Goal: Task Accomplishment & Management: Manage account settings

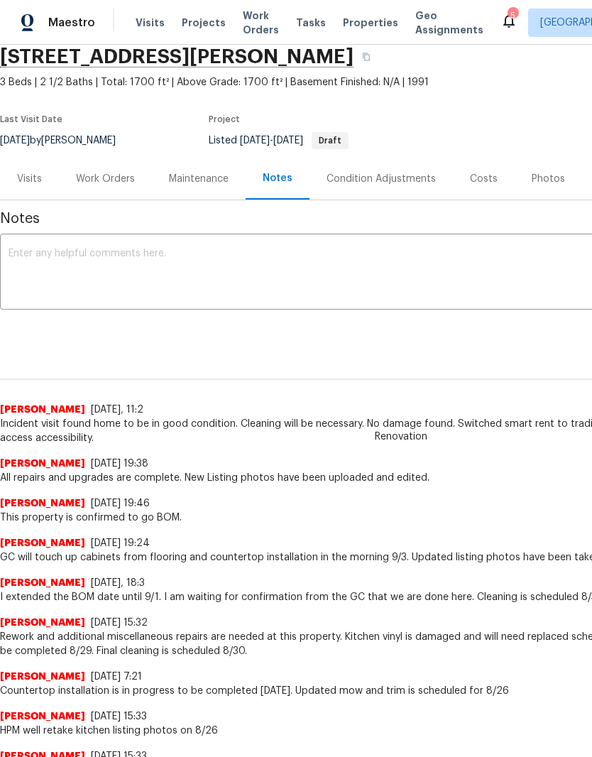
scroll to position [58, 0]
click at [121, 172] on div "Work Orders" at bounding box center [105, 178] width 59 height 14
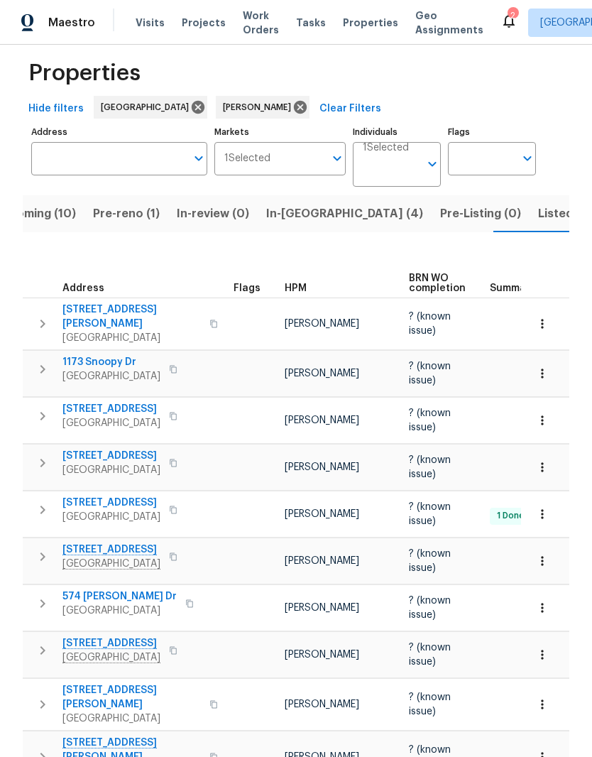
scroll to position [16, 0]
click at [538, 218] on span "Listed (23)" at bounding box center [568, 214] width 60 height 20
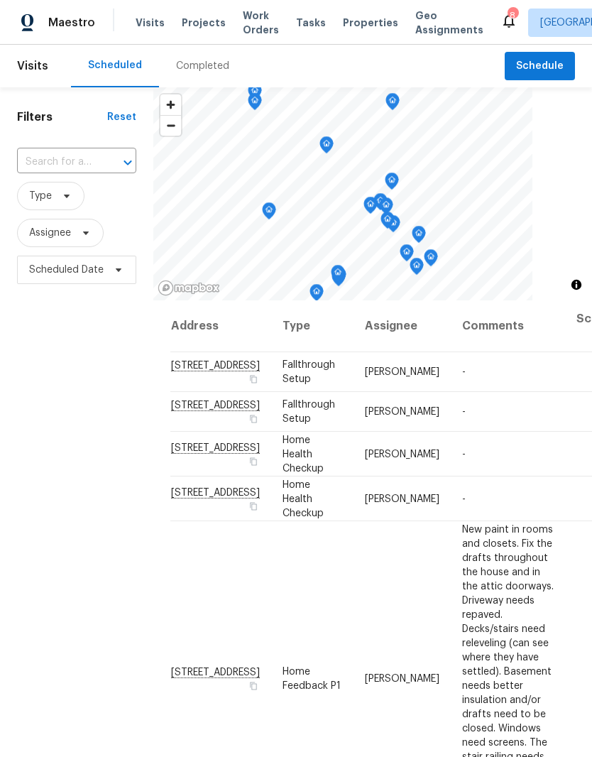
click at [360, 21] on span "Properties" at bounding box center [370, 23] width 55 height 14
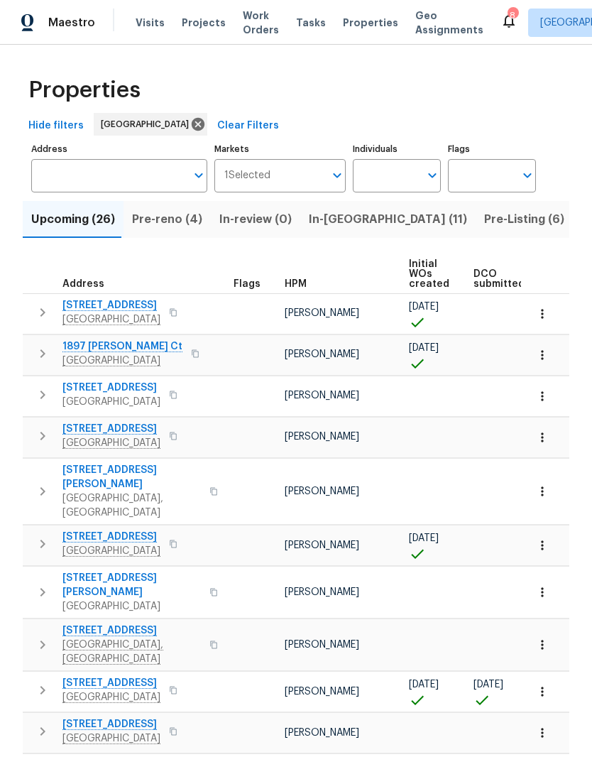
click at [418, 173] on input "Individuals" at bounding box center [386, 175] width 67 height 33
type input "Cynthia upshaw"
click at [385, 223] on input "checkbox" at bounding box center [379, 221] width 30 height 30
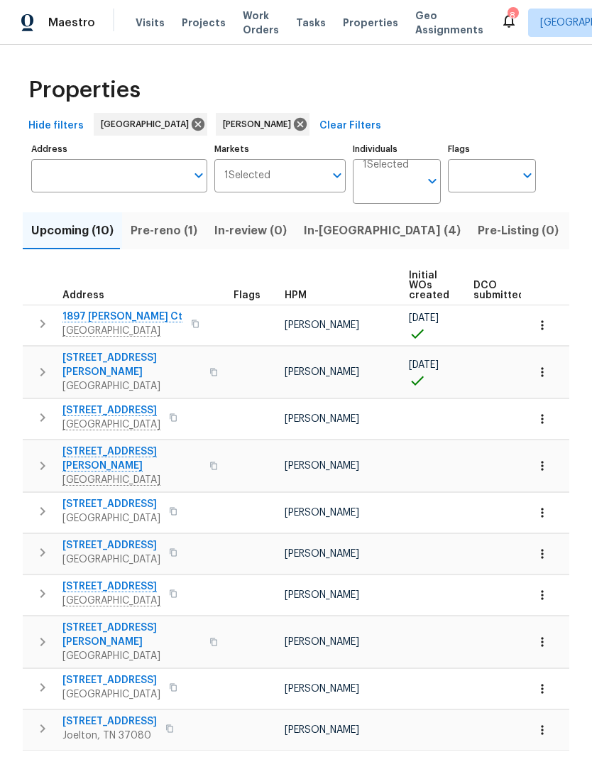
click at [326, 230] on span "In-reno (4)" at bounding box center [382, 231] width 157 height 20
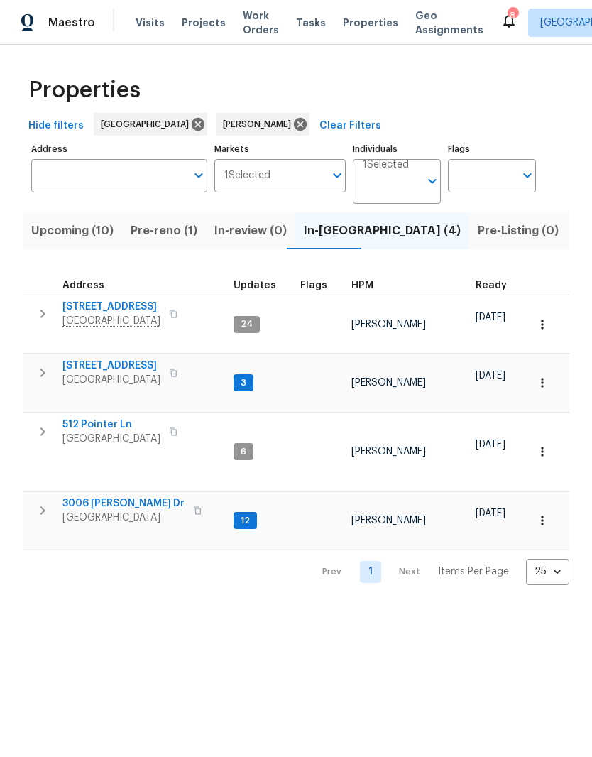
click at [121, 303] on span "2754 Cider Dr" at bounding box center [111, 307] width 98 height 14
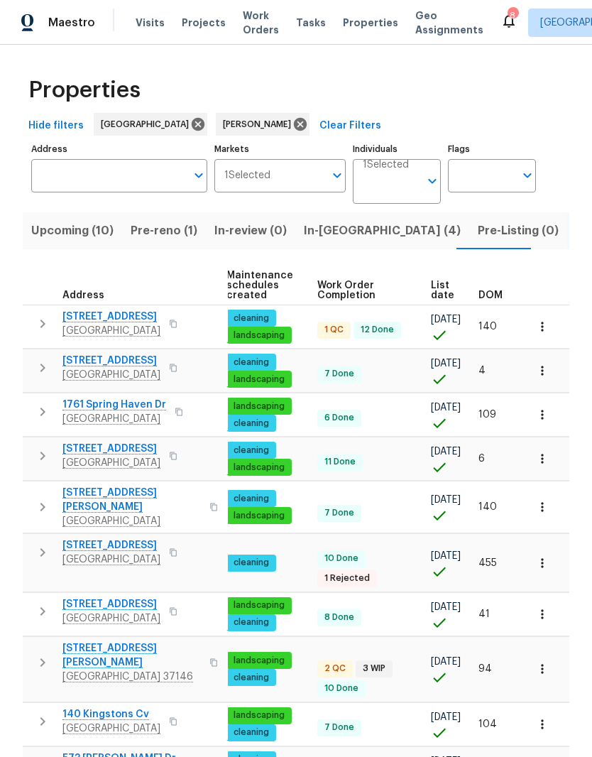
scroll to position [0, 182]
click at [496, 298] on span "DOM" at bounding box center [490, 295] width 24 height 10
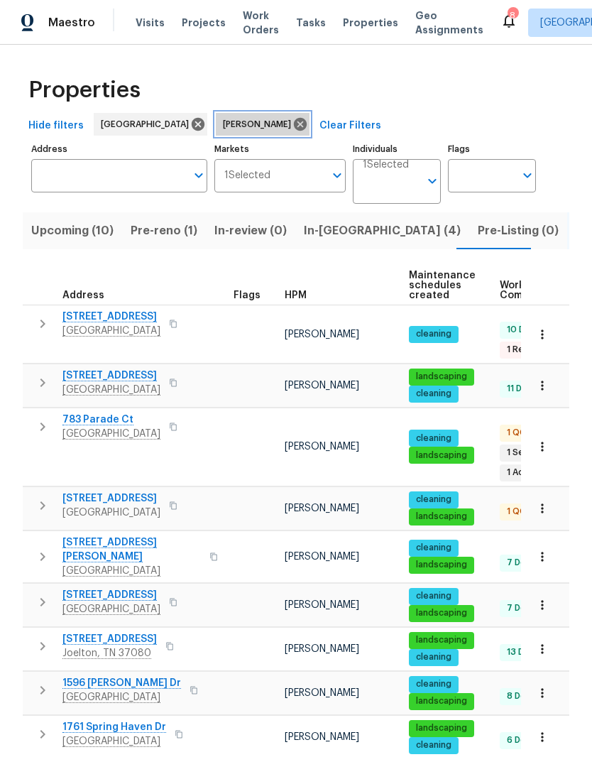
click at [294, 130] on icon at bounding box center [300, 124] width 13 height 13
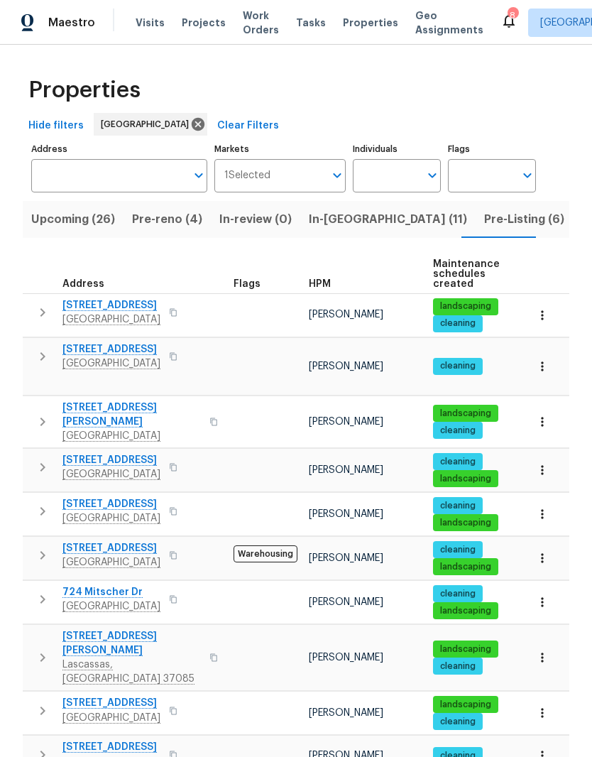
click at [132, 308] on span "824 N Woodstone Ln" at bounding box center [111, 305] width 98 height 14
click at [408, 165] on input "Individuals" at bounding box center [386, 175] width 67 height 33
type input "Cynthia upshaw"
click at [380, 224] on input "checkbox" at bounding box center [379, 221] width 30 height 30
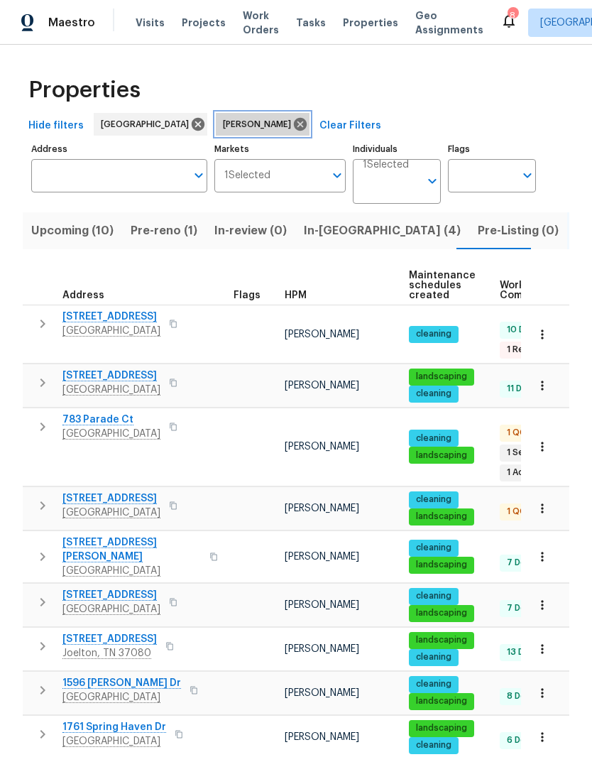
click at [294, 128] on icon at bounding box center [300, 124] width 13 height 13
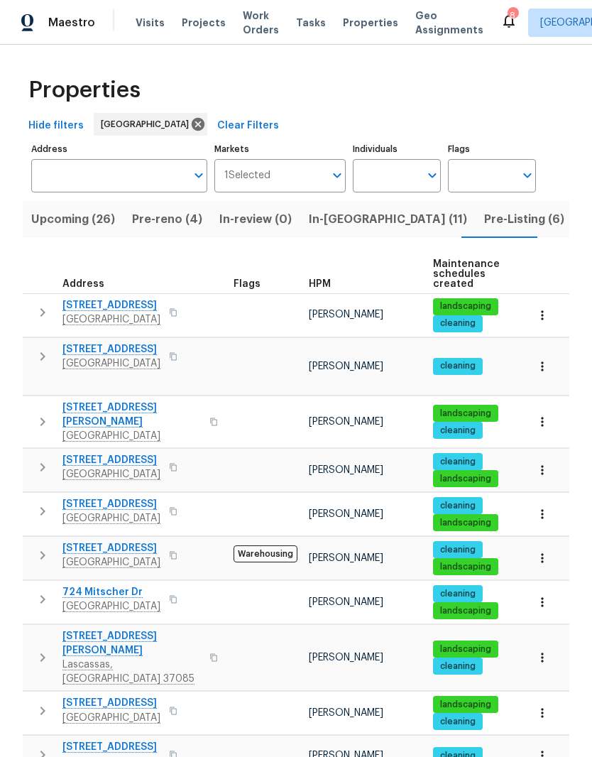
click at [129, 304] on span "[STREET_ADDRESS]" at bounding box center [111, 305] width 98 height 14
click at [112, 351] on span "109 Azalea Ct" at bounding box center [111, 349] width 98 height 14
click at [113, 349] on span "109 Azalea Ct" at bounding box center [111, 349] width 98 height 14
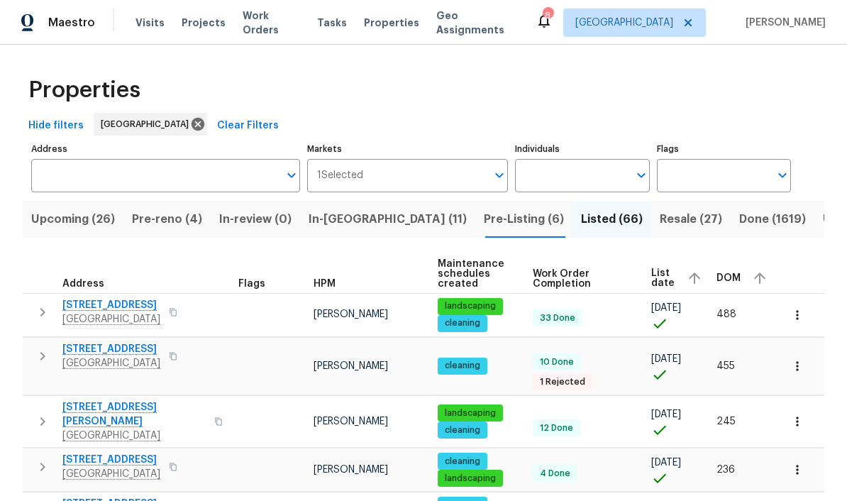
click at [115, 356] on span "109 Azalea Ct" at bounding box center [111, 349] width 98 height 14
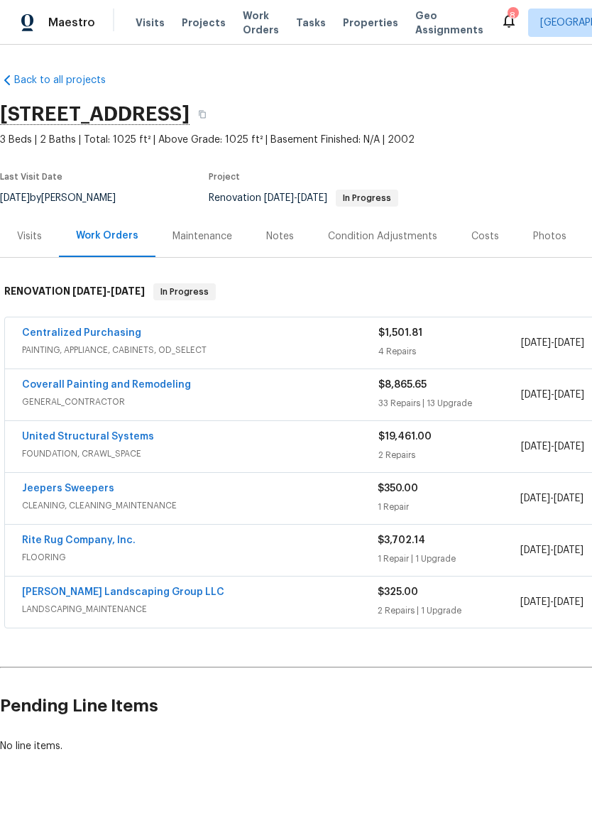
click at [120, 541] on link "Rite Rug Company, Inc." at bounding box center [79, 540] width 114 height 10
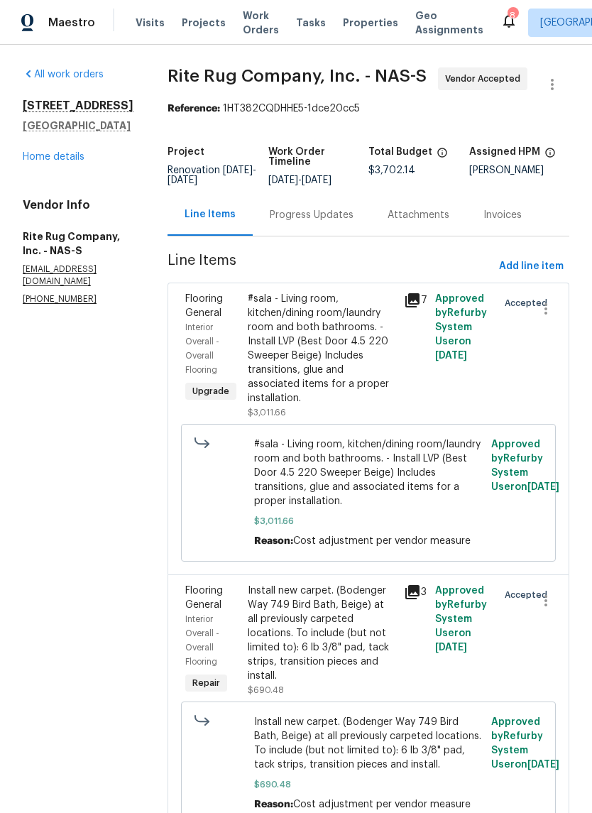
click at [353, 222] on div "Progress Updates" at bounding box center [312, 215] width 84 height 14
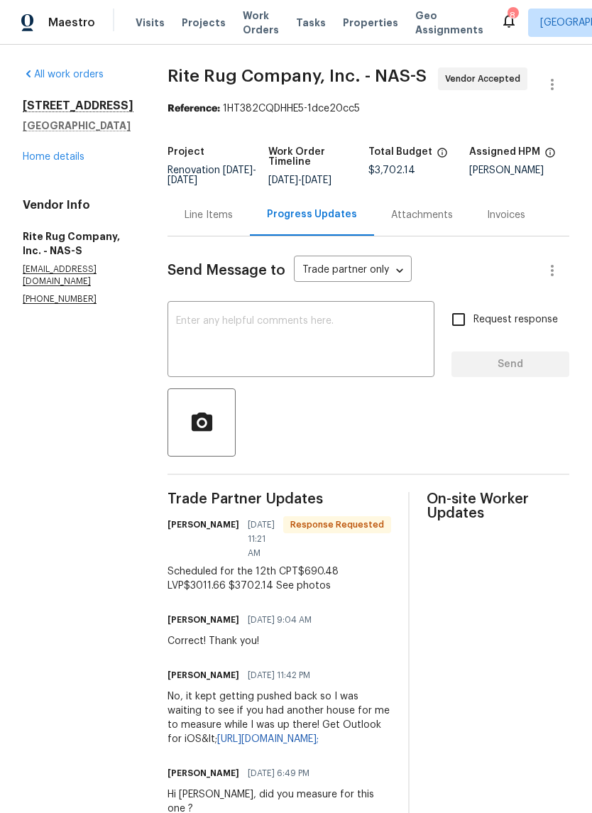
click at [251, 336] on textarea at bounding box center [301, 341] width 250 height 50
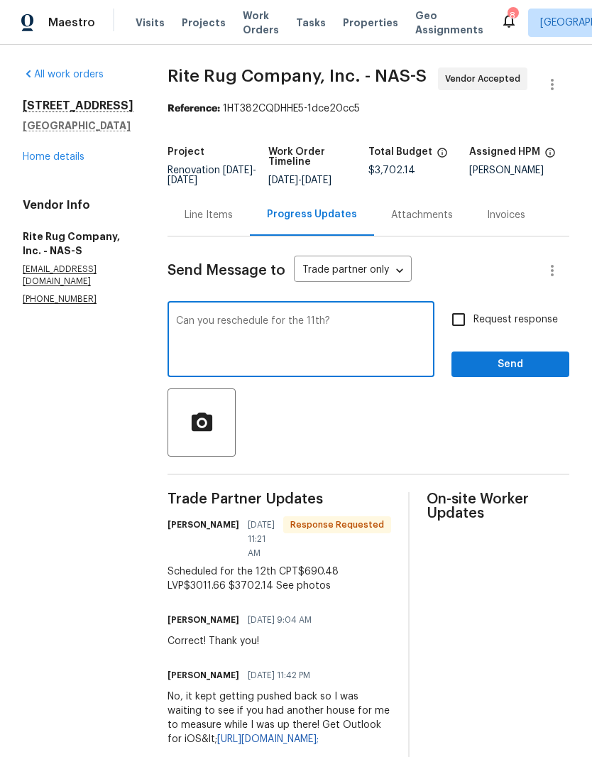
type textarea "Can you reschedule for the 11th?"
click at [512, 373] on span "Send" at bounding box center [510, 365] width 95 height 18
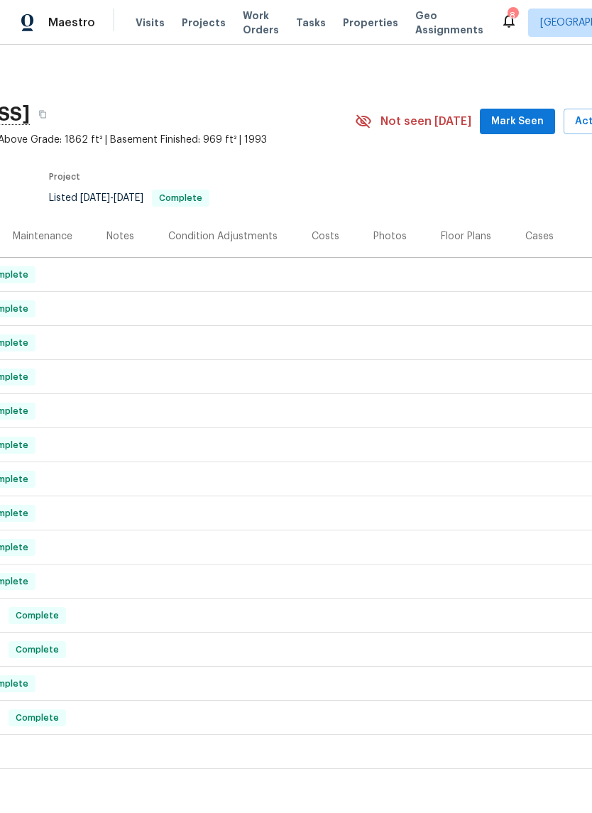
scroll to position [0, 160]
click at [518, 122] on span "Mark Seen" at bounding box center [517, 122] width 53 height 18
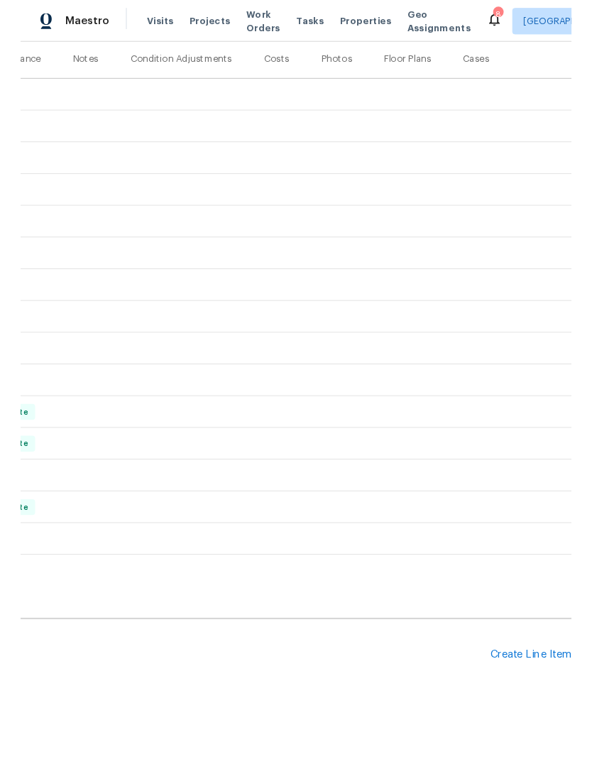
scroll to position [172, 210]
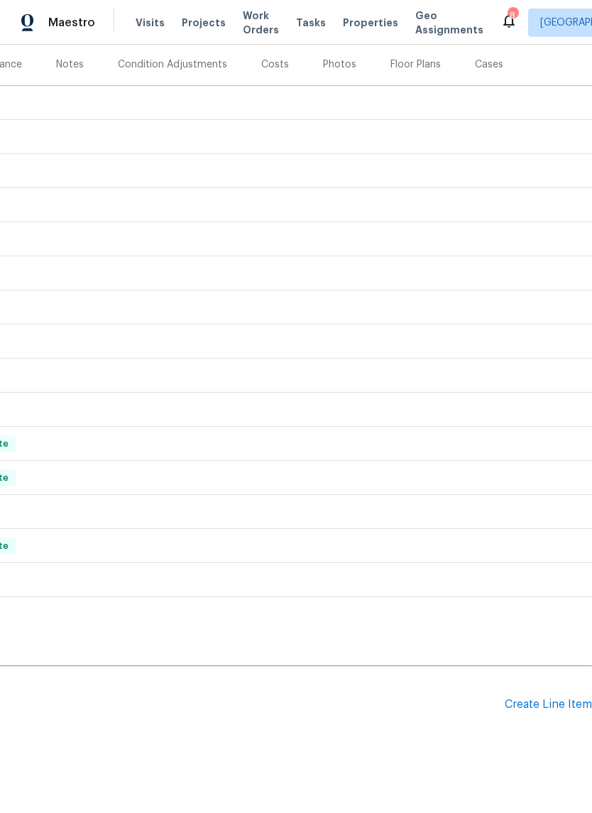
click at [552, 708] on div "Create Line Item" at bounding box center [548, 704] width 87 height 13
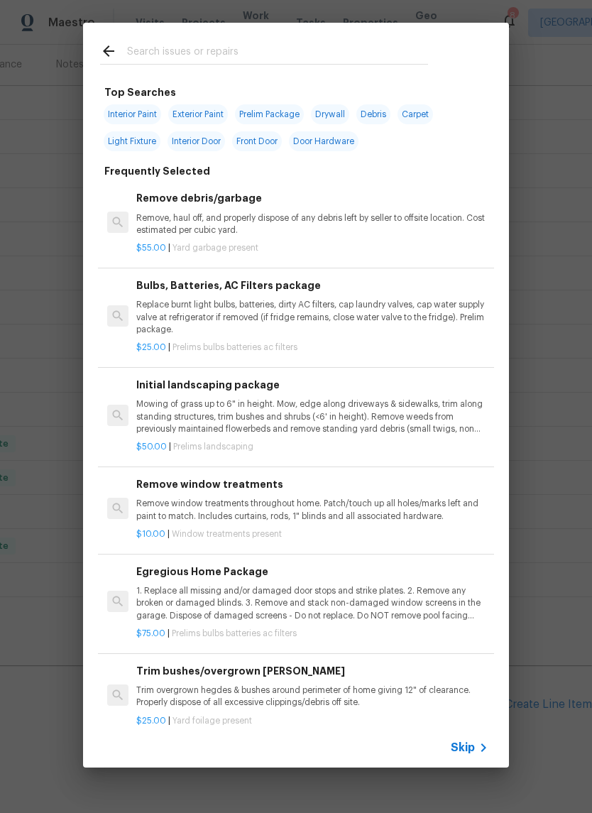
click at [221, 43] on input "text" at bounding box center [277, 53] width 301 height 21
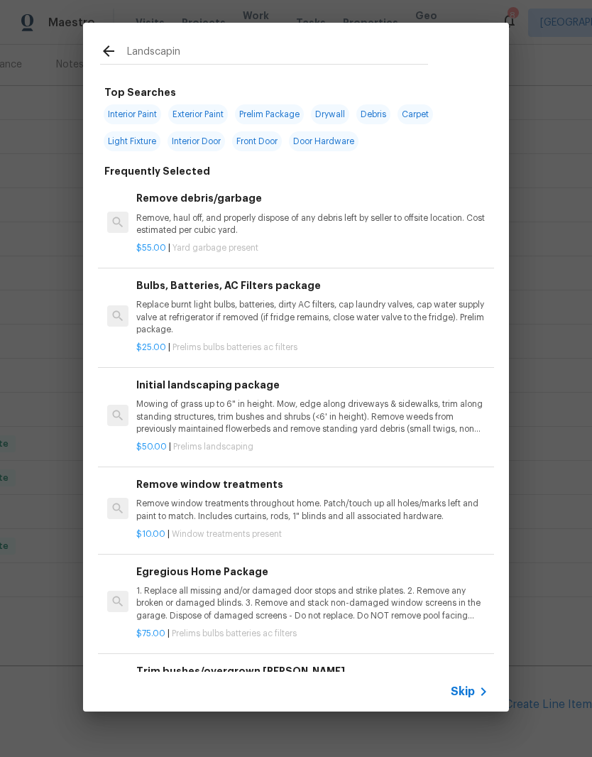
type input "Landscaping"
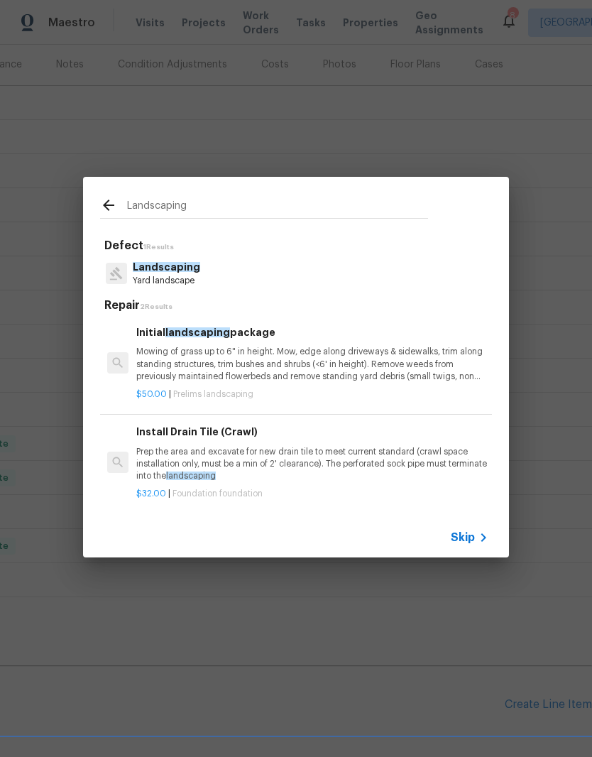
click at [180, 276] on p "Yard landscape" at bounding box center [166, 281] width 67 height 12
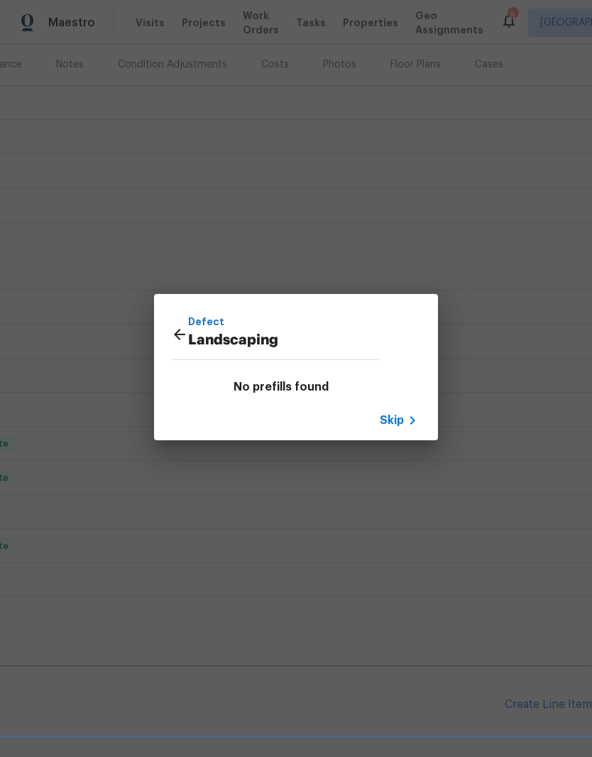
click at [180, 332] on icon at bounding box center [179, 334] width 17 height 17
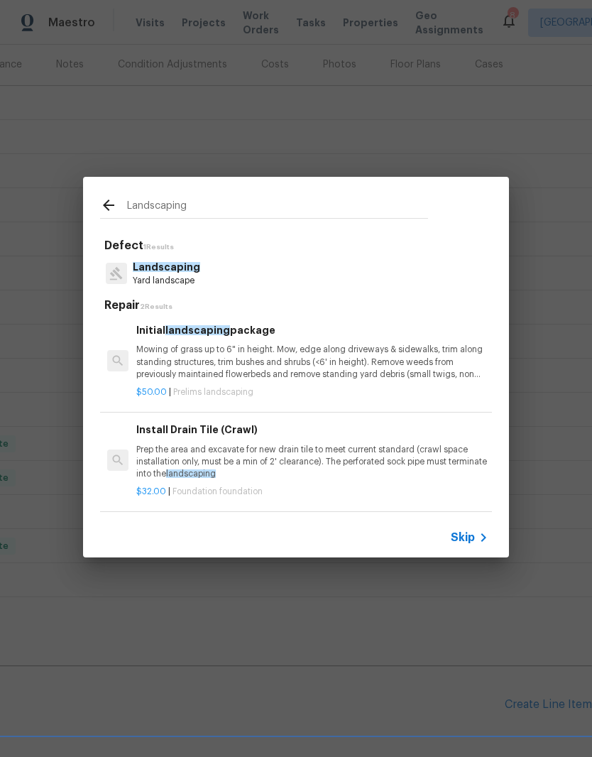
scroll to position [2, 0]
click at [214, 203] on input "Landscaping" at bounding box center [277, 207] width 301 height 21
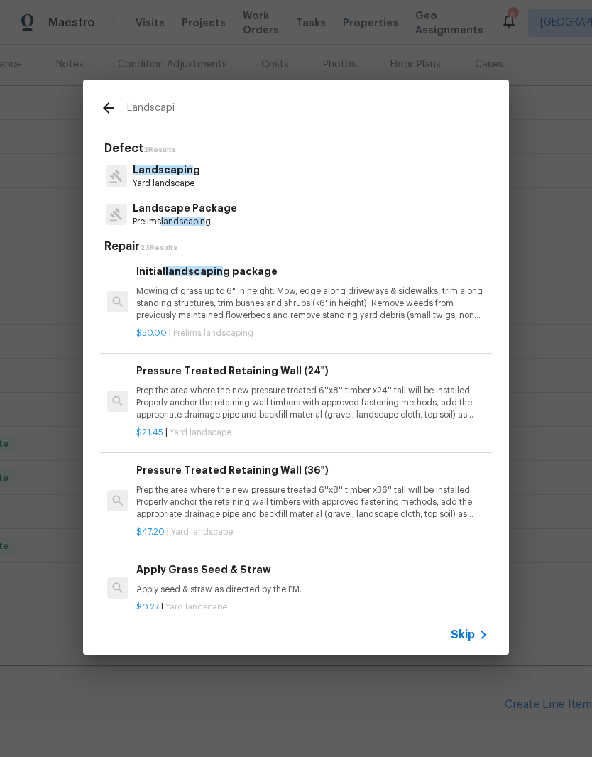
type input "Landscap"
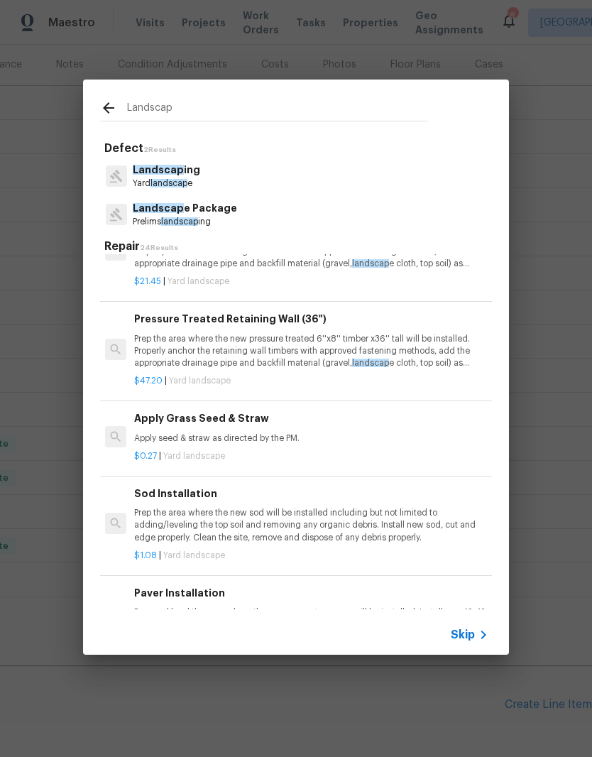
scroll to position [143, 1]
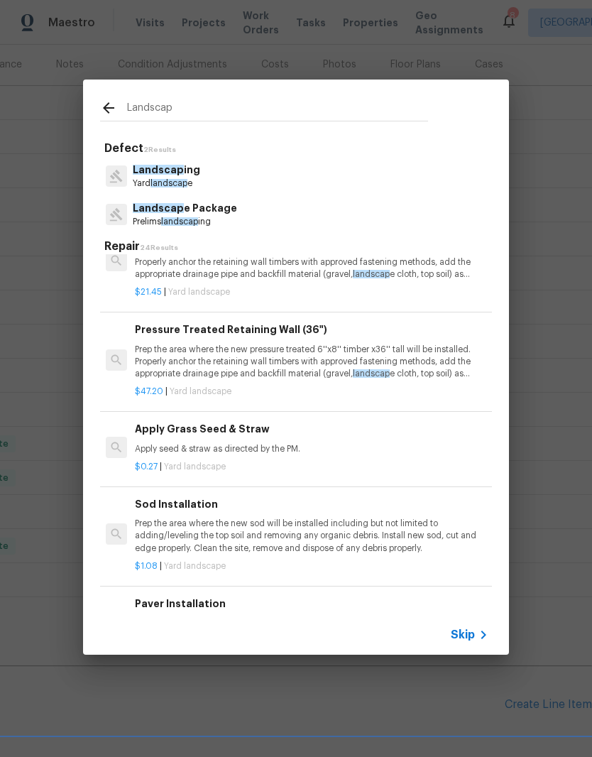
click at [190, 176] on p "Landscap ing" at bounding box center [166, 170] width 67 height 15
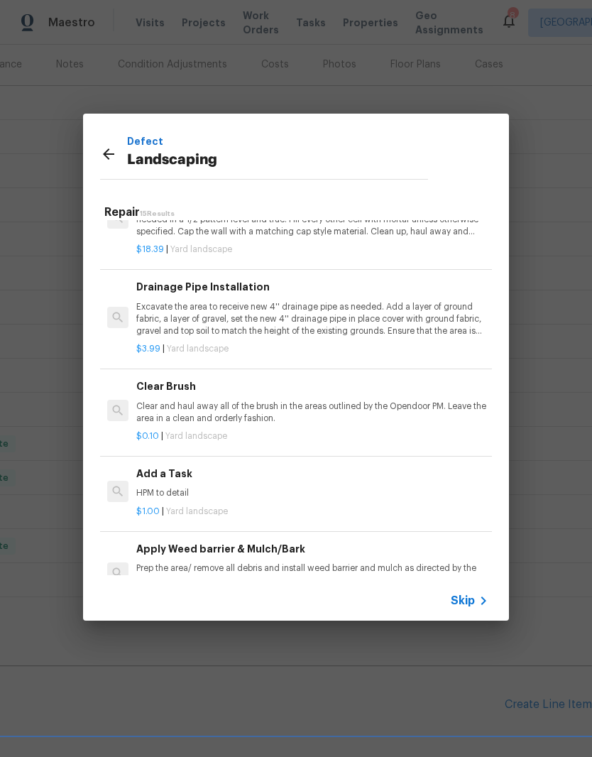
scroll to position [523, 0]
click at [180, 488] on p "HPM to detail" at bounding box center [312, 494] width 352 height 12
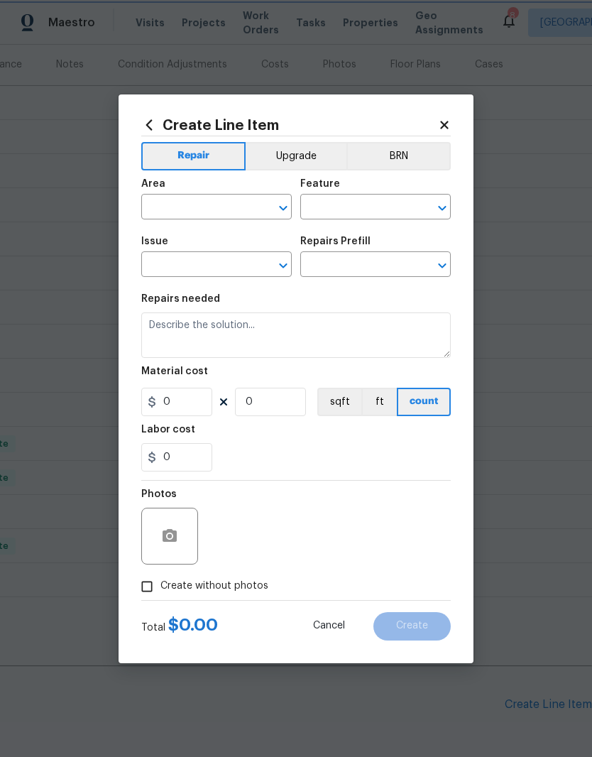
type input "Landscaping"
type input "Add a Task $1.00"
type textarea "HPM to detail"
type input "1"
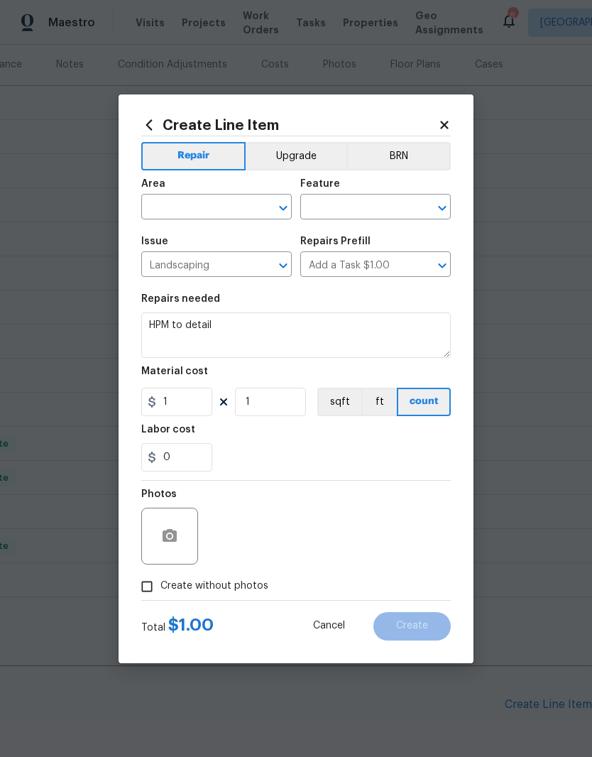
click at [447, 123] on icon at bounding box center [444, 125] width 13 height 13
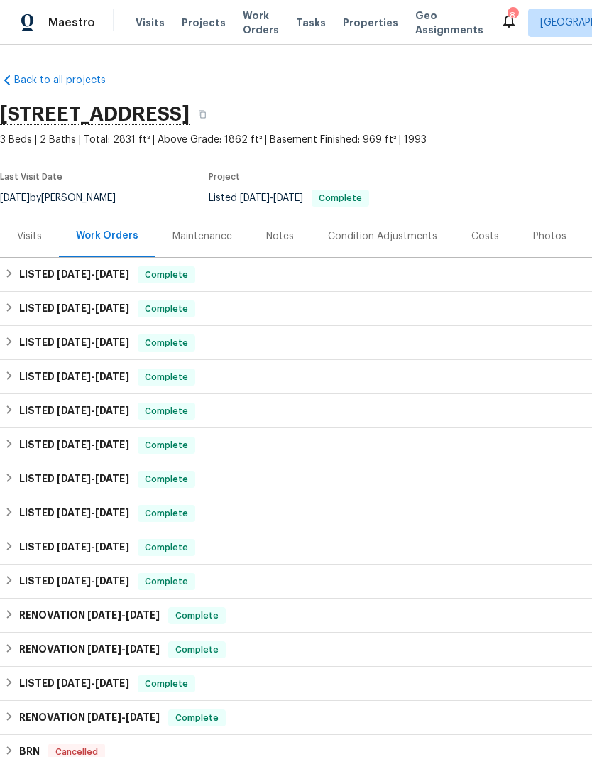
scroll to position [0, 0]
click at [538, 236] on div "Photos" at bounding box center [549, 236] width 33 height 14
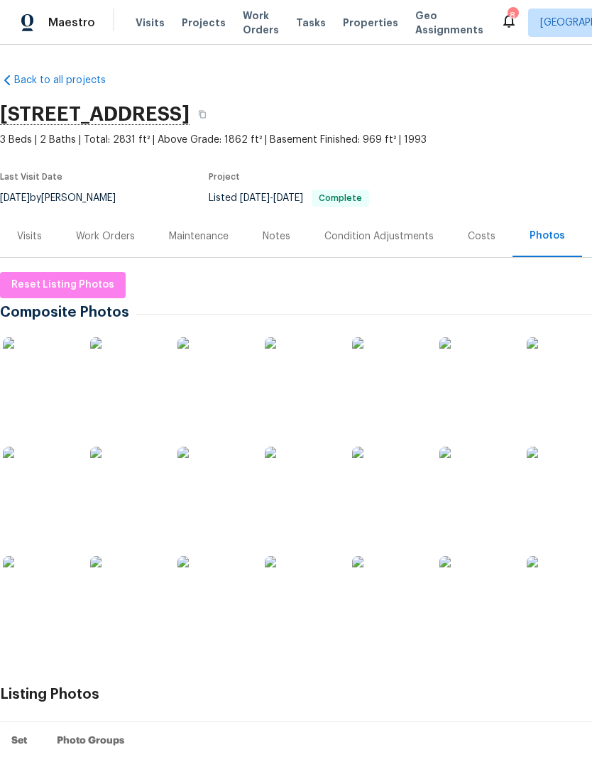
click at [136, 377] on img at bounding box center [125, 372] width 71 height 71
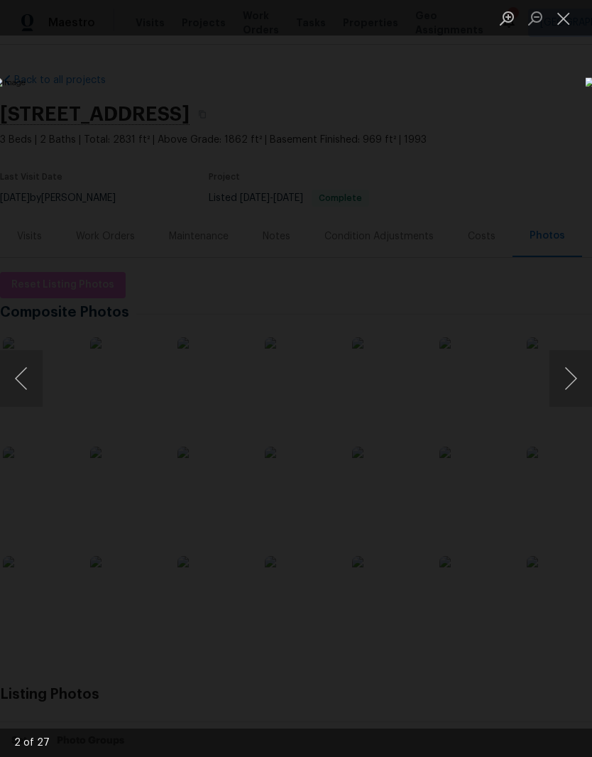
click at [565, 381] on button "Next image" at bounding box center [570, 378] width 43 height 57
click at [572, 387] on button "Next image" at bounding box center [570, 378] width 43 height 57
click at [572, 383] on button "Next image" at bounding box center [570, 378] width 43 height 57
click at [570, 388] on button "Next image" at bounding box center [570, 378] width 43 height 57
click at [569, 388] on button "Next image" at bounding box center [570, 378] width 43 height 57
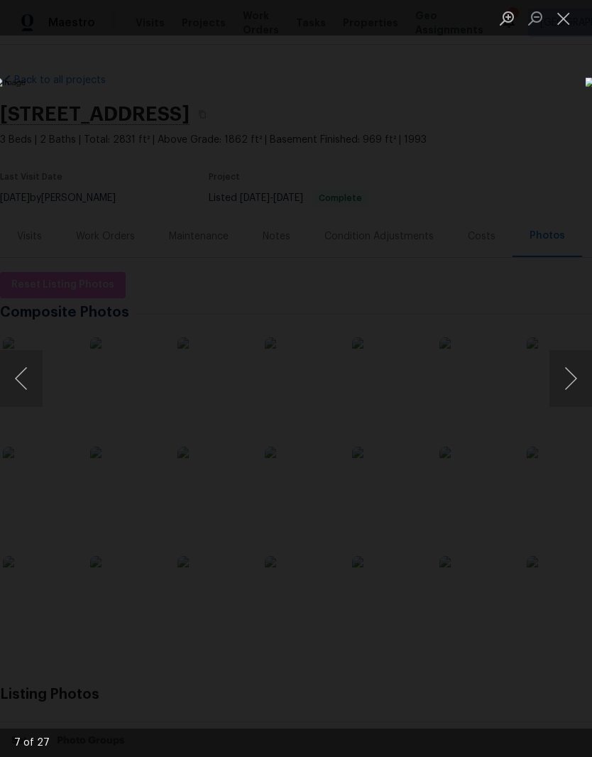
click at [572, 380] on button "Next image" at bounding box center [570, 378] width 43 height 57
click at [575, 380] on button "Next image" at bounding box center [570, 378] width 43 height 57
click at [573, 389] on button "Next image" at bounding box center [570, 378] width 43 height 57
click at [570, 379] on button "Next image" at bounding box center [570, 378] width 43 height 57
click at [573, 392] on button "Next image" at bounding box center [570, 378] width 43 height 57
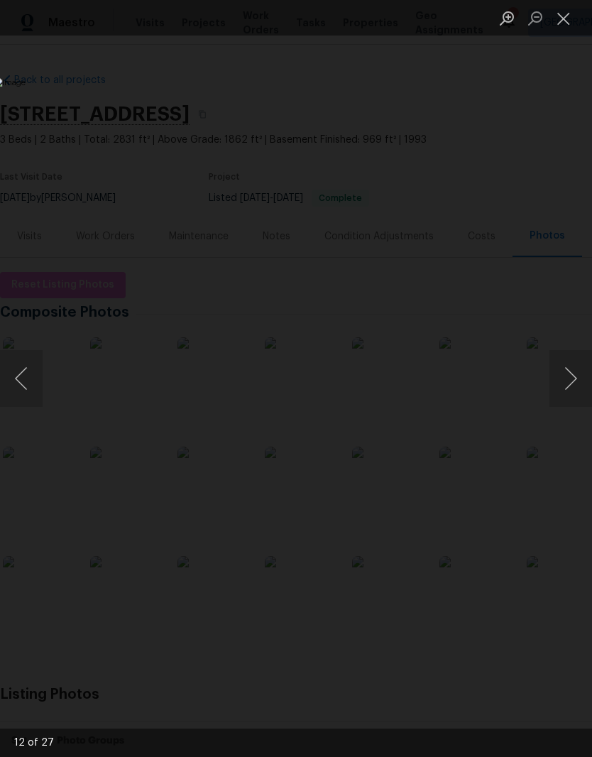
click at [571, 391] on button "Next image" at bounding box center [570, 378] width 43 height 57
click at [571, 400] on button "Next image" at bounding box center [570, 378] width 43 height 57
click at [570, 401] on button "Next image" at bounding box center [570, 378] width 43 height 57
click at [573, 397] on button "Next image" at bounding box center [570, 378] width 43 height 57
click at [567, 384] on button "Next image" at bounding box center [570, 378] width 43 height 57
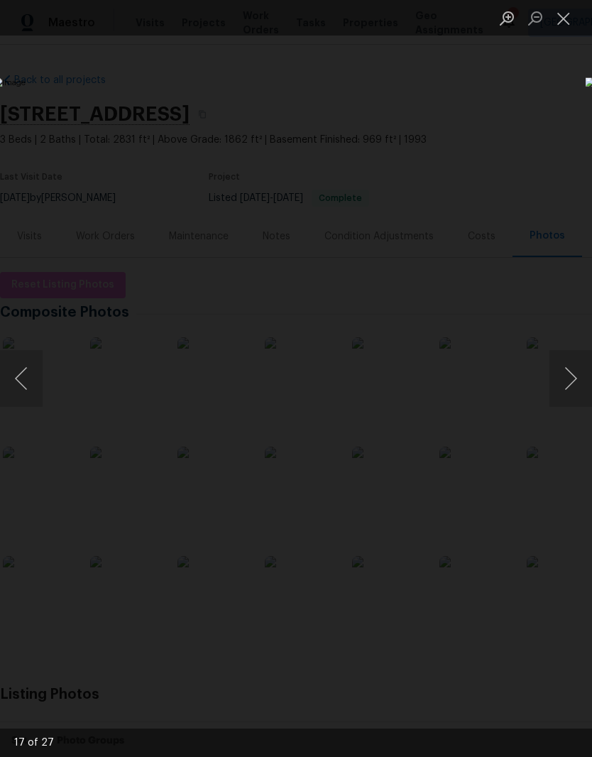
click at [564, 19] on button "Close lightbox" at bounding box center [563, 18] width 28 height 25
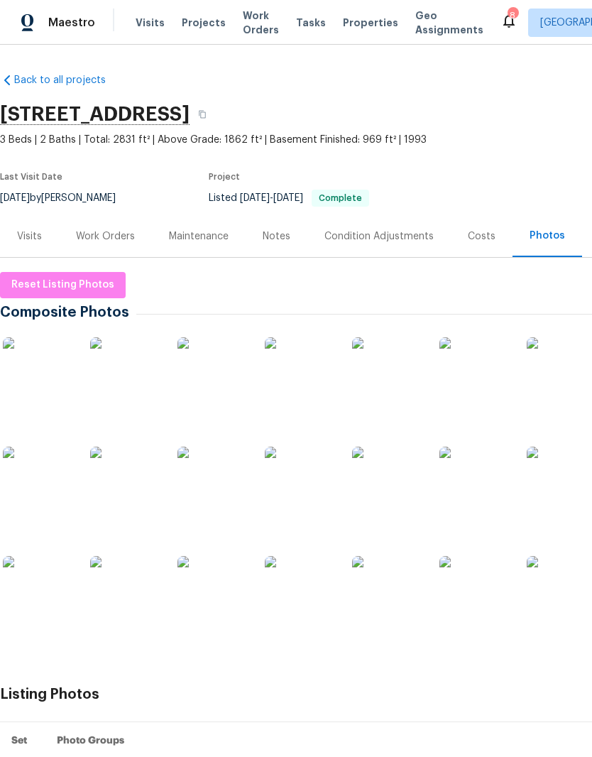
click at [114, 238] on div "Work Orders" at bounding box center [105, 236] width 59 height 14
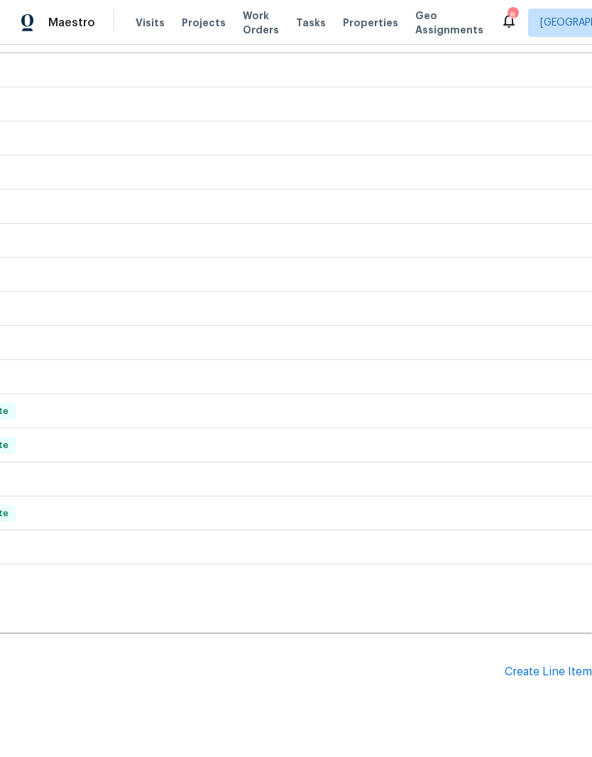
scroll to position [204, 210]
click at [563, 673] on div "Create Line Item" at bounding box center [548, 671] width 87 height 13
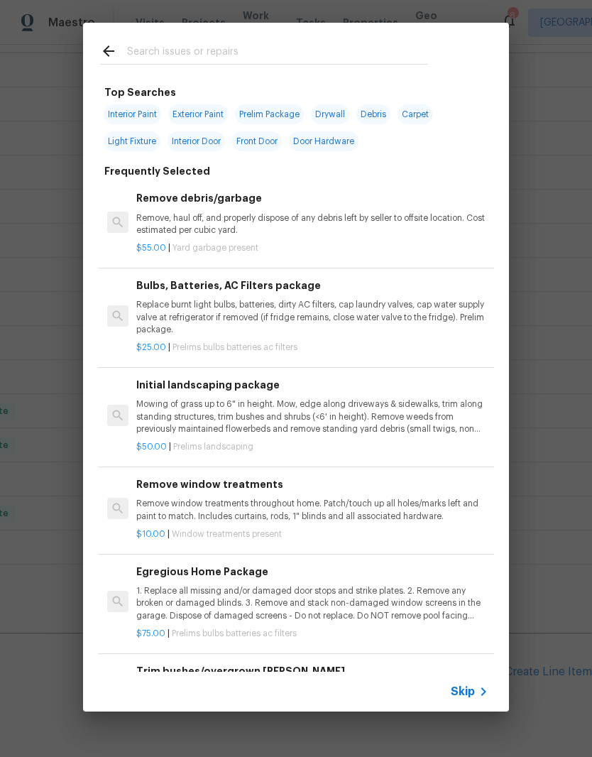
click at [219, 37] on div at bounding box center [264, 51] width 362 height 56
click at [232, 44] on input "text" at bounding box center [277, 53] width 301 height 21
type input "Pressure"
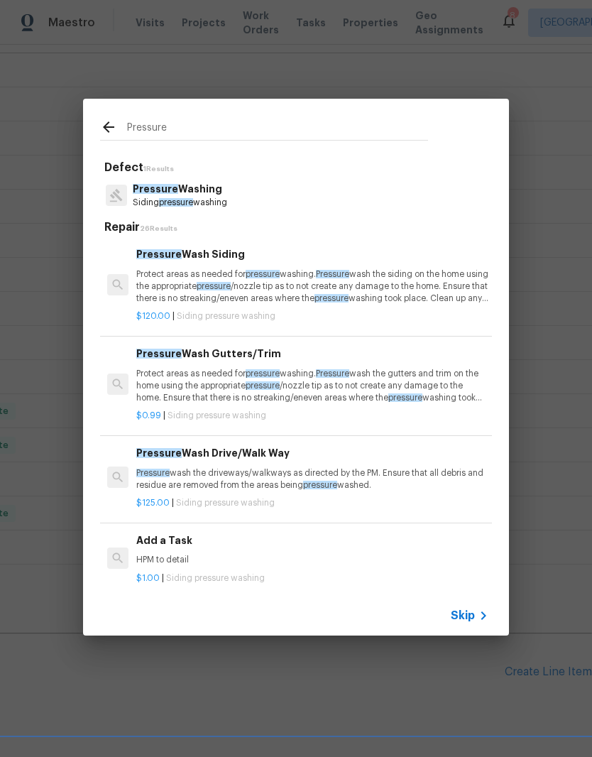
click at [207, 193] on p "Pressure Washing" at bounding box center [180, 189] width 94 height 15
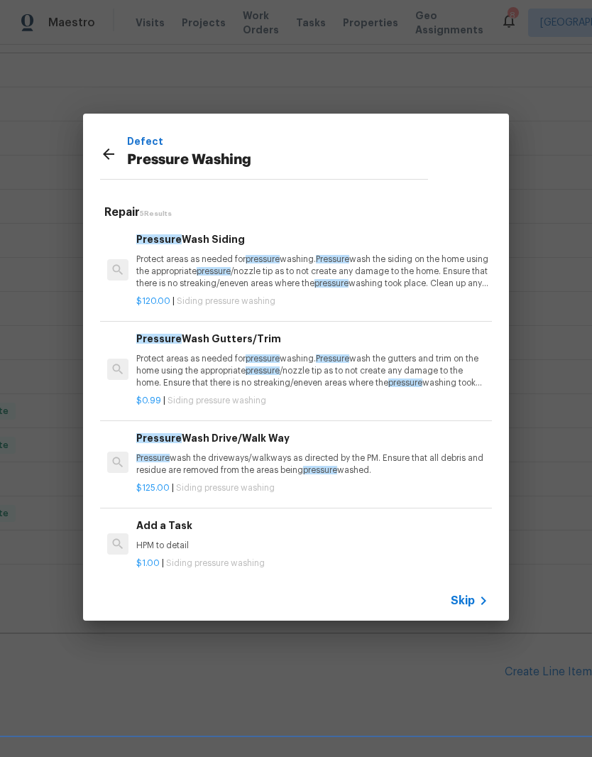
click at [265, 268] on p "Protect areas as needed for pressure washing. Pressure wash the siding on the h…" at bounding box center [312, 271] width 352 height 36
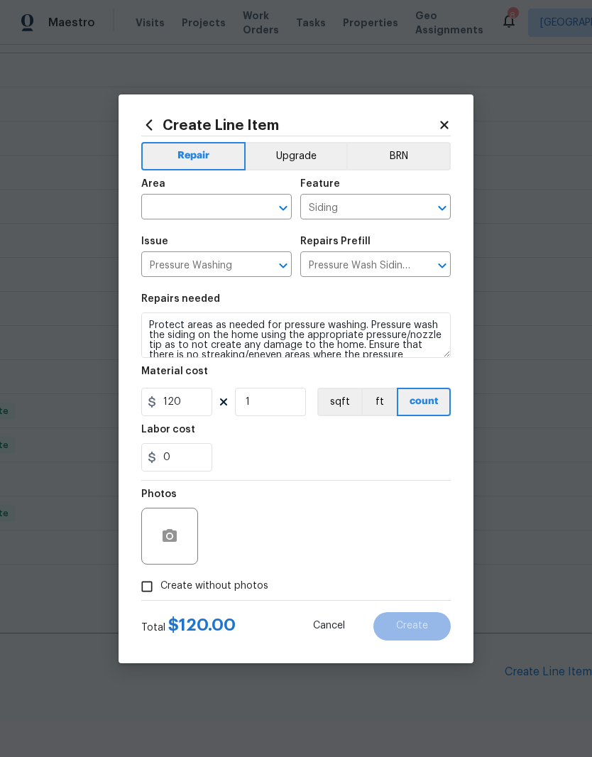
click at [250, 202] on input "text" at bounding box center [196, 208] width 111 height 22
click at [220, 263] on li "Exterior Overall" at bounding box center [216, 262] width 150 height 23
type input "Exterior Overall"
click at [200, 398] on input "120" at bounding box center [176, 402] width 71 height 28
type input "150"
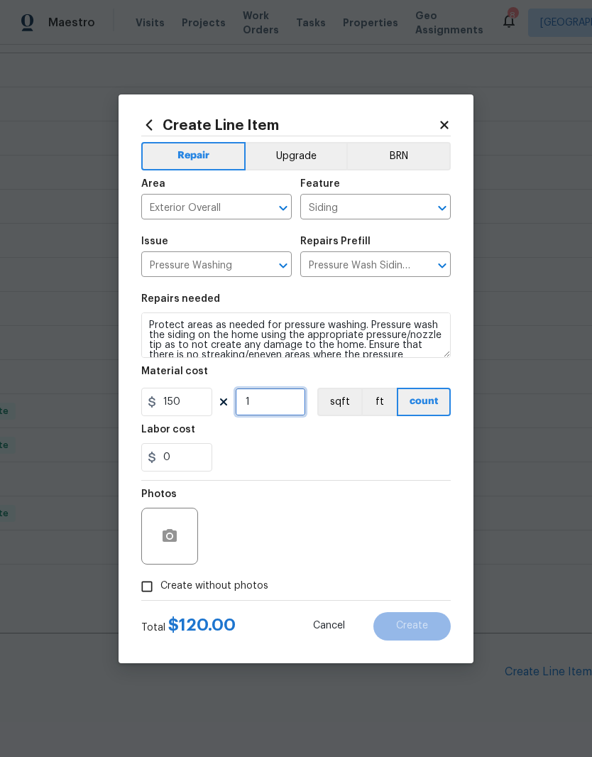
click at [282, 404] on input "1" at bounding box center [270, 402] width 71 height 28
type input "3"
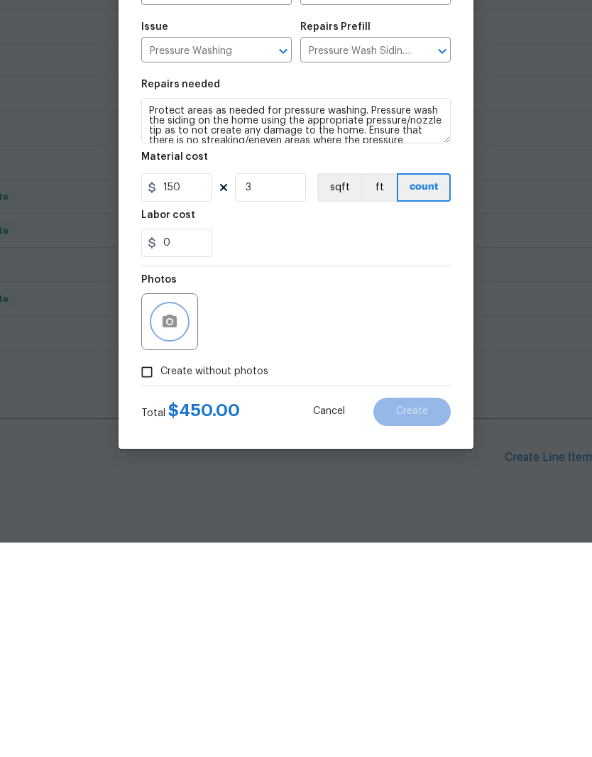
click at [178, 519] on button "button" at bounding box center [170, 536] width 34 height 34
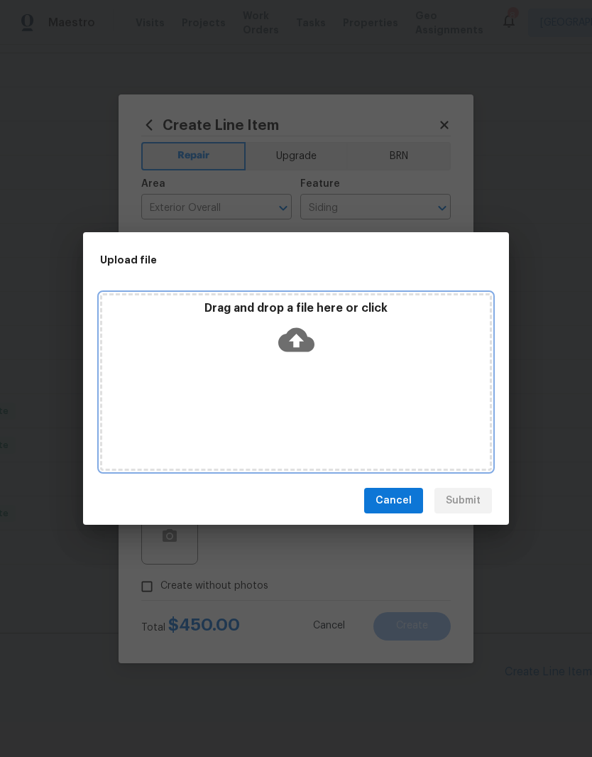
click at [346, 353] on div "Drag and drop a file here or click" at bounding box center [296, 331] width 388 height 61
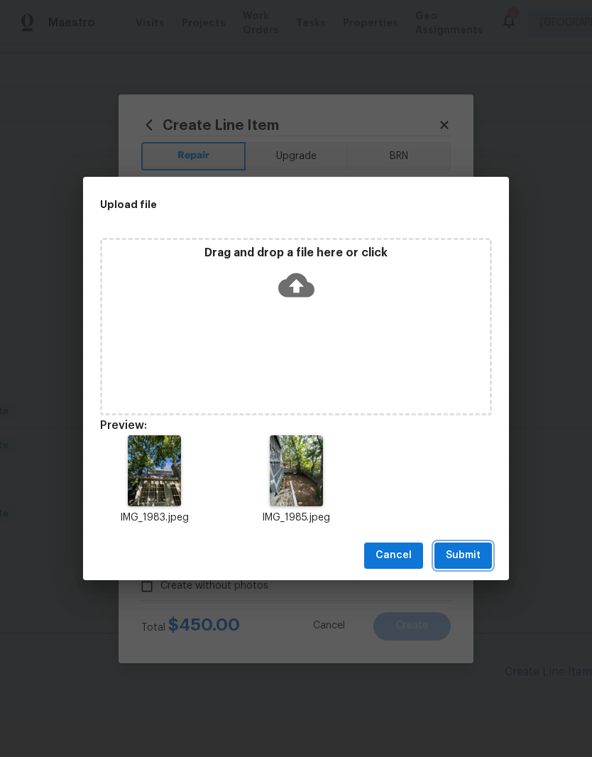
click at [470, 554] on span "Submit" at bounding box center [463, 555] width 35 height 18
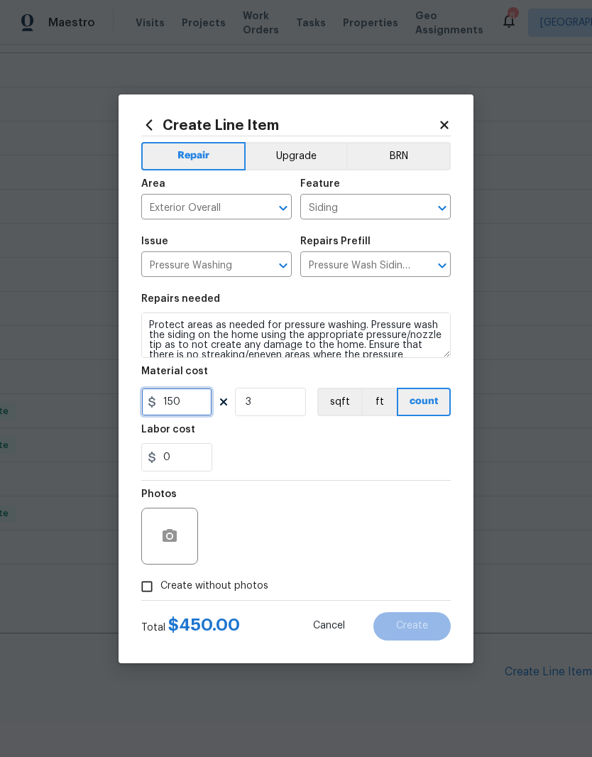
click at [199, 403] on input "150" at bounding box center [176, 402] width 71 height 28
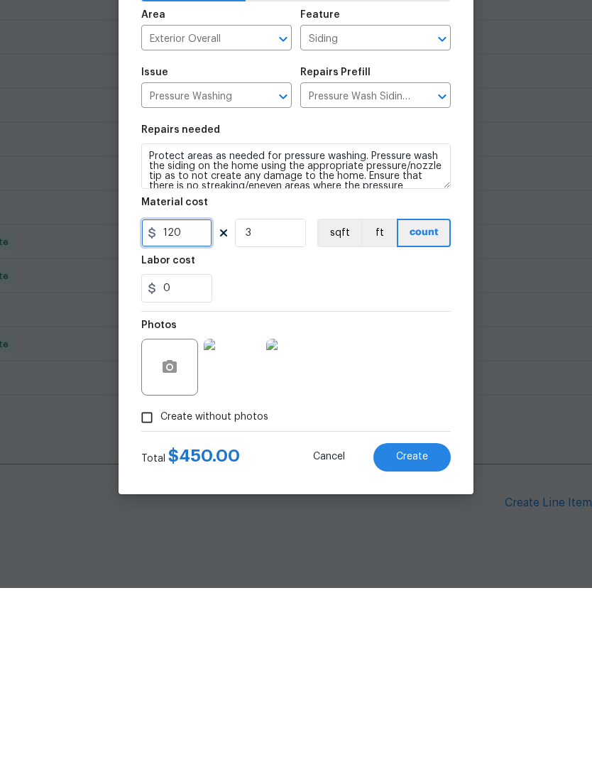
type input "120"
click at [177, 527] on icon "button" at bounding box center [169, 535] width 17 height 17
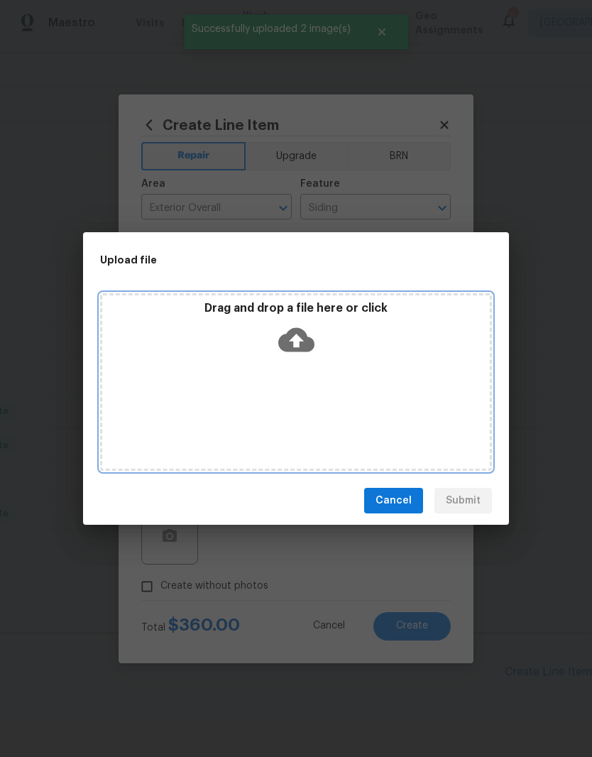
click at [405, 380] on div "Drag and drop a file here or click" at bounding box center [296, 381] width 392 height 177
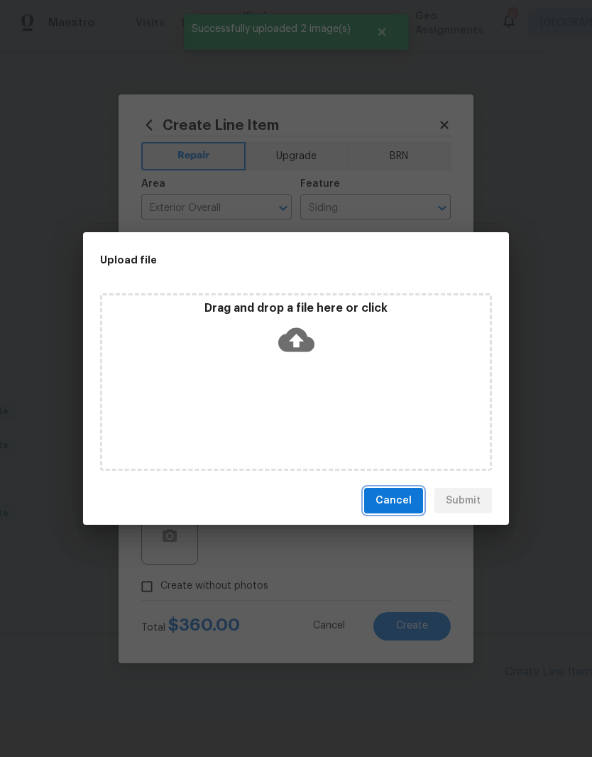
click at [401, 502] on span "Cancel" at bounding box center [393, 501] width 36 height 18
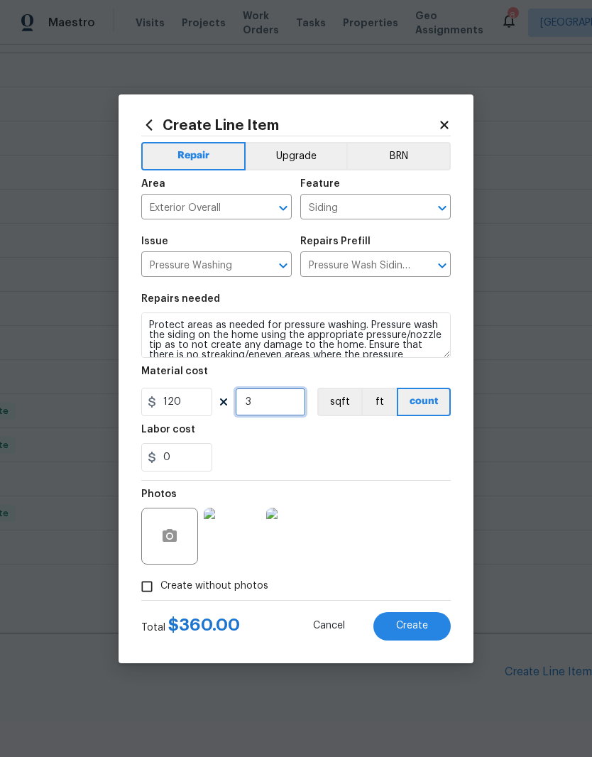
click at [270, 407] on input "3" at bounding box center [270, 402] width 71 height 28
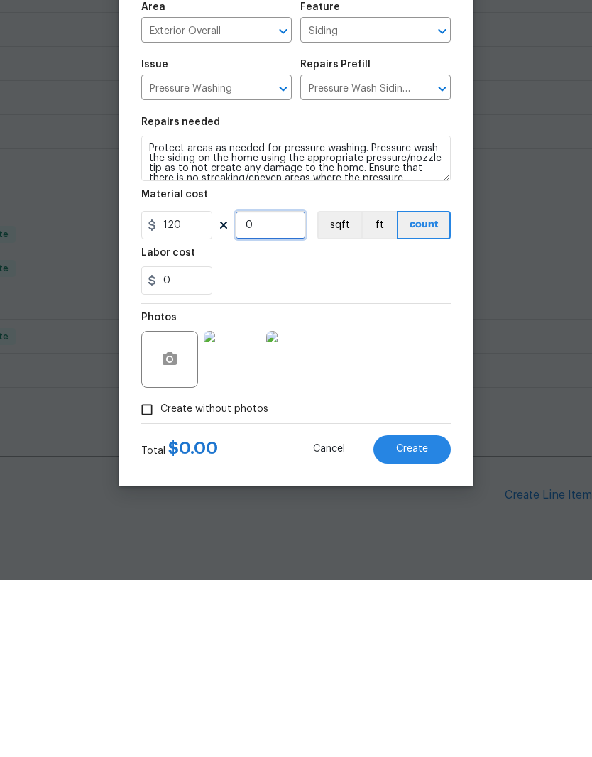
type input "4"
click at [414, 480] on div "Photos" at bounding box center [295, 526] width 309 height 92
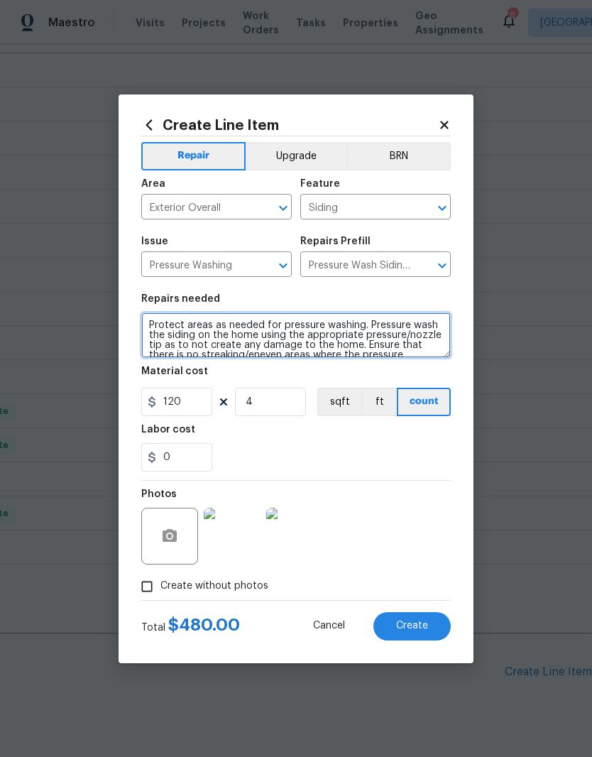
click at [260, 337] on textarea "Protect areas as needed for pressure washing. Pressure wash the siding on the h…" at bounding box center [295, 334] width 309 height 45
type textarea "Protect areas as needed for pressure washing. Pressure wash the siding on the h…"
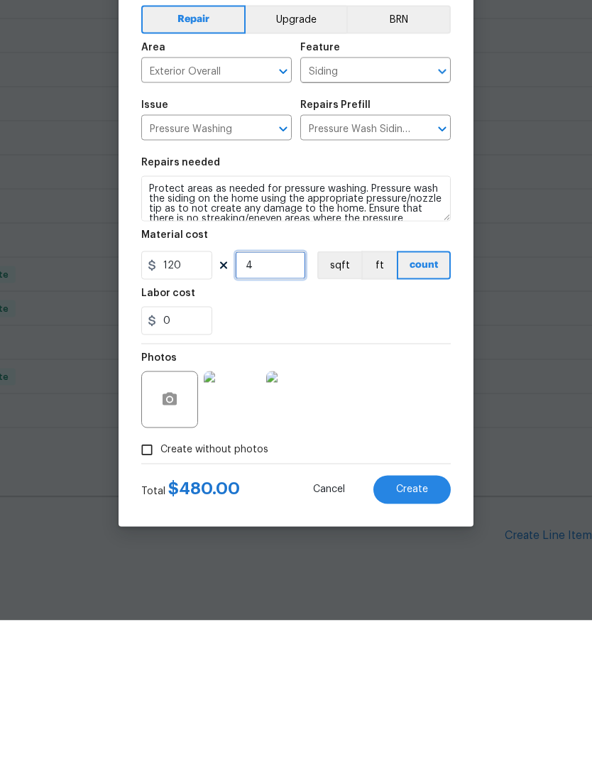
click at [265, 388] on input "4" at bounding box center [270, 402] width 71 height 28
type input "3"
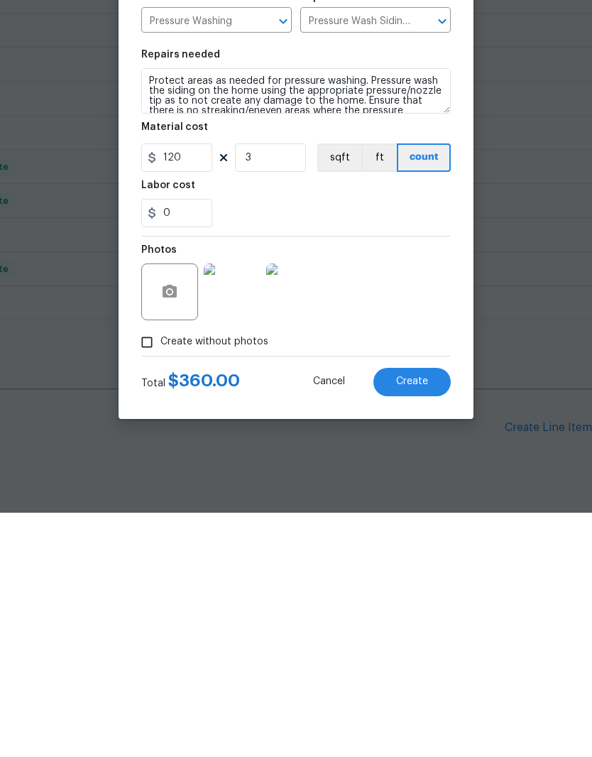
click at [418, 620] on span "Create" at bounding box center [412, 625] width 32 height 11
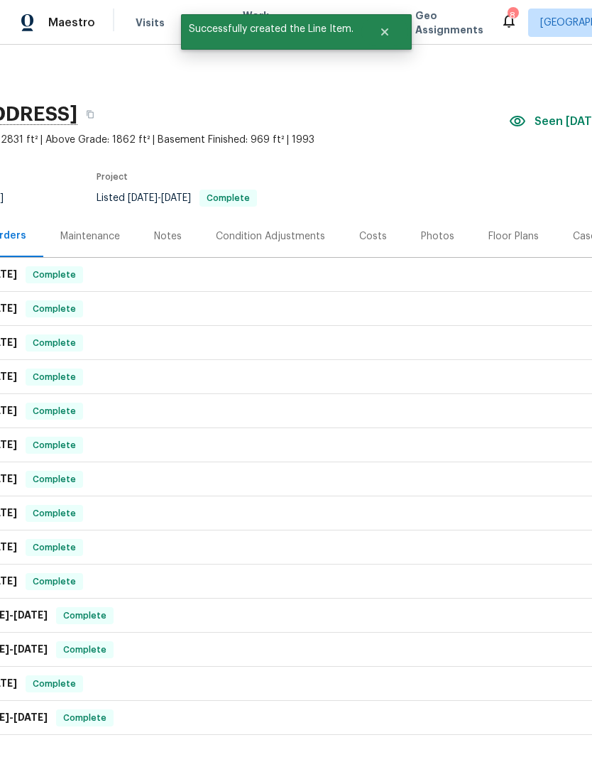
scroll to position [0, 115]
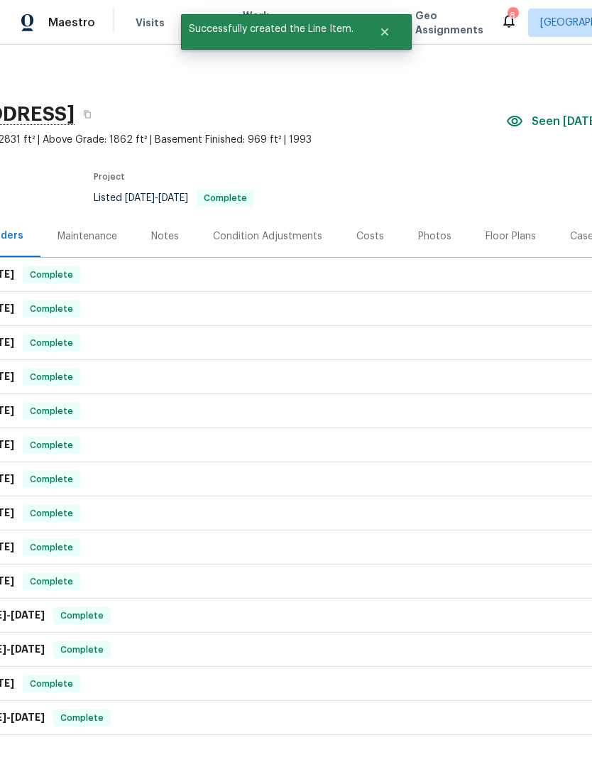
click at [434, 229] on div "Photos" at bounding box center [434, 236] width 33 height 14
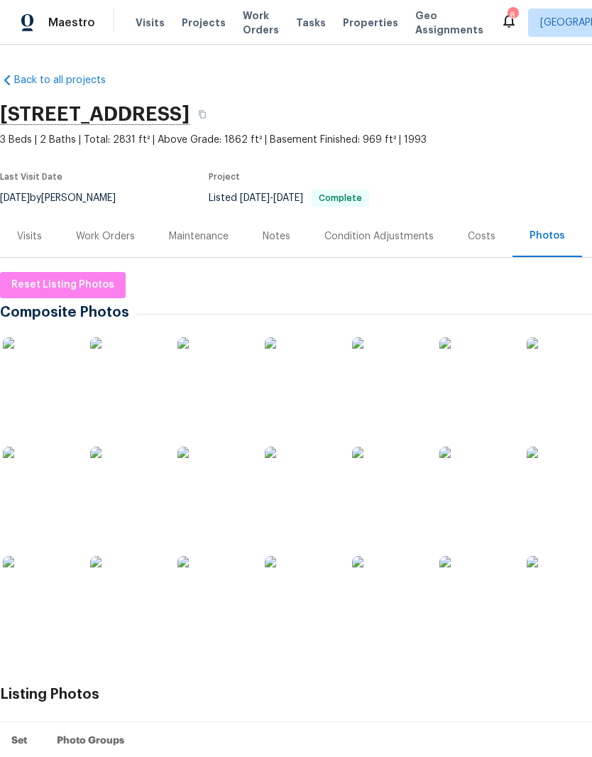
click at [136, 337] on img at bounding box center [125, 372] width 71 height 71
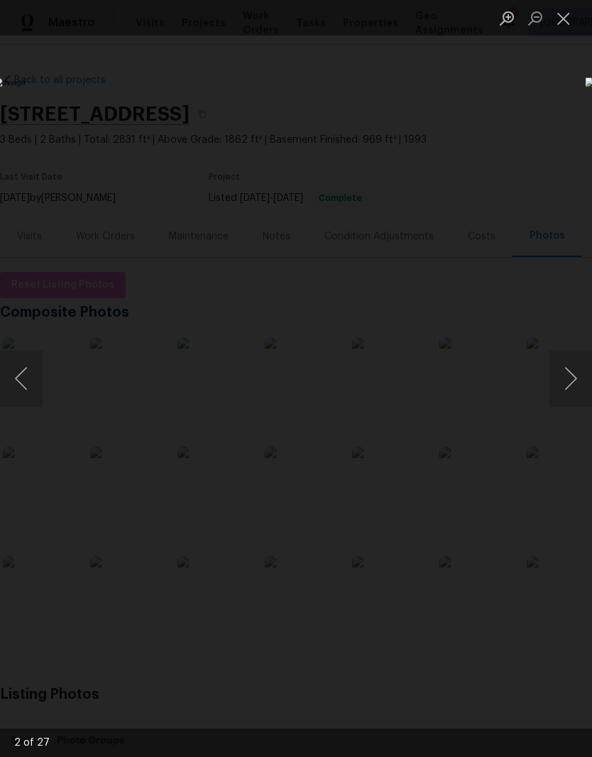
click at [565, 21] on button "Close lightbox" at bounding box center [563, 18] width 28 height 25
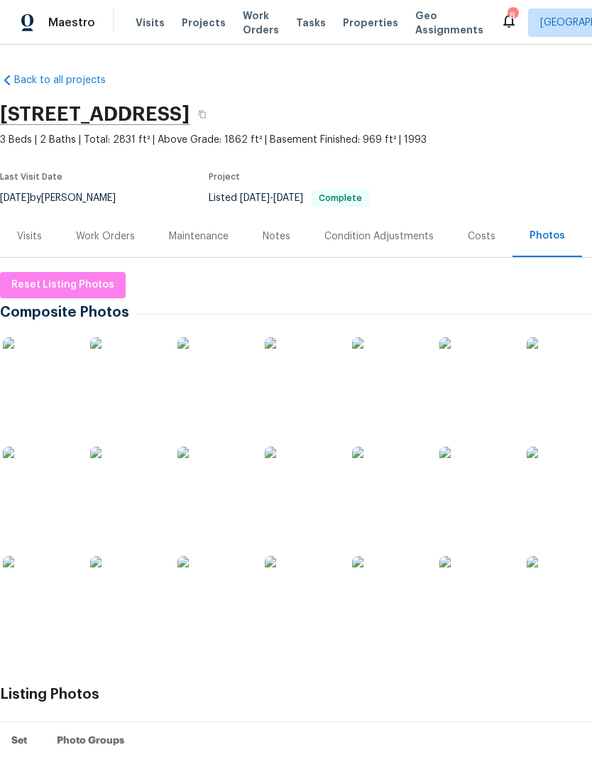
click at [110, 229] on div "Work Orders" at bounding box center [105, 236] width 59 height 14
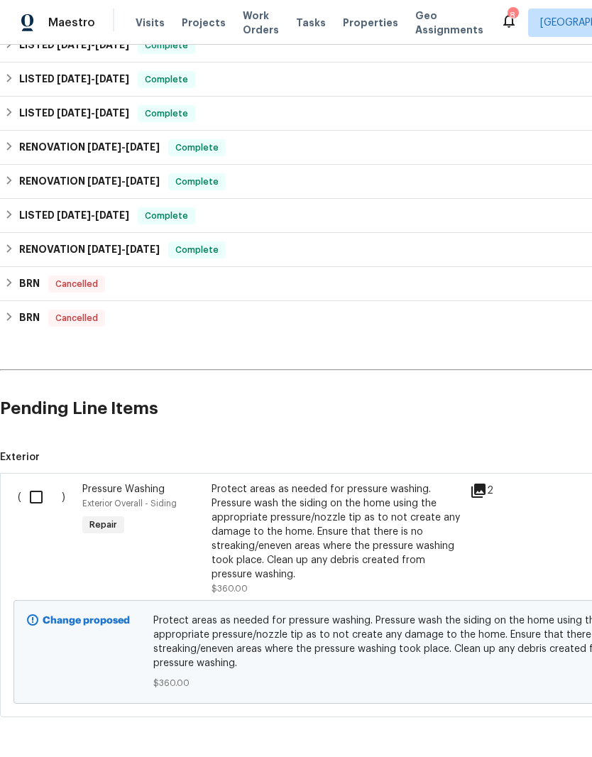
scroll to position [466, 0]
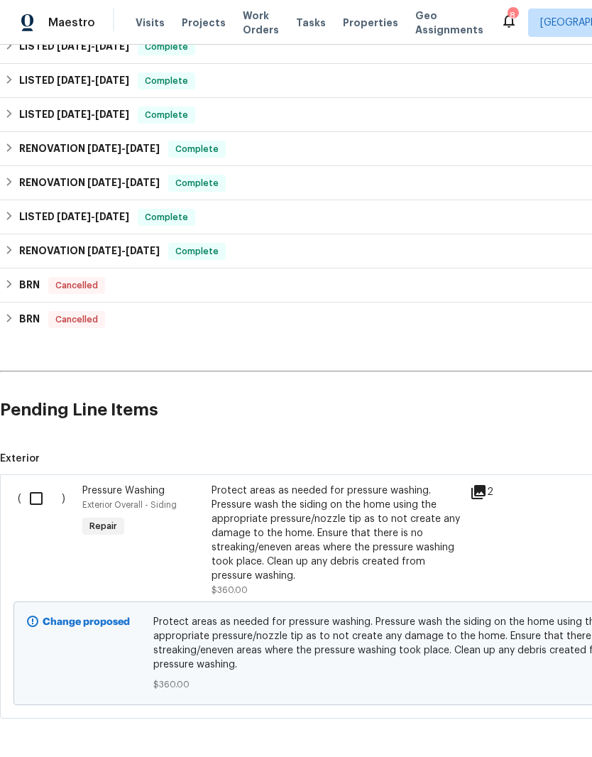
click at [43, 483] on input "checkbox" at bounding box center [41, 498] width 40 height 30
checkbox input "true"
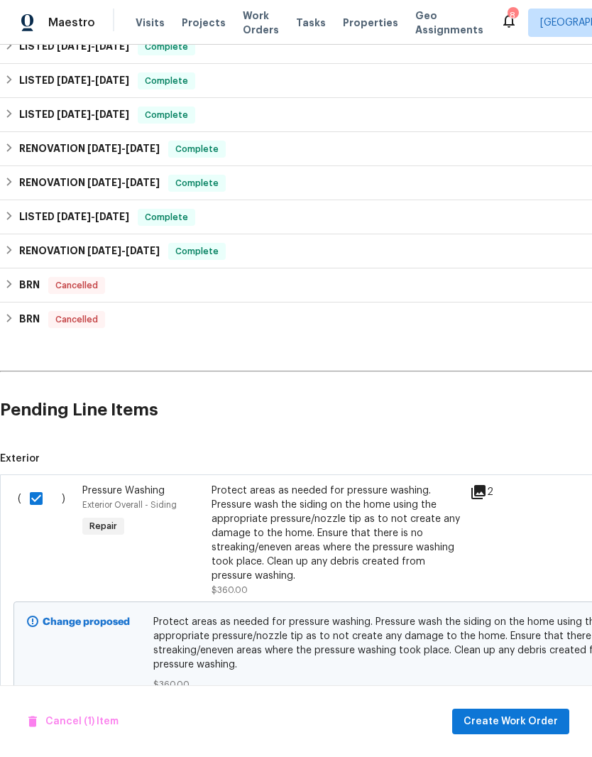
click at [385, 483] on div "Protect areas as needed for pressure washing. Pressure wash the siding on the h…" at bounding box center [336, 532] width 250 height 99
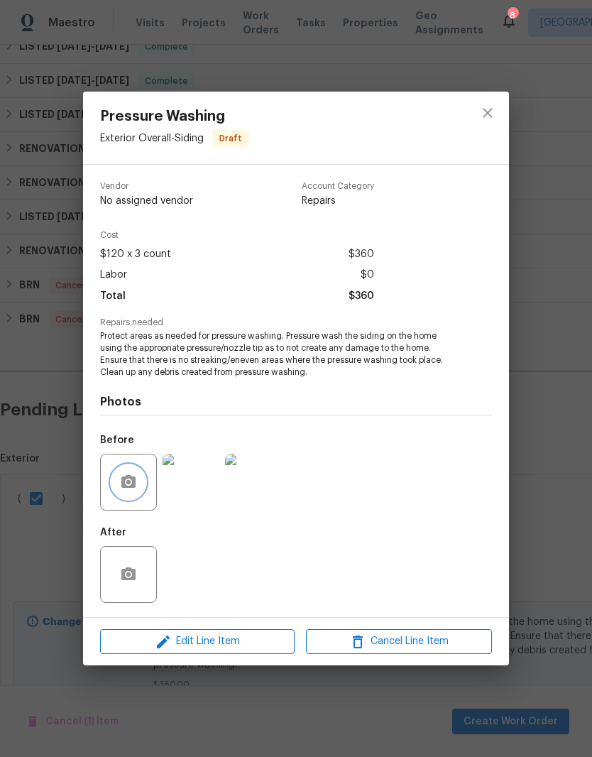
click at [142, 473] on button "button" at bounding box center [128, 482] width 34 height 34
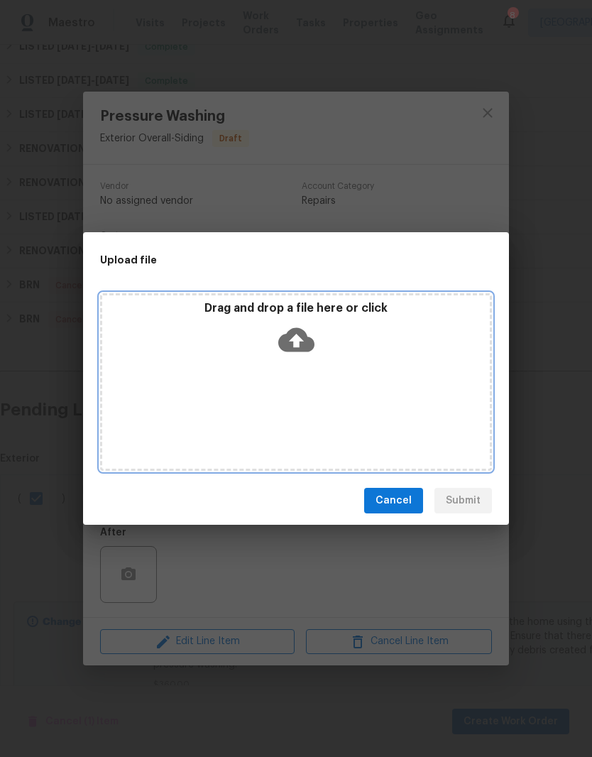
click at [371, 353] on div "Drag and drop a file here or click" at bounding box center [296, 331] width 388 height 61
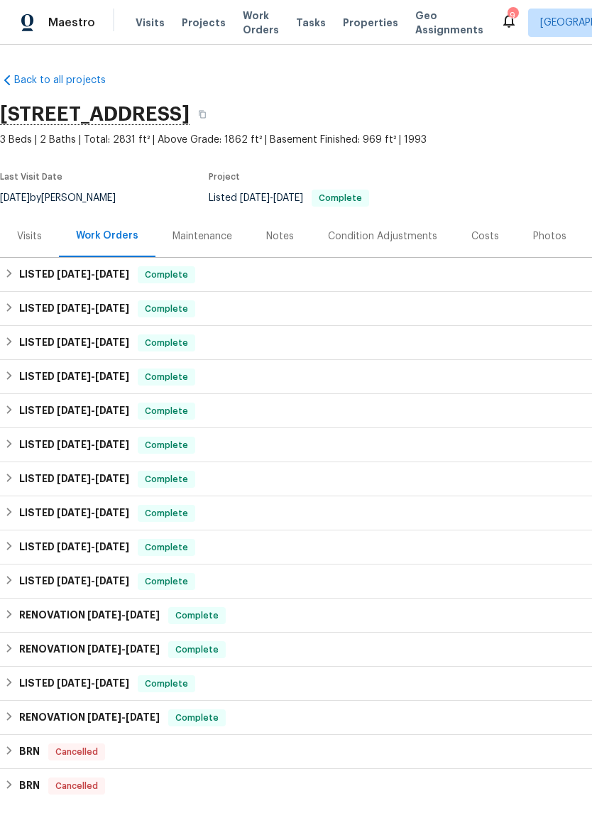
click at [539, 236] on div "Photos" at bounding box center [549, 236] width 33 height 14
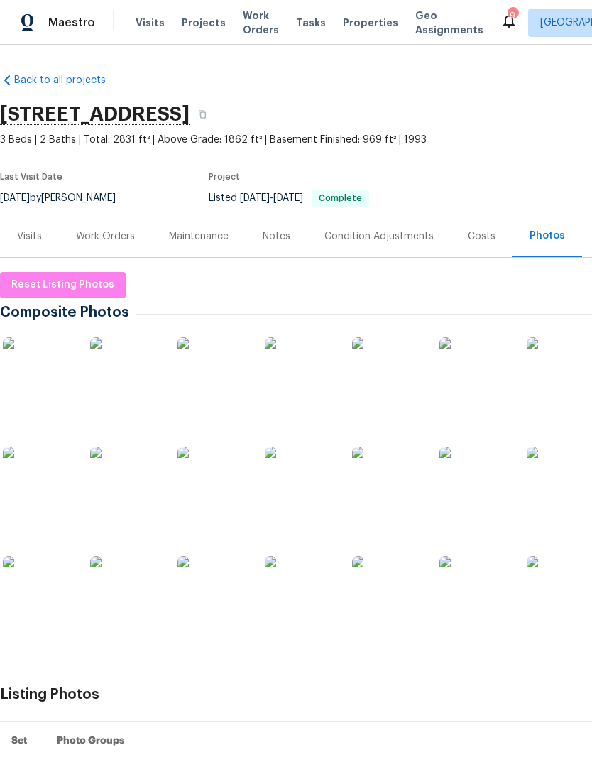
click at [137, 361] on img at bounding box center [125, 372] width 71 height 71
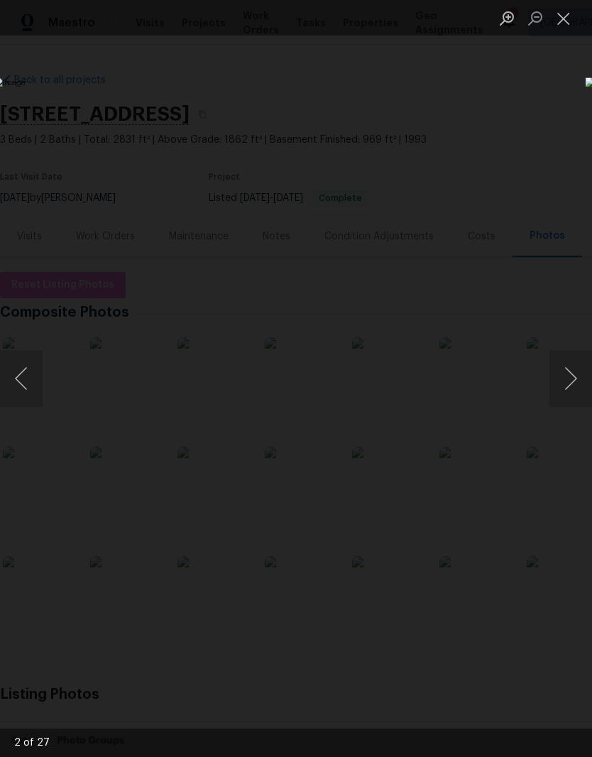
click at [395, 355] on img "Lightbox" at bounding box center [229, 377] width 471 height 601
click at [417, 351] on img "Lightbox" at bounding box center [229, 377] width 471 height 601
click at [571, 381] on button "Next image" at bounding box center [570, 378] width 43 height 57
click at [575, 376] on button "Next image" at bounding box center [570, 378] width 43 height 57
click at [574, 377] on button "Next image" at bounding box center [570, 378] width 43 height 57
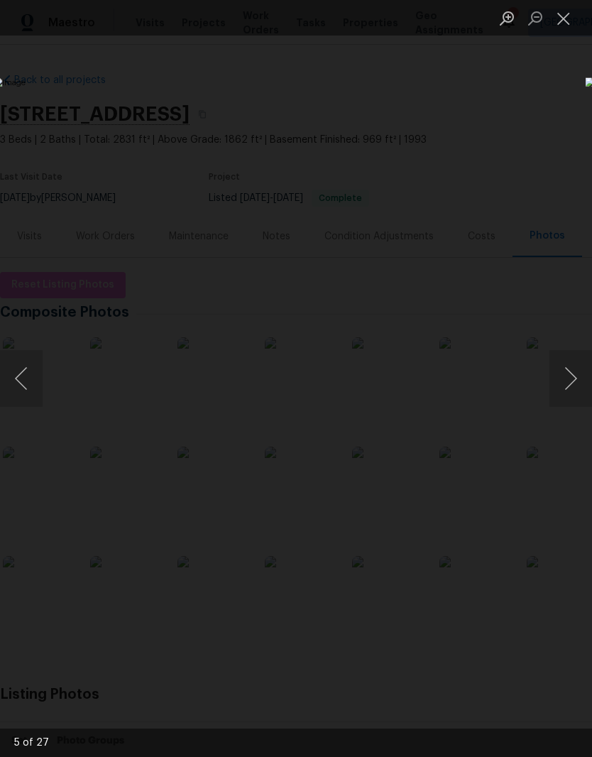
click at [576, 382] on button "Next image" at bounding box center [570, 378] width 43 height 57
click at [571, 387] on button "Next image" at bounding box center [570, 378] width 43 height 57
click at [573, 386] on button "Next image" at bounding box center [570, 378] width 43 height 57
click at [569, 385] on button "Next image" at bounding box center [570, 378] width 43 height 57
click at [568, 388] on button "Next image" at bounding box center [570, 378] width 43 height 57
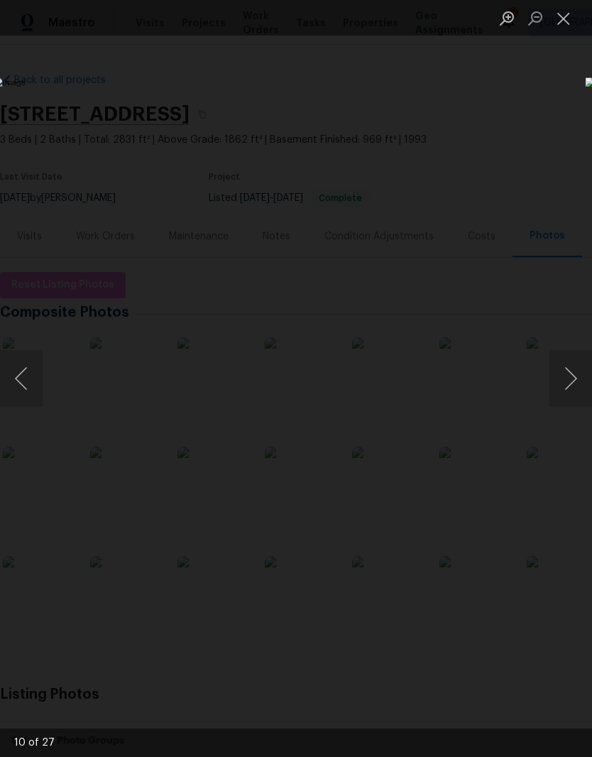
click at [569, 387] on button "Next image" at bounding box center [570, 378] width 43 height 57
click at [573, 388] on button "Next image" at bounding box center [570, 378] width 43 height 57
click at [571, 388] on button "Next image" at bounding box center [570, 378] width 43 height 57
click at [576, 382] on button "Next image" at bounding box center [570, 378] width 43 height 57
click at [573, 388] on button "Next image" at bounding box center [570, 378] width 43 height 57
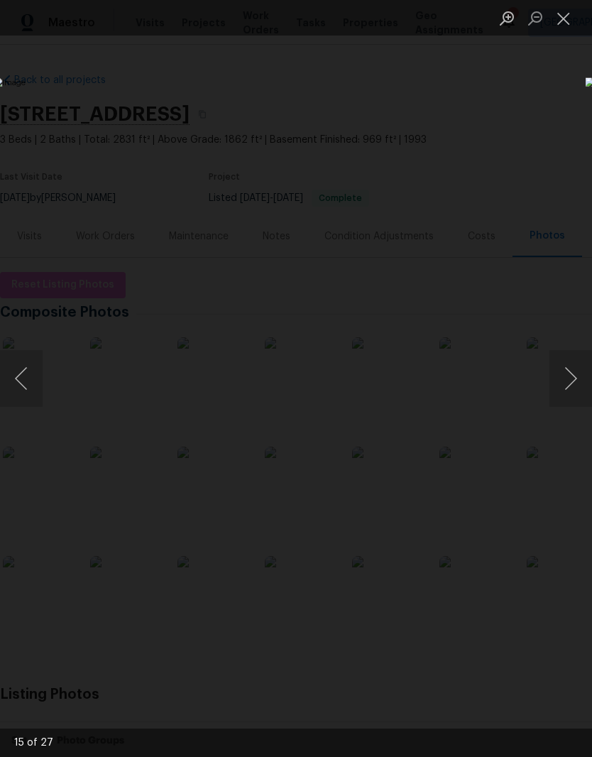
click at [576, 383] on button "Next image" at bounding box center [570, 378] width 43 height 57
click at [563, 18] on button "Close lightbox" at bounding box center [563, 18] width 28 height 25
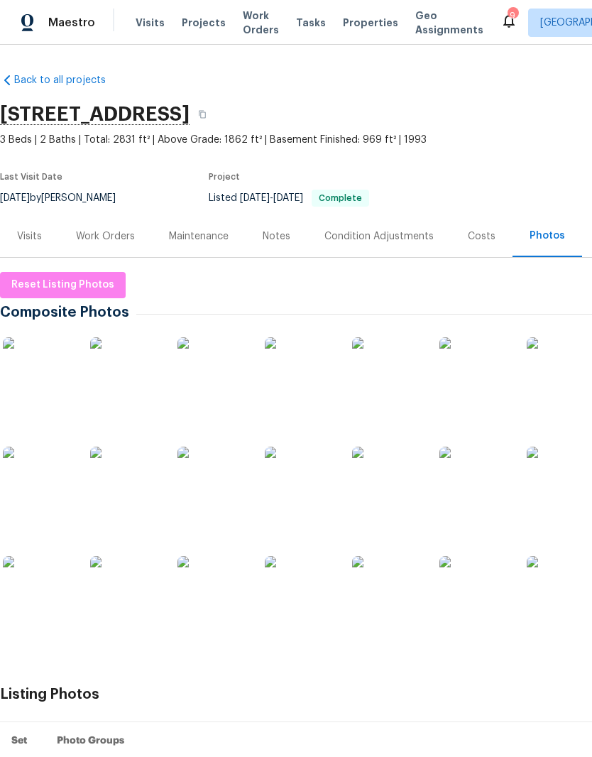
click at [223, 598] on img at bounding box center [212, 591] width 71 height 71
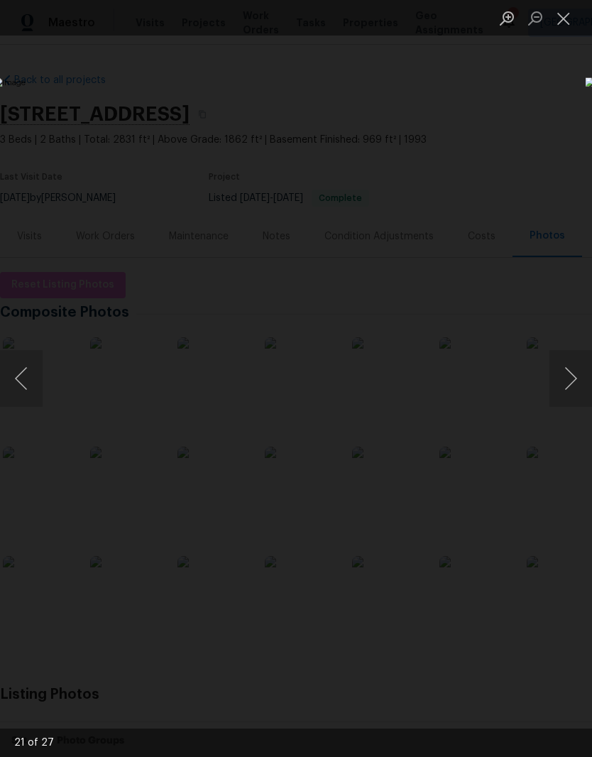
click at [464, 264] on img "Lightbox" at bounding box center [229, 377] width 471 height 601
click at [564, 18] on button "Close lightbox" at bounding box center [563, 18] width 28 height 25
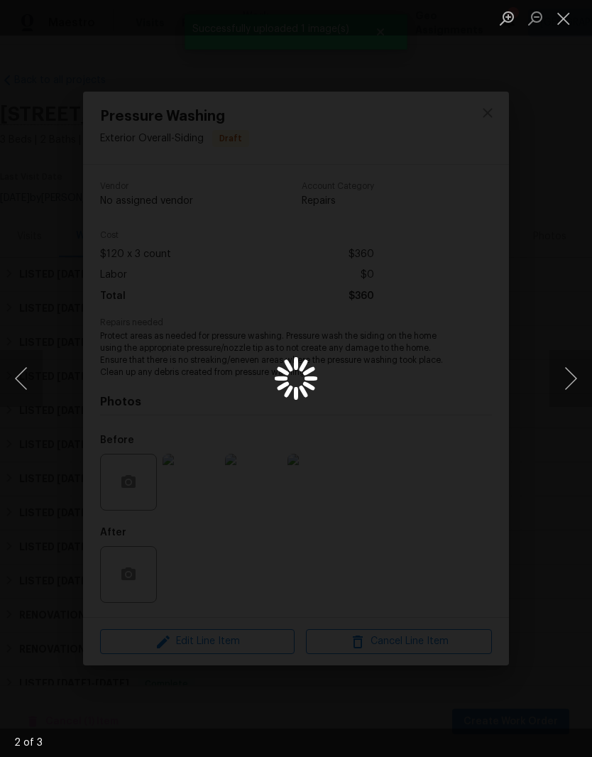
scroll to position [466, 0]
click at [566, 23] on button "Close lightbox" at bounding box center [563, 18] width 28 height 25
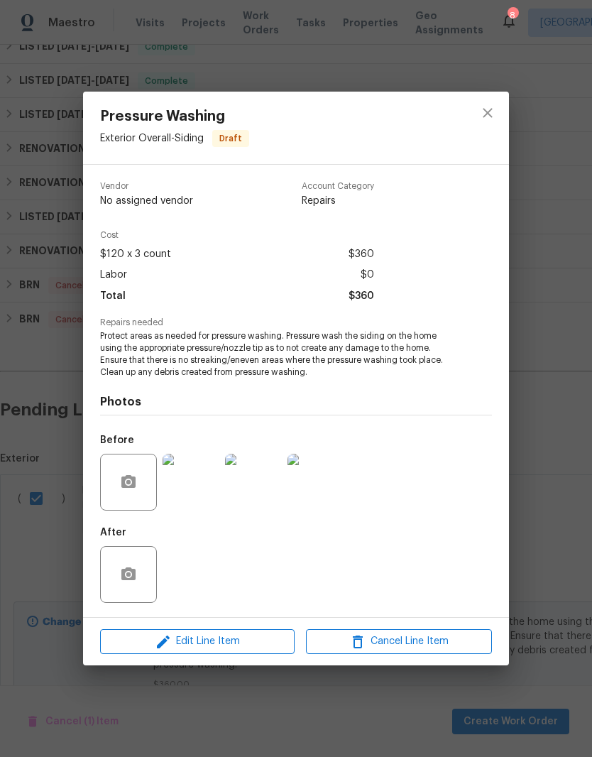
click at [264, 482] on img at bounding box center [253, 482] width 57 height 57
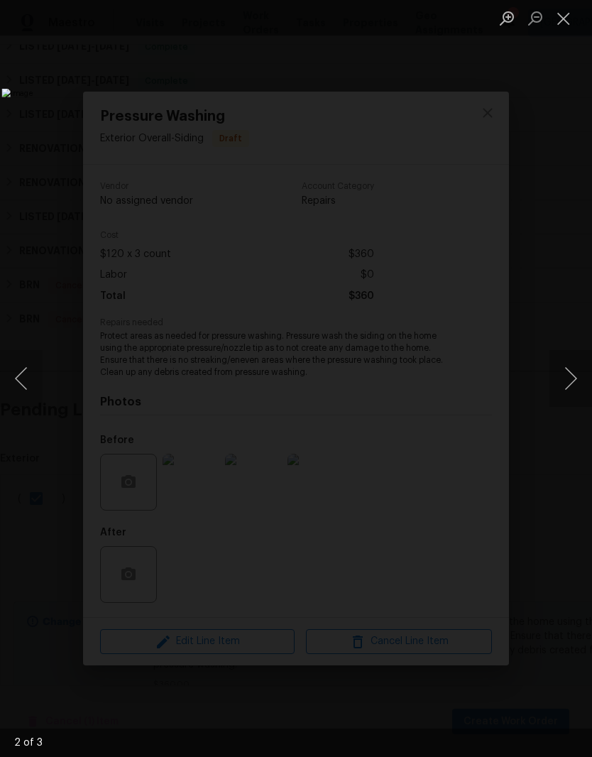
click at [573, 13] on button "Close lightbox" at bounding box center [563, 18] width 28 height 25
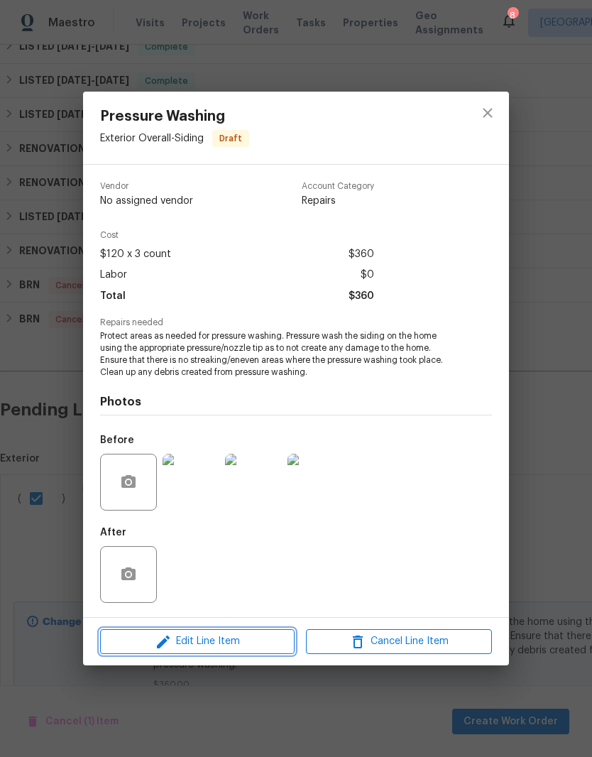
click at [255, 641] on span "Edit Line Item" at bounding box center [197, 641] width 186 height 18
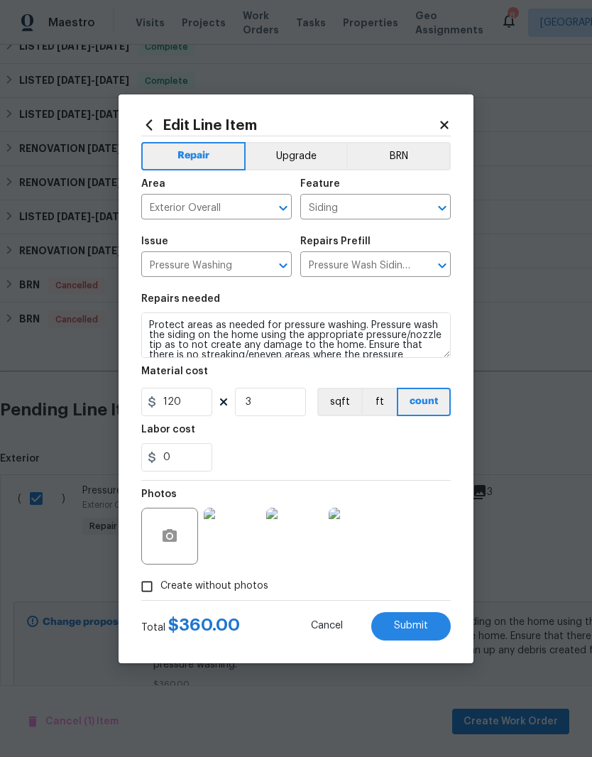
click at [297, 543] on img at bounding box center [294, 535] width 57 height 57
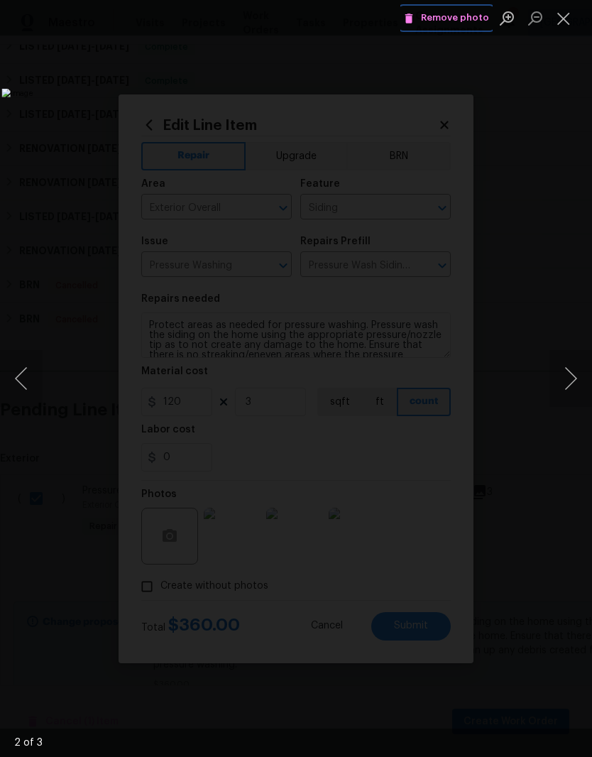
click at [476, 23] on span "Remove photo" at bounding box center [446, 18] width 85 height 16
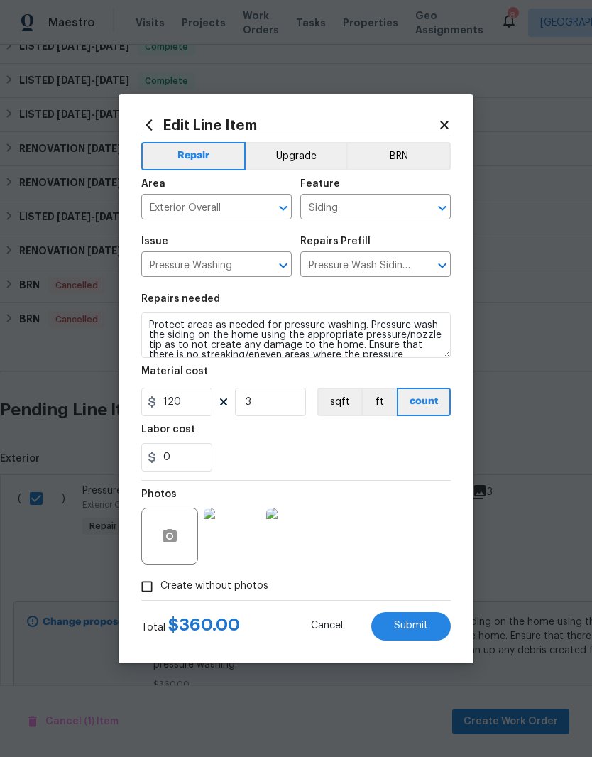
click at [308, 544] on img at bounding box center [294, 535] width 57 height 57
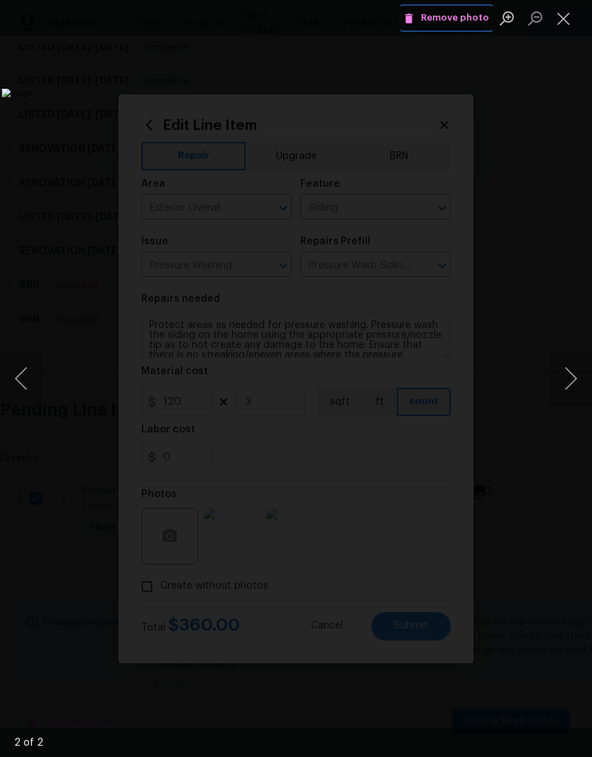
click at [473, 22] on span "Remove photo" at bounding box center [446, 18] width 85 height 16
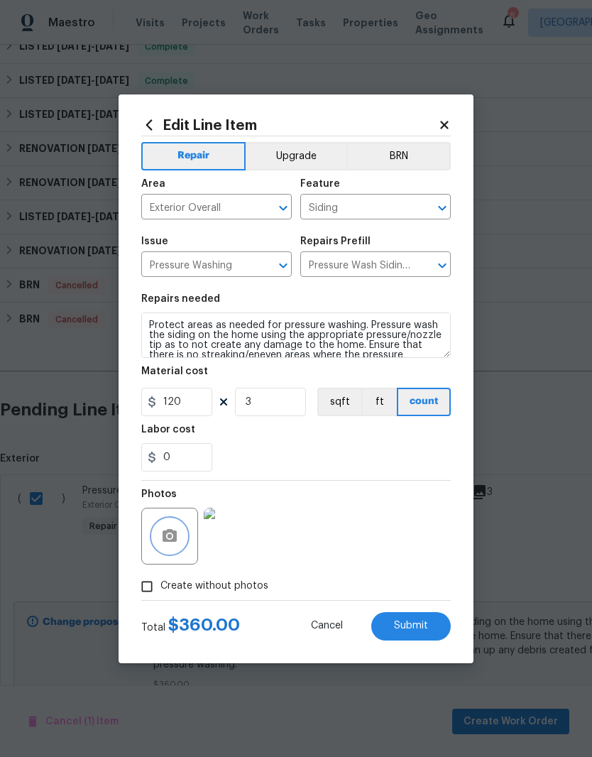
click at [182, 546] on button "button" at bounding box center [170, 536] width 34 height 34
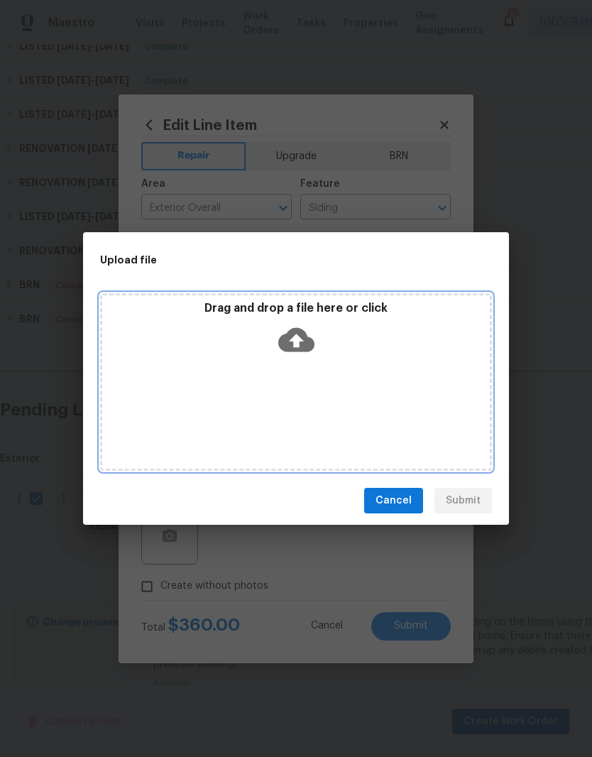
click at [367, 383] on div "Drag and drop a file here or click" at bounding box center [296, 381] width 392 height 177
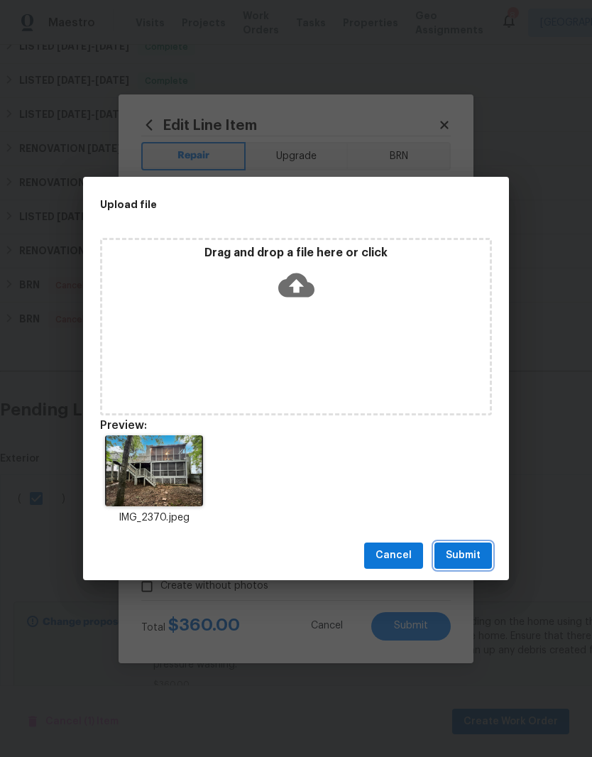
click at [472, 555] on span "Submit" at bounding box center [463, 555] width 35 height 18
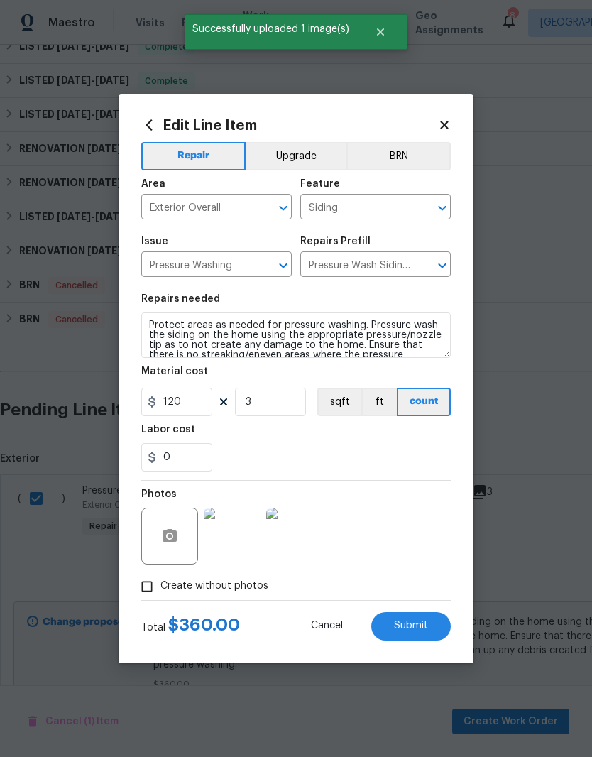
click at [236, 533] on img at bounding box center [232, 535] width 57 height 57
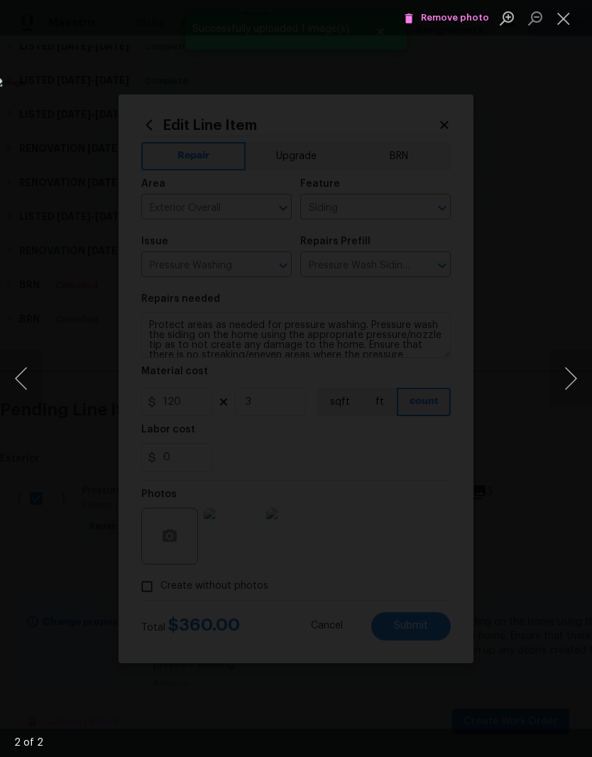
click at [571, 379] on button "Next image" at bounding box center [570, 378] width 43 height 57
click at [464, 16] on span "Remove photo" at bounding box center [446, 18] width 85 height 16
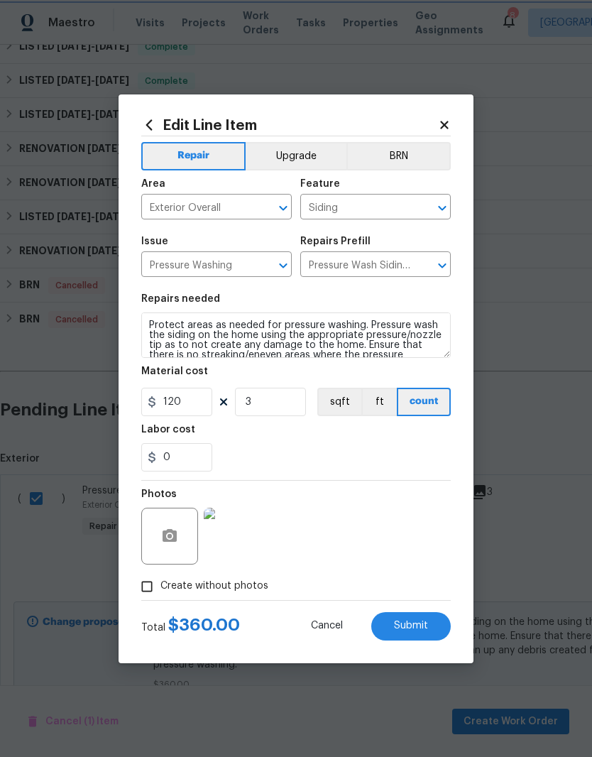
scroll to position [0, 0]
click at [181, 542] on button "button" at bounding box center [170, 536] width 34 height 34
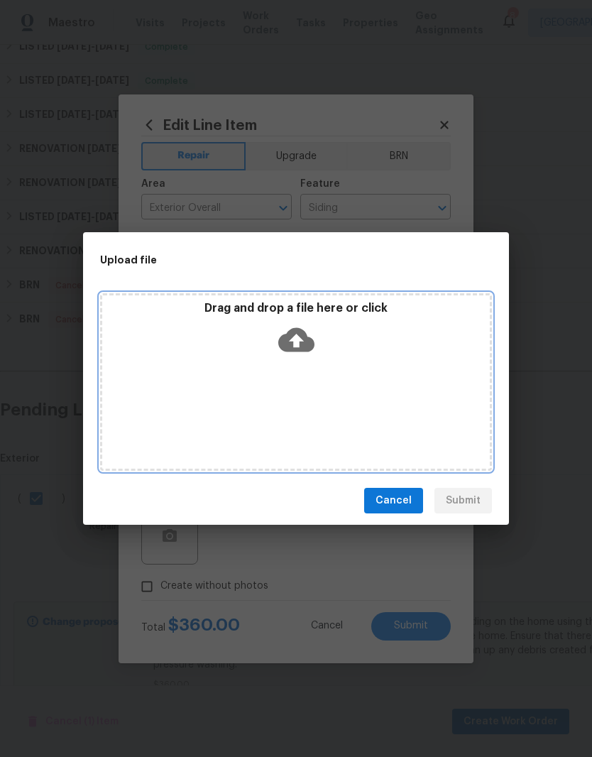
click at [336, 351] on div "Drag and drop a file here or click" at bounding box center [296, 331] width 388 height 61
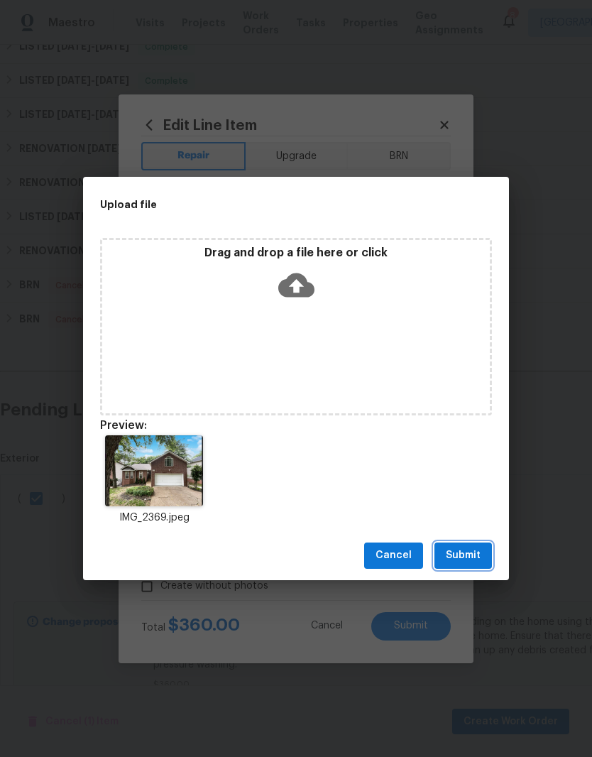
click at [474, 550] on span "Submit" at bounding box center [463, 555] width 35 height 18
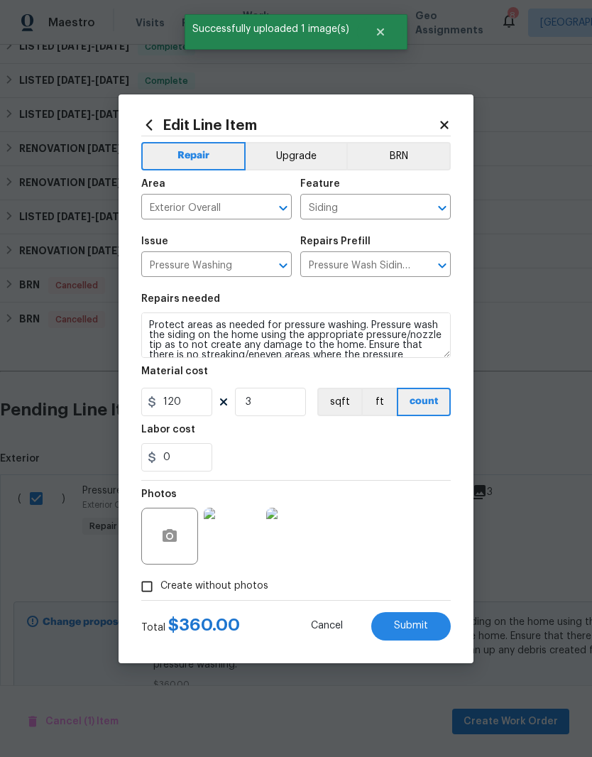
click at [416, 625] on span "Submit" at bounding box center [411, 625] width 34 height 11
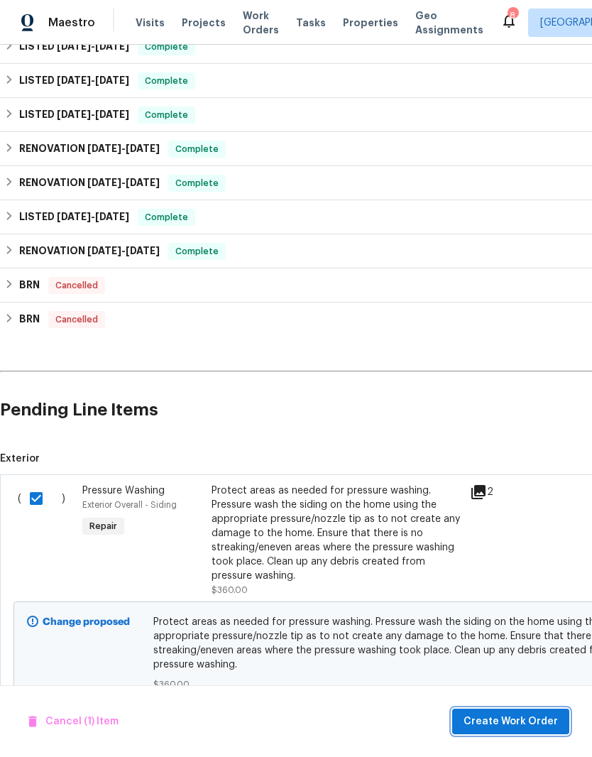
click at [498, 724] on span "Create Work Order" at bounding box center [510, 722] width 94 height 18
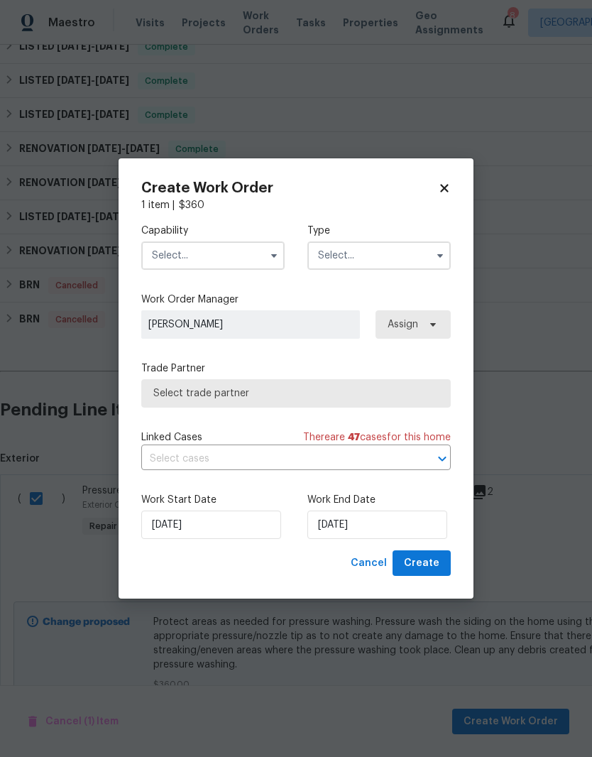
click at [250, 253] on input "text" at bounding box center [212, 255] width 143 height 28
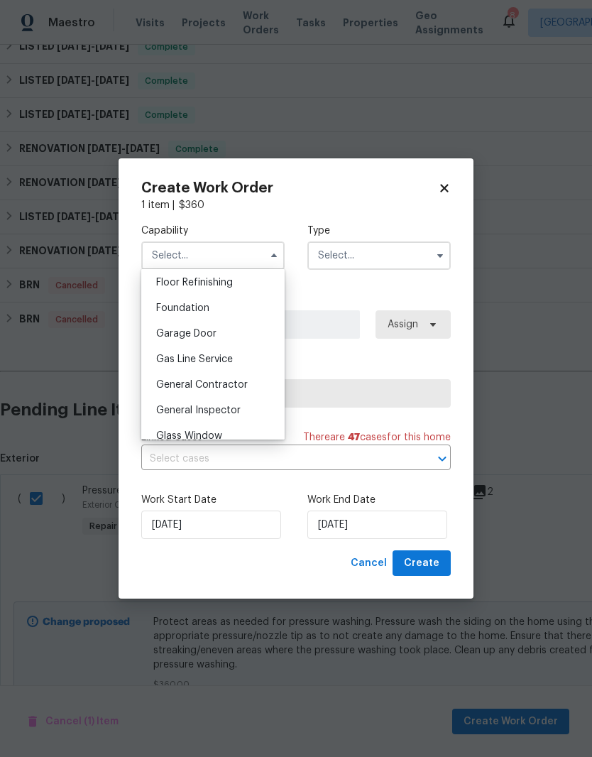
scroll to position [582, 0]
click at [232, 382] on span "General Contractor" at bounding box center [202, 382] width 92 height 10
type input "General Contractor"
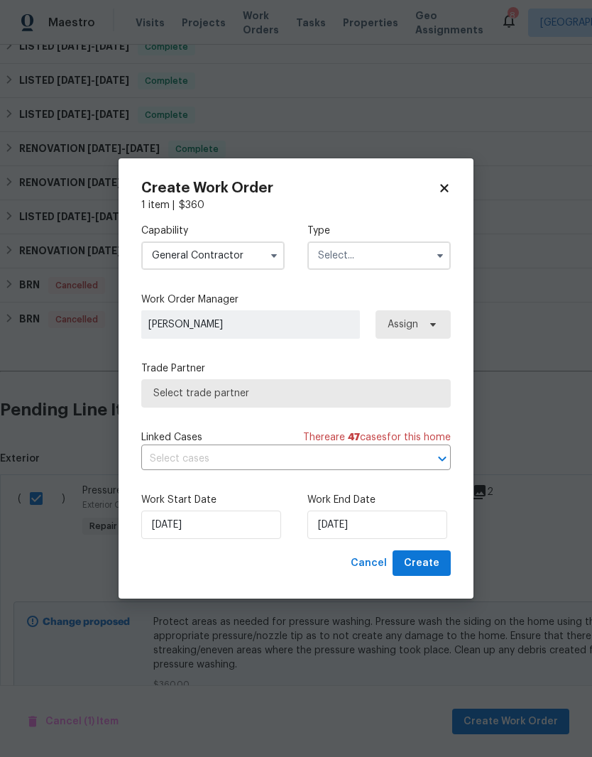
click at [373, 255] on input "text" at bounding box center [378, 255] width 143 height 28
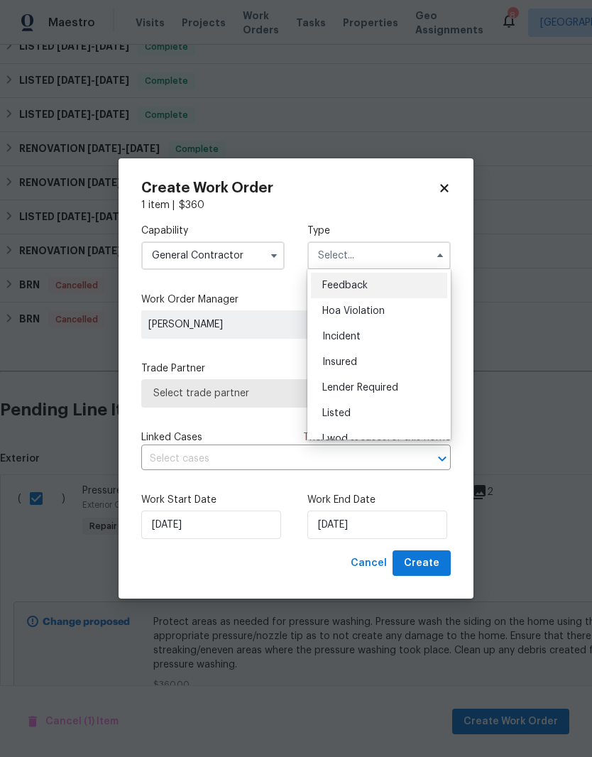
click at [345, 412] on span "Listed" at bounding box center [336, 413] width 28 height 10
type input "Listed"
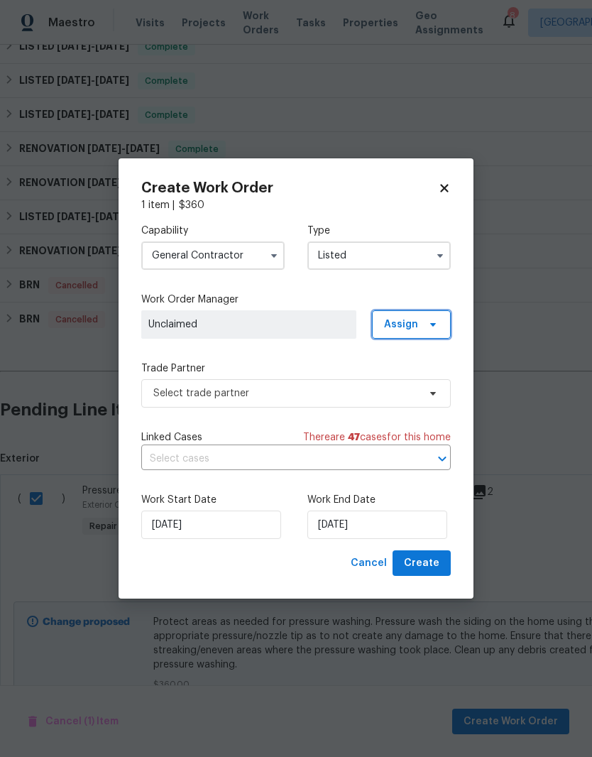
click at [413, 325] on span "Assign" at bounding box center [401, 324] width 34 height 14
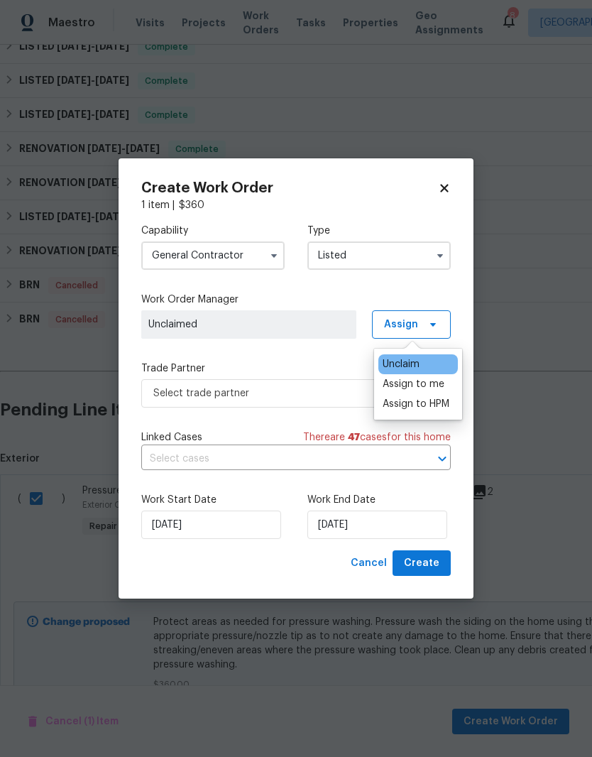
click at [408, 387] on div "Assign to me" at bounding box center [414, 384] width 62 height 14
click at [296, 324] on span "[PERSON_NAME]" at bounding box center [248, 324] width 201 height 14
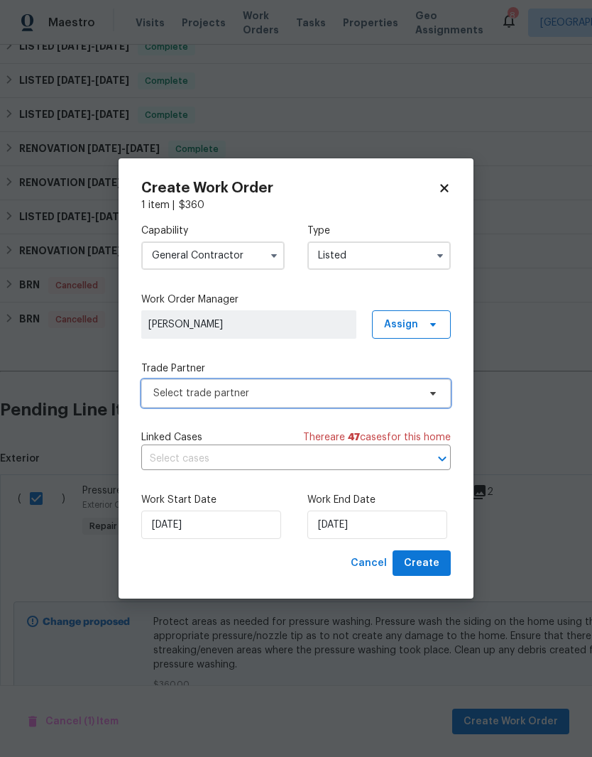
click at [396, 391] on span "Select trade partner" at bounding box center [285, 393] width 265 height 14
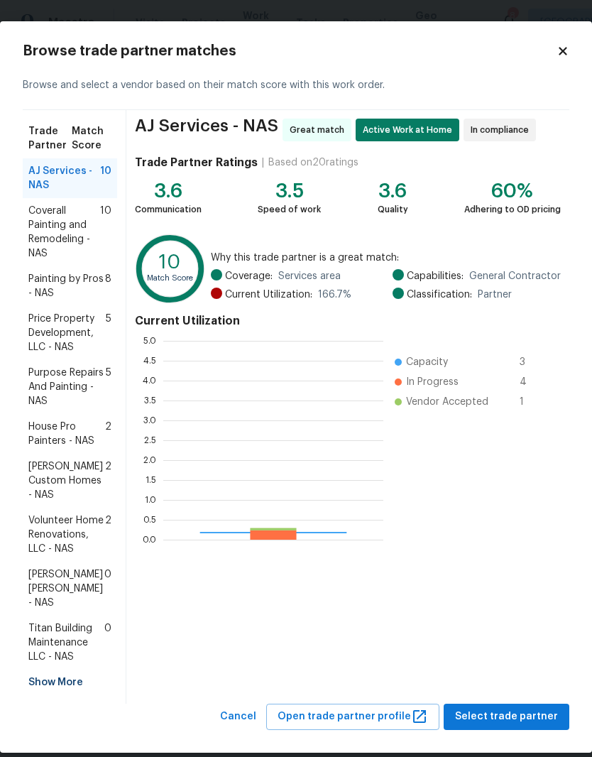
scroll to position [199, 220]
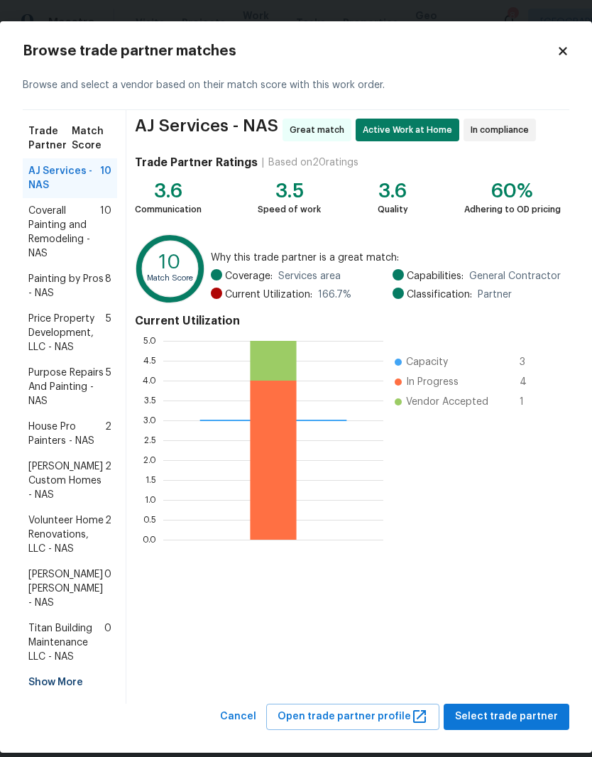
click at [75, 231] on span "Coverall Painting and Remodeling - NAS" at bounding box center [64, 232] width 72 height 57
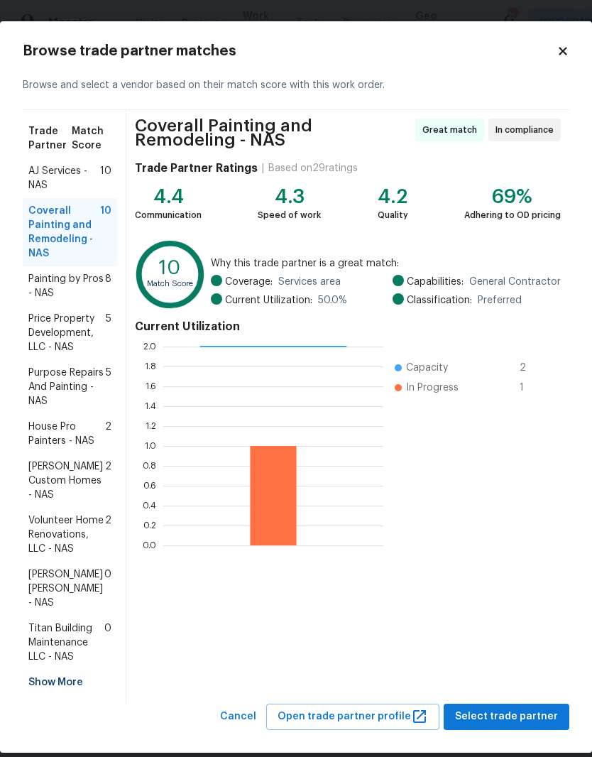
click at [568, 55] on icon at bounding box center [562, 51] width 13 height 13
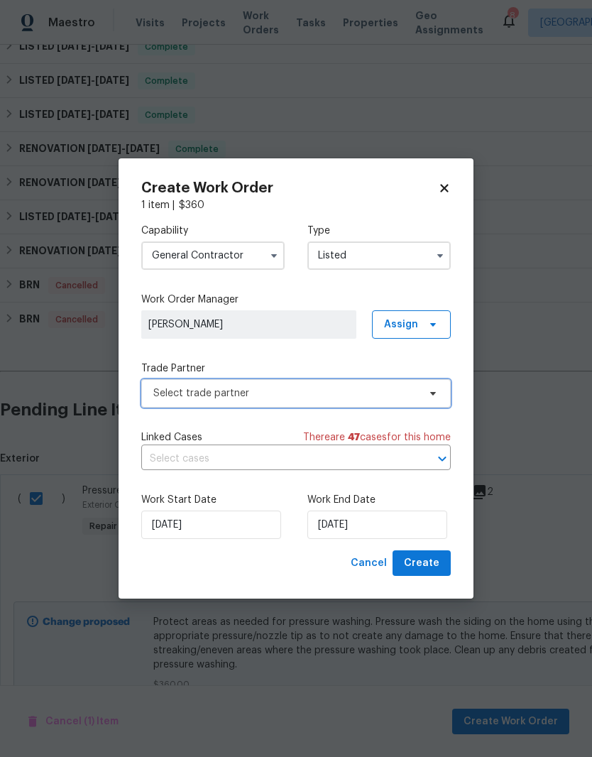
click at [278, 253] on icon "button" at bounding box center [273, 255] width 11 height 11
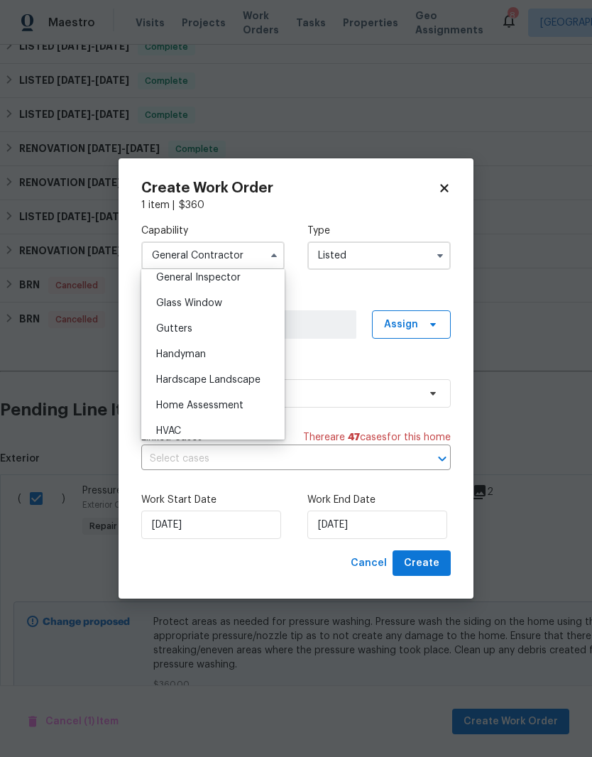
scroll to position [714, 0]
click at [202, 353] on span "Handyman" at bounding box center [181, 352] width 50 height 10
type input "Handyman"
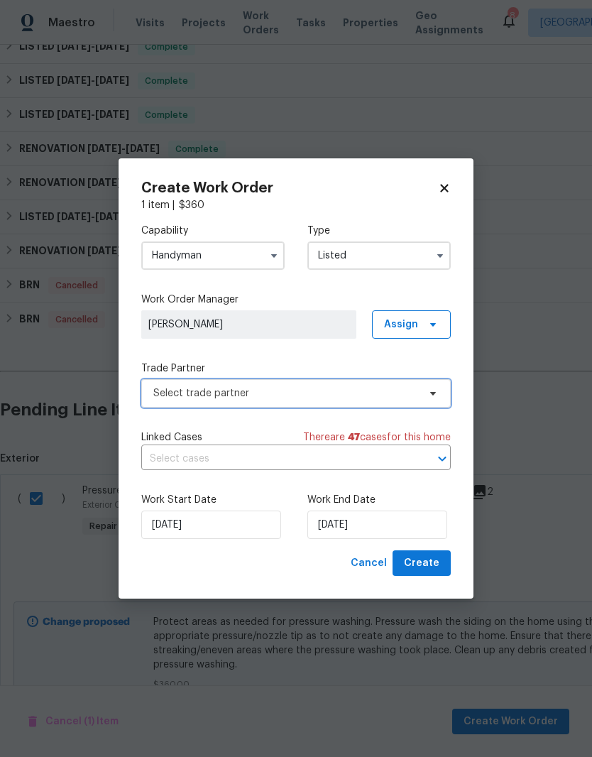
click at [434, 393] on icon at bounding box center [433, 394] width 6 height 4
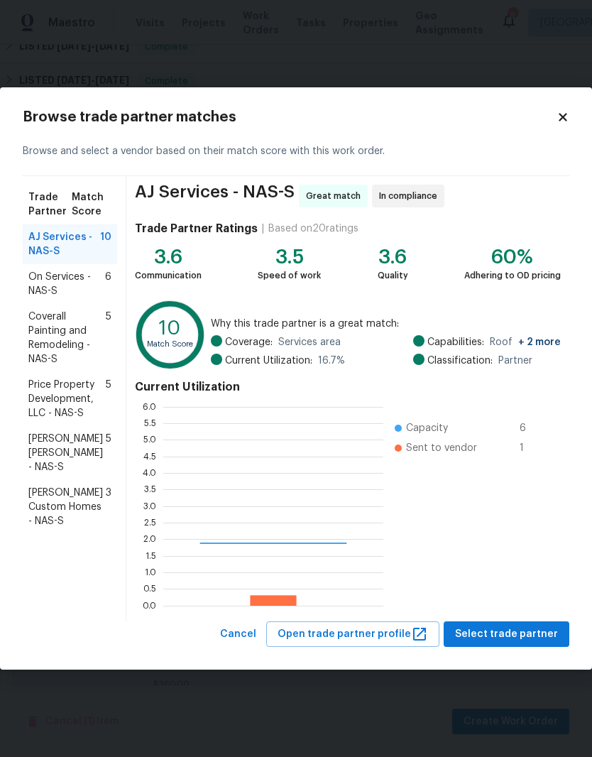
scroll to position [199, 220]
click at [63, 335] on span "Coverall Painting and Remodeling - NAS-S" at bounding box center [66, 337] width 77 height 57
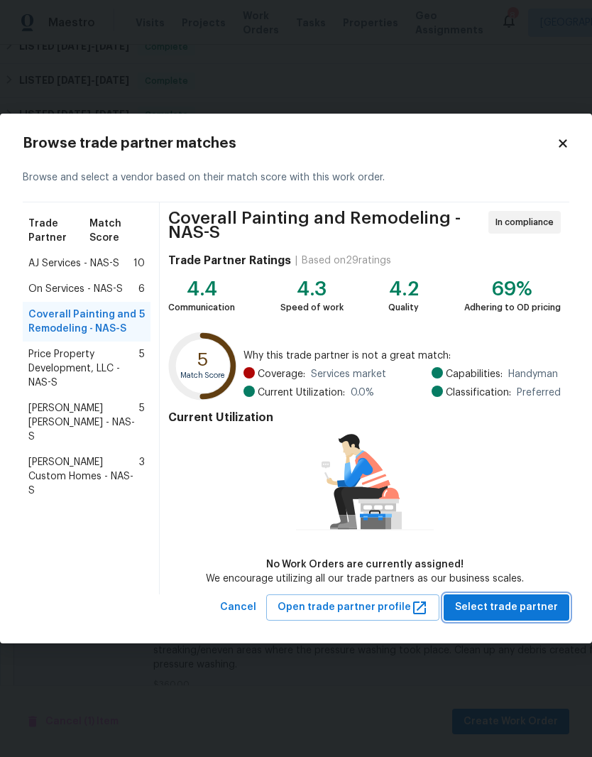
click at [513, 606] on span "Select trade partner" at bounding box center [506, 607] width 103 height 18
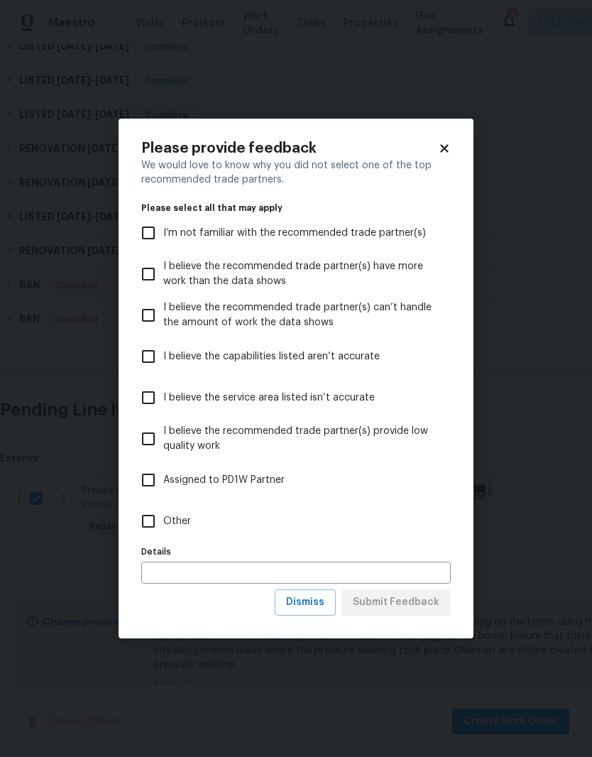
click at [149, 524] on input "Other" at bounding box center [148, 521] width 30 height 30
checkbox input "true"
click at [395, 605] on span "Submit Feedback" at bounding box center [396, 602] width 87 height 18
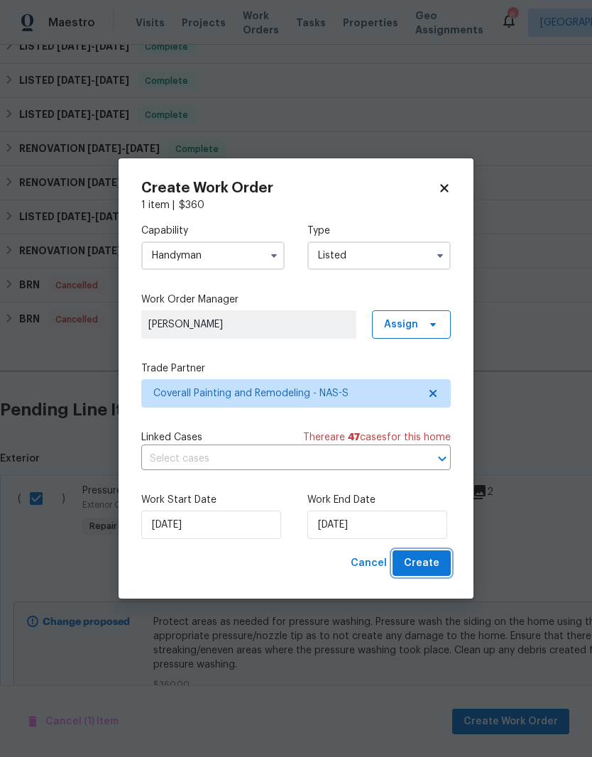
click at [429, 562] on span "Create" at bounding box center [421, 563] width 35 height 18
checkbox input "false"
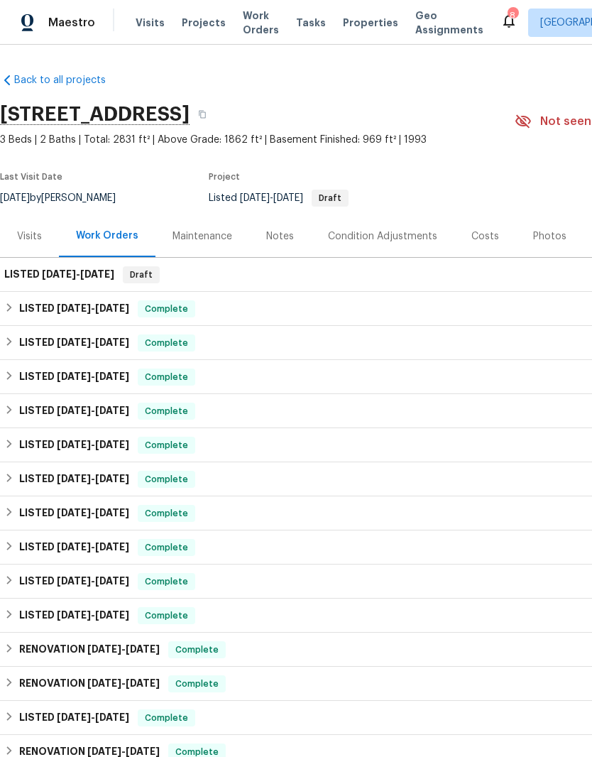
scroll to position [0, 0]
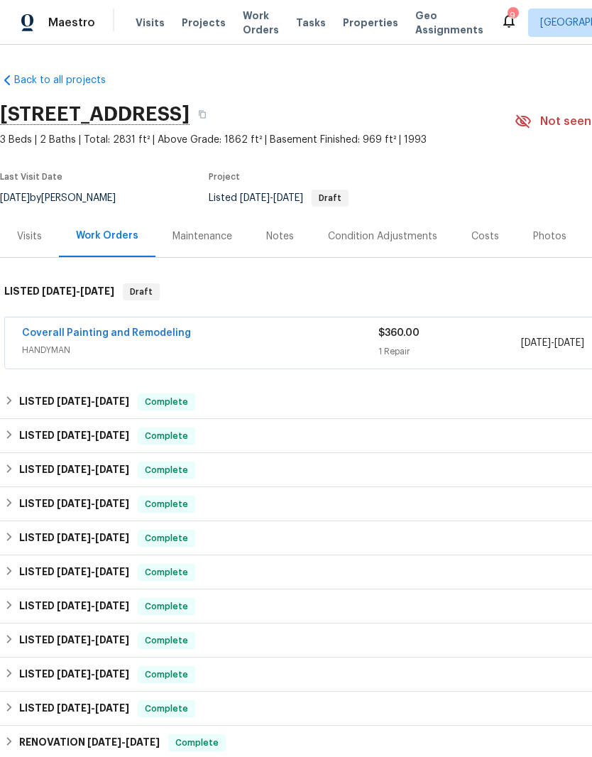
click at [89, 333] on link "Coverall Painting and Remodeling" at bounding box center [106, 333] width 169 height 10
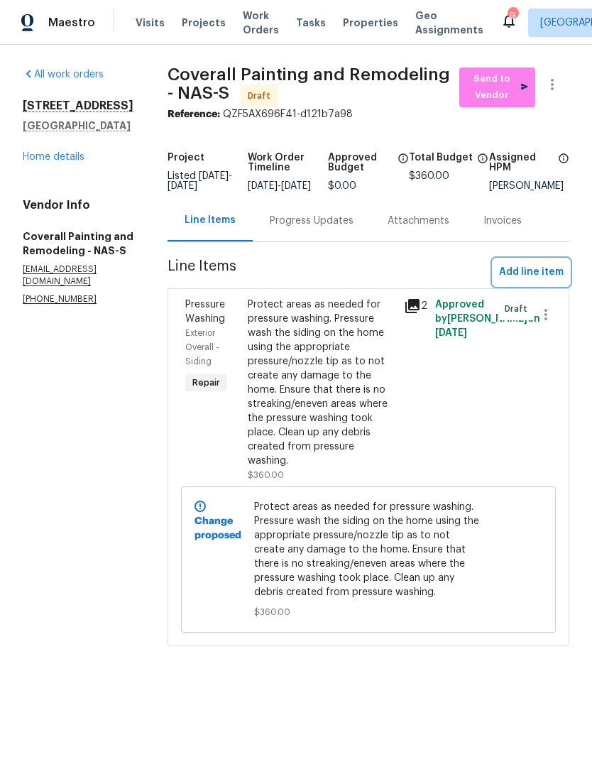
click at [546, 281] on span "Add line item" at bounding box center [531, 272] width 65 height 18
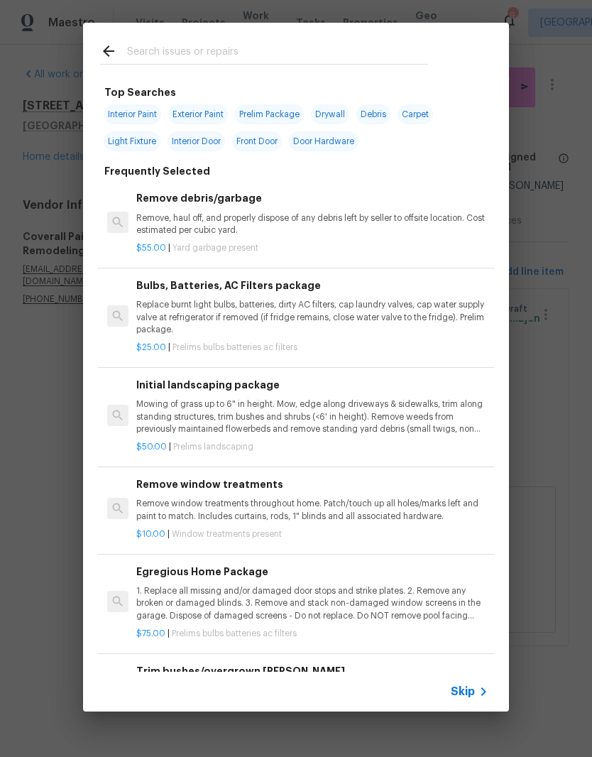
click at [214, 50] on input "text" at bounding box center [277, 53] width 301 height 21
type input "Gutters"
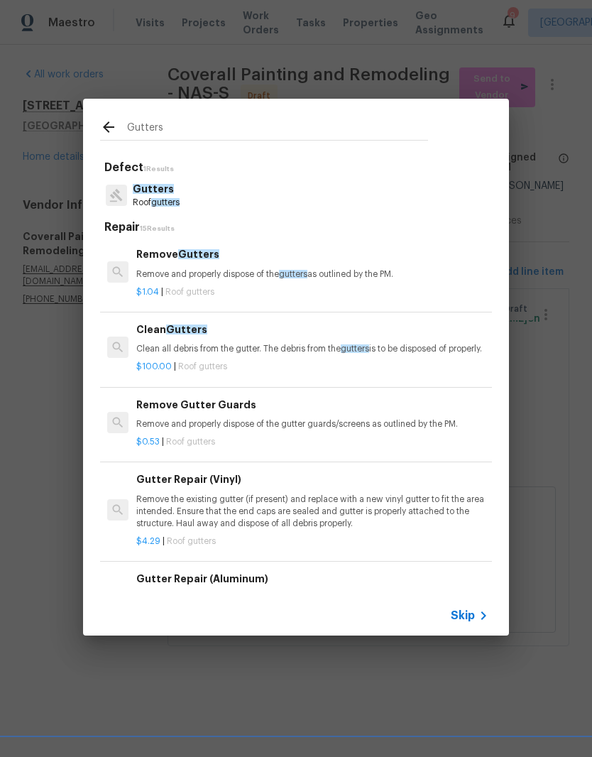
click at [201, 341] on div "Clean Gutters Clean all debris from the gutter. The debris from the gutters is …" at bounding box center [312, 339] width 352 height 34
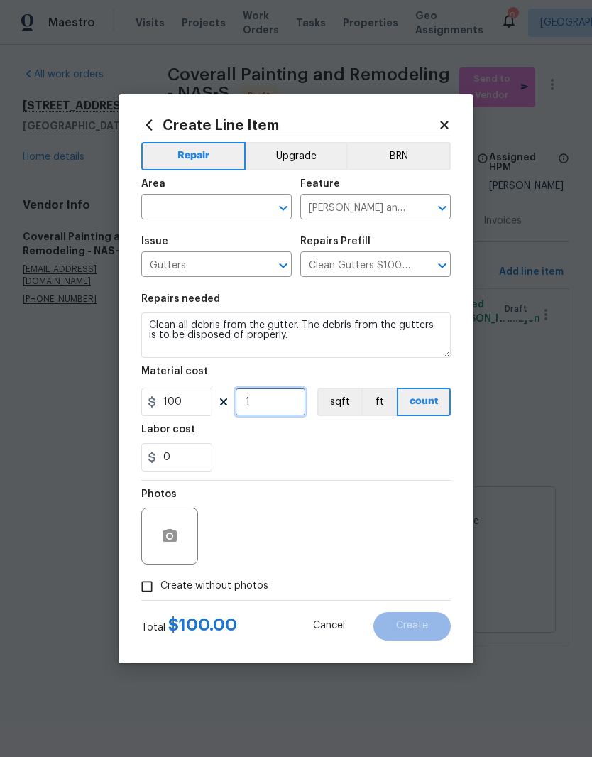
click at [280, 405] on input "1" at bounding box center [270, 402] width 71 height 28
type input "2"
click at [255, 201] on div at bounding box center [273, 208] width 37 height 20
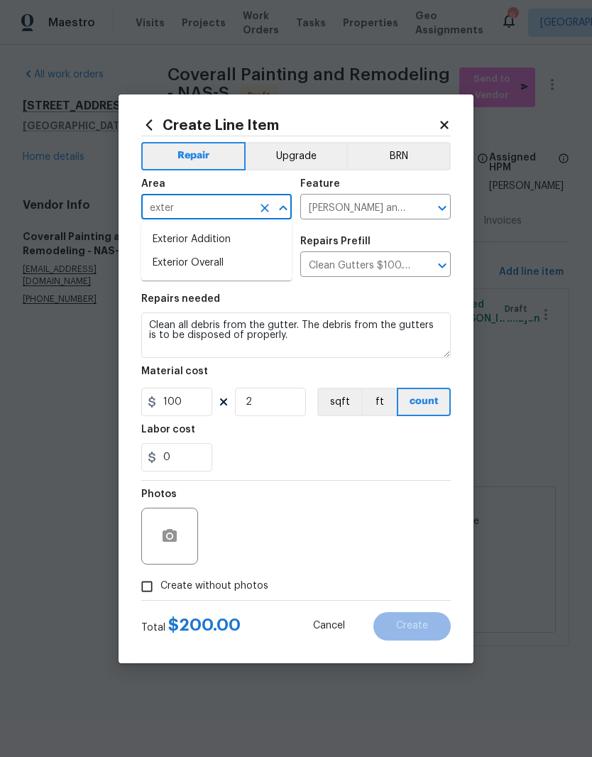
click at [224, 267] on li "Exterior Overall" at bounding box center [216, 262] width 150 height 23
type input "Exterior Overall"
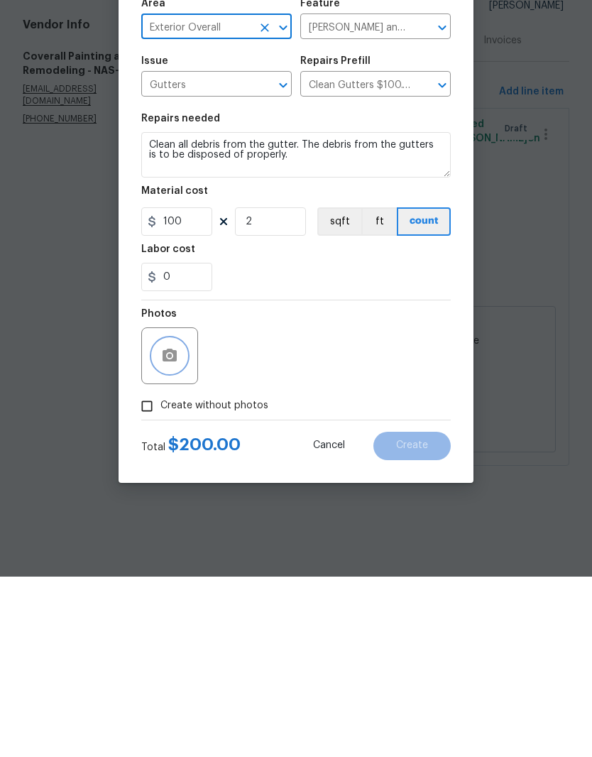
click at [177, 527] on icon "button" at bounding box center [169, 535] width 17 height 17
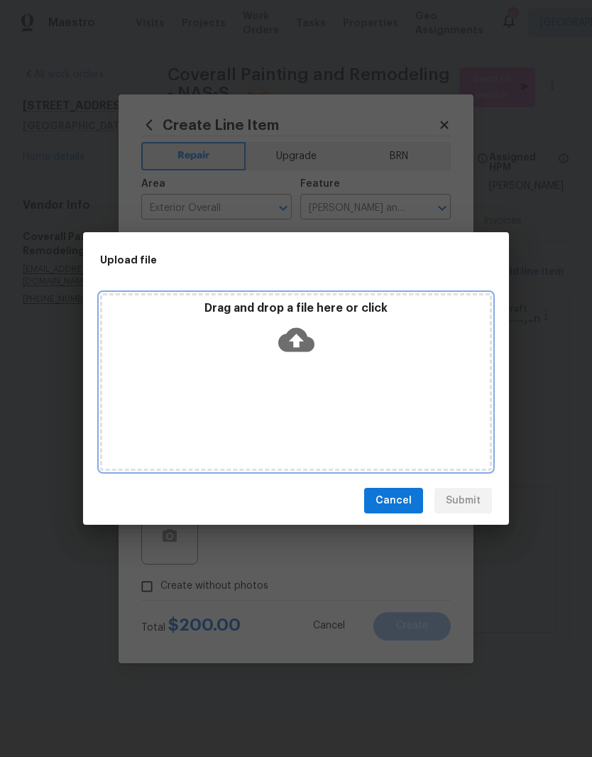
click at [335, 373] on div "Drag and drop a file here or click" at bounding box center [296, 381] width 392 height 177
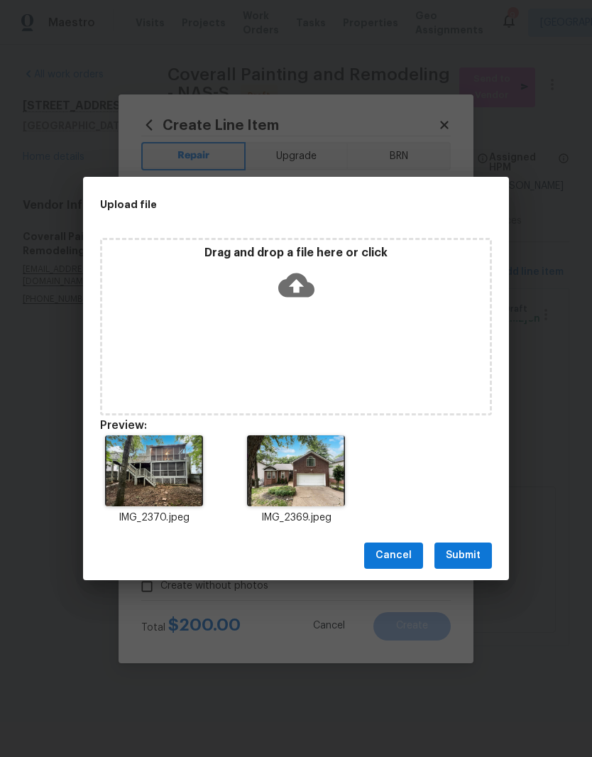
click at [470, 554] on span "Submit" at bounding box center [463, 555] width 35 height 18
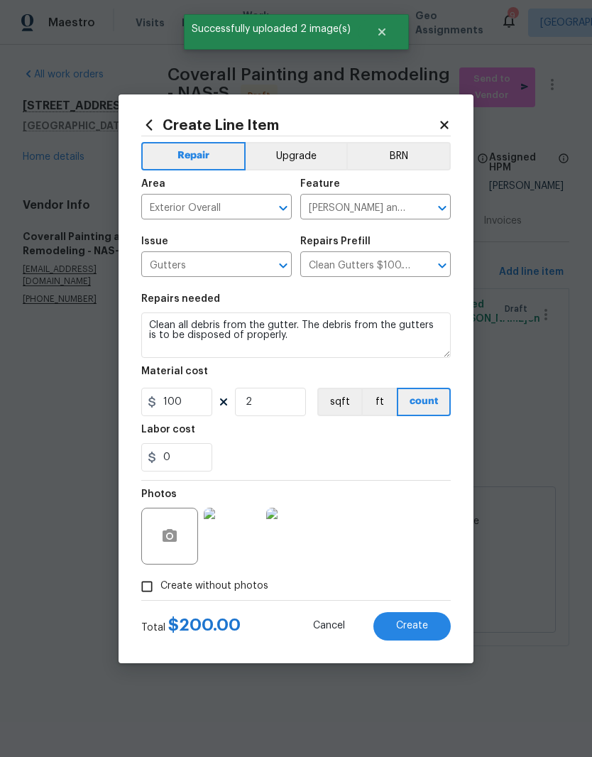
click at [424, 628] on span "Create" at bounding box center [412, 625] width 32 height 11
type input "0"
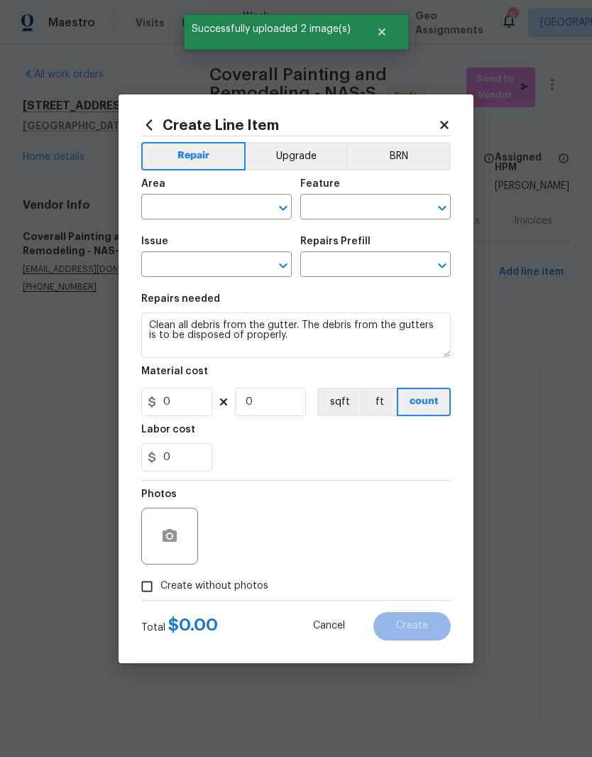
scroll to position [0, 0]
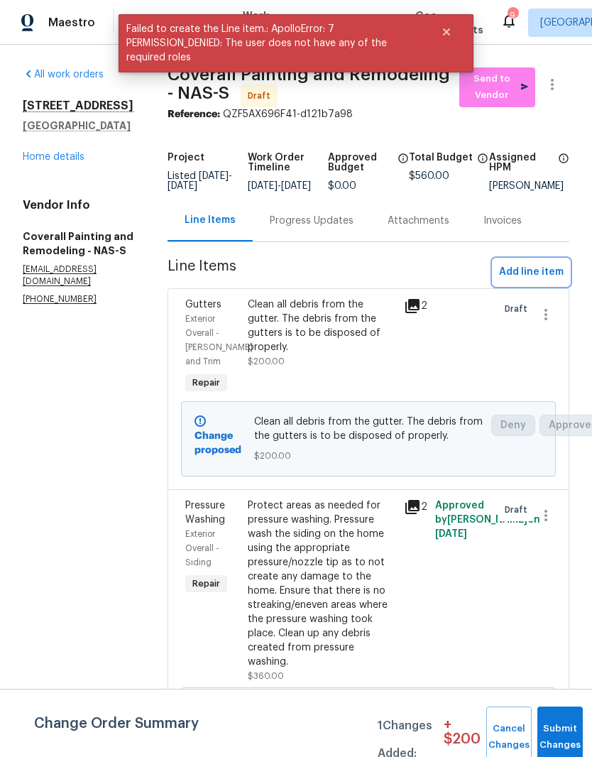
click at [541, 278] on span "Add line item" at bounding box center [531, 272] width 65 height 18
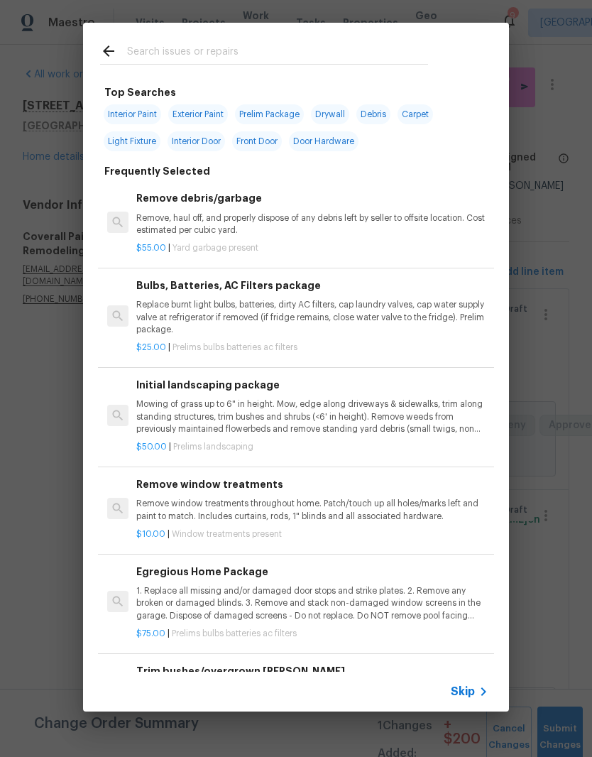
click at [241, 48] on input "text" at bounding box center [277, 53] width 301 height 21
type input "Pressure"
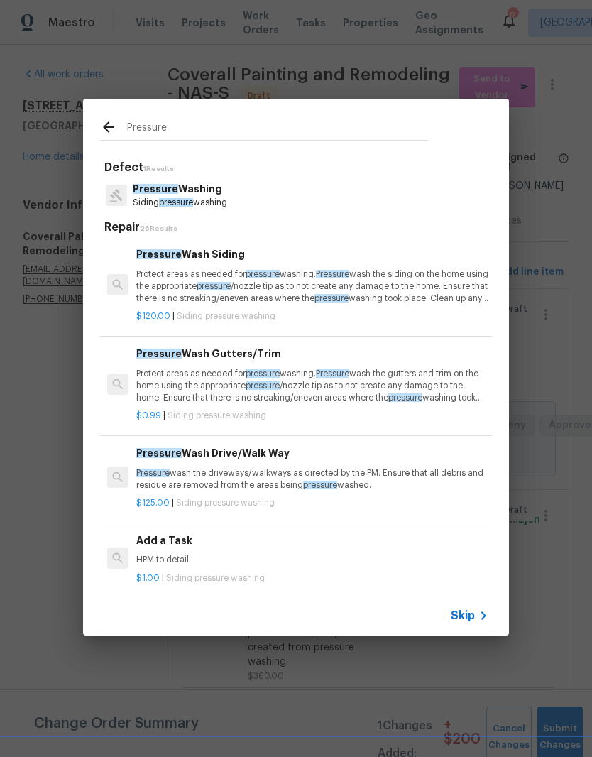
click at [266, 456] on h6 "Pressure Wash Drive/Walk Way" at bounding box center [312, 453] width 352 height 16
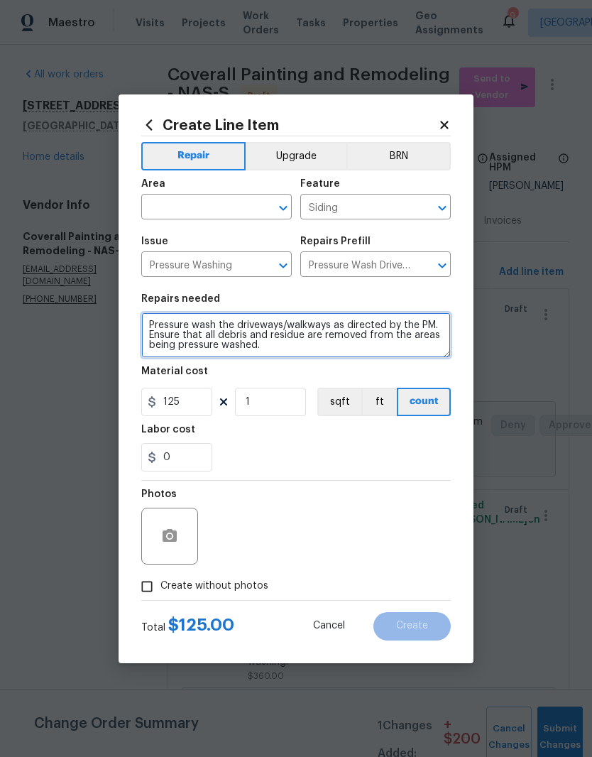
click at [196, 325] on textarea "Pressure wash the driveways/walkways as directed by the PM. Ensure that all deb…" at bounding box center [295, 334] width 309 height 45
click at [236, 324] on textarea "SOFT WASH wash the driveways/walkways as directed by the PM. Ensure that all de…" at bounding box center [295, 334] width 309 height 45
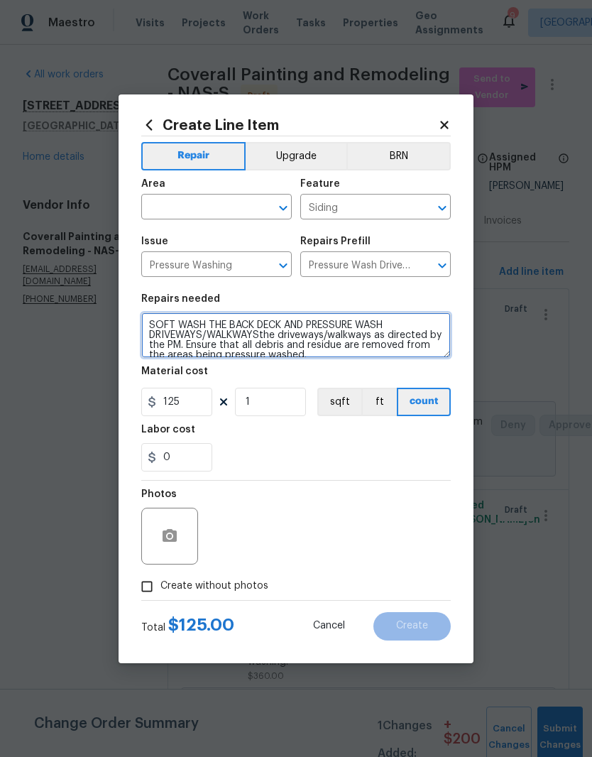
click at [209, 338] on textarea "SOFT WASH THE BACK DECK AND PRESSURE WASH DRIVEWAYS/WALKWAYSthe driveways/walkw…" at bounding box center [295, 334] width 309 height 45
click at [282, 353] on textarea "SOFT WASH THE BACK DECK AND PRESSURE WASH DRIVEWAY AND WALKWAYS. driveways/walk…" at bounding box center [295, 334] width 309 height 45
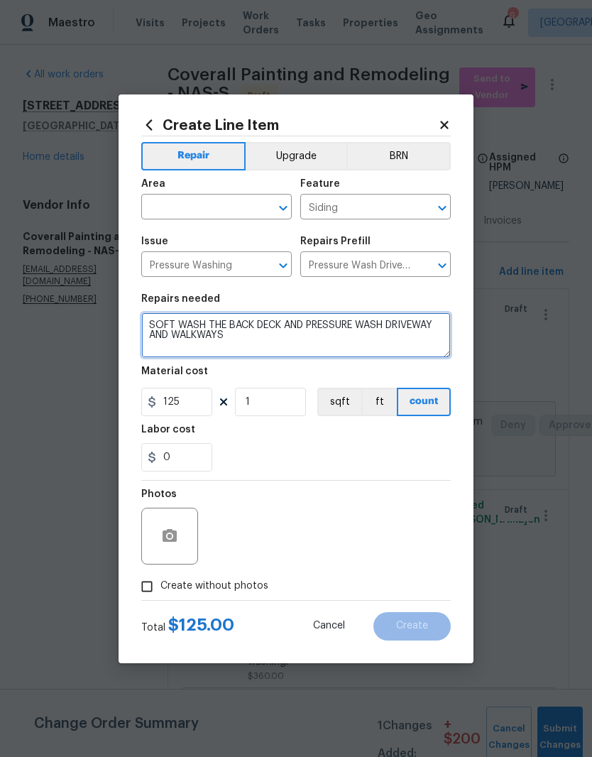
click at [259, 199] on button "Clear" at bounding box center [265, 208] width 20 height 20
type textarea "SOFT WASH THE BACK DECK AND PRESSURE WASH DRIVEWAY AND WALKWAYS"
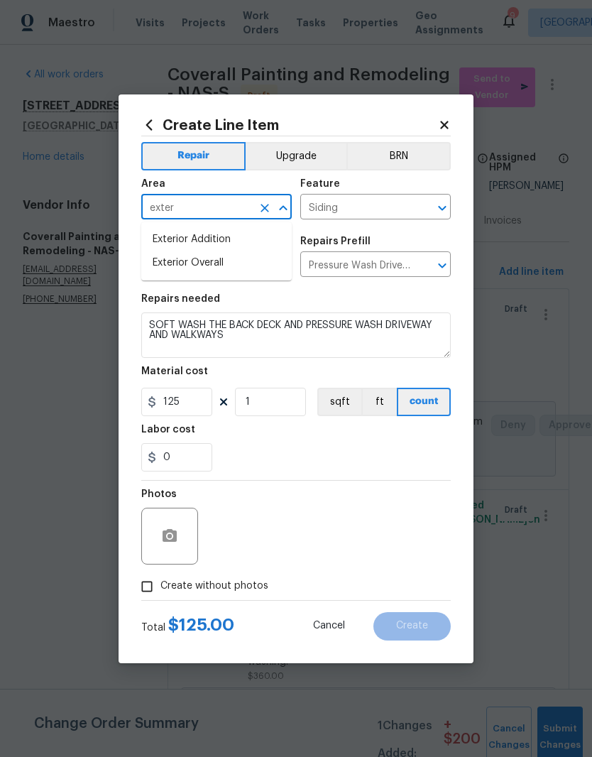
click at [229, 257] on li "Exterior Overall" at bounding box center [216, 262] width 150 height 23
type input "Exterior Overall"
click at [392, 207] on input "Siding" at bounding box center [355, 208] width 111 height 22
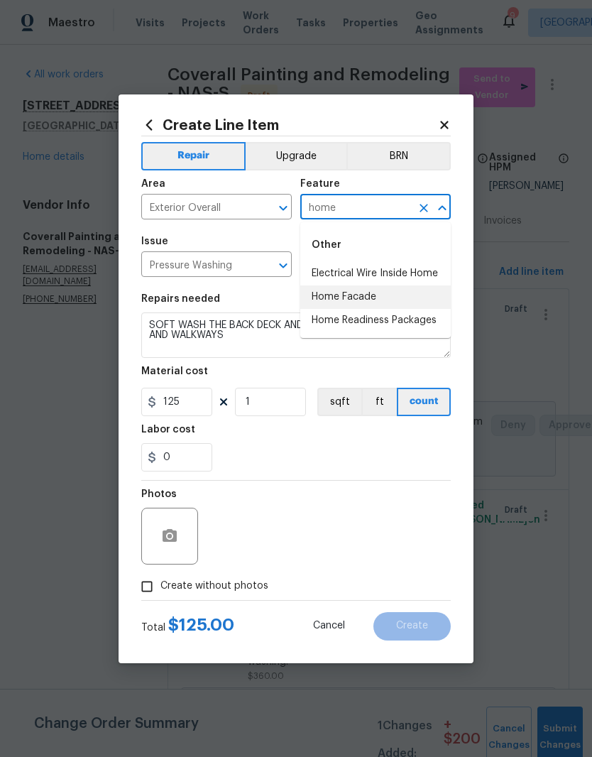
click at [373, 296] on li "Home Facade" at bounding box center [375, 296] width 150 height 23
type input "Home Facade"
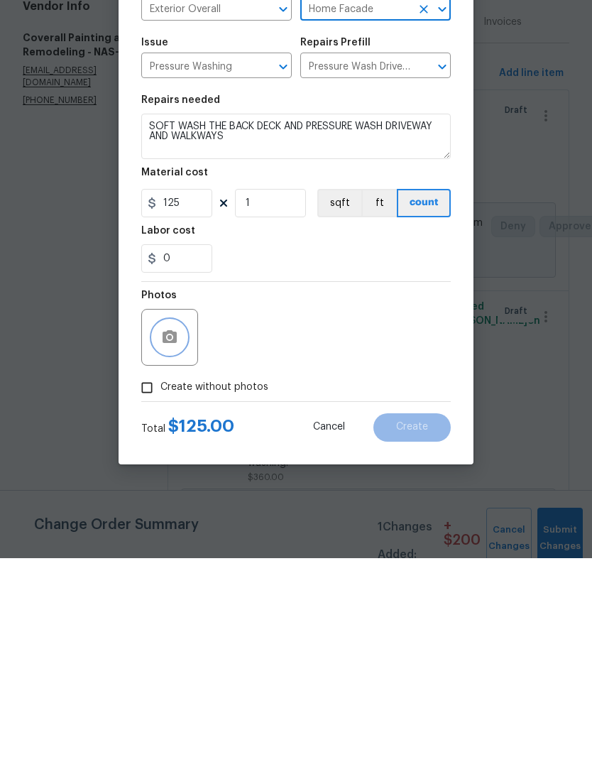
click at [183, 519] on button "button" at bounding box center [170, 536] width 34 height 34
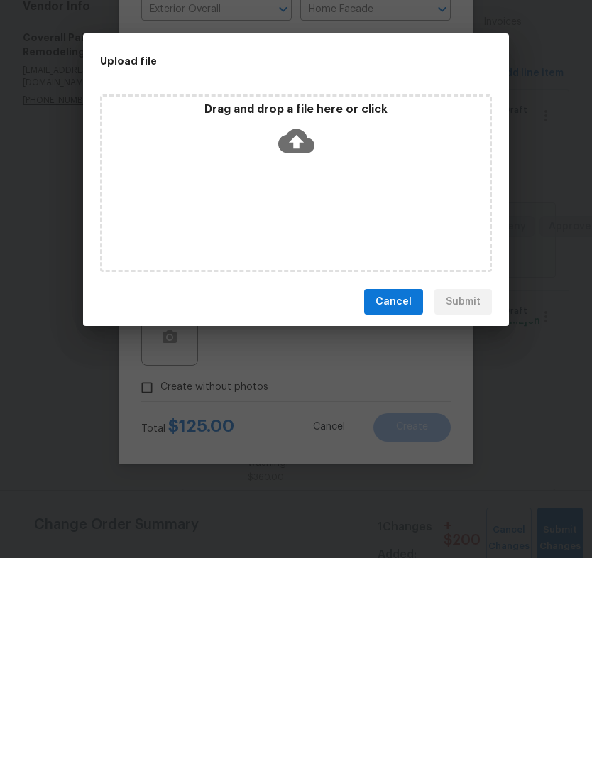
scroll to position [58, 0]
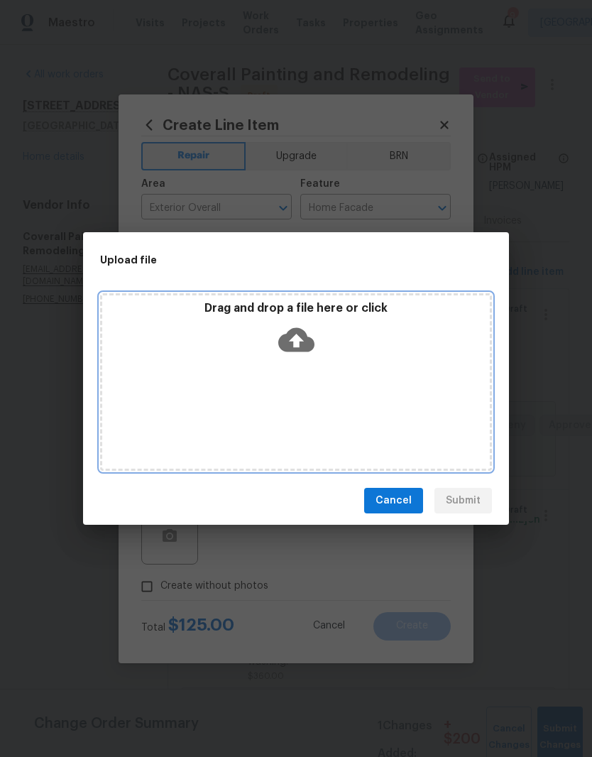
click at [372, 374] on div "Drag and drop a file here or click" at bounding box center [296, 381] width 392 height 177
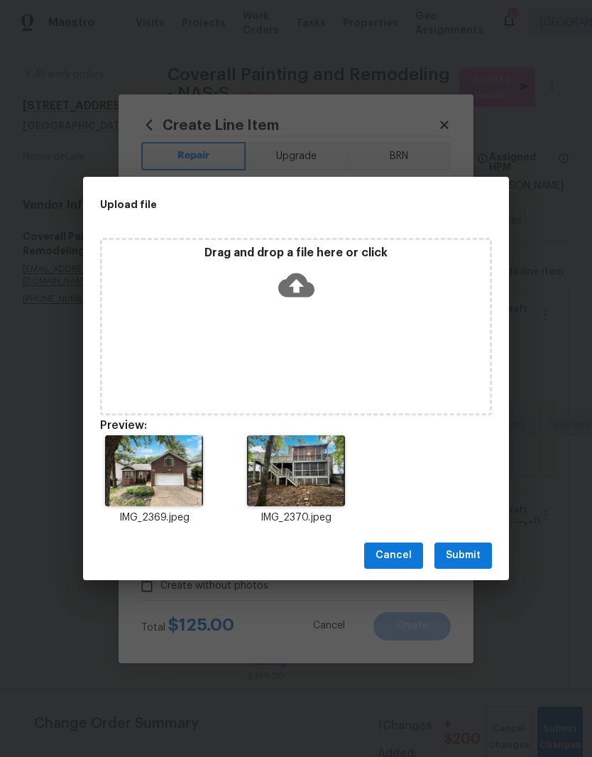
click at [473, 559] on span "Submit" at bounding box center [463, 555] width 35 height 18
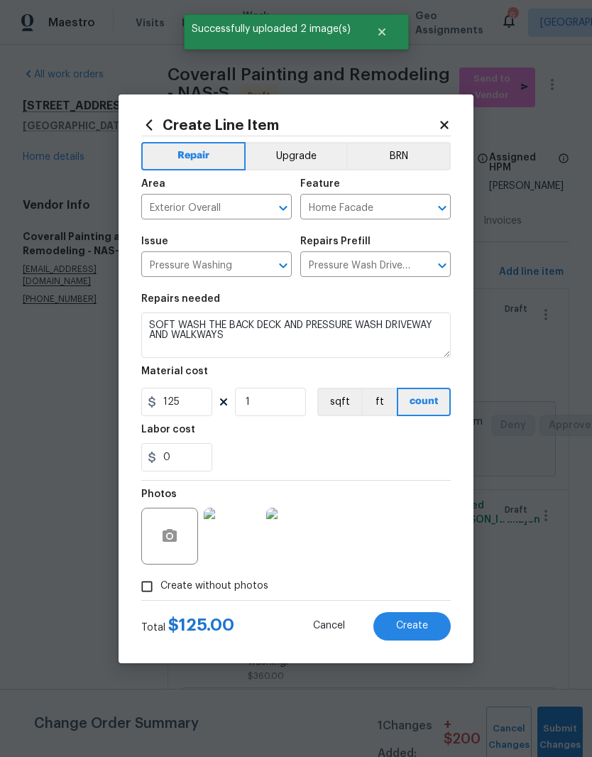
click at [427, 627] on span "Create" at bounding box center [412, 625] width 32 height 11
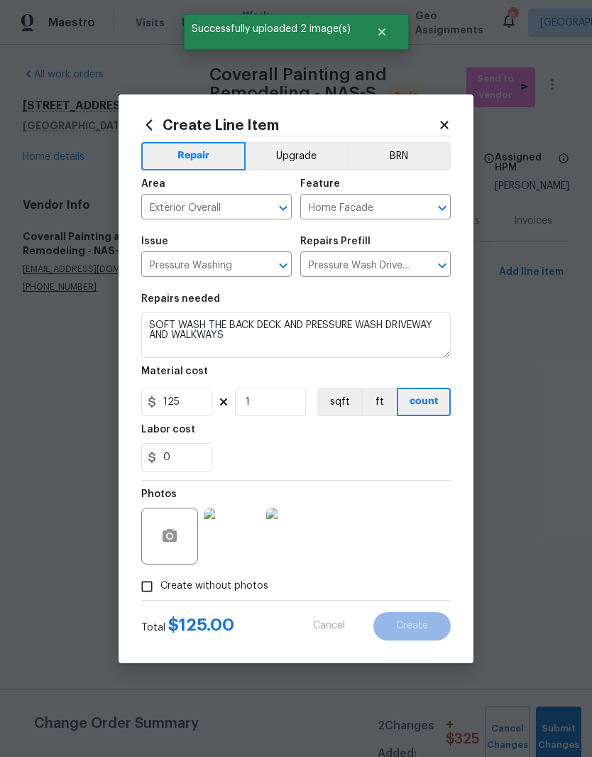
type input "0"
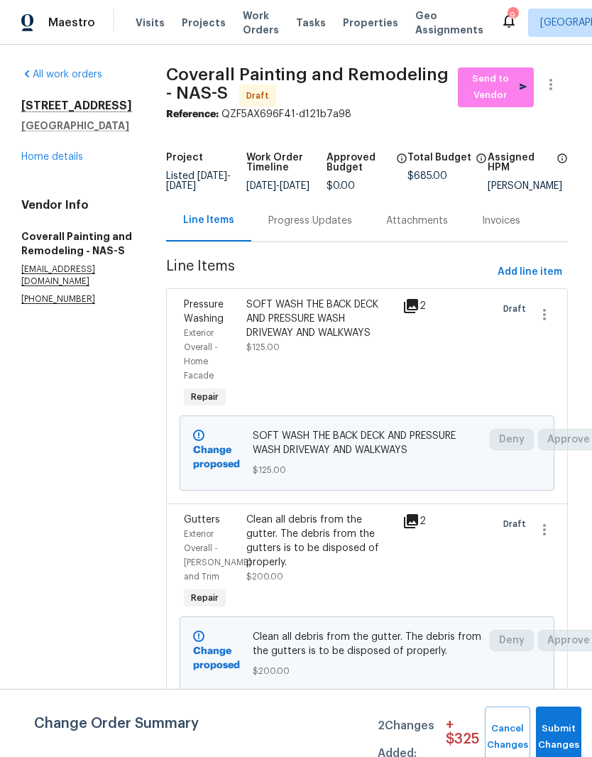
scroll to position [0, 1]
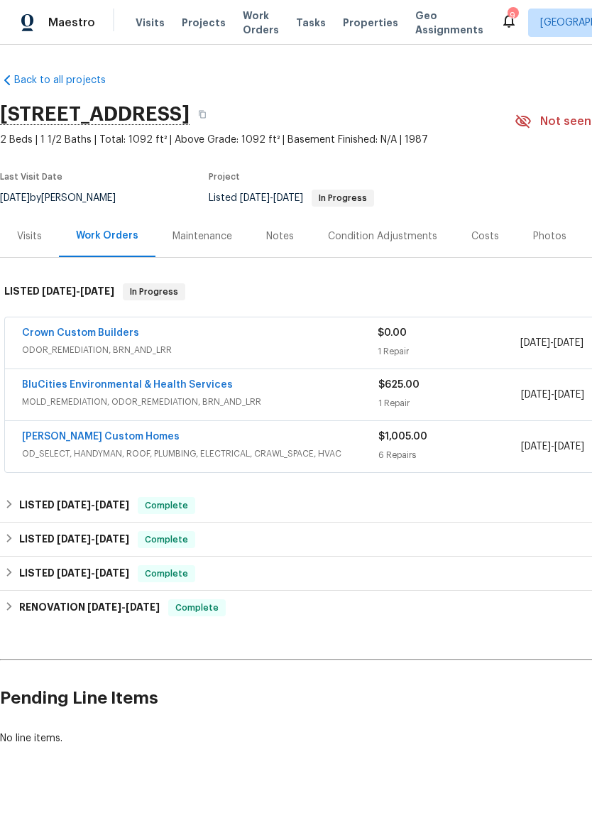
click at [252, 23] on span "Work Orders" at bounding box center [261, 23] width 36 height 28
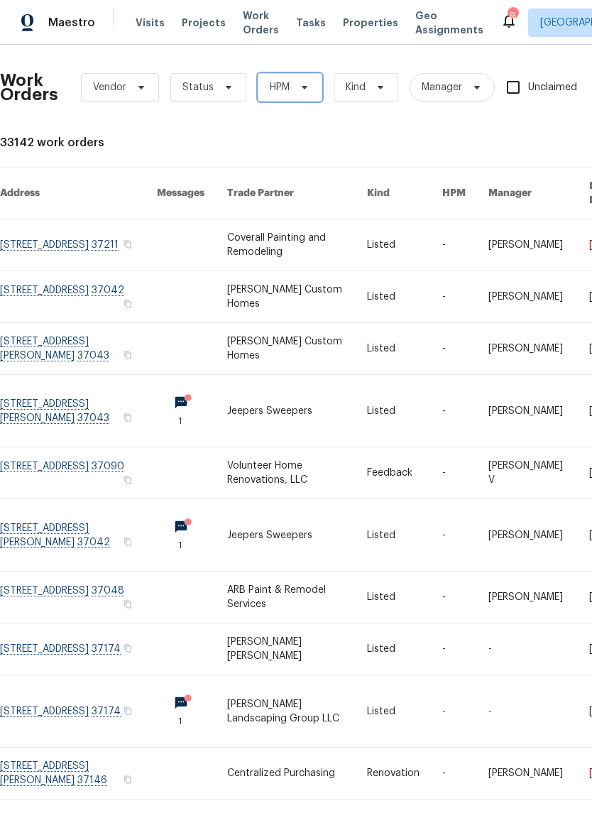
click at [302, 87] on icon at bounding box center [305, 88] width 6 height 4
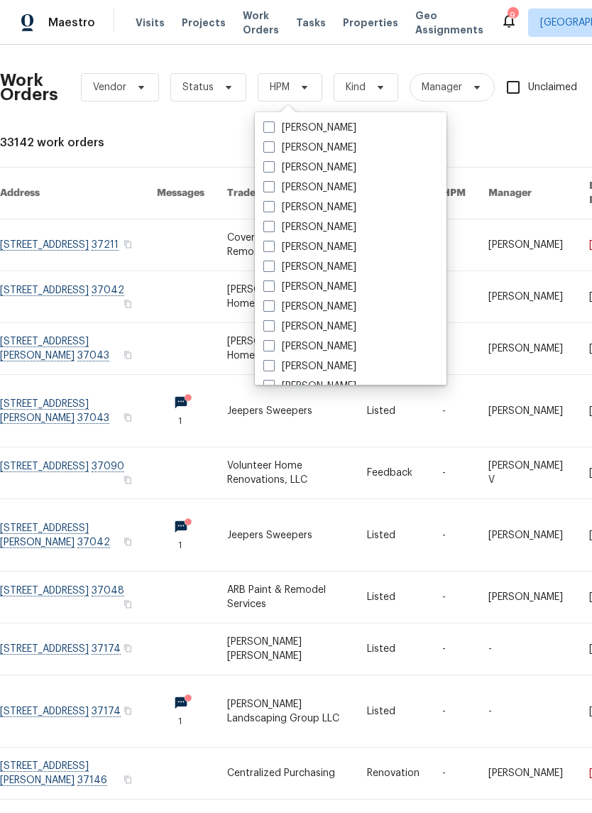
click at [341, 282] on label "[PERSON_NAME]" at bounding box center [309, 287] width 93 height 14
click at [273, 282] on input "[PERSON_NAME]" at bounding box center [267, 284] width 9 height 9
checkbox input "true"
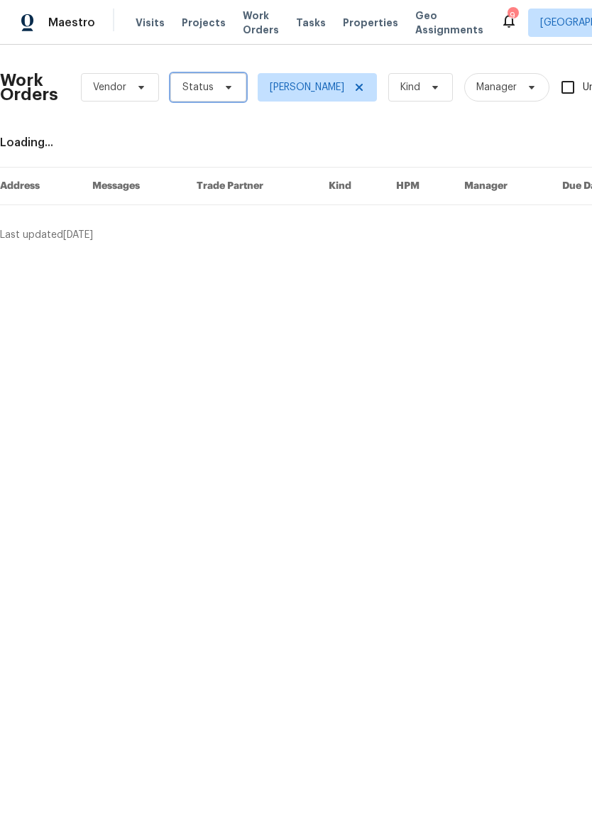
click at [226, 87] on icon at bounding box center [229, 88] width 6 height 4
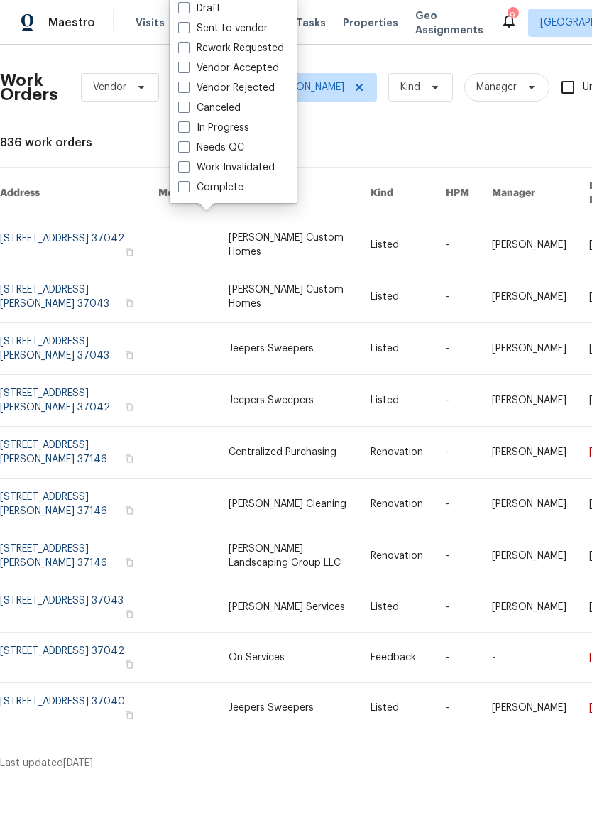
click at [240, 145] on label "Needs QC" at bounding box center [211, 148] width 66 height 14
click at [187, 145] on input "Needs QC" at bounding box center [182, 145] width 9 height 9
checkbox input "true"
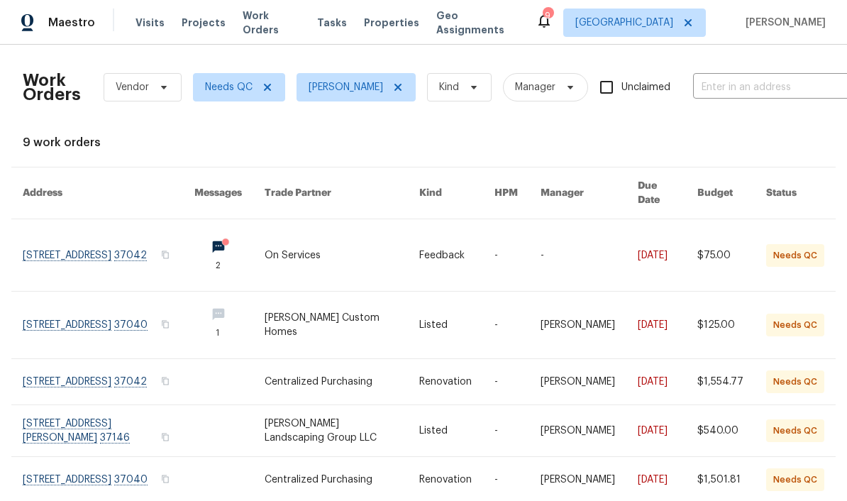
click at [38, 229] on link at bounding box center [109, 255] width 172 height 72
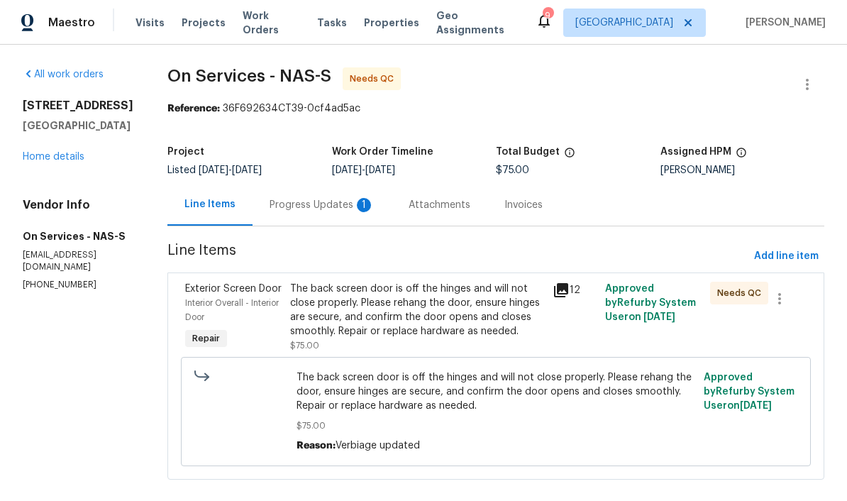
click at [478, 287] on div "The back screen door is off the hinges and will not close properly. Please reha…" at bounding box center [417, 310] width 254 height 57
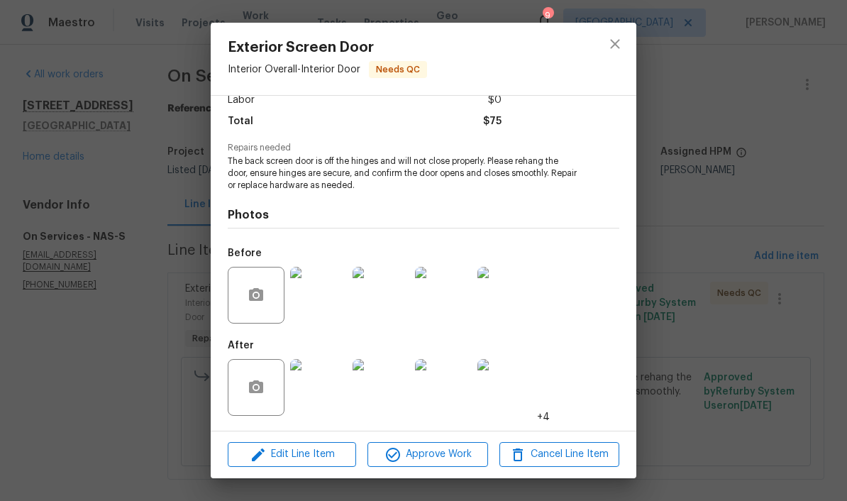
scroll to position [107, 0]
click at [329, 397] on img at bounding box center [318, 387] width 57 height 57
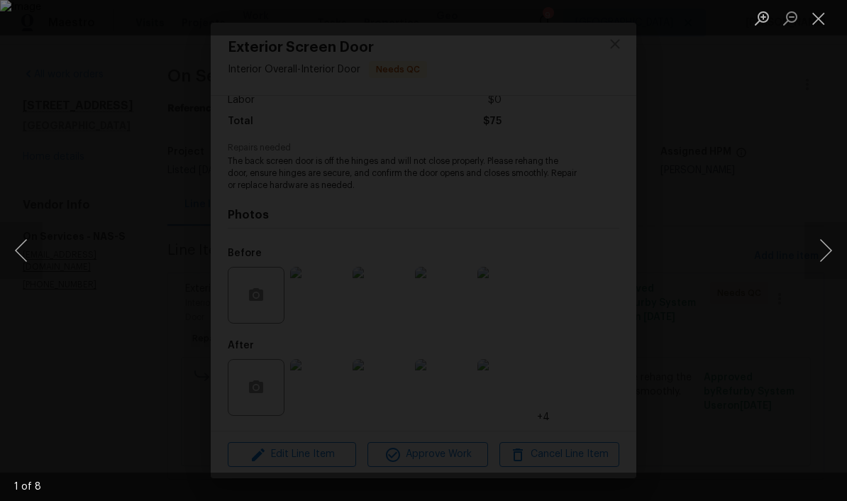
click at [591, 253] on button "Next image" at bounding box center [826, 250] width 43 height 57
click at [591, 255] on button "Next image" at bounding box center [826, 250] width 43 height 57
click at [591, 249] on button "Next image" at bounding box center [826, 250] width 43 height 57
click at [591, 253] on button "Next image" at bounding box center [826, 250] width 43 height 57
click at [591, 23] on button "Close lightbox" at bounding box center [819, 18] width 28 height 25
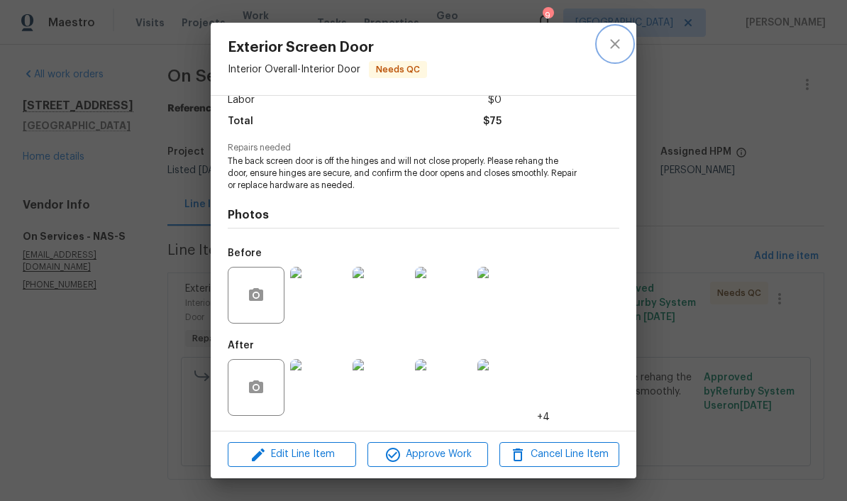
click at [591, 52] on button "close" at bounding box center [615, 44] width 34 height 34
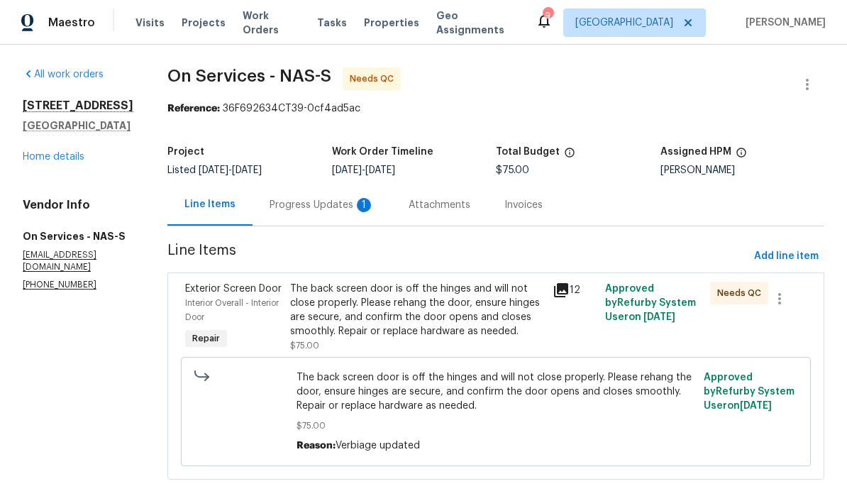
click at [319, 207] on div "Progress Updates 1" at bounding box center [322, 205] width 105 height 14
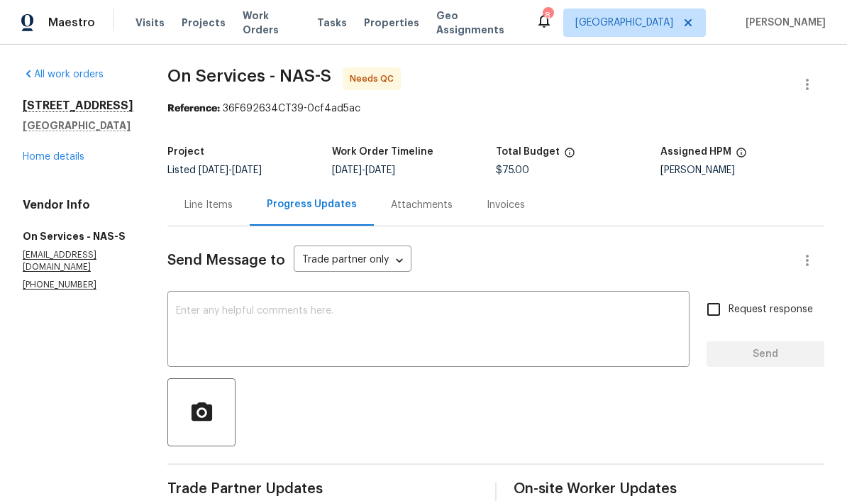
click at [70, 162] on link "Home details" at bounding box center [54, 157] width 62 height 10
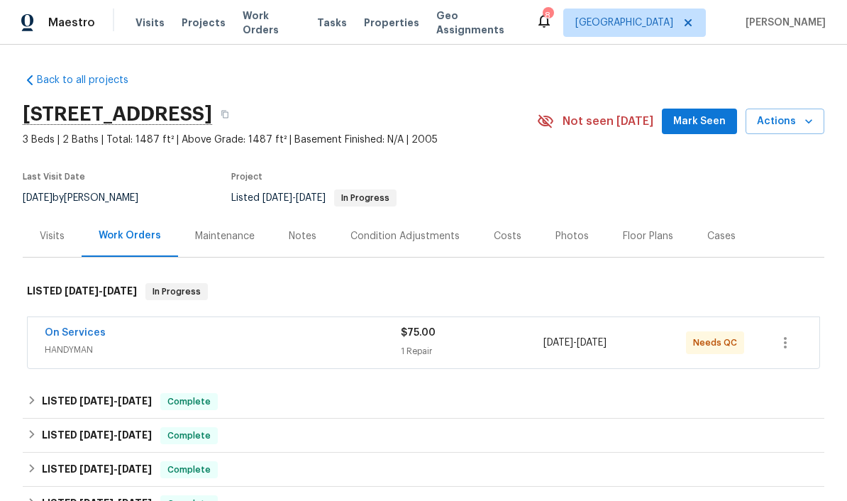
click at [273, 27] on span "Work Orders" at bounding box center [271, 23] width 57 height 28
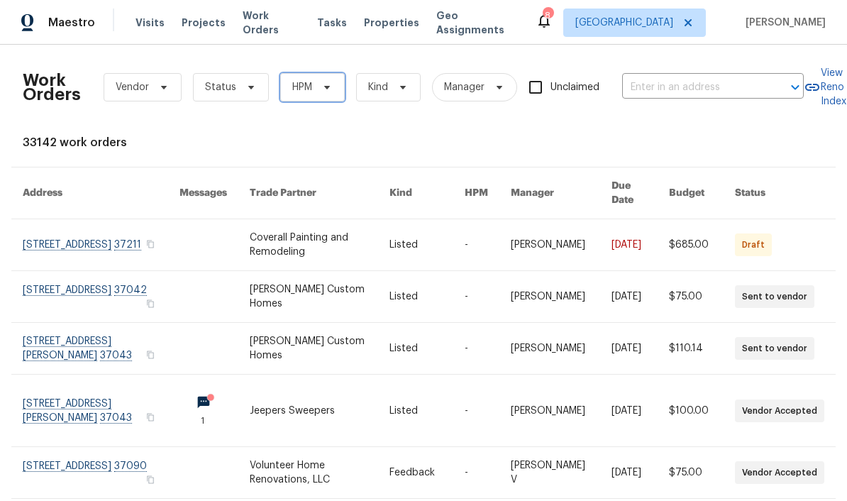
click at [324, 91] on icon at bounding box center [327, 87] width 11 height 11
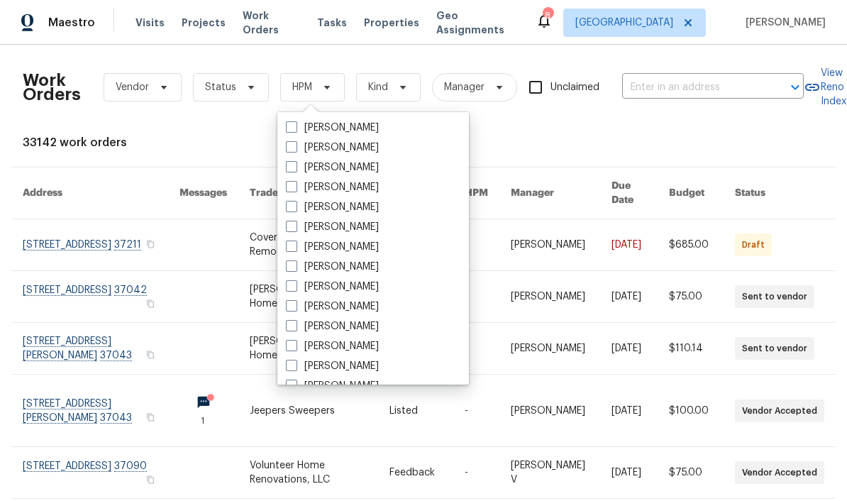
click at [337, 283] on label "[PERSON_NAME]" at bounding box center [332, 287] width 93 height 14
click at [295, 283] on input "[PERSON_NAME]" at bounding box center [290, 284] width 9 height 9
checkbox input "true"
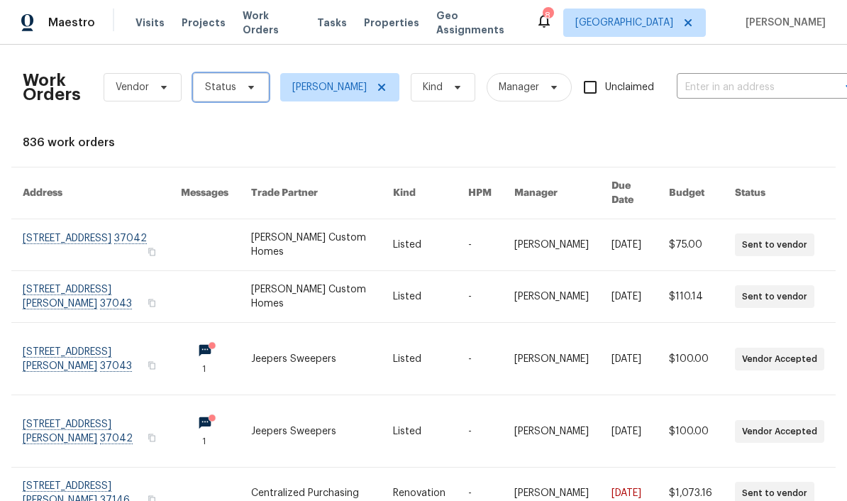
click at [246, 89] on icon at bounding box center [251, 87] width 11 height 11
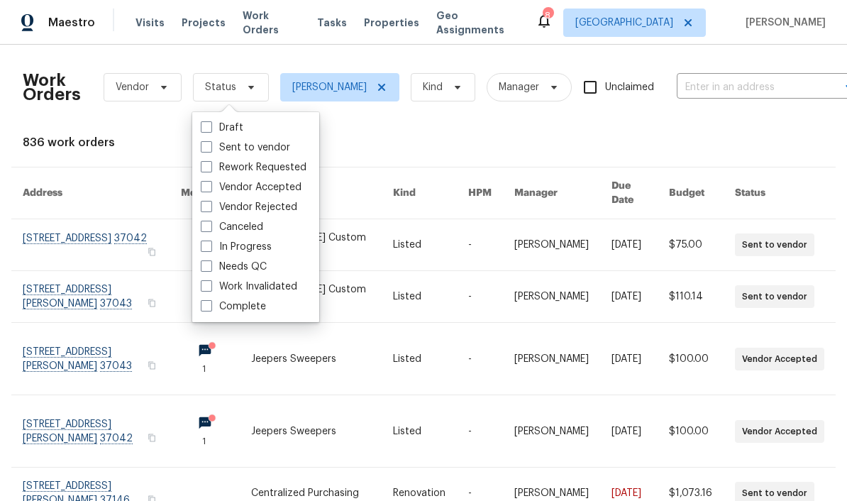
click at [253, 268] on label "Needs QC" at bounding box center [234, 267] width 66 height 14
click at [210, 268] on input "Needs QC" at bounding box center [205, 264] width 9 height 9
checkbox input "true"
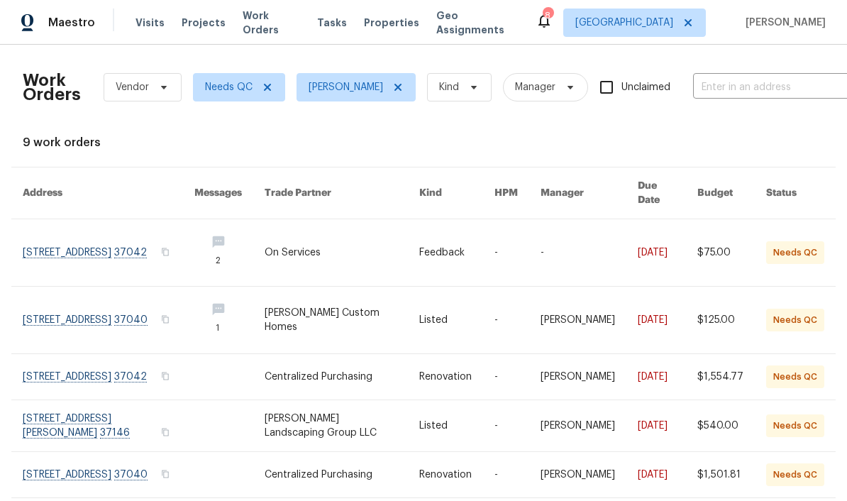
click at [118, 301] on link at bounding box center [109, 320] width 172 height 67
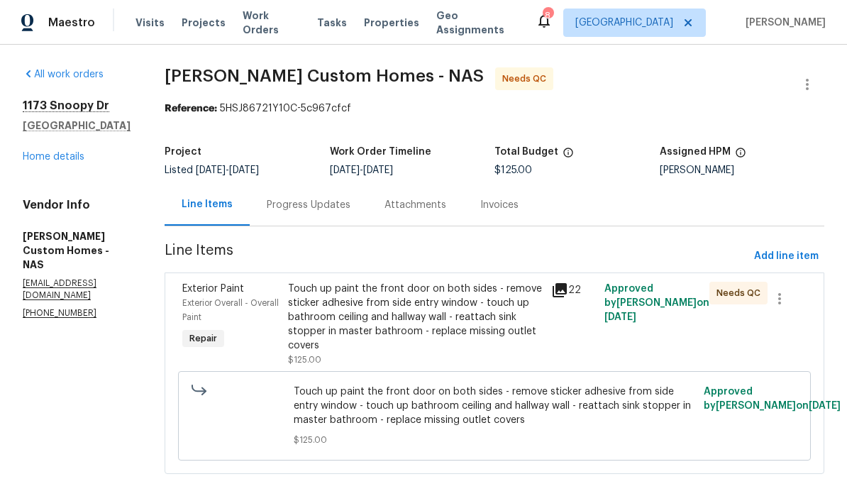
click at [477, 294] on div "Touch up paint the front door on both sides - remove sticker adhesive from side…" at bounding box center [416, 317] width 256 height 71
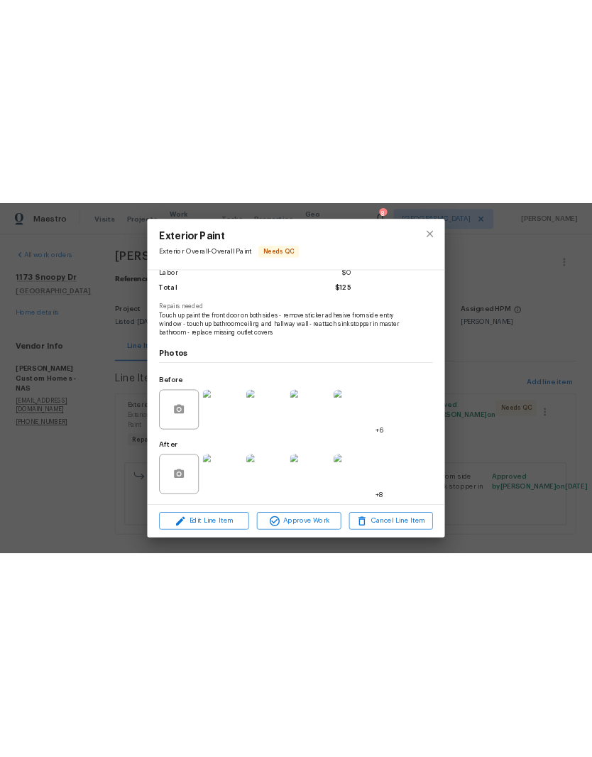
scroll to position [107, 0]
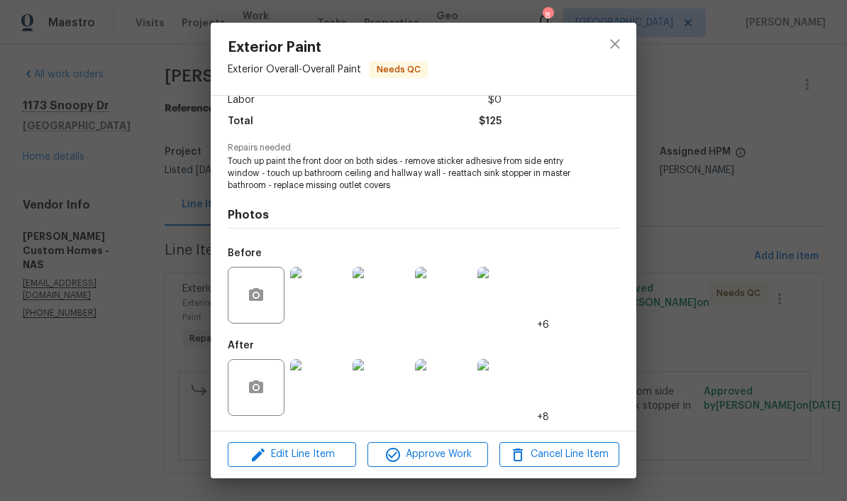
click at [330, 395] on img at bounding box center [318, 387] width 57 height 57
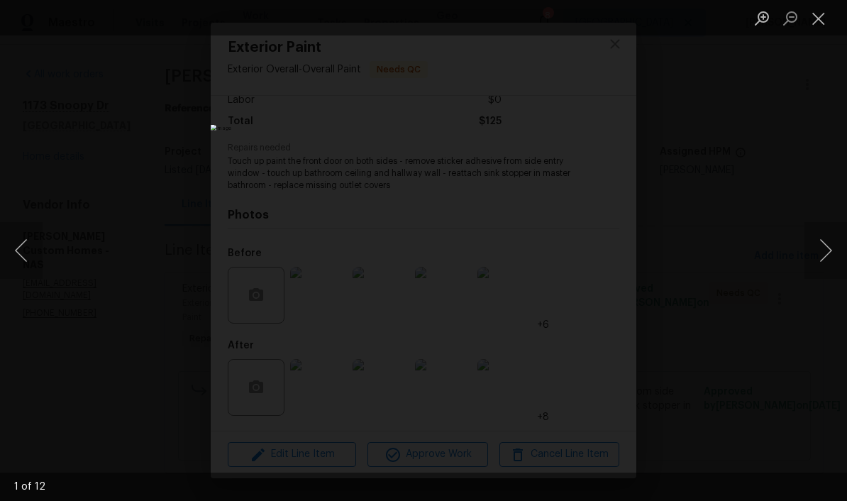
click at [591, 253] on button "Next image" at bounding box center [826, 250] width 43 height 57
click at [591, 24] on button "Close lightbox" at bounding box center [819, 18] width 28 height 25
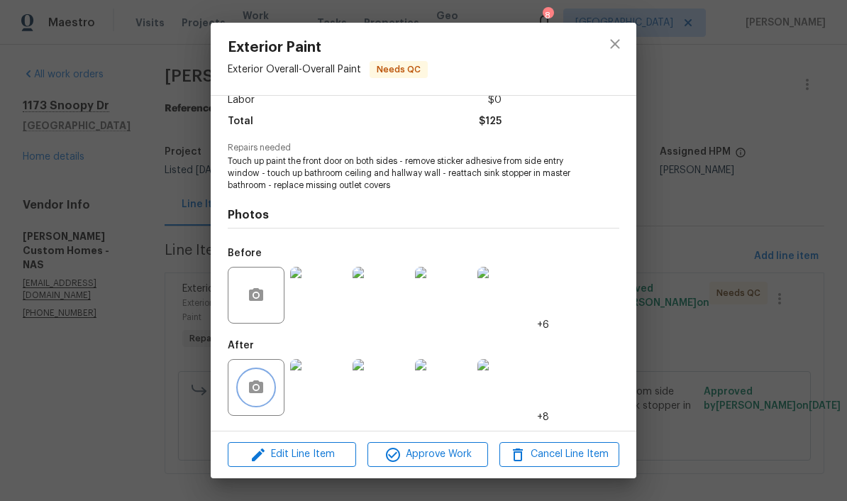
click at [258, 389] on circle "button" at bounding box center [256, 387] width 4 height 4
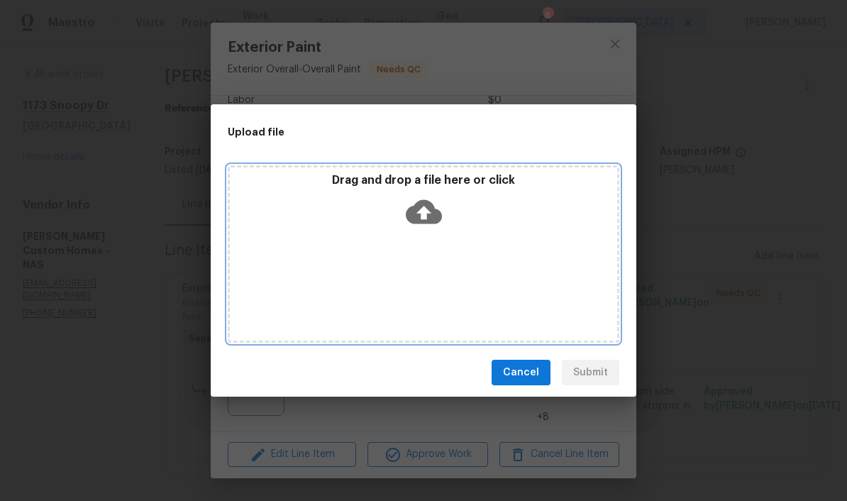
click at [473, 236] on div "Drag and drop a file here or click" at bounding box center [424, 253] width 392 height 177
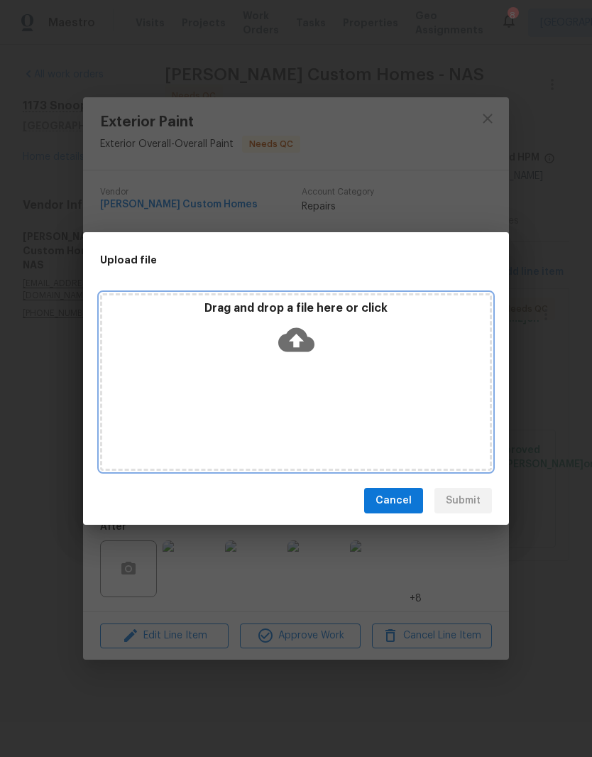
scroll to position [0, 0]
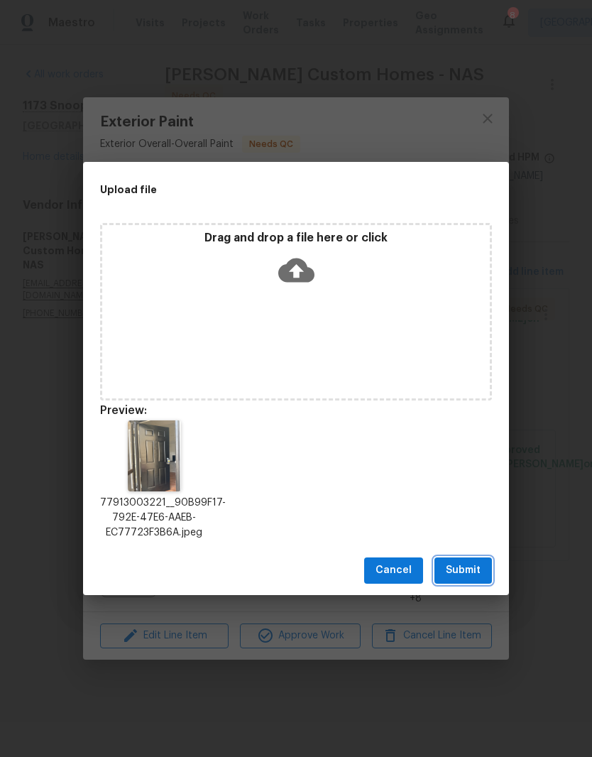
click at [467, 573] on span "Submit" at bounding box center [463, 570] width 35 height 18
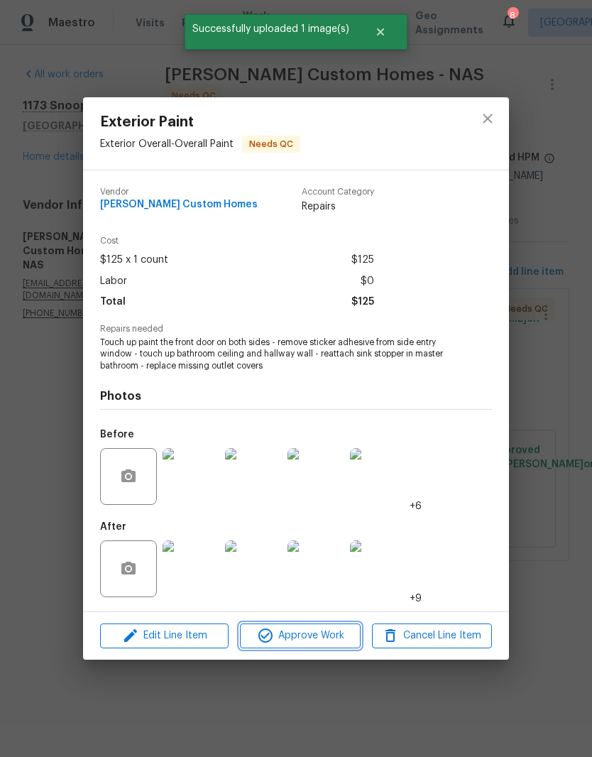
click at [326, 635] on span "Approve Work" at bounding box center [299, 636] width 111 height 18
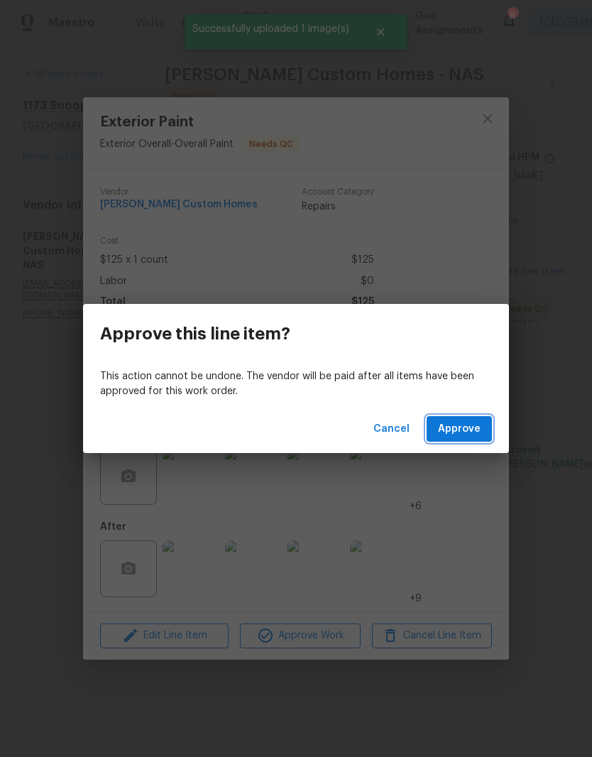
click at [476, 432] on span "Approve" at bounding box center [459, 429] width 43 height 18
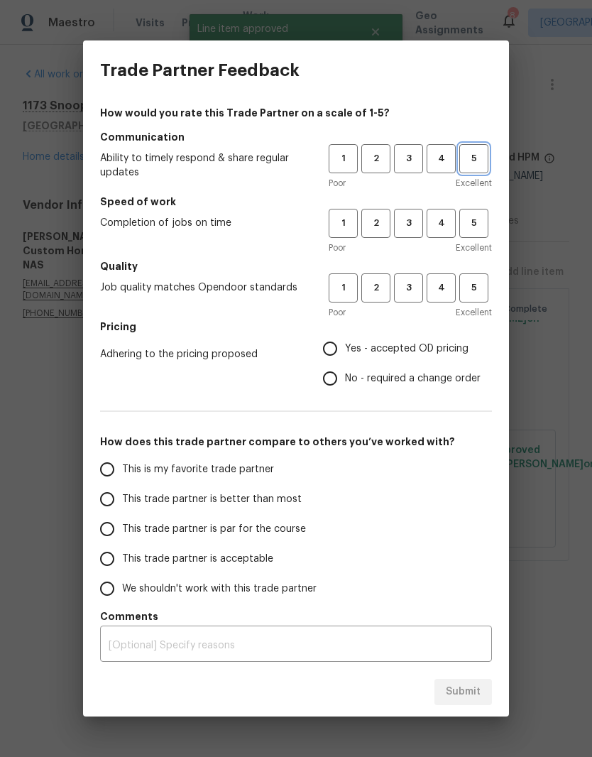
click at [482, 160] on span "5" at bounding box center [474, 158] width 26 height 16
click at [444, 226] on span "4" at bounding box center [441, 223] width 26 height 16
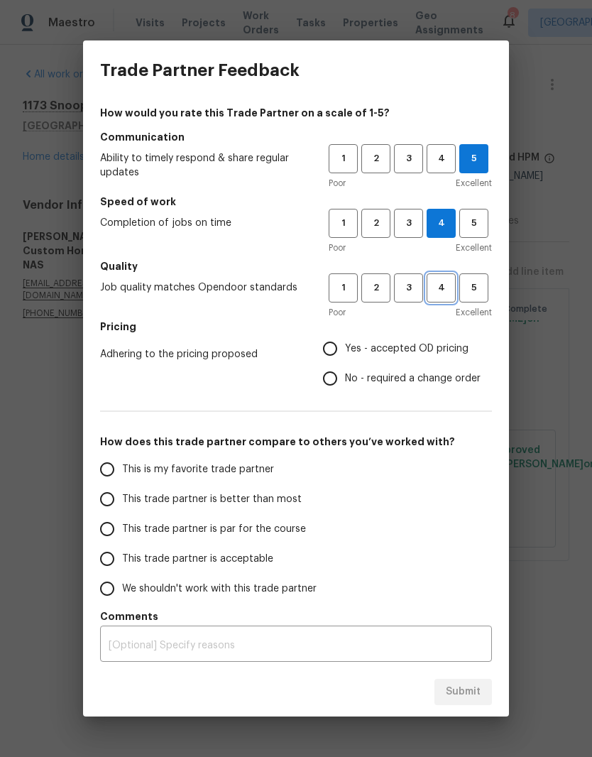
click at [442, 287] on span "4" at bounding box center [441, 288] width 26 height 16
click at [335, 354] on input "Yes - accepted OD pricing" at bounding box center [330, 349] width 30 height 30
radio input "true"
click at [109, 475] on input "This is my favorite trade partner" at bounding box center [107, 469] width 30 height 30
radio input "false"
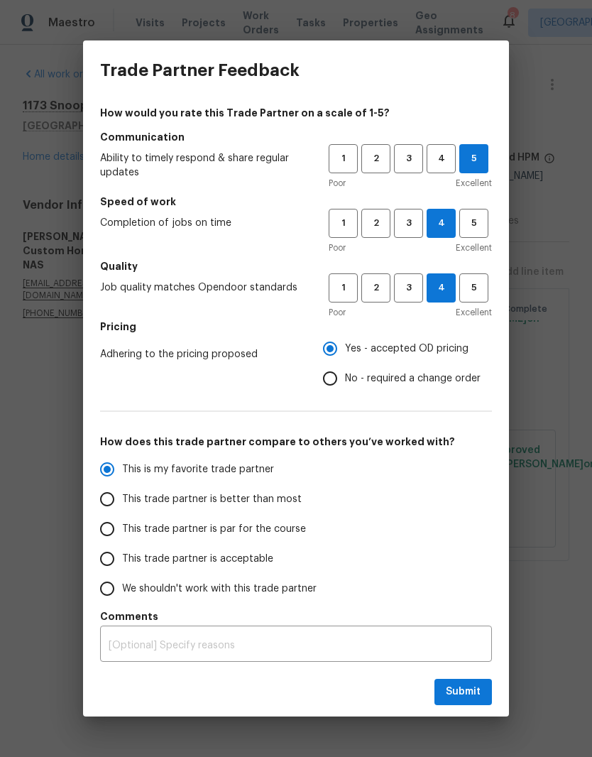
click at [114, 534] on input "This trade partner is par for the course" at bounding box center [107, 529] width 30 height 30
click at [417, 231] on span "3" at bounding box center [408, 223] width 26 height 16
radio input "true"
click at [416, 288] on span "3" at bounding box center [408, 288] width 26 height 16
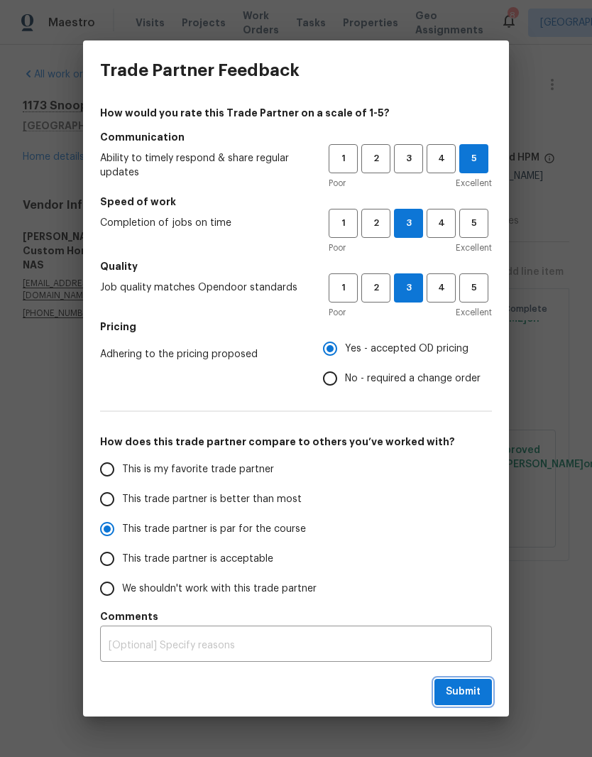
click at [476, 692] on span "Submit" at bounding box center [463, 692] width 35 height 18
radio input "false"
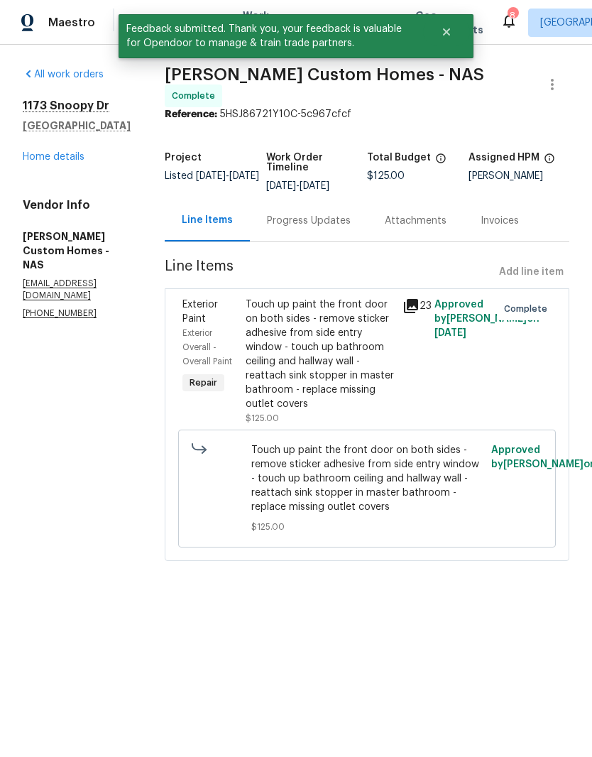
click at [68, 161] on link "Home details" at bounding box center [54, 157] width 62 height 10
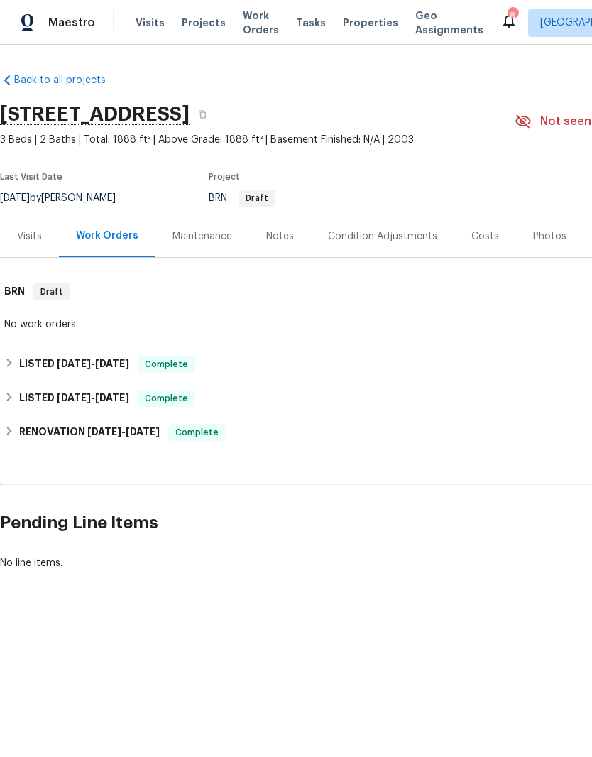
click at [284, 237] on div "Notes" at bounding box center [280, 236] width 28 height 14
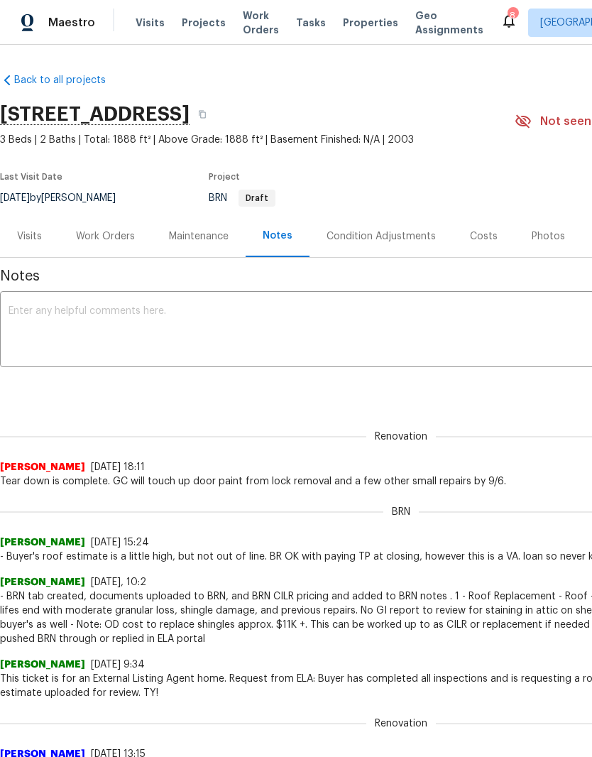
click at [289, 311] on textarea at bounding box center [401, 331] width 785 height 50
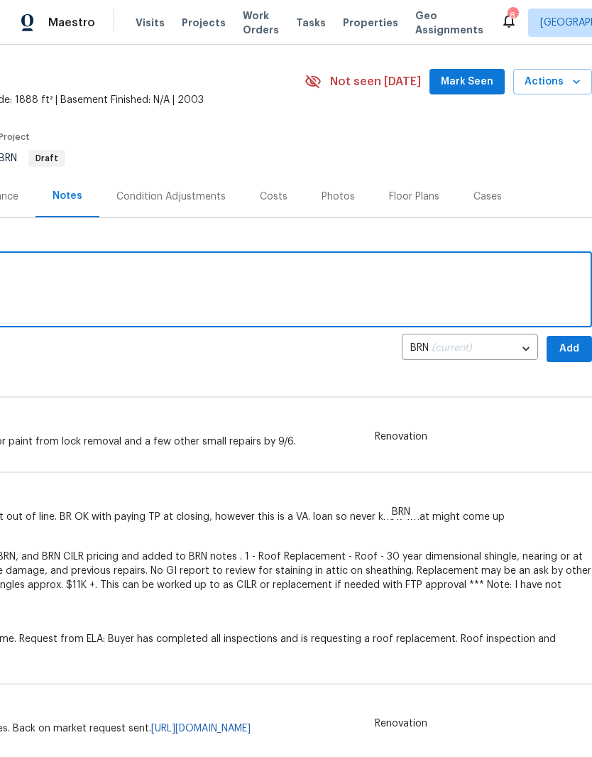
scroll to position [40, 210]
type textarea "Repairs are complete here"
click at [567, 353] on span "Add" at bounding box center [569, 349] width 23 height 18
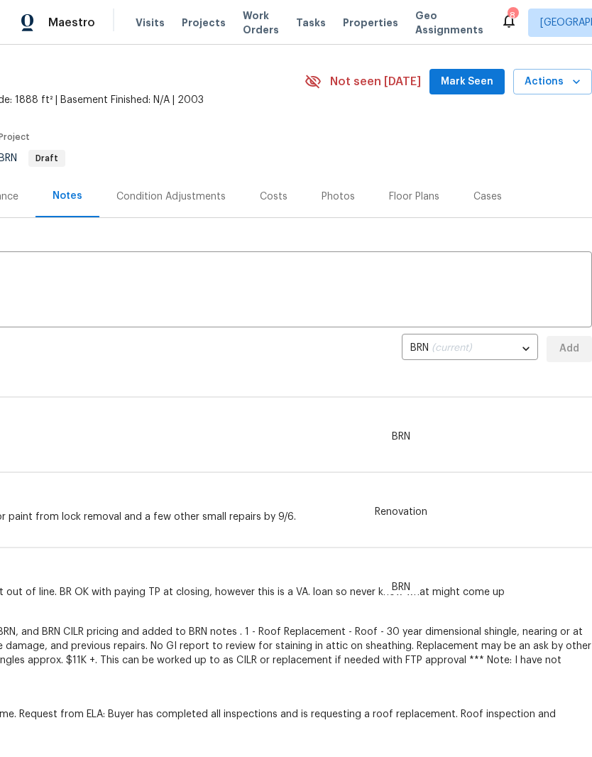
click at [490, 82] on span "Mark Seen" at bounding box center [467, 82] width 53 height 18
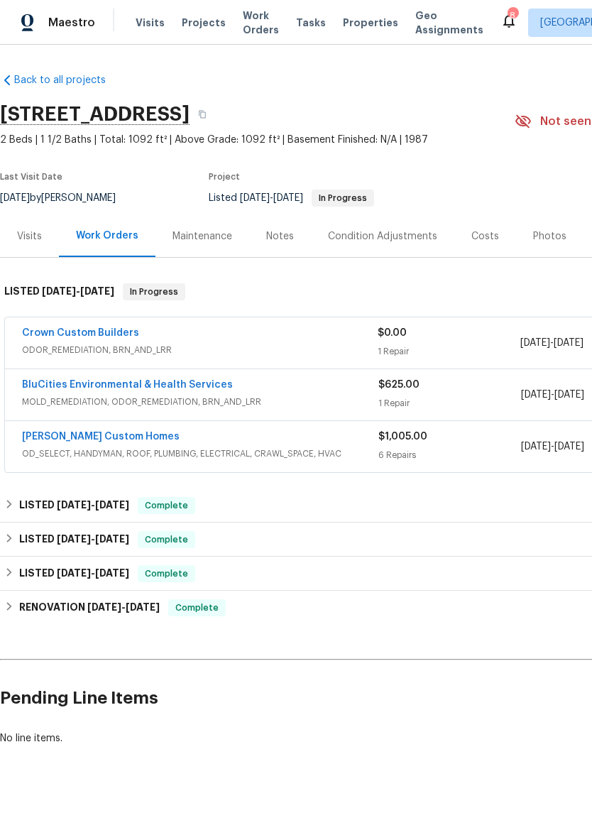
click at [256, 26] on span "Work Orders" at bounding box center [261, 23] width 36 height 28
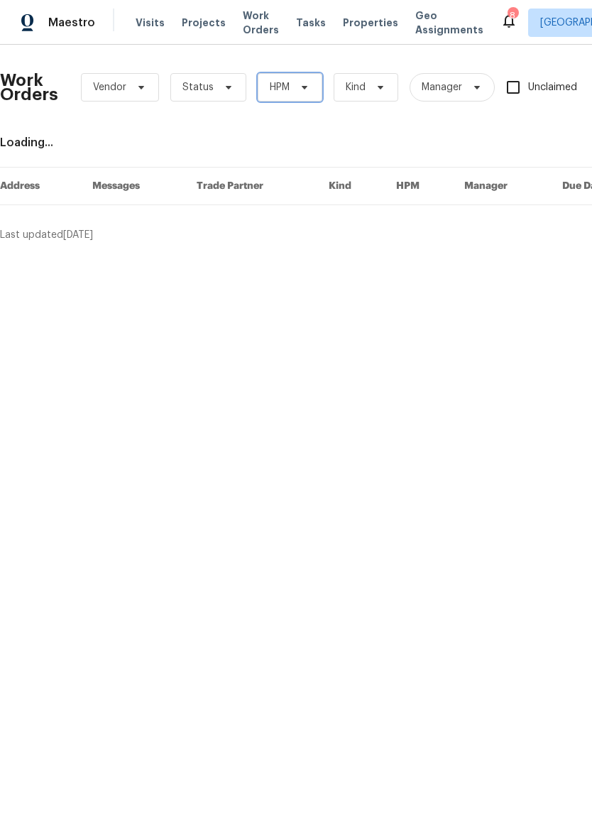
click at [304, 85] on icon at bounding box center [304, 87] width 11 height 11
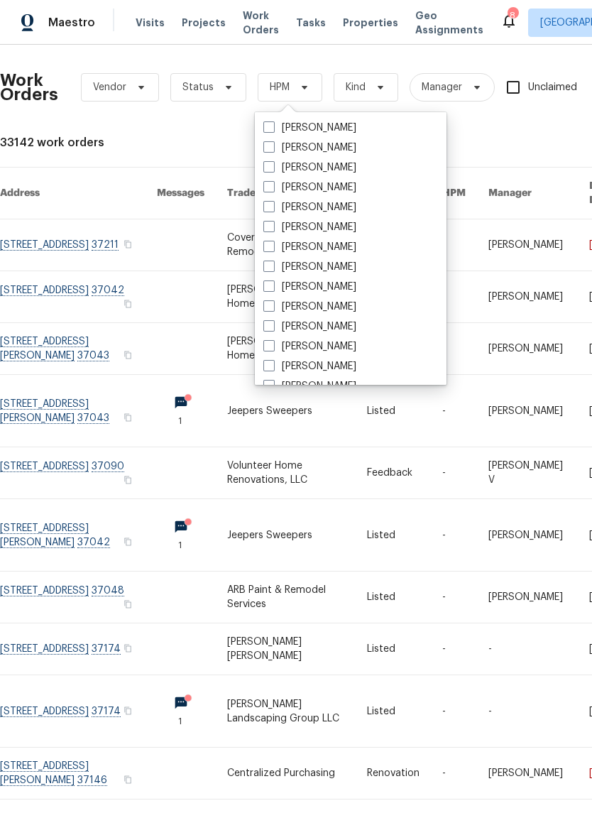
click at [338, 284] on label "[PERSON_NAME]" at bounding box center [309, 287] width 93 height 14
click at [273, 284] on input "[PERSON_NAME]" at bounding box center [267, 284] width 9 height 9
checkbox input "true"
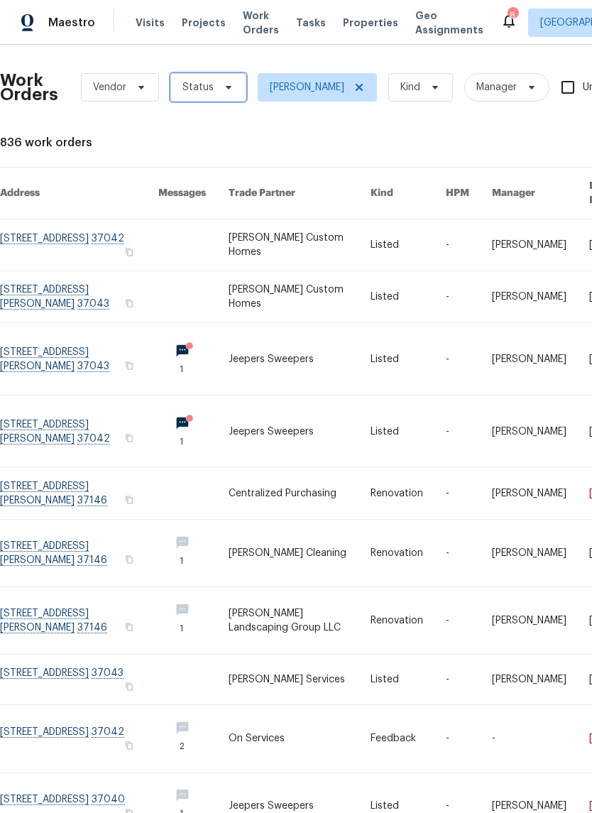
click at [226, 86] on icon at bounding box center [229, 88] width 6 height 4
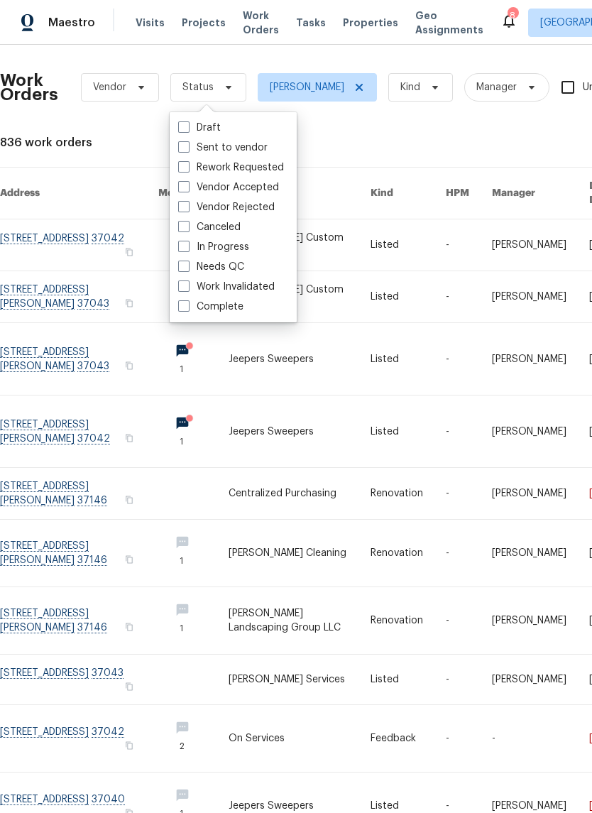
click at [239, 265] on label "Needs QC" at bounding box center [211, 267] width 66 height 14
click at [187, 265] on input "Needs QC" at bounding box center [182, 264] width 9 height 9
checkbox input "true"
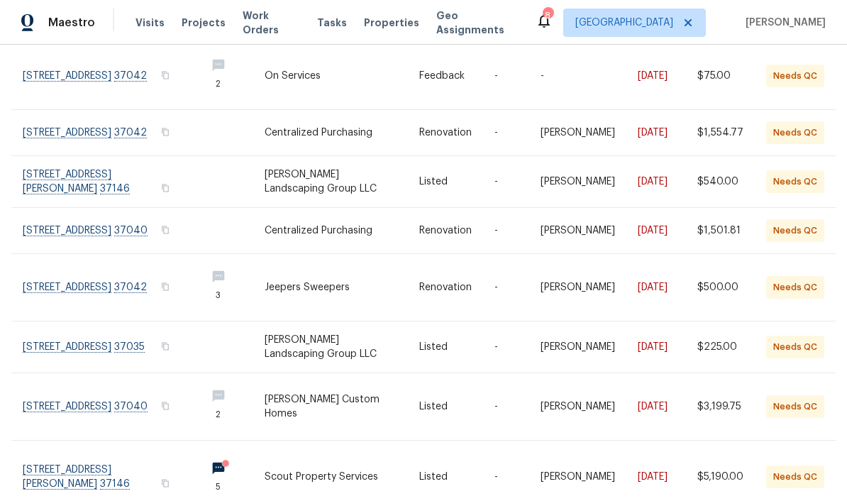
scroll to position [176, 0]
click at [94, 347] on link at bounding box center [109, 347] width 172 height 51
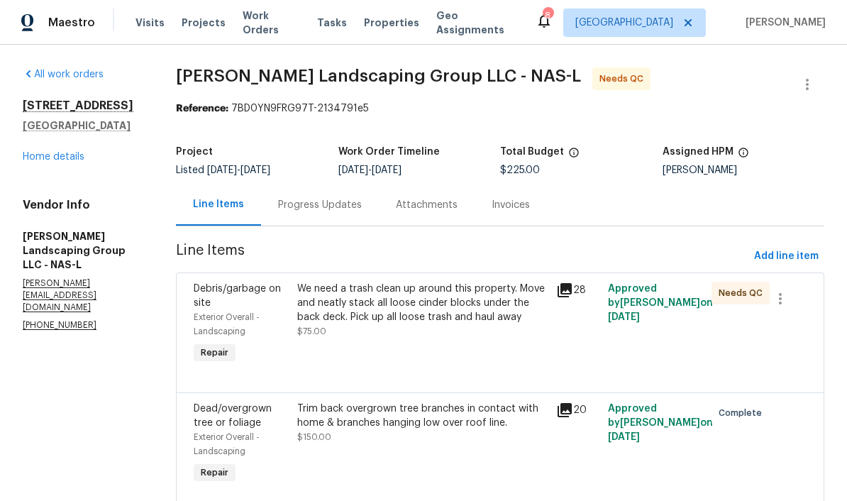
click at [448, 292] on div "We need a trash clean up around this property. Move and neatly stack all loose …" at bounding box center [422, 303] width 251 height 43
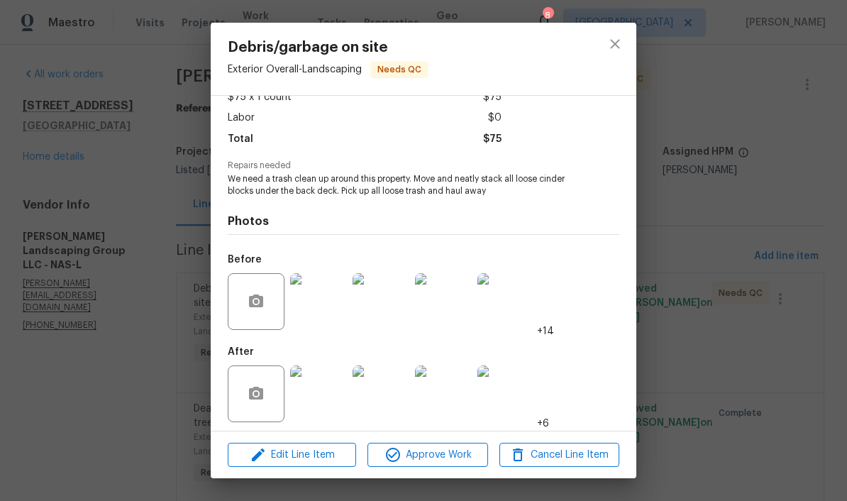
scroll to position [97, 0]
click at [262, 390] on icon "button" at bounding box center [256, 394] width 14 height 13
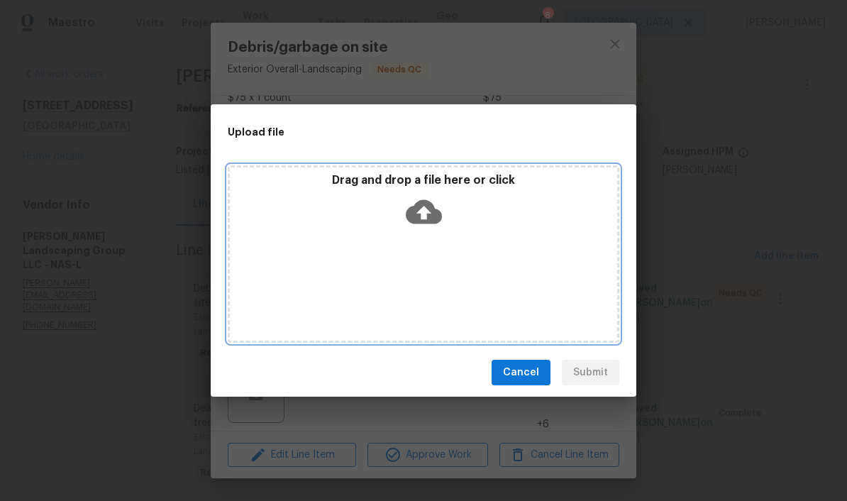
click at [494, 231] on div "Drag and drop a file here or click" at bounding box center [424, 203] width 388 height 61
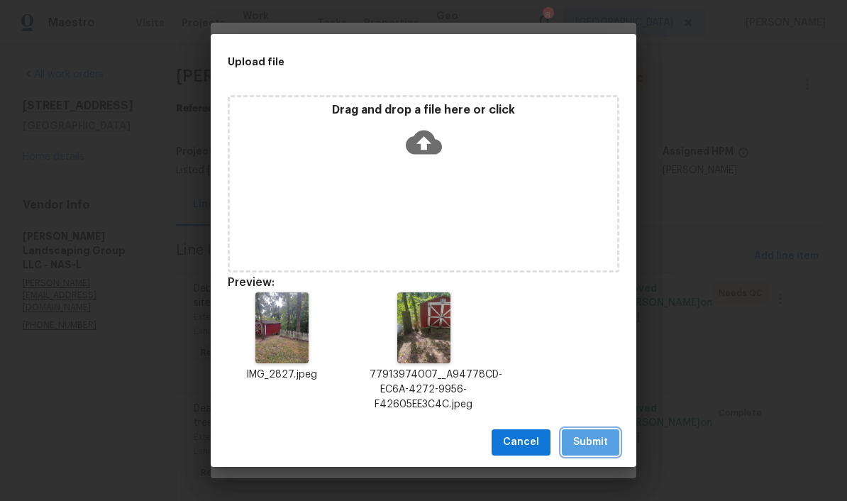
click at [591, 444] on span "Submit" at bounding box center [590, 443] width 35 height 18
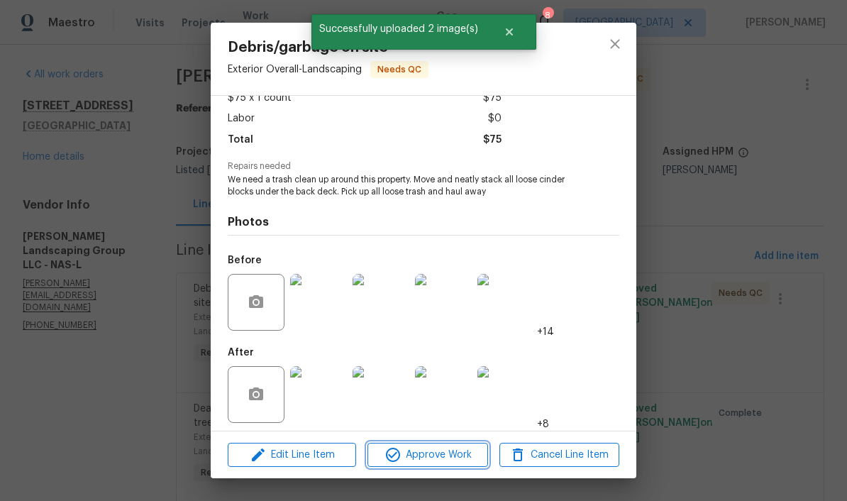
click at [444, 460] on span "Approve Work" at bounding box center [427, 455] width 111 height 18
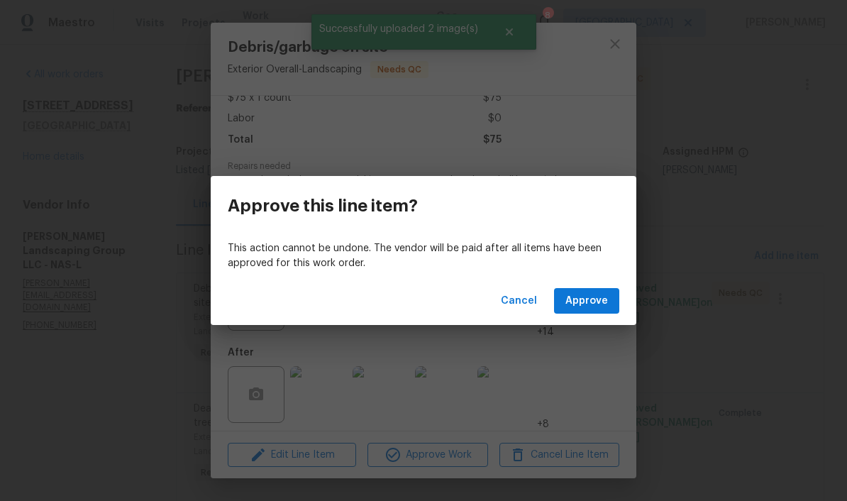
click at [590, 304] on span "Approve" at bounding box center [587, 301] width 43 height 18
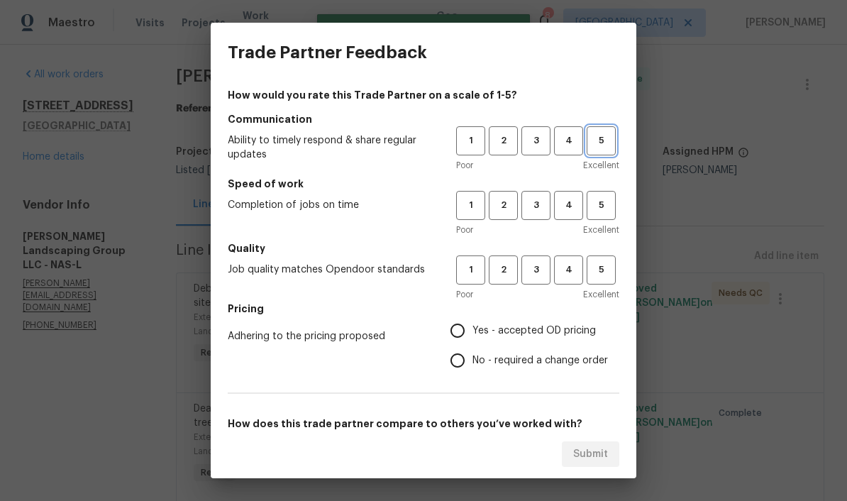
click at [591, 149] on button "5" at bounding box center [601, 140] width 29 height 29
click at [591, 209] on span "5" at bounding box center [601, 205] width 26 height 16
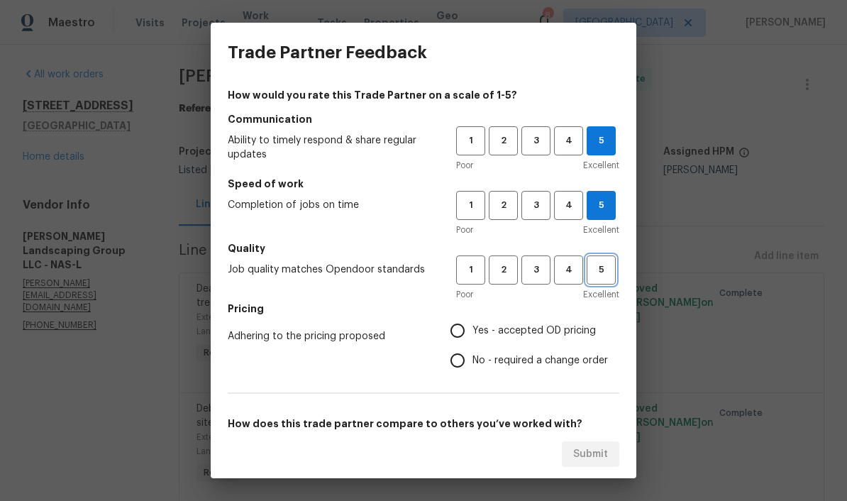
click at [591, 275] on span "5" at bounding box center [601, 270] width 26 height 16
click at [463, 334] on input "Yes - accepted OD pricing" at bounding box center [458, 331] width 30 height 30
radio input "true"
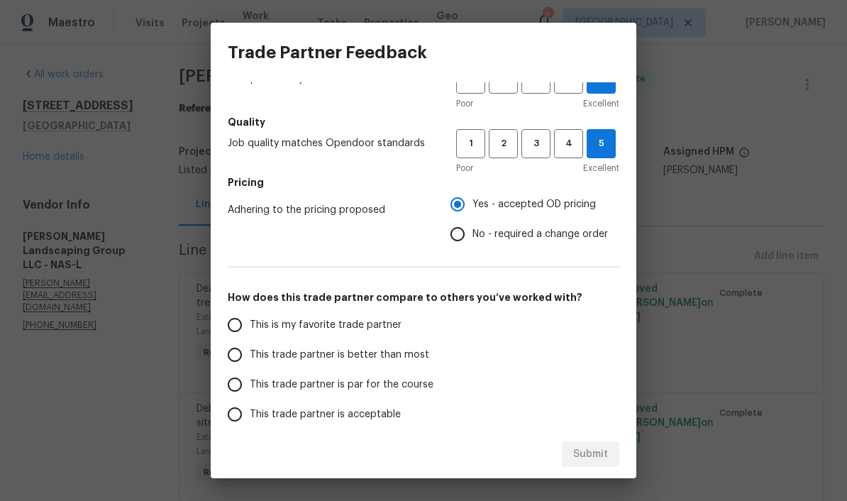
scroll to position [127, 0]
click at [246, 334] on input "This is my favorite trade partner" at bounding box center [235, 324] width 30 height 30
click at [591, 458] on span "Submit" at bounding box center [590, 455] width 35 height 18
radio input "true"
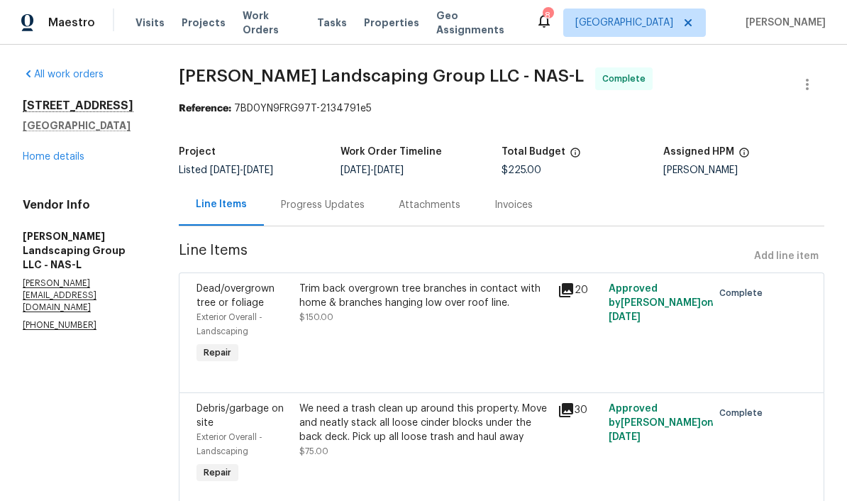
click at [77, 161] on link "Home details" at bounding box center [54, 157] width 62 height 10
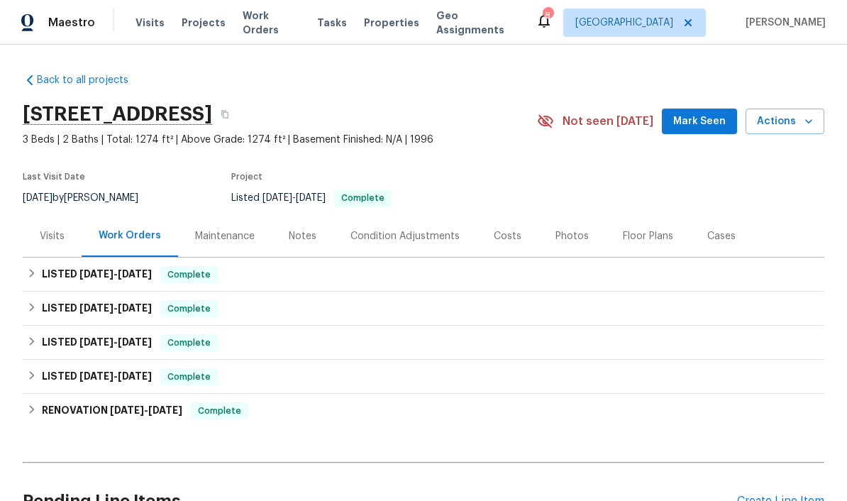
click at [591, 132] on button "Mark Seen" at bounding box center [699, 122] width 75 height 26
click at [308, 236] on div "Notes" at bounding box center [303, 236] width 28 height 14
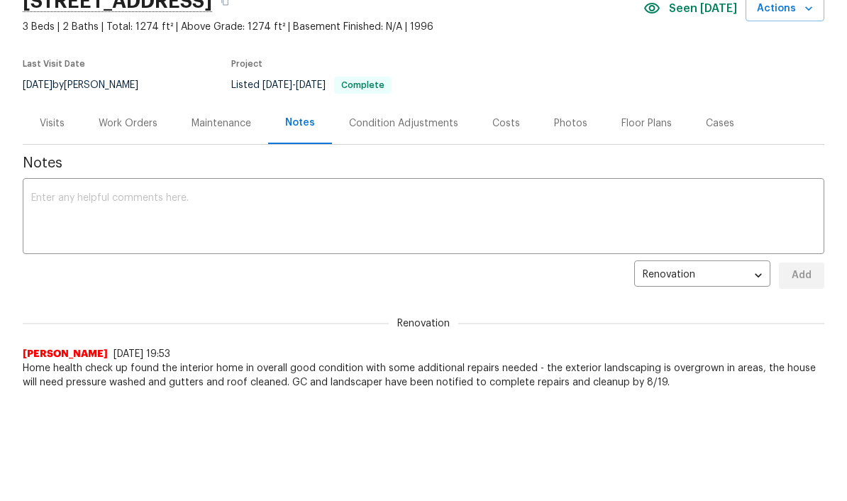
scroll to position [113, 0]
click at [230, 205] on textarea at bounding box center [423, 218] width 785 height 50
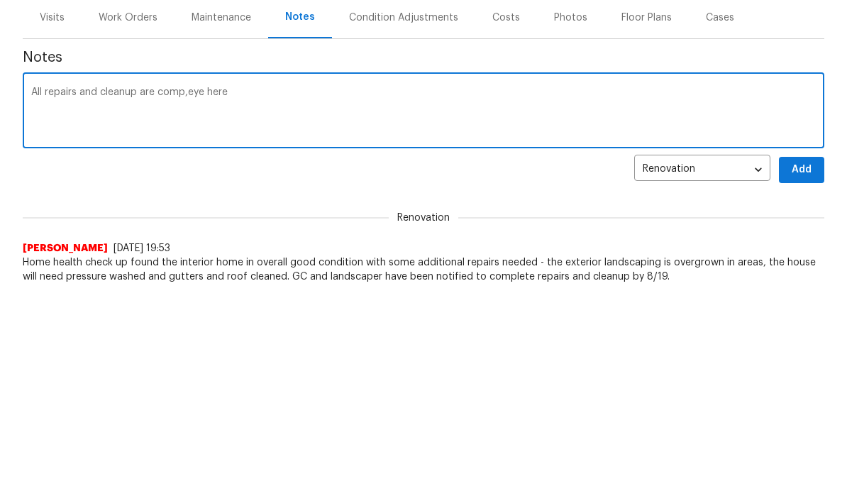
click at [187, 193] on textarea "All repairs and cleanup are comp,eye here" at bounding box center [423, 218] width 785 height 50
click at [194, 193] on textarea "All repairs and cleanup are comp,eye here" at bounding box center [423, 218] width 785 height 50
click at [215, 193] on textarea "All repairs and cleanup are completeeye here" at bounding box center [423, 218] width 785 height 50
click at [258, 193] on textarea "All repairs and cleanup are complete here" at bounding box center [423, 218] width 785 height 50
type textarea "All repairs and cleanup are complete here"
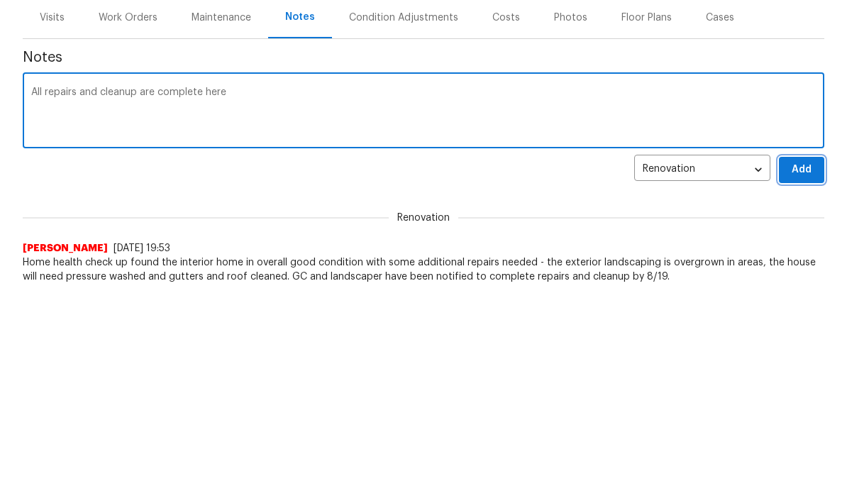
click at [805, 267] on span "Add" at bounding box center [802, 276] width 23 height 18
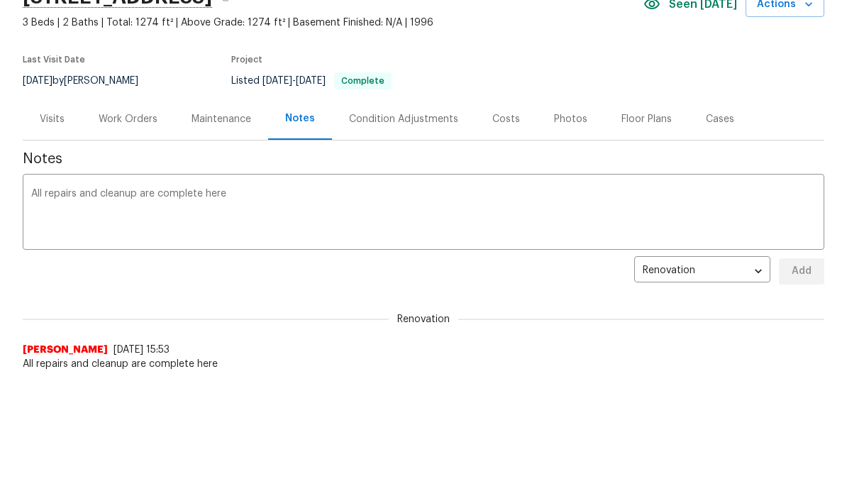
scroll to position [0, 0]
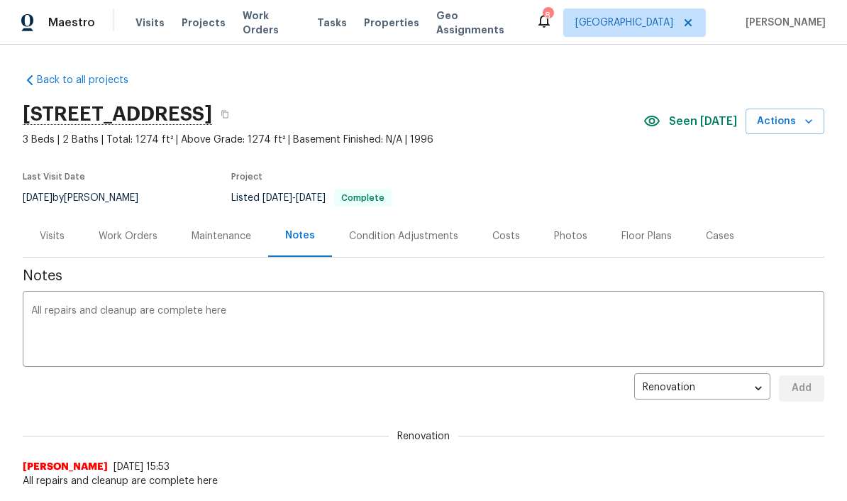
click at [268, 24] on span "Work Orders" at bounding box center [271, 23] width 57 height 28
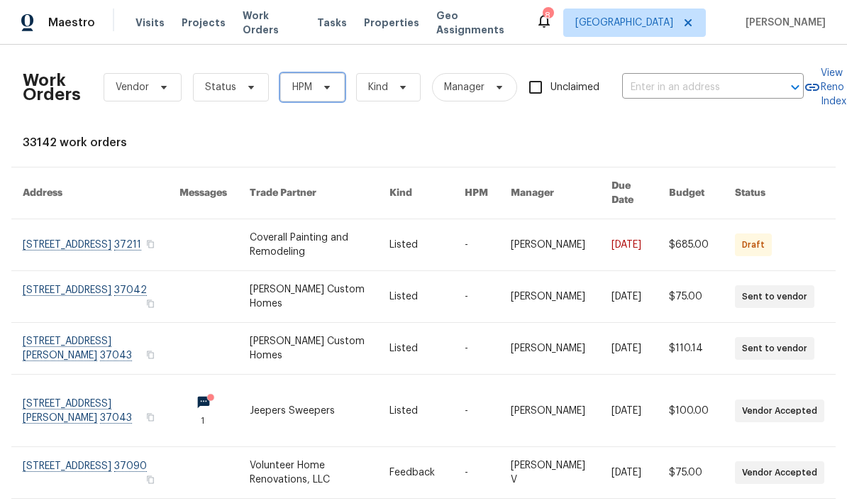
click at [330, 87] on icon at bounding box center [327, 87] width 11 height 11
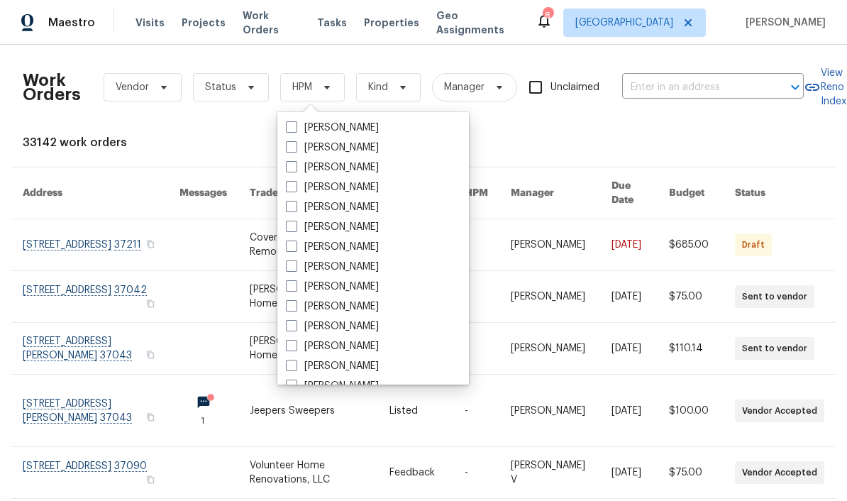
click at [360, 285] on label "[PERSON_NAME]" at bounding box center [332, 287] width 93 height 14
click at [295, 285] on input "[PERSON_NAME]" at bounding box center [290, 284] width 9 height 9
checkbox input "true"
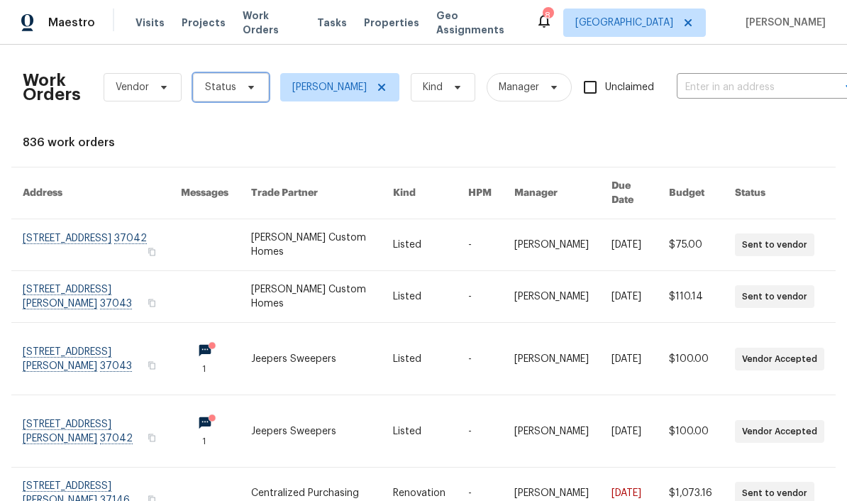
click at [246, 86] on icon at bounding box center [251, 87] width 11 height 11
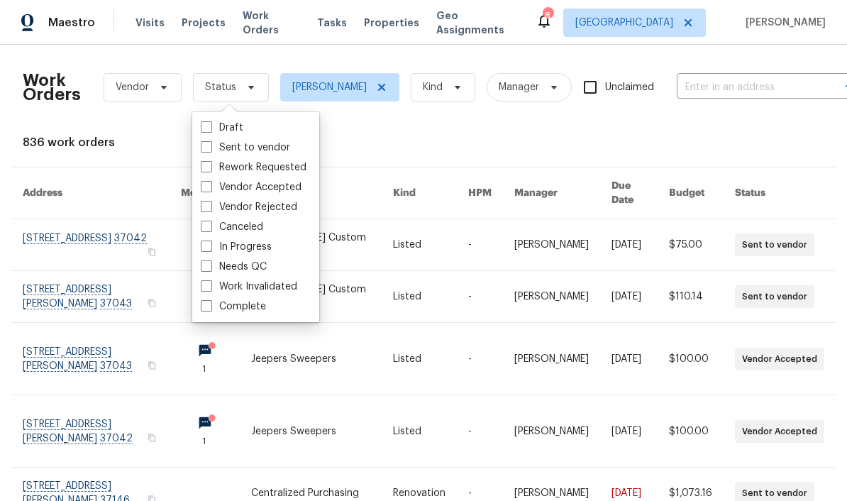
click at [265, 262] on label "Needs QC" at bounding box center [234, 267] width 66 height 14
click at [210, 262] on input "Needs QC" at bounding box center [205, 264] width 9 height 9
checkbox input "true"
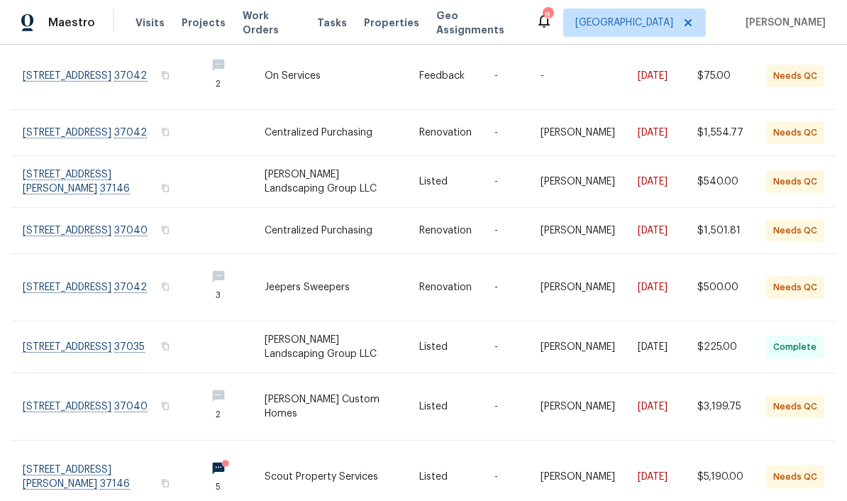
scroll to position [176, 0]
click at [127, 404] on link at bounding box center [109, 407] width 172 height 67
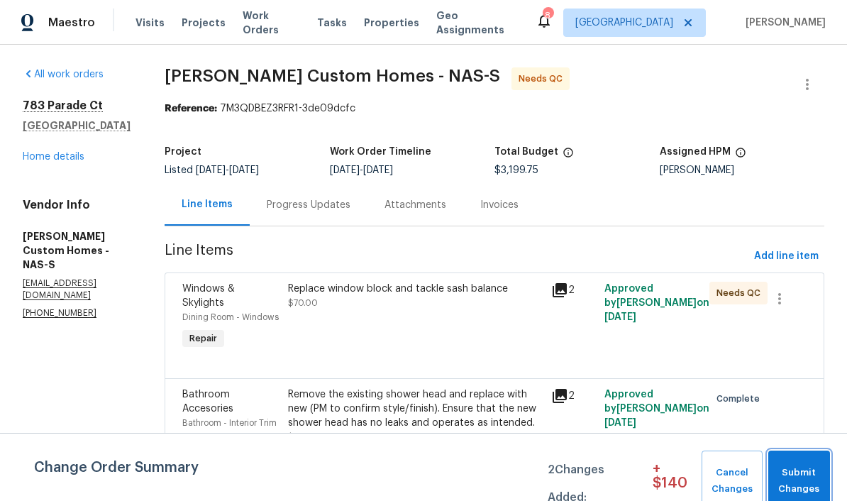
click at [813, 478] on span "Submit Changes" at bounding box center [800, 481] width 48 height 33
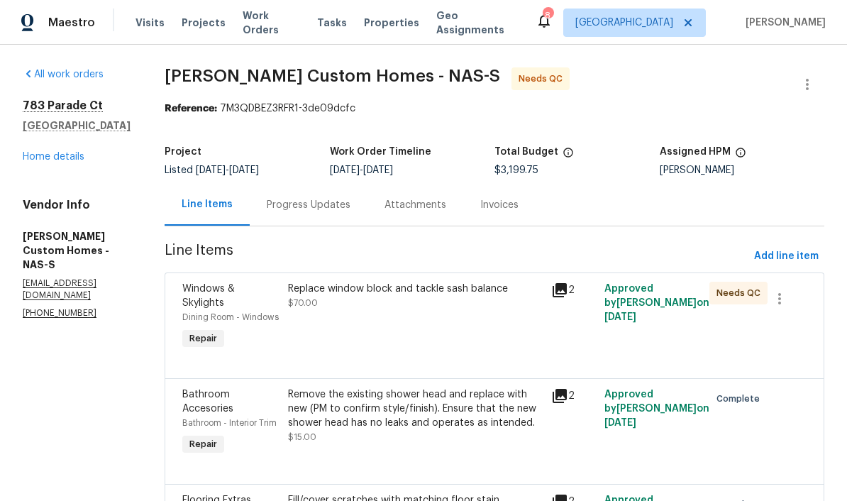
click at [458, 288] on div "Replace window block and tackle sash balance" at bounding box center [416, 289] width 256 height 14
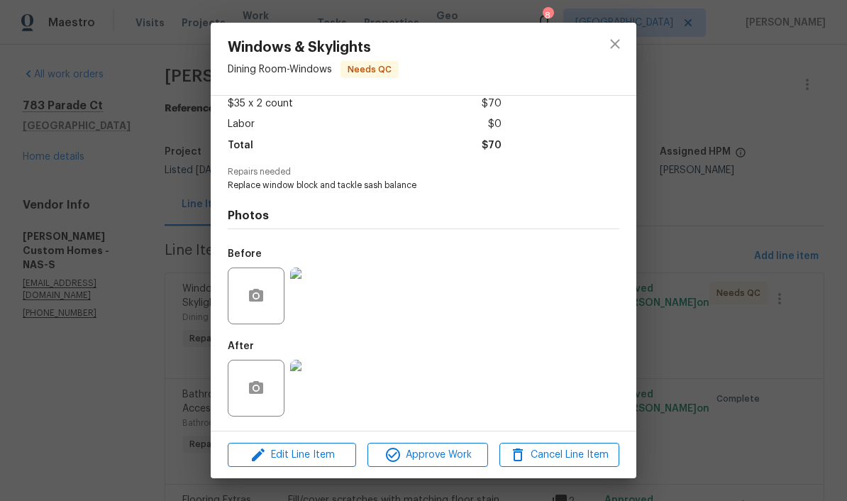
scroll to position [85, 0]
click at [461, 457] on span "Approve Work" at bounding box center [427, 455] width 111 height 18
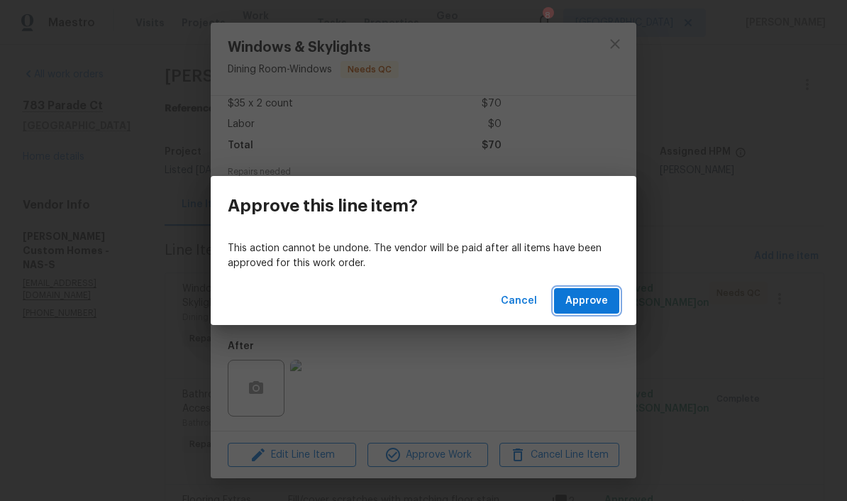
click at [603, 301] on span "Approve" at bounding box center [587, 301] width 43 height 18
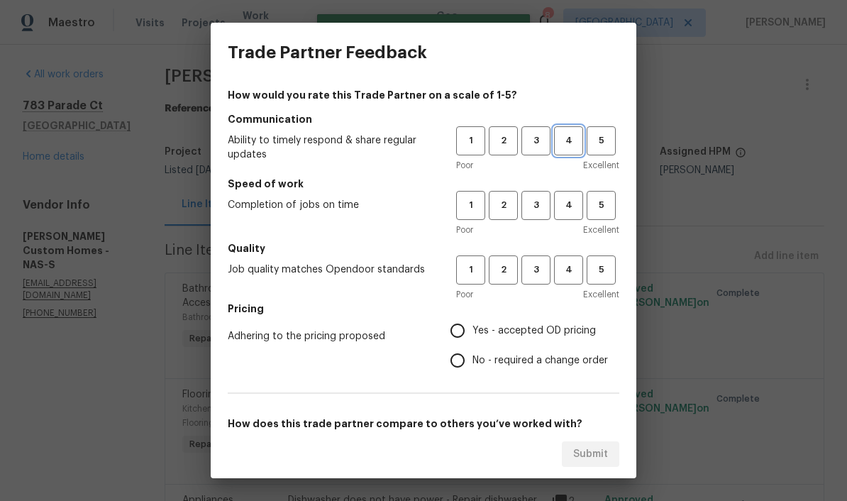
click at [571, 144] on span "4" at bounding box center [569, 141] width 26 height 16
click at [509, 207] on span "2" at bounding box center [503, 205] width 26 height 16
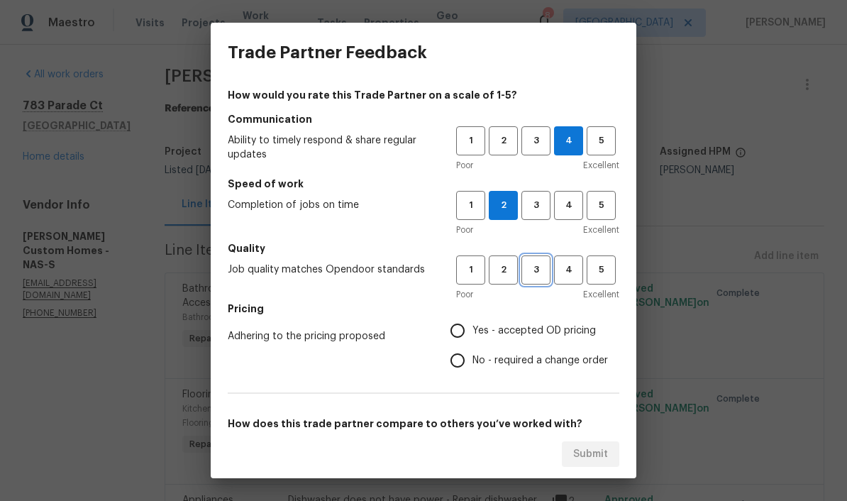
click at [536, 276] on span "3" at bounding box center [536, 270] width 26 height 16
click at [463, 334] on input "Yes - accepted OD pricing" at bounding box center [458, 331] width 30 height 30
radio input "true"
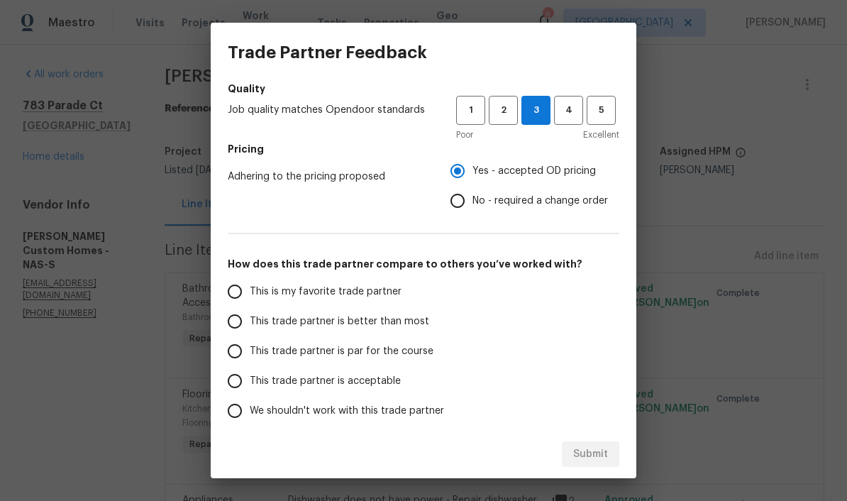
scroll to position [162, 0]
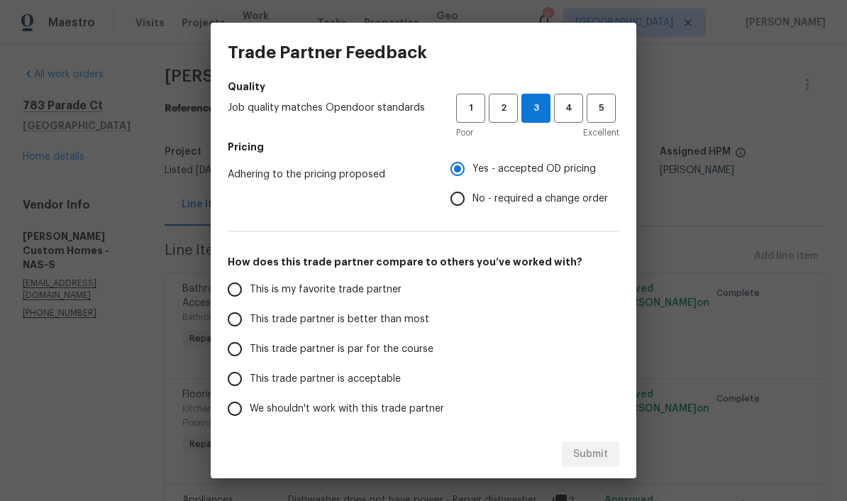
click at [243, 355] on input "This trade partner is par for the course" at bounding box center [235, 349] width 30 height 30
click at [593, 459] on span "Submit" at bounding box center [590, 455] width 35 height 18
radio input "true"
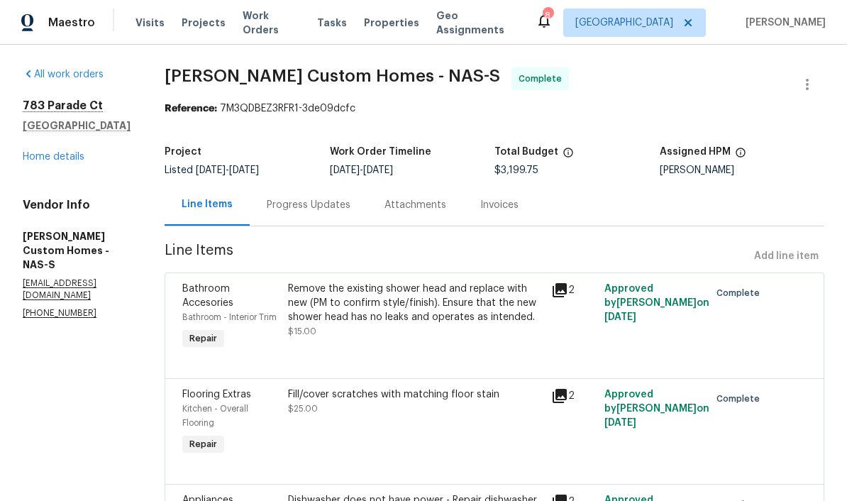
radio input "false"
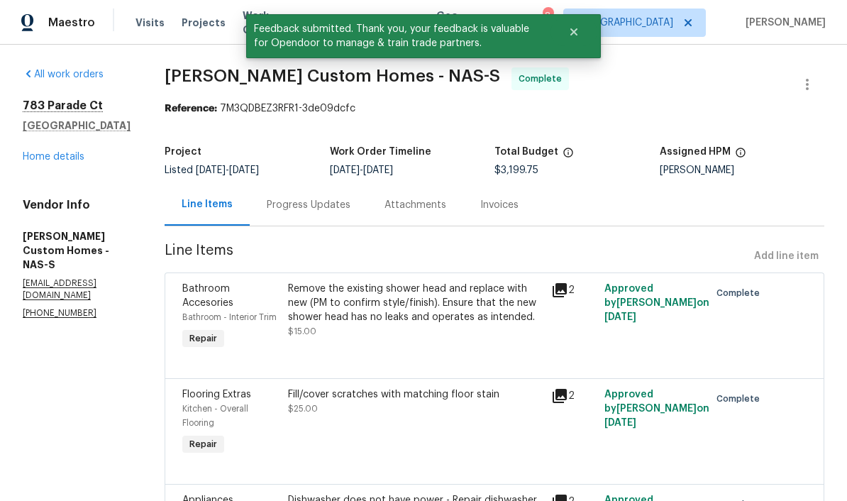
click at [71, 158] on link "Home details" at bounding box center [54, 157] width 62 height 10
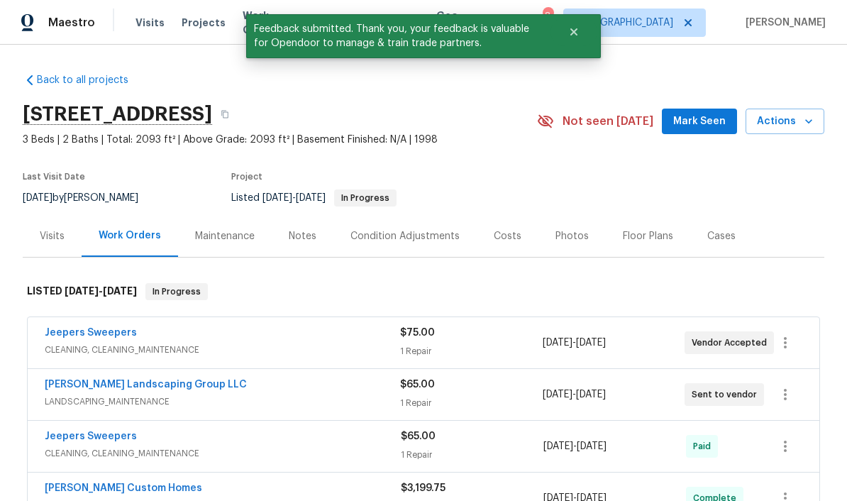
click at [708, 125] on span "Mark Seen" at bounding box center [700, 122] width 53 height 18
click at [303, 233] on div "Notes" at bounding box center [303, 236] width 28 height 14
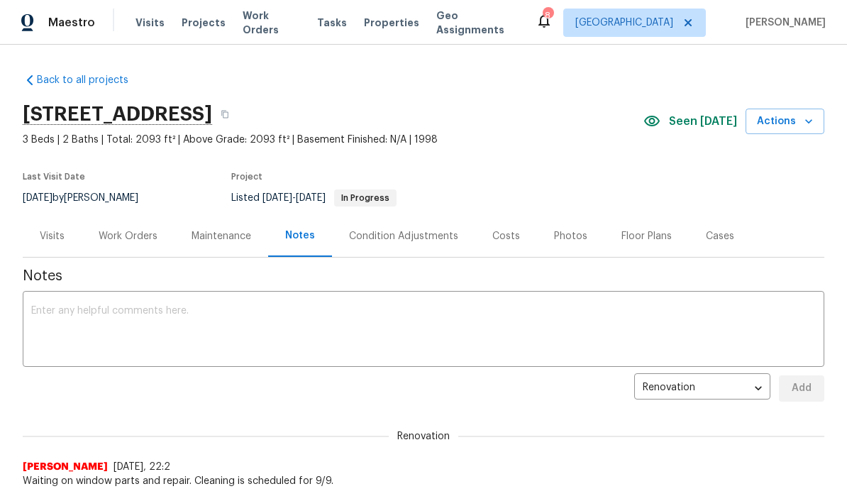
click at [313, 316] on textarea at bounding box center [423, 331] width 785 height 50
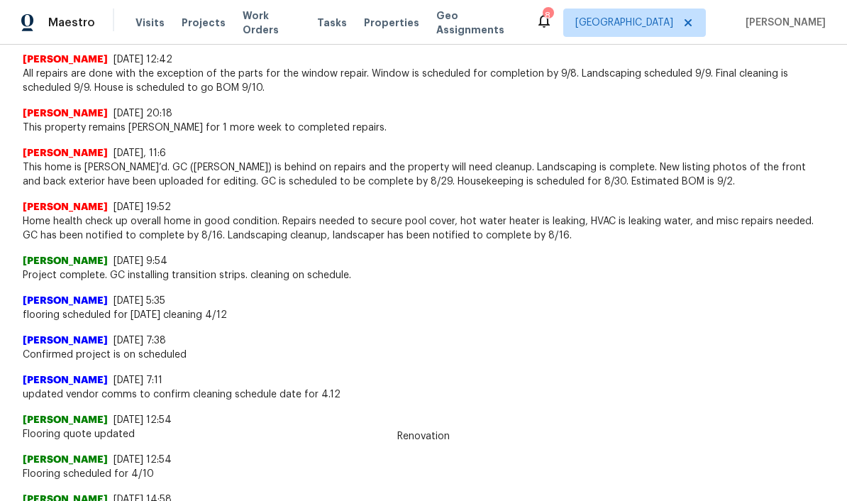
scroll to position [9, 0]
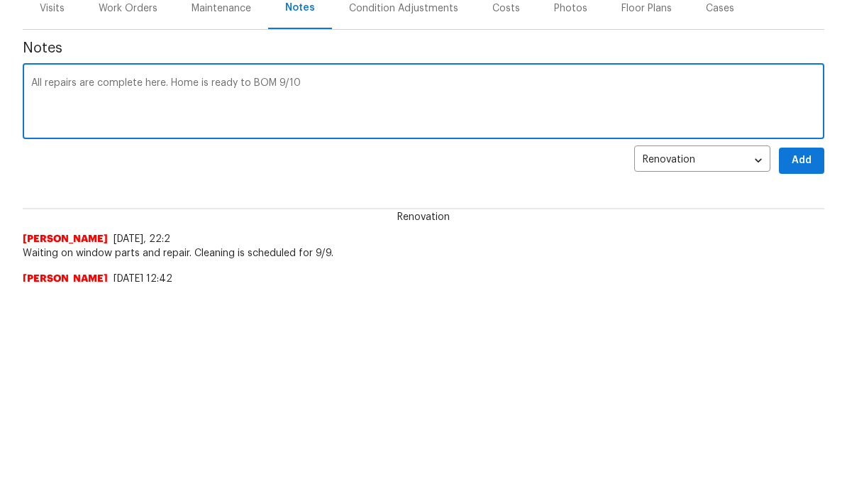
type textarea "All repairs are complete here. Home is ready to BOM 9/10"
click at [807, 371] on span "Add" at bounding box center [802, 380] width 23 height 18
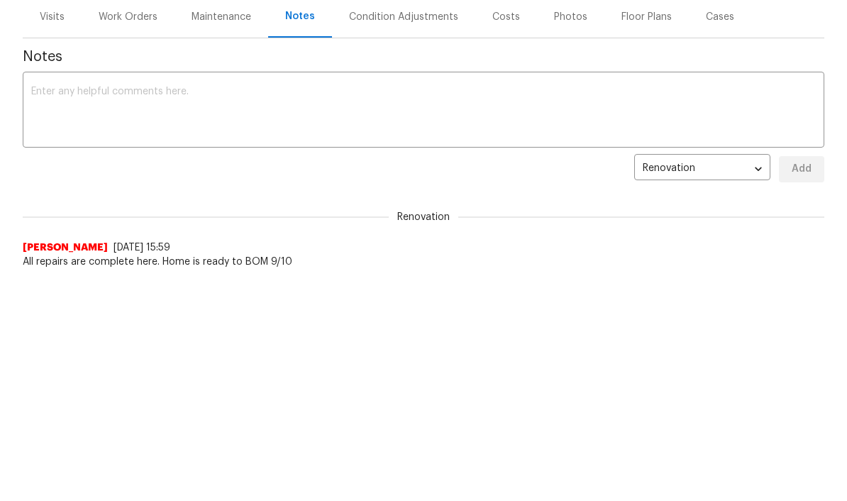
scroll to position [0, 0]
click at [132, 19] on div "Work Orders" at bounding box center [128, 17] width 59 height 14
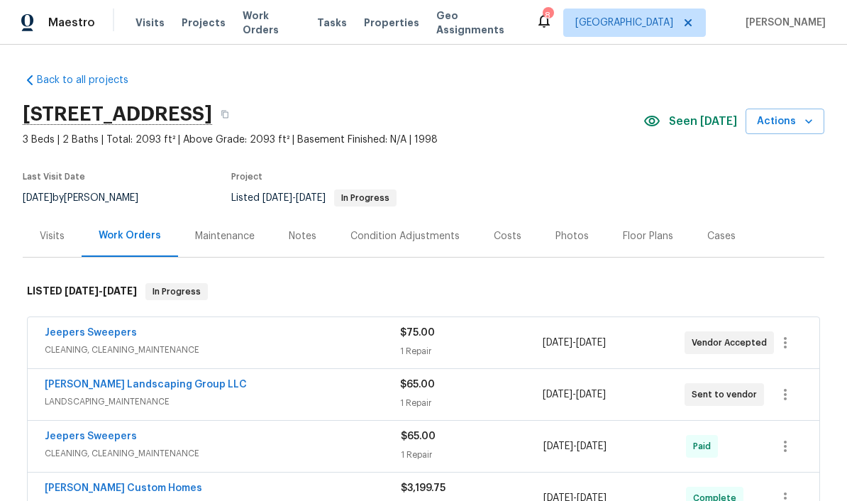
scroll to position [58, 0]
click at [165, 380] on link "[PERSON_NAME] Landscaping Group LLC" at bounding box center [146, 385] width 202 height 10
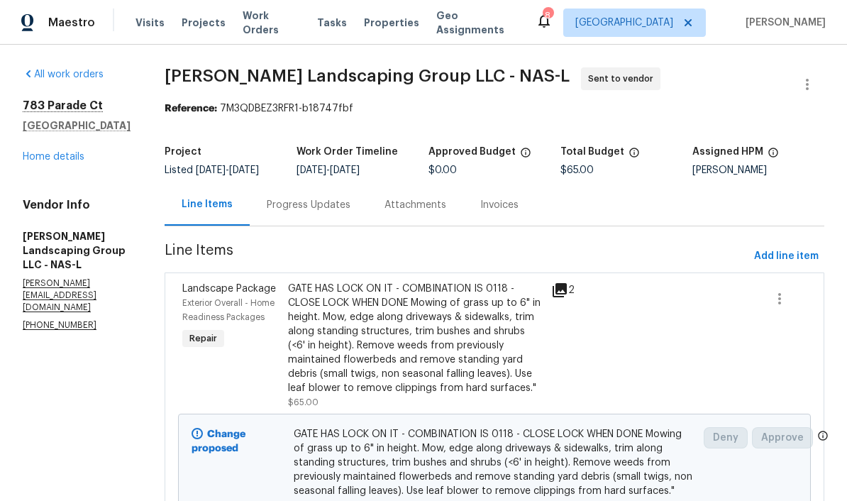
click at [351, 212] on div "Progress Updates" at bounding box center [309, 205] width 84 height 14
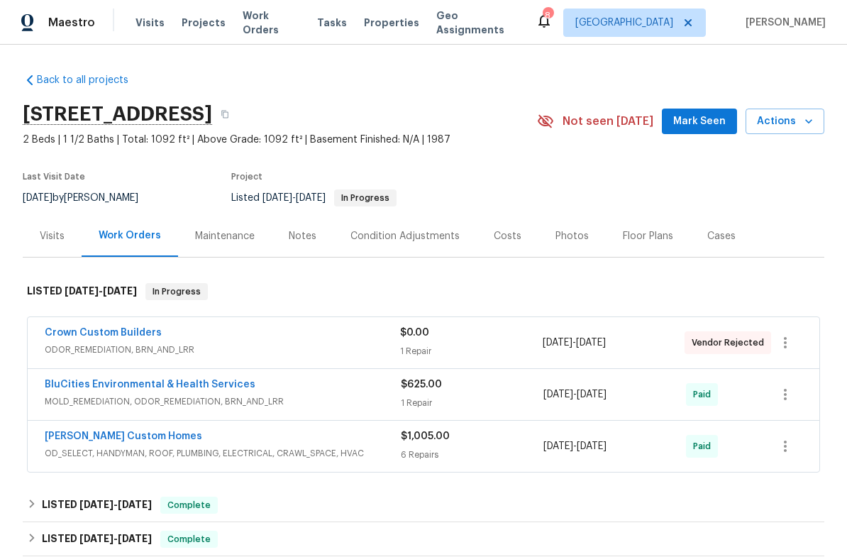
click at [270, 23] on span "Work Orders" at bounding box center [271, 23] width 57 height 28
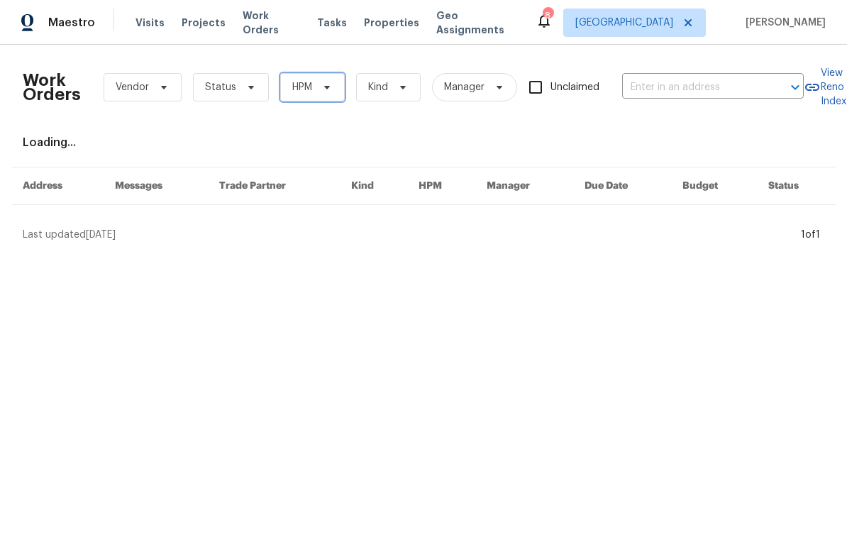
click at [326, 93] on span "HPM" at bounding box center [312, 87] width 65 height 28
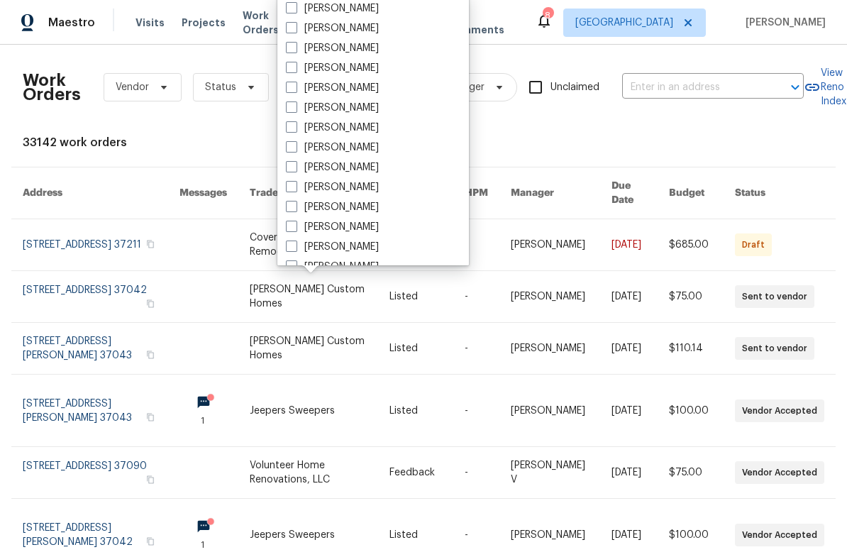
click at [355, 169] on label "[PERSON_NAME]" at bounding box center [332, 167] width 93 height 14
click at [295, 169] on input "[PERSON_NAME]" at bounding box center [290, 164] width 9 height 9
checkbox input "true"
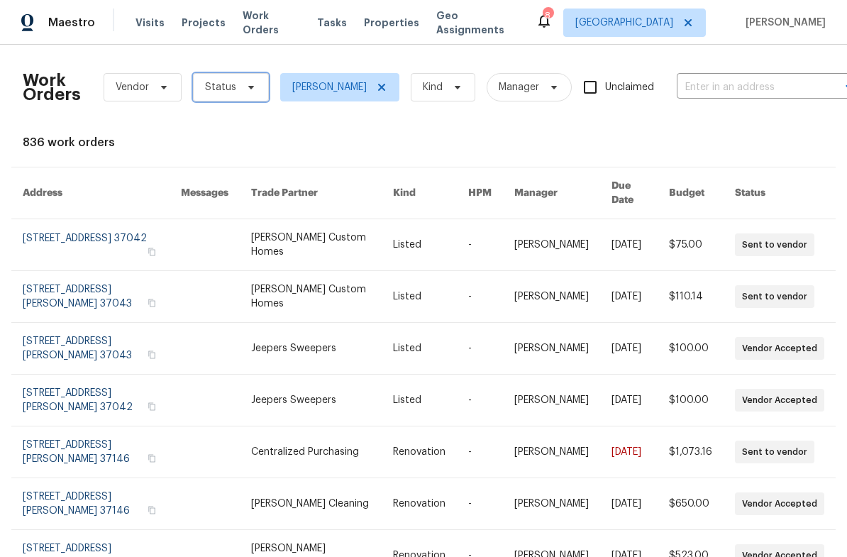
click at [241, 88] on span at bounding box center [249, 87] width 16 height 11
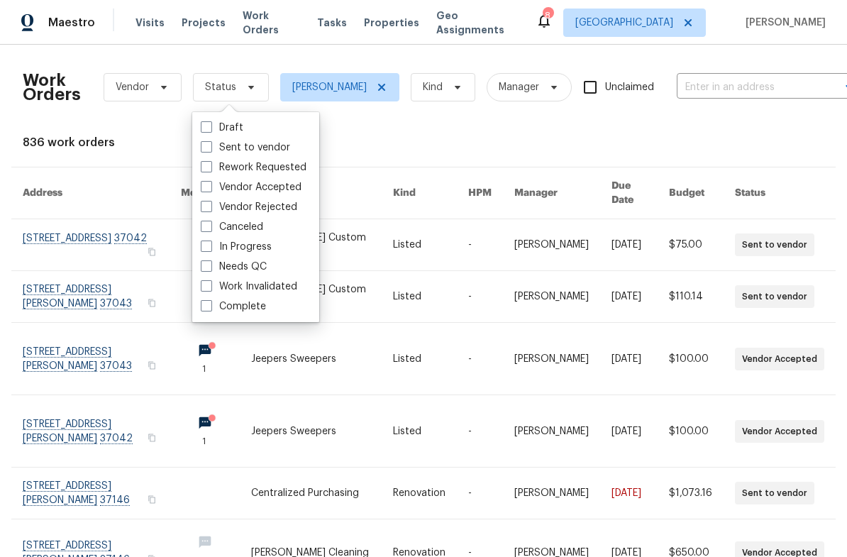
click at [263, 266] on label "Needs QC" at bounding box center [234, 267] width 66 height 14
click at [210, 266] on input "Needs QC" at bounding box center [205, 264] width 9 height 9
checkbox input "true"
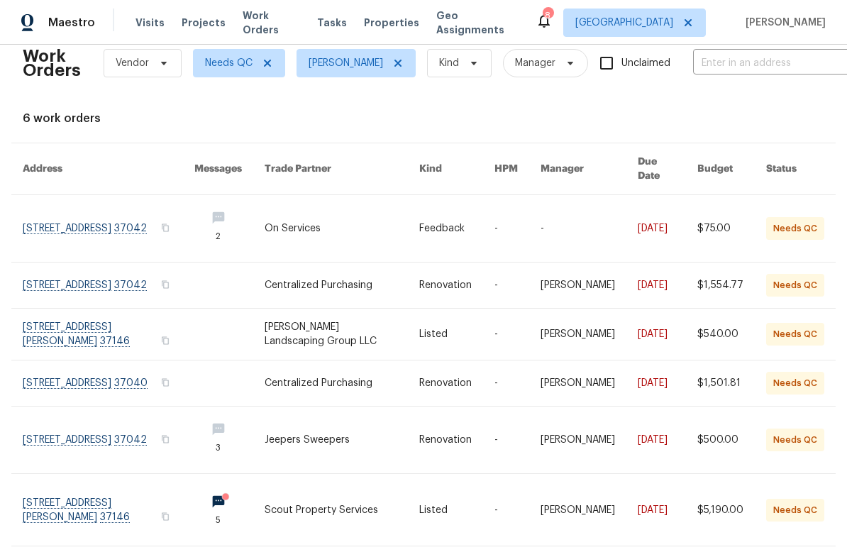
scroll to position [35, 0]
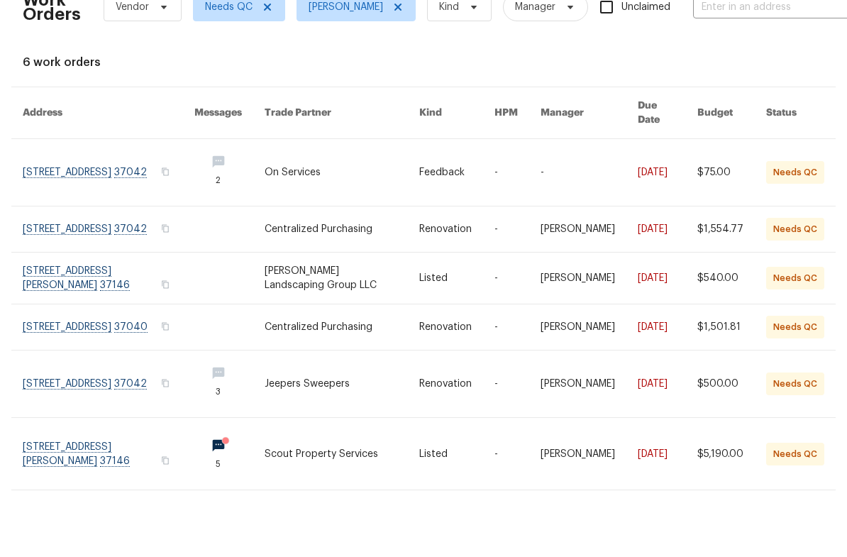
click at [111, 474] on link at bounding box center [109, 510] width 172 height 72
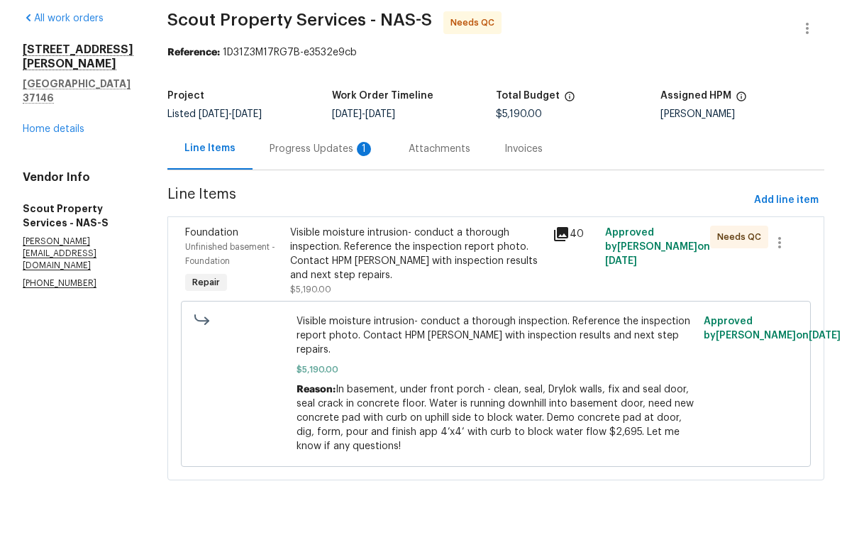
click at [300, 198] on div "Progress Updates 1" at bounding box center [322, 205] width 105 height 14
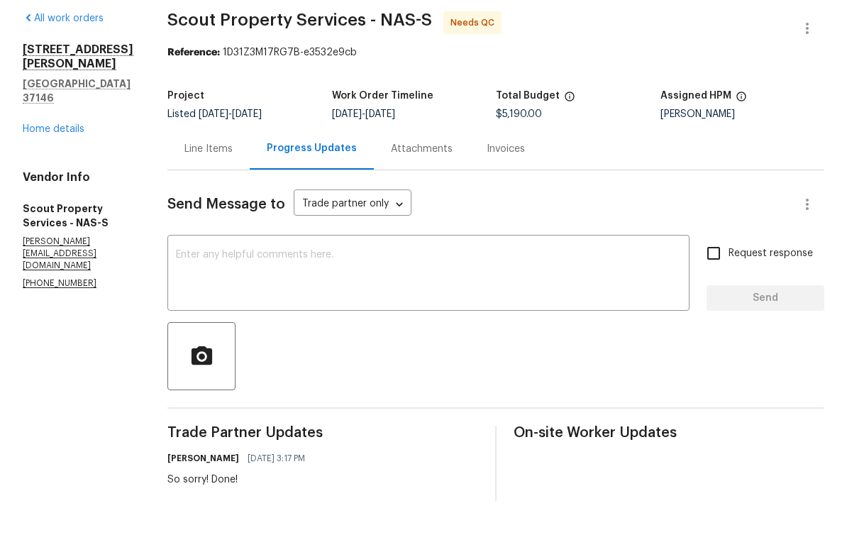
click at [47, 185] on link "Home details" at bounding box center [54, 185] width 62 height 10
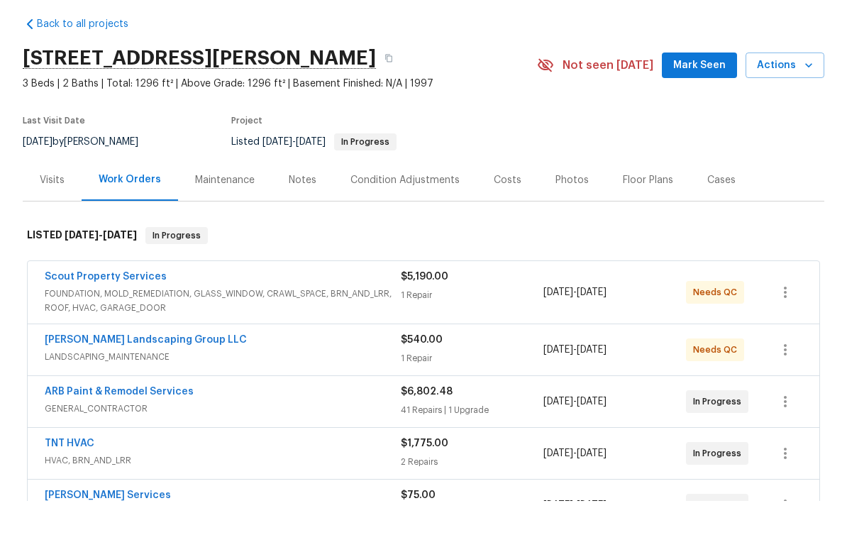
click at [109, 328] on link "Scout Property Services" at bounding box center [106, 333] width 122 height 10
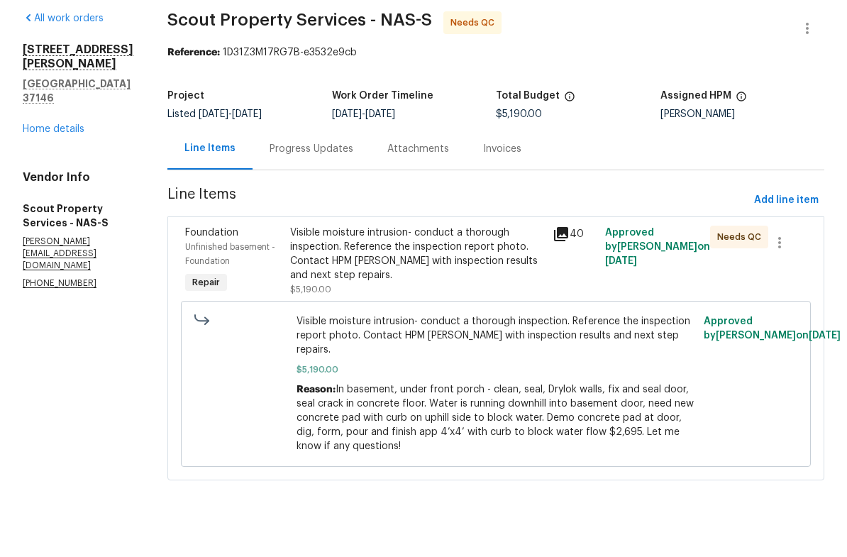
click at [422, 282] on div "Visible moisture intrusion- conduct a thorough inspection. Reference the inspec…" at bounding box center [417, 310] width 254 height 57
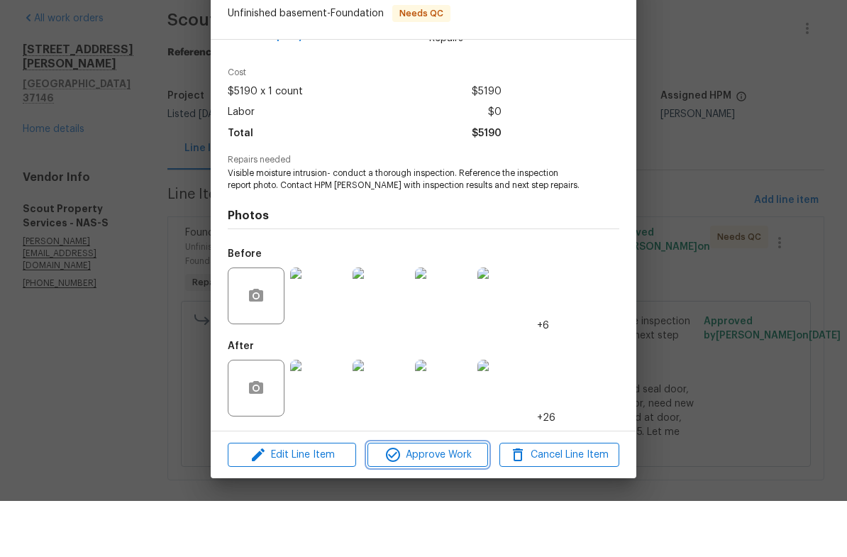
click at [451, 502] on span "Approve Work" at bounding box center [427, 511] width 111 height 18
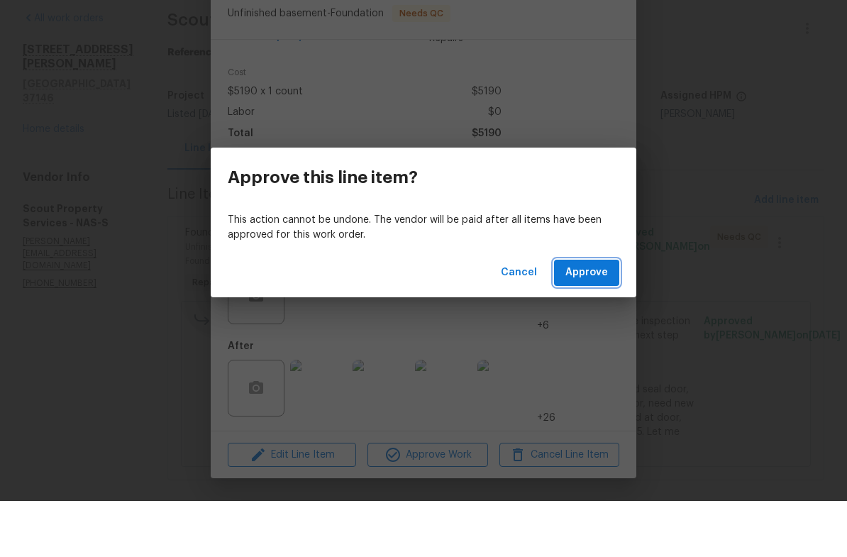
click at [595, 320] on span "Approve" at bounding box center [587, 329] width 43 height 18
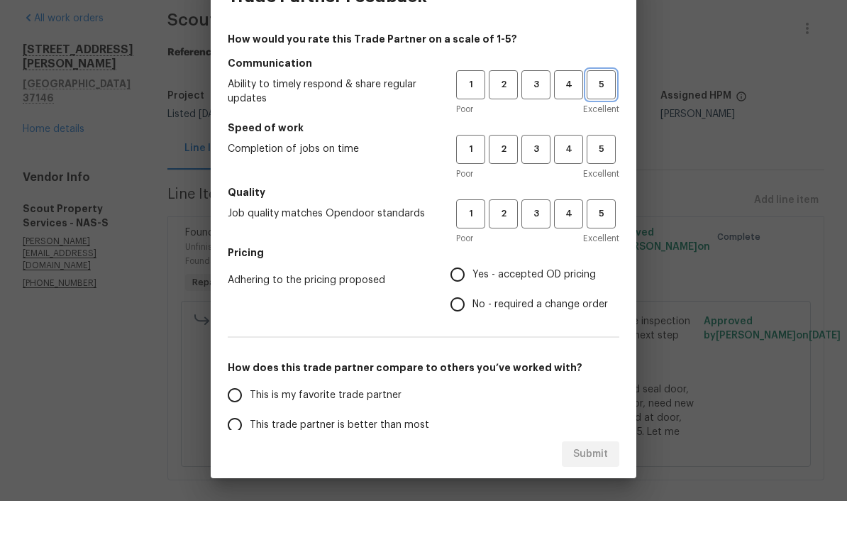
click at [603, 133] on span "5" at bounding box center [601, 141] width 26 height 16
click at [600, 197] on span "5" at bounding box center [601, 205] width 26 height 16
click at [605, 262] on span "5" at bounding box center [601, 270] width 26 height 16
click at [463, 346] on input "No - required a change order" at bounding box center [458, 361] width 30 height 30
radio input "true"
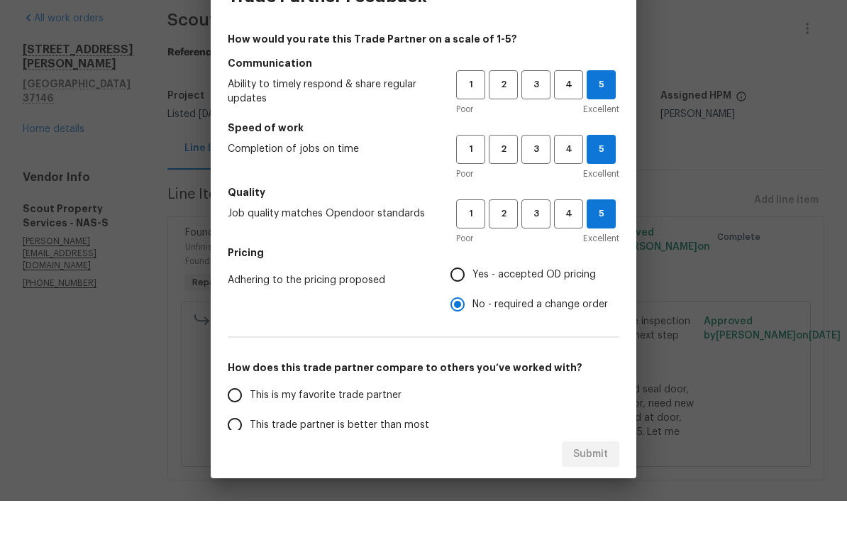
click at [236, 436] on input "This is my favorite trade partner" at bounding box center [235, 451] width 30 height 30
click at [598, 502] on span "Submit" at bounding box center [590, 511] width 35 height 18
radio input "true"
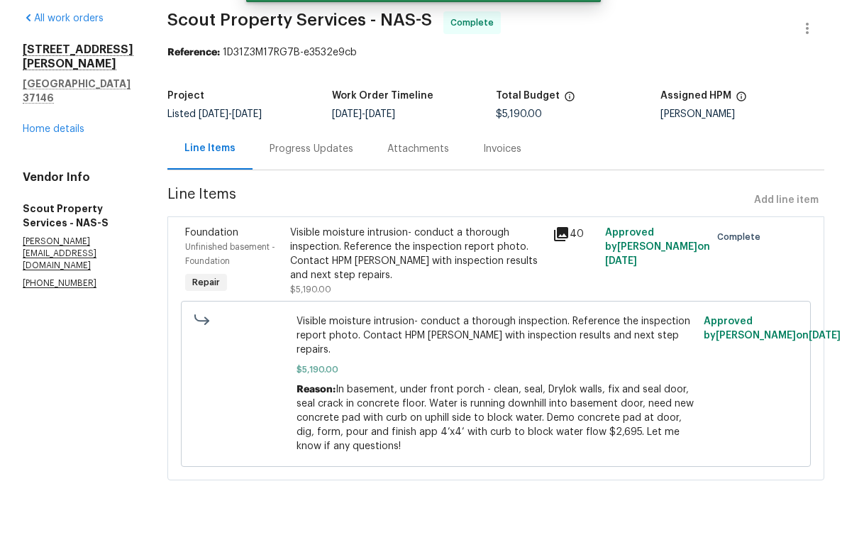
click at [80, 180] on link "Home details" at bounding box center [54, 185] width 62 height 10
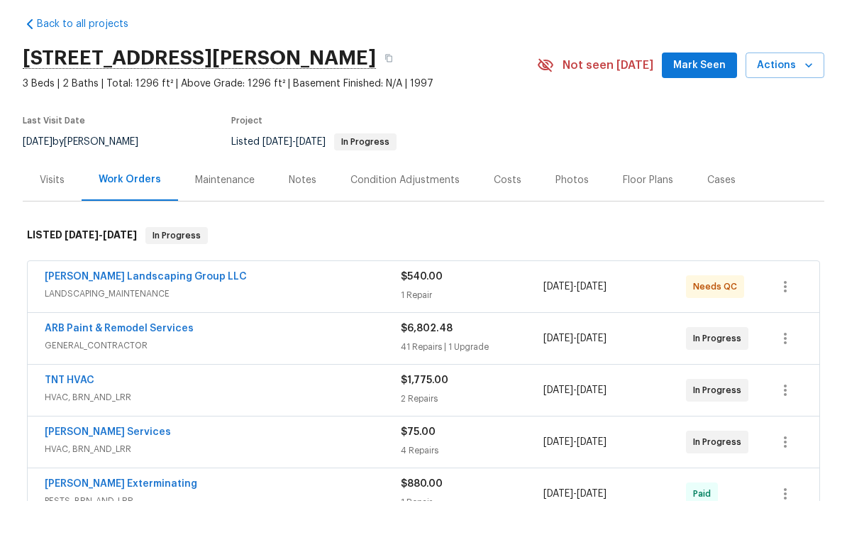
click at [151, 328] on link "[PERSON_NAME] Landscaping Group LLC" at bounding box center [146, 333] width 202 height 10
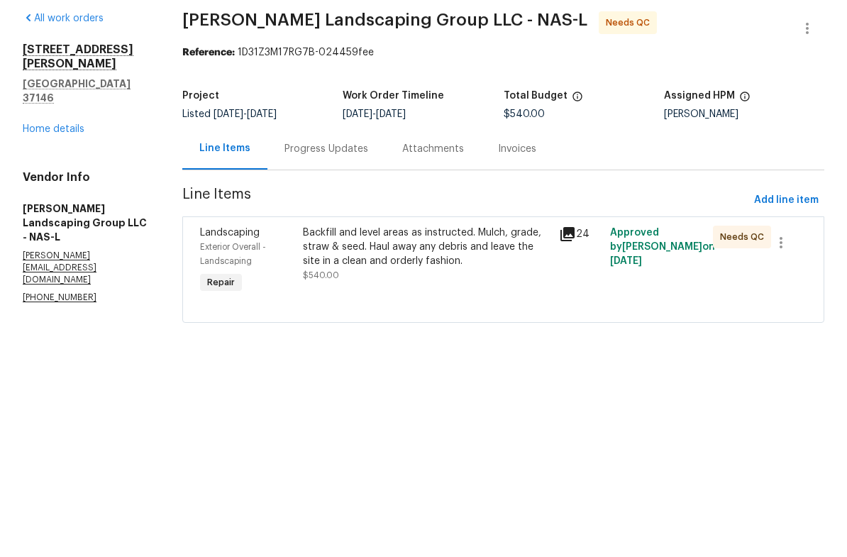
click at [448, 282] on div "Backfill and level areas as instructed. Mulch, grade, straw & seed. Haul away a…" at bounding box center [427, 303] width 248 height 43
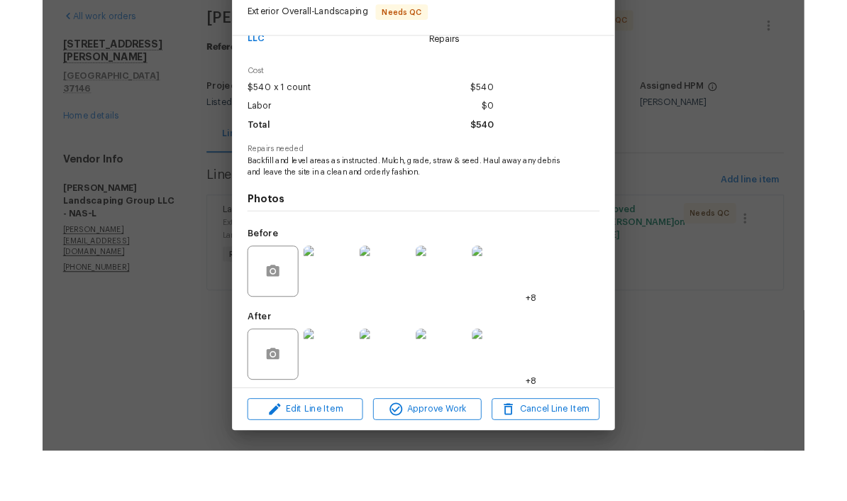
scroll to position [40, 0]
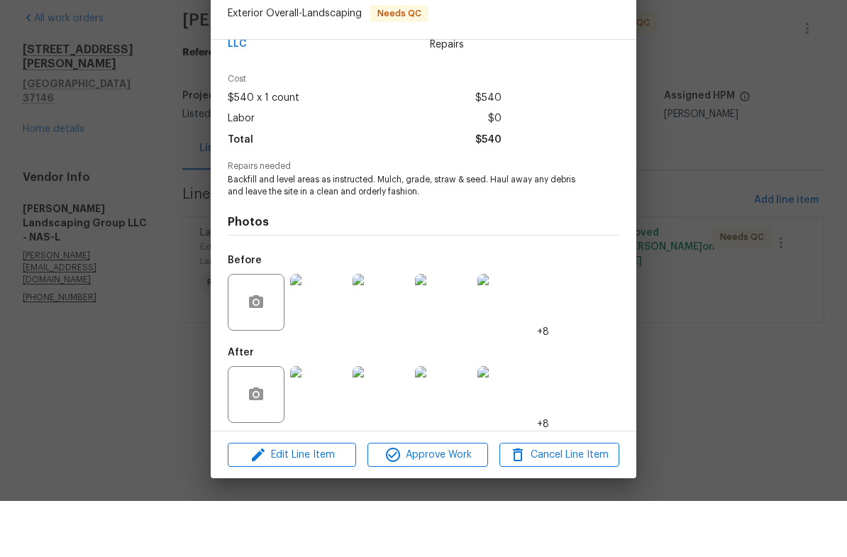
click at [334, 422] on img at bounding box center [318, 450] width 57 height 57
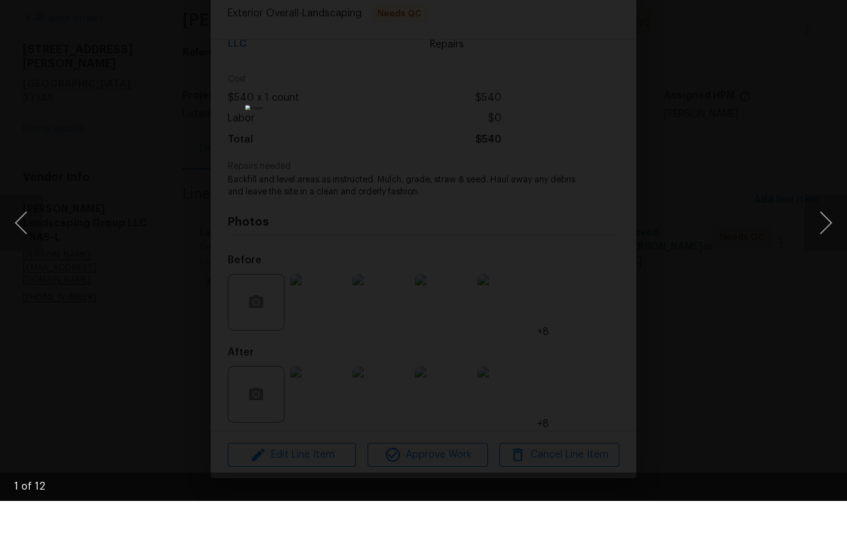
click at [831, 251] on button "Next image" at bounding box center [826, 279] width 43 height 57
click at [829, 251] on button "Next image" at bounding box center [826, 279] width 43 height 57
click at [831, 251] on button "Next image" at bounding box center [826, 279] width 43 height 57
click at [828, 251] on button "Next image" at bounding box center [826, 279] width 43 height 57
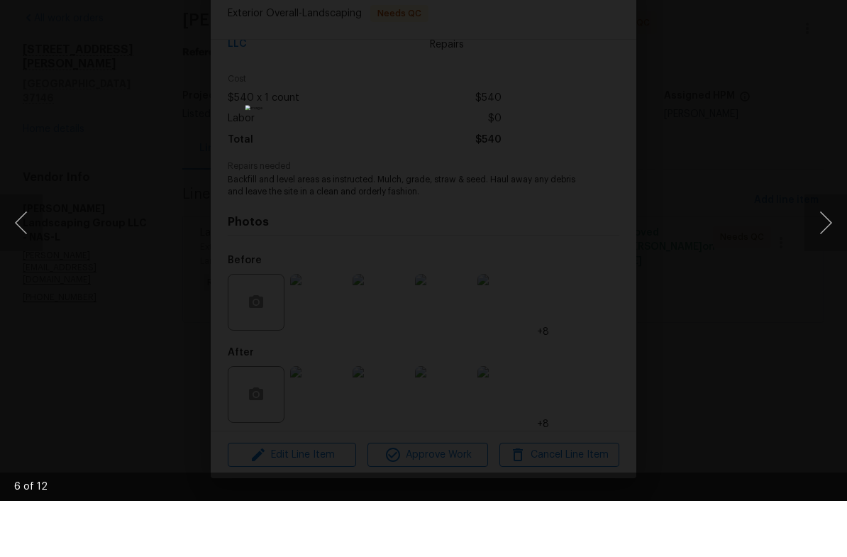
click at [832, 251] on button "Next image" at bounding box center [826, 279] width 43 height 57
click at [823, 251] on button "Next image" at bounding box center [826, 279] width 43 height 57
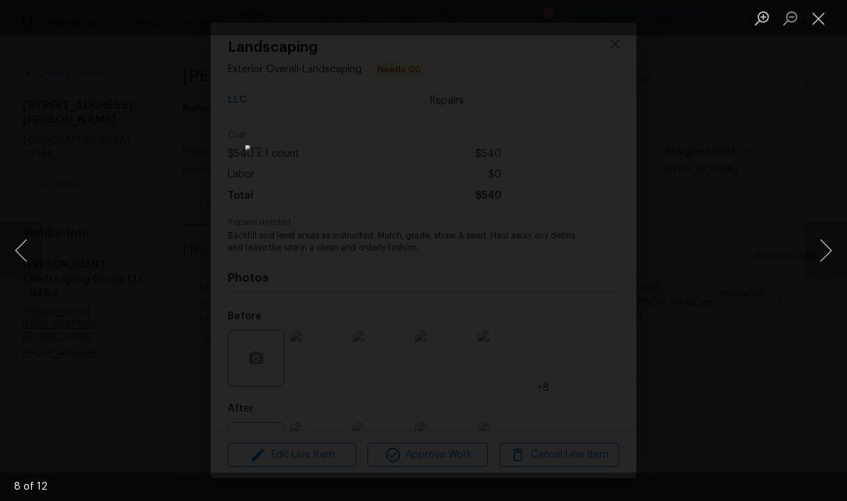
click at [824, 21] on button "Close lightbox" at bounding box center [819, 18] width 28 height 25
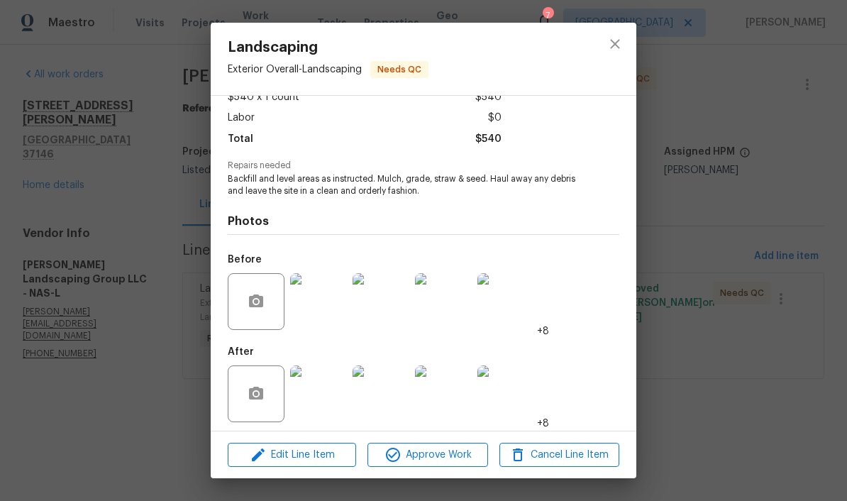
scroll to position [97, 0]
click at [439, 458] on span "Approve Work" at bounding box center [427, 455] width 111 height 18
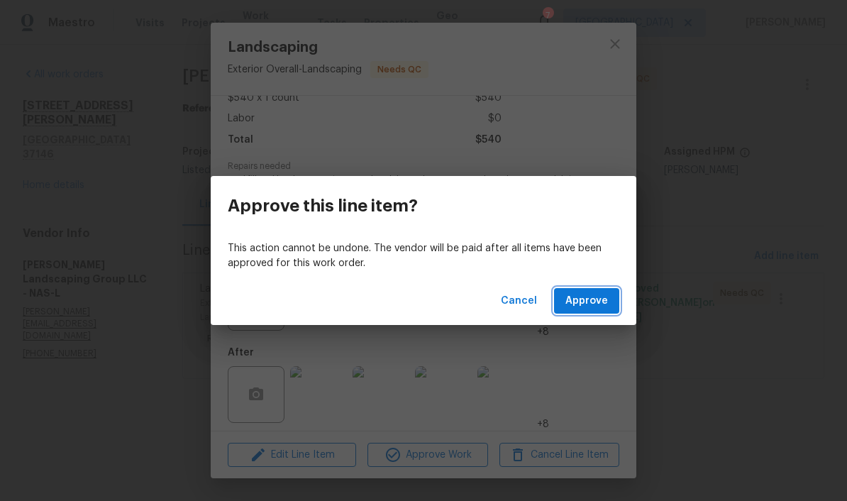
click at [583, 304] on span "Approve" at bounding box center [587, 301] width 43 height 18
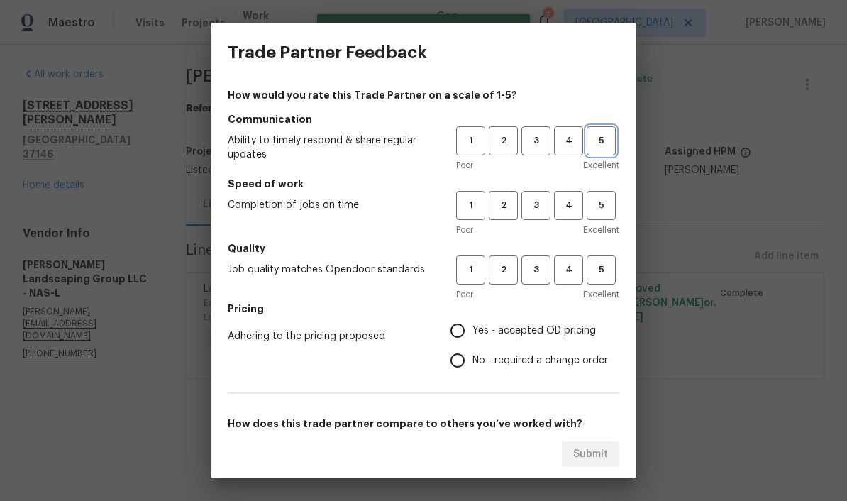
click at [608, 148] on span "5" at bounding box center [601, 141] width 26 height 16
click at [607, 210] on span "5" at bounding box center [601, 205] width 26 height 16
click at [608, 278] on button "5" at bounding box center [601, 270] width 29 height 29
click at [470, 335] on input "Yes - accepted OD pricing" at bounding box center [458, 331] width 30 height 30
radio input "true"
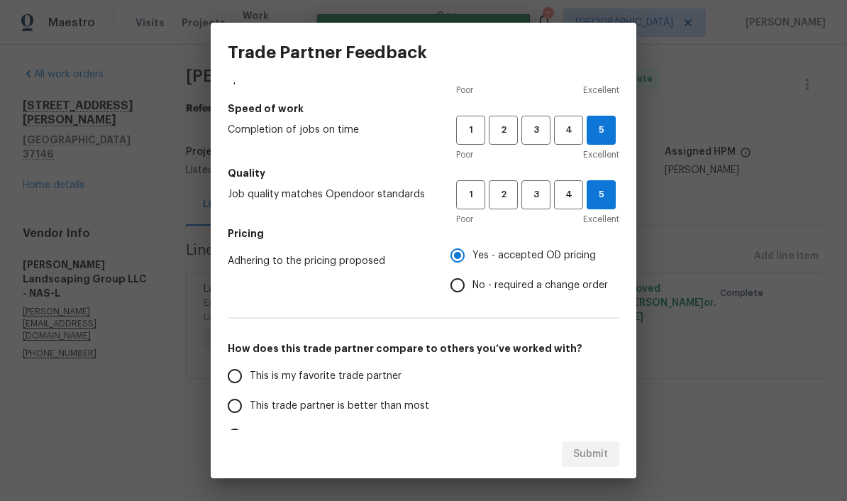
scroll to position [101, 0]
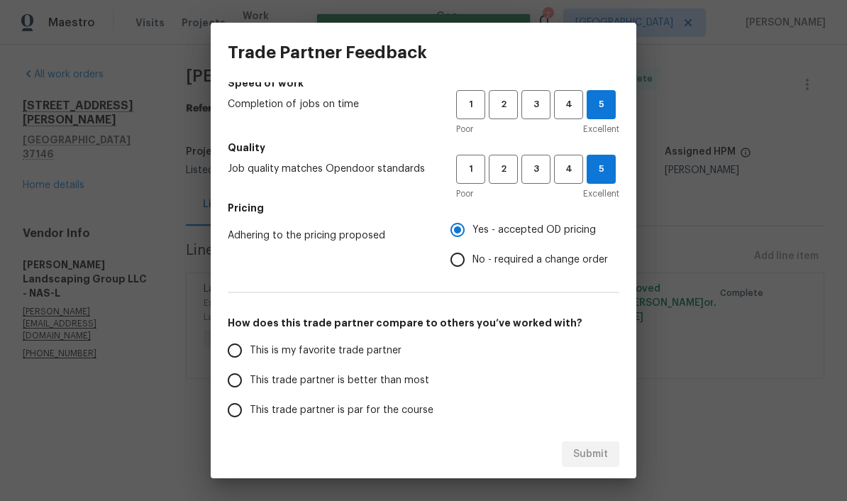
click at [236, 361] on input "This is my favorite trade partner" at bounding box center [235, 351] width 30 height 30
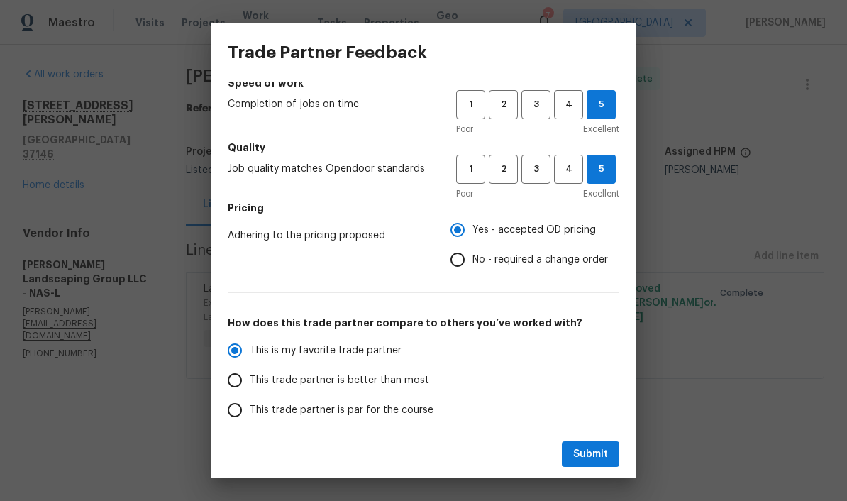
click at [594, 457] on span "Submit" at bounding box center [590, 455] width 35 height 18
radio input "true"
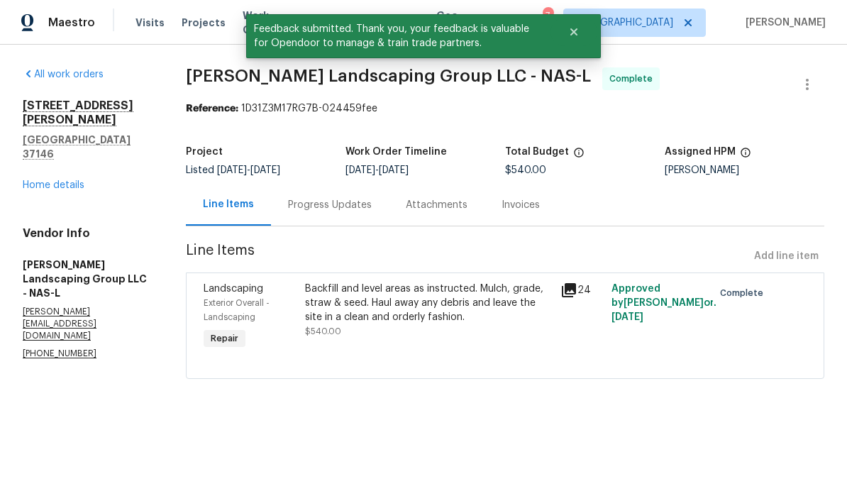
click at [76, 180] on link "Home details" at bounding box center [54, 185] width 62 height 10
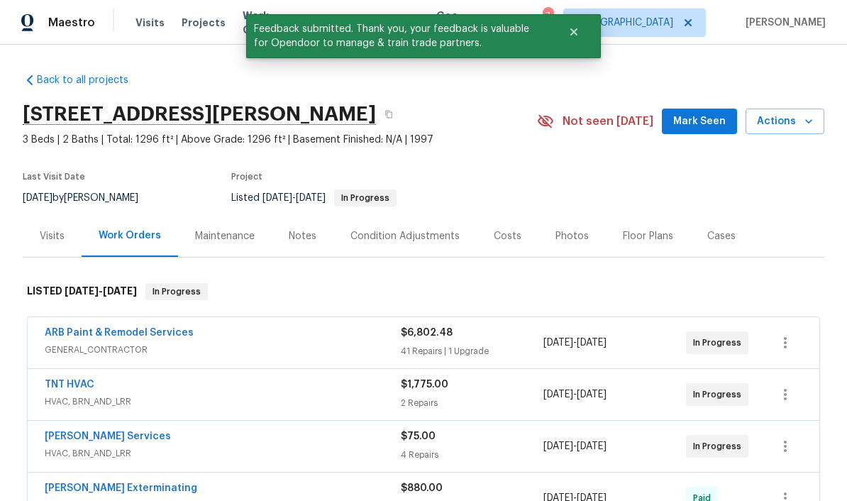
click at [708, 131] on button "Mark Seen" at bounding box center [699, 122] width 75 height 26
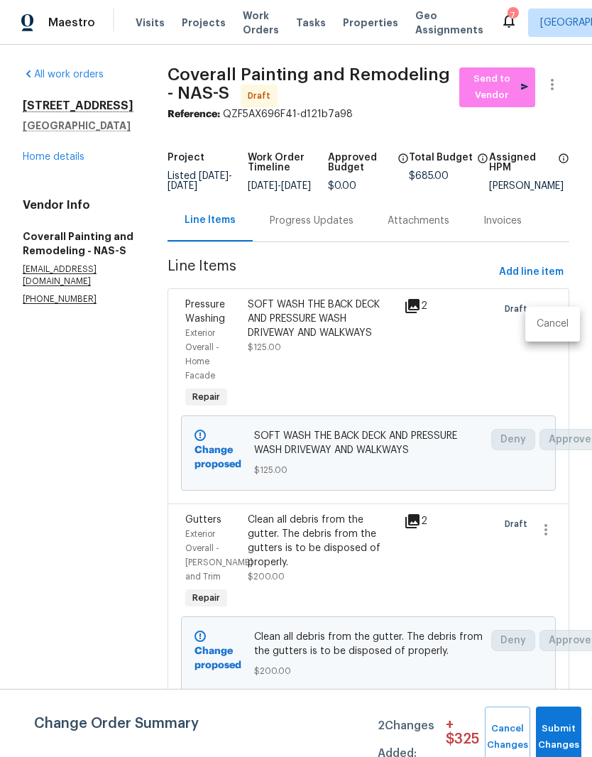
scroll to position [0, 1]
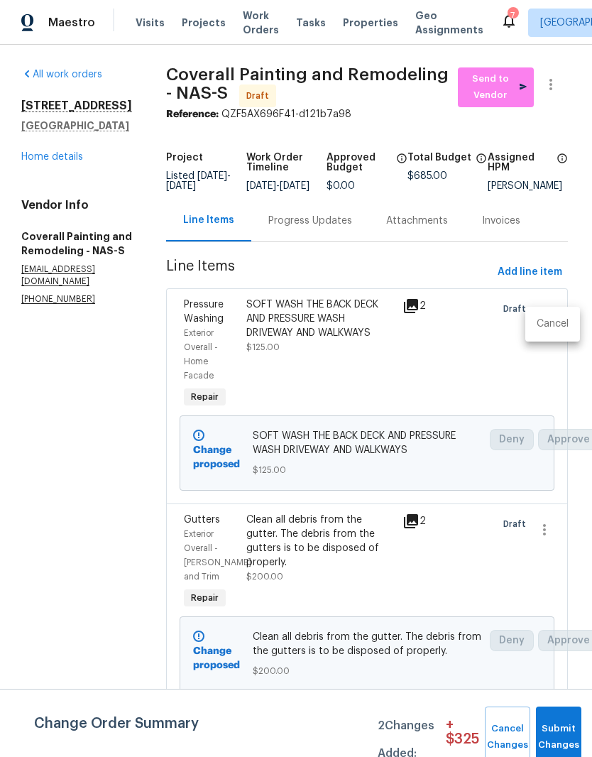
click at [551, 324] on li "Cancel" at bounding box center [552, 323] width 55 height 23
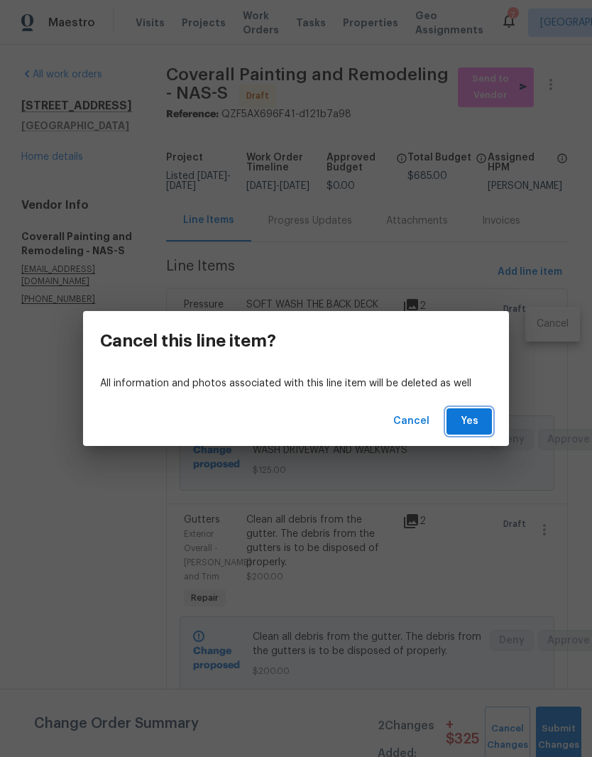
click at [477, 422] on span "Yes" at bounding box center [469, 421] width 23 height 18
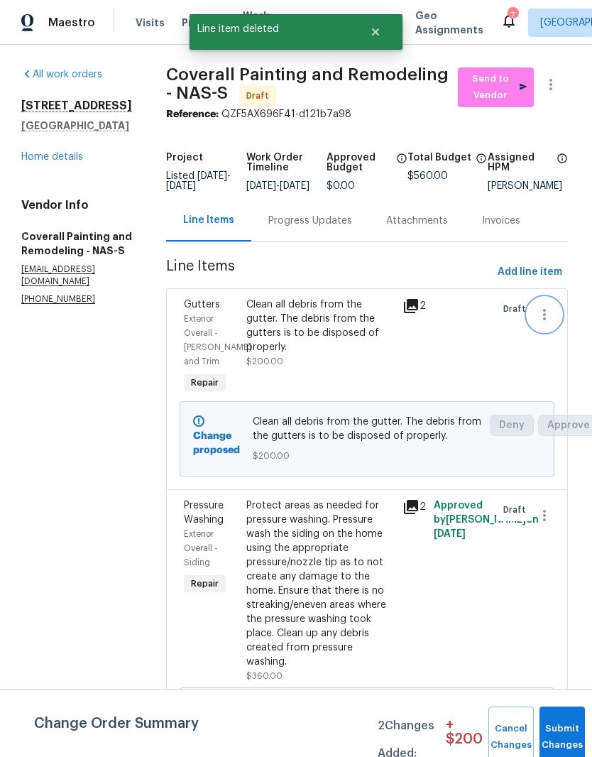
click at [551, 323] on icon "button" at bounding box center [544, 314] width 17 height 17
click at [556, 325] on li "Cancel" at bounding box center [552, 323] width 55 height 23
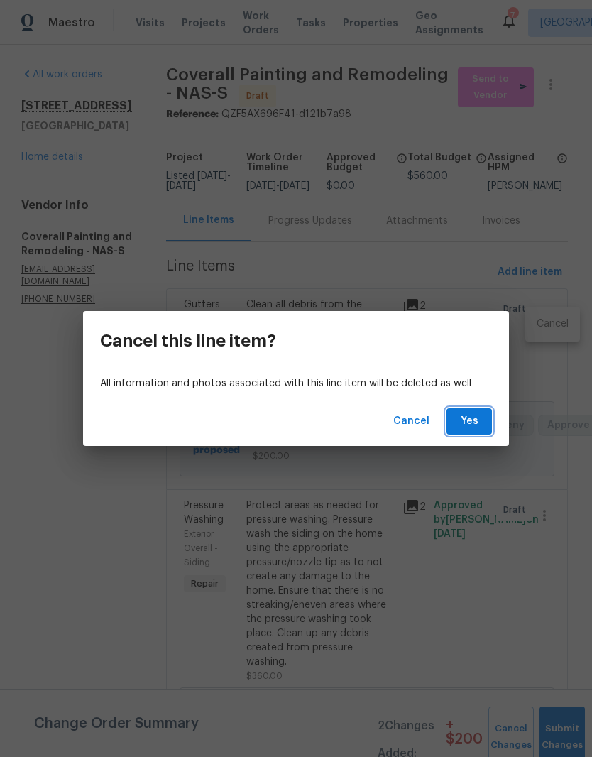
click at [476, 422] on span "Yes" at bounding box center [469, 421] width 23 height 18
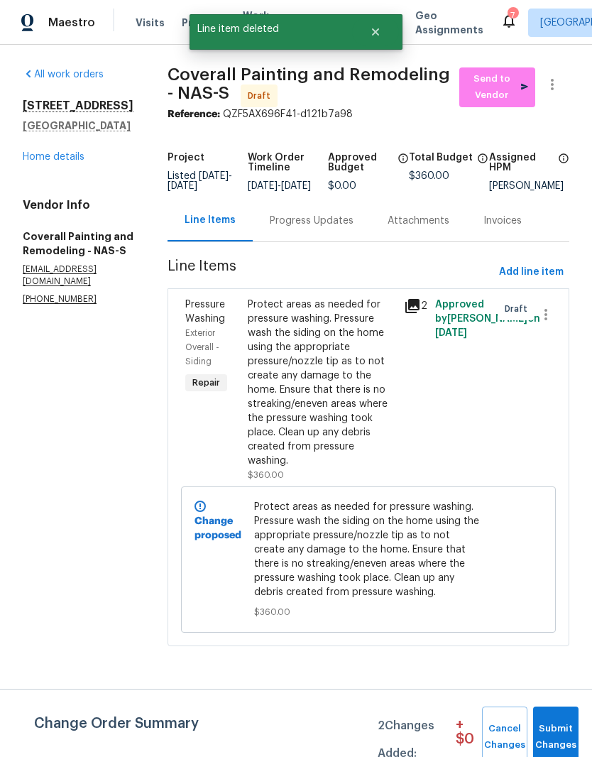
scroll to position [0, 0]
click at [554, 323] on icon "button" at bounding box center [545, 314] width 17 height 17
click at [552, 326] on li "Cancel" at bounding box center [552, 323] width 55 height 23
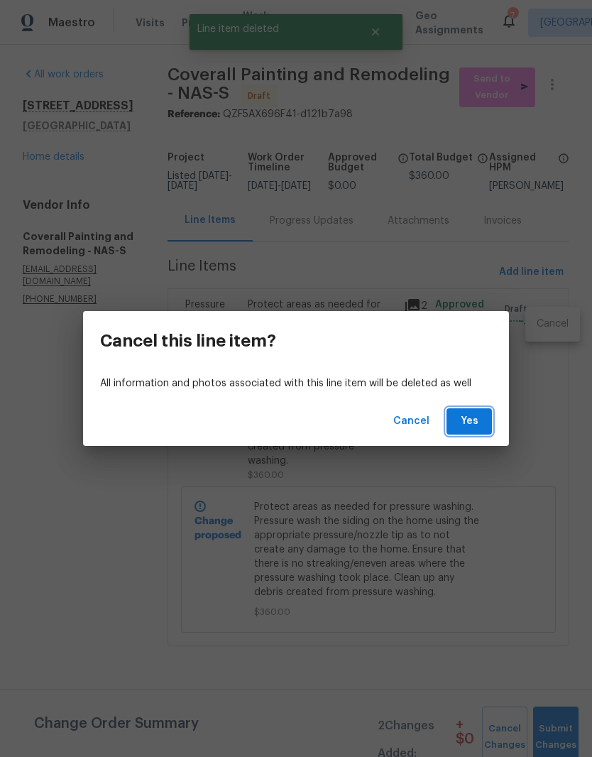
click at [480, 422] on button "Yes" at bounding box center [468, 421] width 45 height 26
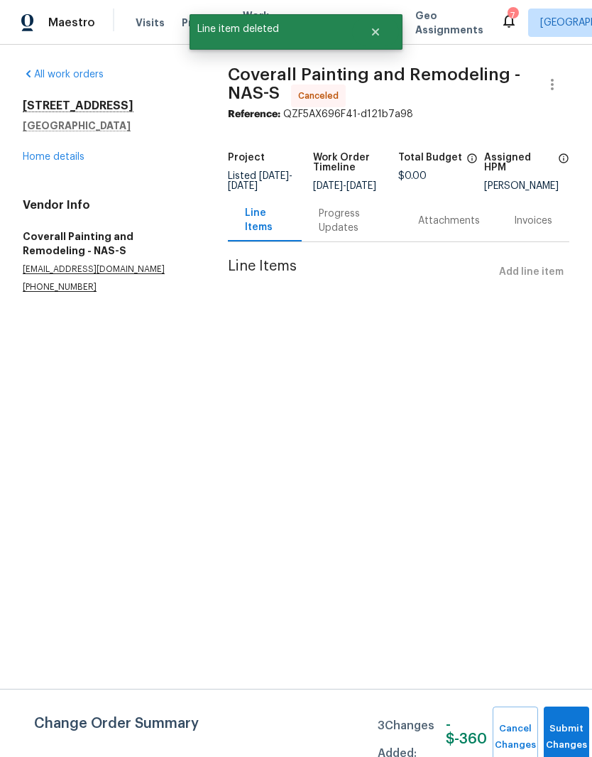
click at [549, 282] on div "Line Items Add line item" at bounding box center [398, 272] width 341 height 26
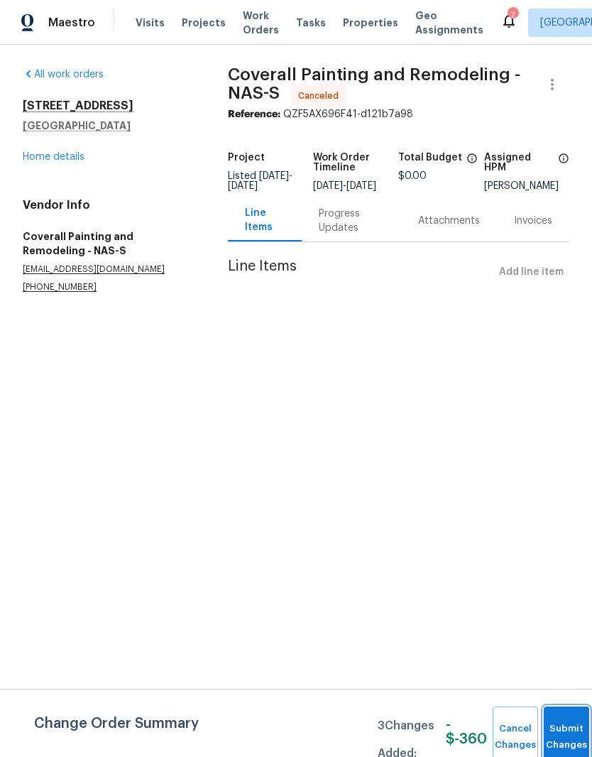
click at [569, 721] on button "Submit Changes" at bounding box center [566, 736] width 45 height 61
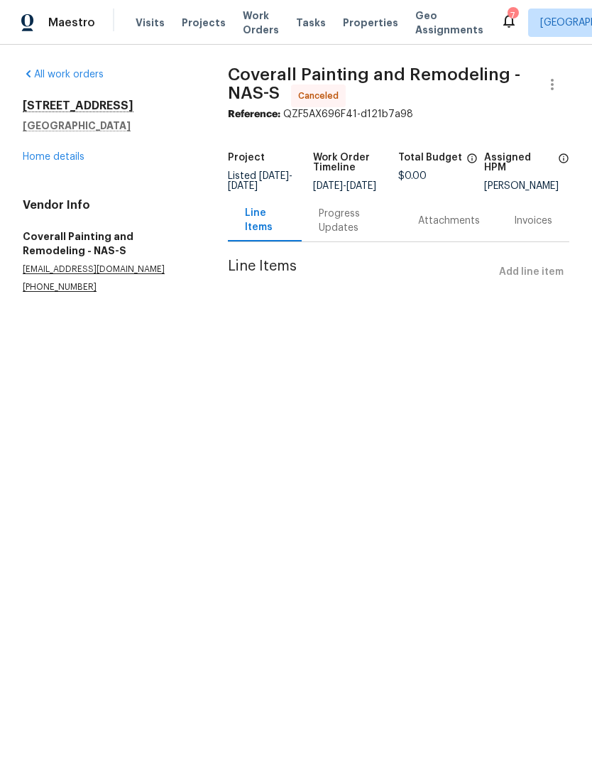
click at [67, 159] on link "Home details" at bounding box center [54, 157] width 62 height 10
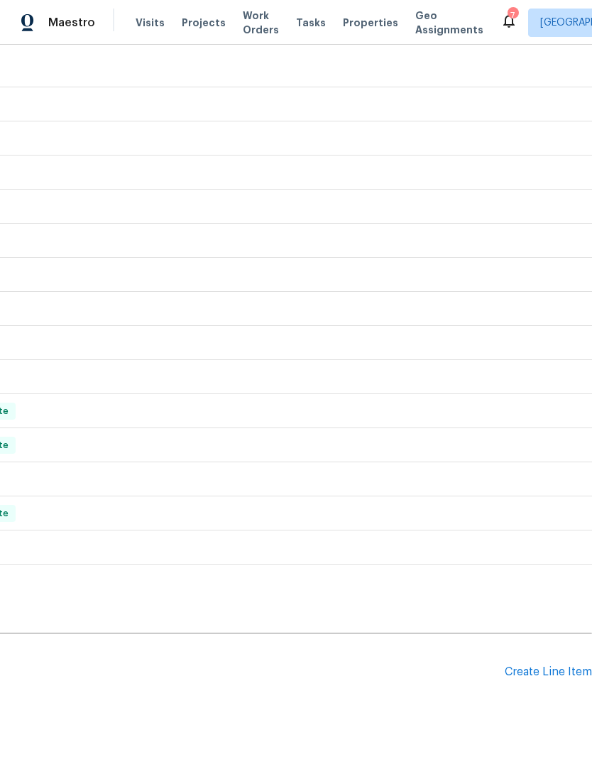
scroll to position [294, 210]
click at [551, 666] on div "Create Line Item" at bounding box center [548, 671] width 87 height 13
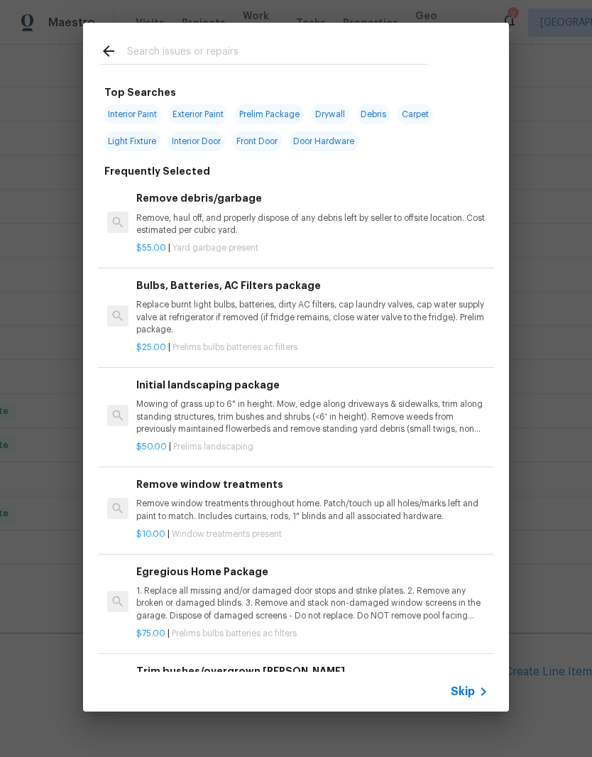
click at [246, 43] on input "text" at bounding box center [277, 53] width 301 height 21
type input "Pressure"
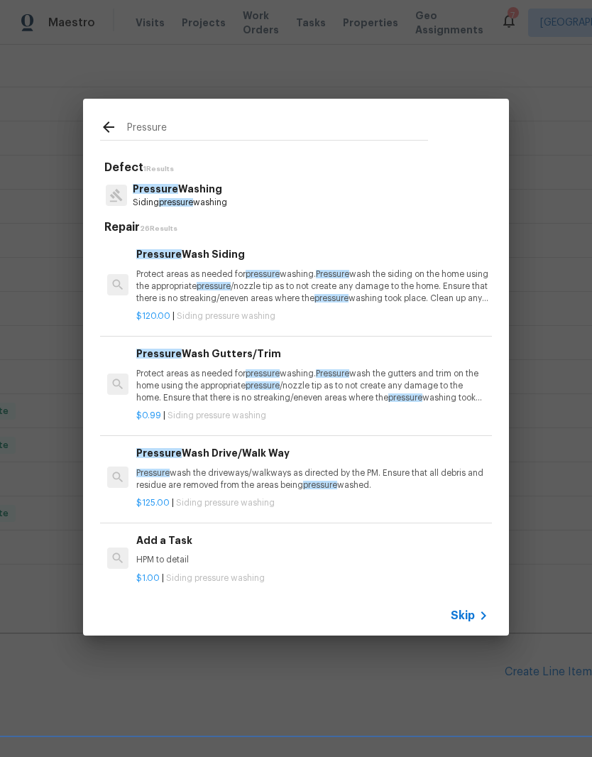
click at [208, 192] on p "Pressure Washing" at bounding box center [180, 189] width 94 height 15
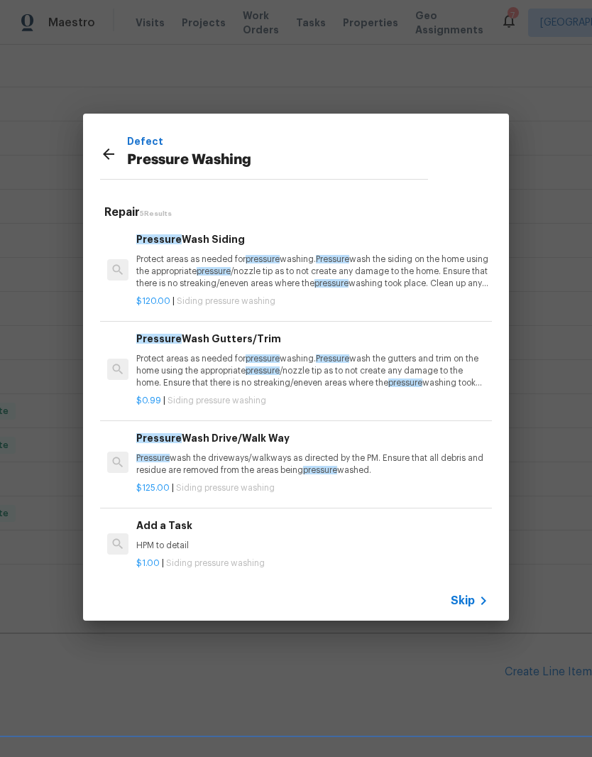
click at [271, 444] on div "Pressure Wash Drive/Walk Way Pressure wash the driveways/walkways as directed b…" at bounding box center [312, 453] width 352 height 46
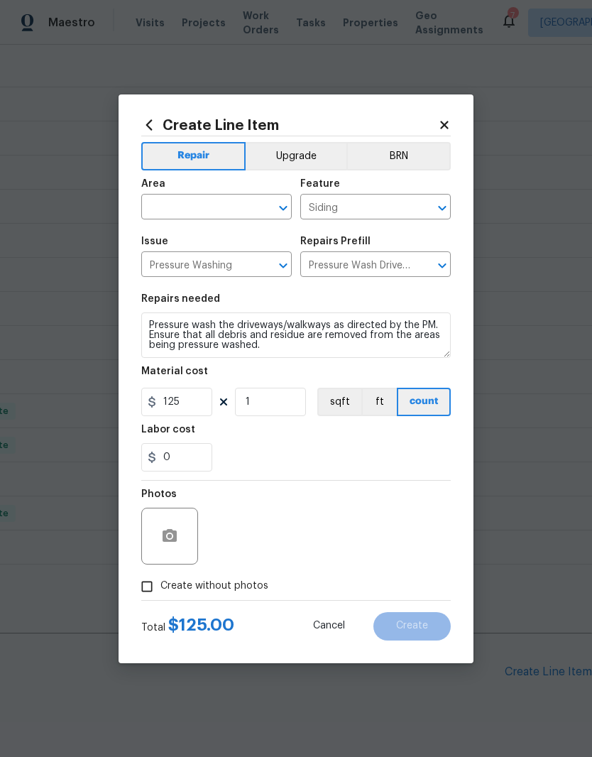
click at [248, 202] on input "text" at bounding box center [196, 208] width 111 height 22
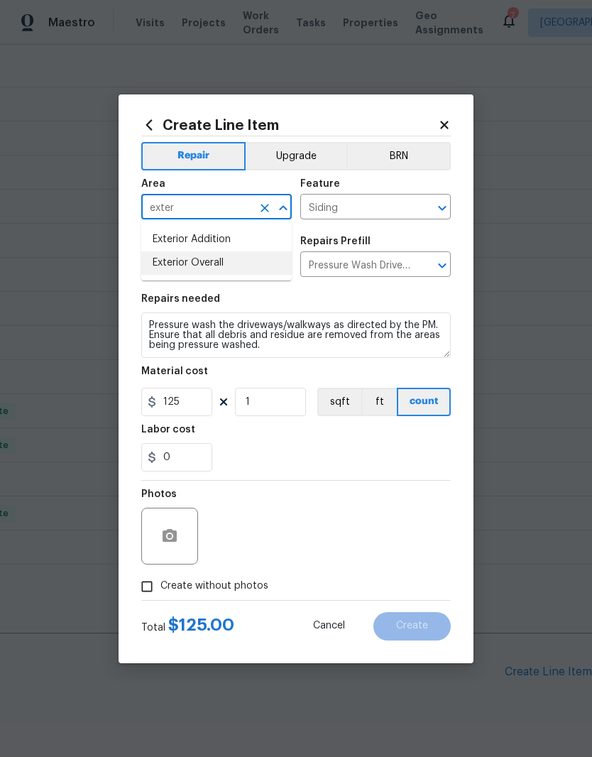
click at [224, 269] on li "Exterior Overall" at bounding box center [216, 262] width 150 height 23
type input "Exterior Overall"
click at [425, 209] on icon "Clear" at bounding box center [423, 208] width 9 height 9
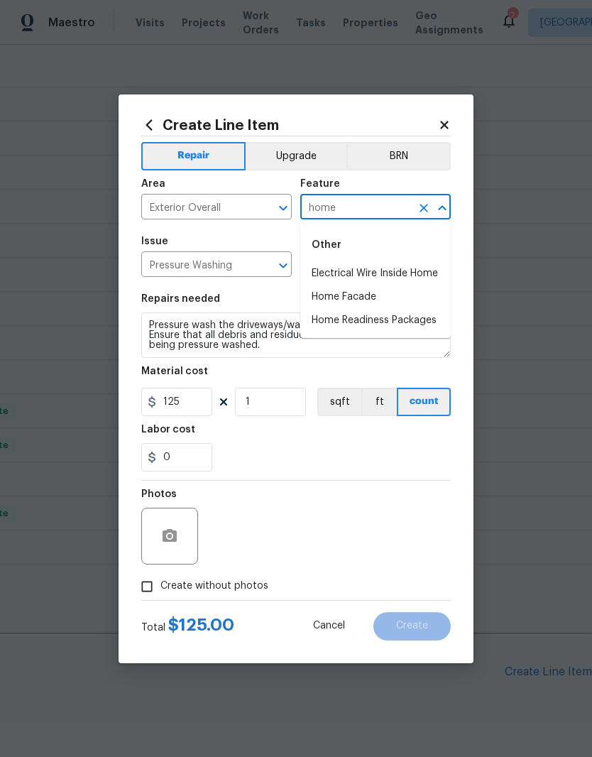
click at [367, 300] on li "Home Facade" at bounding box center [375, 296] width 150 height 23
type input "Home Facade"
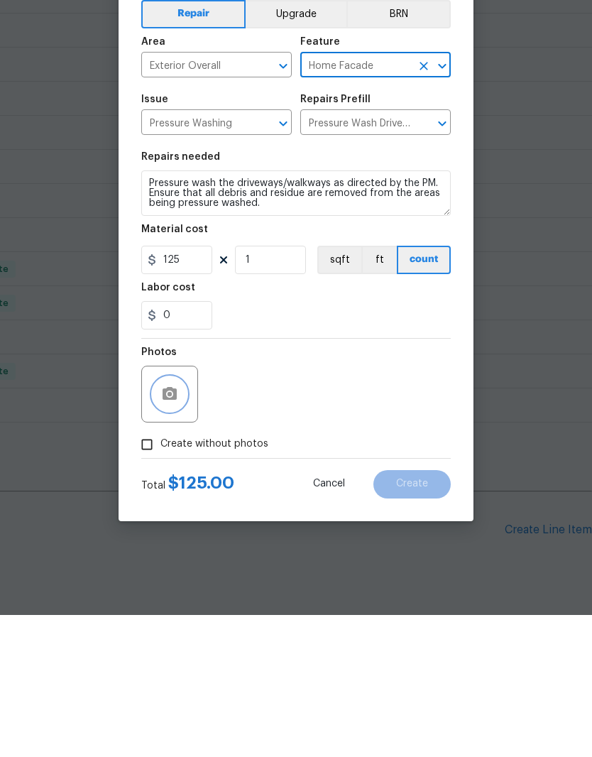
click at [186, 519] on button "button" at bounding box center [170, 536] width 34 height 34
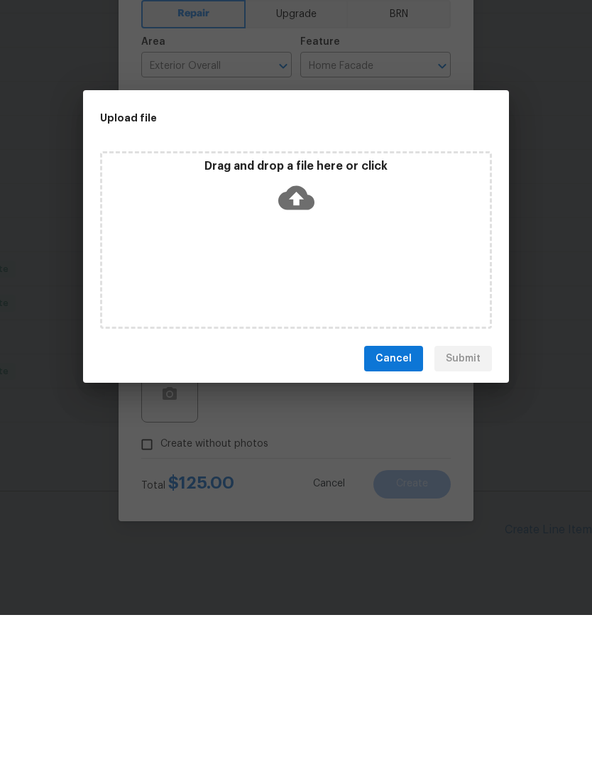
scroll to position [58, 0]
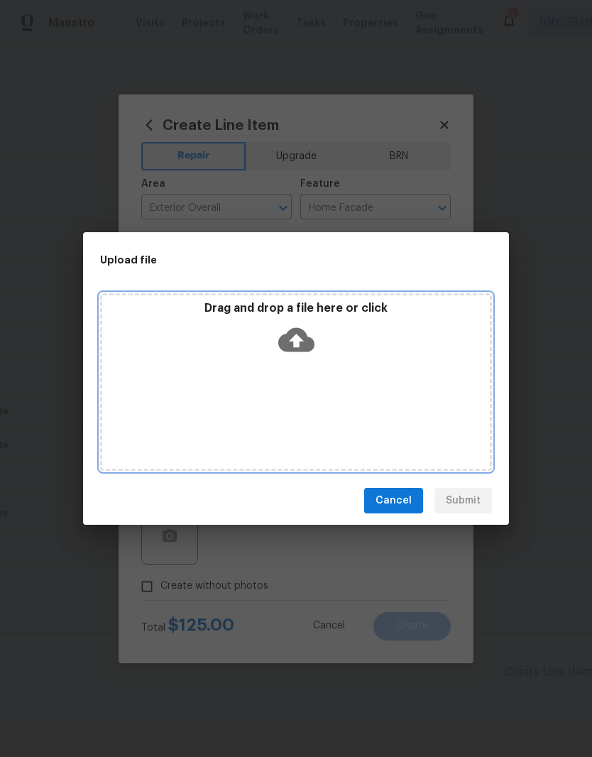
click at [361, 363] on div "Drag and drop a file here or click" at bounding box center [296, 381] width 392 height 177
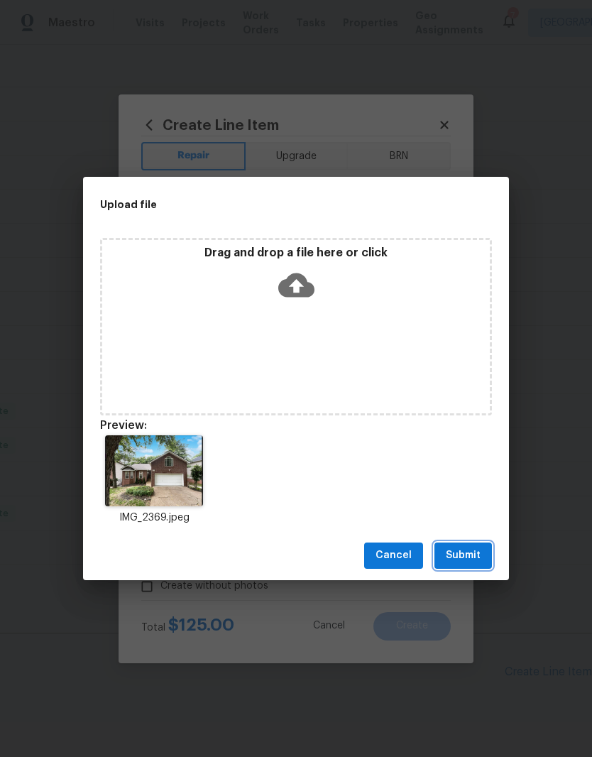
click at [473, 558] on span "Submit" at bounding box center [463, 555] width 35 height 18
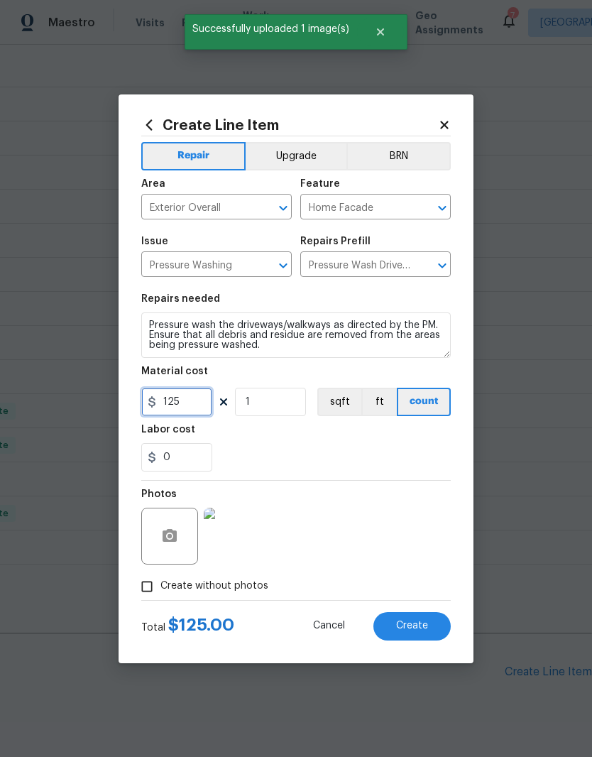
click at [199, 404] on input "125" at bounding box center [176, 402] width 71 height 28
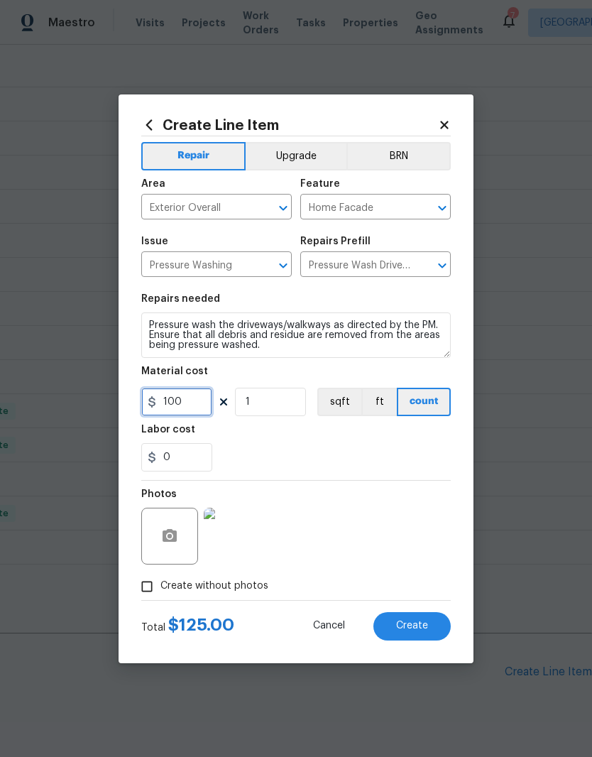
type input "100"
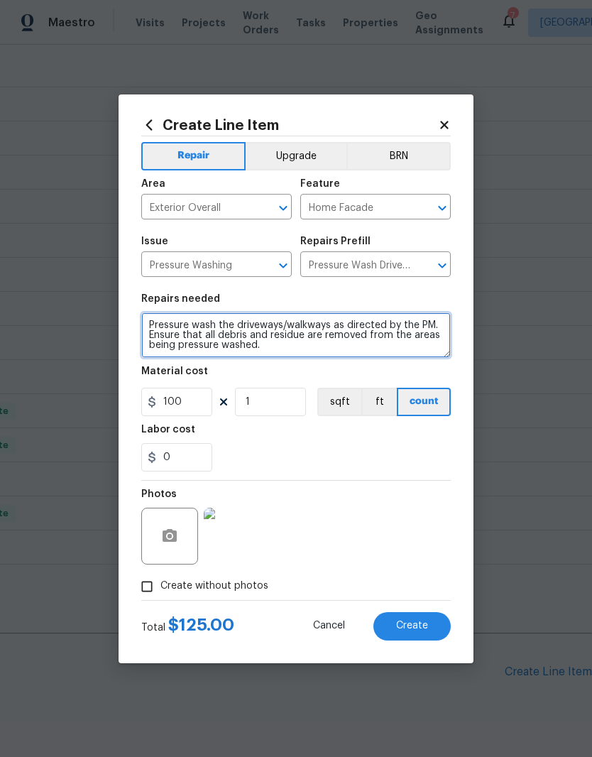
click at [241, 324] on textarea "Pressure wash the driveways/walkways as directed by the PM. Ensure that all deb…" at bounding box center [295, 334] width 309 height 45
click at [307, 324] on textarea "Pressure wash the front driveways/walkways as directed by the PM. Ensure that a…" at bounding box center [295, 334] width 309 height 45
click at [370, 327] on textarea "Pressure wash the front driveway and walkways as directed by the PM. Ensure tha…" at bounding box center [295, 334] width 309 height 45
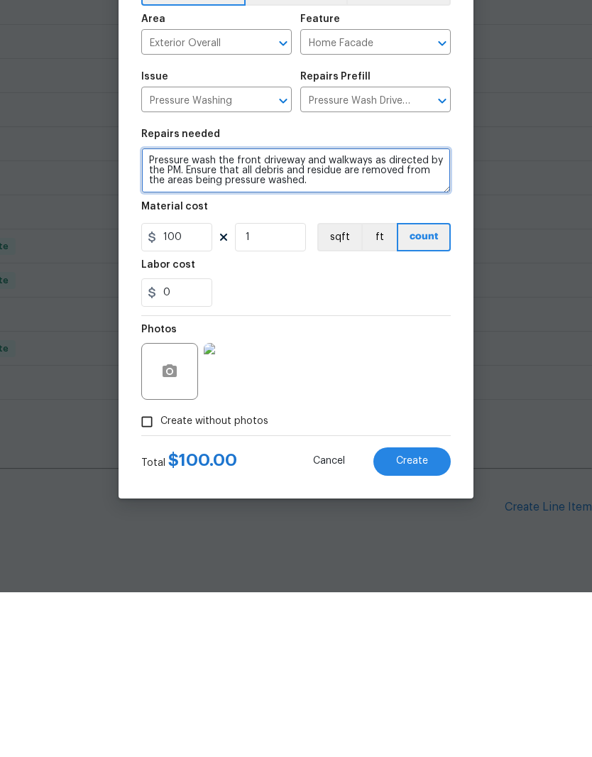
type textarea "Pressure wash the front driveway and walkways as directed by the PM. Ensure tha…"
click at [429, 612] on button "Create" at bounding box center [411, 626] width 77 height 28
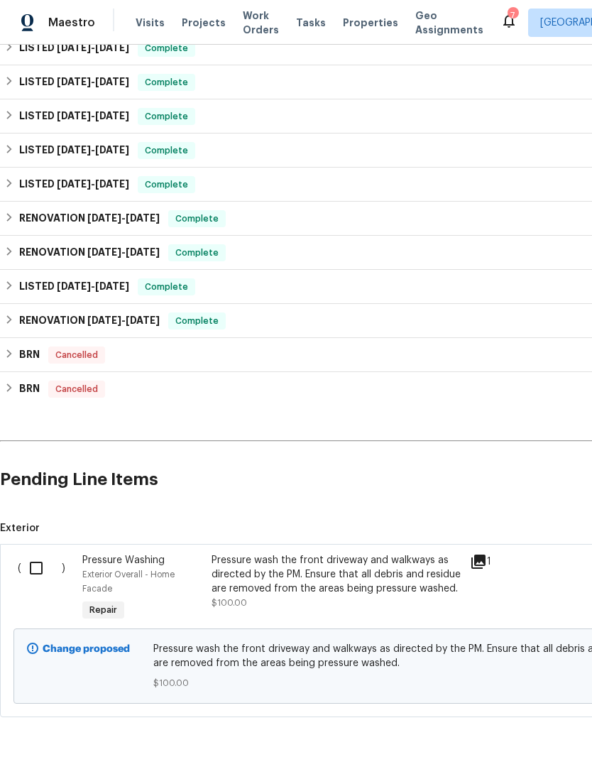
scroll to position [485, 0]
click at [43, 554] on input "checkbox" at bounding box center [41, 569] width 40 height 30
checkbox input "true"
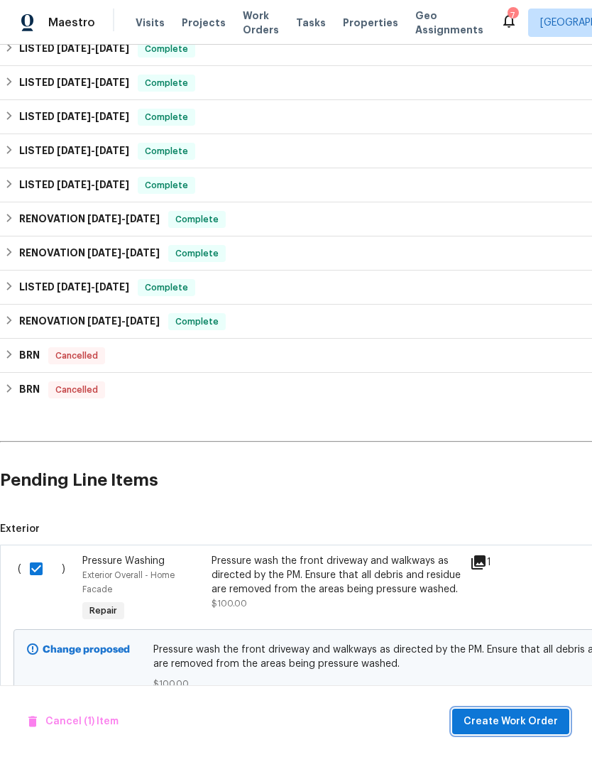
click at [537, 721] on span "Create Work Order" at bounding box center [510, 722] width 94 height 18
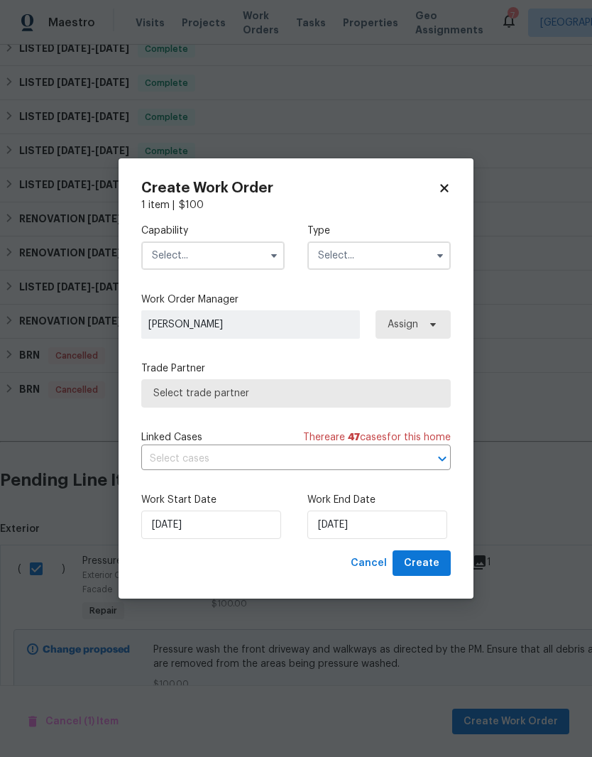
click at [260, 251] on input "text" at bounding box center [212, 255] width 143 height 28
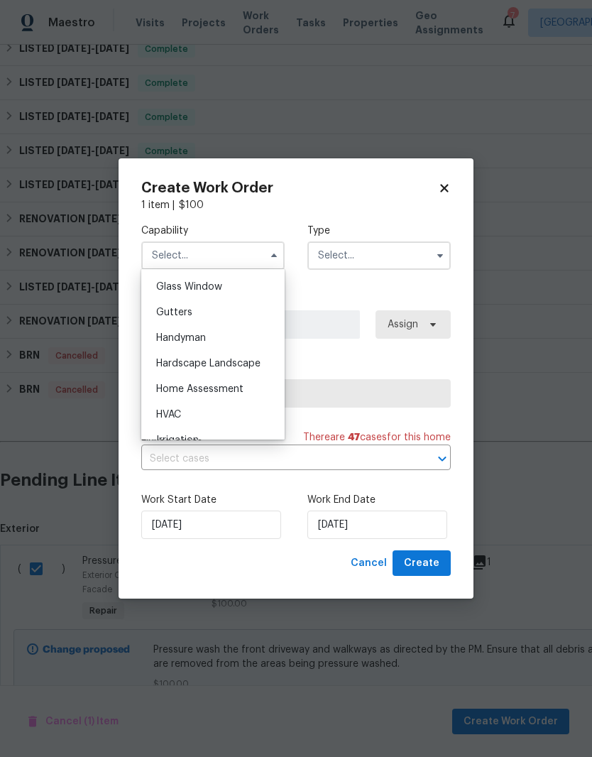
scroll to position [740, 0]
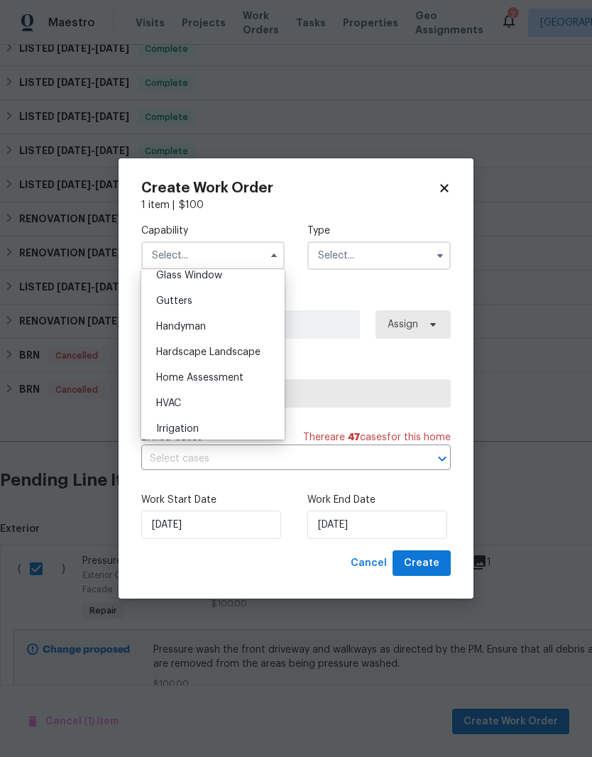
click at [202, 327] on span "Handyman" at bounding box center [181, 327] width 50 height 10
type input "Handyman"
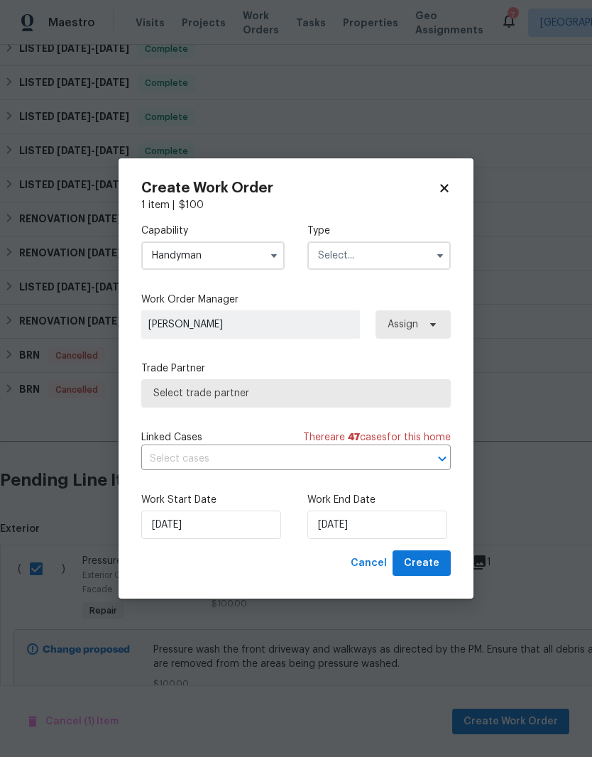
click at [368, 260] on input "text" at bounding box center [378, 255] width 143 height 28
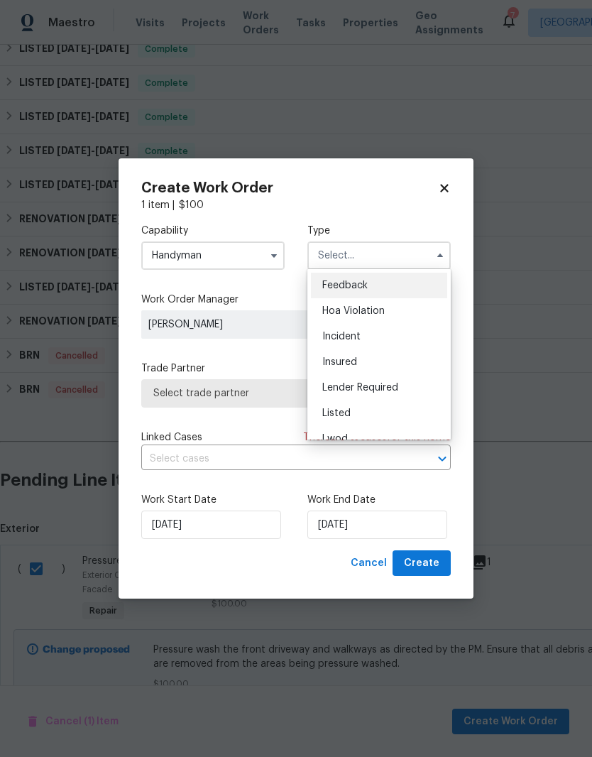
click at [341, 412] on span "Listed" at bounding box center [336, 413] width 28 height 10
type input "Listed"
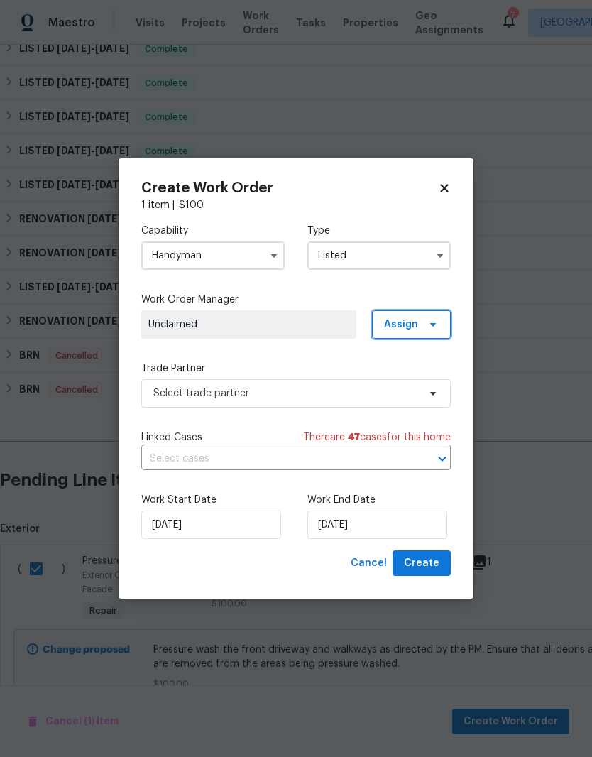
click at [432, 326] on icon at bounding box center [432, 324] width 11 height 11
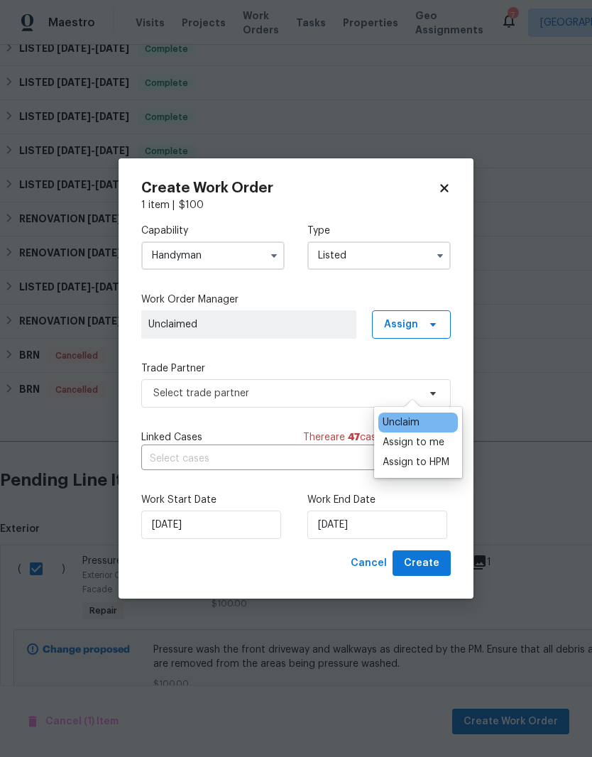
click at [429, 435] on div "Assign to me" at bounding box center [414, 442] width 62 height 14
click at [302, 324] on span "[PERSON_NAME]" at bounding box center [248, 324] width 201 height 14
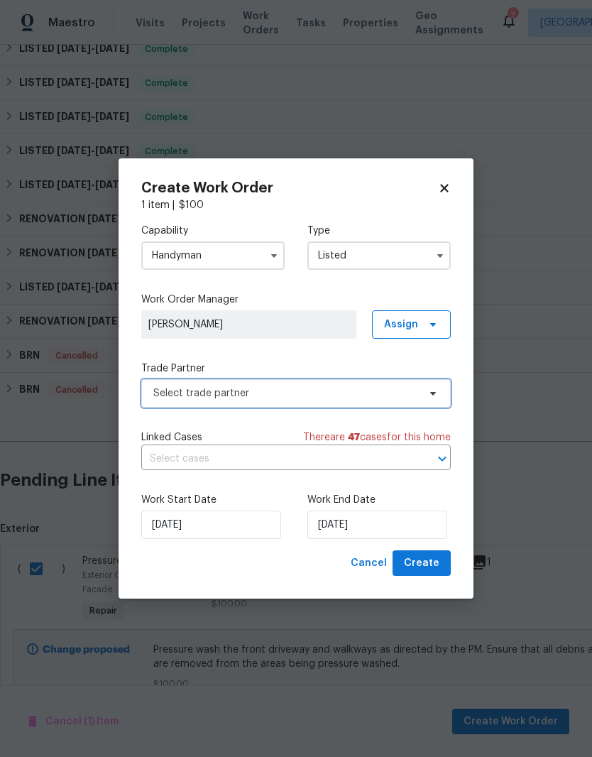
click at [414, 393] on span "Select trade partner" at bounding box center [285, 393] width 265 height 14
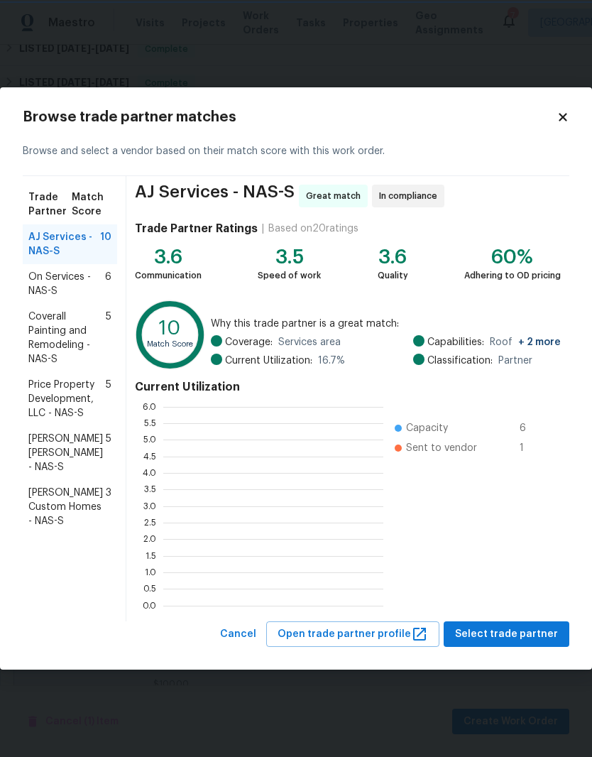
scroll to position [1, 1]
click at [69, 336] on span "Coverall Painting and Remodeling - NAS-S" at bounding box center [66, 337] width 77 height 57
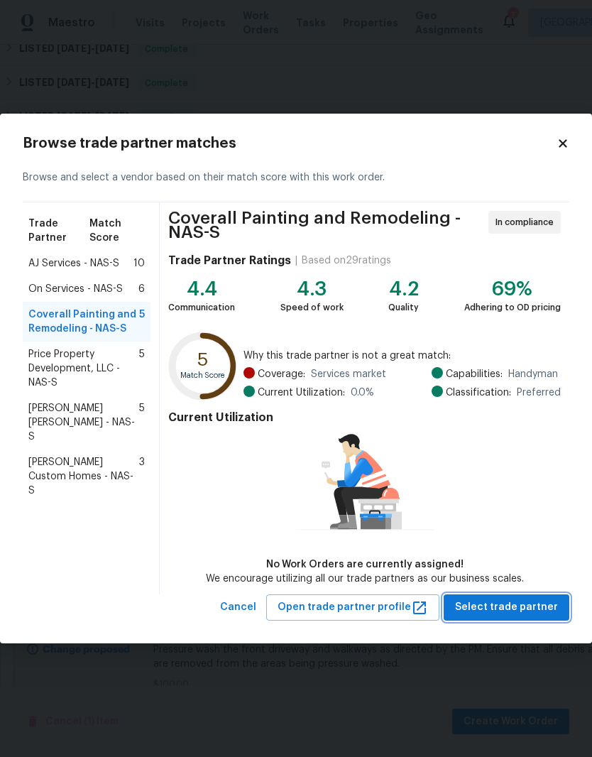
click at [525, 608] on span "Select trade partner" at bounding box center [506, 607] width 103 height 18
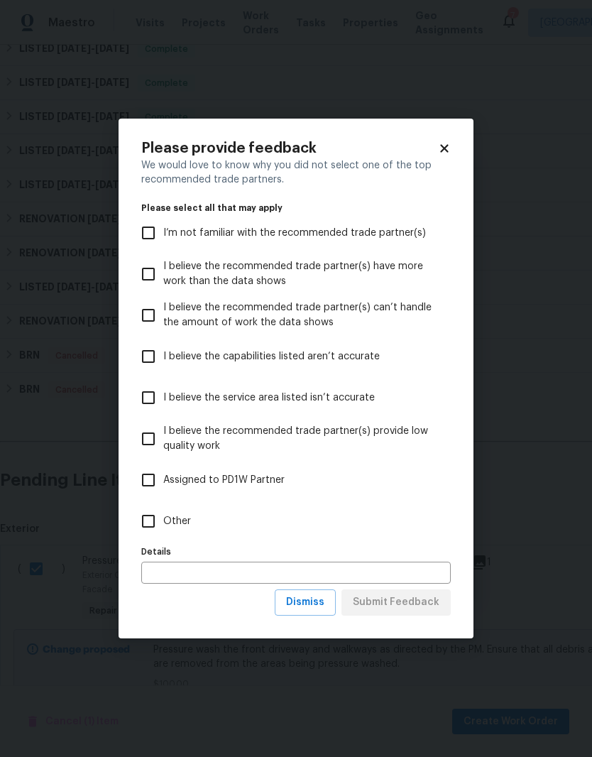
click at [152, 521] on input "Other" at bounding box center [148, 521] width 30 height 30
checkbox input "true"
click at [414, 605] on span "Submit Feedback" at bounding box center [396, 602] width 87 height 18
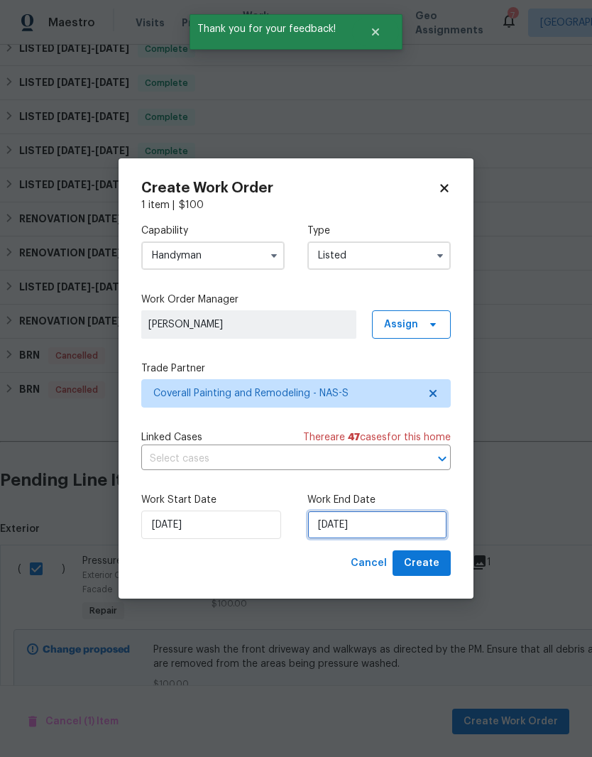
click at [399, 522] on input "[DATE]" at bounding box center [377, 524] width 140 height 28
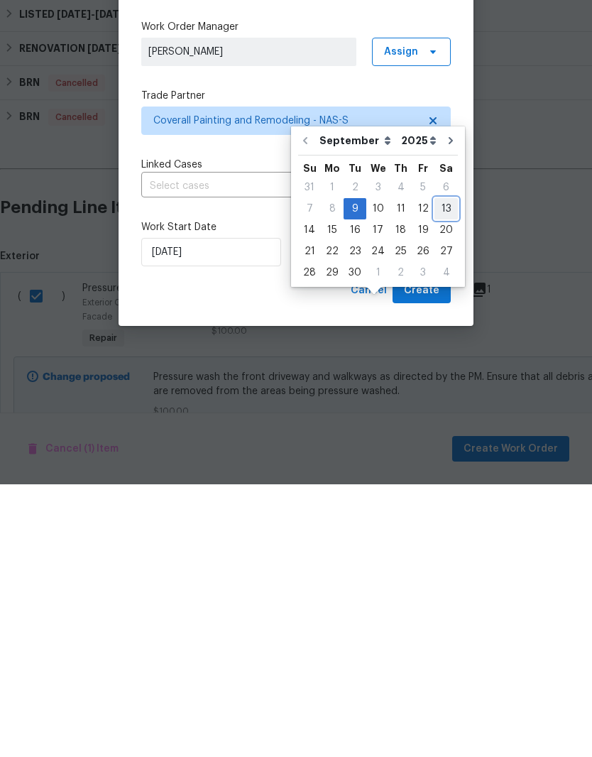
click at [442, 471] on div "13" at bounding box center [445, 481] width 23 height 20
type input "[DATE]"
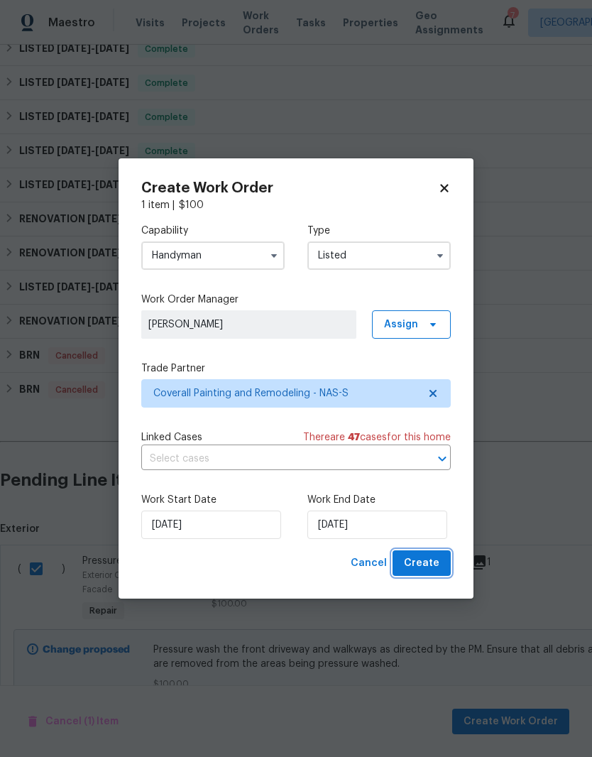
click at [435, 562] on span "Create" at bounding box center [421, 563] width 35 height 18
checkbox input "false"
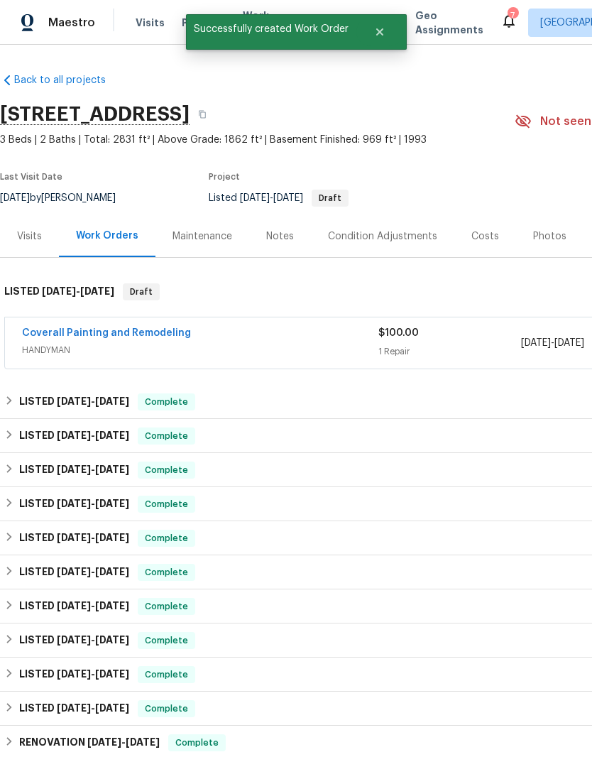
scroll to position [0, 0]
click at [126, 328] on link "Coverall Painting and Remodeling" at bounding box center [106, 333] width 169 height 10
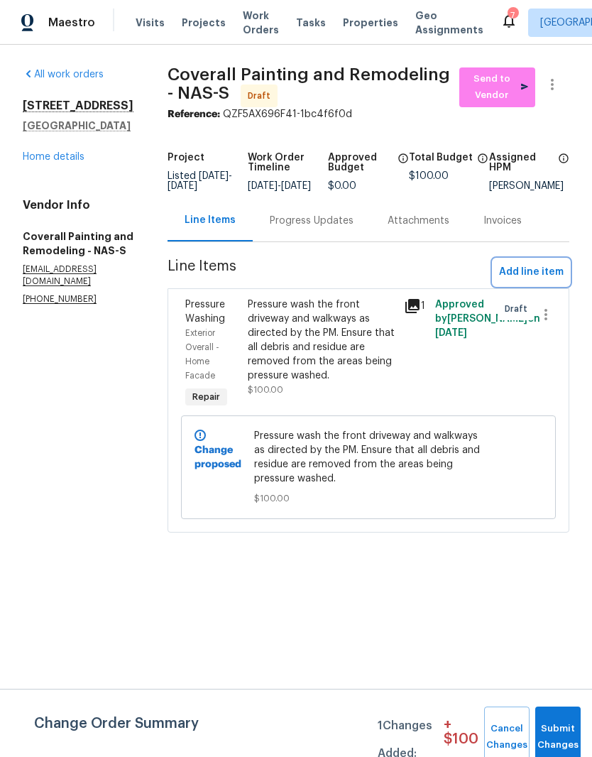
click at [541, 281] on span "Add line item" at bounding box center [531, 272] width 65 height 18
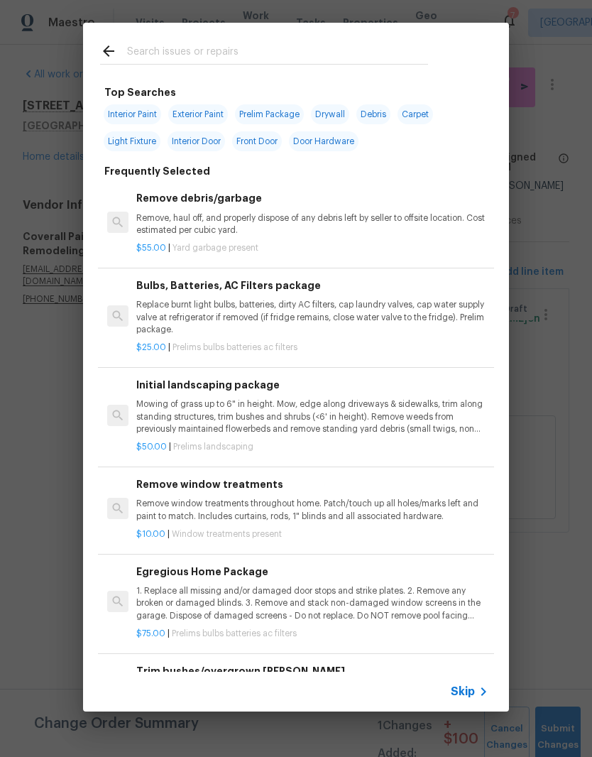
click at [209, 44] on input "text" at bounding box center [277, 53] width 301 height 21
type input "Windows"
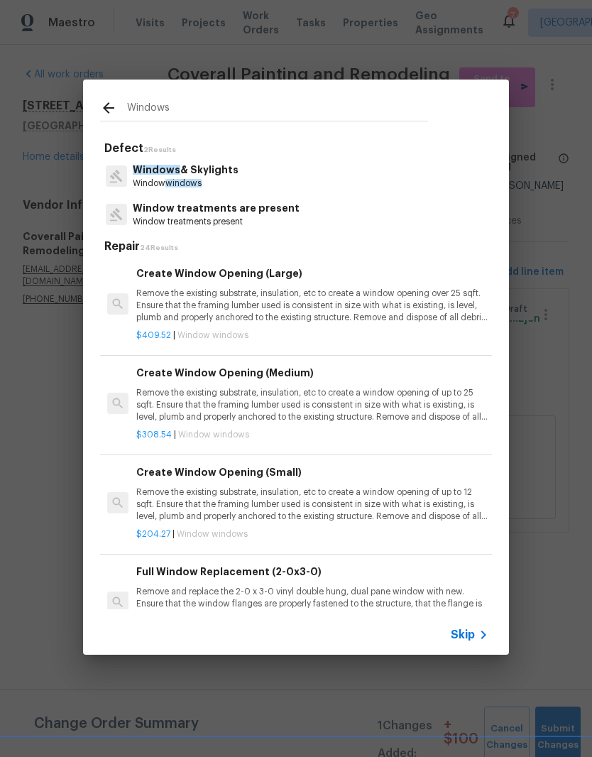
click at [211, 172] on p "Windows & Skylights" at bounding box center [186, 170] width 106 height 15
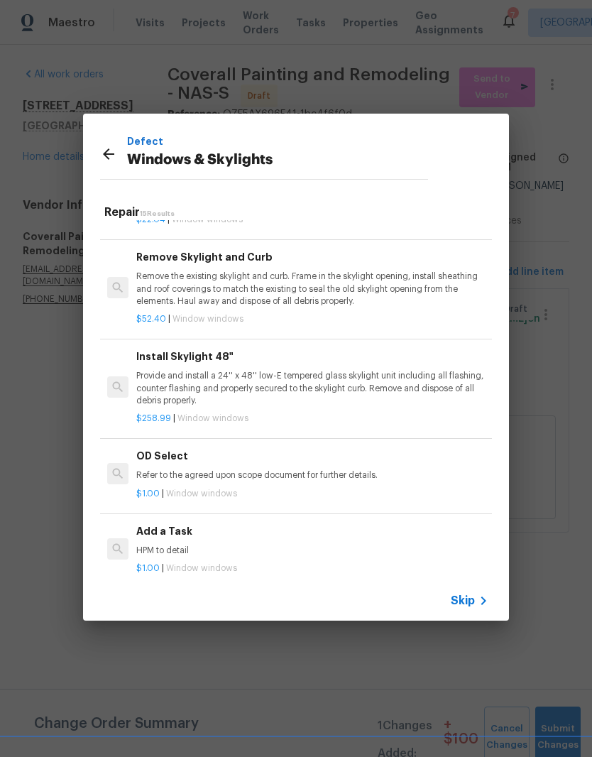
scroll to position [1040, 0]
click at [173, 544] on p "HPM to detail" at bounding box center [312, 550] width 352 height 12
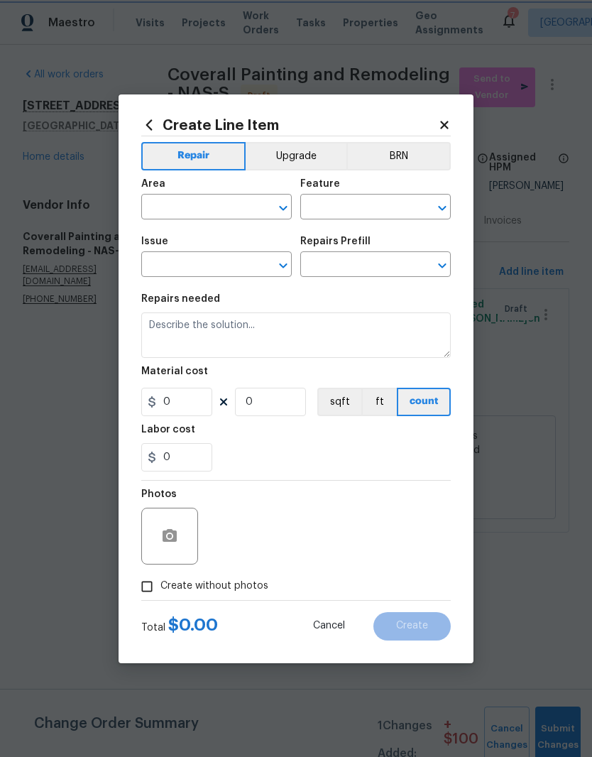
type input "Windows & Skylights"
type input "Add a Task $1.00"
type textarea "HPM to detail"
type input "1"
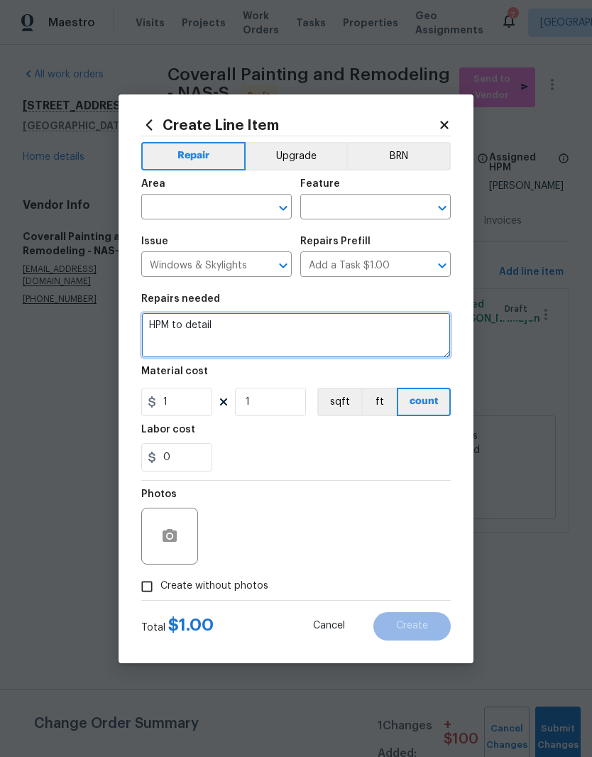
click at [241, 322] on textarea "HPM to detail" at bounding box center [295, 334] width 309 height 45
type textarea "H"
type textarea "Clean, scrape, and paint the exterior window trim"
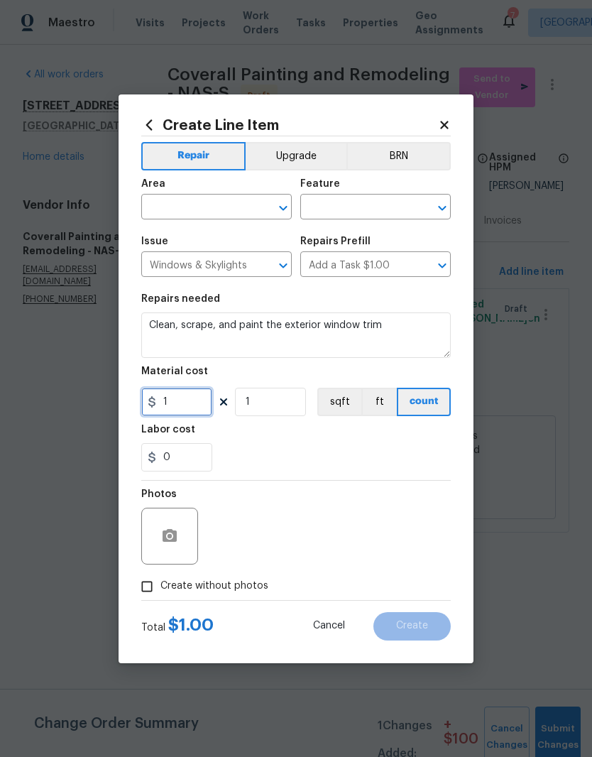
click at [185, 402] on input "1" at bounding box center [176, 402] width 71 height 28
type input "25"
click at [272, 402] on input "1" at bounding box center [270, 402] width 71 height 28
type input "2"
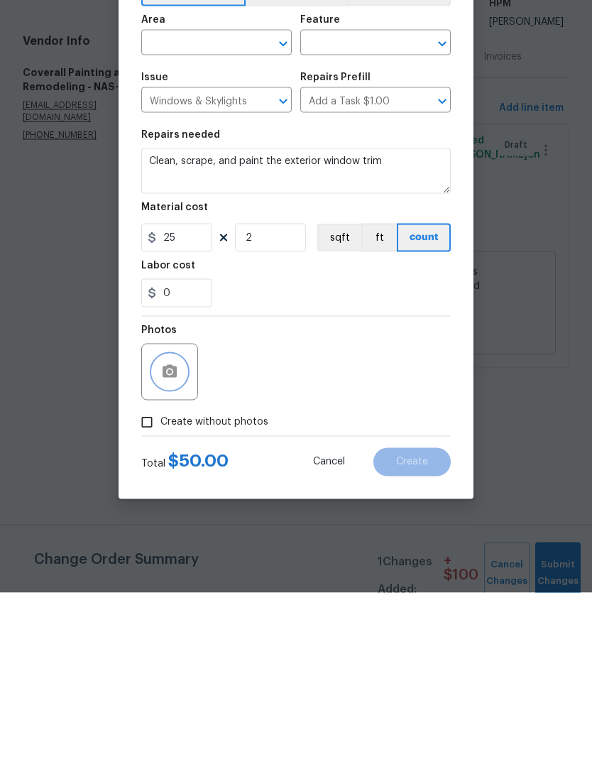
click at [185, 519] on button "button" at bounding box center [170, 536] width 34 height 34
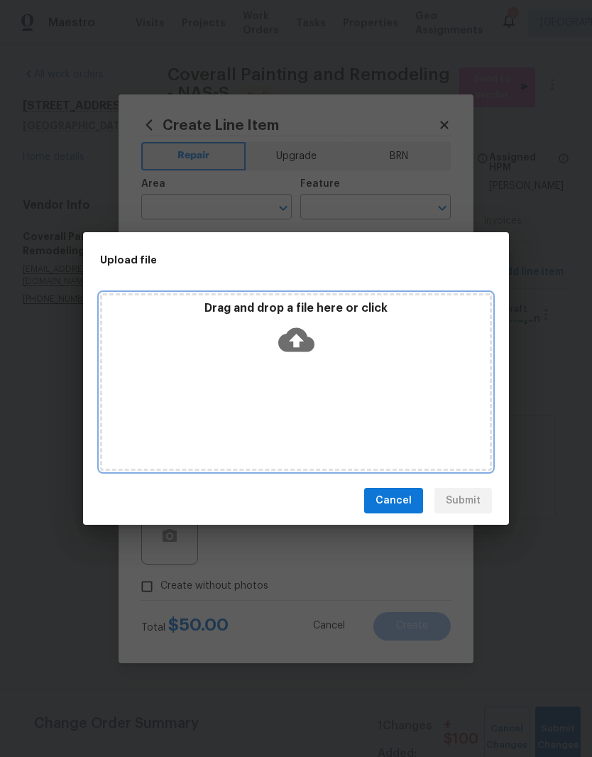
click at [346, 375] on div "Drag and drop a file here or click" at bounding box center [296, 381] width 392 height 177
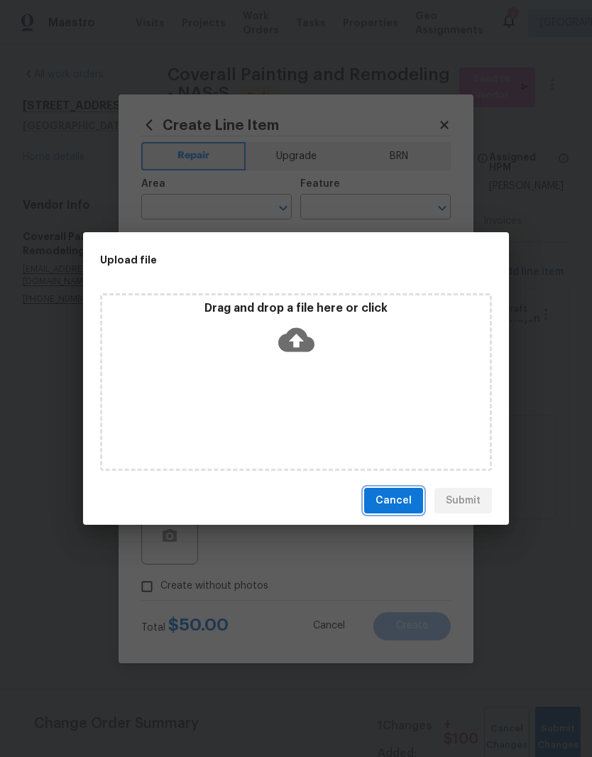
click at [408, 505] on span "Cancel" at bounding box center [393, 501] width 36 height 18
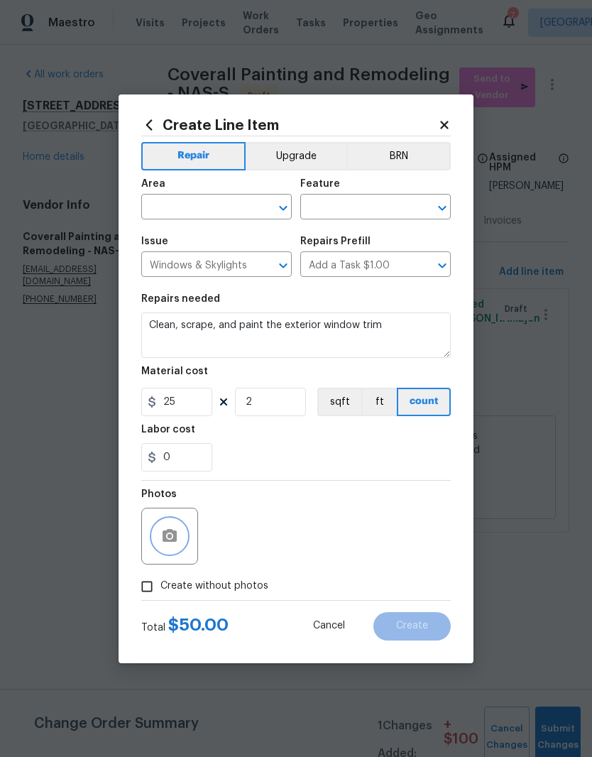
click at [179, 533] on button "button" at bounding box center [170, 536] width 34 height 34
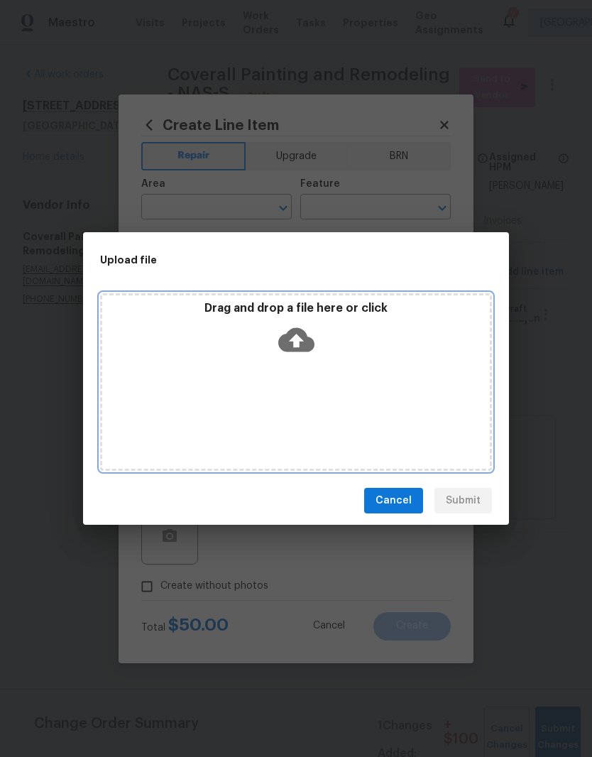
click at [353, 360] on div "Drag and drop a file here or click" at bounding box center [296, 331] width 388 height 61
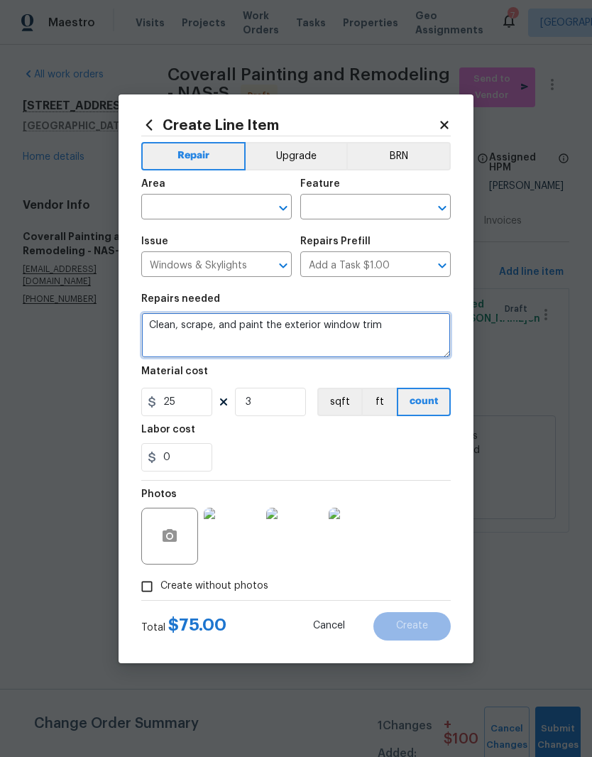
click at [243, 327] on textarea "Clean, scrape, and paint the exterior window trim" at bounding box center [295, 334] width 309 height 45
click at [311, 325] on textarea "Clean, scrape, caulk, and paint the exterior window trim" at bounding box center [295, 334] width 309 height 45
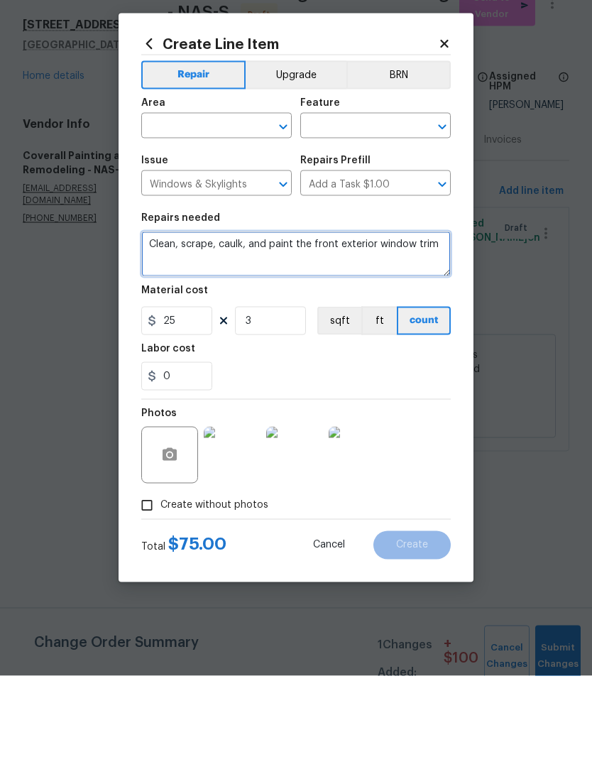
type textarea "Clean, scrape, caulk, and paint the front exterior window trim"
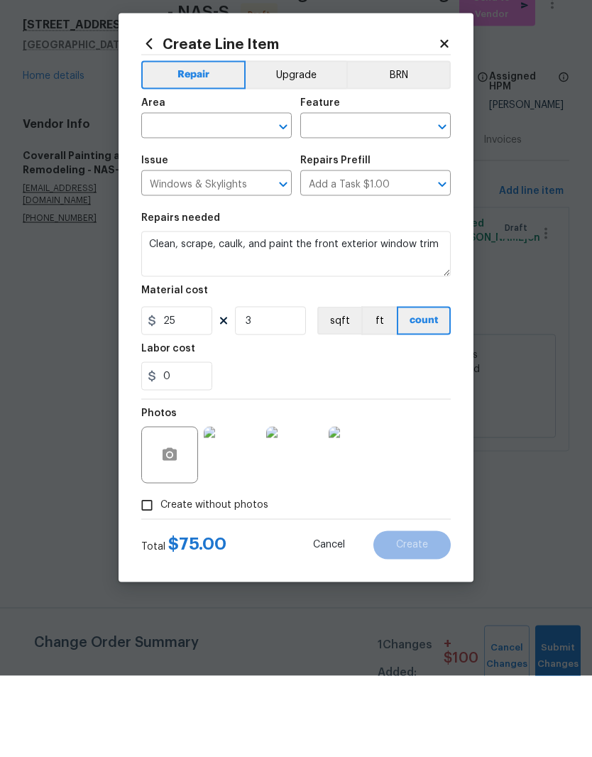
click at [250, 197] on input "text" at bounding box center [196, 208] width 111 height 22
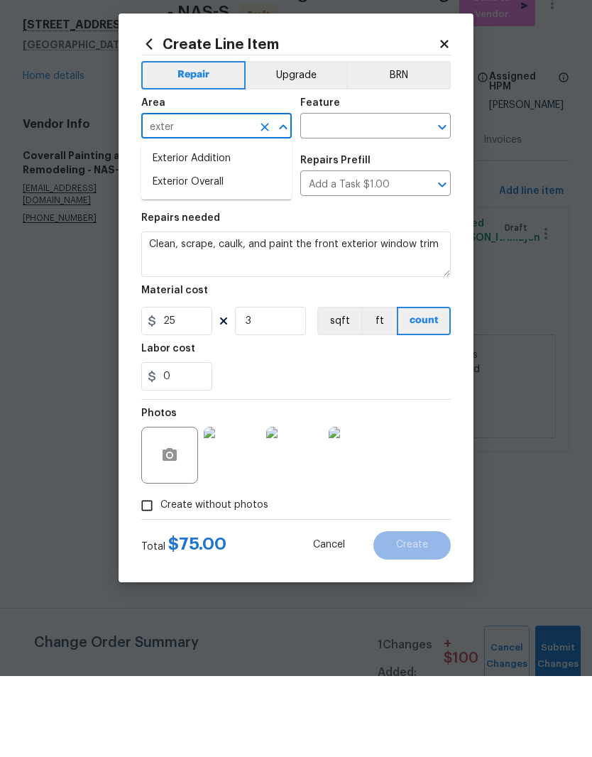
click at [219, 251] on li "Exterior Overall" at bounding box center [216, 262] width 150 height 23
type input "Exterior Overall"
click at [385, 197] on input "text" at bounding box center [355, 208] width 111 height 22
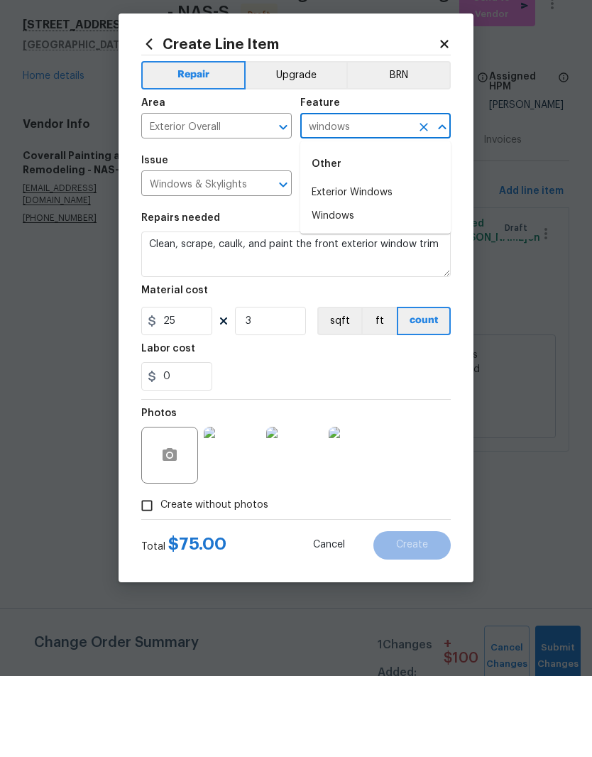
click at [384, 262] on li "Exterior Windows" at bounding box center [375, 273] width 150 height 23
type input "Exterior Windows"
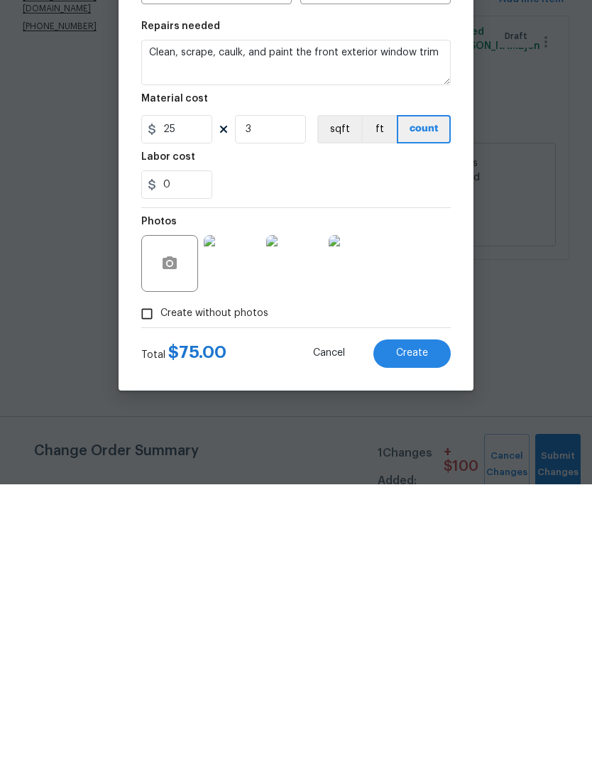
click at [423, 620] on span "Create" at bounding box center [412, 625] width 32 height 11
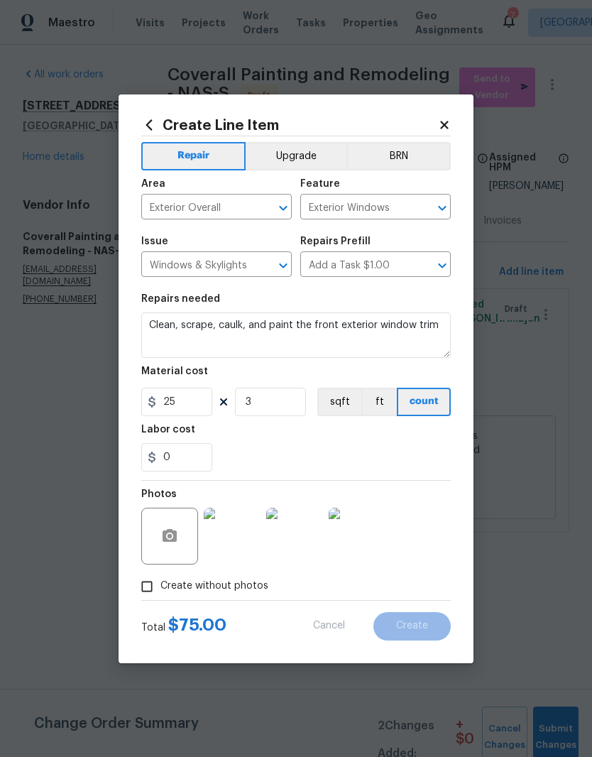
type input "0"
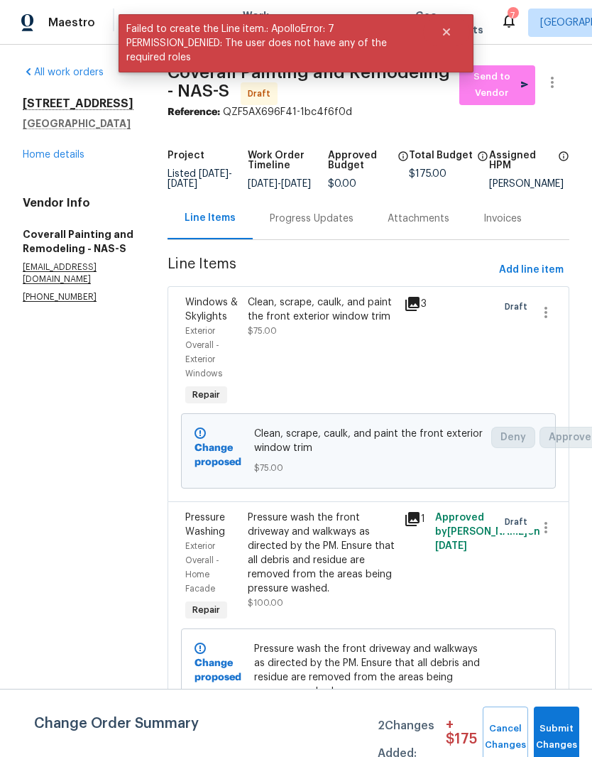
scroll to position [1, 0]
click at [387, 550] on div "Pressure wash the front driveway and walkways as directed by the PM. Ensure tha…" at bounding box center [322, 553] width 148 height 85
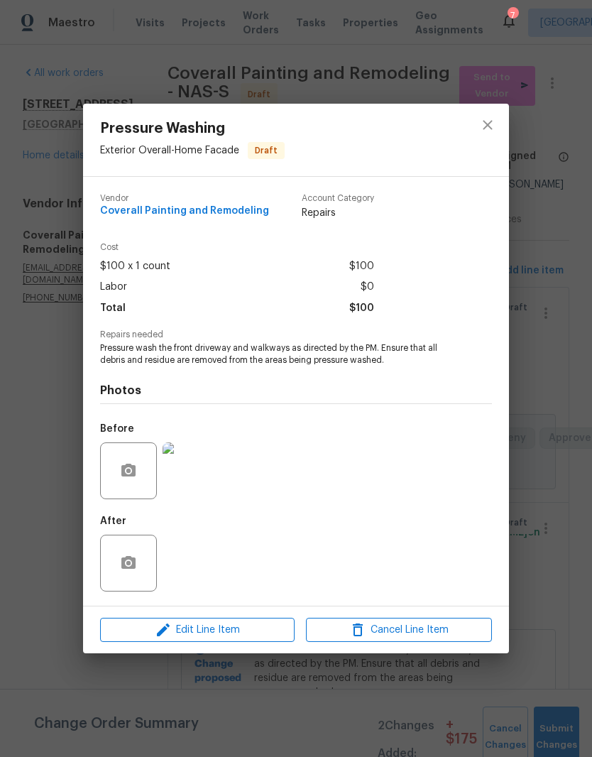
click at [148, 463] on div at bounding box center [128, 470] width 57 height 57
click at [137, 473] on button "button" at bounding box center [128, 471] width 34 height 34
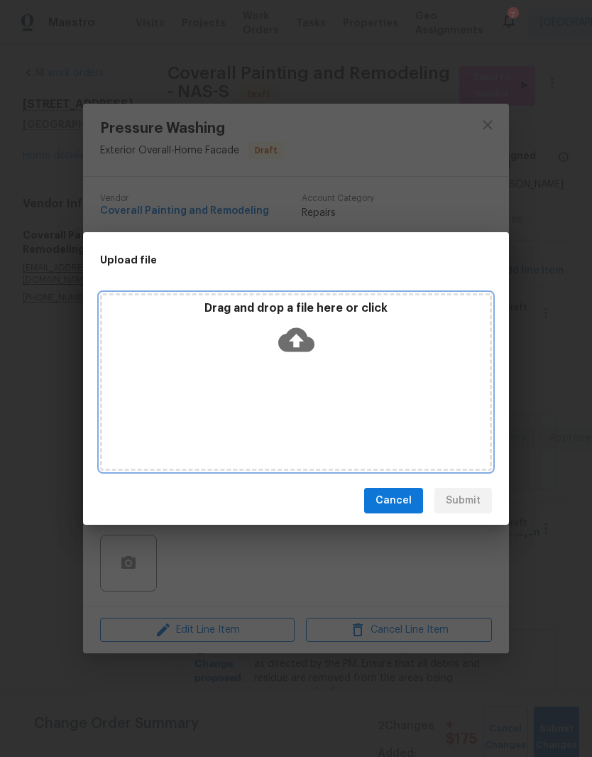
click at [370, 366] on div "Drag and drop a file here or click" at bounding box center [296, 381] width 392 height 177
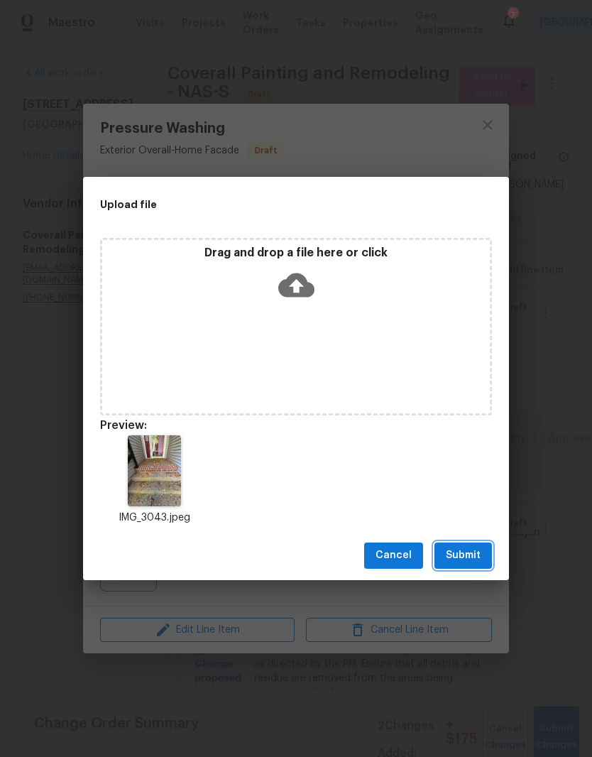
click at [475, 557] on span "Submit" at bounding box center [463, 555] width 35 height 18
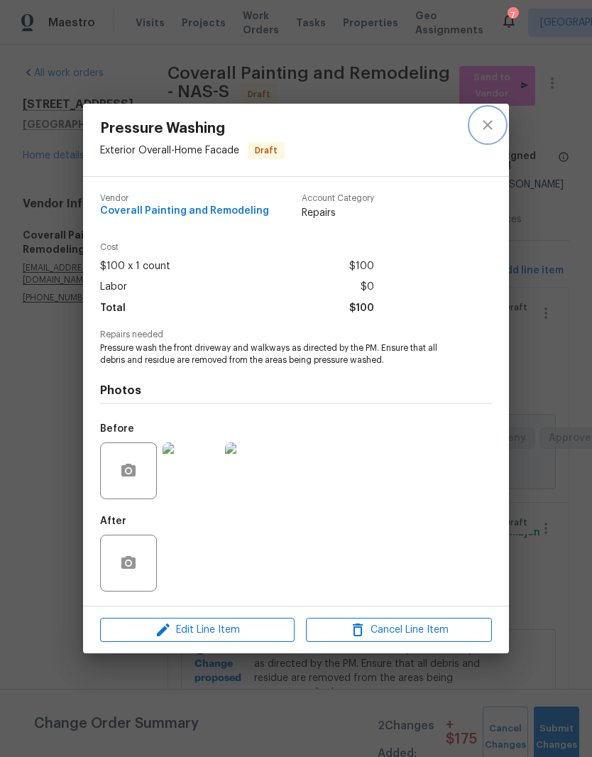
click at [495, 123] on icon "close" at bounding box center [487, 124] width 17 height 17
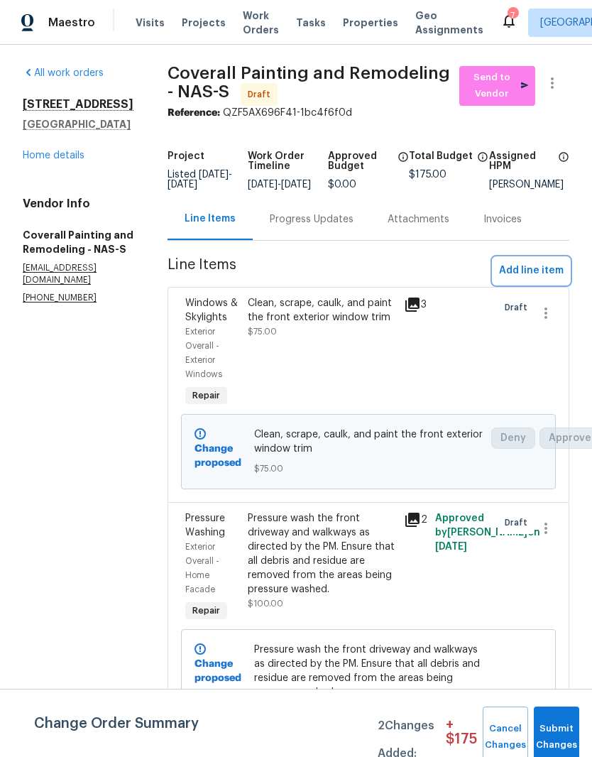
click at [545, 279] on span "Add line item" at bounding box center [531, 271] width 65 height 18
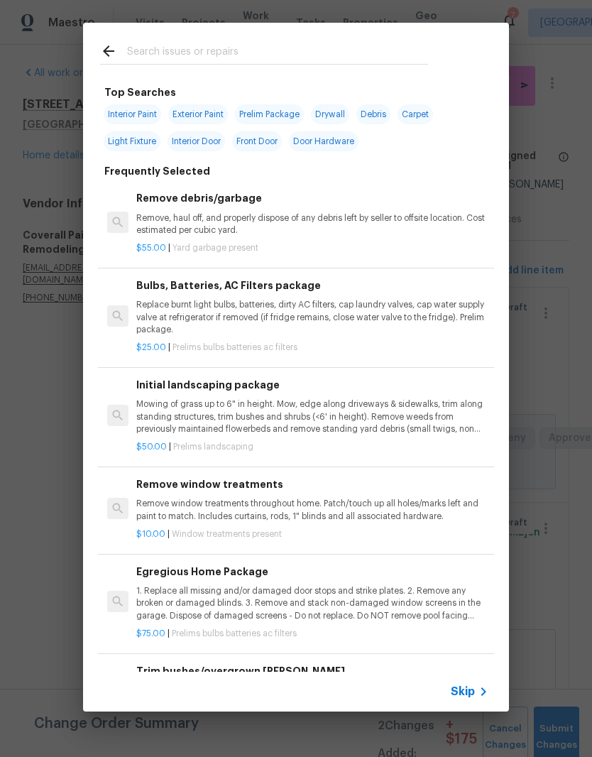
click at [266, 47] on input "text" at bounding box center [277, 53] width 301 height 21
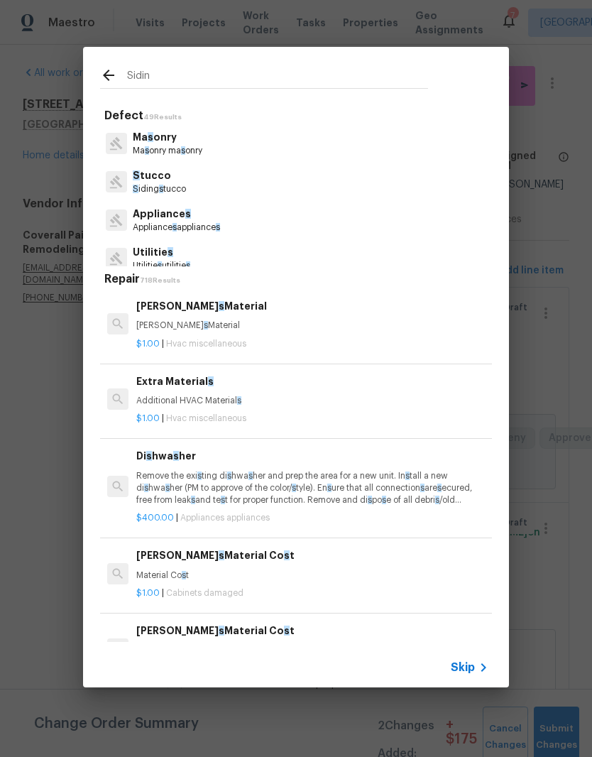
type input "Siding"
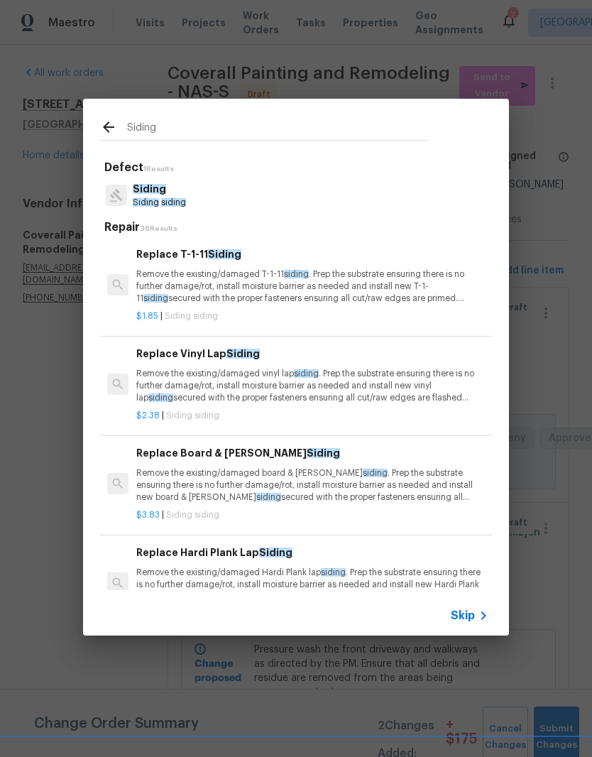
click at [167, 194] on p "Siding" at bounding box center [159, 189] width 53 height 15
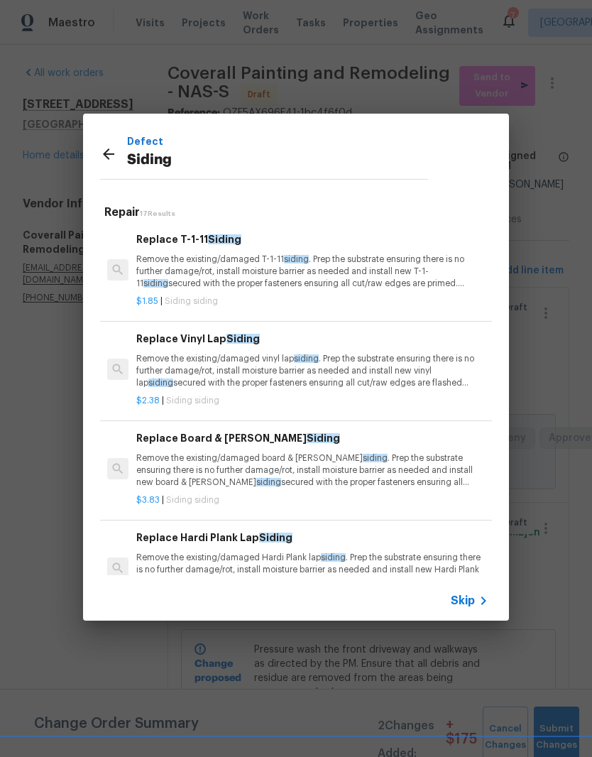
scroll to position [0, 0]
click at [290, 366] on p "Remove the existing/damaged vinyl lap siding . Prep the substrate ensuring ther…" at bounding box center [312, 371] width 352 height 36
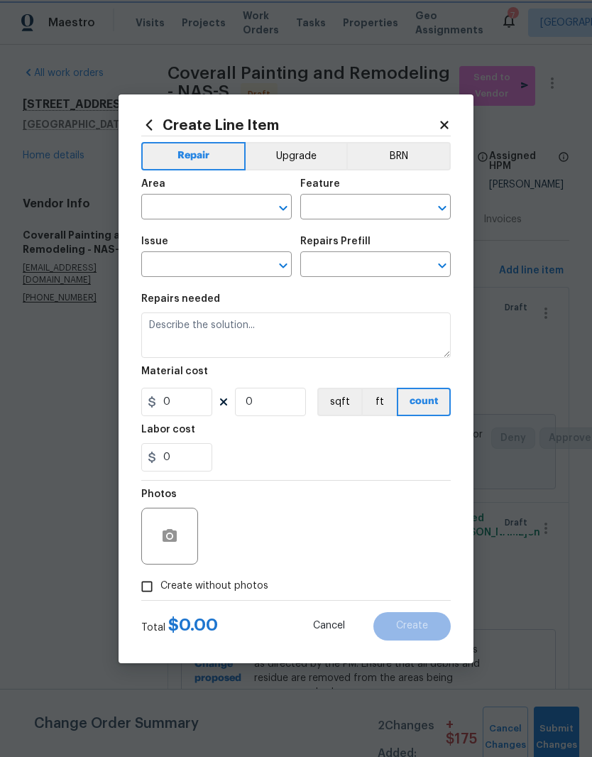
type input "Siding"
type input "Replace Vinyl Lap Siding $2.38"
type textarea "Remove the existing/damaged vinyl lap siding. Prep the substrate ensuring there…"
type input "2.38"
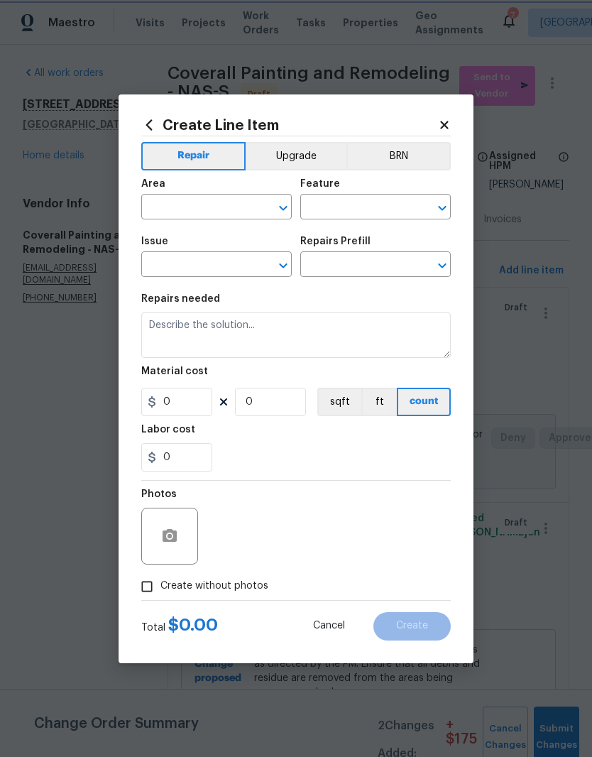
type input "1"
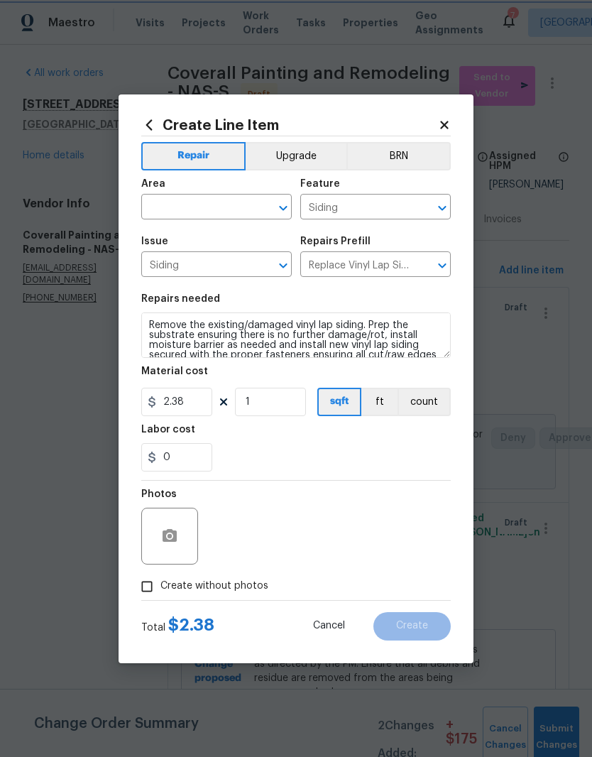
click at [253, 198] on div "​" at bounding box center [216, 208] width 150 height 22
click at [224, 268] on li "Exterior Overall" at bounding box center [216, 262] width 150 height 23
type input "Exterior Overall"
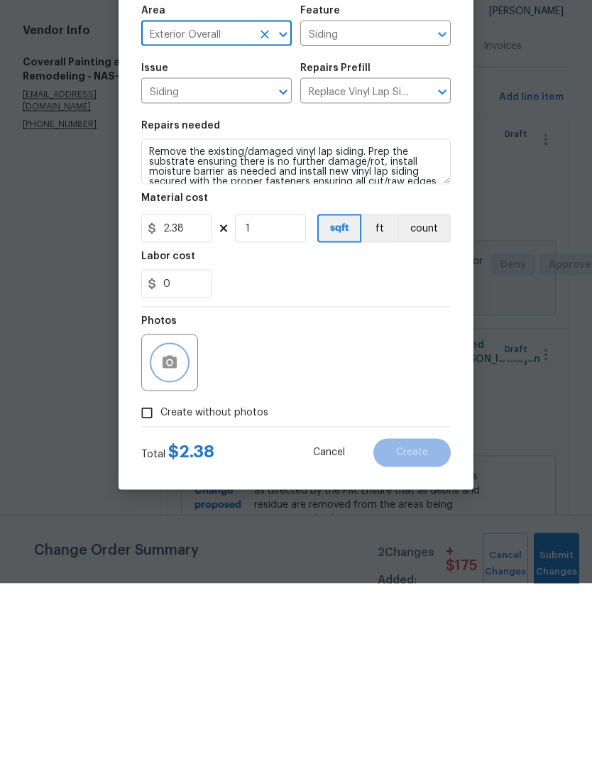
click at [176, 529] on icon "button" at bounding box center [170, 535] width 14 height 13
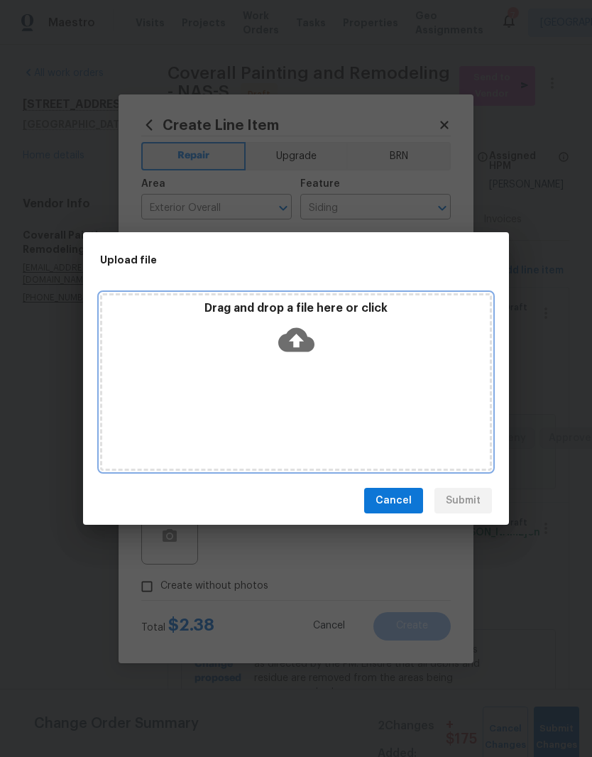
click at [380, 356] on div "Drag and drop a file here or click" at bounding box center [296, 331] width 388 height 61
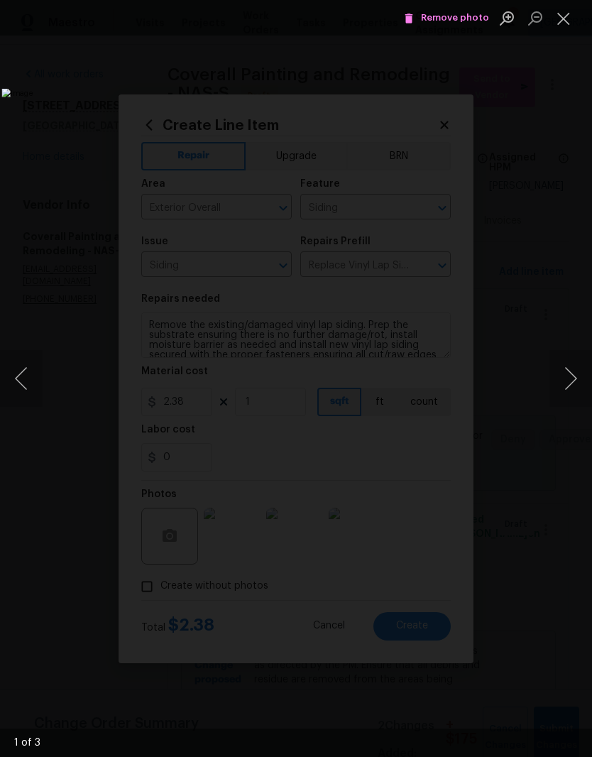
scroll to position [1, 0]
click at [569, 383] on button "Next image" at bounding box center [570, 378] width 43 height 57
click at [573, 375] on button "Next image" at bounding box center [570, 378] width 43 height 57
click at [569, 22] on button "Close lightbox" at bounding box center [563, 18] width 28 height 25
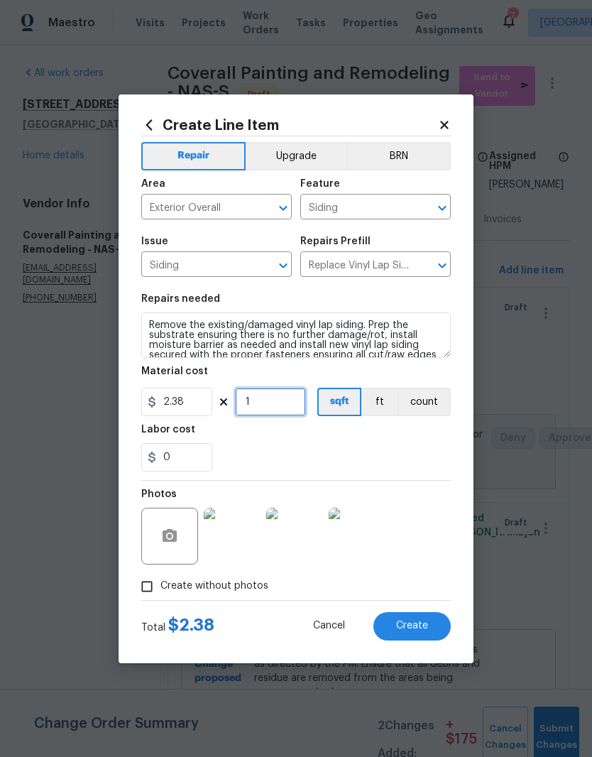
click at [275, 405] on input "1" at bounding box center [270, 402] width 71 height 28
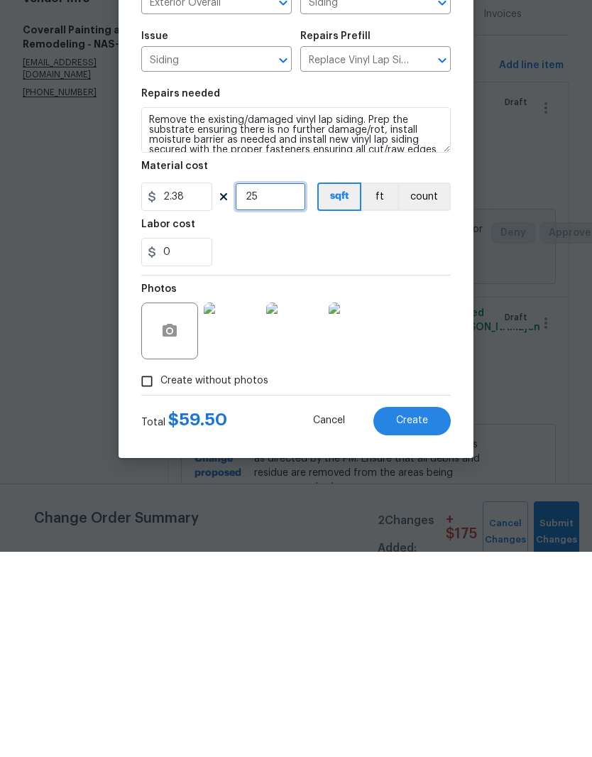
type input "25"
click at [175, 529] on icon "button" at bounding box center [170, 535] width 14 height 13
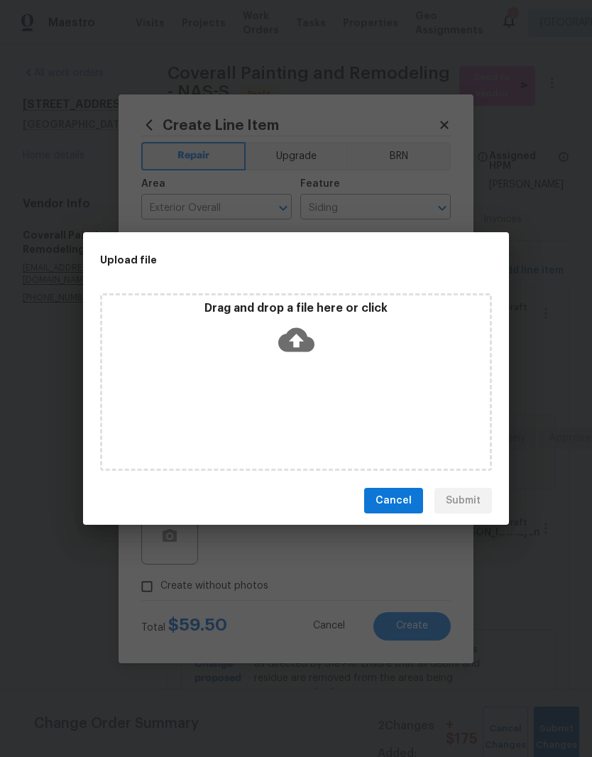
click at [400, 499] on span "Cancel" at bounding box center [393, 501] width 36 height 18
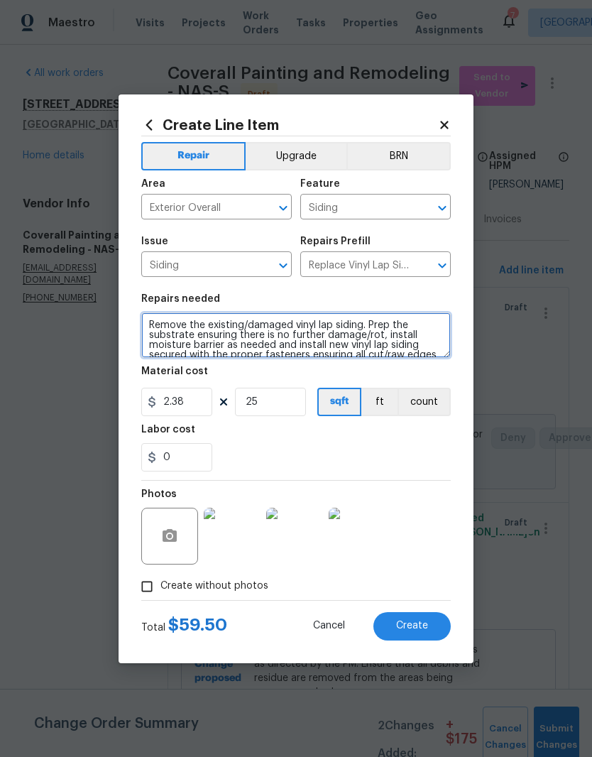
click at [153, 317] on textarea "Remove the existing/damaged vinyl lap siding. Prep the substrate ensuring there…" at bounding box center [295, 334] width 309 height 45
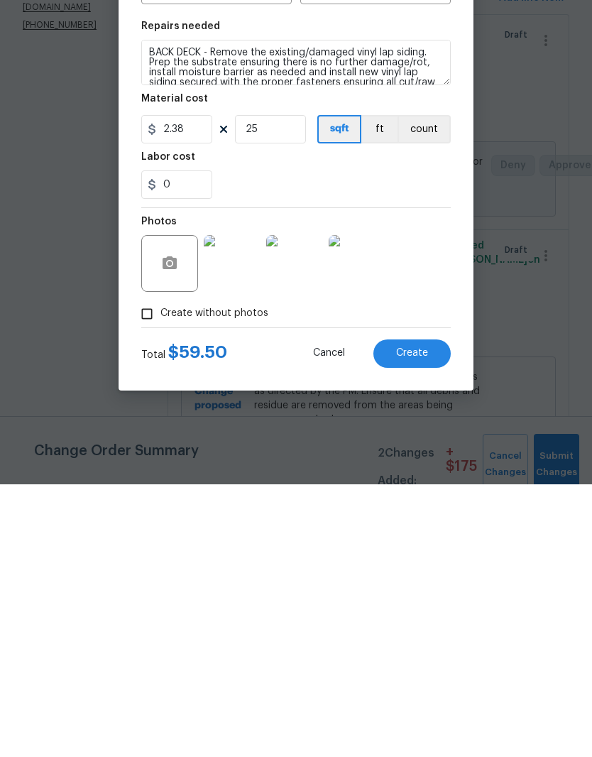
click at [234, 507] on img at bounding box center [232, 535] width 57 height 57
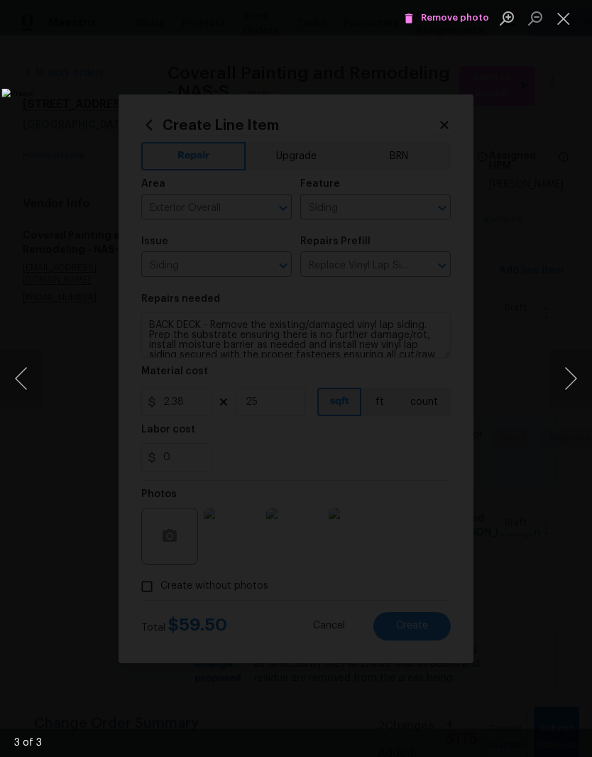
click at [573, 378] on button "Next image" at bounding box center [570, 378] width 43 height 57
click at [564, 380] on button "Next image" at bounding box center [570, 378] width 43 height 57
click at [560, 19] on button "Close lightbox" at bounding box center [563, 18] width 28 height 25
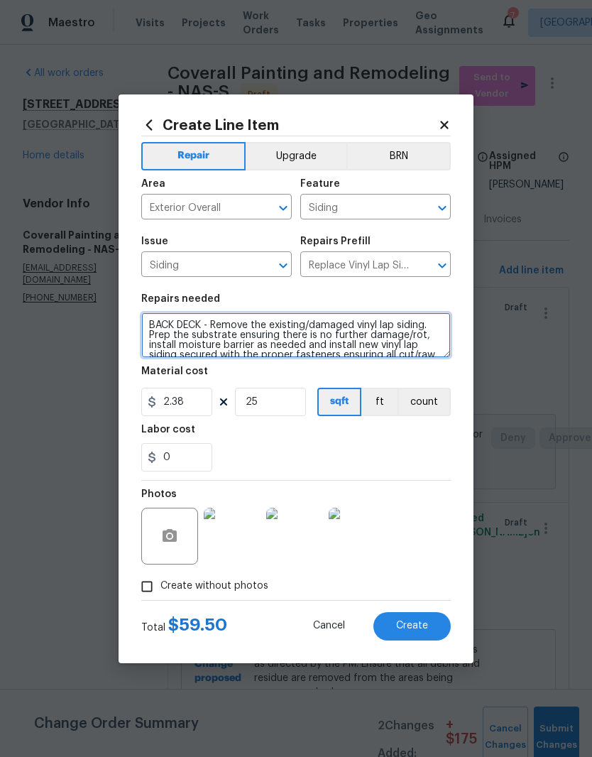
click at [441, 328] on textarea "BACK DECK - Remove the existing/damaged vinyl lap siding. Prep the substrate en…" at bounding box center [295, 334] width 309 height 45
click at [436, 327] on textarea "BACK DECK - Remove the existing/damaged vinyl lap siding. Secure loose hanging …" at bounding box center [295, 334] width 309 height 45
click at [378, 326] on textarea "BACK DECK - Remove the existing/damaged vinyl lap siding. Secure loose hanging …" at bounding box center [295, 334] width 309 height 45
click at [397, 326] on textarea "BACK DECK - Remove the existing/damaged vinyl lap siding. Secure loose hanging …" at bounding box center [295, 334] width 309 height 45
click at [182, 337] on textarea "BACK DECK - Remove the existing/damaged vinyl lap ceiling siding. Secure loose …" at bounding box center [295, 334] width 309 height 45
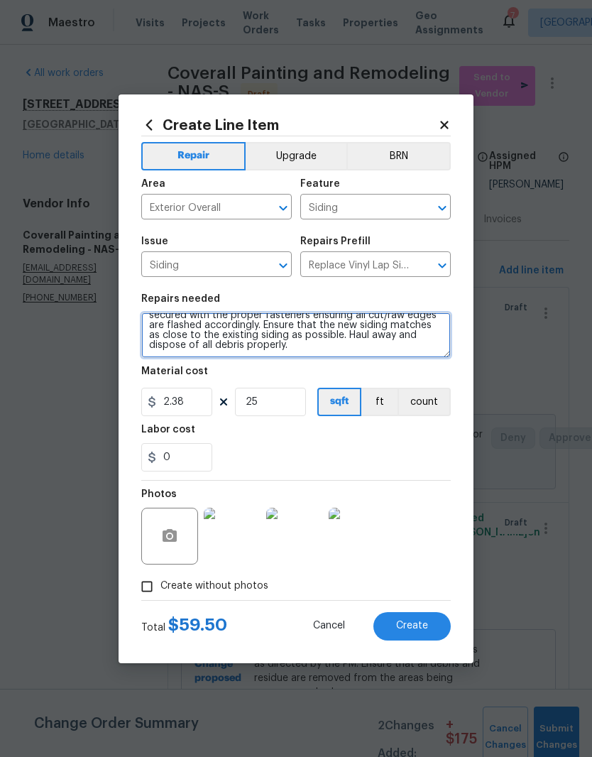
scroll to position [50, 0]
click at [263, 351] on textarea "BACK DECK - Remove the existing/damaged vinyl lap ceiling siding and replace wi…" at bounding box center [295, 334] width 309 height 45
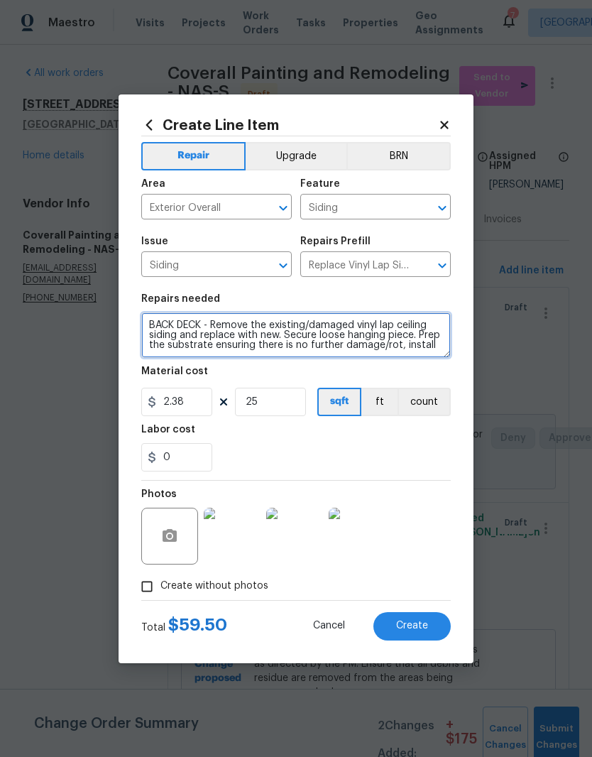
scroll to position [0, 0]
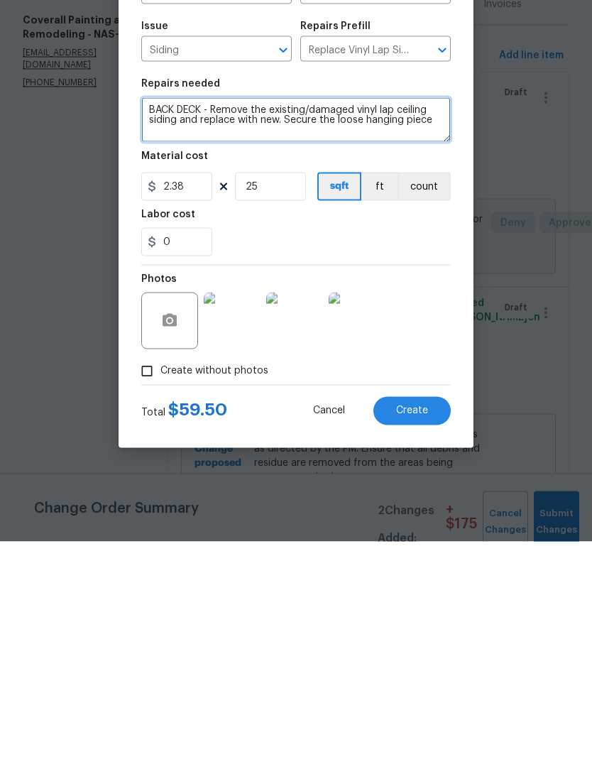
type textarea "BACK DECK - Remove the existing/damaged vinyl lap ceiling siding and replace wi…"
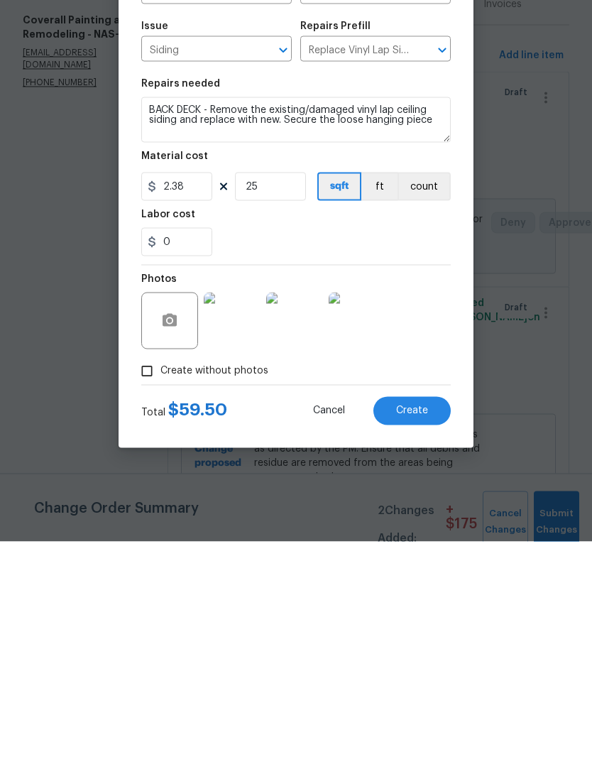
click at [423, 620] on span "Create" at bounding box center [412, 625] width 32 height 11
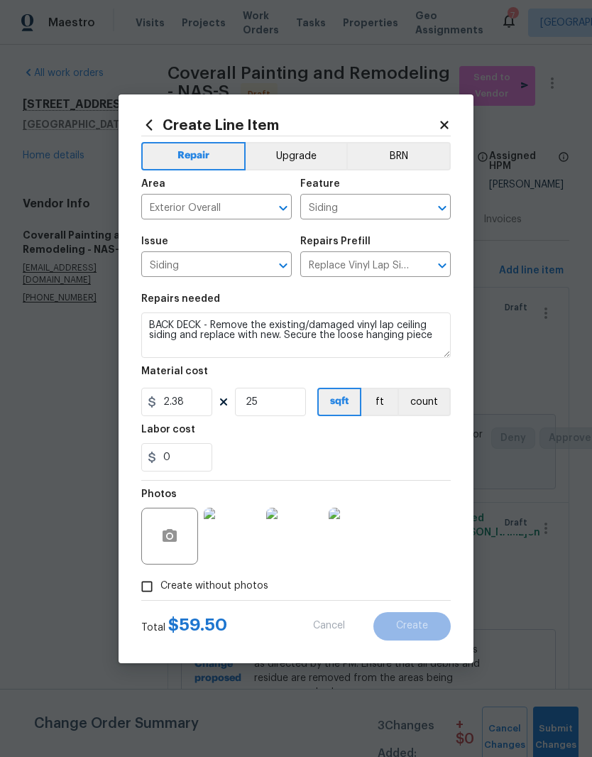
type input "0"
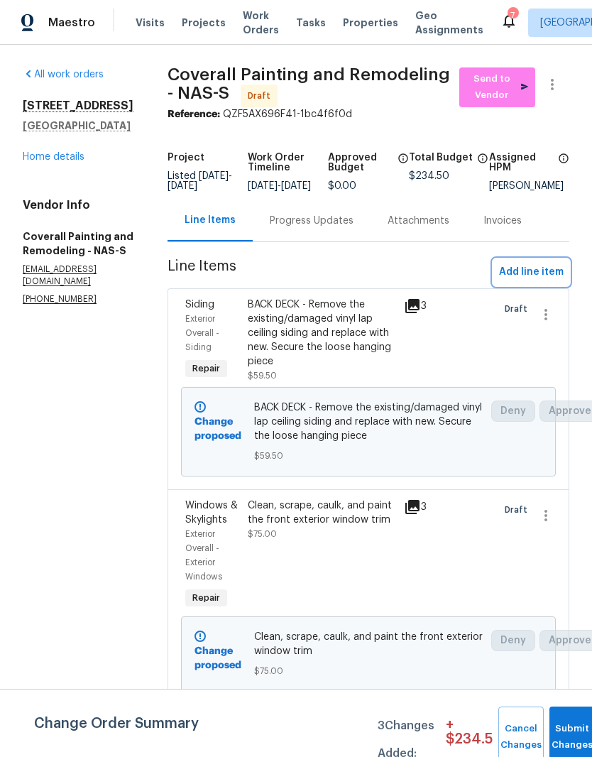
click at [546, 281] on span "Add line item" at bounding box center [531, 272] width 65 height 18
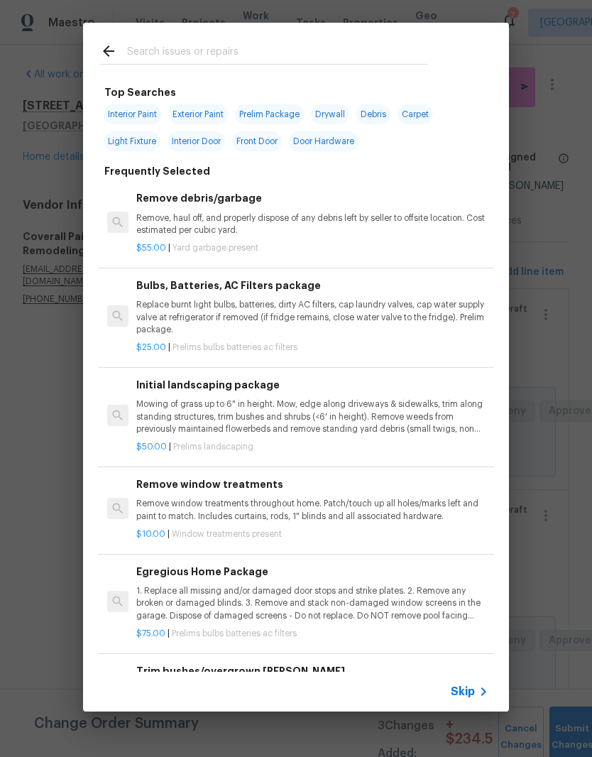
click at [287, 45] on input "text" at bounding box center [277, 53] width 301 height 21
type input "Lighting"
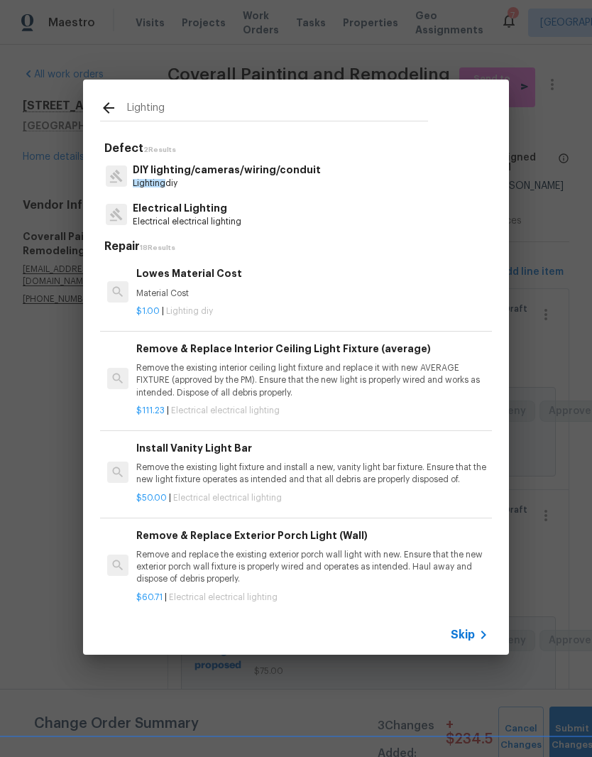
click at [210, 211] on p "Electrical Lighting" at bounding box center [187, 208] width 109 height 15
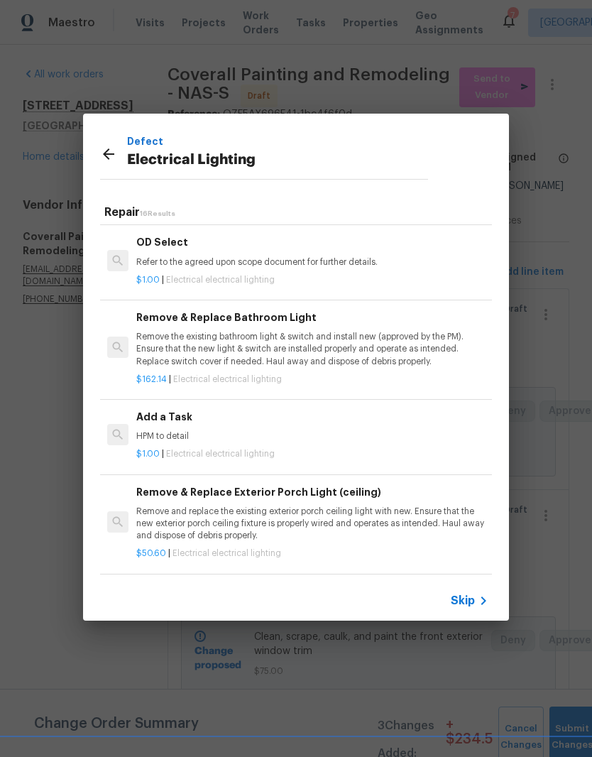
scroll to position [774, 0]
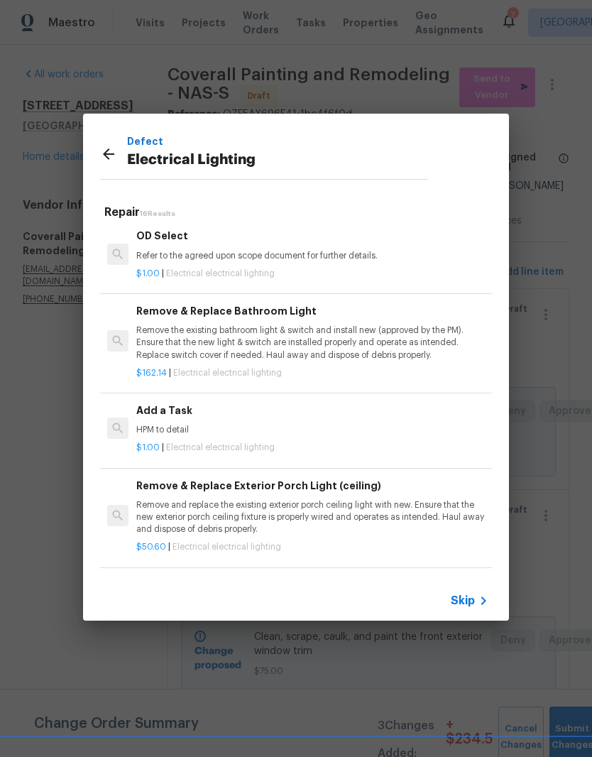
click at [175, 426] on p "HPM to detail" at bounding box center [312, 430] width 352 height 12
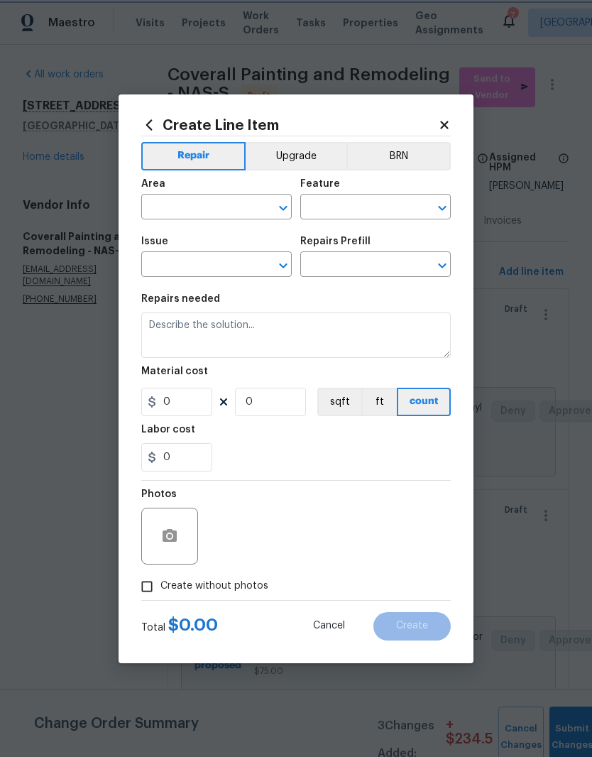
type input "Electrical Lighting"
type input "Add a Task $1.00"
type textarea "HPM to detail"
type input "1"
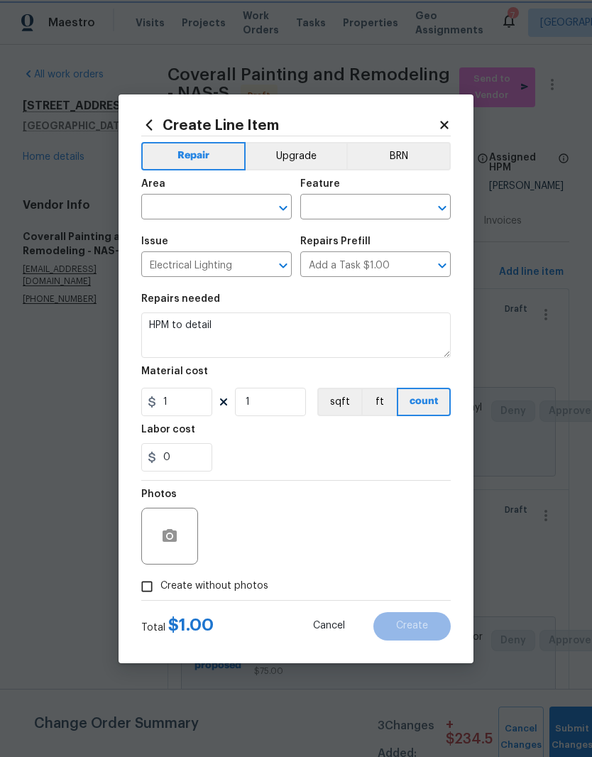
click at [258, 207] on icon "Clear" at bounding box center [265, 208] width 14 height 14
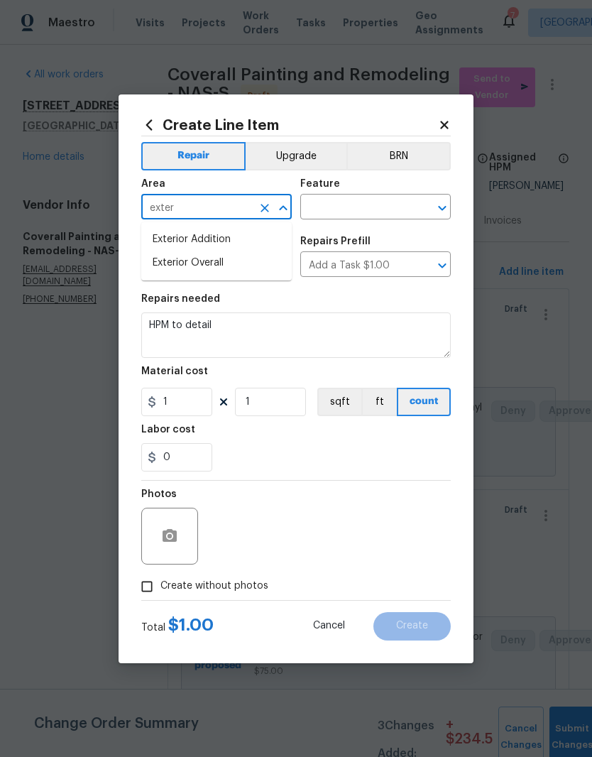
click at [217, 265] on li "Exterior Overall" at bounding box center [216, 262] width 150 height 23
type input "Exterior Overall"
click at [376, 204] on input "text" at bounding box center [355, 208] width 111 height 22
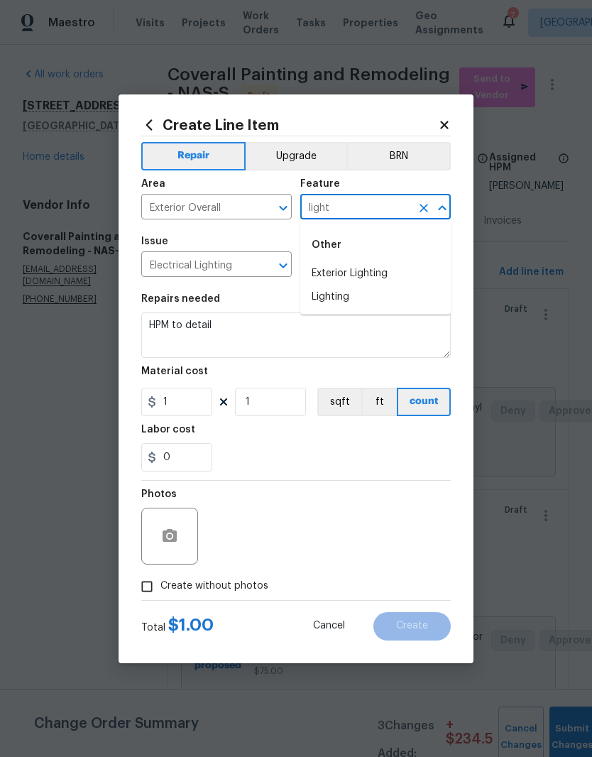
click at [369, 274] on li "Exterior Lighting" at bounding box center [375, 273] width 150 height 23
type input "Exterior Lighting"
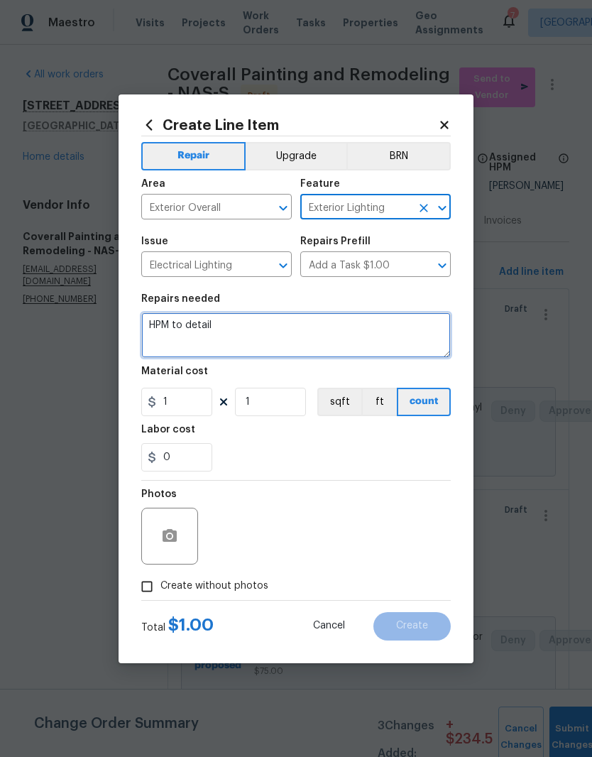
click at [246, 325] on textarea "HPM to detail" at bounding box center [295, 334] width 309 height 45
type textarea "H"
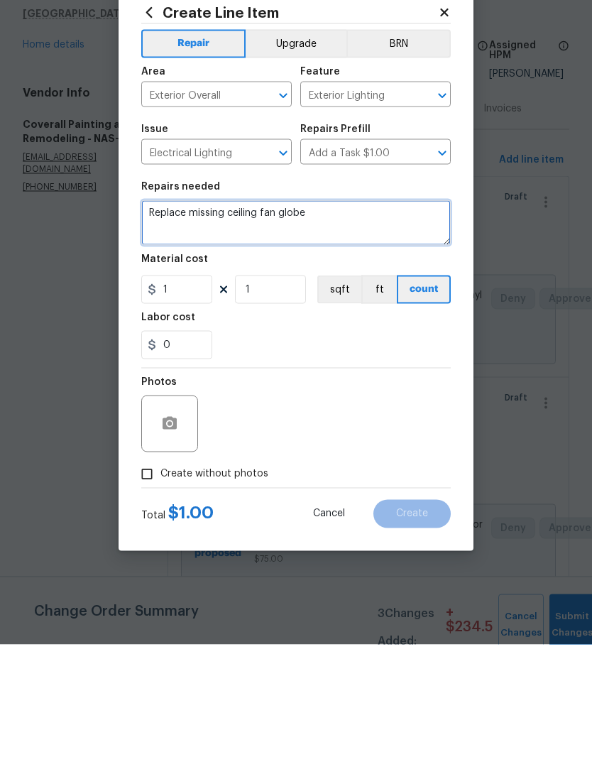
type textarea "Replace missing ceiling fan globe"
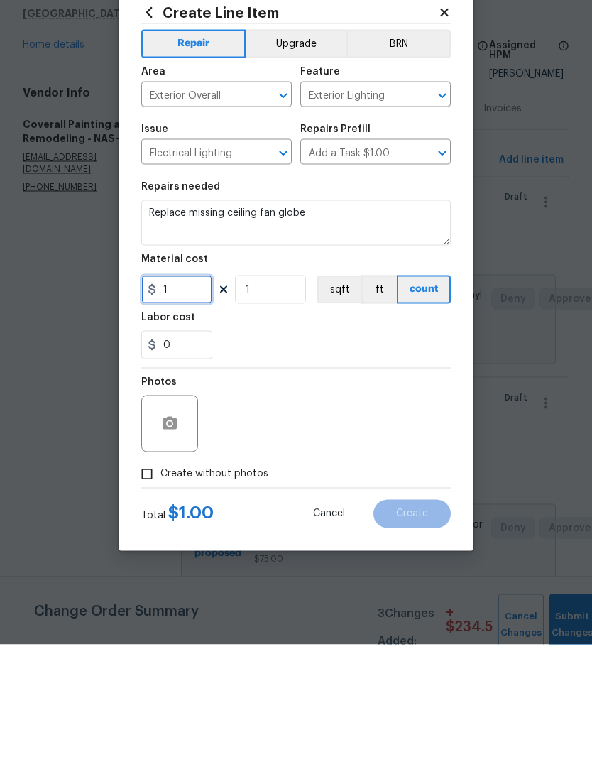
click at [186, 388] on input "1" at bounding box center [176, 402] width 71 height 28
type input "20"
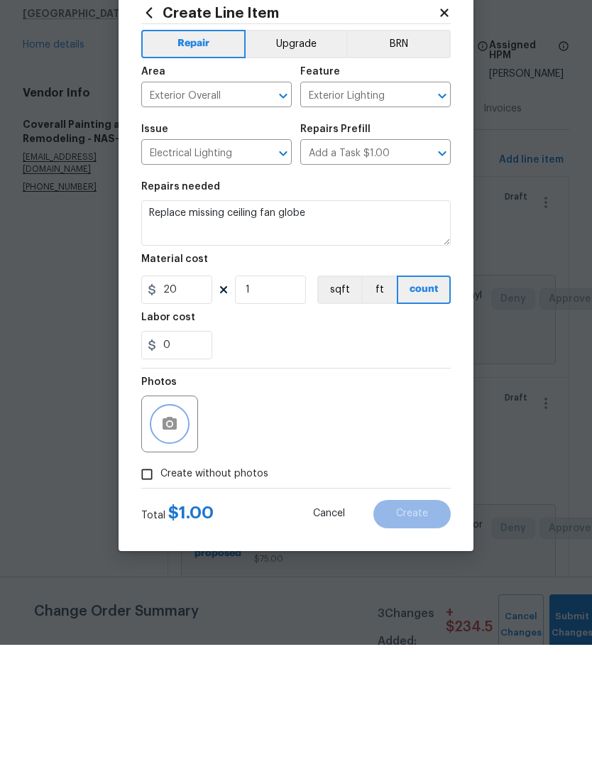
click at [185, 519] on button "button" at bounding box center [170, 536] width 34 height 34
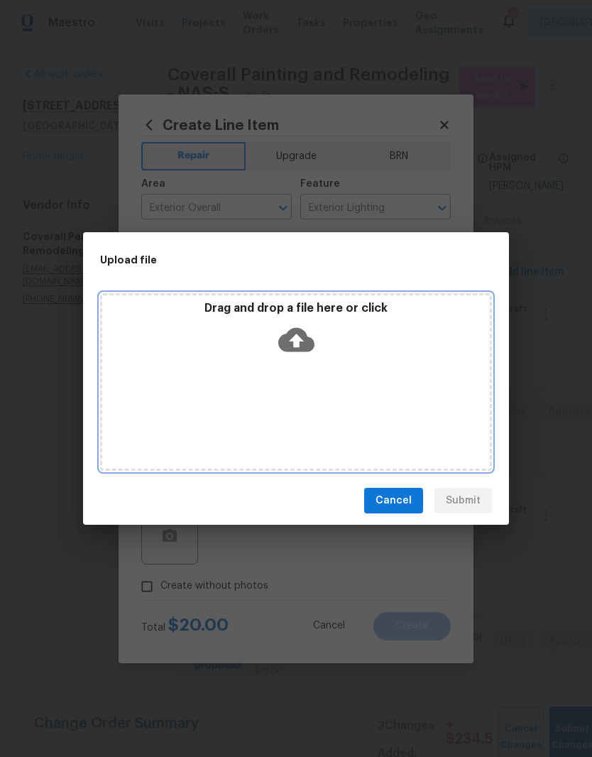
click at [351, 351] on div "Drag and drop a file here or click" at bounding box center [296, 331] width 388 height 61
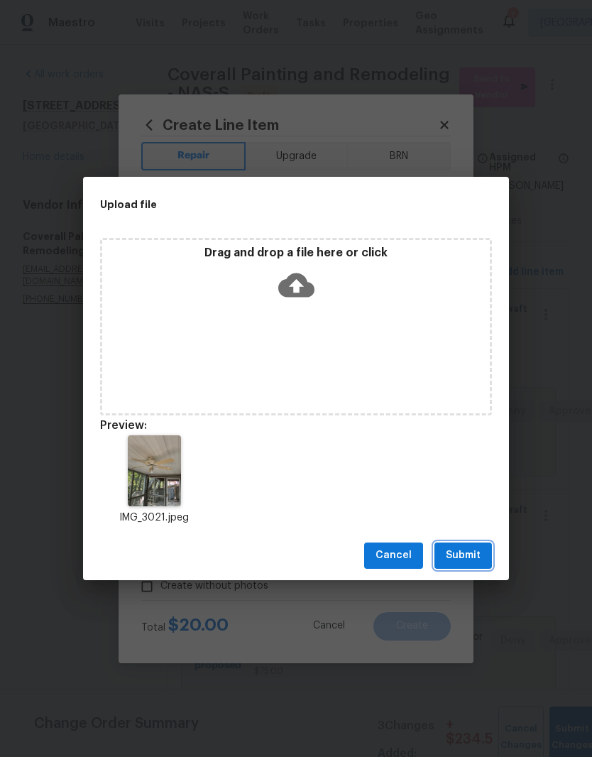
click at [477, 557] on span "Submit" at bounding box center [463, 555] width 35 height 18
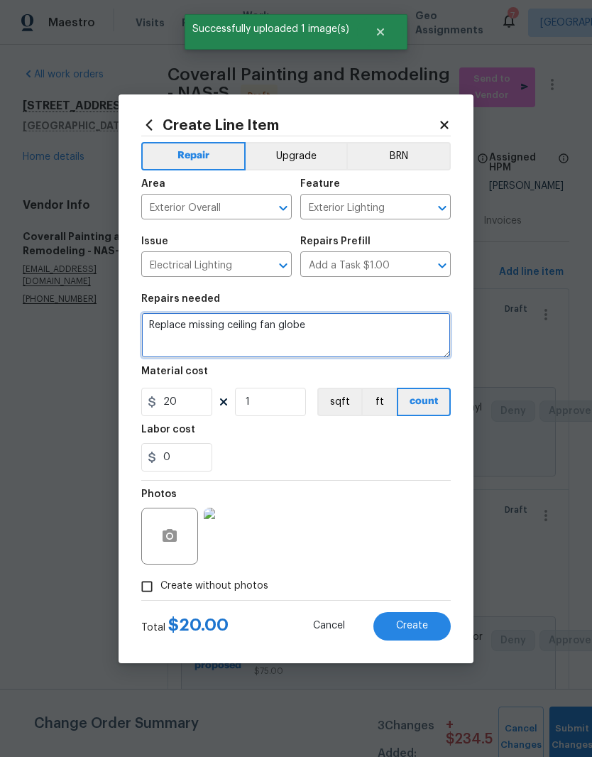
click at [224, 329] on textarea "Replace missing ceiling fan globe" at bounding box center [295, 334] width 309 height 45
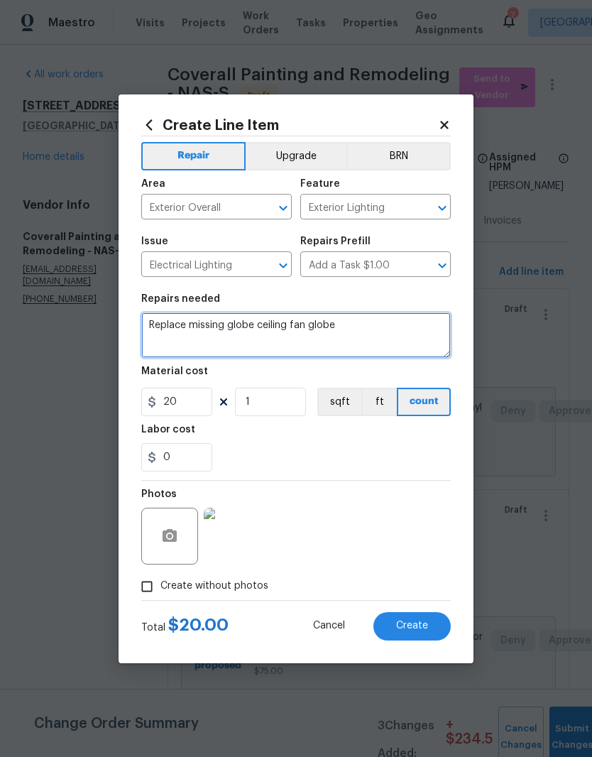
click at [290, 324] on textarea "Replace missing globe ceiling fan globe" at bounding box center [295, 334] width 309 height 45
click at [387, 325] on textarea "Replace missing globe from ceiling fan globe" at bounding box center [295, 334] width 309 height 45
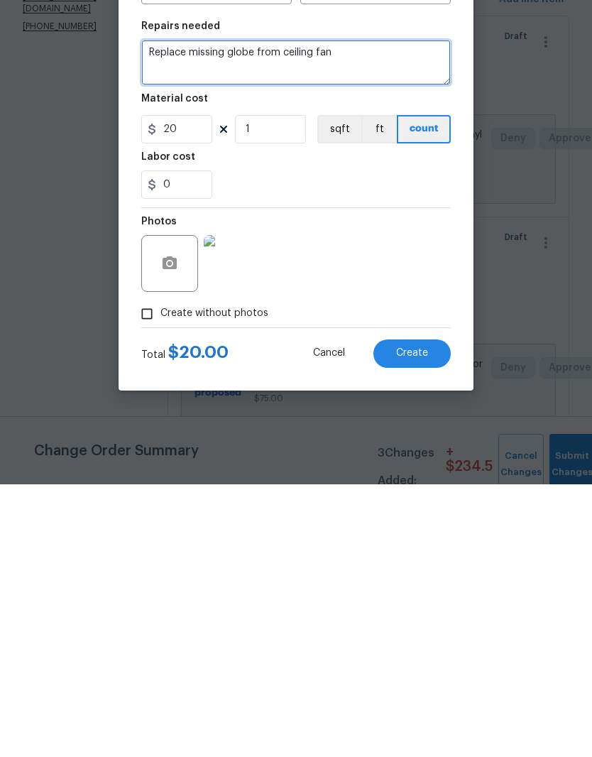
type textarea "Replace missing globe from ceiling fan"
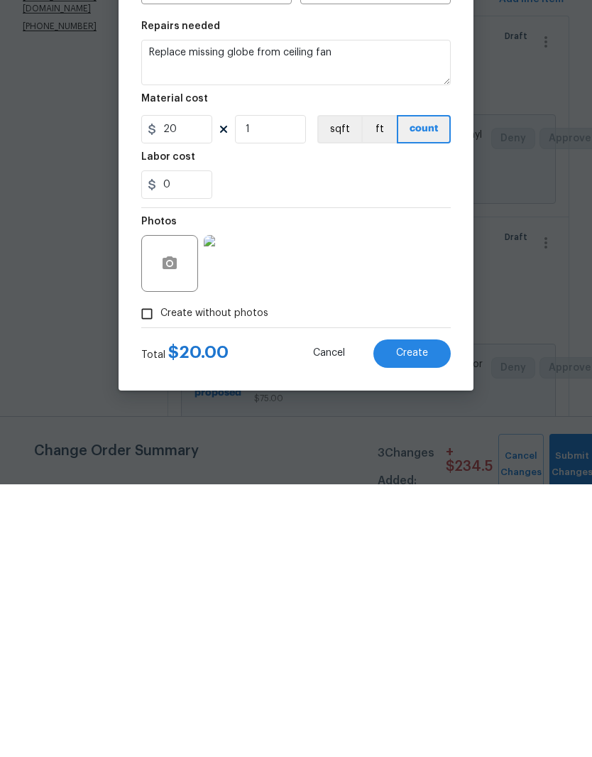
click at [240, 507] on img at bounding box center [232, 535] width 57 height 57
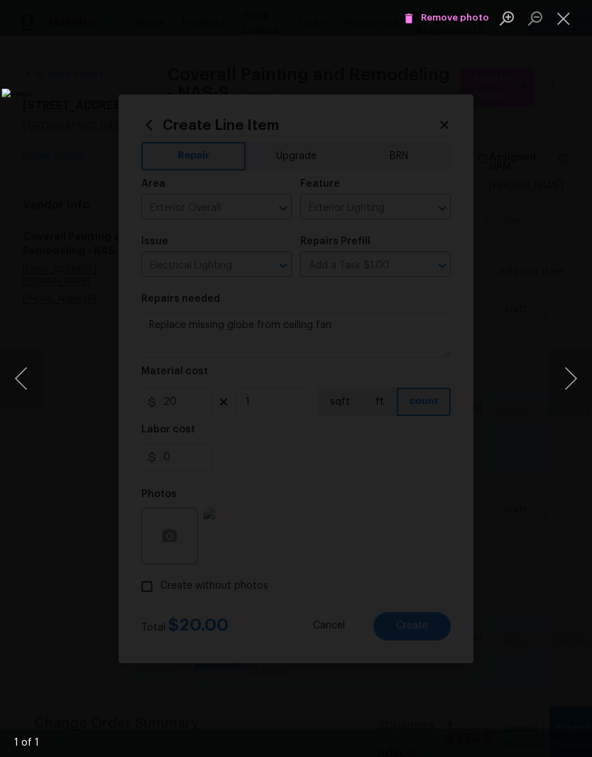
click at [568, 23] on button "Close lightbox" at bounding box center [563, 18] width 28 height 25
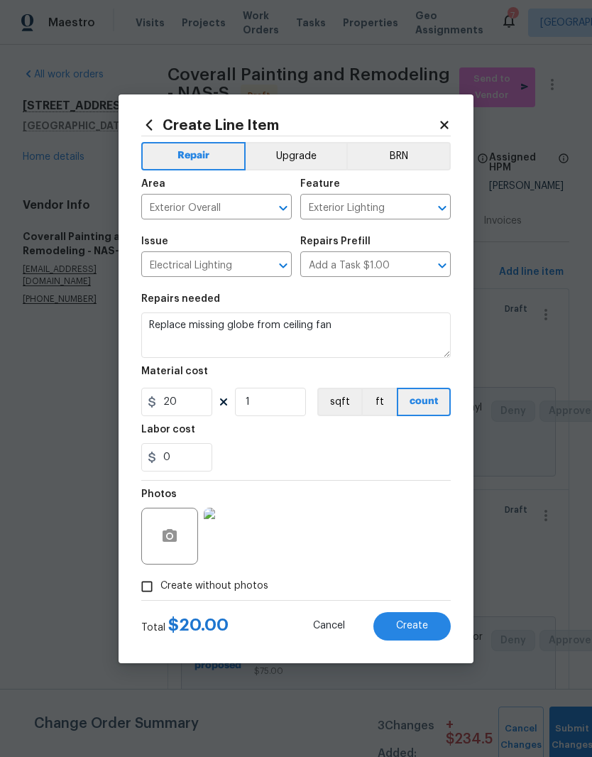
click at [420, 625] on span "Create" at bounding box center [412, 625] width 32 height 11
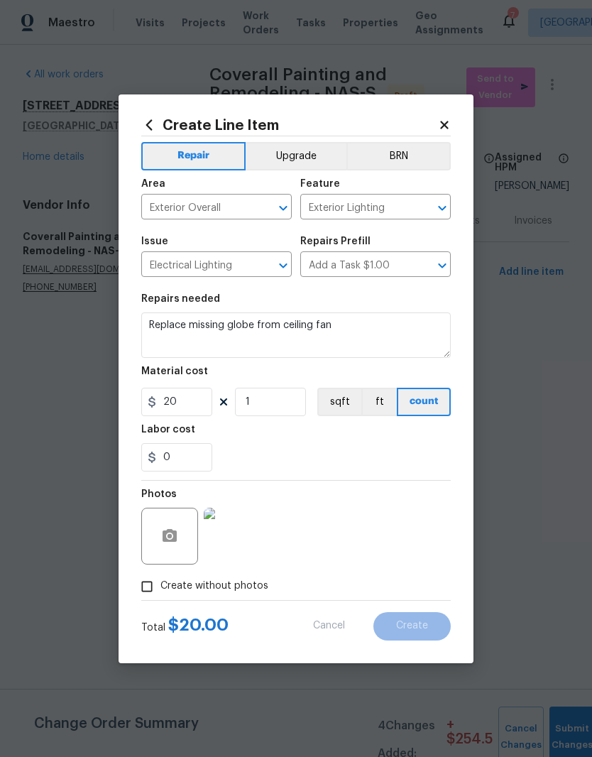
type input "0"
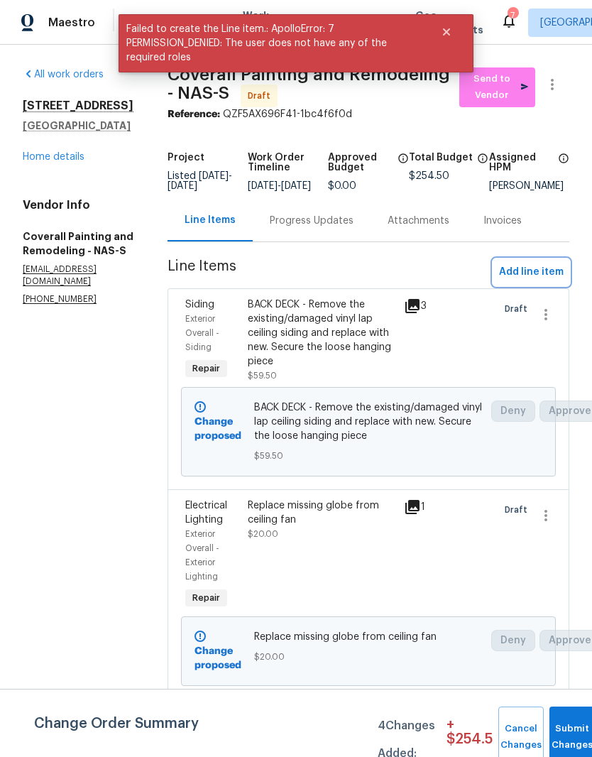
click at [549, 281] on span "Add line item" at bounding box center [531, 272] width 65 height 18
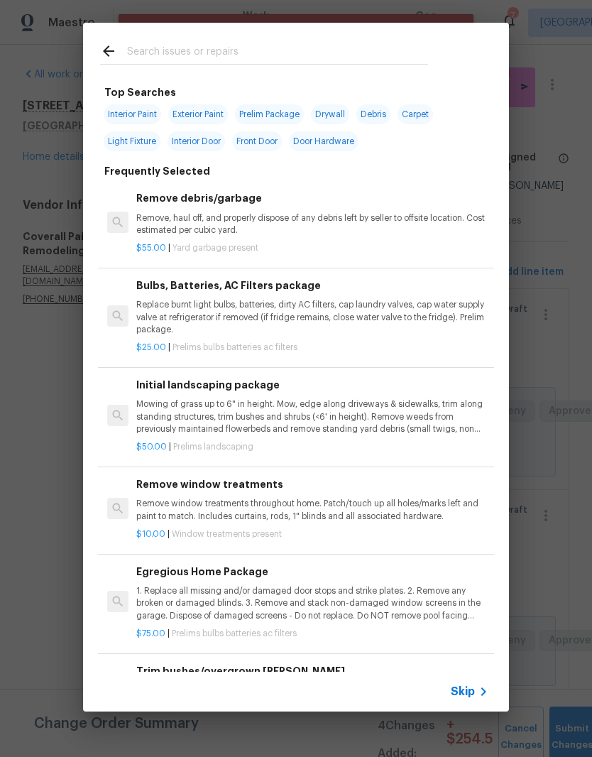
click at [247, 48] on input "text" at bounding box center [277, 53] width 301 height 21
type input "Outlet covers"
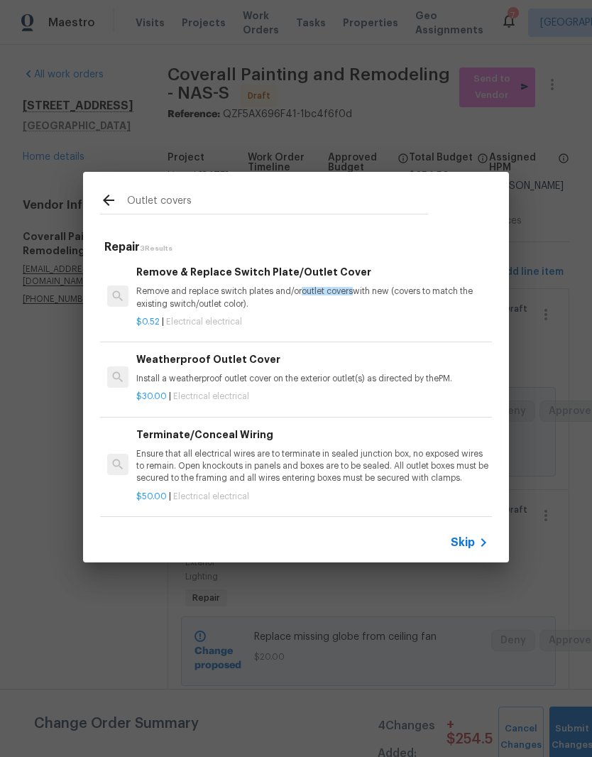
scroll to position [2, 0]
click at [253, 289] on p "Remove and replace switch plates and/or outlet covers with new (covers to match…" at bounding box center [312, 297] width 352 height 24
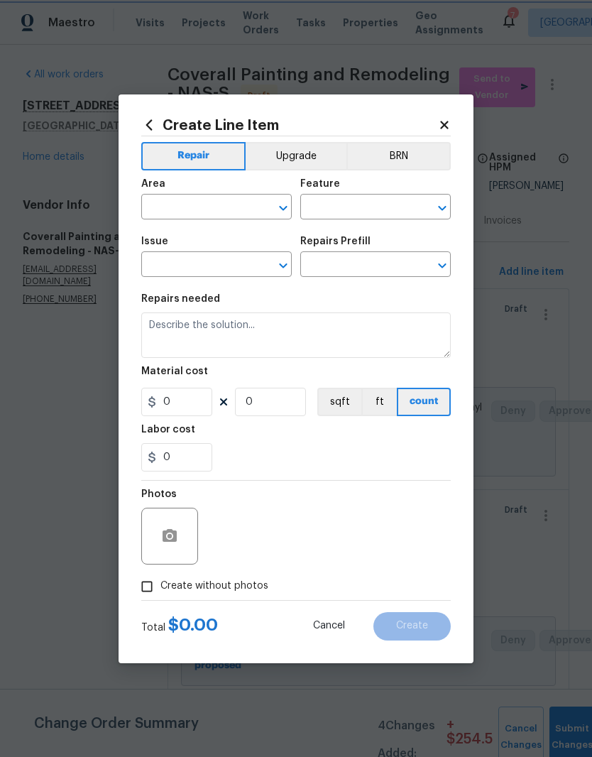
type input "Electrical"
type input "Remove & Replace Switch Plate/Outlet Cover $0.52"
type textarea "Remove and replace switch plates and/or outlet covers with new (covers to match…"
type input "0.52"
type input "1"
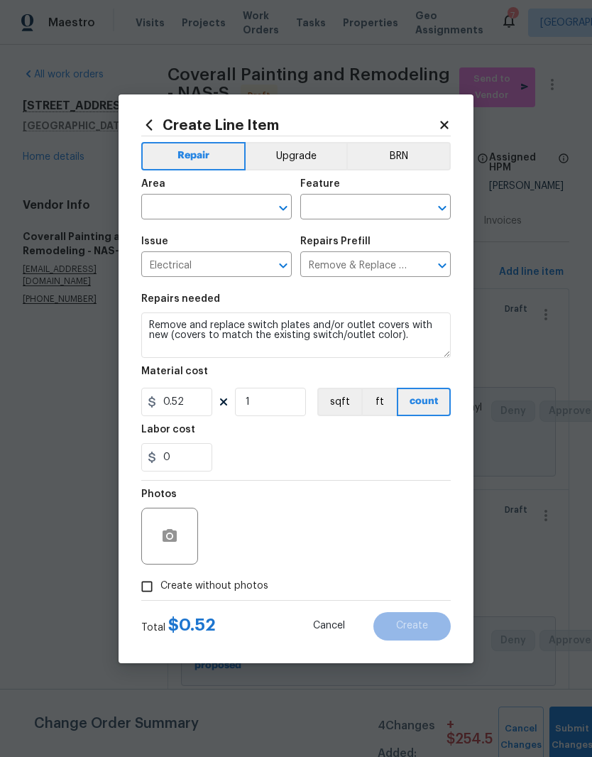
click at [248, 206] on input "text" at bounding box center [196, 208] width 111 height 22
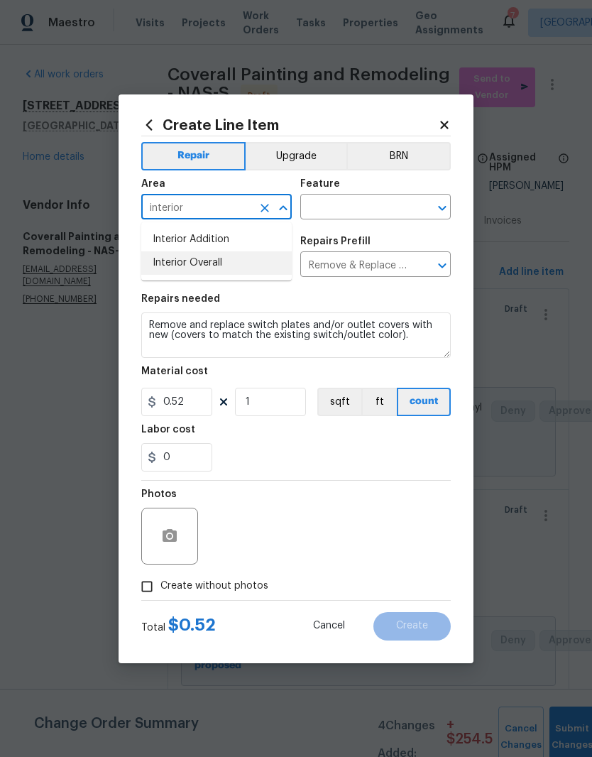
click at [215, 262] on li "Interior Overall" at bounding box center [216, 262] width 150 height 23
type input "Interior Overall"
click at [372, 209] on input "text" at bounding box center [355, 208] width 111 height 22
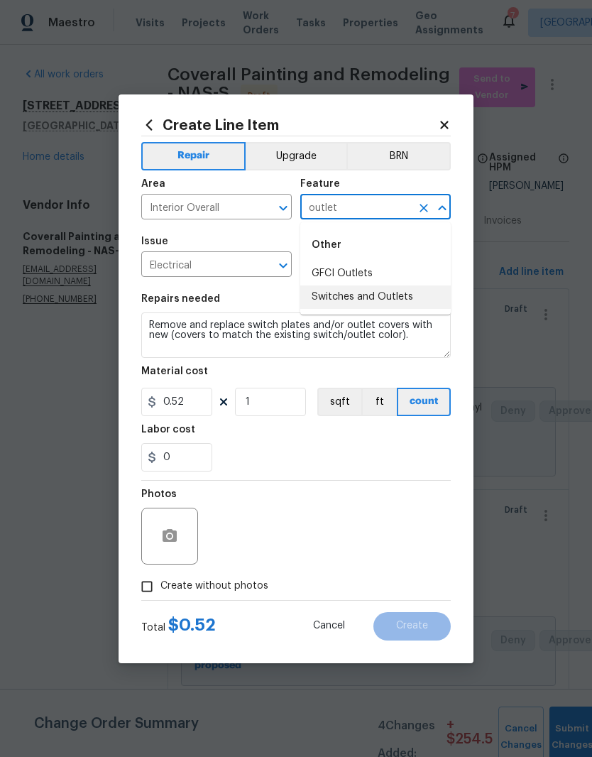
click at [400, 300] on li "Switches and Outlets" at bounding box center [375, 296] width 150 height 23
type input "Switches and Outlets"
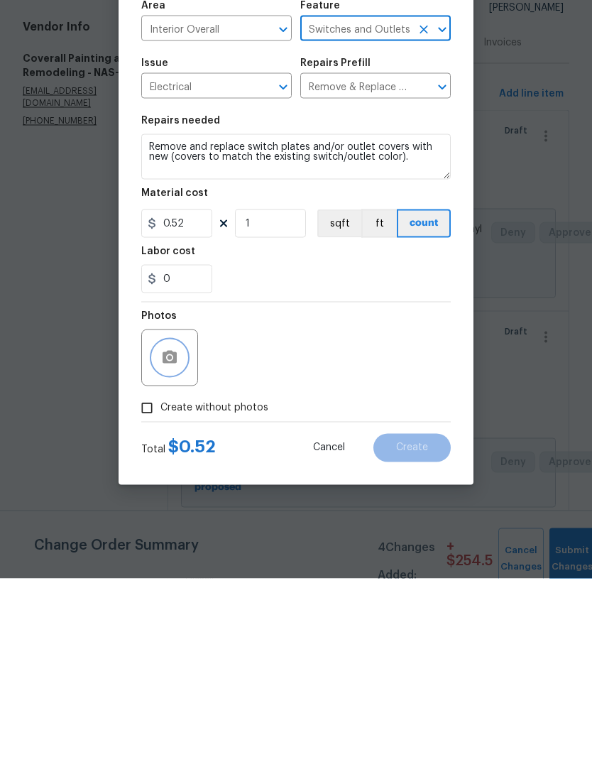
click at [175, 529] on icon "button" at bounding box center [170, 535] width 14 height 13
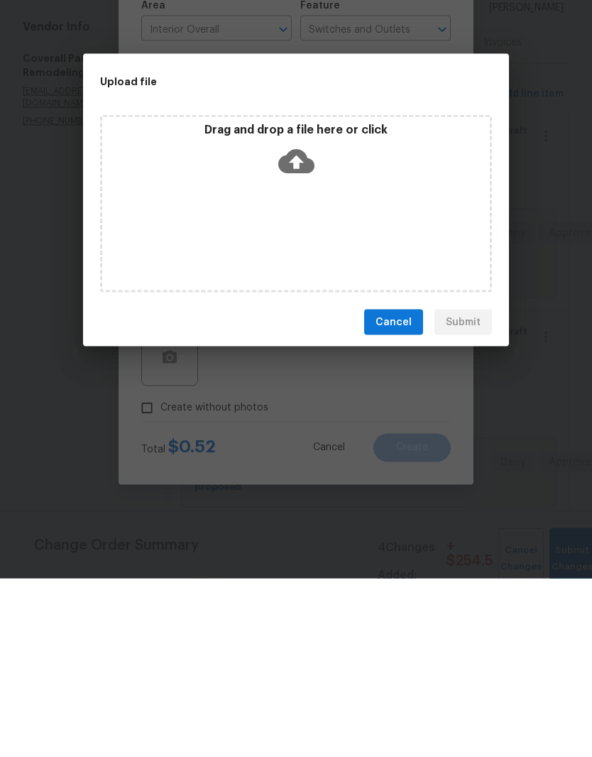
scroll to position [58, 0]
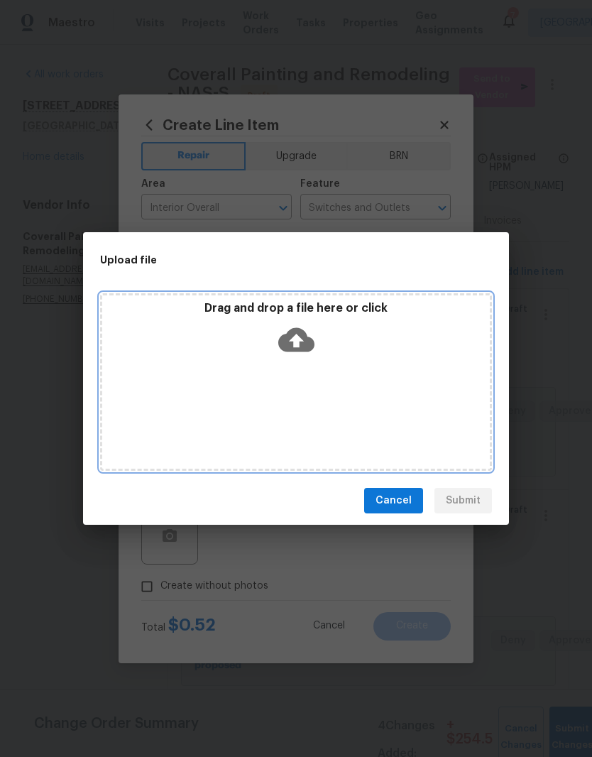
click at [344, 377] on div "Drag and drop a file here or click" at bounding box center [296, 381] width 392 height 177
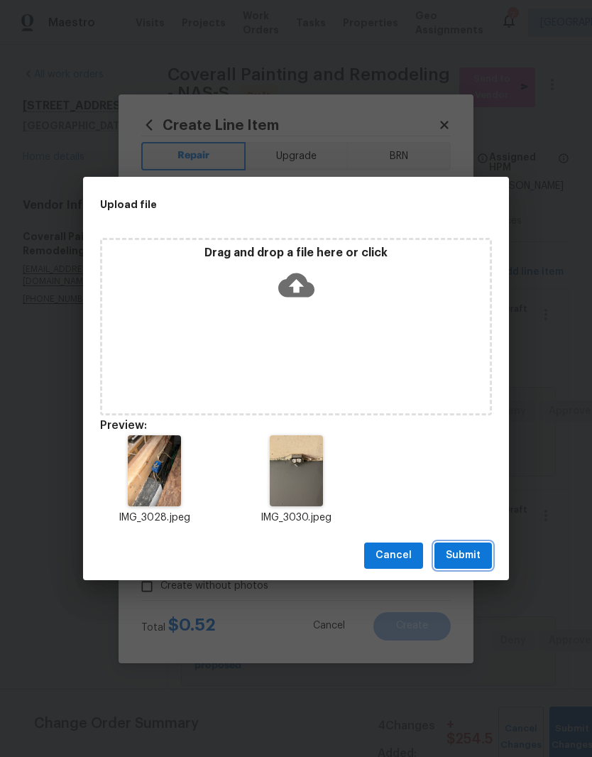
click at [471, 556] on span "Submit" at bounding box center [463, 555] width 35 height 18
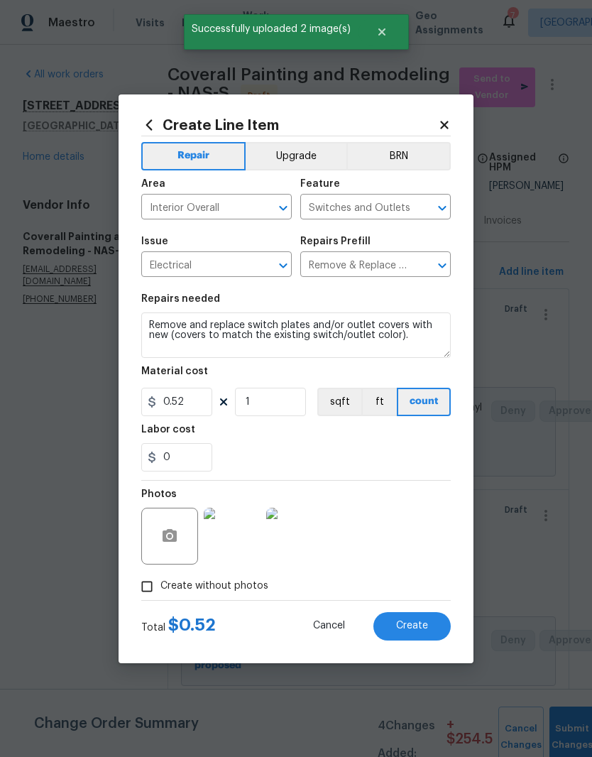
click at [241, 537] on img at bounding box center [232, 535] width 57 height 57
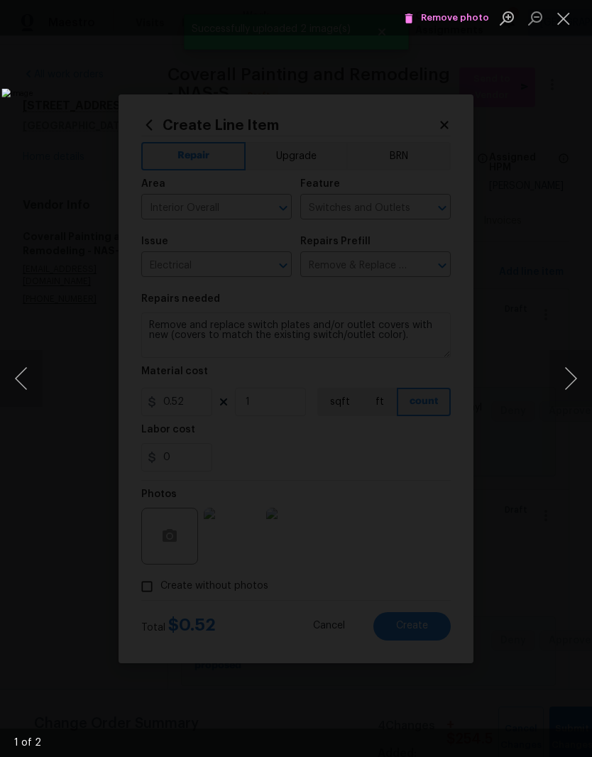
click at [568, 376] on button "Next image" at bounding box center [570, 378] width 43 height 57
click at [559, 27] on button "Close lightbox" at bounding box center [563, 18] width 28 height 25
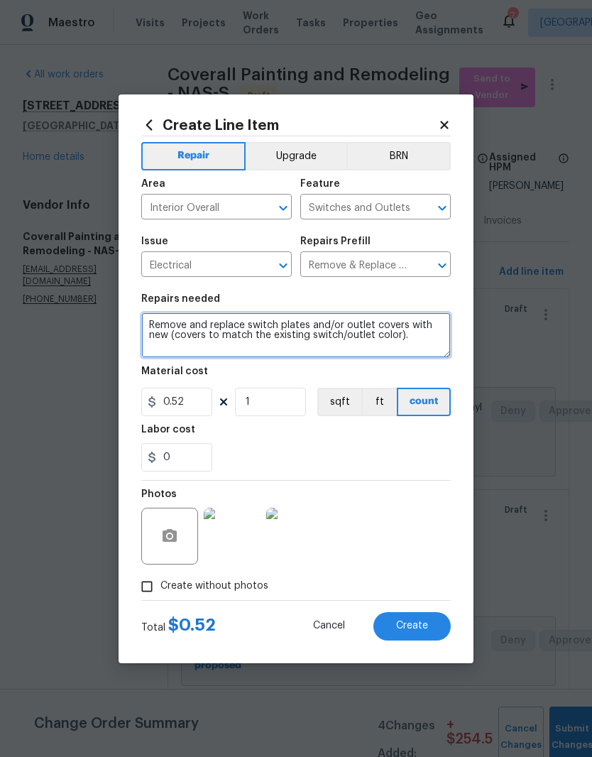
click at [153, 324] on textarea "Remove and replace switch plates and/or outlet covers with new (covers to match…" at bounding box center [295, 334] width 309 height 45
click at [364, 329] on textarea "CRAWLSPACE IN APARTMENT AND GARAGE Remove and replace switch plates and/or outl…" at bounding box center [295, 334] width 309 height 45
type textarea "CRAWLSPACE IN APARTMENT AND GARAGE - add cover plate and add outlet cover"
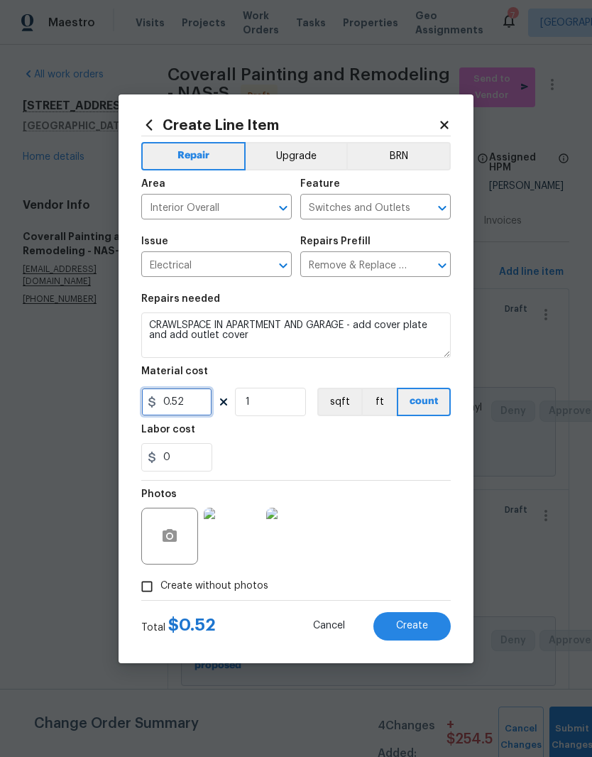
click at [199, 400] on input "0.52" at bounding box center [176, 402] width 71 height 28
click at [360, 453] on div "0" at bounding box center [295, 457] width 309 height 28
type input "10"
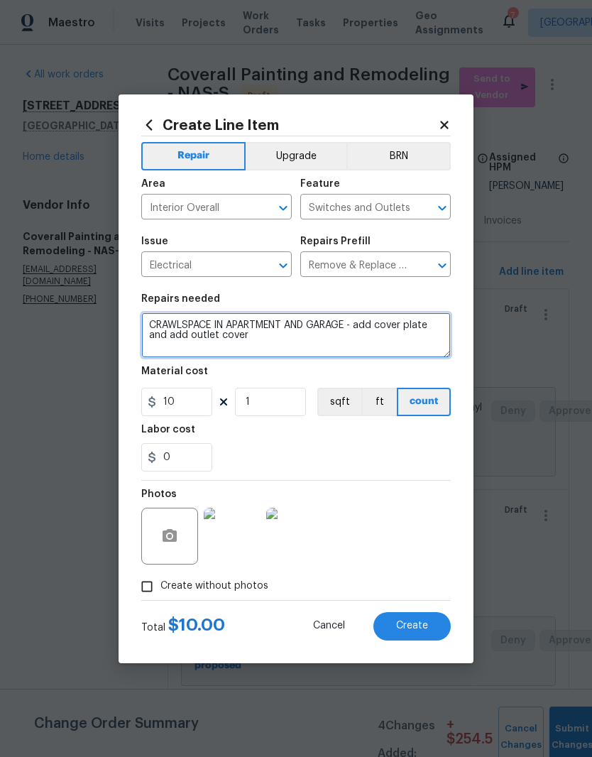
click at [229, 326] on textarea "CRAWLSPACE IN APARTMENT AND GARAGE - add cover plate and add outlet cover" at bounding box center [295, 334] width 309 height 45
click at [353, 347] on textarea "CRAWLSPACE IN THE APARTMENT AND GARAGE - add cover plate and add outlet cover" at bounding box center [295, 334] width 309 height 45
click at [368, 325] on textarea "CRAWLSPACE IN THE APARTMENT AND GARAGE - add cover plate and add outlet cover" at bounding box center [295, 334] width 309 height 45
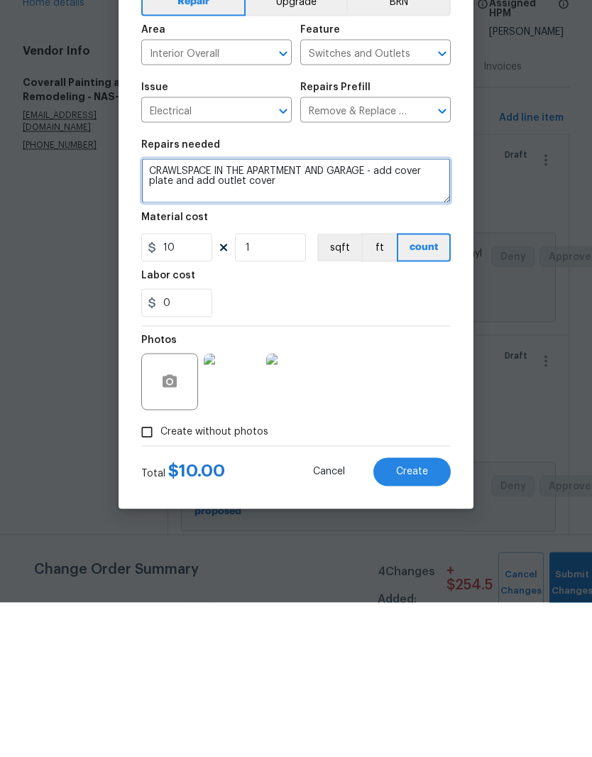
type textarea "CRAWLSPACE IN THE APARTMENT AND GARAGE - add cover plate and add outlet cover"
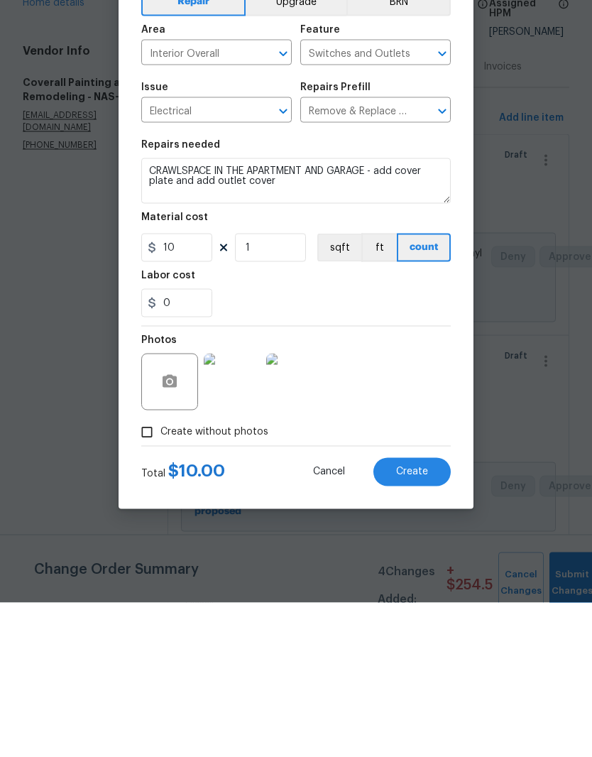
click at [418, 612] on button "Create" at bounding box center [411, 626] width 77 height 28
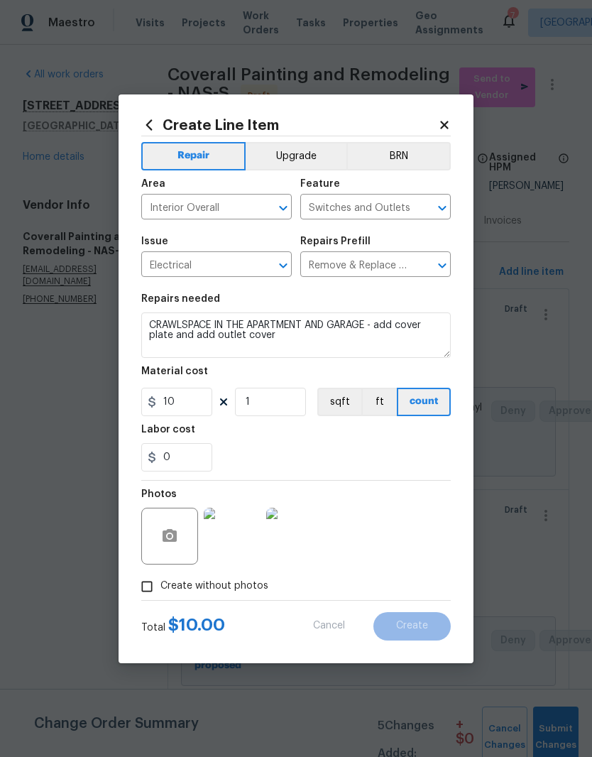
type input "0"
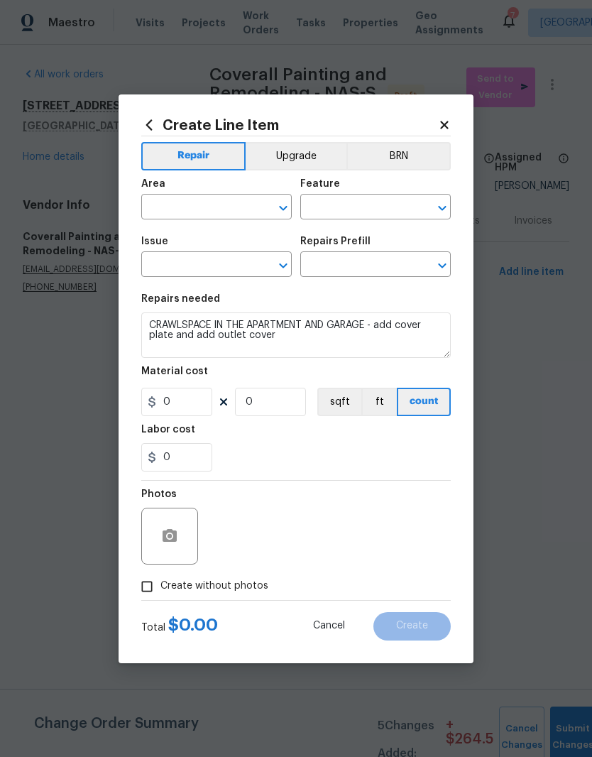
scroll to position [0, 0]
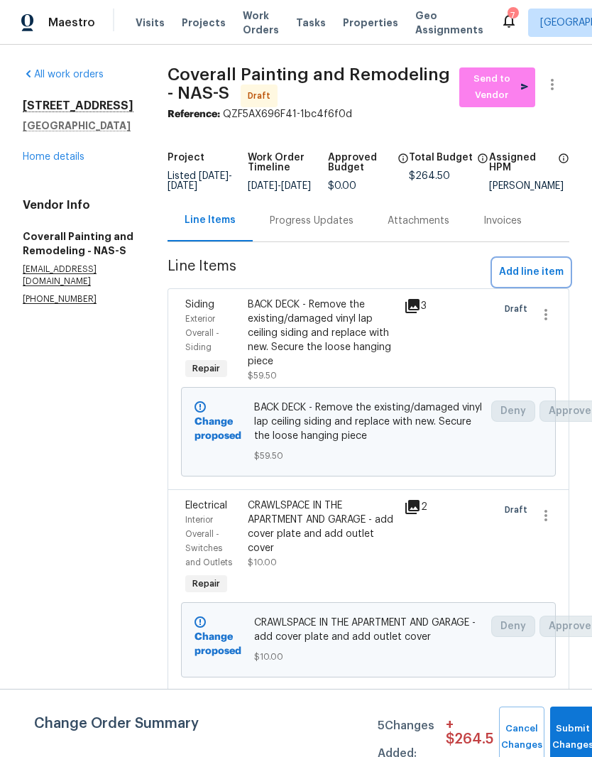
click at [550, 281] on span "Add line item" at bounding box center [531, 272] width 65 height 18
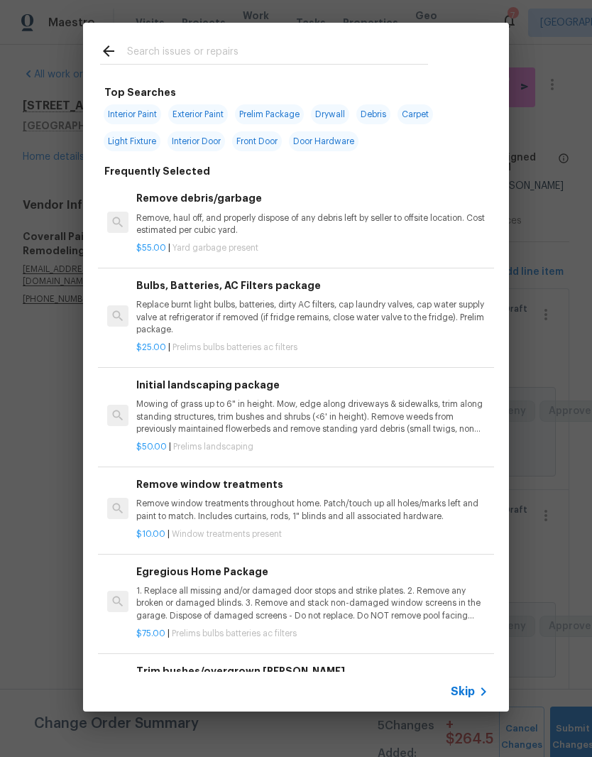
click at [304, 53] on input "text" at bounding box center [277, 53] width 301 height 21
type input "Switch"
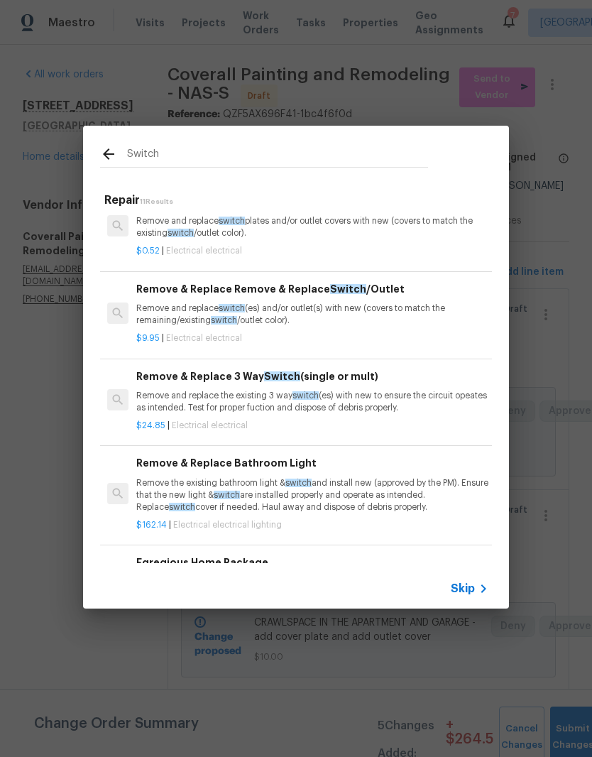
scroll to position [282, 0]
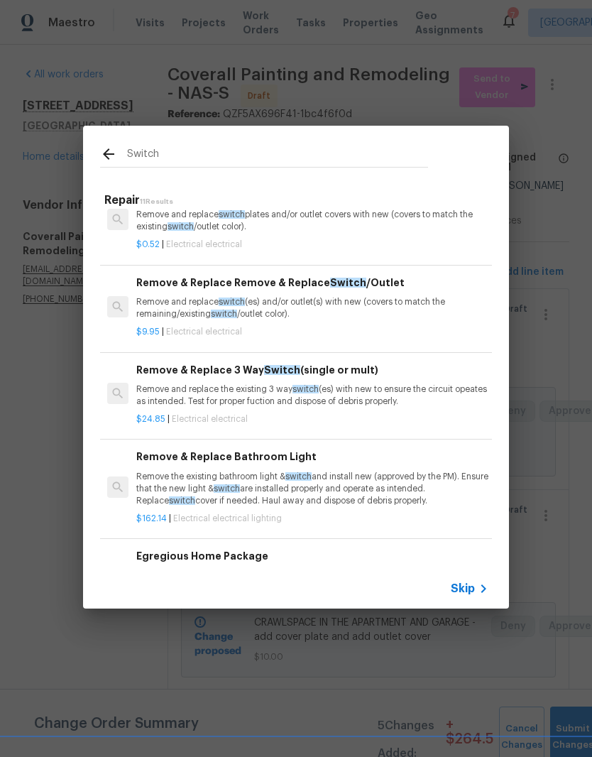
click at [362, 292] on div "Remove & Replace Remove & Replace Switch /Outlet Remove and replace switch (es)…" at bounding box center [312, 298] width 352 height 46
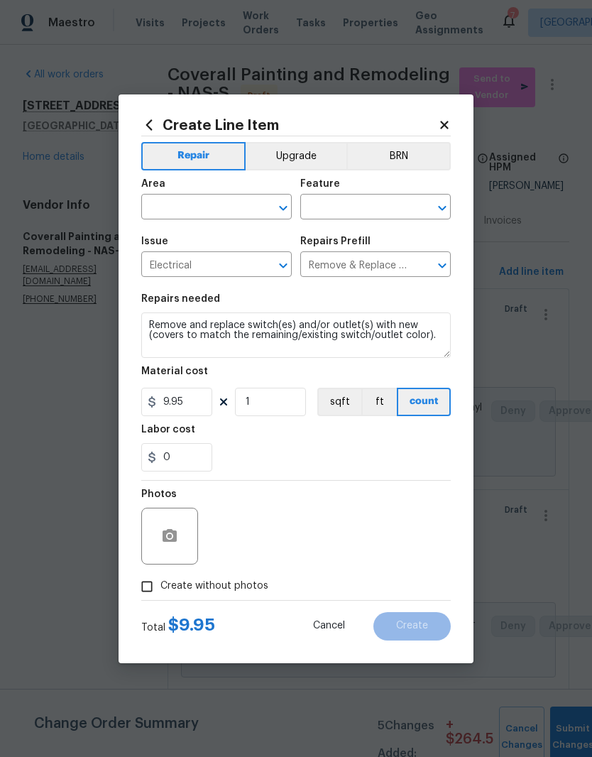
click at [251, 204] on input "text" at bounding box center [196, 208] width 111 height 22
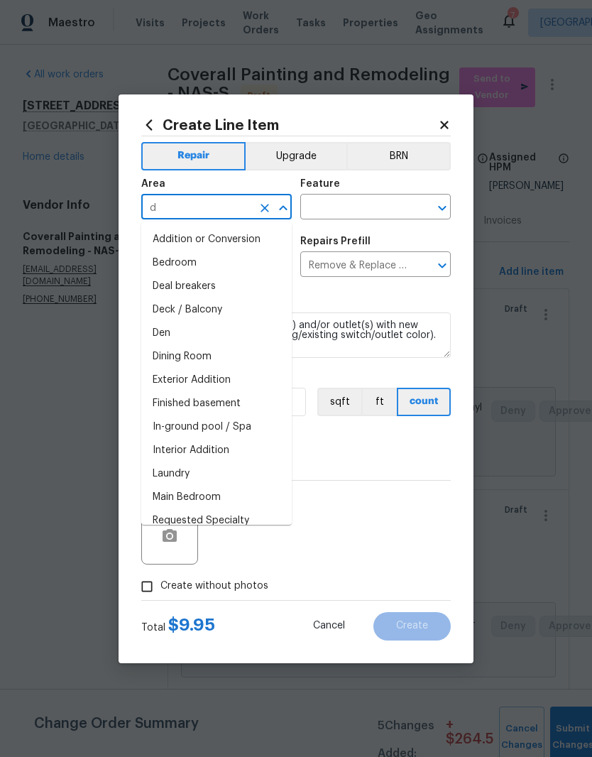
type input "di"
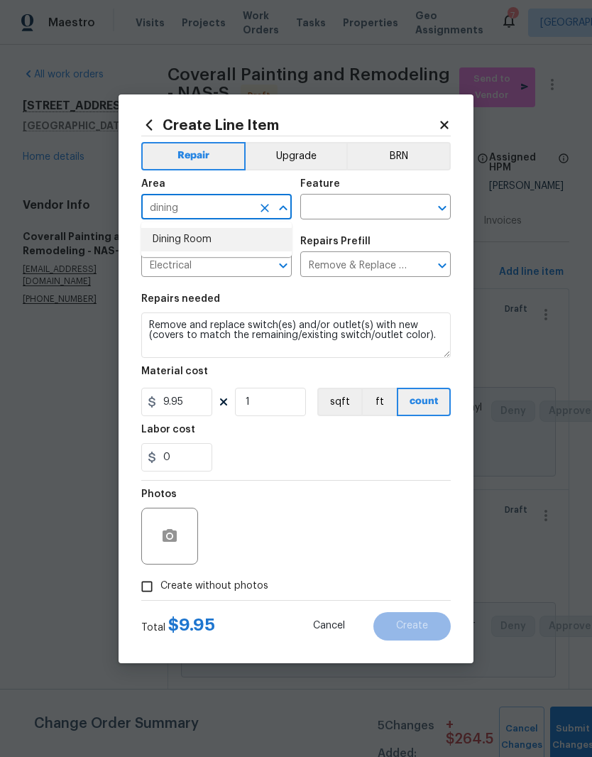
click at [201, 241] on li "Dining Room" at bounding box center [216, 239] width 150 height 23
type input "Dining Room"
click at [380, 207] on input "text" at bounding box center [355, 208] width 111 height 22
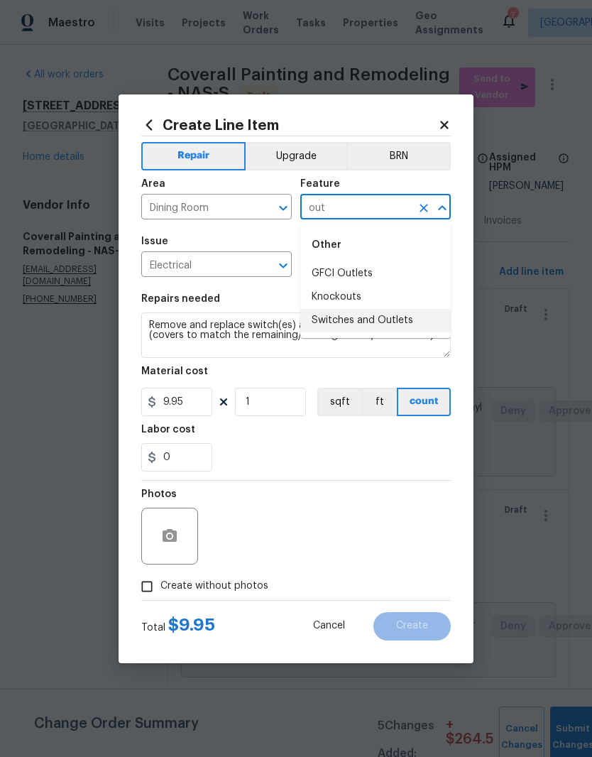
click at [385, 324] on li "Switches and Outlets" at bounding box center [375, 320] width 150 height 23
type input "Switches and Outlets"
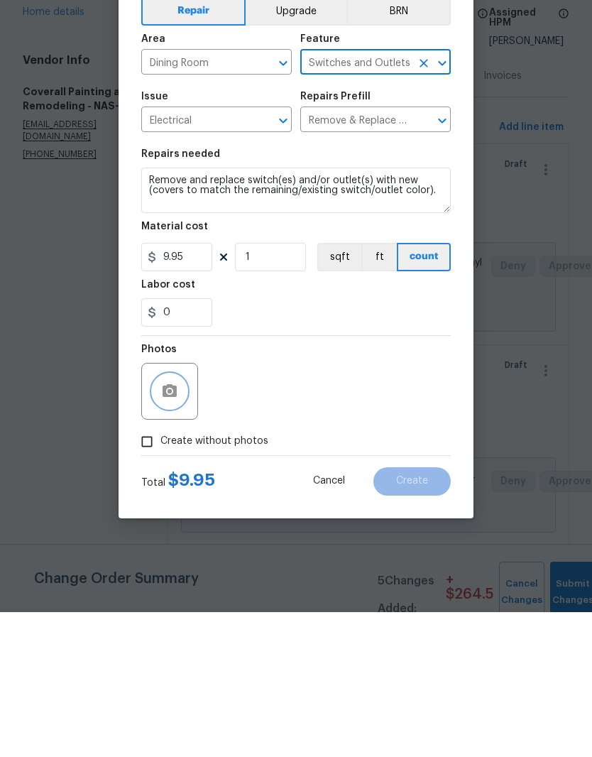
click at [182, 519] on button "button" at bounding box center [170, 536] width 34 height 34
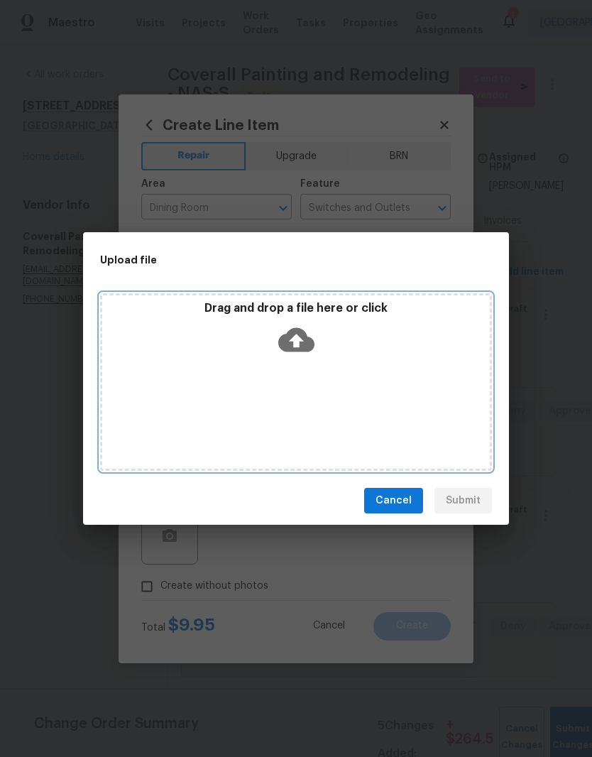
click at [346, 357] on div "Drag and drop a file here or click" at bounding box center [296, 331] width 388 height 61
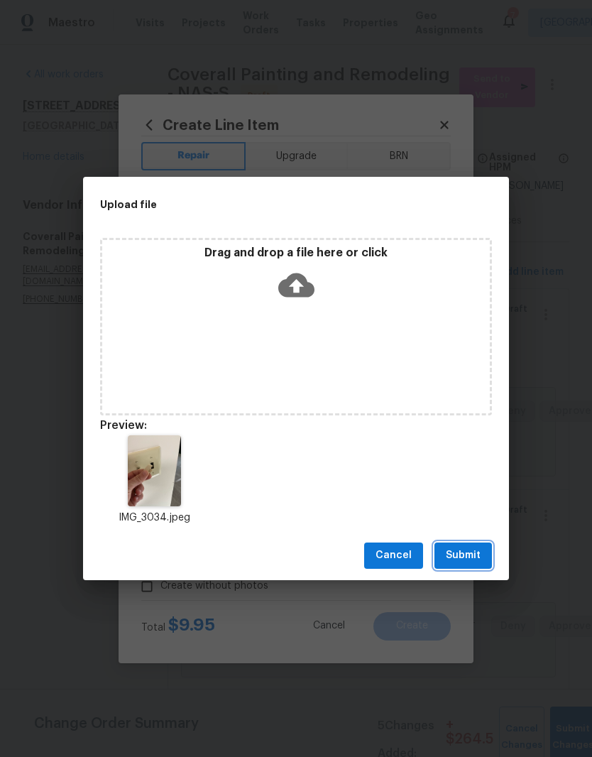
click at [476, 557] on span "Submit" at bounding box center [463, 555] width 35 height 18
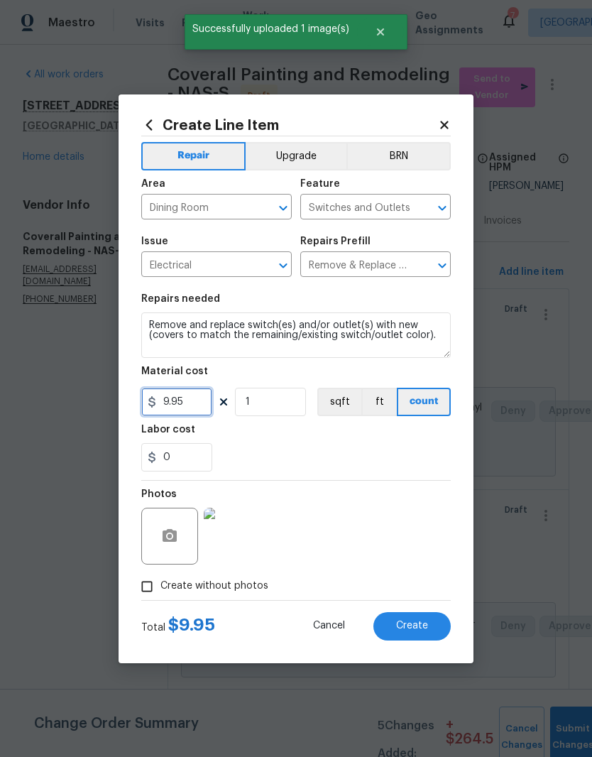
click at [198, 400] on input "9.95" at bounding box center [176, 402] width 71 height 28
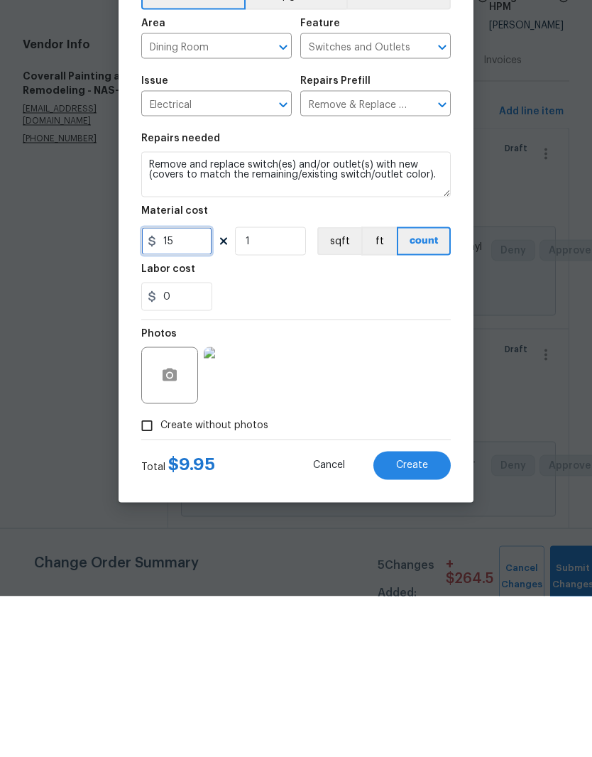
type input "15"
click at [392, 480] on div "Photos" at bounding box center [295, 526] width 309 height 92
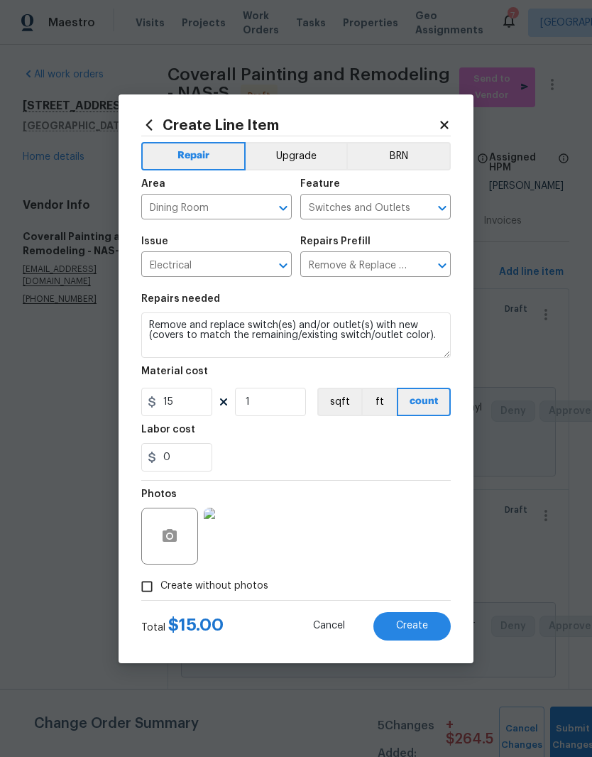
click at [421, 624] on span "Create" at bounding box center [412, 625] width 32 height 11
type input "0"
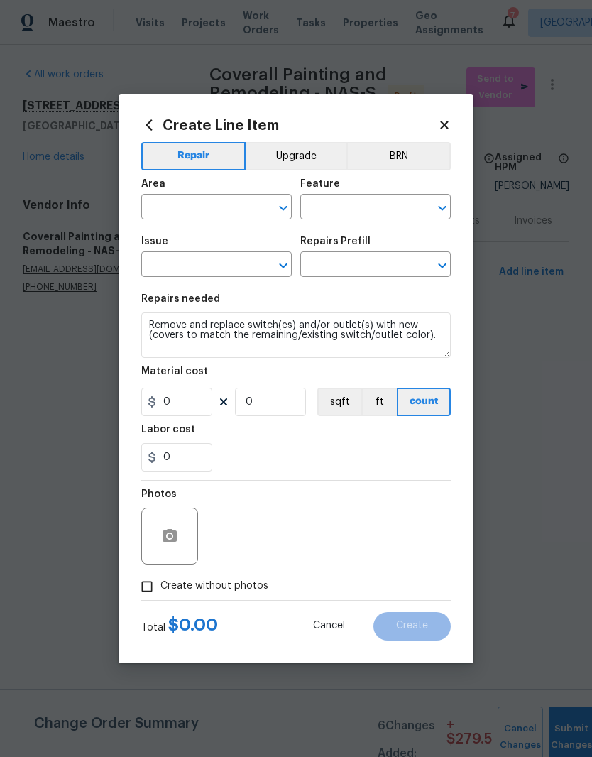
scroll to position [0, 0]
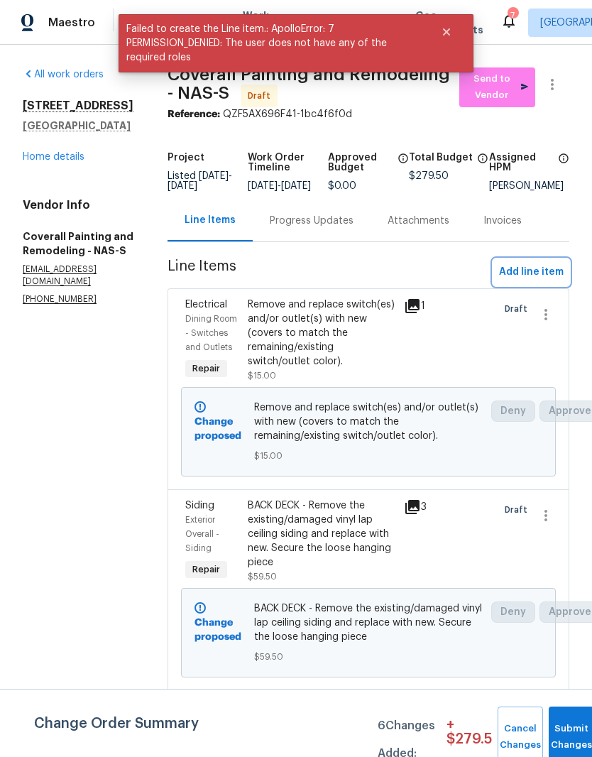
click at [554, 281] on span "Add line item" at bounding box center [531, 272] width 65 height 18
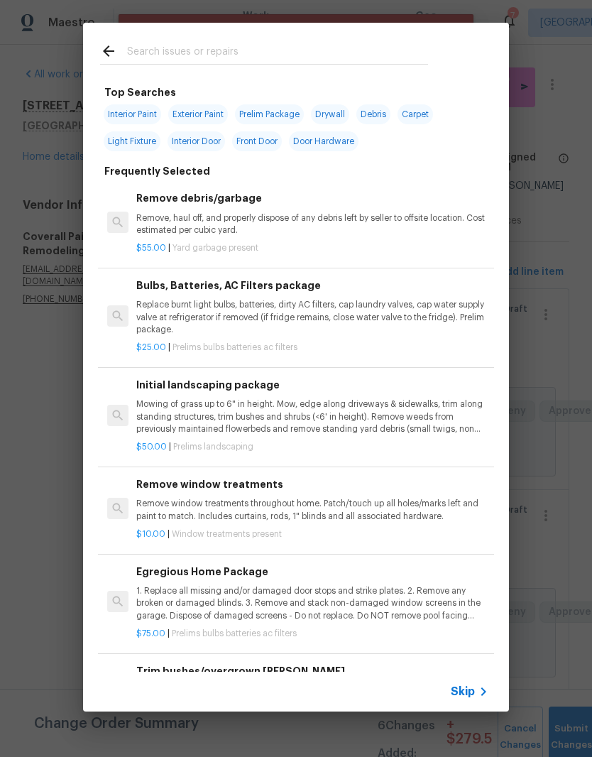
click at [316, 44] on input "text" at bounding box center [277, 53] width 301 height 21
type input "S"
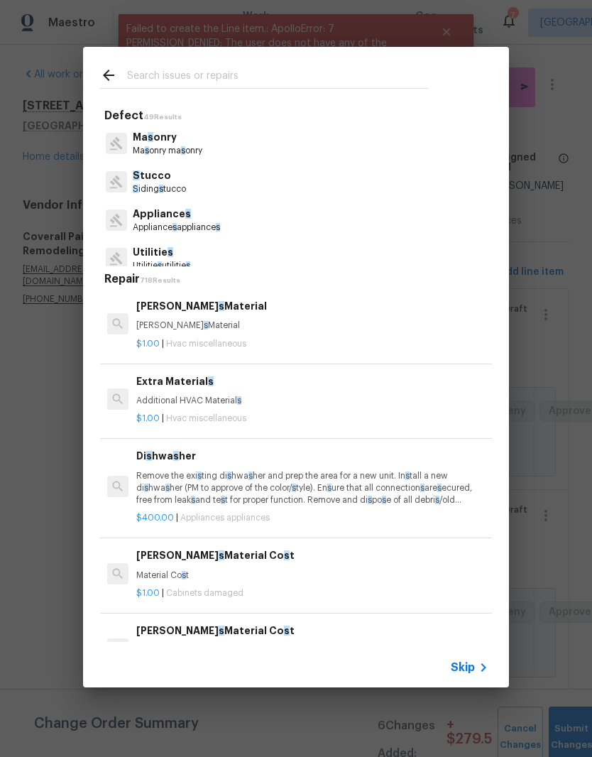
type input "D"
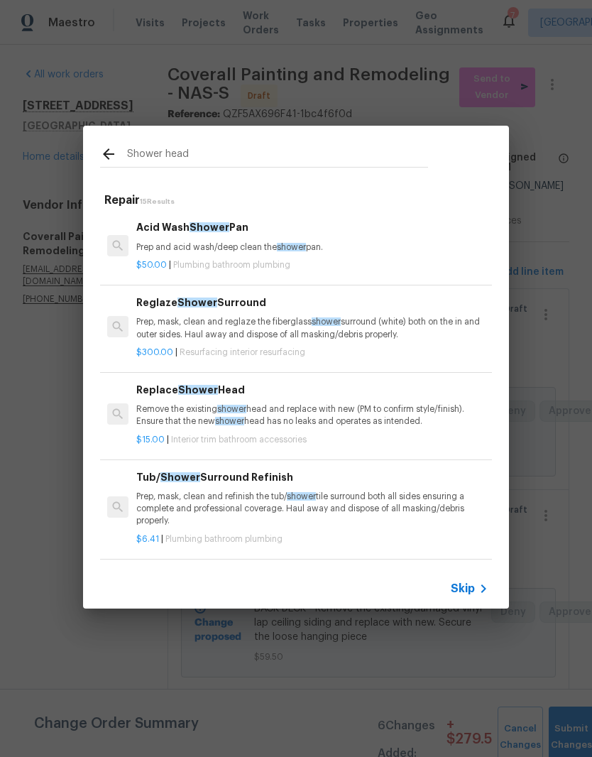
type input "Shower heads"
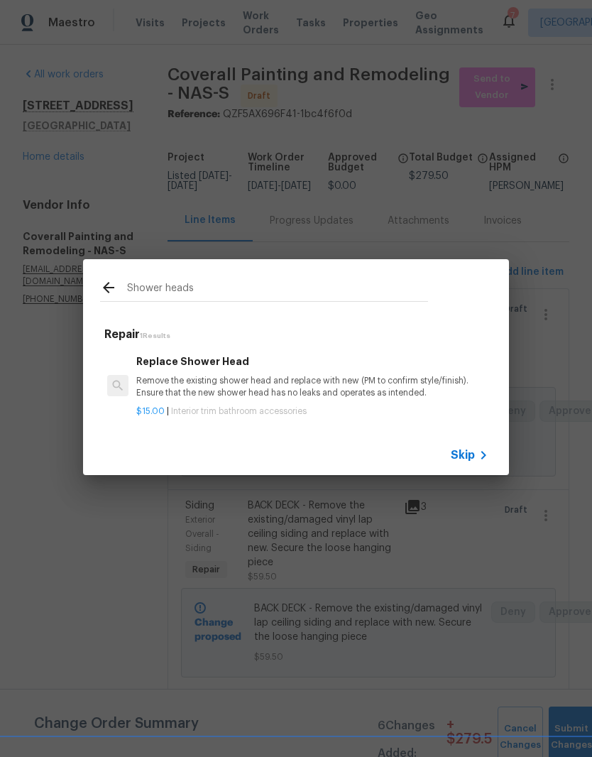
click at [225, 370] on div "Replace Shower Head Remove the existing shower head and replace with new (PM to…" at bounding box center [312, 376] width 352 height 46
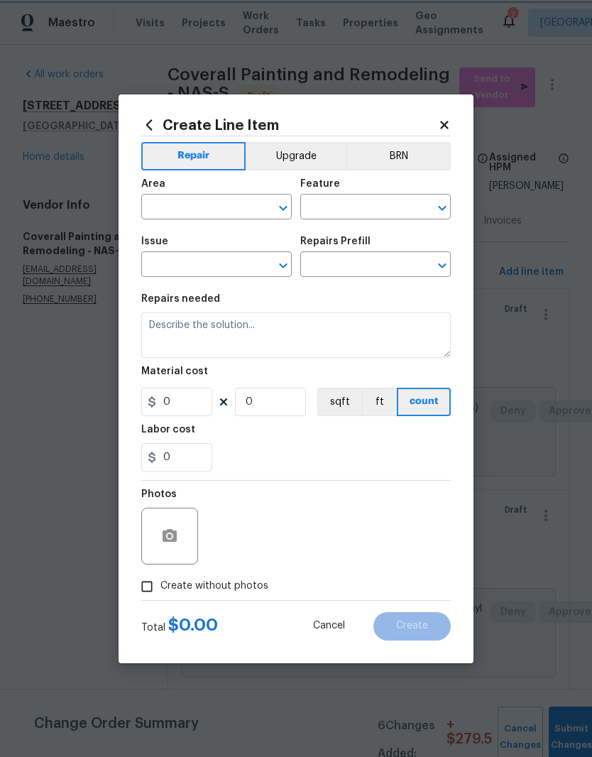
type input "Interior Trim"
type input "Bathroom Accesories"
type input "Replace Shower Head $15.00"
type textarea "Remove the existing shower head and replace with new (PM to confirm style/finis…"
type input "15"
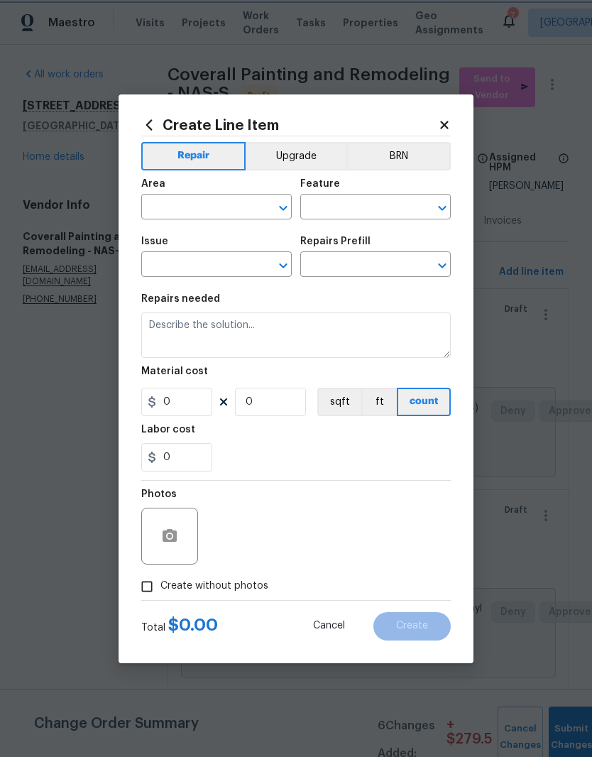
type input "1"
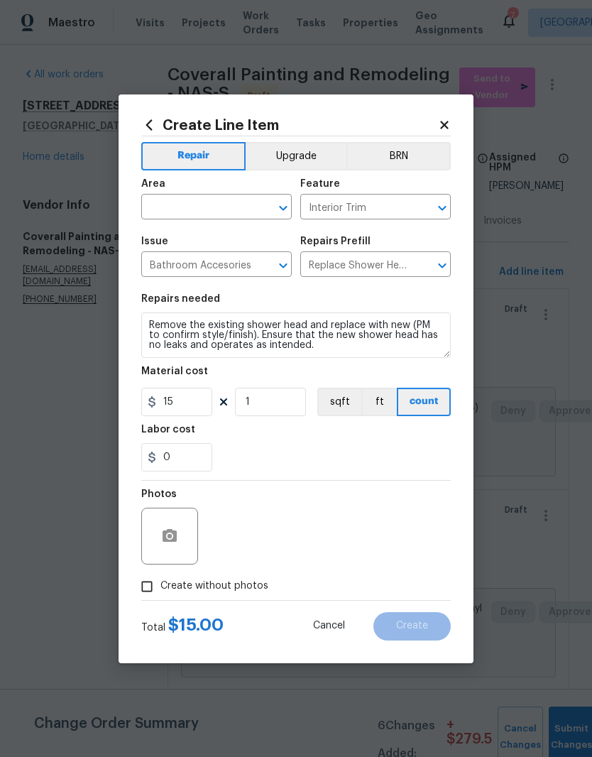
click at [251, 202] on input "text" at bounding box center [196, 208] width 111 height 22
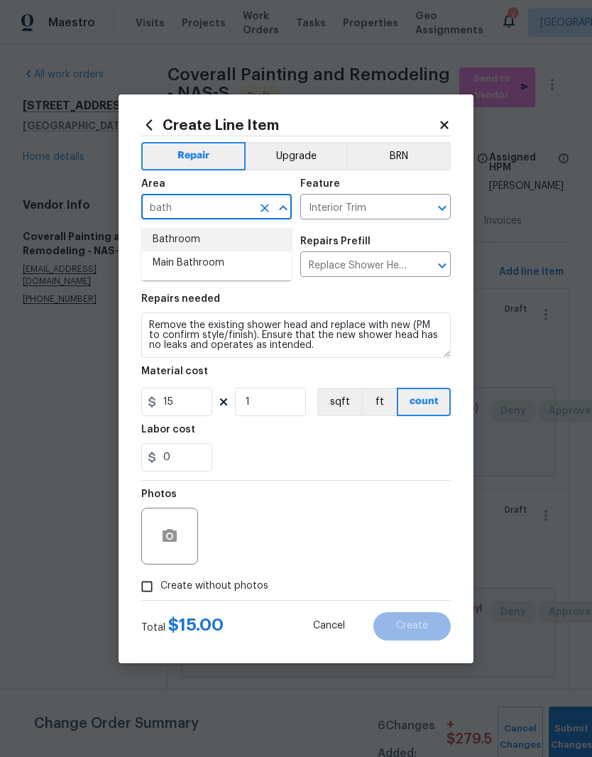
click at [201, 237] on li "Bathroom" at bounding box center [216, 239] width 150 height 23
type input "Bathroom"
click at [278, 403] on input "1" at bounding box center [270, 402] width 71 height 28
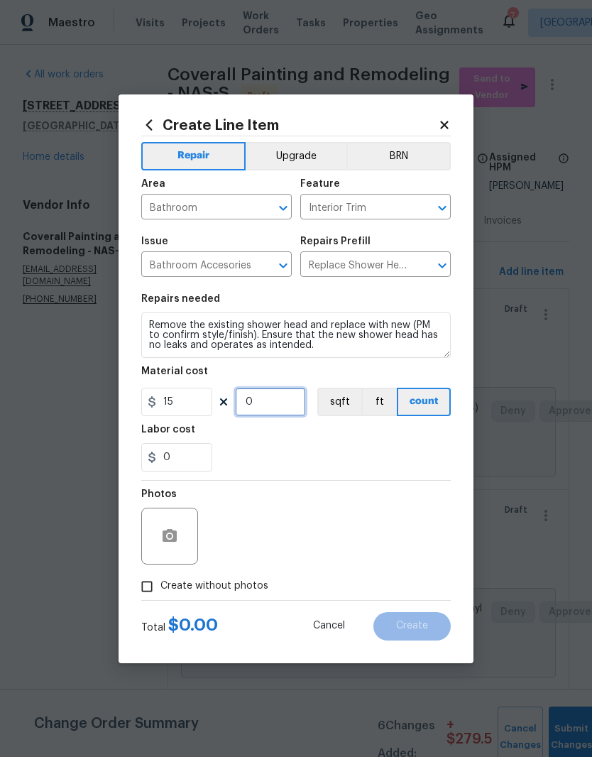
type input "3"
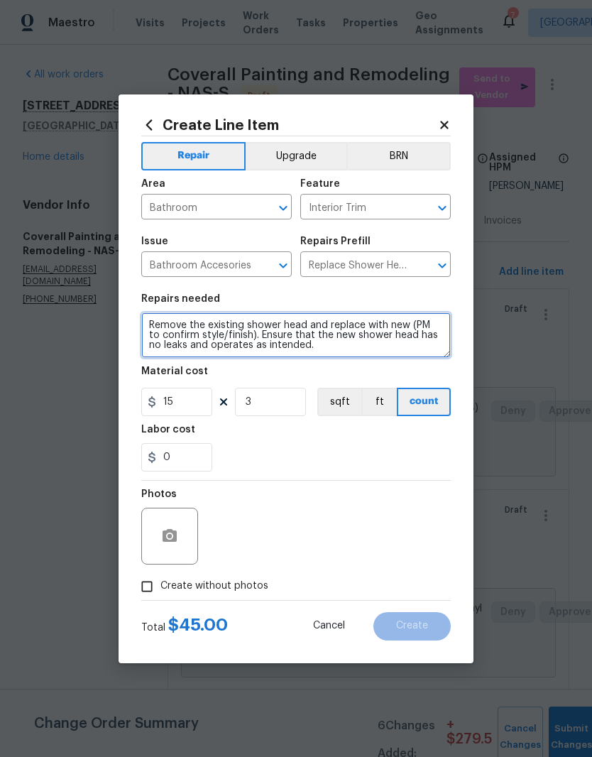
click at [152, 317] on textarea "Remove the existing shower head and replace with new (PM to confirm style/finis…" at bounding box center [295, 334] width 309 height 45
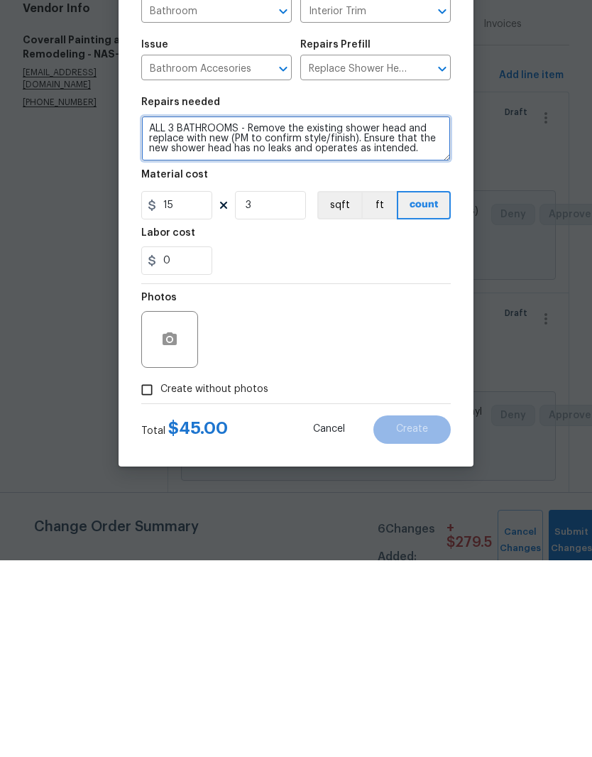
type textarea "ALL 3 BATHROOMS - Remove the existing shower head and replace with new (PM to c…"
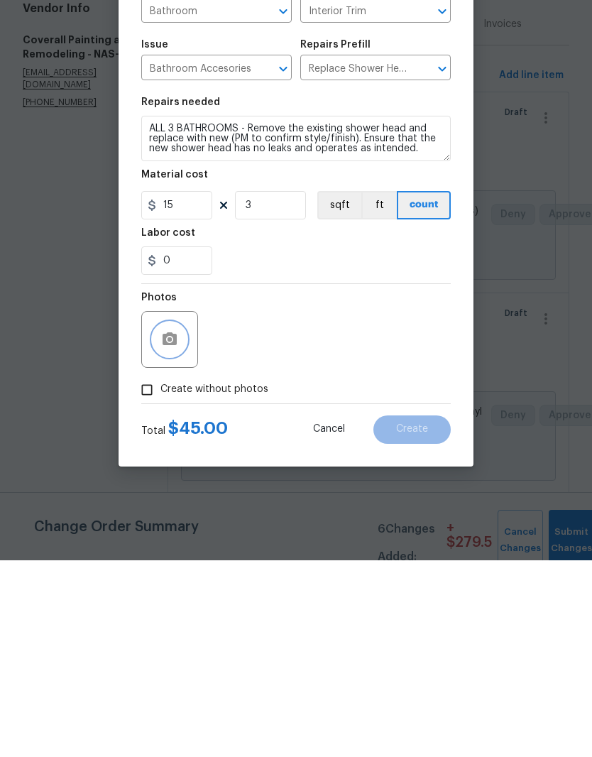
click at [172, 529] on icon "button" at bounding box center [170, 535] width 14 height 13
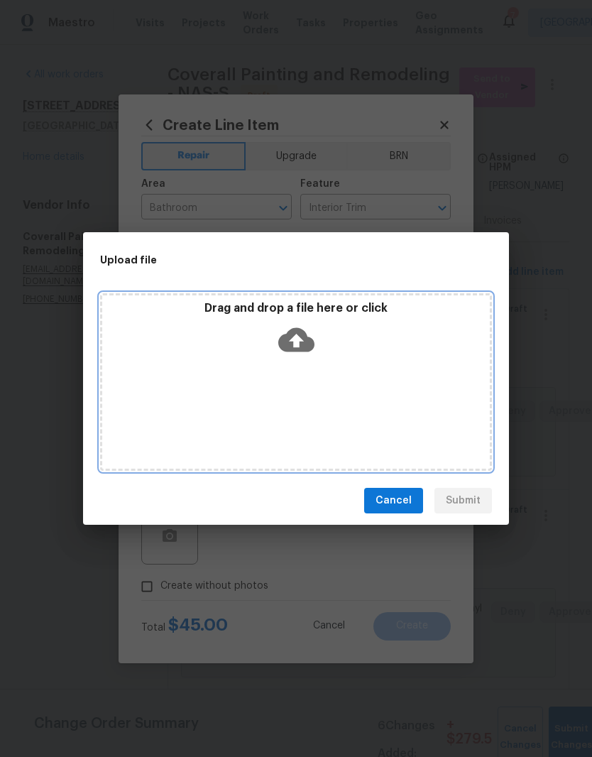
click at [352, 370] on div "Drag and drop a file here or click" at bounding box center [296, 381] width 392 height 177
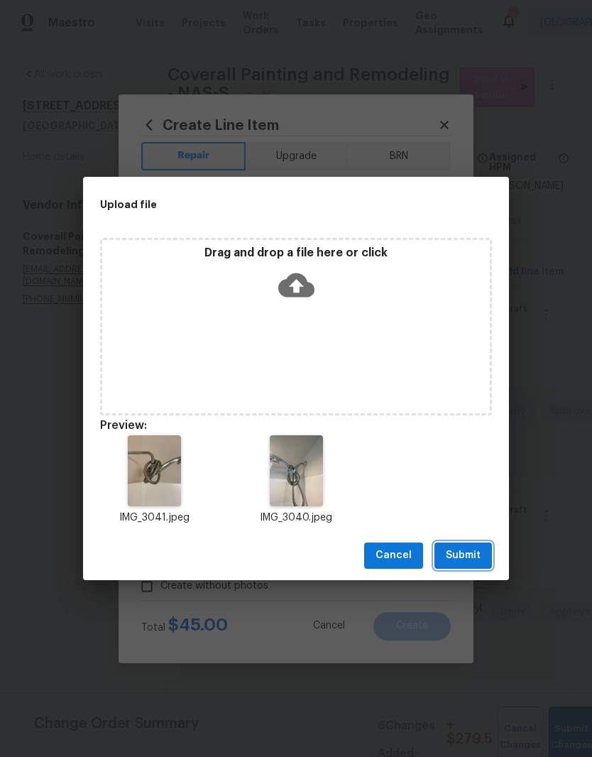
click at [468, 555] on span "Submit" at bounding box center [463, 555] width 35 height 18
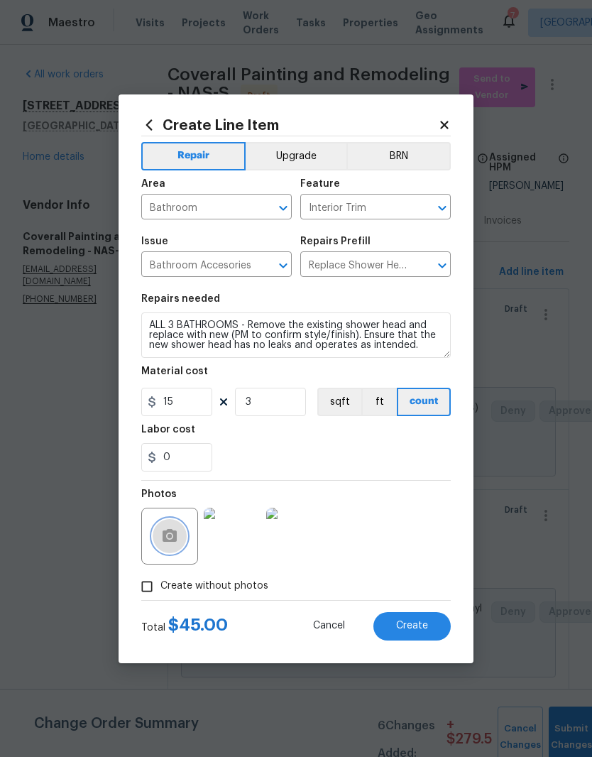
click at [174, 539] on icon "button" at bounding box center [170, 535] width 14 height 13
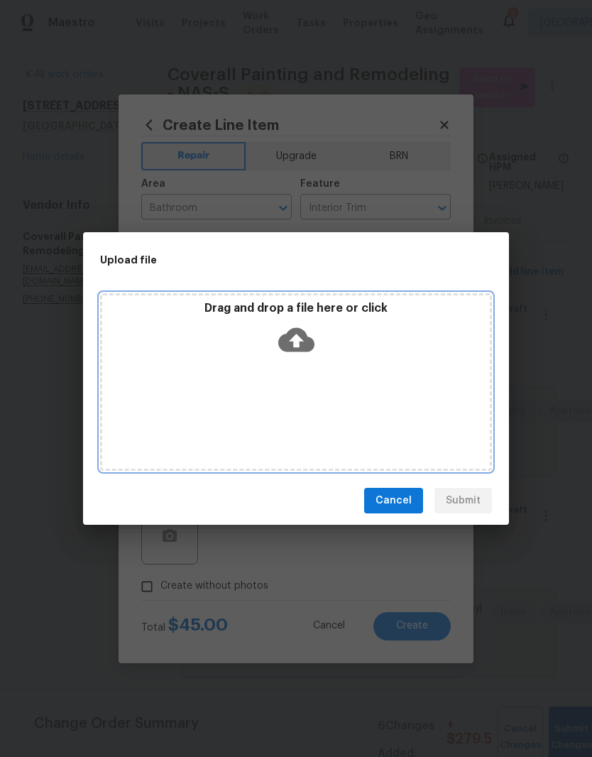
click at [319, 359] on div "Drag and drop a file here or click" at bounding box center [296, 331] width 388 height 61
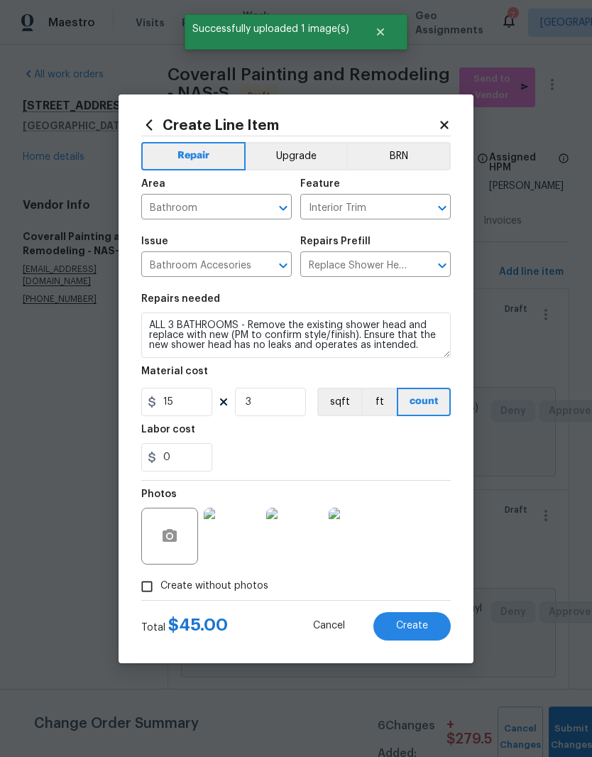
scroll to position [58, 0]
click at [363, 532] on img at bounding box center [357, 535] width 57 height 57
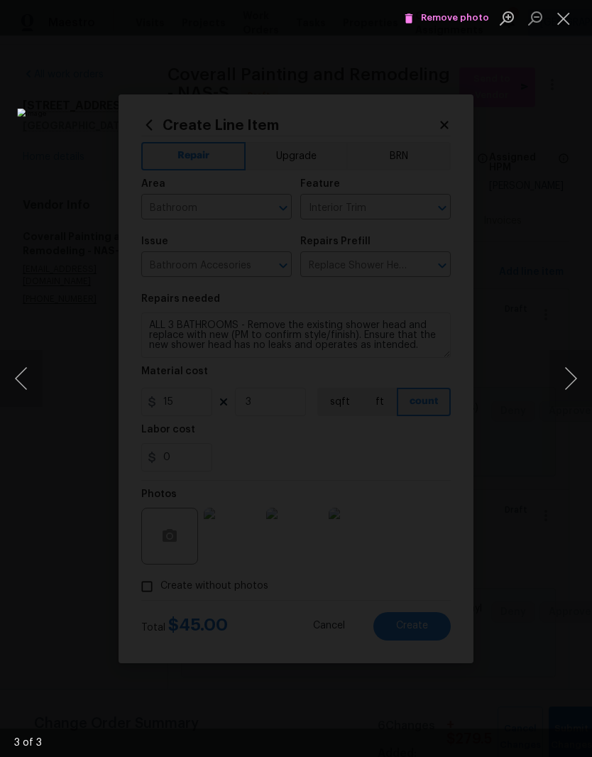
click at [568, 19] on button "Close lightbox" at bounding box center [563, 18] width 28 height 25
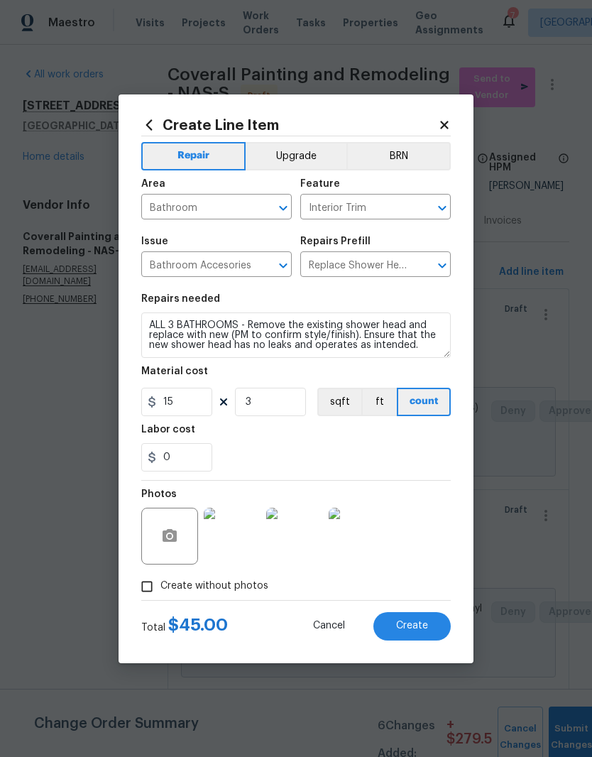
click at [419, 624] on span "Create" at bounding box center [412, 625] width 32 height 11
type input "0"
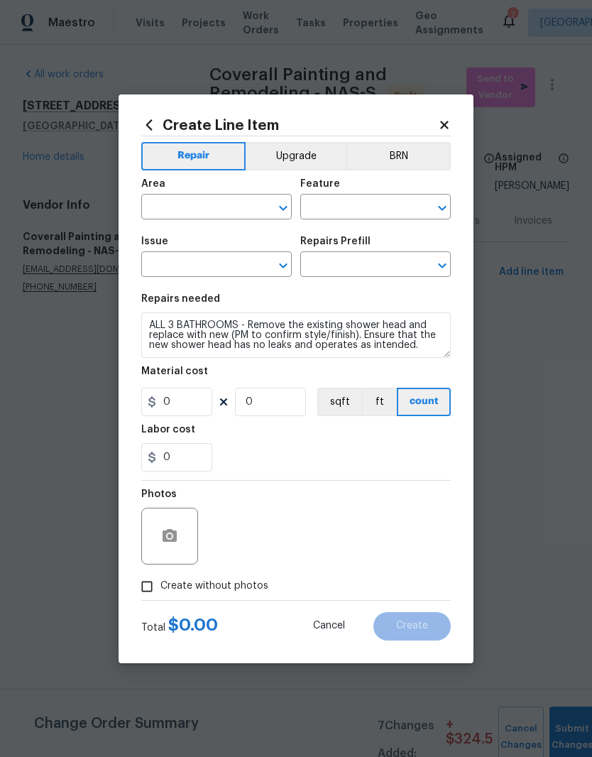
scroll to position [0, 0]
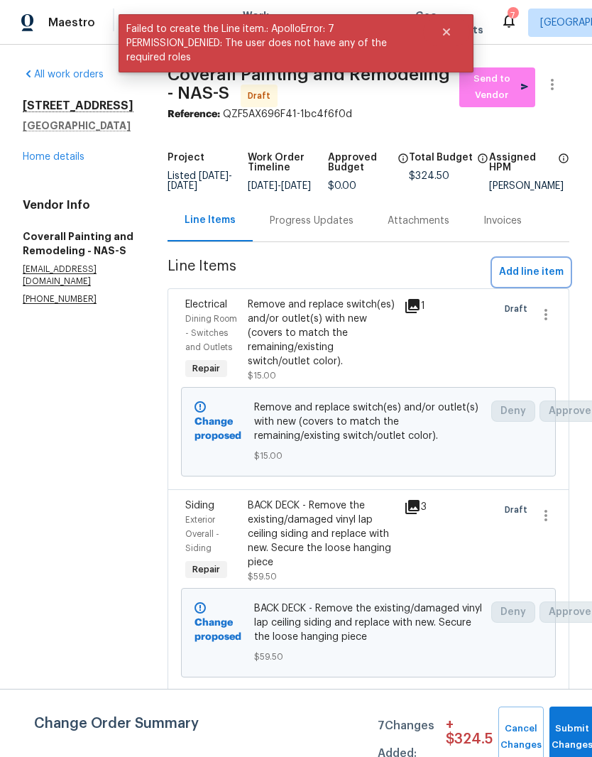
click at [550, 281] on span "Add line item" at bounding box center [531, 272] width 65 height 18
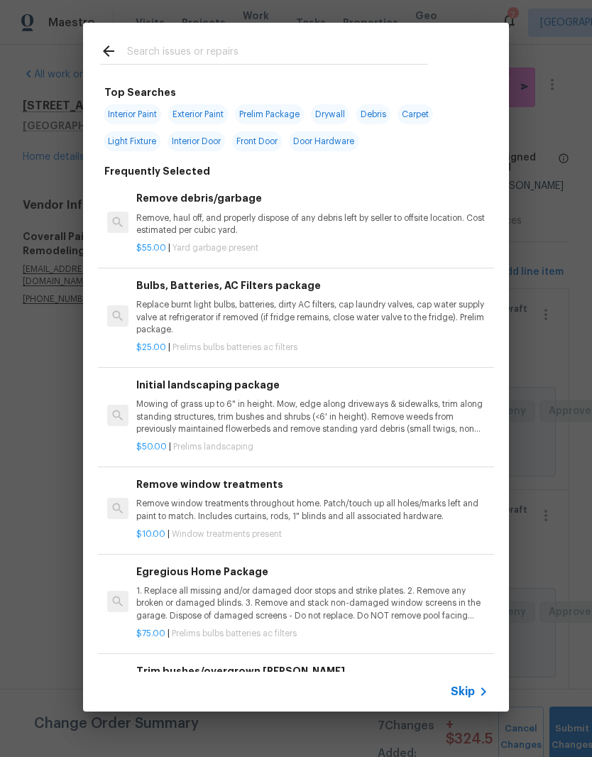
click at [265, 50] on input "text" at bounding box center [277, 53] width 301 height 21
type input "Gfci"
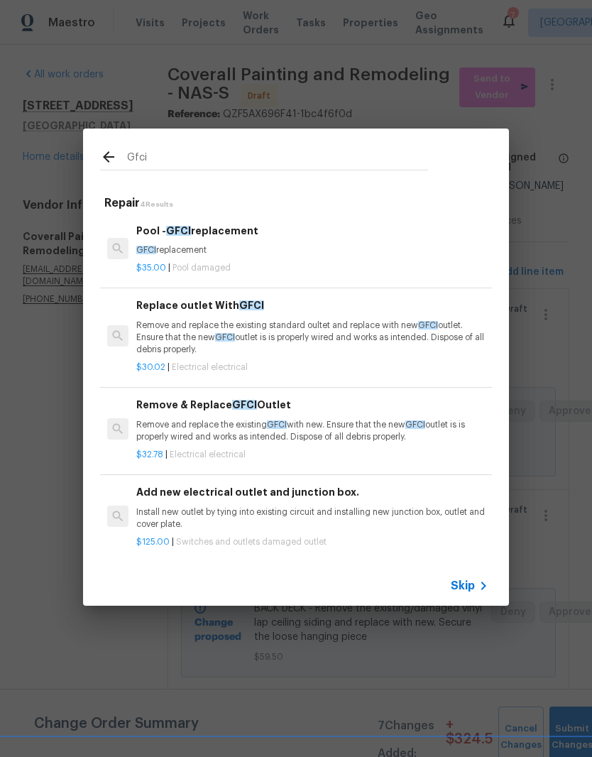
click at [207, 329] on p "Remove and replace the existing standard oultet and replace with new GFCI outle…" at bounding box center [312, 337] width 352 height 36
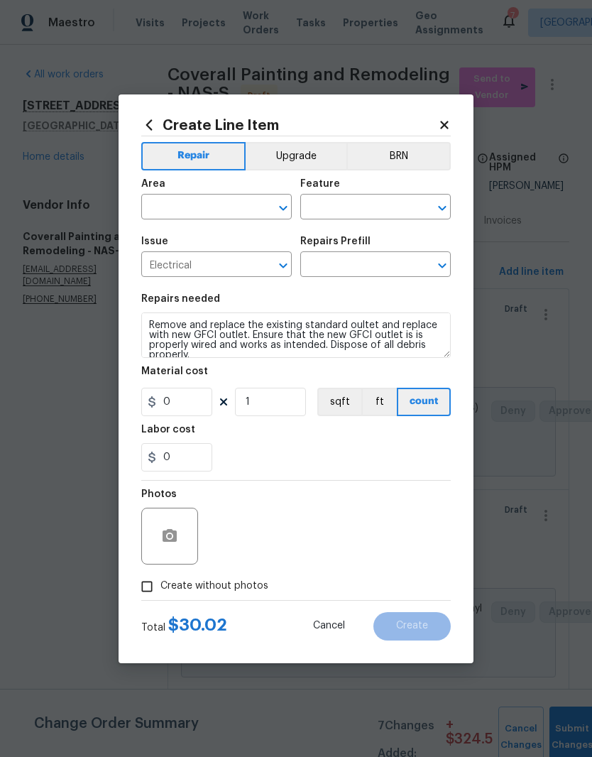
type input "Replace outlet With GFCI $30.02"
type input "30.02"
click at [249, 203] on input "text" at bounding box center [196, 208] width 111 height 22
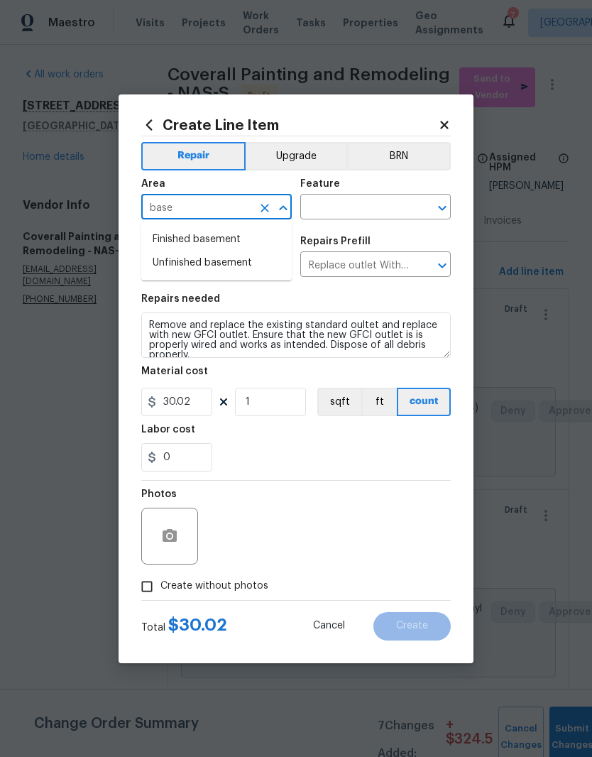
click at [224, 238] on li "Finished basement" at bounding box center [216, 239] width 150 height 23
type input "Finished basement"
click at [385, 209] on input "text" at bounding box center [355, 208] width 111 height 22
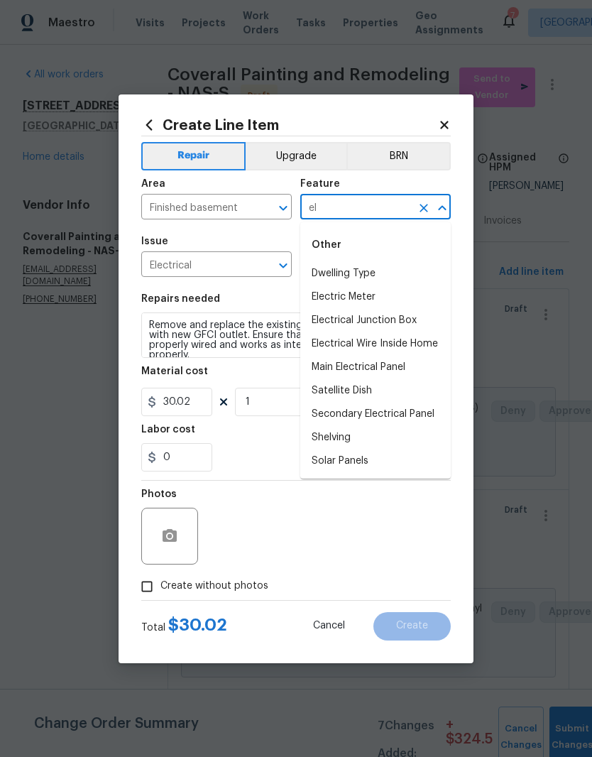
type input "e"
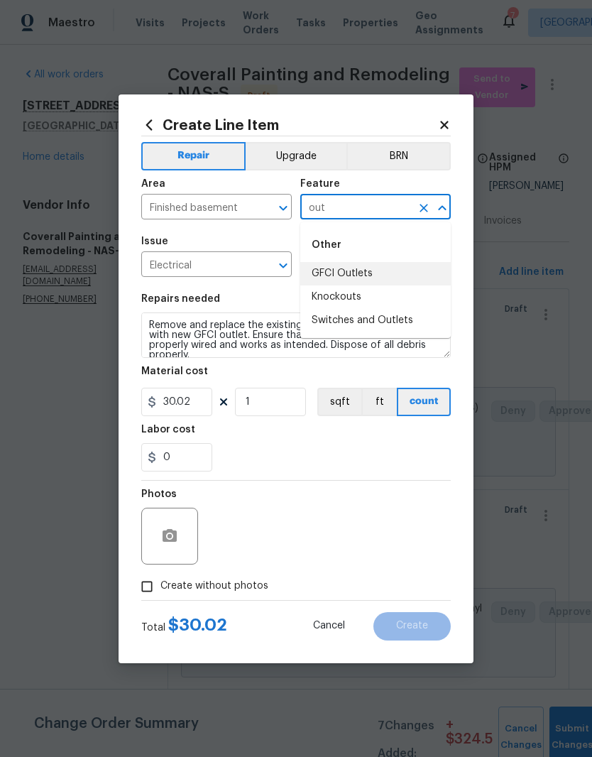
click at [353, 278] on li "GFCI Outlets" at bounding box center [375, 273] width 150 height 23
type input "GFCI Outlets"
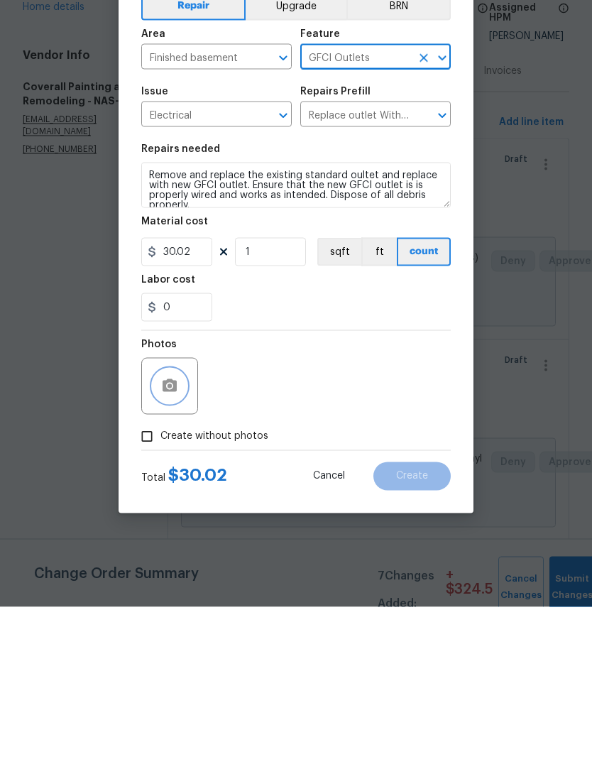
click at [178, 519] on button "button" at bounding box center [170, 536] width 34 height 34
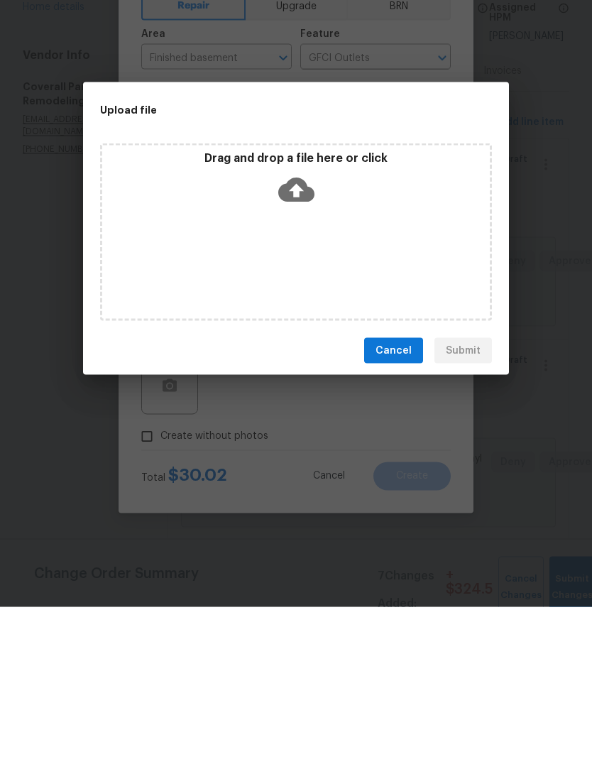
scroll to position [58, 0]
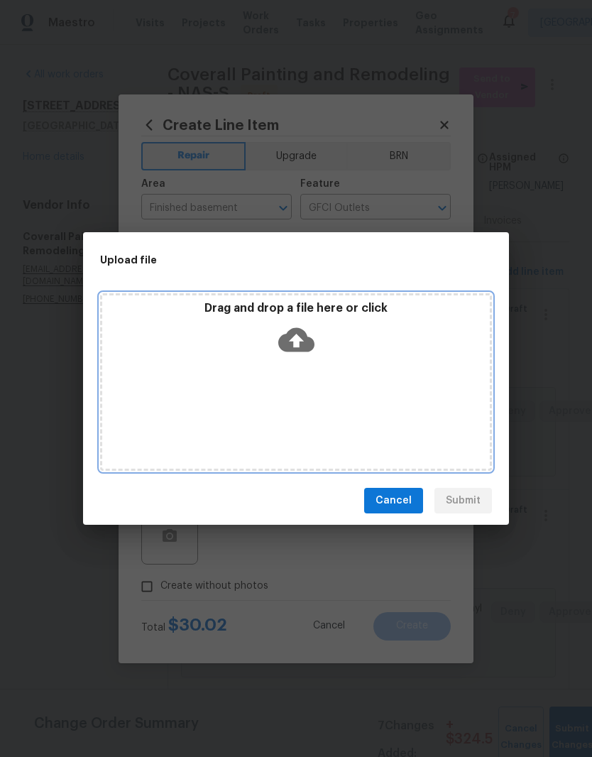
click at [347, 380] on div "Drag and drop a file here or click" at bounding box center [296, 381] width 392 height 177
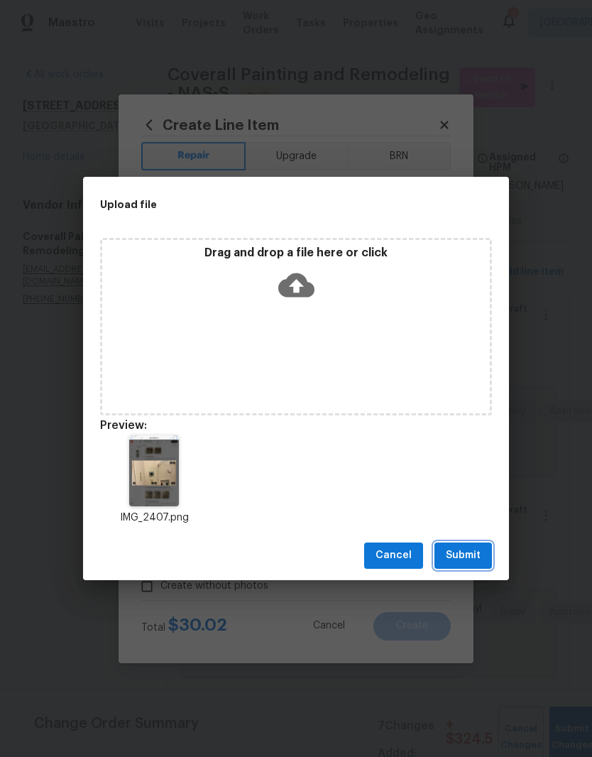
click at [476, 557] on span "Submit" at bounding box center [463, 555] width 35 height 18
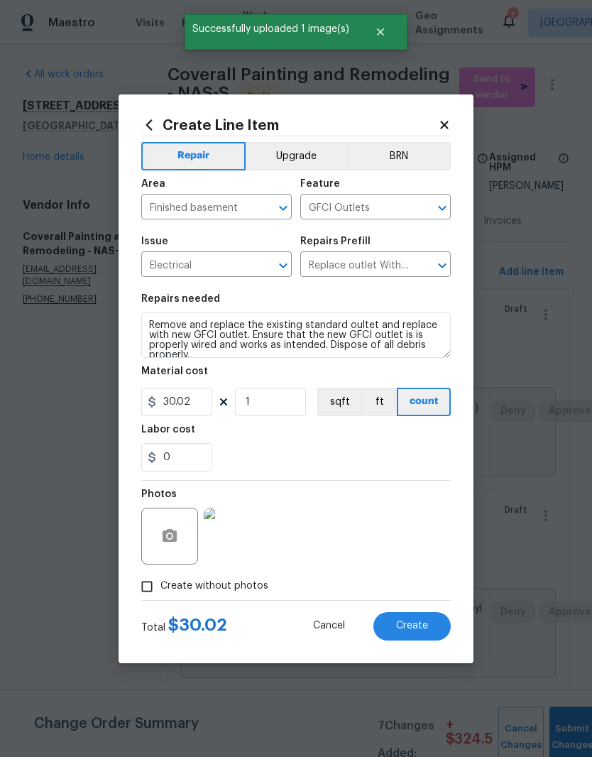
click at [238, 543] on img at bounding box center [232, 535] width 57 height 57
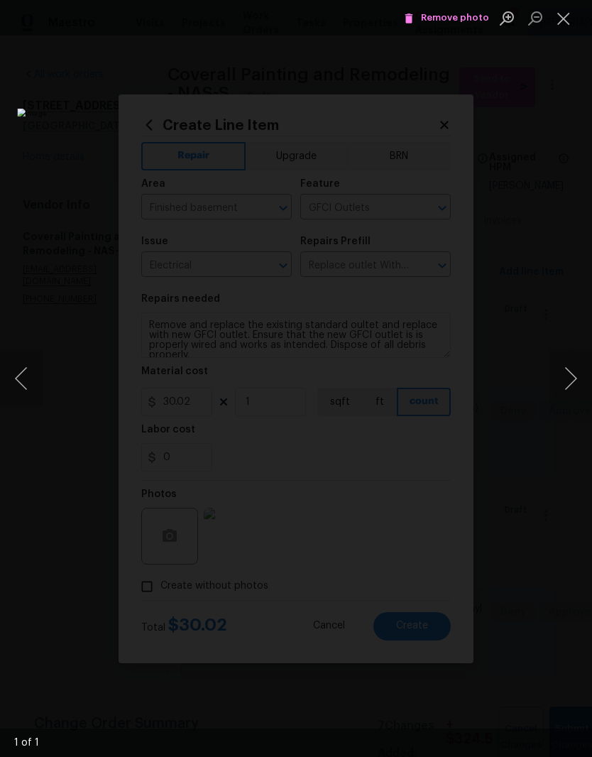
click at [566, 23] on button "Close lightbox" at bounding box center [563, 18] width 28 height 25
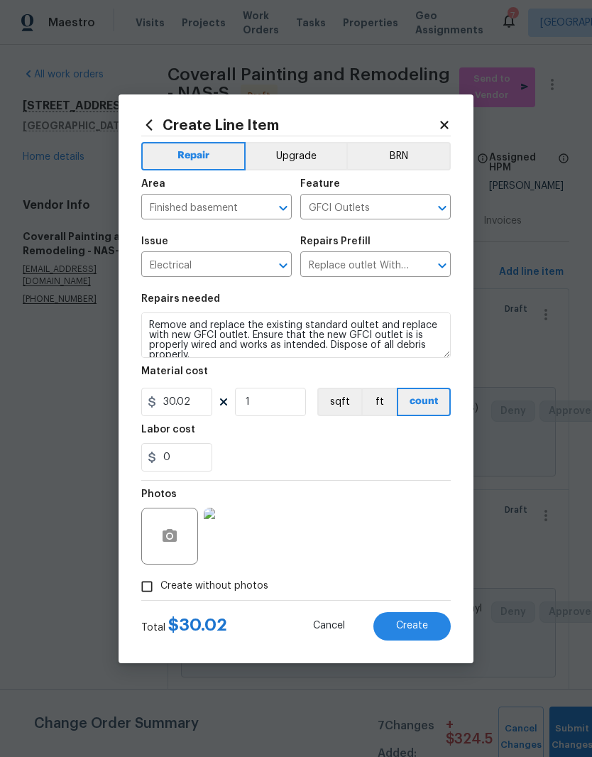
click at [419, 626] on span "Create" at bounding box center [412, 625] width 32 height 11
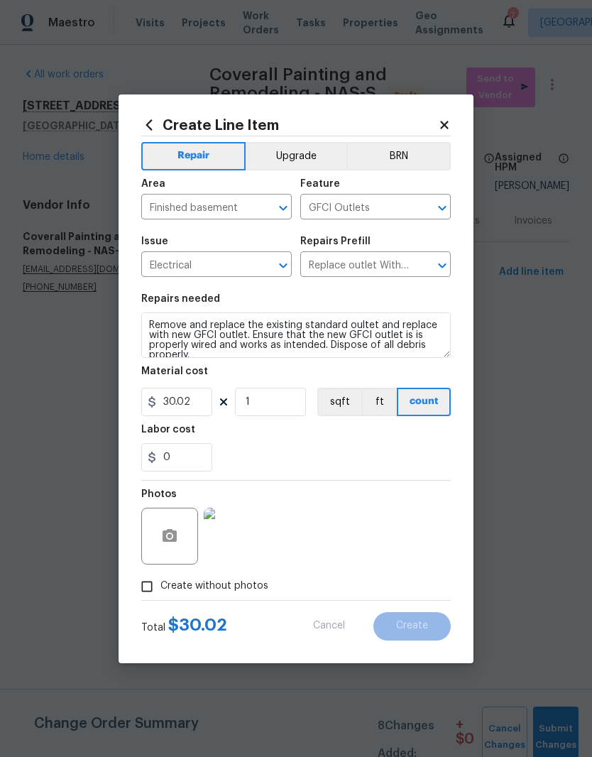
type input "0"
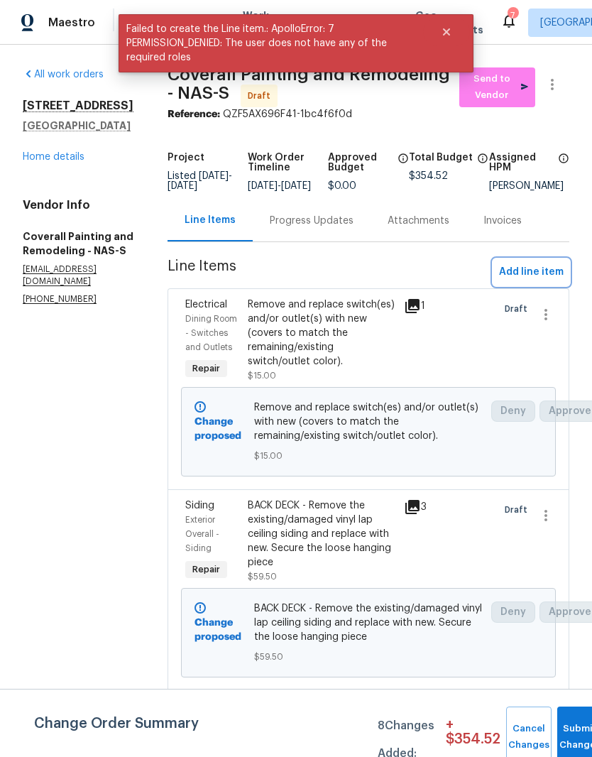
click at [551, 278] on span "Add line item" at bounding box center [531, 272] width 65 height 18
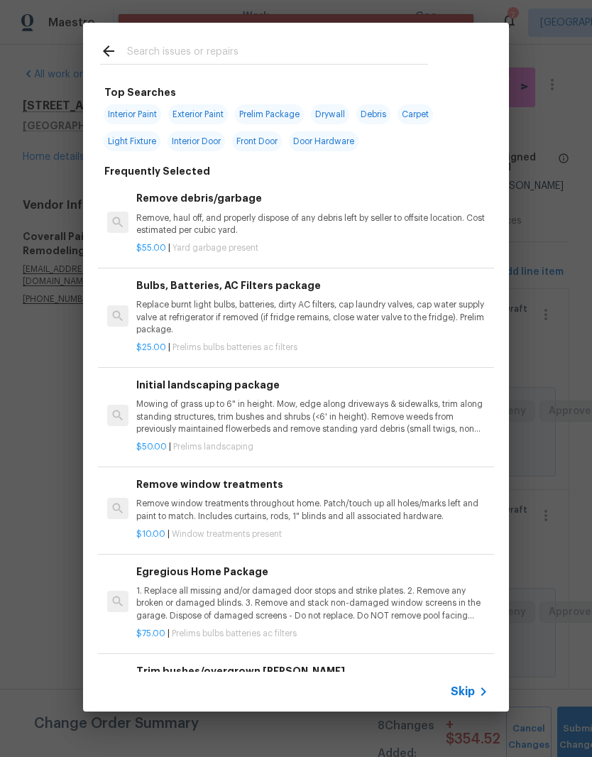
click at [378, 45] on input "text" at bounding box center [277, 53] width 301 height 21
type input "Refr"
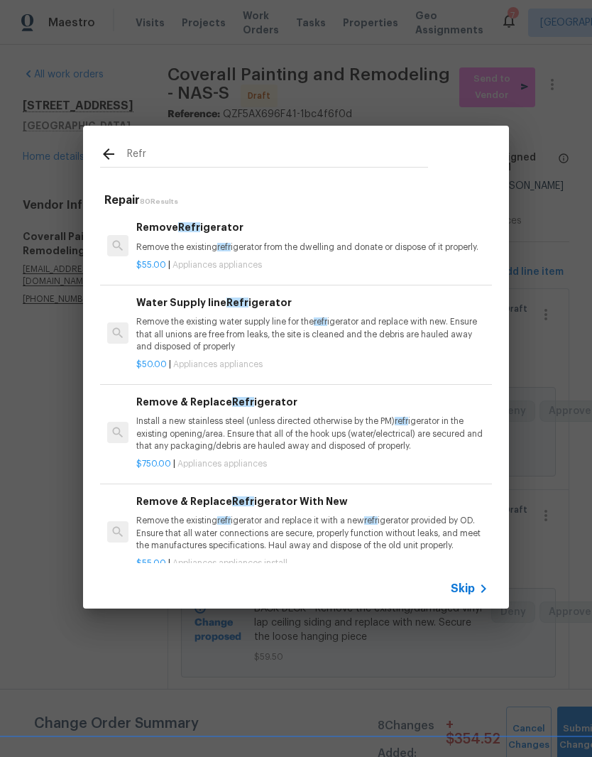
click at [215, 235] on h6 "Remove Refr igerator" at bounding box center [312, 227] width 352 height 16
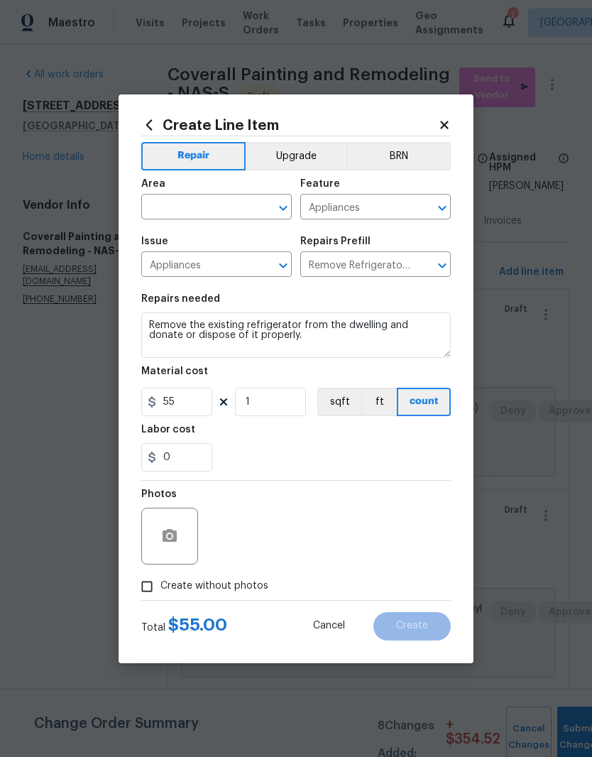
click at [251, 209] on input "text" at bounding box center [196, 208] width 111 height 22
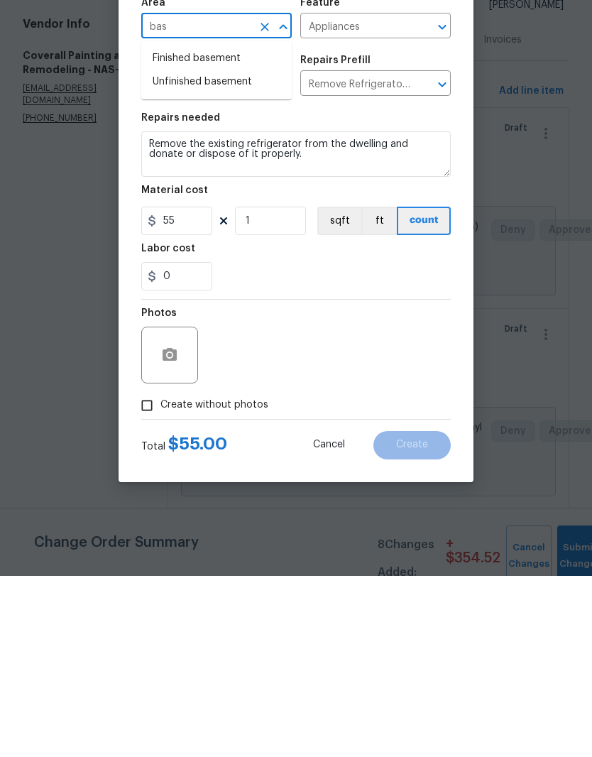
type input "bas"
click at [177, 527] on icon "button" at bounding box center [169, 535] width 17 height 17
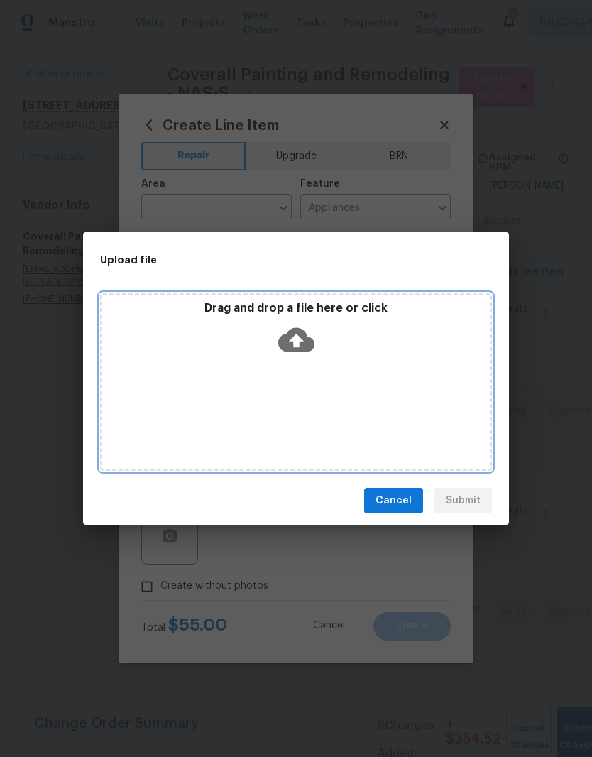
click at [368, 367] on div "Drag and drop a file here or click" at bounding box center [296, 381] width 392 height 177
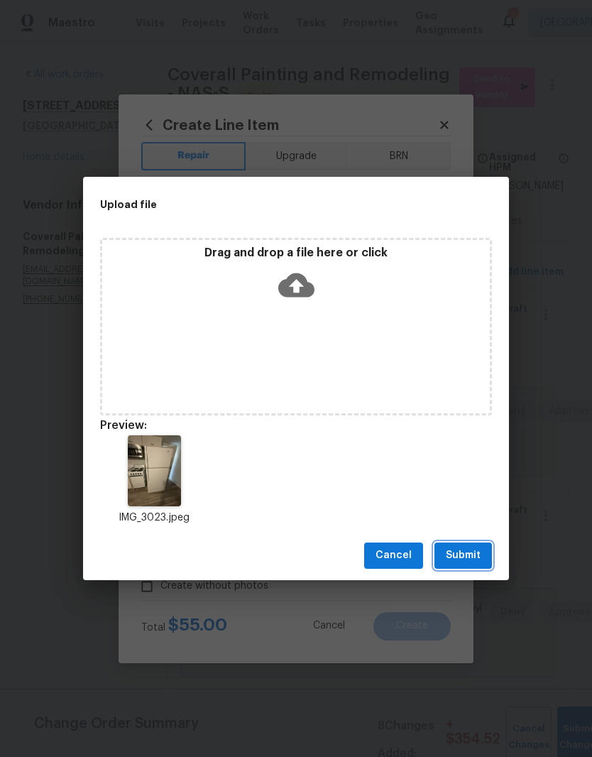
click at [474, 554] on span "Submit" at bounding box center [463, 555] width 35 height 18
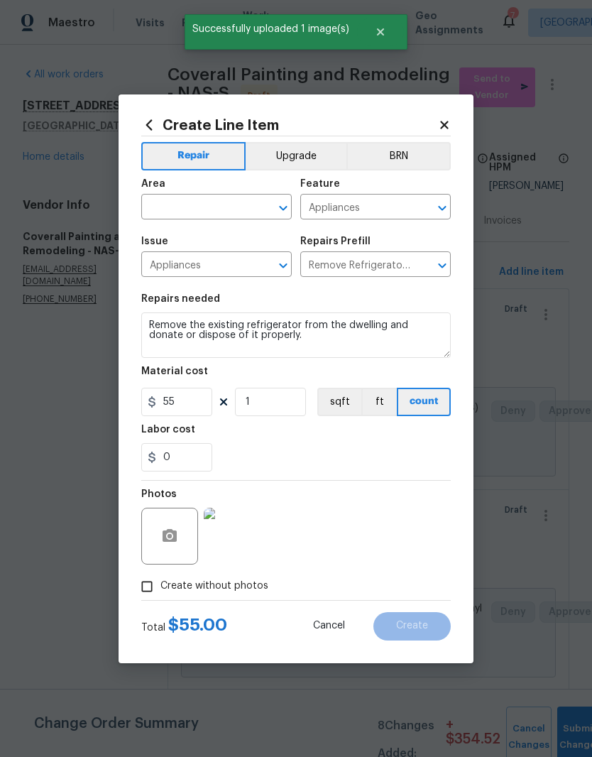
click at [251, 205] on input "text" at bounding box center [196, 208] width 111 height 22
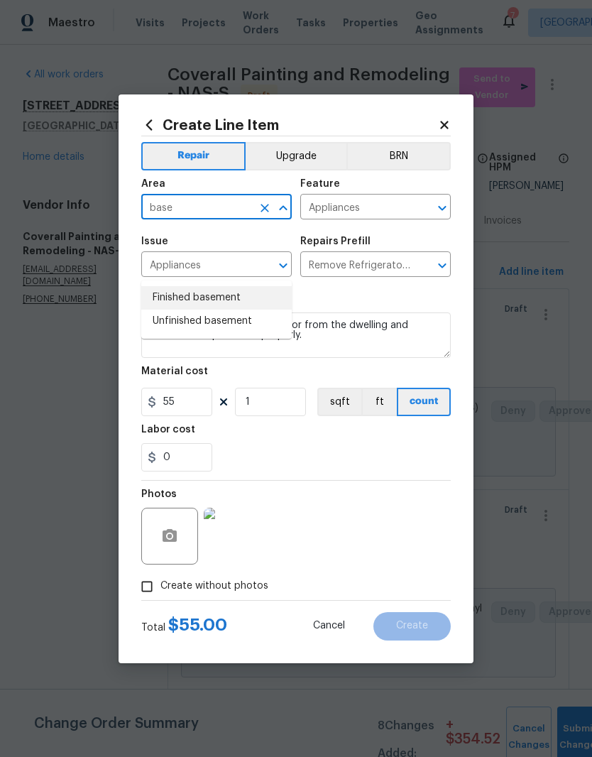
click at [221, 286] on li "Finished basement" at bounding box center [216, 297] width 150 height 23
type input "Finished basement"
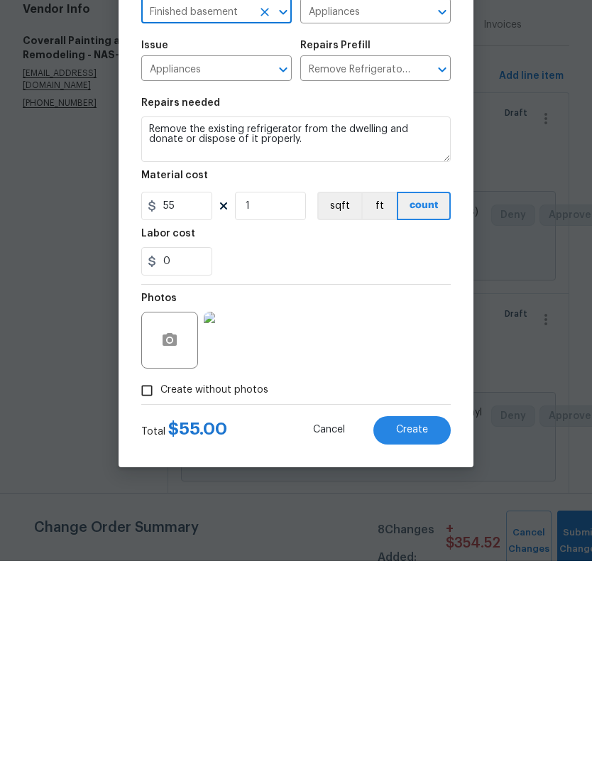
click at [424, 620] on span "Create" at bounding box center [412, 625] width 32 height 11
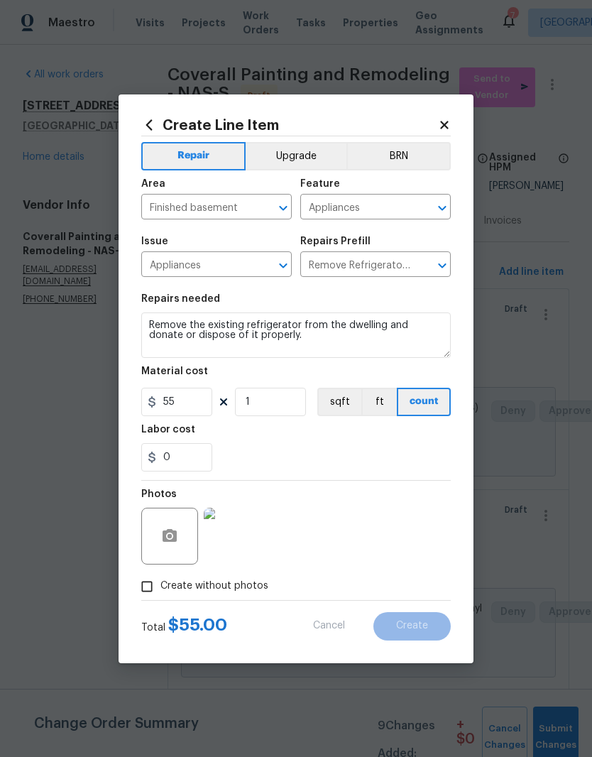
type input "0"
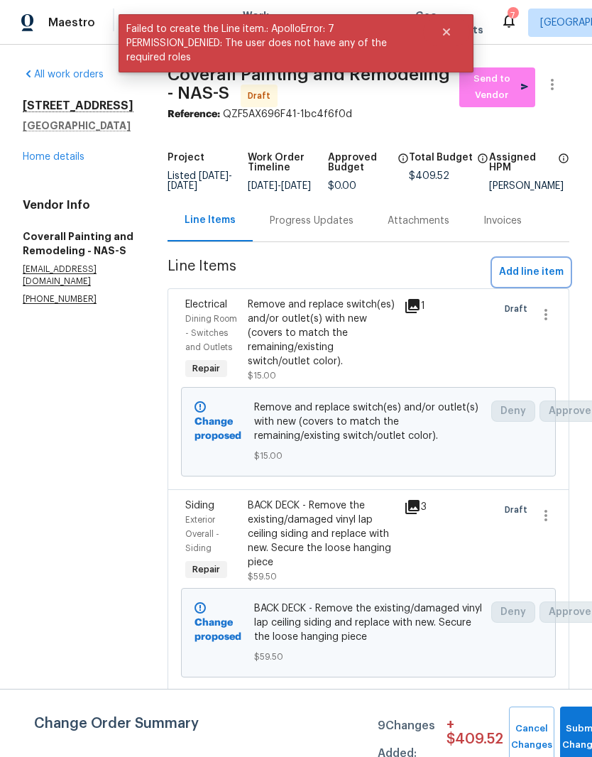
click at [549, 280] on span "Add line item" at bounding box center [531, 272] width 65 height 18
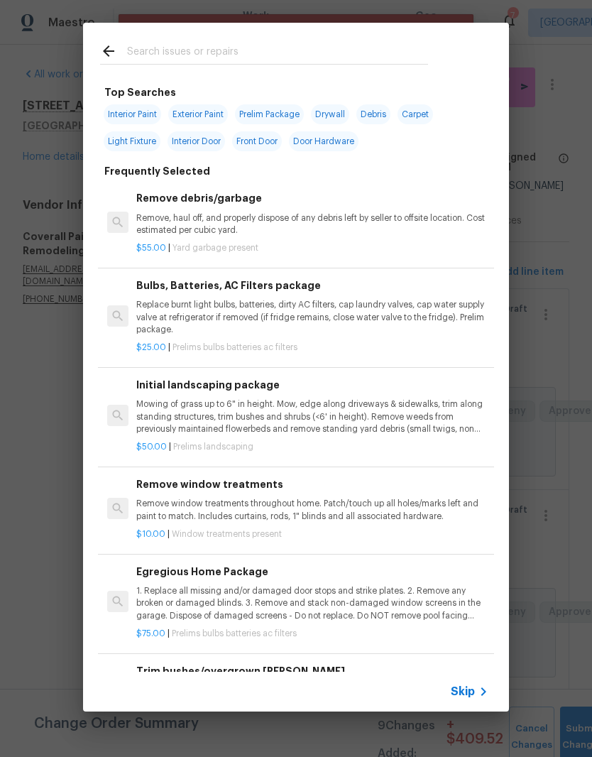
click at [317, 48] on input "text" at bounding box center [277, 53] width 301 height 21
type input "Paint"
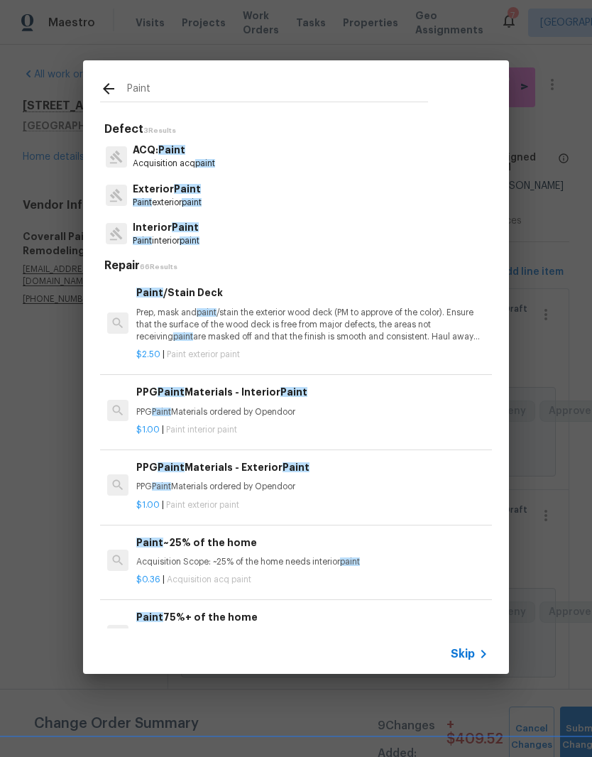
click at [189, 232] on span "Paint" at bounding box center [185, 227] width 27 height 10
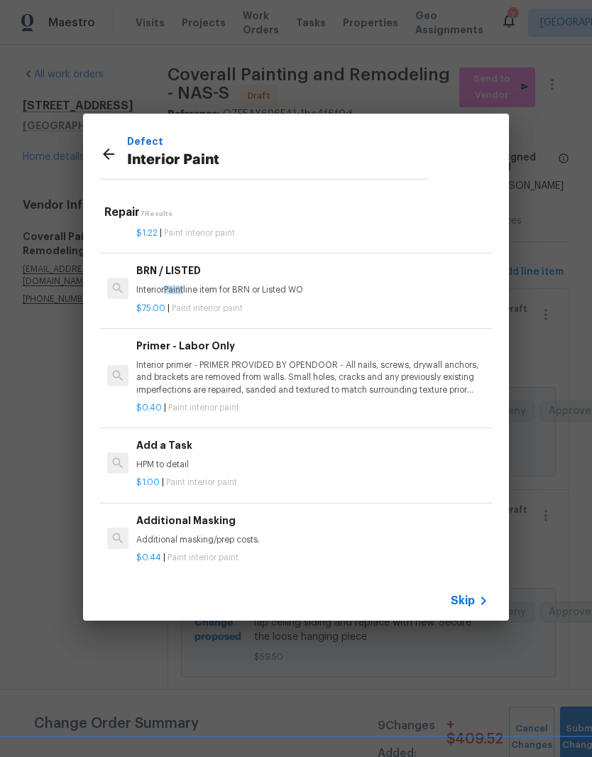
scroll to position [241, 0]
click at [166, 461] on p "HPM to detail" at bounding box center [312, 466] width 352 height 12
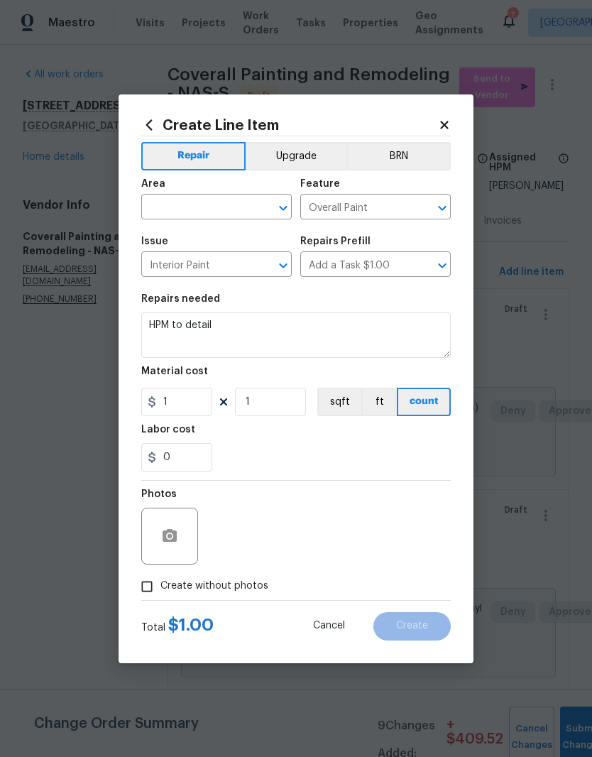
click at [251, 202] on input "text" at bounding box center [196, 208] width 111 height 22
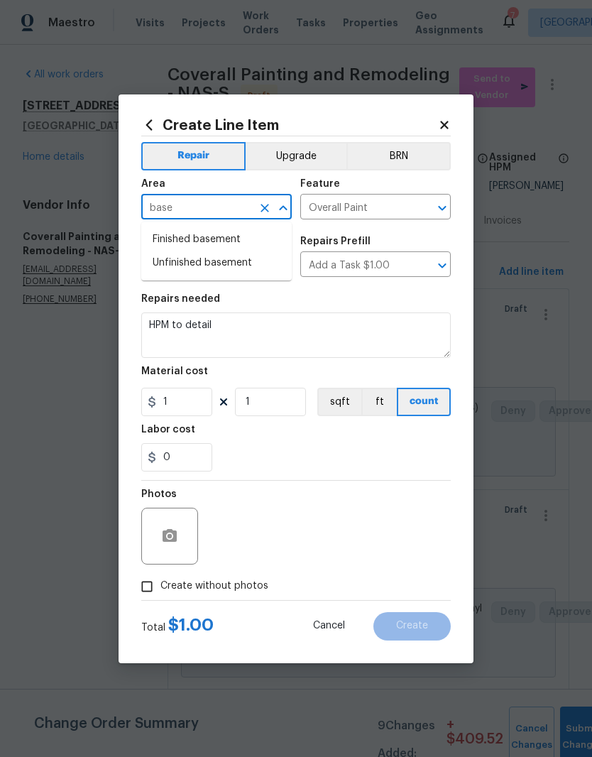
click at [233, 241] on li "Finished basement" at bounding box center [216, 239] width 150 height 23
type input "Finished basement"
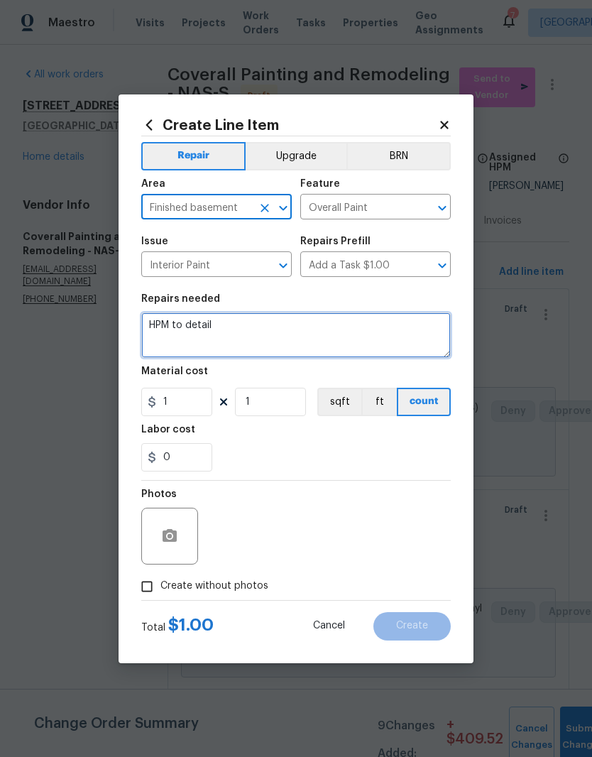
click at [253, 329] on textarea "HPM to detail" at bounding box center [295, 334] width 309 height 45
type textarea "H"
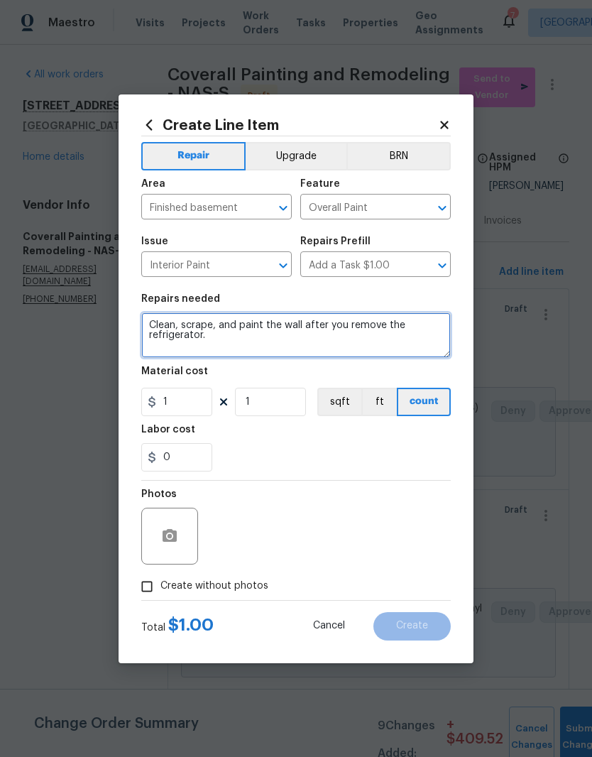
click at [214, 323] on textarea "Clean, scrape, and paint the wall after you remove the refrigerator." at bounding box center [295, 334] width 309 height 45
click at [180, 325] on textarea "Clean, scrape extending foam and paint the wall after you remove the refrigerat…" at bounding box center [295, 334] width 309 height 45
click at [229, 320] on textarea "Clean and scrape extending foam and paint the wall after you remove the refrige…" at bounding box center [295, 334] width 309 height 45
click at [233, 329] on textarea "Clean and scrape extending foam and paint the wall after you remove the refrige…" at bounding box center [295, 334] width 309 height 45
click at [321, 325] on textarea "Clean and scrape the extending foam and paint the wall after you remove the ref…" at bounding box center [295, 334] width 309 height 45
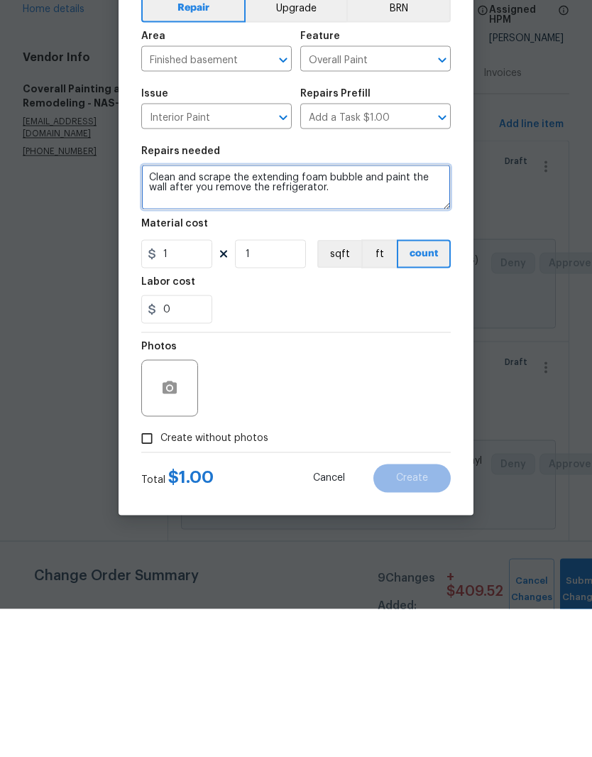
type textarea "Clean and scrape the extending foam bubble and paint the wall after you remove …"
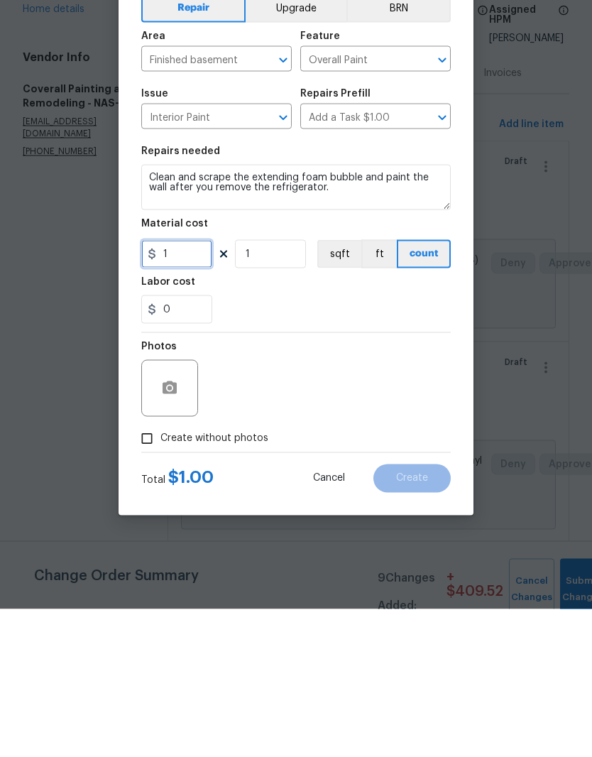
click at [186, 388] on input "1" at bounding box center [176, 402] width 71 height 28
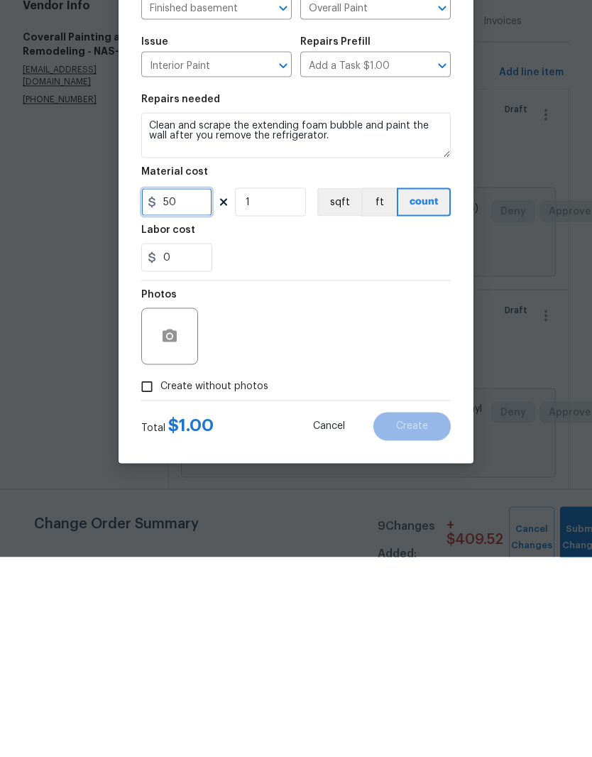
type input "50"
click at [180, 519] on button "button" at bounding box center [170, 536] width 34 height 34
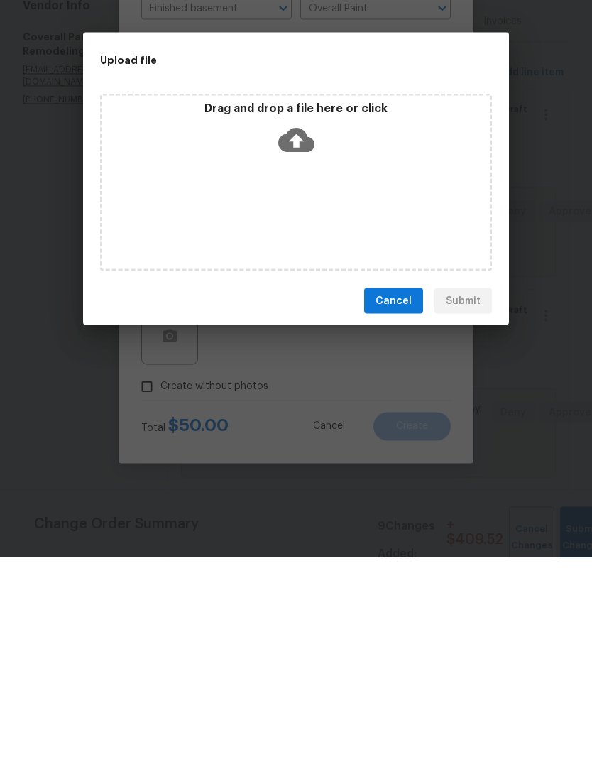
scroll to position [58, 0]
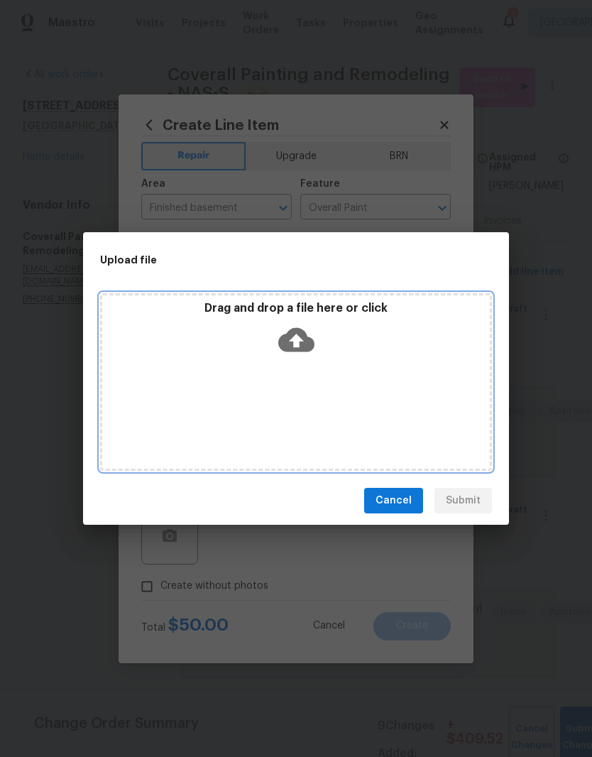
click at [351, 361] on div "Drag and drop a file here or click" at bounding box center [296, 331] width 388 height 61
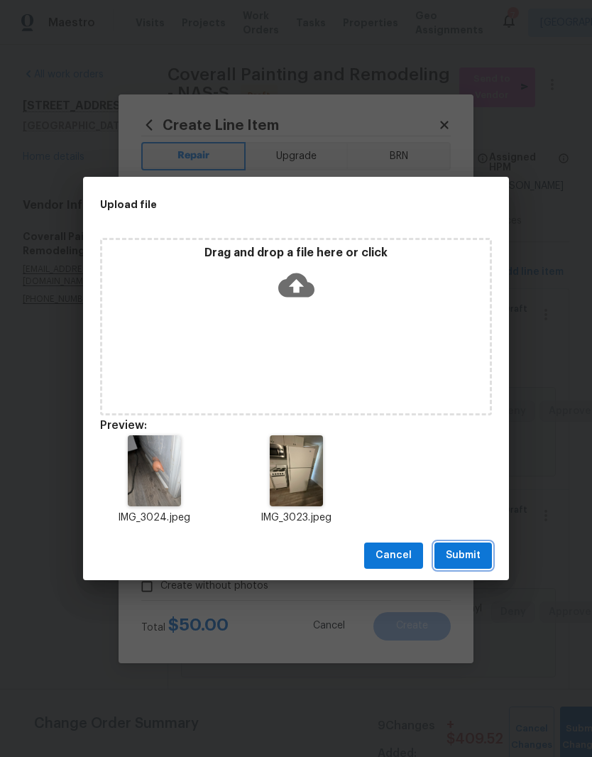
click at [469, 554] on span "Submit" at bounding box center [463, 555] width 35 height 18
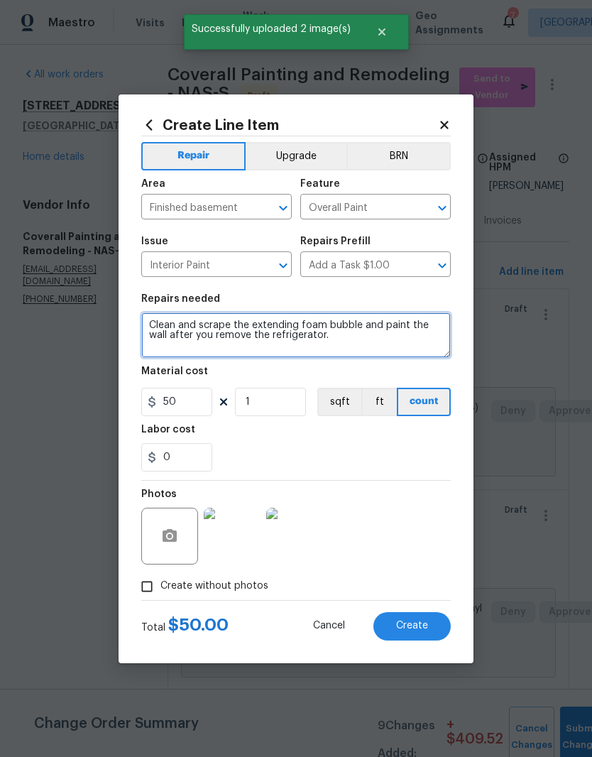
click at [201, 325] on textarea "Clean and scrape the extending foam bubble and paint the wall after you remove …" at bounding box center [295, 334] width 309 height 45
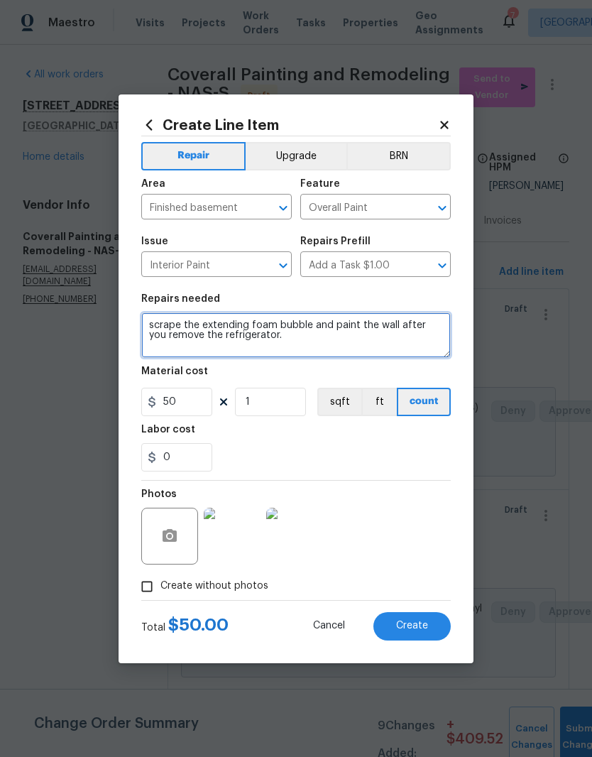
click at [396, 331] on textarea "scrape the extending foam bubble and paint the wall after you remove the refrig…" at bounding box center [295, 334] width 309 height 45
click at [402, 326] on textarea "scrape the extending foam bubble and paint the wall after you remove the refrig…" at bounding box center [295, 334] width 309 height 45
click at [233, 336] on textarea "scrape the extending foam bubble and paint the wall behind after you remove the…" at bounding box center [295, 334] width 309 height 45
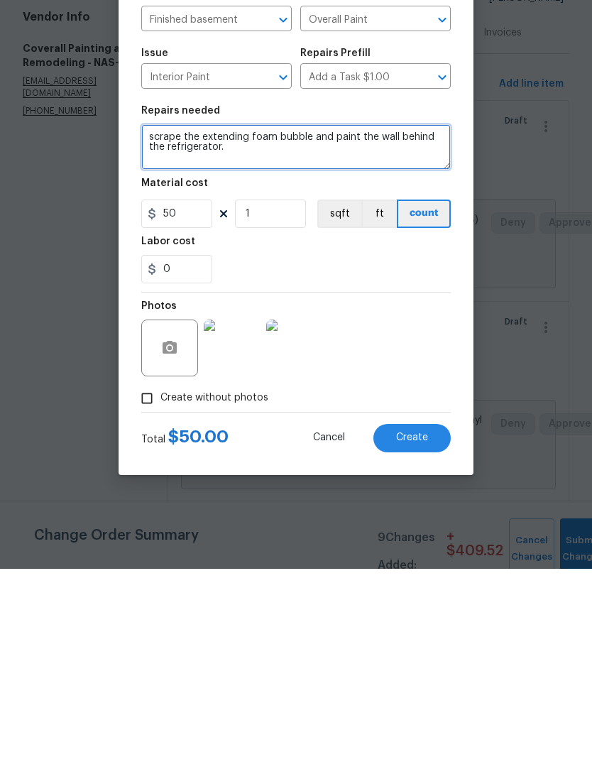
type textarea "scrape the extending foam bubble and paint the wall behind the refrigerator."
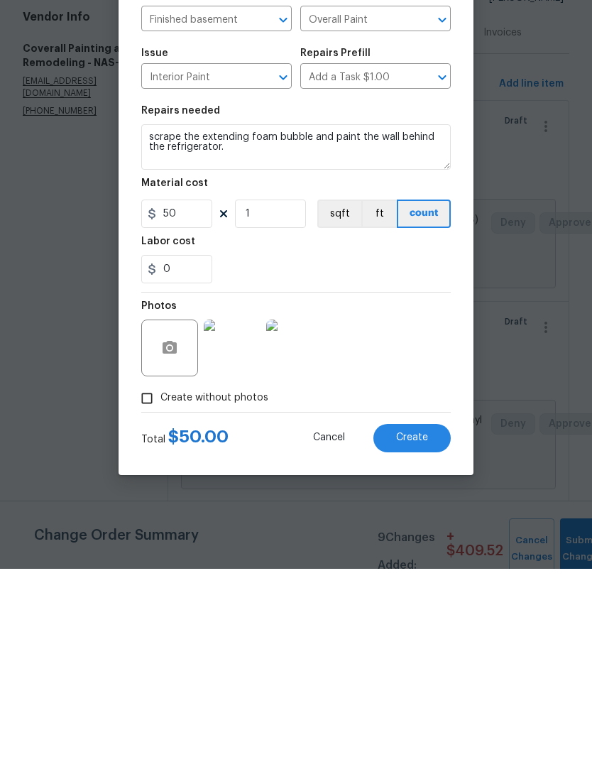
click at [245, 507] on img at bounding box center [232, 535] width 57 height 57
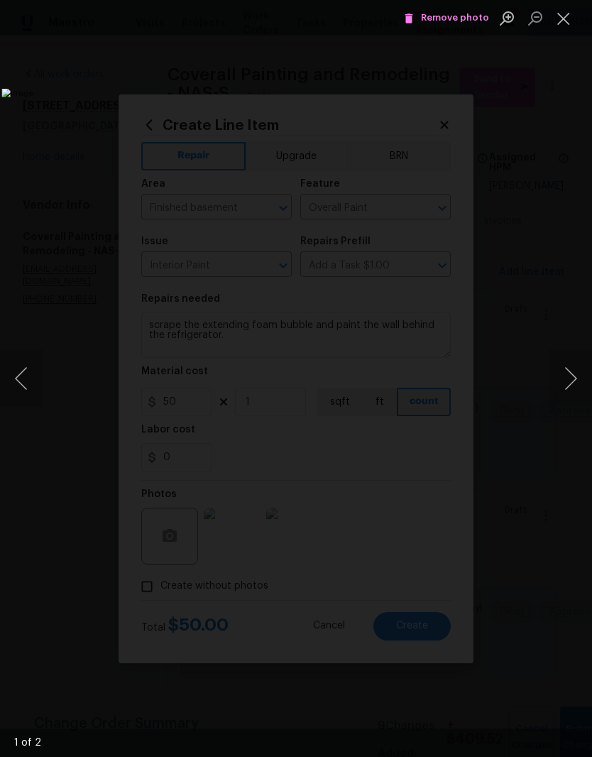
click at [573, 378] on button "Next image" at bounding box center [570, 378] width 43 height 57
click at [572, 24] on button "Close lightbox" at bounding box center [563, 18] width 28 height 25
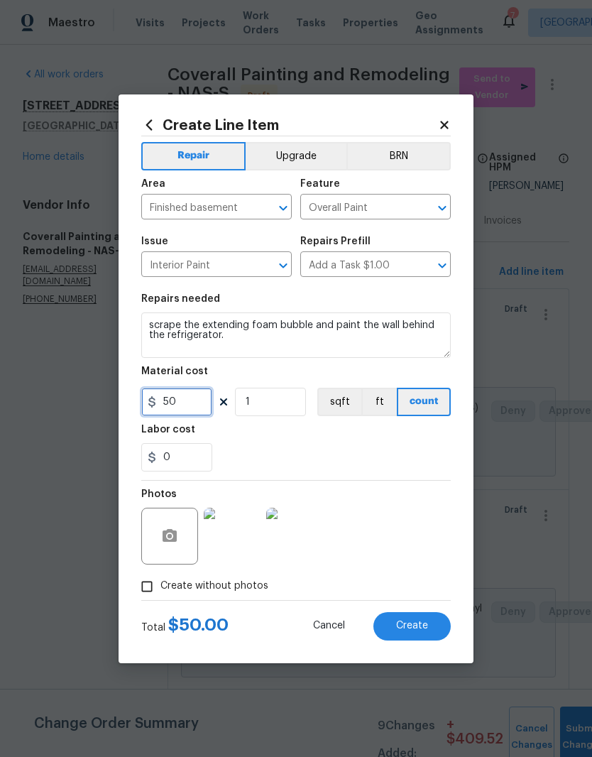
click at [198, 401] on input "50" at bounding box center [176, 402] width 71 height 28
type input "75"
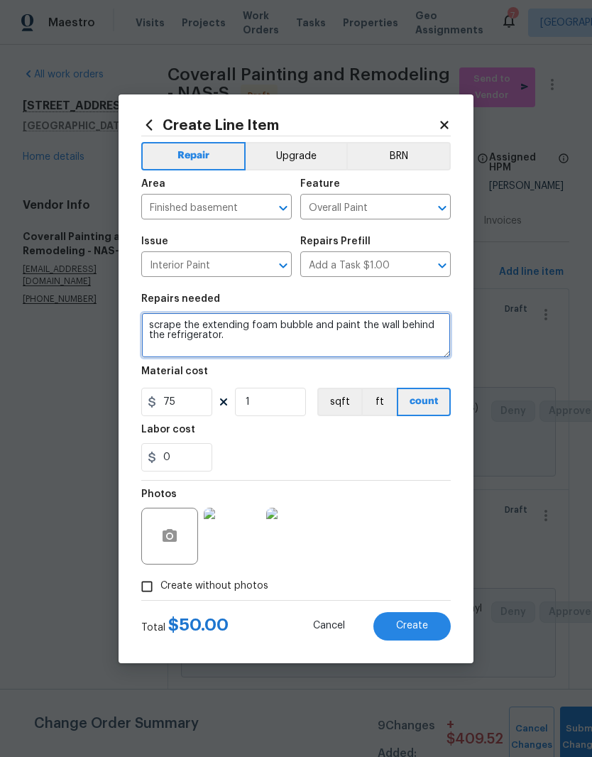
click at [398, 325] on textarea "scrape the extending foam bubble and paint the wall behind the refrigerator." at bounding box center [295, 334] width 309 height 45
click at [327, 340] on textarea "scrape the extending foam bubble and paint the wall corner to corner behind the…" at bounding box center [295, 334] width 309 height 45
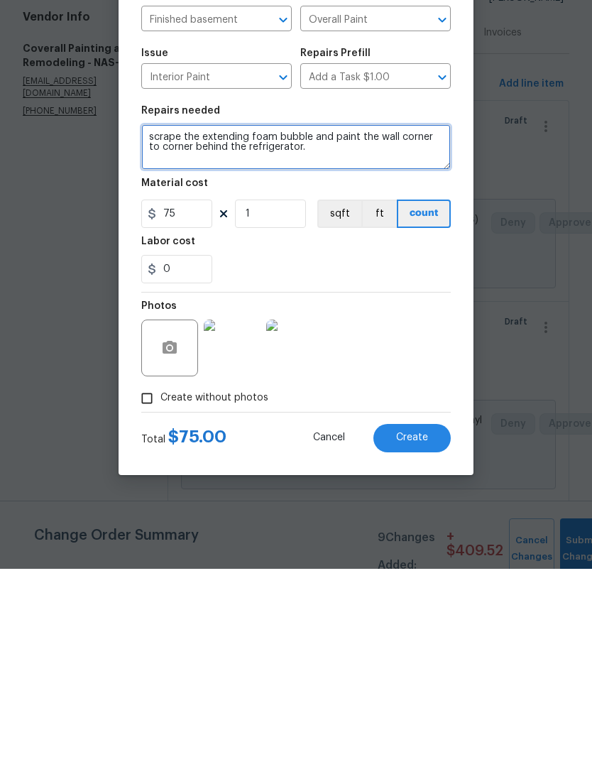
type textarea "scrape the extending foam bubble and paint the wall corner to corner behind the…"
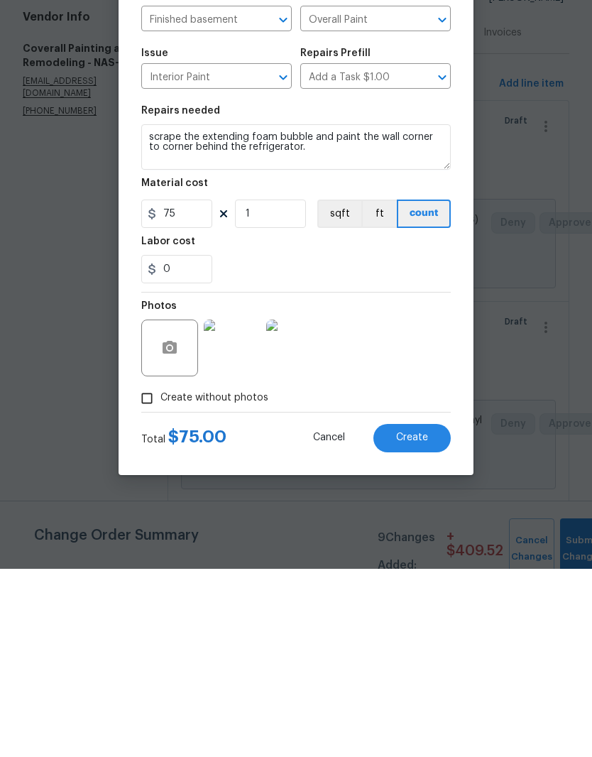
click at [417, 620] on span "Create" at bounding box center [412, 625] width 32 height 11
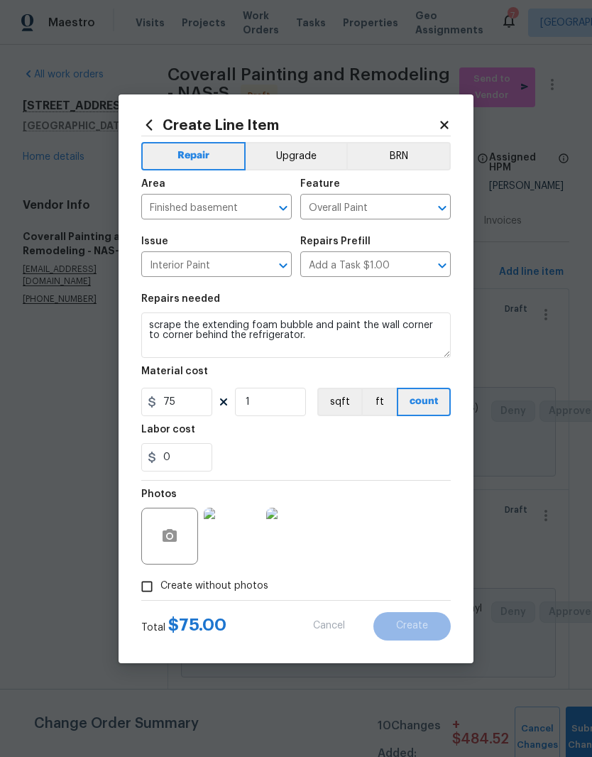
type input "0"
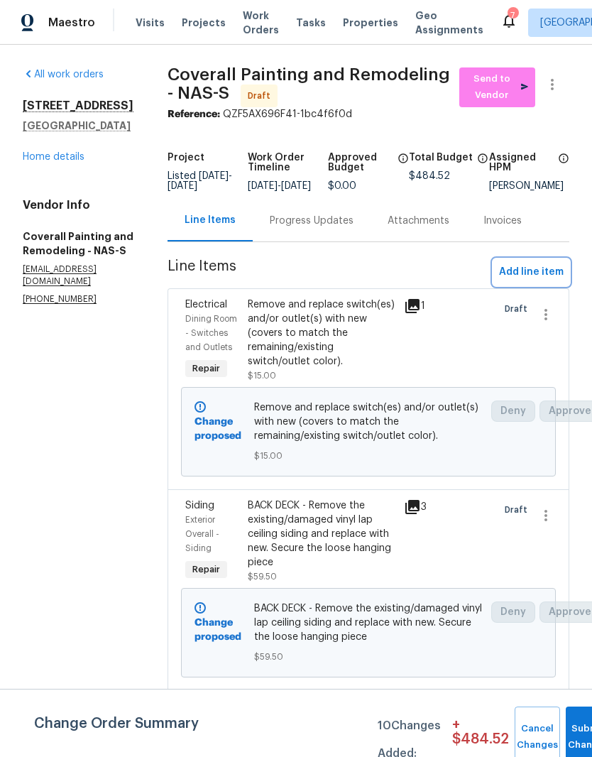
click at [549, 280] on span "Add line item" at bounding box center [531, 272] width 65 height 18
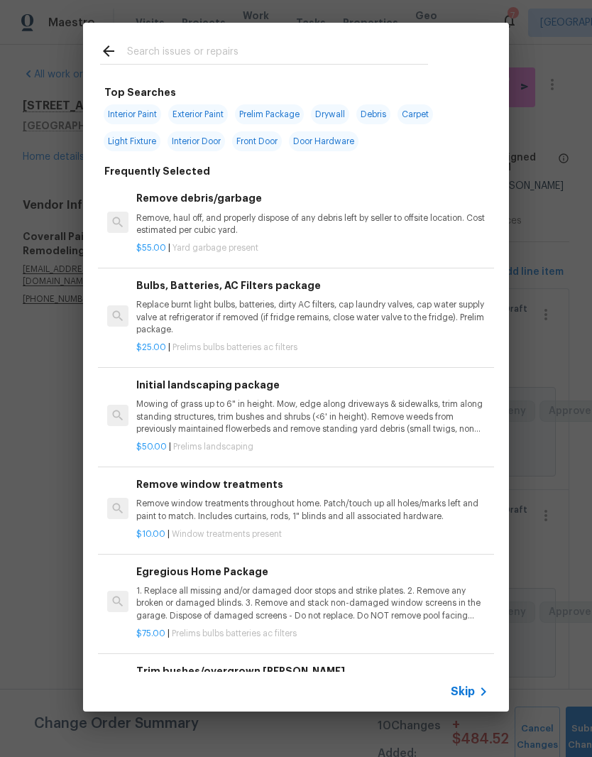
click at [270, 39] on div at bounding box center [264, 51] width 362 height 56
click at [270, 56] on input "text" at bounding box center [277, 53] width 301 height 21
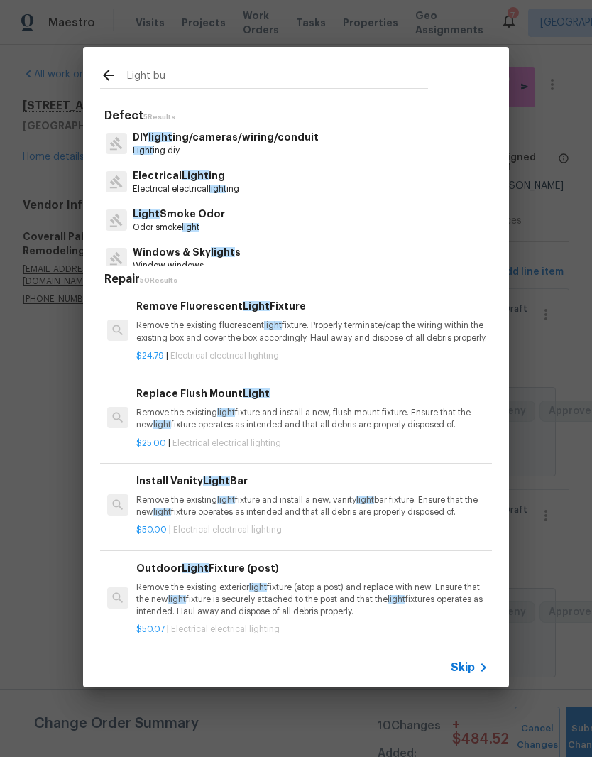
type input "Light bul"
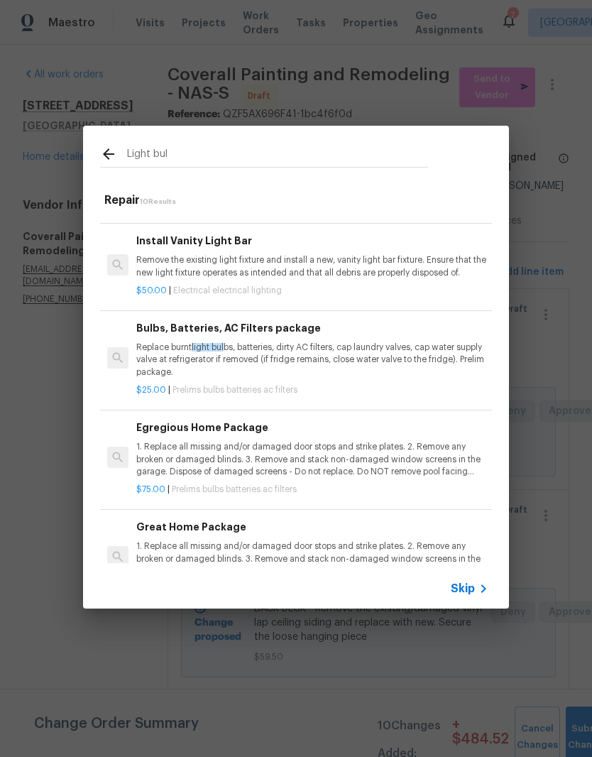
scroll to position [162, 0]
click at [276, 350] on p "Replace burnt light bul bs, batteries, dirty AC filters, cap laundry valves, ca…" at bounding box center [312, 359] width 352 height 36
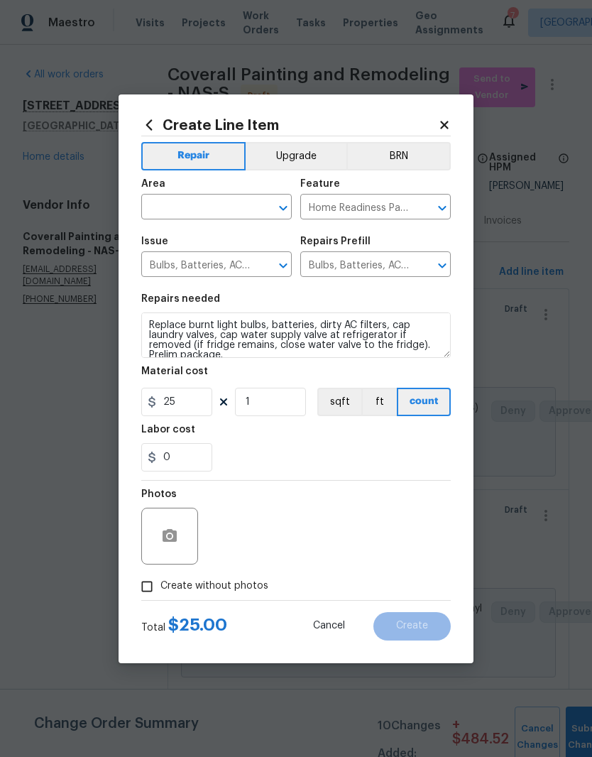
click at [246, 207] on input "text" at bounding box center [196, 208] width 111 height 22
click at [219, 264] on li "Interior Overall" at bounding box center [216, 262] width 150 height 23
type input "Interior Overall"
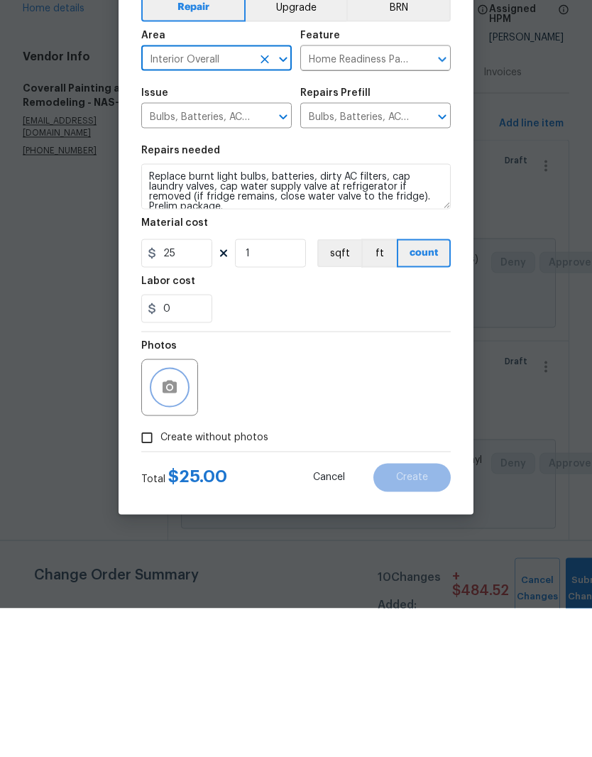
click at [176, 529] on icon "button" at bounding box center [170, 535] width 14 height 13
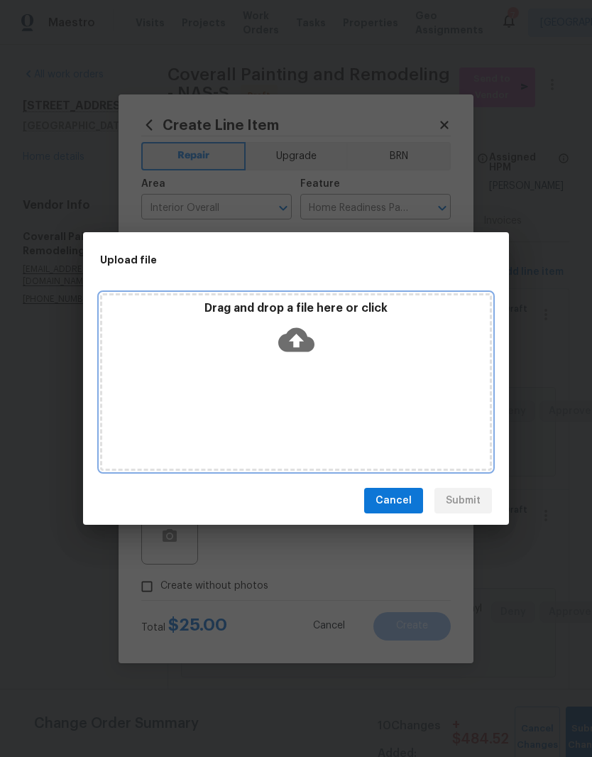
click at [375, 351] on div "Drag and drop a file here or click" at bounding box center [296, 331] width 388 height 61
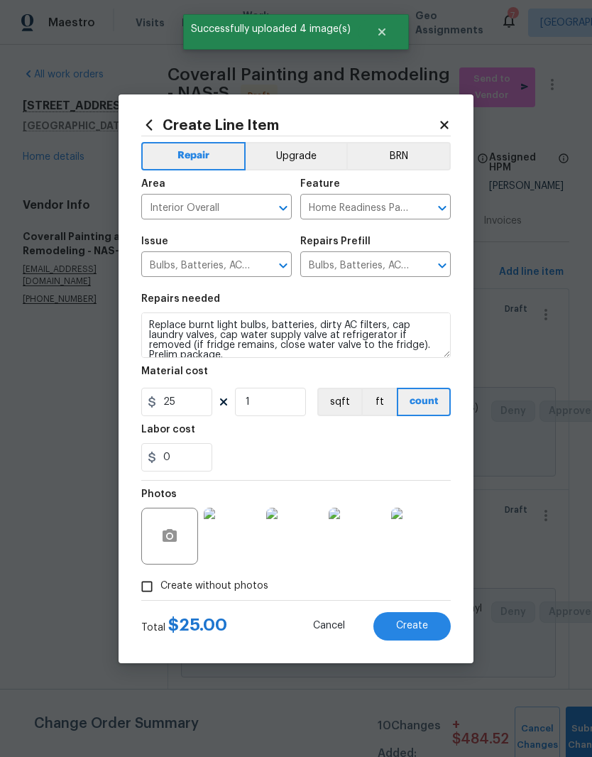
scroll to position [58, 0]
click at [248, 355] on textarea "Replace burnt light bulbs, batteries, dirty AC filters, cap laundry valves, cap…" at bounding box center [295, 334] width 309 height 45
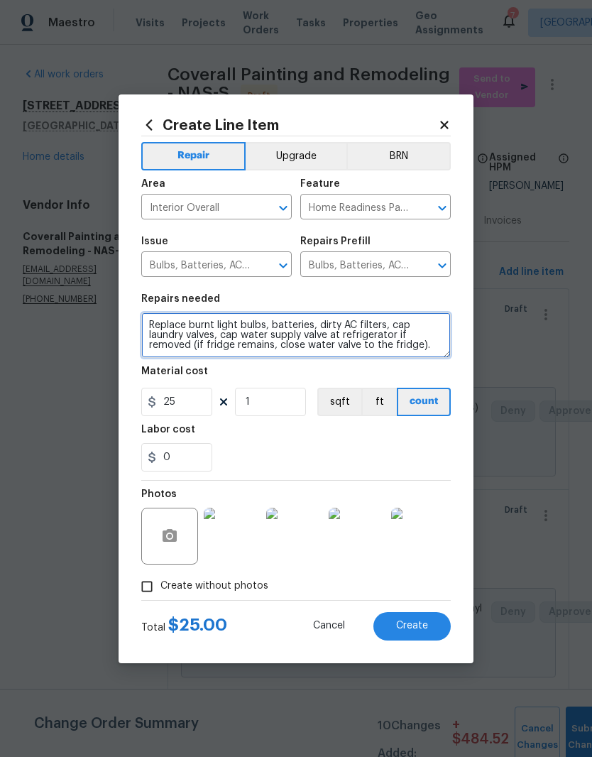
scroll to position [0, 0]
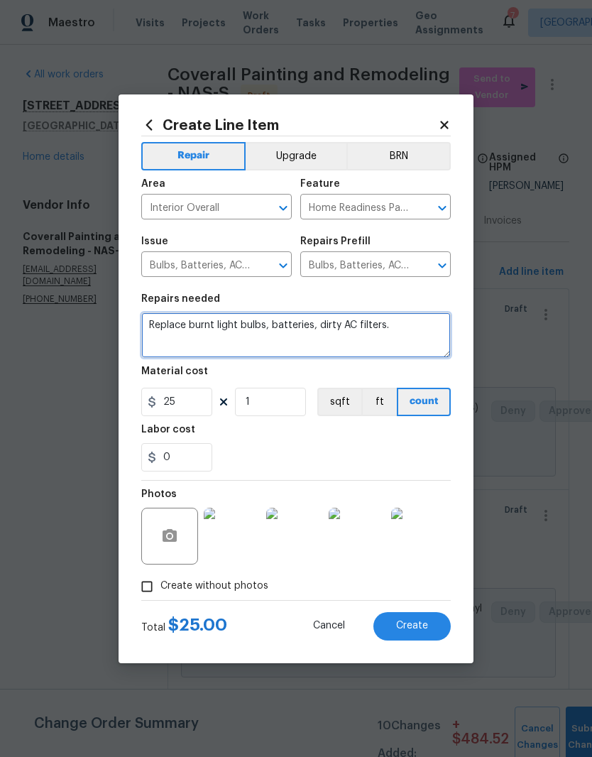
click at [319, 329] on textarea "Replace burnt light bulbs, batteries, dirty AC filters." at bounding box center [295, 334] width 309 height 45
click at [267, 329] on textarea "Replace burnt light bulbs and dirty AC filters." at bounding box center [295, 334] width 309 height 45
click at [290, 326] on textarea "Replace burnt light bulbs and low power light bulbs and dirty AC filters." at bounding box center [295, 334] width 309 height 45
click at [367, 325] on textarea "Replace burnt light bulbs, low power light bulbs and dirty AC filters." at bounding box center [295, 334] width 309 height 45
click at [227, 341] on textarea "Replace burnt light bulbs, low power light bulbs, and dirty AC filters." at bounding box center [295, 334] width 309 height 45
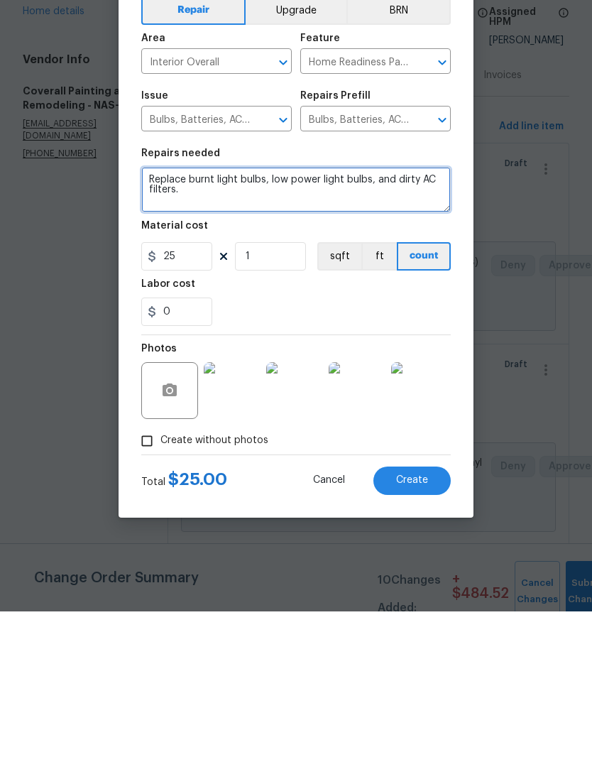
type textarea "Replace burnt light bulbs, low power light bulbs, and dirty AC filters."
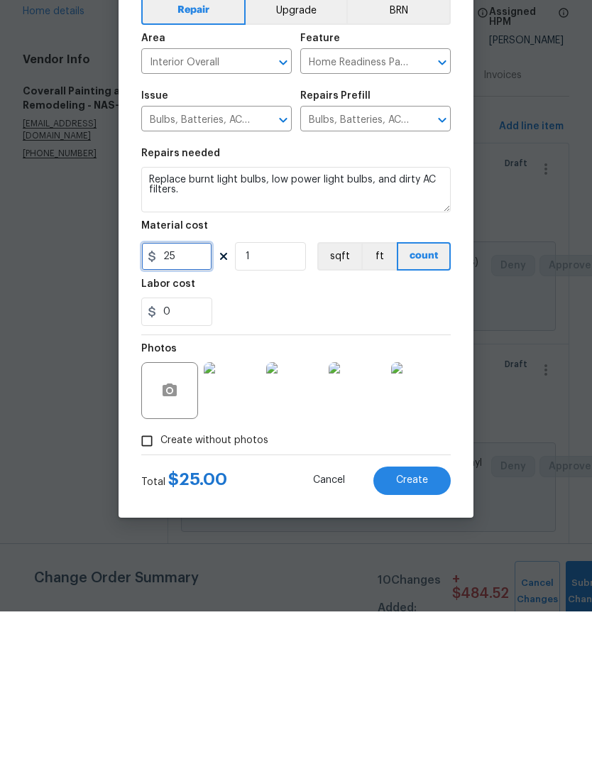
click at [193, 388] on input "25" at bounding box center [176, 402] width 71 height 28
type input "50"
click at [248, 507] on img at bounding box center [232, 535] width 57 height 57
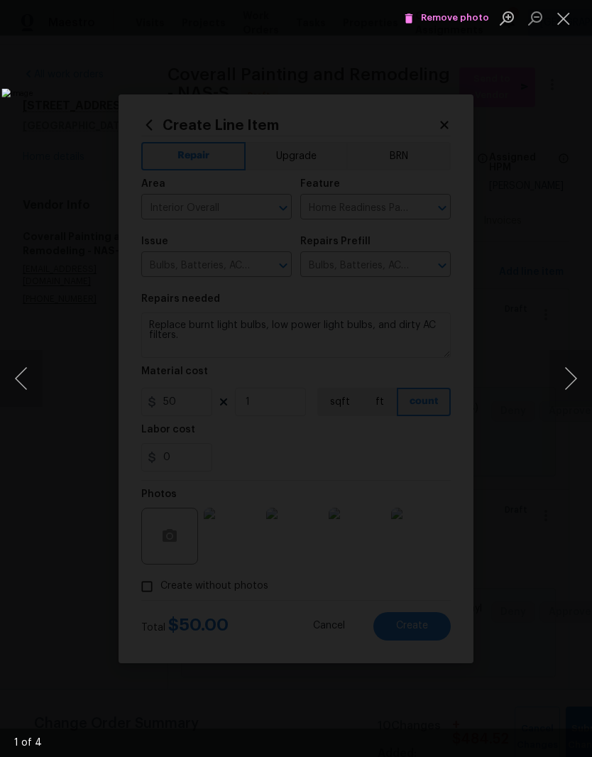
click at [571, 382] on button "Next image" at bounding box center [570, 378] width 43 height 57
click at [572, 385] on button "Next image" at bounding box center [570, 378] width 43 height 57
click at [573, 382] on button "Next image" at bounding box center [570, 378] width 43 height 57
click at [576, 380] on button "Next image" at bounding box center [570, 378] width 43 height 57
click at [568, 22] on button "Close lightbox" at bounding box center [563, 18] width 28 height 25
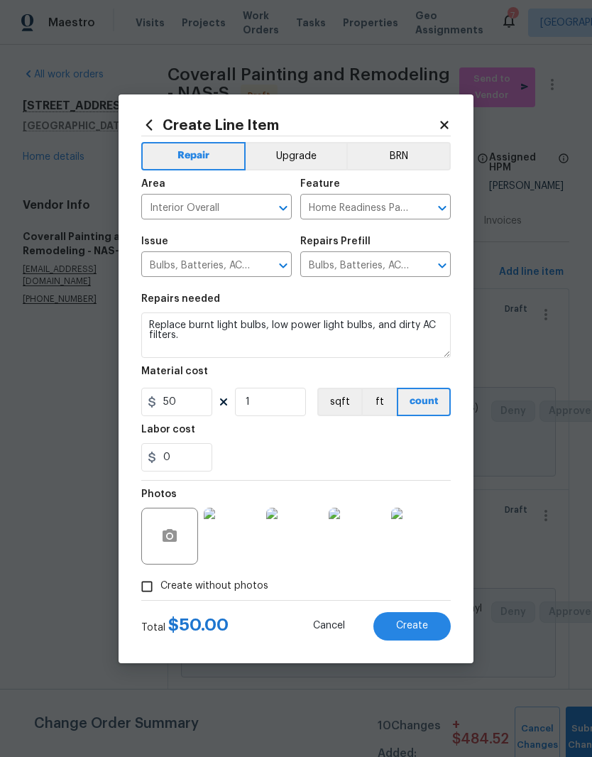
click at [422, 624] on span "Create" at bounding box center [412, 625] width 32 height 11
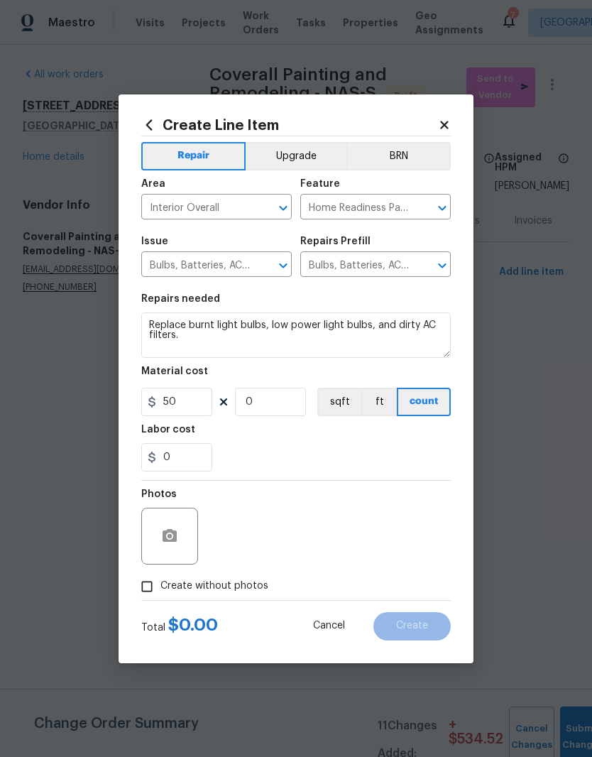
type input "0"
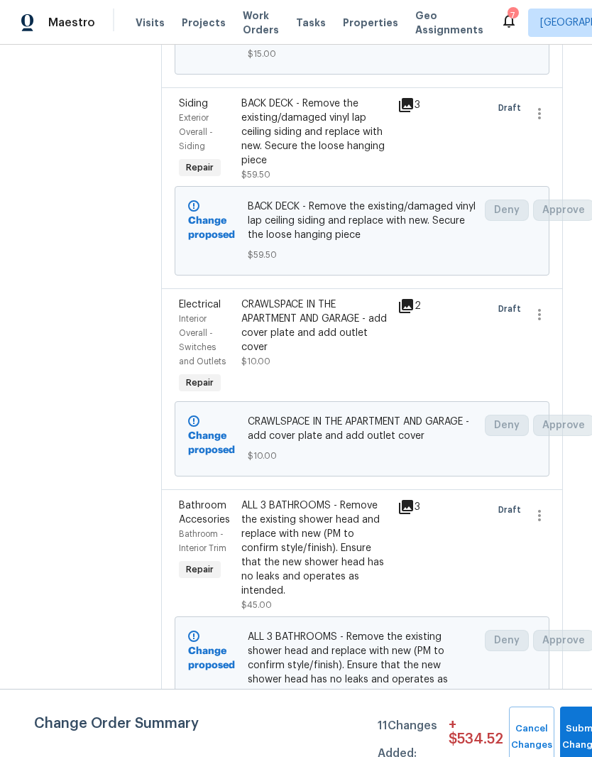
scroll to position [644, 6]
click at [384, 168] on div "BACK DECK - Remove the existing/damaged vinyl lap ceiling siding and replace wi…" at bounding box center [315, 132] width 148 height 71
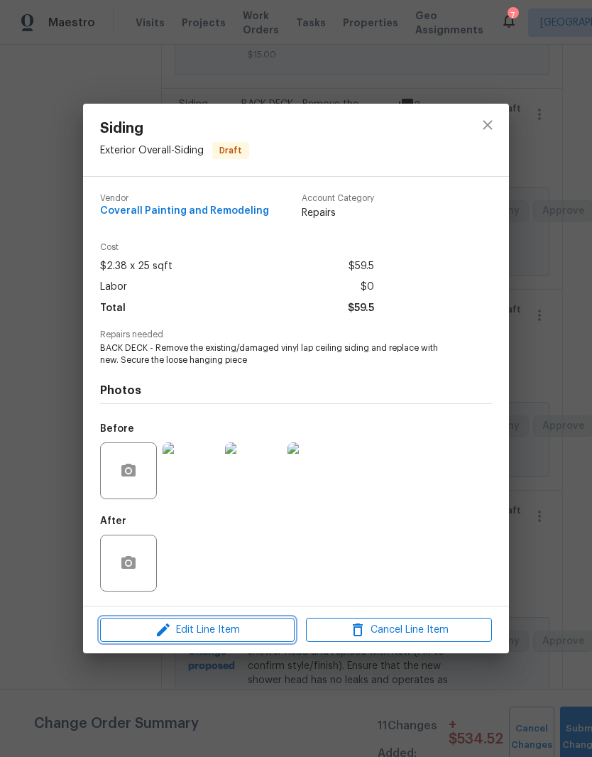
click at [260, 628] on span "Edit Line Item" at bounding box center [197, 630] width 186 height 18
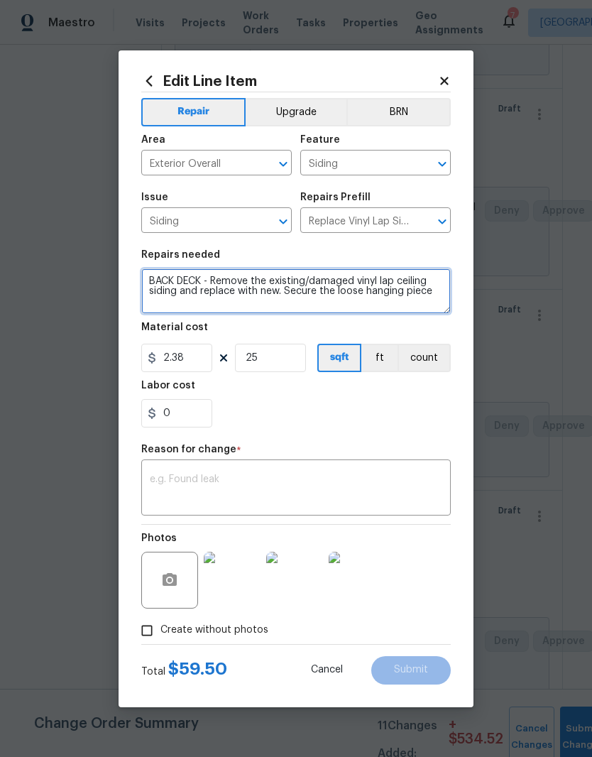
click at [395, 280] on textarea "BACK DECK - Remove the existing/damaged vinyl lap ceiling siding and replace wi…" at bounding box center [295, 290] width 309 height 45
click at [182, 297] on textarea "BACK DECK - Remove the existing/damaged vinyl soffit ceiling siding and replace…" at bounding box center [295, 290] width 309 height 45
click at [403, 300] on textarea "BACK DECK - Remove the existing/damaged vinyl soffit and replace with new. Secu…" at bounding box center [295, 290] width 309 height 45
click at [357, 295] on textarea "BACK DECK - Remove the existing/damaged vinyl soffit and replace with new. Secu…" at bounding box center [295, 290] width 309 height 45
click at [407, 300] on textarea "BACK DECK - Remove the existing/damaged vinyl soffit and replace with new. Secu…" at bounding box center [295, 290] width 309 height 45
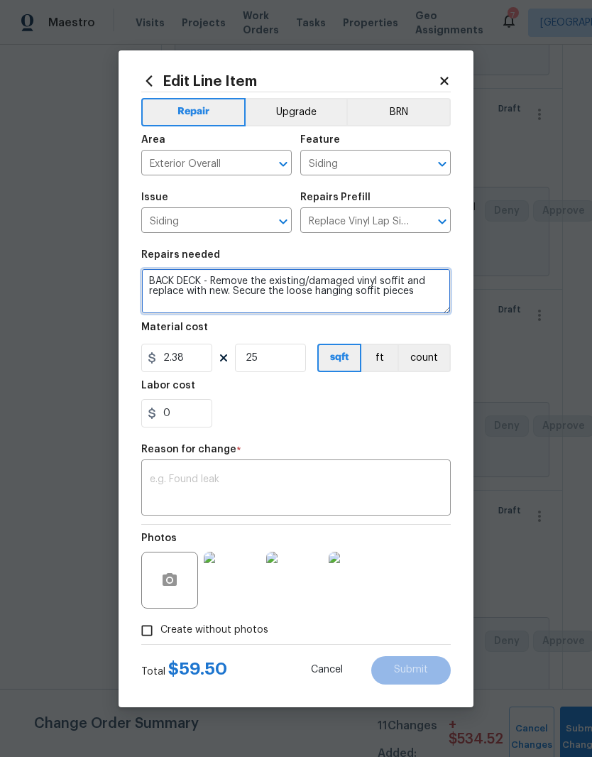
click at [290, 296] on textarea "BACK DECK - Remove the existing/damaged vinyl soffit and replace with new. Secu…" at bounding box center [295, 290] width 309 height 45
type textarea "BACK DECK - Remove the existing/damaged vinyl soffit and replace with new. Secu…"
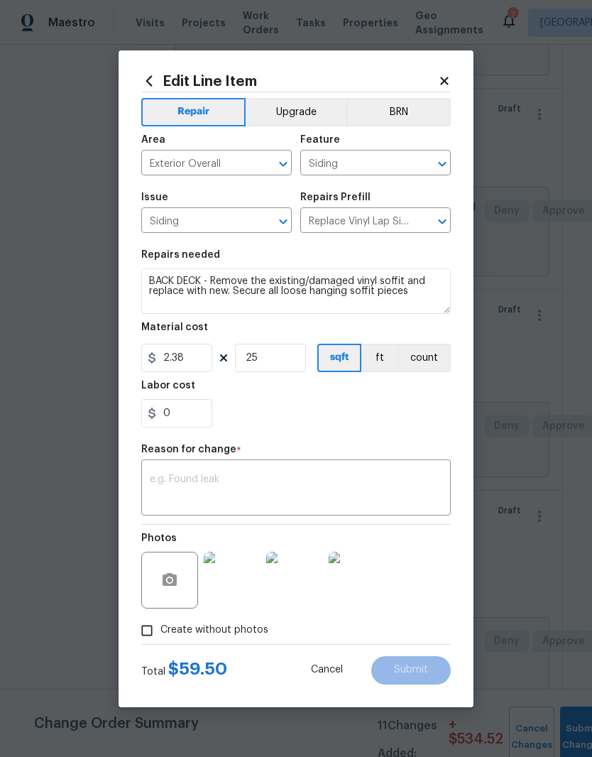
click at [353, 417] on div "0" at bounding box center [295, 413] width 309 height 28
click at [257, 482] on textarea at bounding box center [296, 489] width 292 height 30
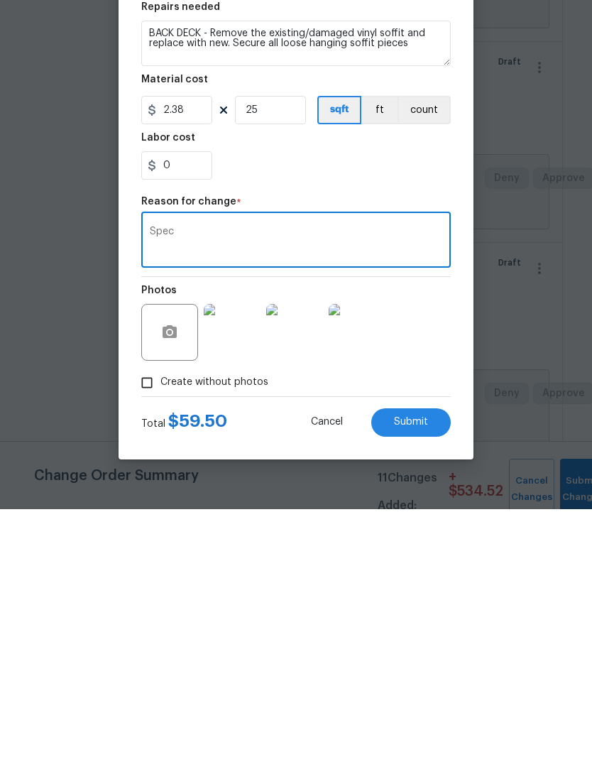
type textarea "Spec"
click at [427, 524] on div "Photos" at bounding box center [295, 570] width 309 height 92
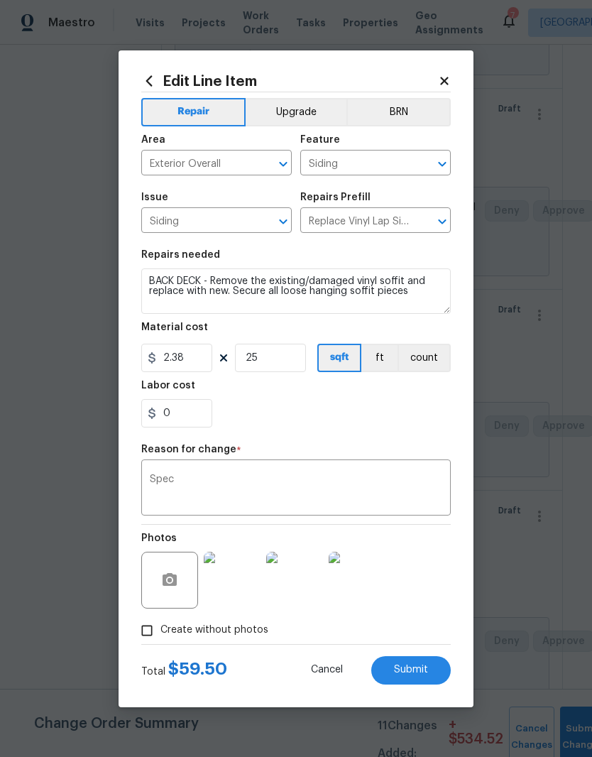
click at [418, 675] on span "Submit" at bounding box center [411, 669] width 34 height 11
type textarea "BACK DECK - Remove the existing/damaged vinyl lap ceiling siding and replace wi…"
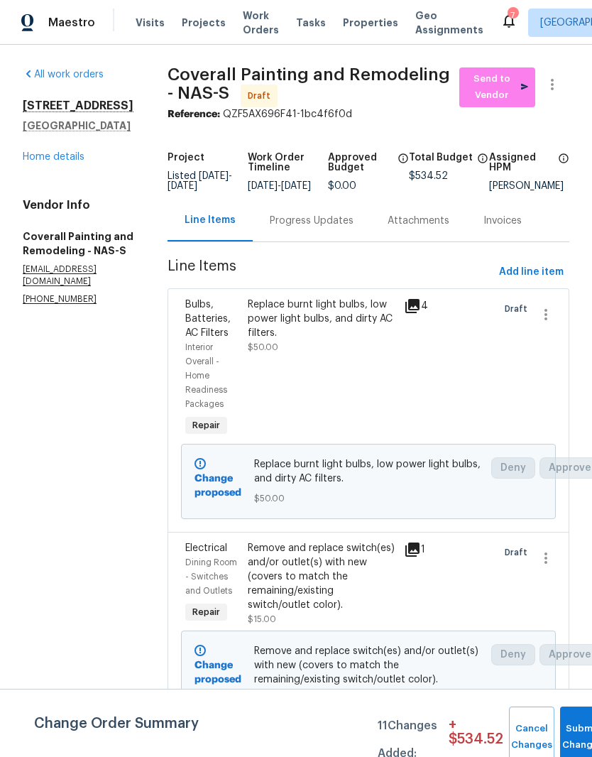
scroll to position [0, 0]
click at [67, 152] on link "Home details" at bounding box center [54, 157] width 62 height 10
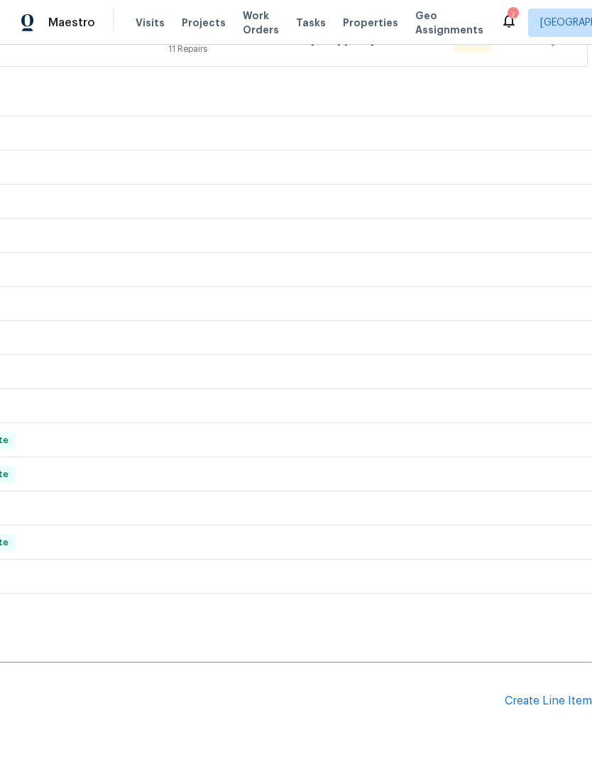
scroll to position [302, 210]
click at [554, 694] on div "Create Line Item" at bounding box center [548, 700] width 87 height 13
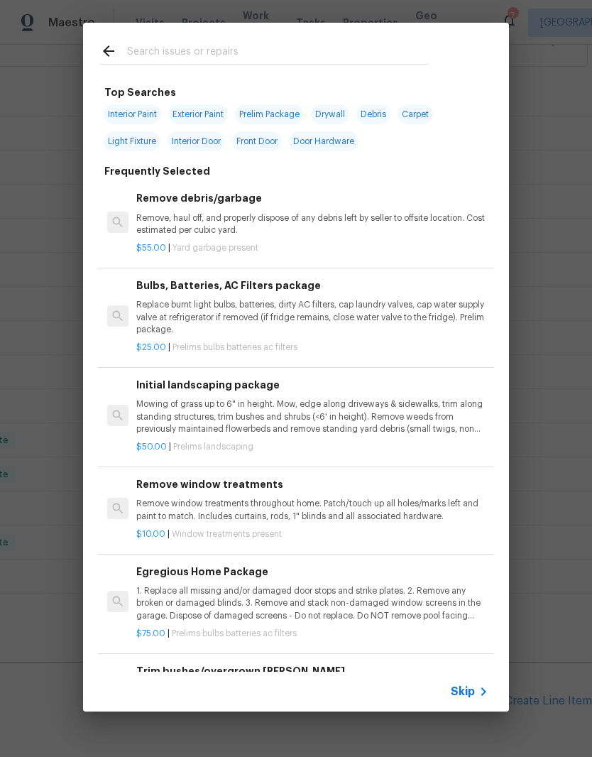
click at [238, 43] on input "text" at bounding box center [277, 53] width 301 height 21
type input "Fireplace"
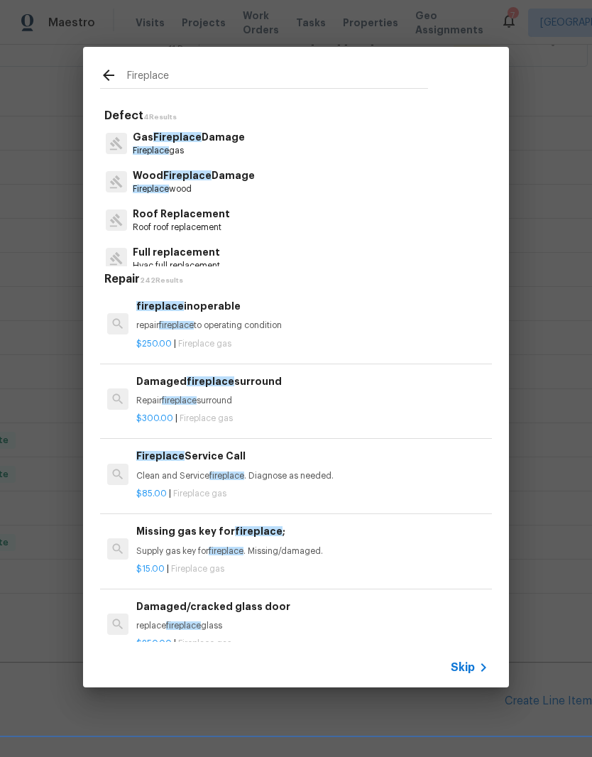
click at [223, 139] on p "Gas Fireplace Damage" at bounding box center [189, 137] width 112 height 15
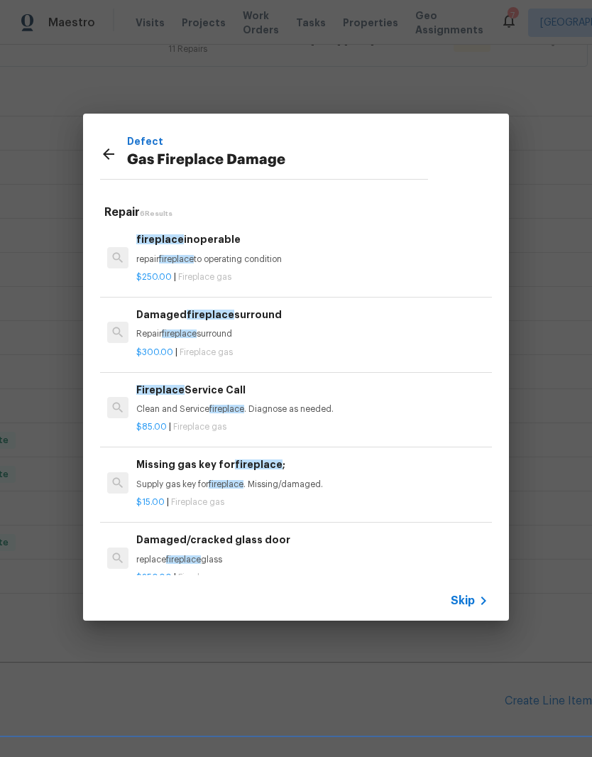
click at [218, 409] on span "fireplace" at bounding box center [226, 409] width 35 height 9
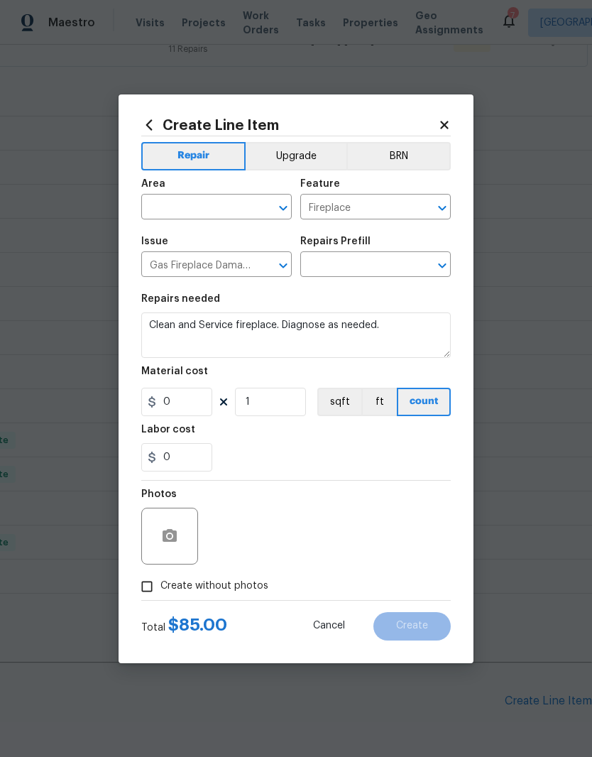
type input "Fireplace Service Call $85.00"
type input "85"
click at [262, 205] on icon "Clear" at bounding box center [264, 208] width 9 height 9
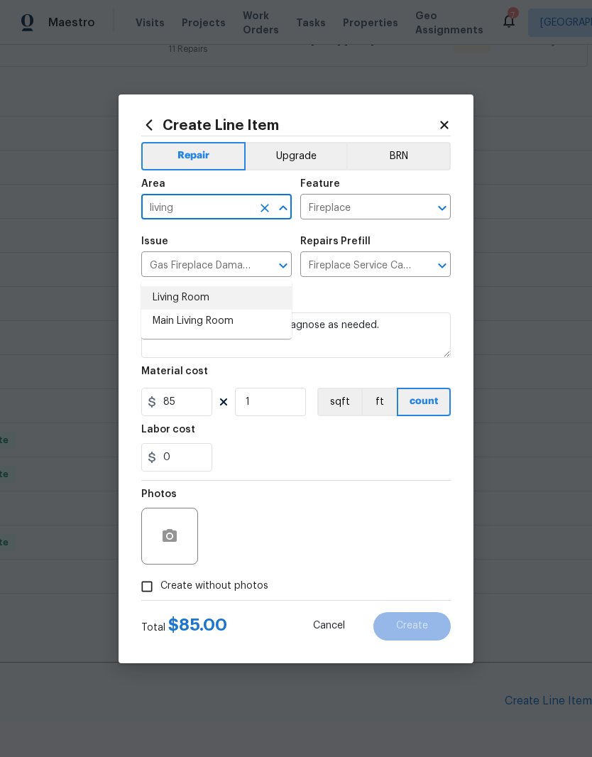
click at [207, 286] on li "Living Room" at bounding box center [216, 297] width 150 height 23
click at [222, 309] on li "Main Living Room" at bounding box center [216, 320] width 150 height 23
type input "Main Living Room"
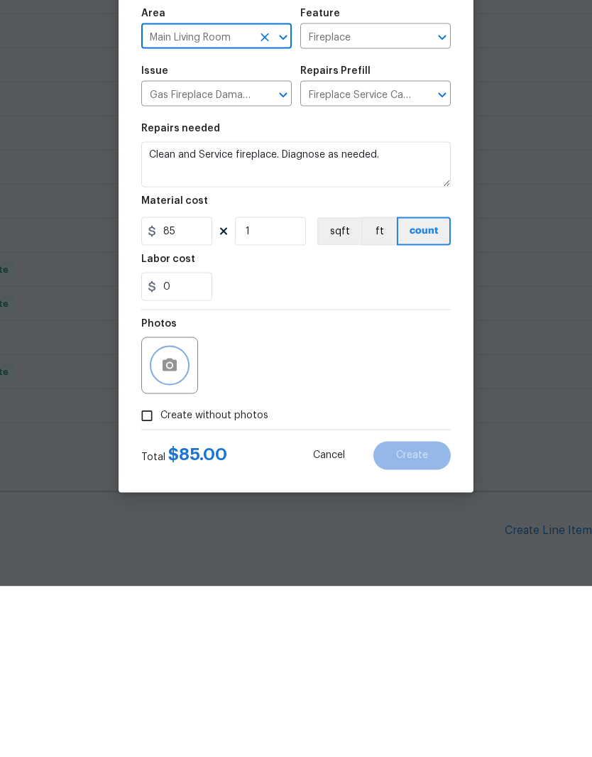
click at [184, 519] on button "button" at bounding box center [170, 536] width 34 height 34
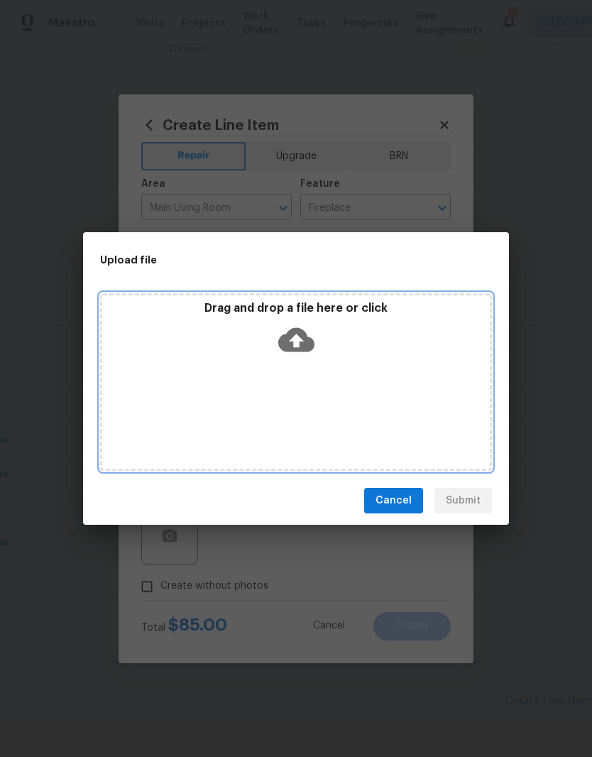
click at [370, 375] on div "Drag and drop a file here or click" at bounding box center [296, 381] width 392 height 177
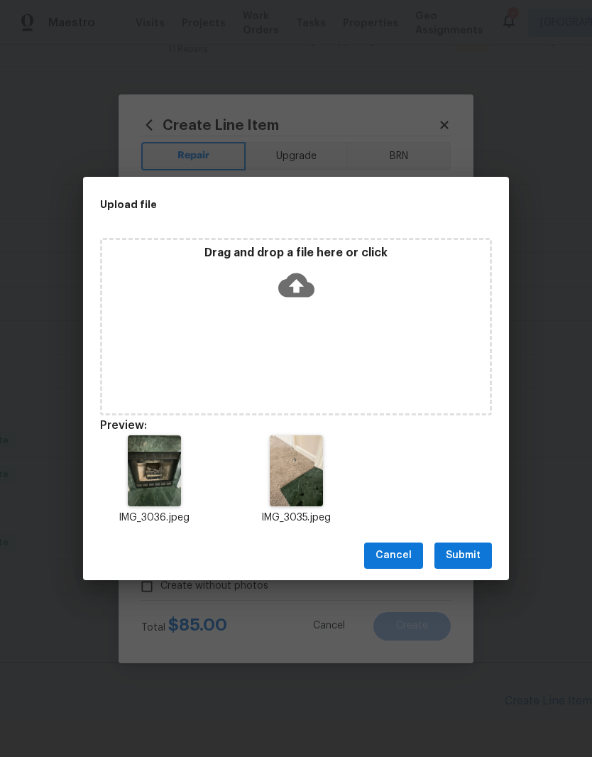
click at [471, 558] on span "Submit" at bounding box center [463, 555] width 35 height 18
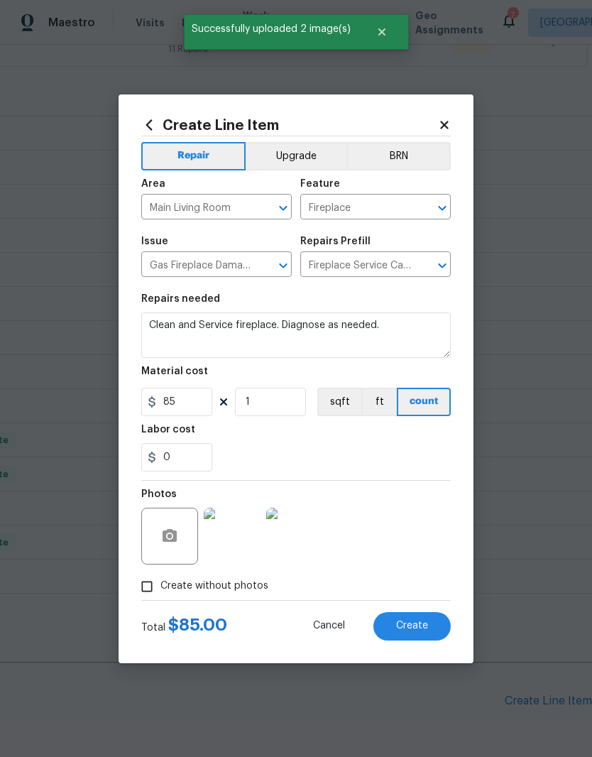
click at [424, 627] on span "Create" at bounding box center [412, 625] width 32 height 11
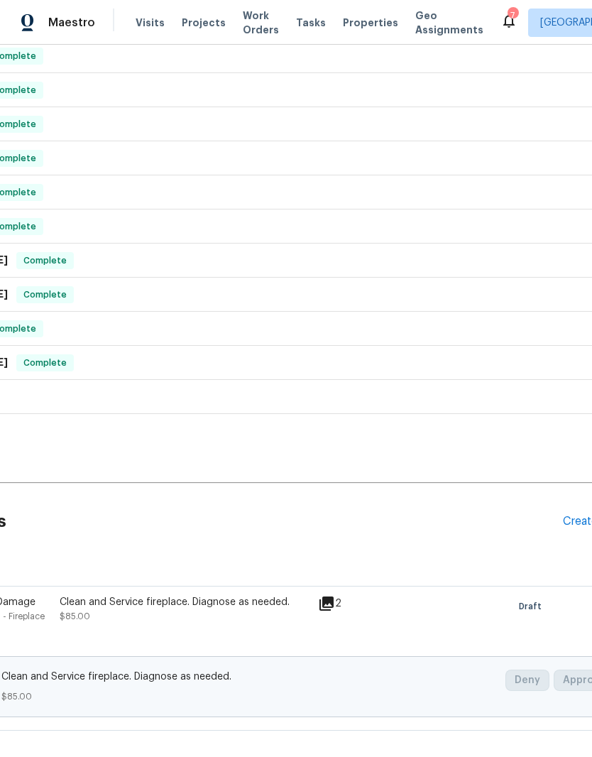
scroll to position [482, 172]
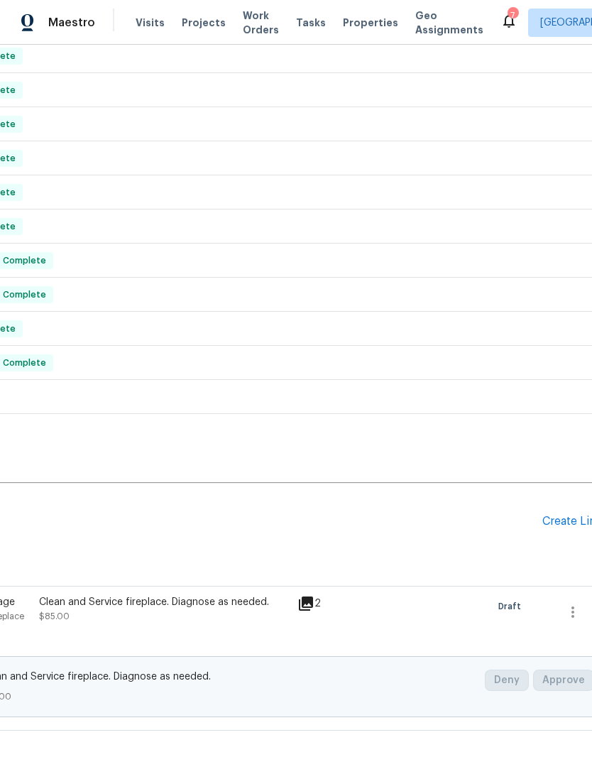
click at [560, 515] on div "Create Line Item" at bounding box center [585, 521] width 87 height 13
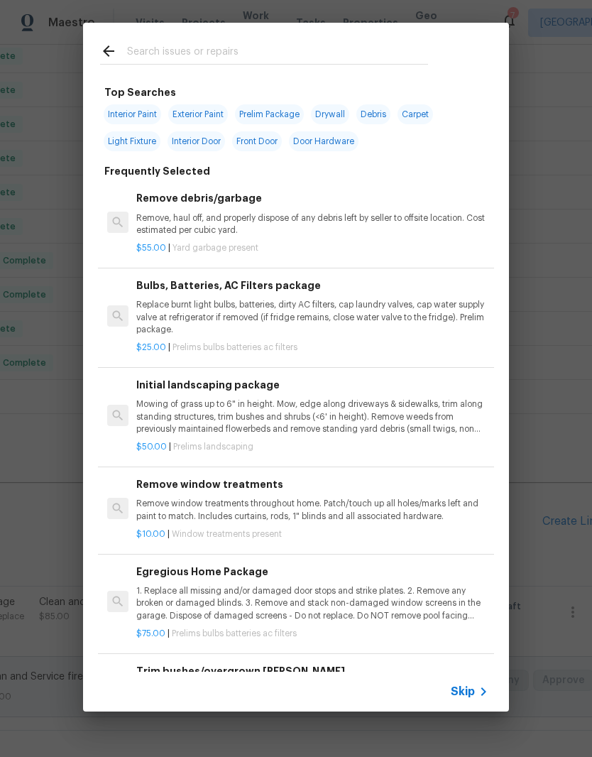
click at [326, 43] on input "text" at bounding box center [277, 53] width 301 height 21
type input "Plum"
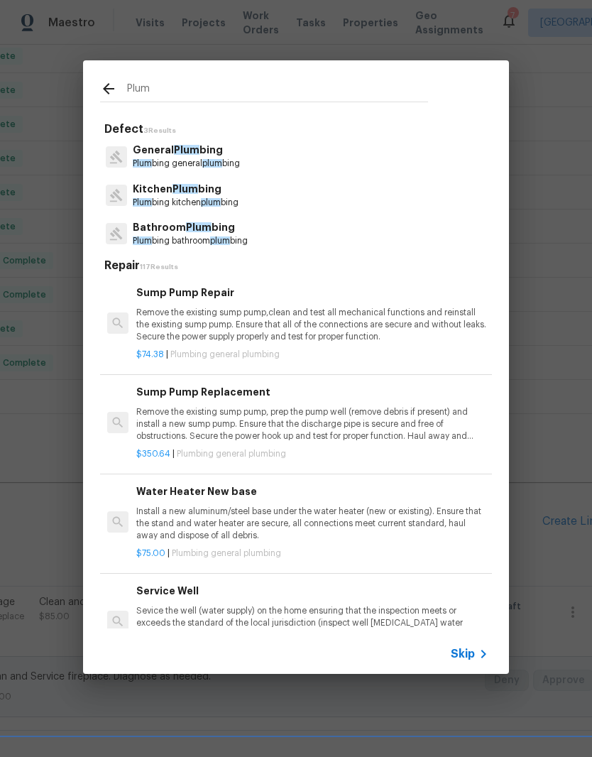
click at [213, 231] on p "Bathroom Plum bing" at bounding box center [190, 227] width 115 height 15
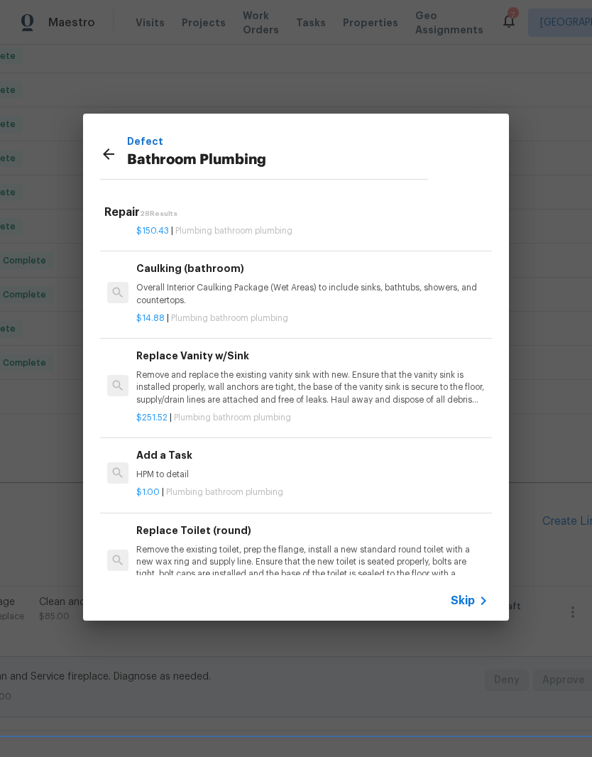
scroll to position [2025, 0]
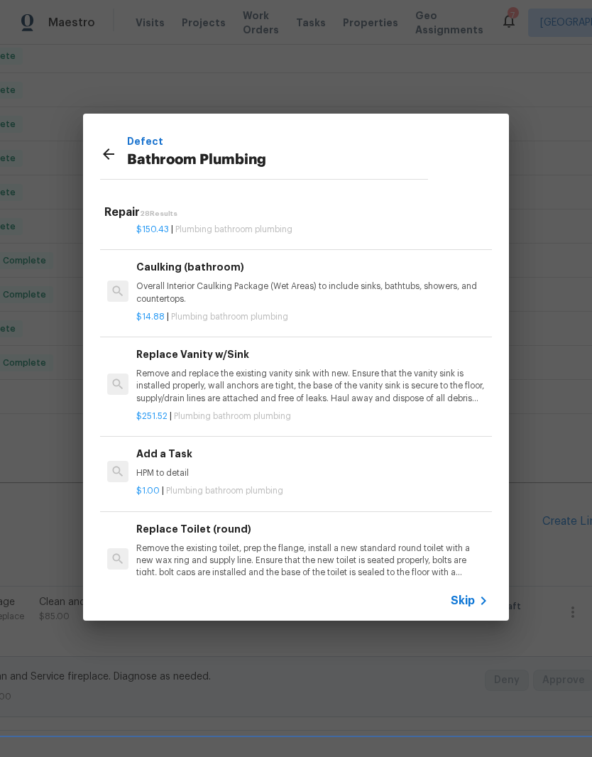
click at [169, 467] on p "HPM to detail" at bounding box center [312, 473] width 352 height 12
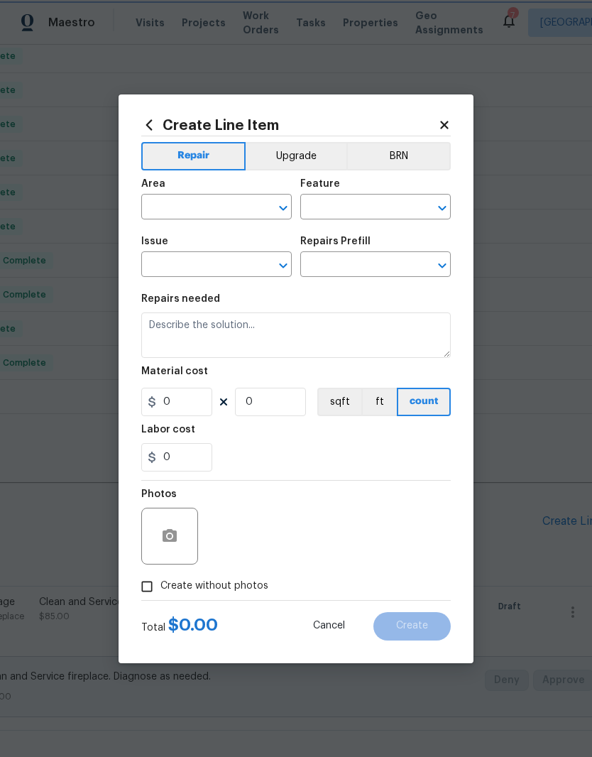
type input "Plumbing"
type input "Bathroom Plumbing"
type input "Add a Task $1.00"
type textarea "HPM to detail"
type input "1"
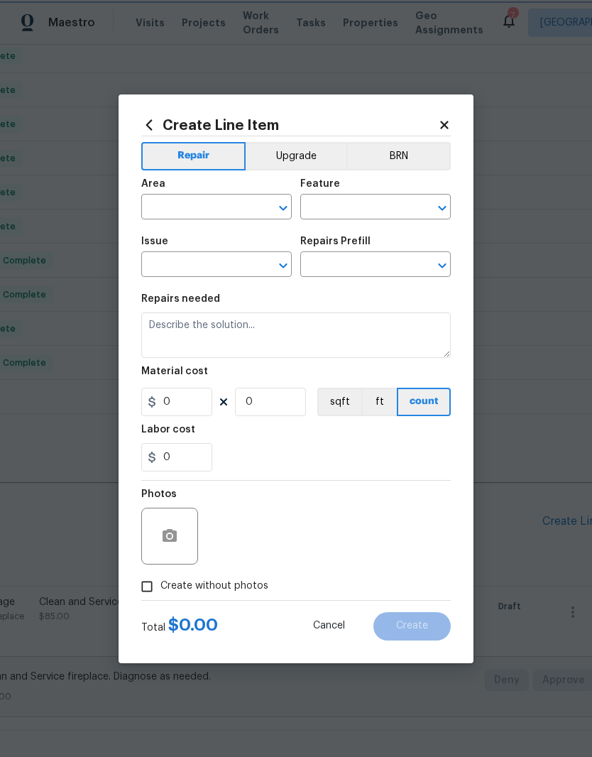
type input "1"
click at [262, 202] on icon "Clear" at bounding box center [265, 208] width 14 height 14
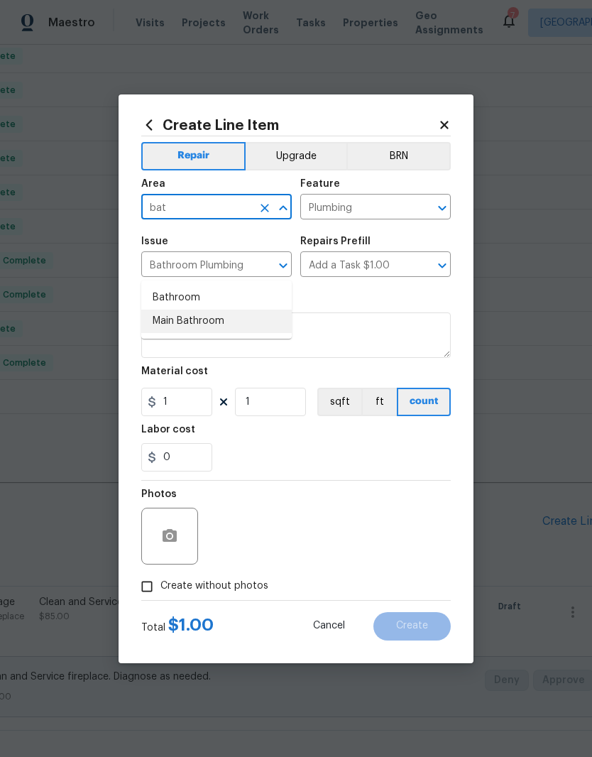
click at [219, 309] on li "Main Bathroom" at bounding box center [216, 320] width 150 height 23
type input "Main Bathroom"
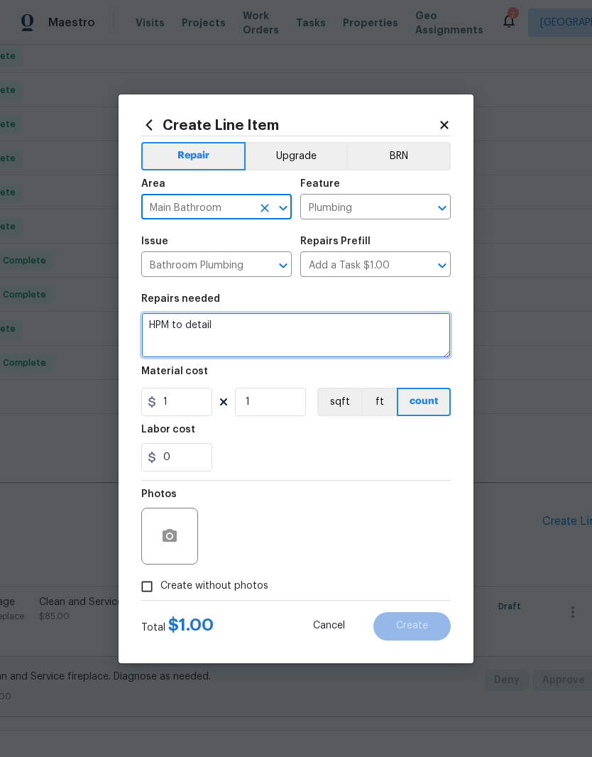
click at [246, 330] on textarea "HPM to detail" at bounding box center [295, 334] width 309 height 45
type textarea "H"
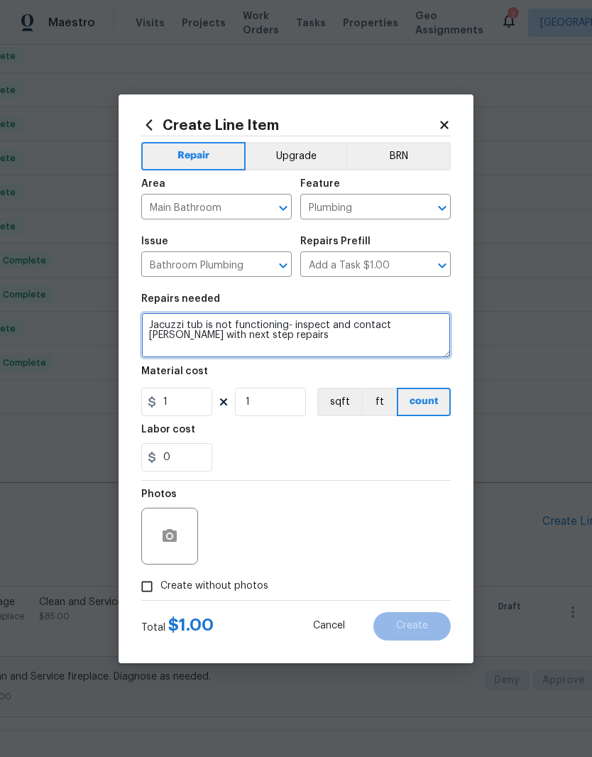
type textarea "Jacuzzi tub is not functioning- inspect and contact Cynthia with next step repa…"
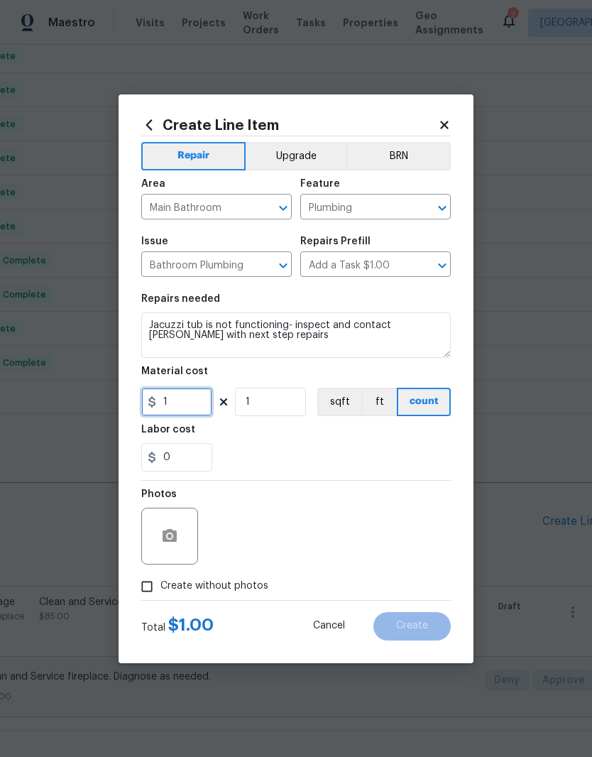
click at [195, 404] on input "1" at bounding box center [176, 402] width 71 height 28
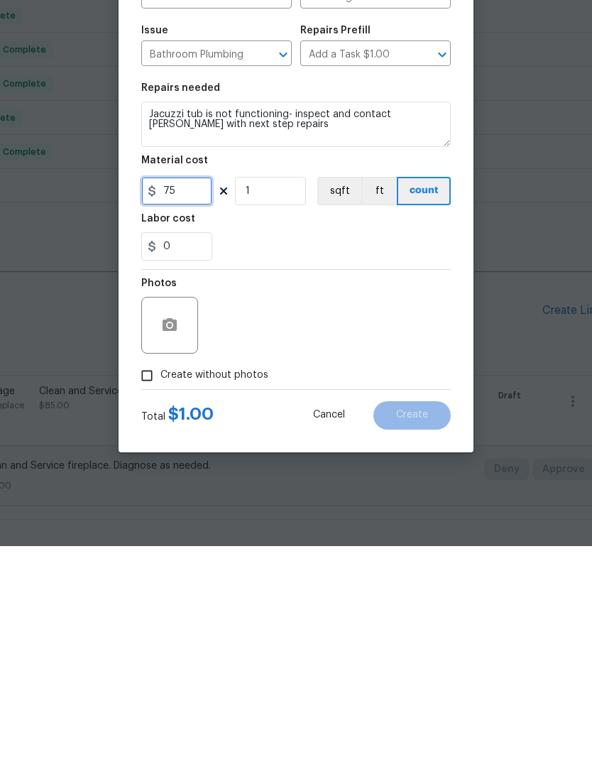
type input "75"
click at [178, 519] on button "button" at bounding box center [170, 536] width 34 height 34
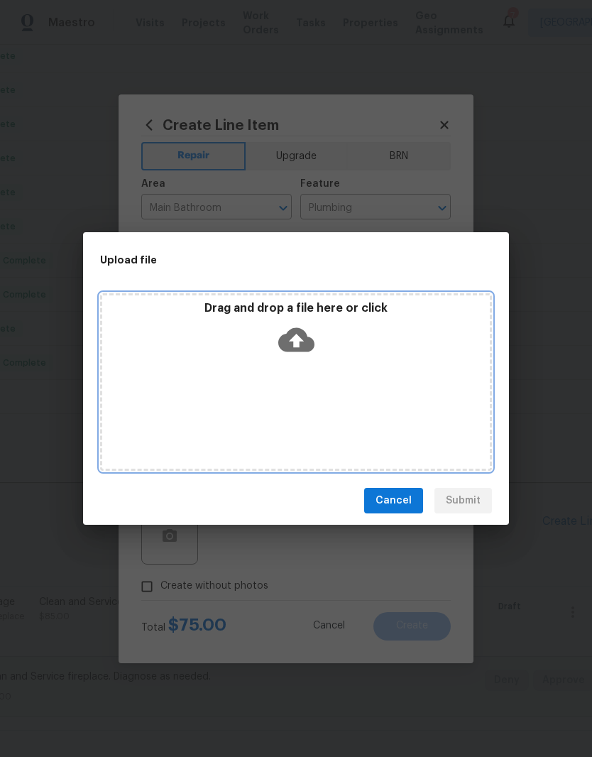
click at [356, 373] on div "Drag and drop a file here or click" at bounding box center [296, 381] width 392 height 177
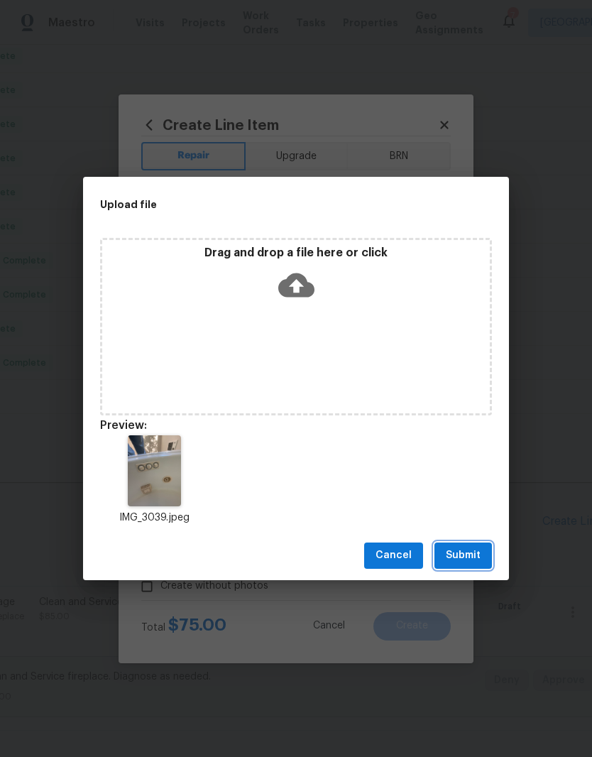
click at [466, 555] on span "Submit" at bounding box center [463, 555] width 35 height 18
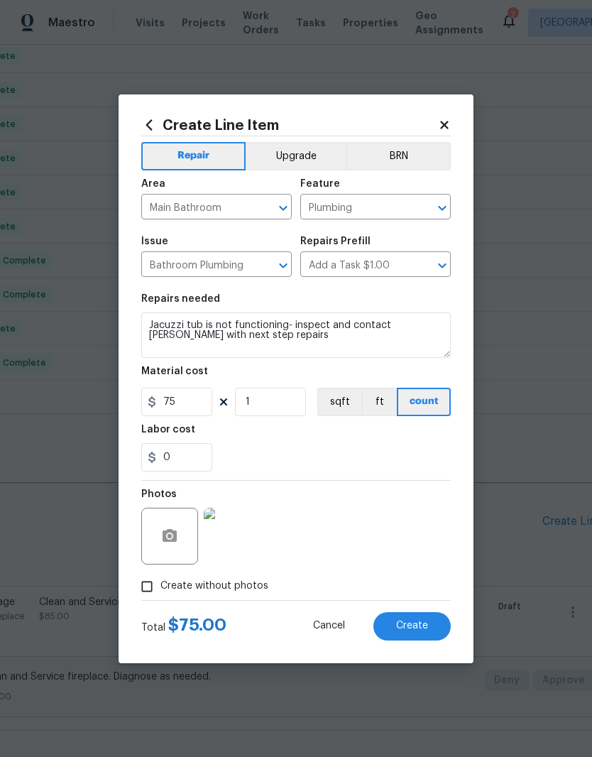
click at [426, 625] on span "Create" at bounding box center [412, 625] width 32 height 11
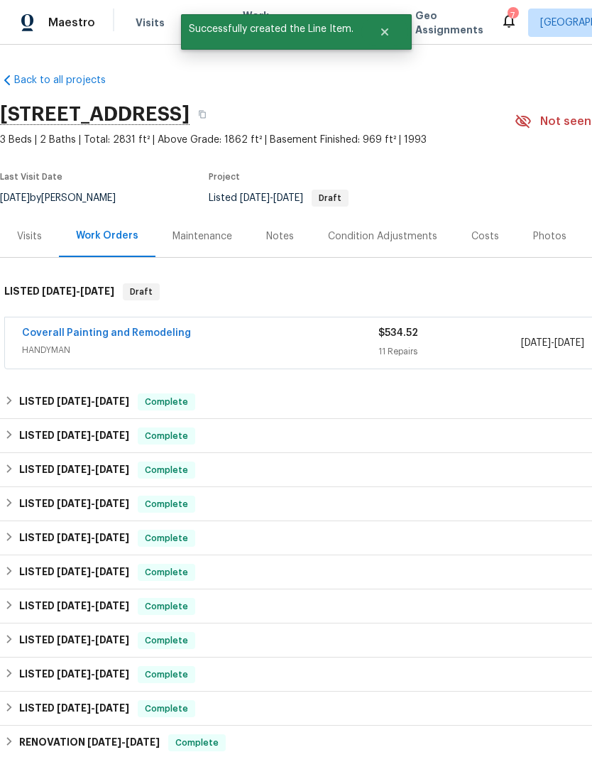
scroll to position [0, 0]
click at [121, 328] on link "Coverall Painting and Remodeling" at bounding box center [106, 333] width 169 height 10
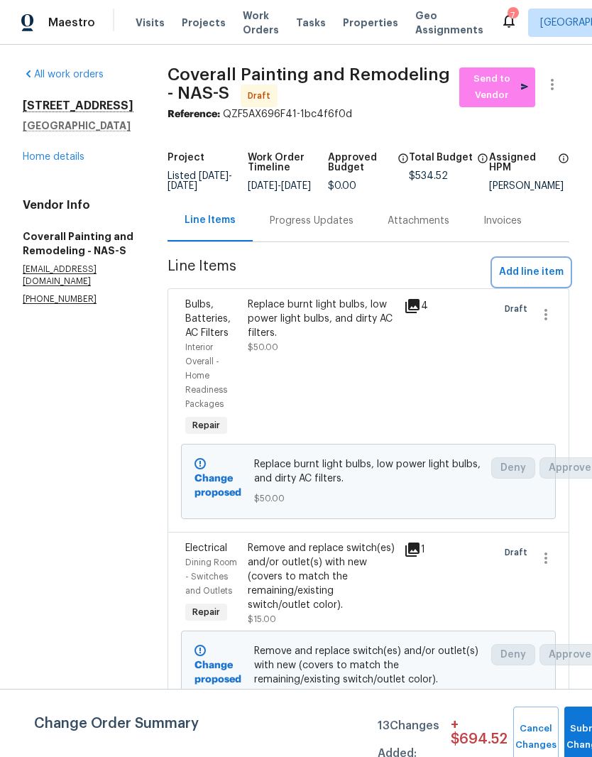
click at [551, 281] on span "Add line item" at bounding box center [531, 272] width 65 height 18
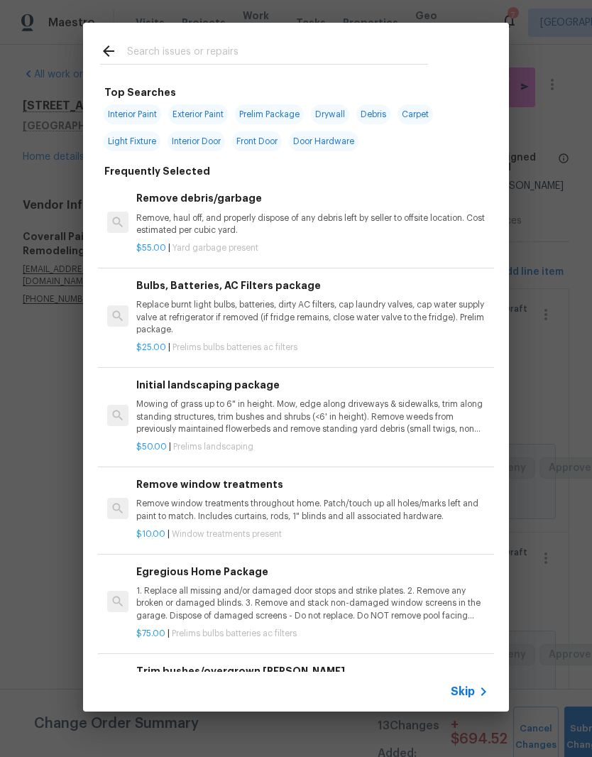
click at [300, 47] on input "text" at bounding box center [277, 53] width 301 height 21
type input "Faucet"
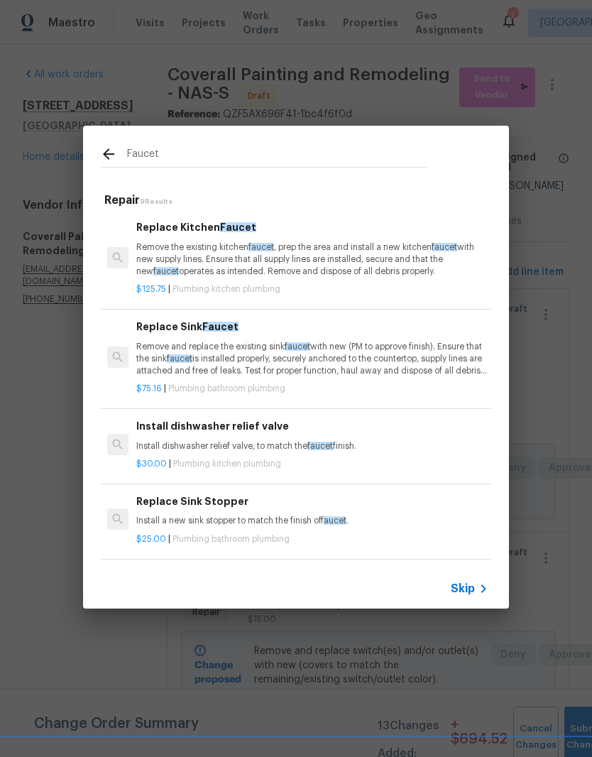
click at [248, 257] on p "Remove the existing kitchen faucet , prep the area and install a new kitchen fa…" at bounding box center [312, 259] width 352 height 36
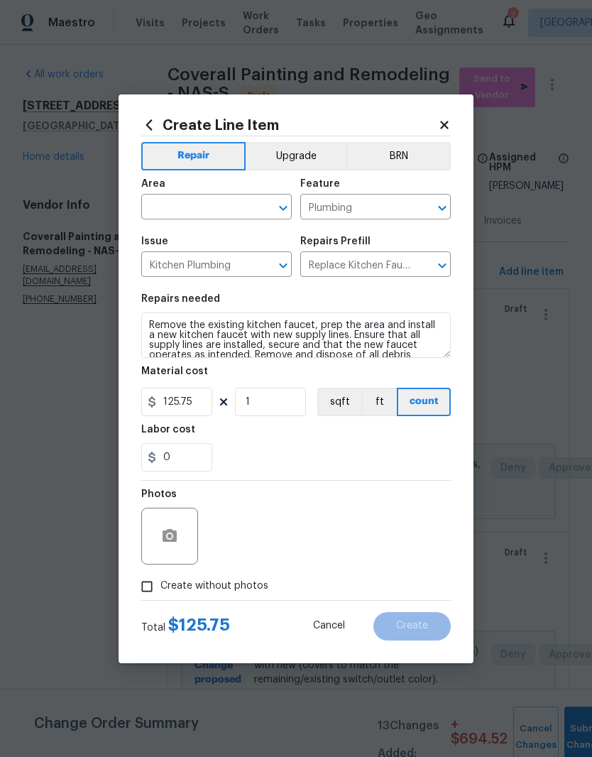
click at [251, 201] on input "text" at bounding box center [196, 208] width 111 height 22
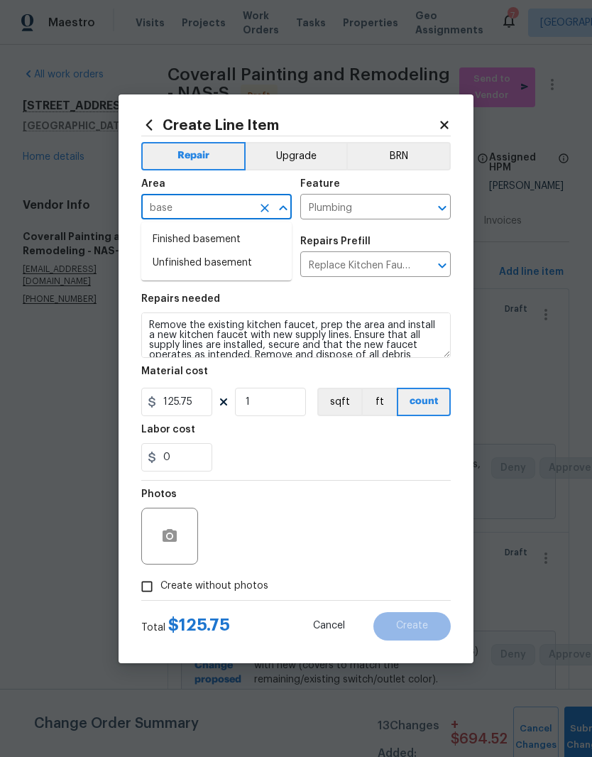
click at [233, 240] on li "Finished basement" at bounding box center [216, 239] width 150 height 23
type input "Finished basement"
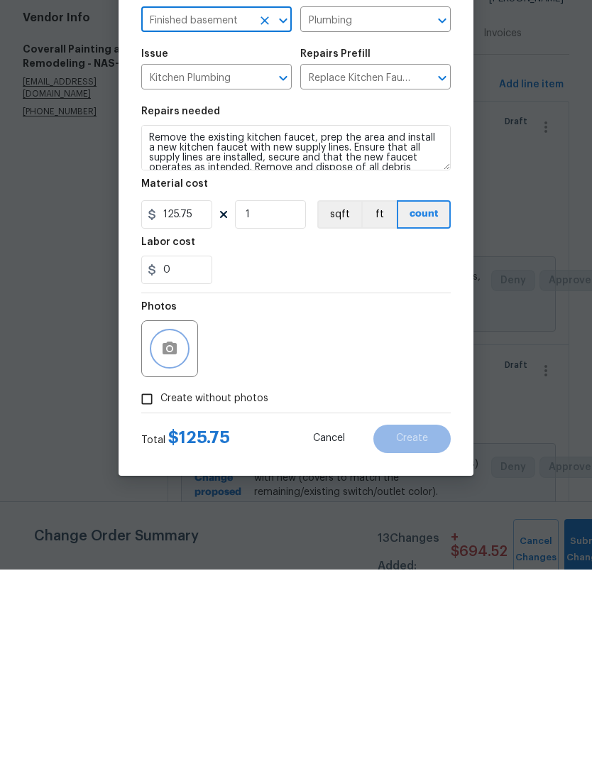
click at [177, 527] on icon "button" at bounding box center [169, 535] width 17 height 17
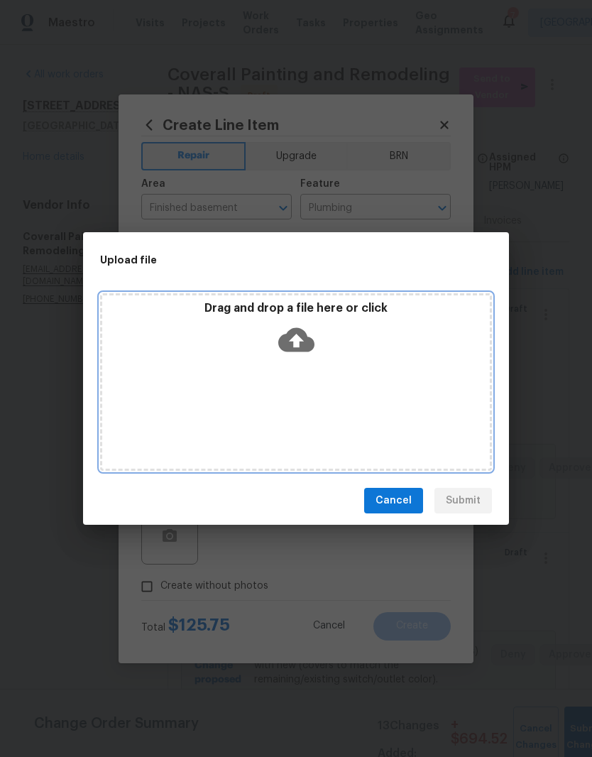
click at [358, 361] on div "Drag and drop a file here or click" at bounding box center [296, 331] width 388 height 61
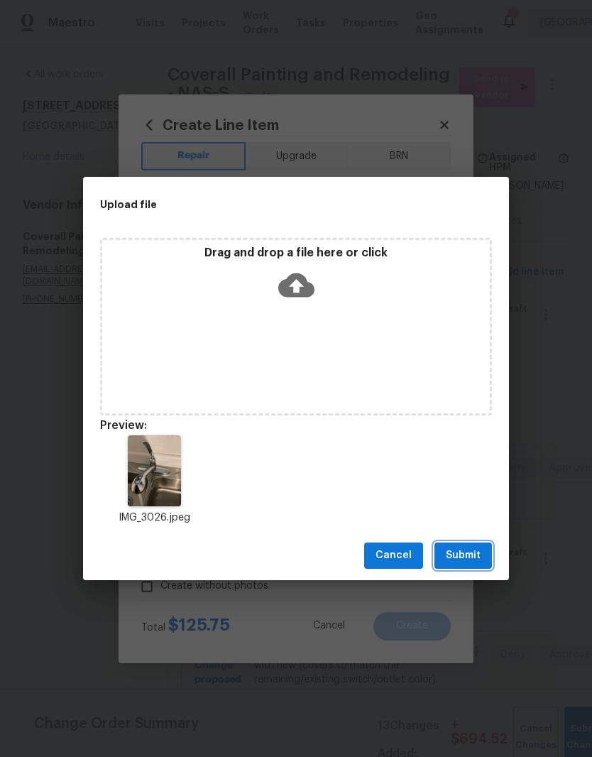
click at [466, 554] on span "Submit" at bounding box center [463, 555] width 35 height 18
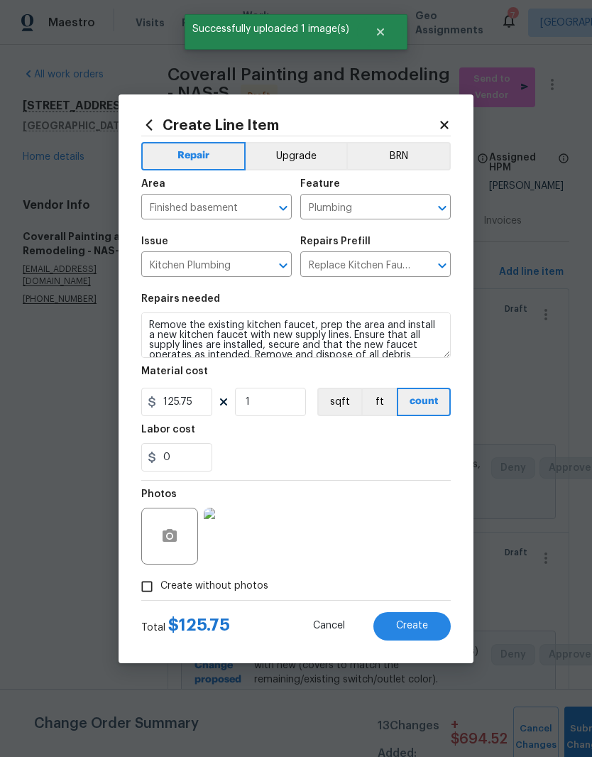
click at [419, 626] on span "Create" at bounding box center [412, 625] width 32 height 11
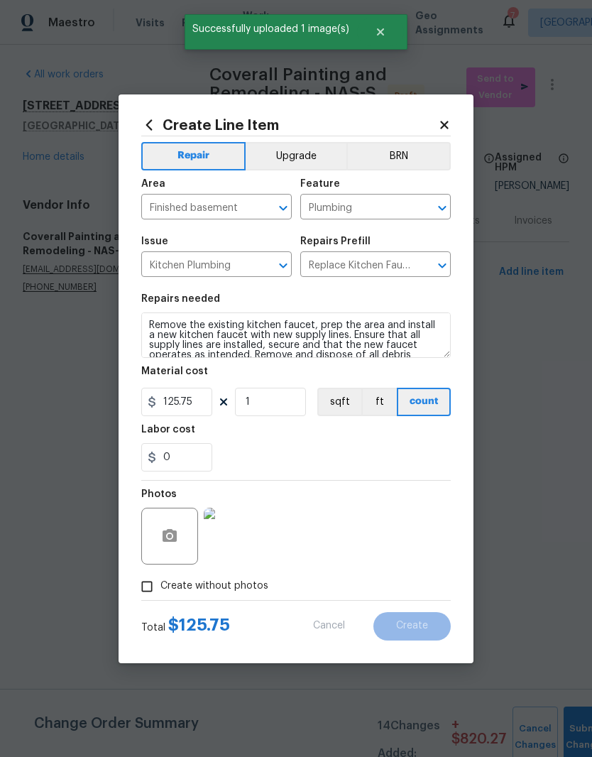
type input "0"
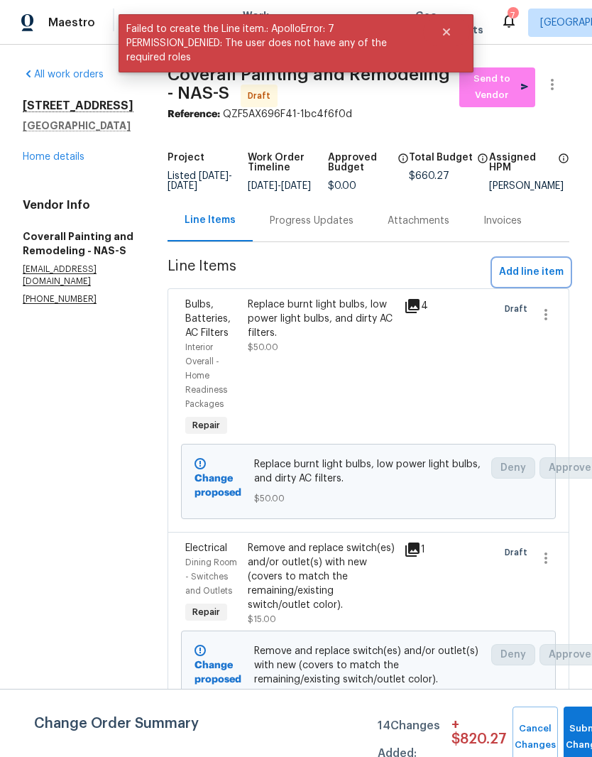
click at [557, 280] on span "Add line item" at bounding box center [531, 272] width 65 height 18
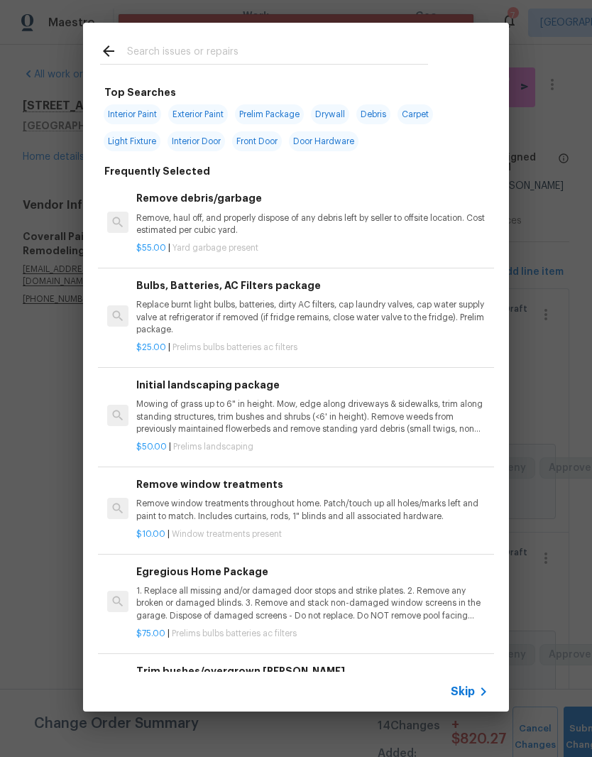
click at [311, 49] on input "text" at bounding box center [277, 53] width 301 height 21
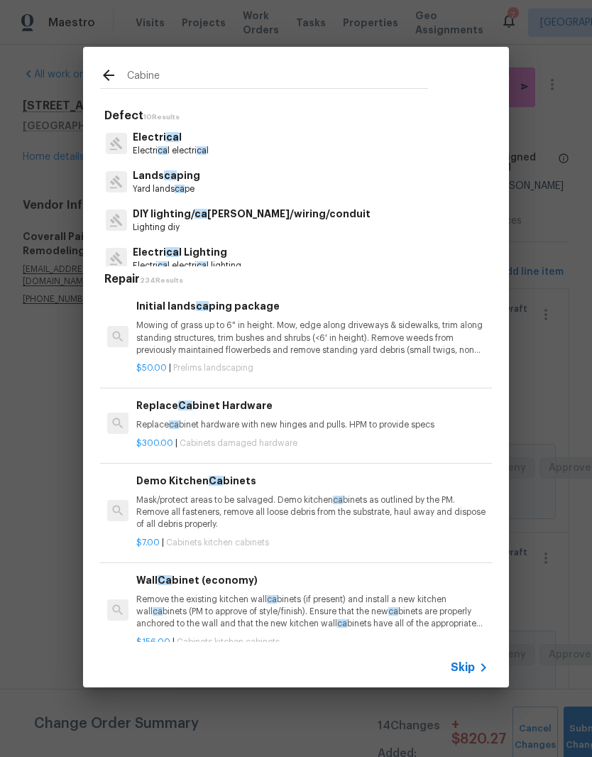
type input "Cabinet"
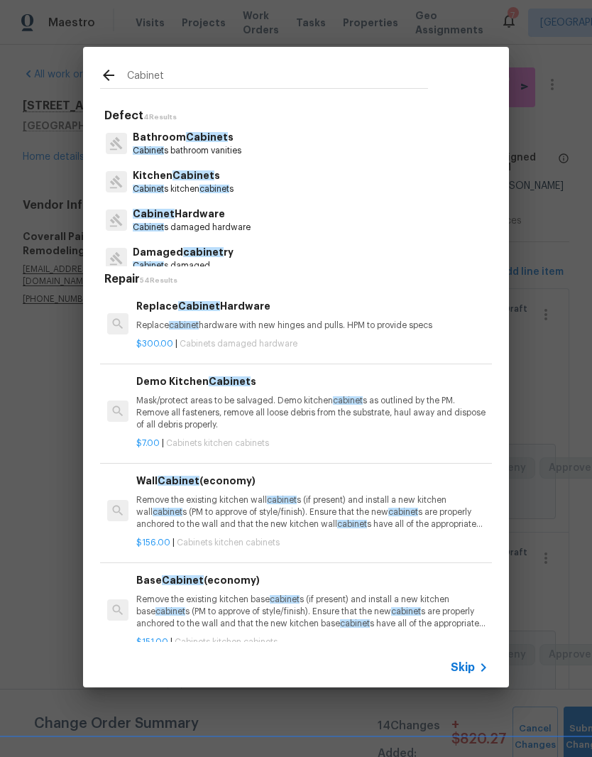
click at [224, 224] on p "Cabinet s damaged hardware" at bounding box center [192, 227] width 118 height 12
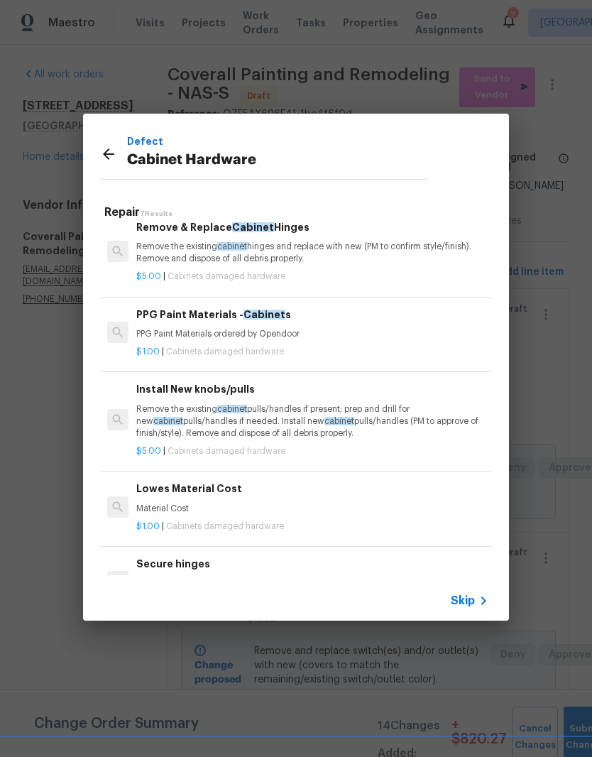
scroll to position [163, 0]
click at [210, 414] on p "Remove the existing cabinet pulls/handles if present; prep and drill for new ca…" at bounding box center [312, 420] width 352 height 36
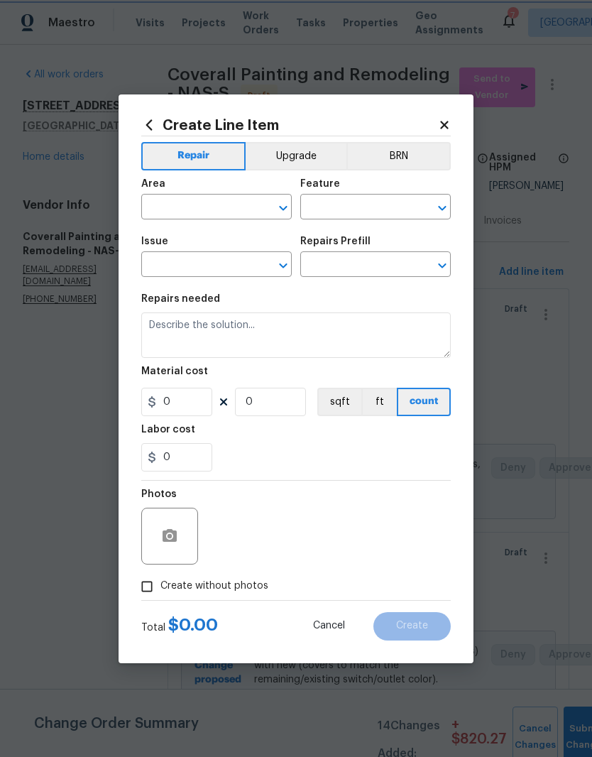
type input "Cabinets"
type input "Cabinet Hardware"
type input "Install New knobs/pulls $5.00"
type textarea "Remove the existing cabinet pulls/handles if present; prep and drill for new ca…"
type input "5"
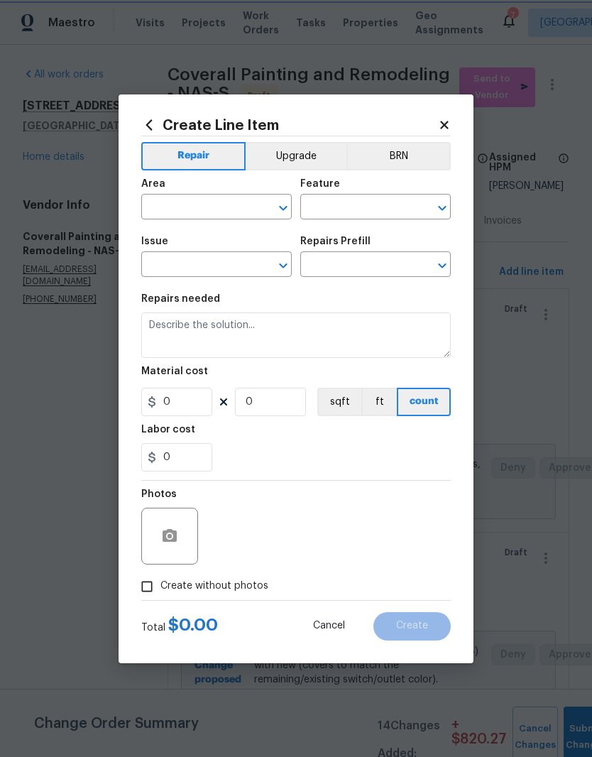
type input "1"
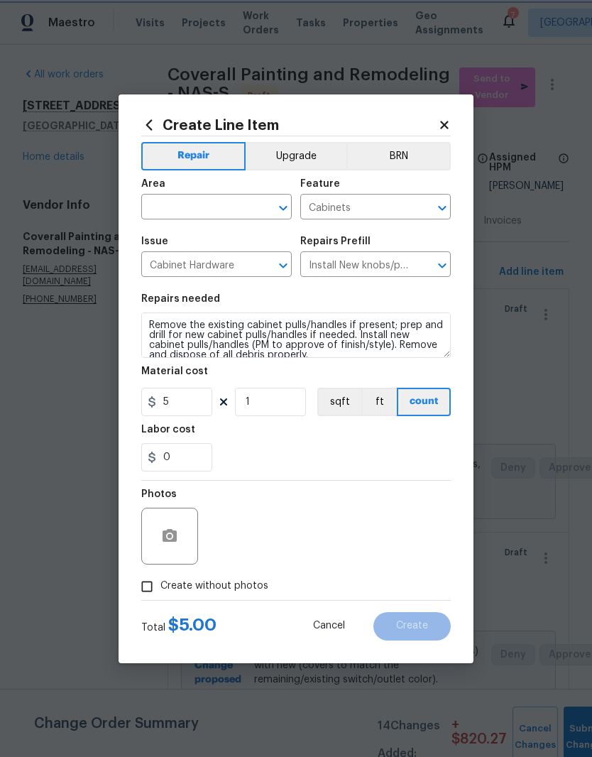
click at [255, 206] on button "Clear" at bounding box center [265, 208] width 20 height 20
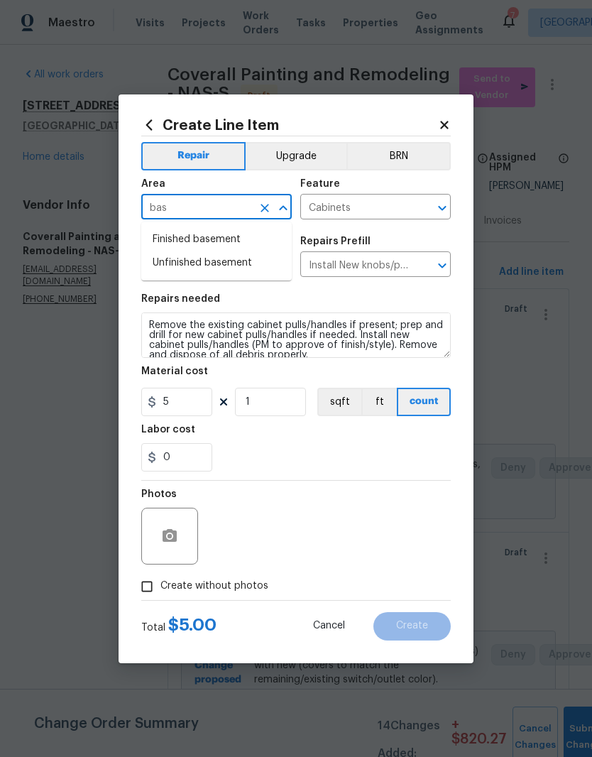
click at [231, 238] on li "Finished basement" at bounding box center [216, 239] width 150 height 23
type input "Finished basement"
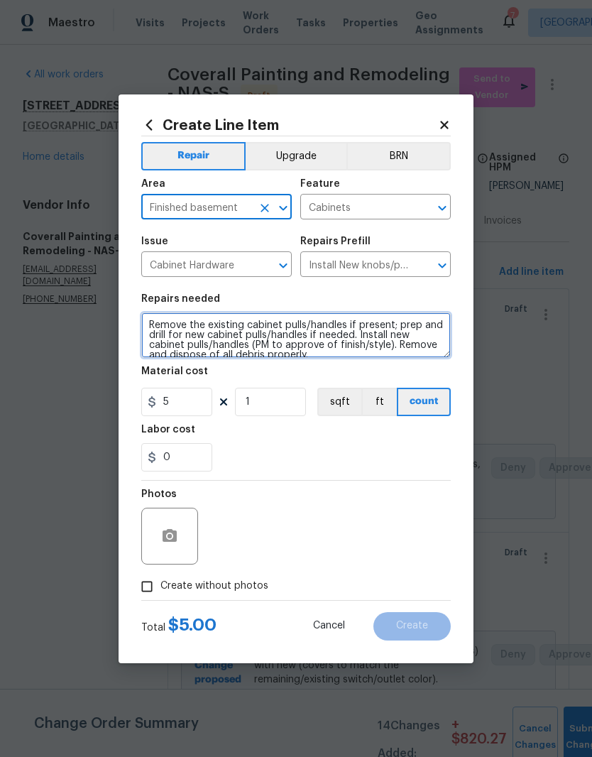
click at [155, 327] on textarea "Remove the existing cabinet pulls/handles if present; prep and drill for new ca…" at bounding box center [295, 334] width 309 height 45
click at [155, 326] on textarea "Remove the existing cabinet pulls/handles if present; prep and drill for new ca…" at bounding box center [295, 334] width 309 height 45
click at [156, 329] on textarea "Remove the existing cabinet pulls/handles if present; prep and drill for new ca…" at bounding box center [295, 334] width 309 height 45
click at [155, 329] on textarea "Remove the existing cabinet pulls/handles if present; prep and drill for new ca…" at bounding box center [295, 334] width 309 height 45
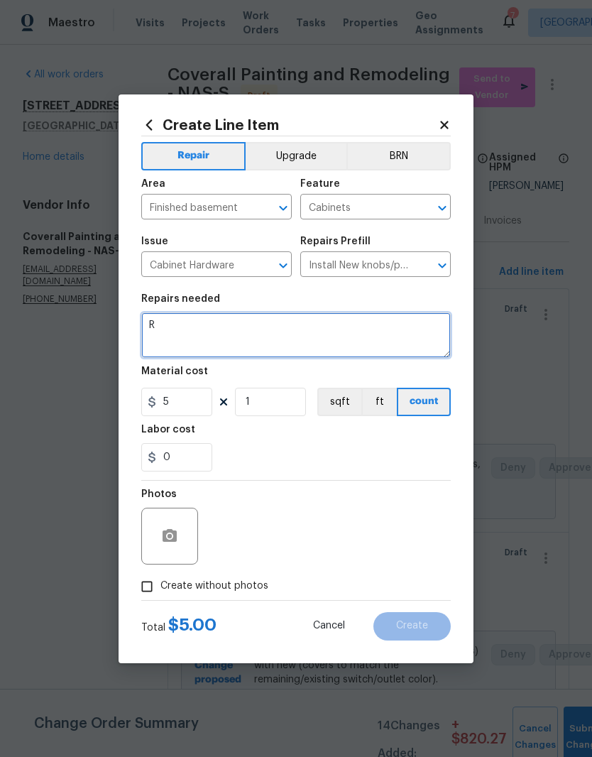
scroll to position [0, 0]
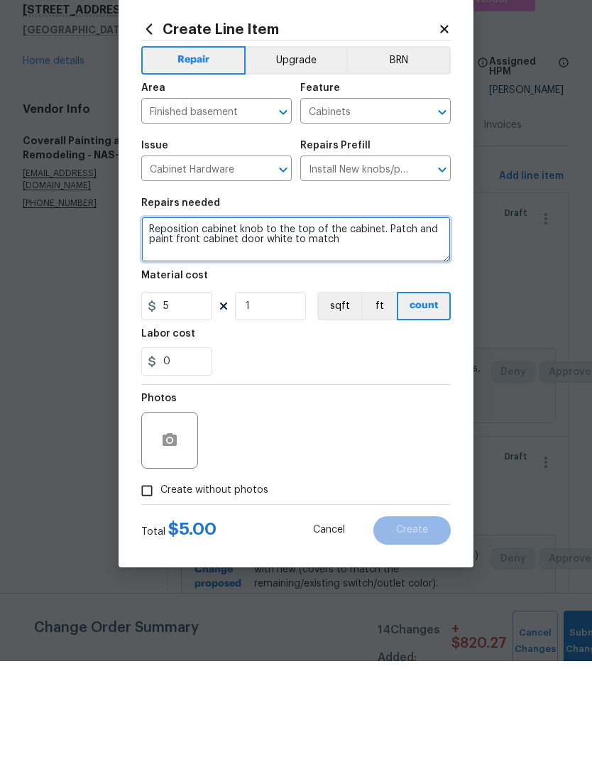
type textarea "Reposition cabinet knob to the top of the cabinet. Patch and paint front cabine…"
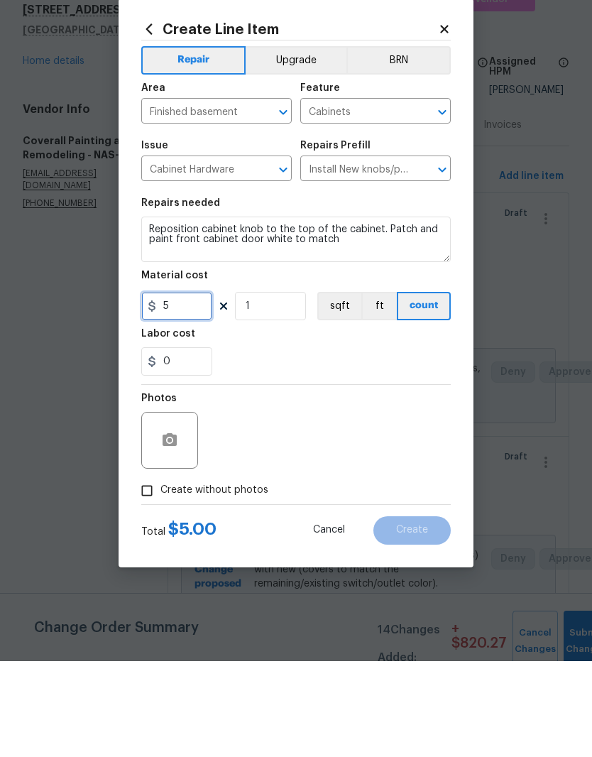
click at [189, 388] on input "5" at bounding box center [176, 402] width 71 height 28
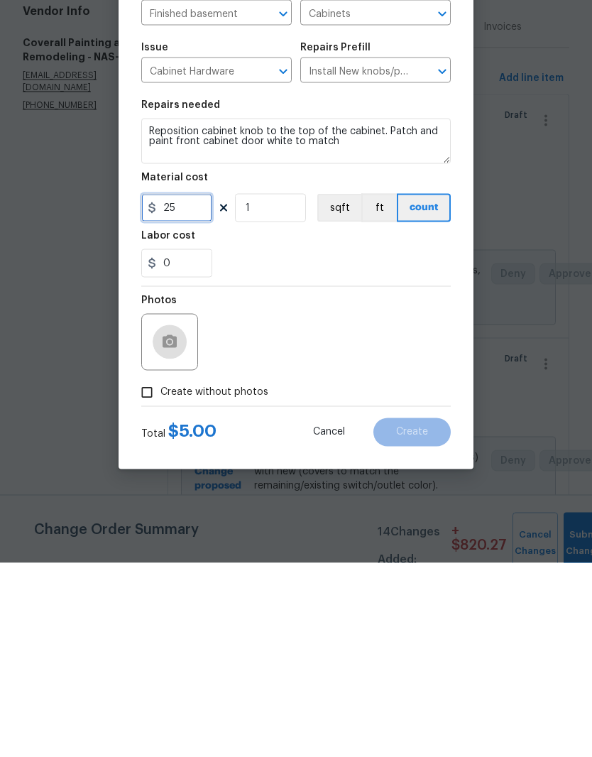
type input "25"
click at [181, 519] on button "button" at bounding box center [170, 536] width 34 height 34
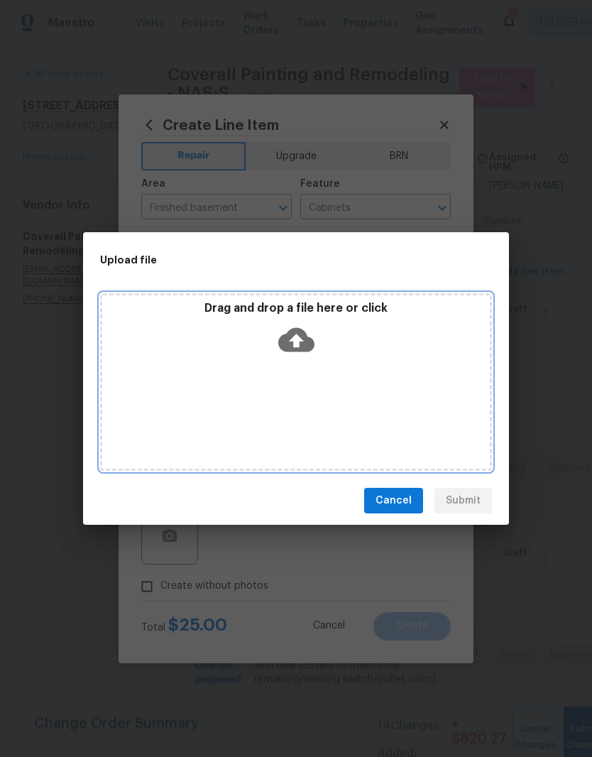
click at [334, 367] on div "Drag and drop a file here or click" at bounding box center [296, 381] width 392 height 177
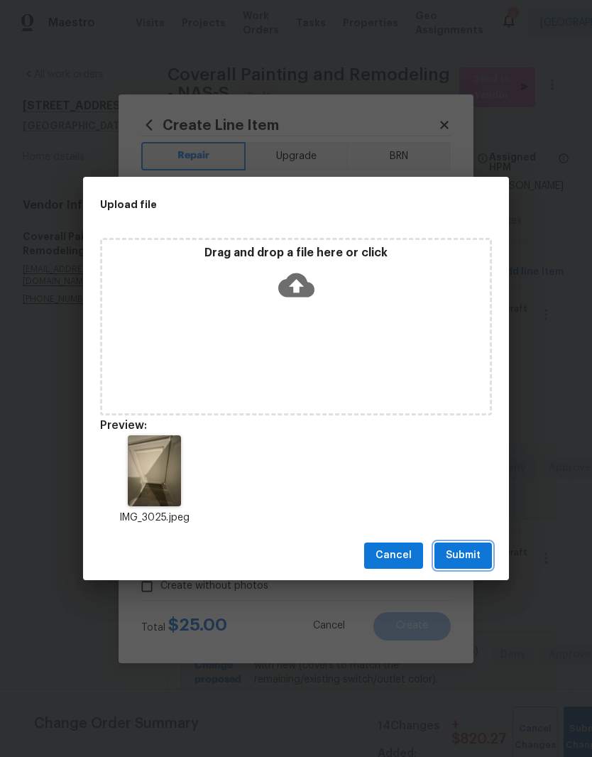
click at [477, 555] on span "Submit" at bounding box center [463, 555] width 35 height 18
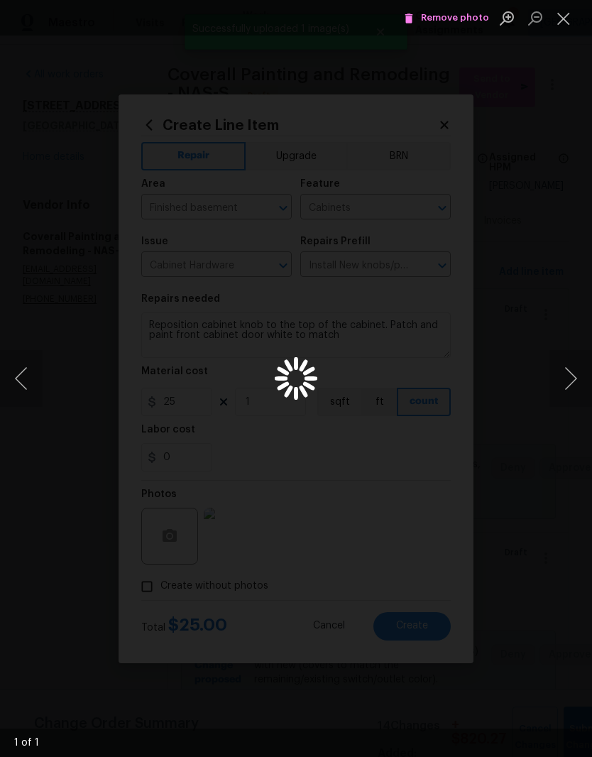
scroll to position [58, 0]
click at [568, 20] on button "Close lightbox" at bounding box center [563, 18] width 28 height 25
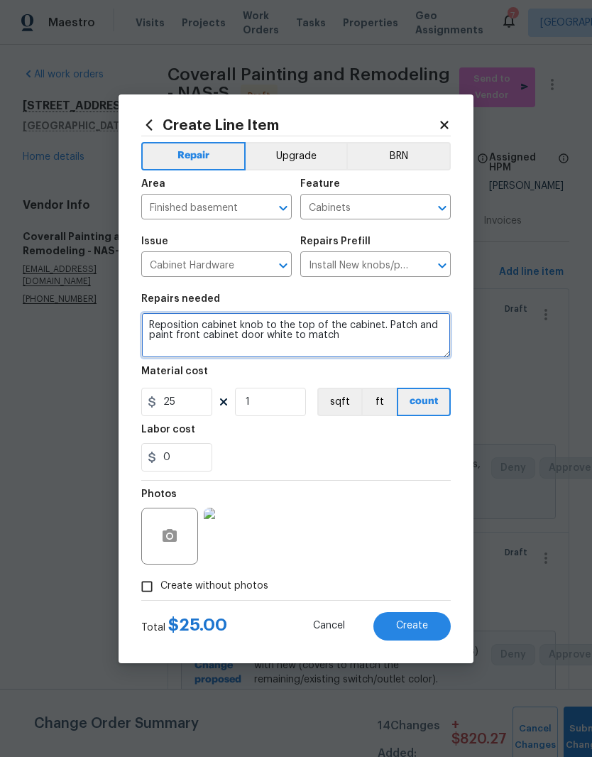
click at [149, 322] on textarea "Reposition cabinet knob to the top of the cabinet. Patch and paint front cabine…" at bounding box center [295, 334] width 309 height 45
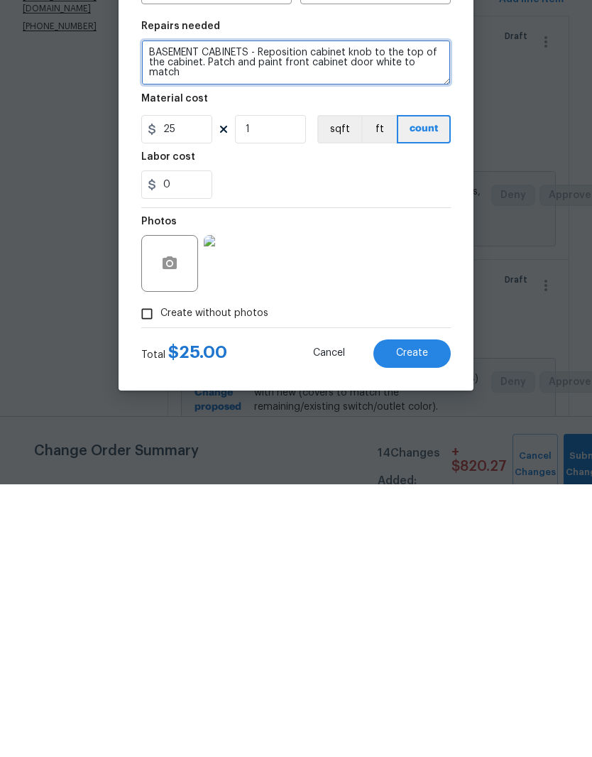
type textarea "BASEMENT CABINETS - Reposition cabinet knob to the top of the cabinet. Patch an…"
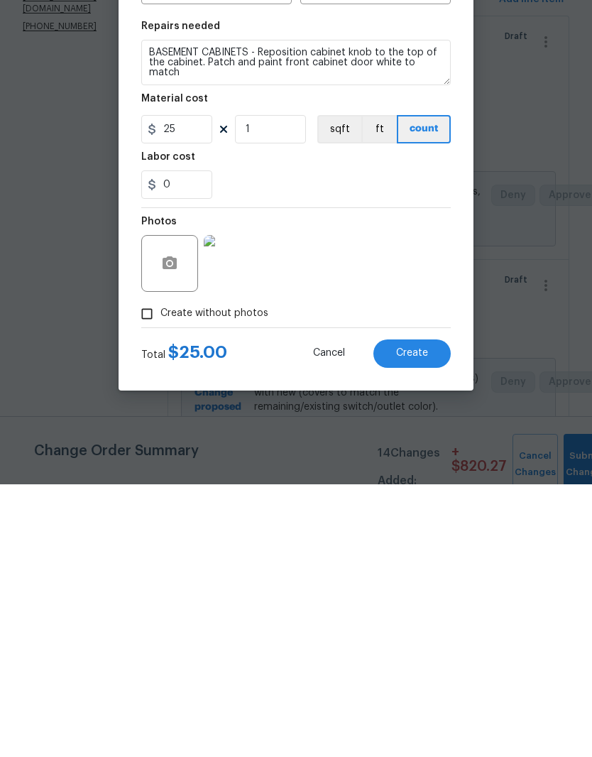
click at [425, 620] on span "Create" at bounding box center [412, 625] width 32 height 11
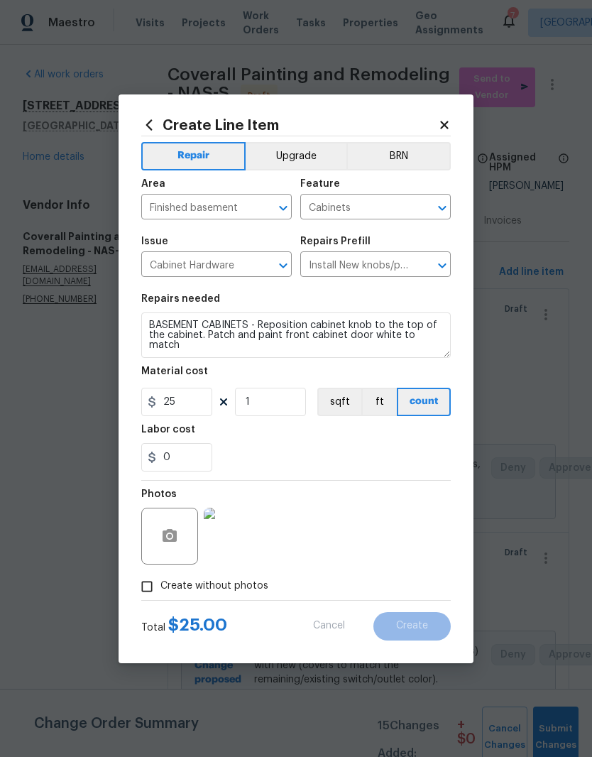
type input "0"
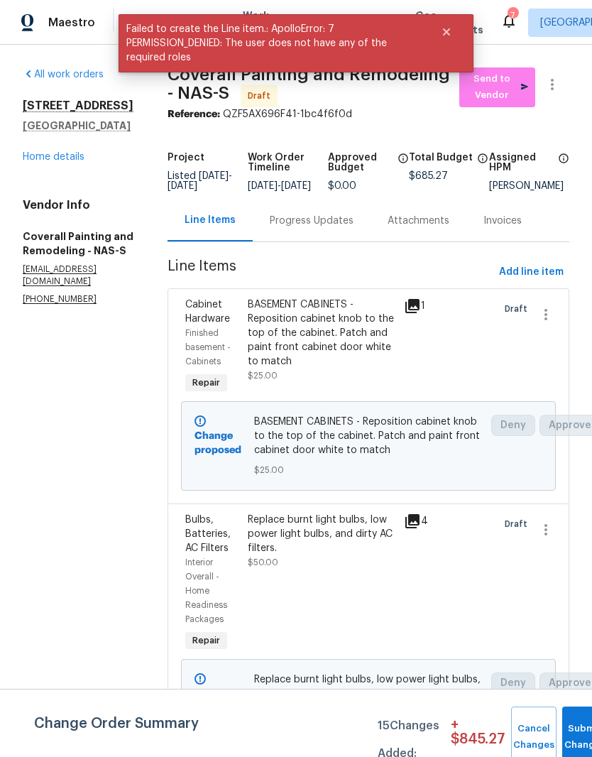
click at [384, 319] on div "BASEMENT CABINETS - Reposition cabinet knob to the top of the cabinet. Patch an…" at bounding box center [322, 332] width 148 height 71
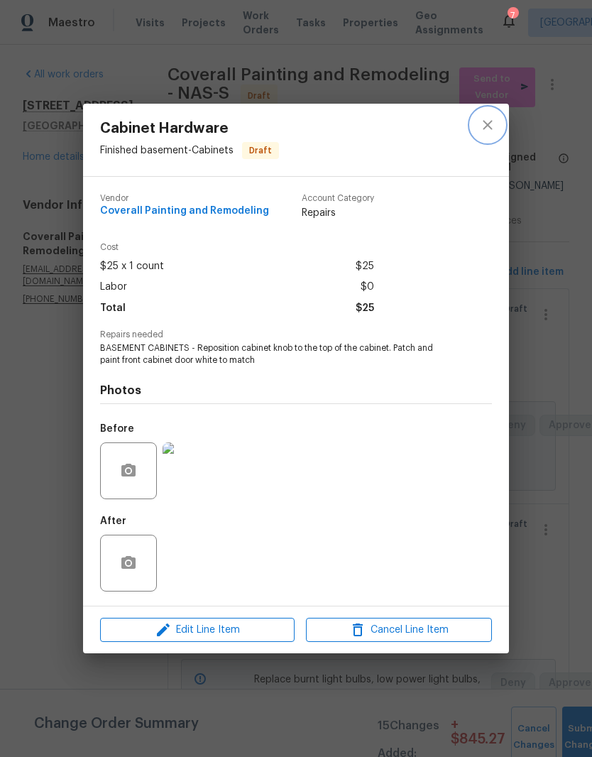
click at [495, 127] on icon "close" at bounding box center [487, 124] width 17 height 17
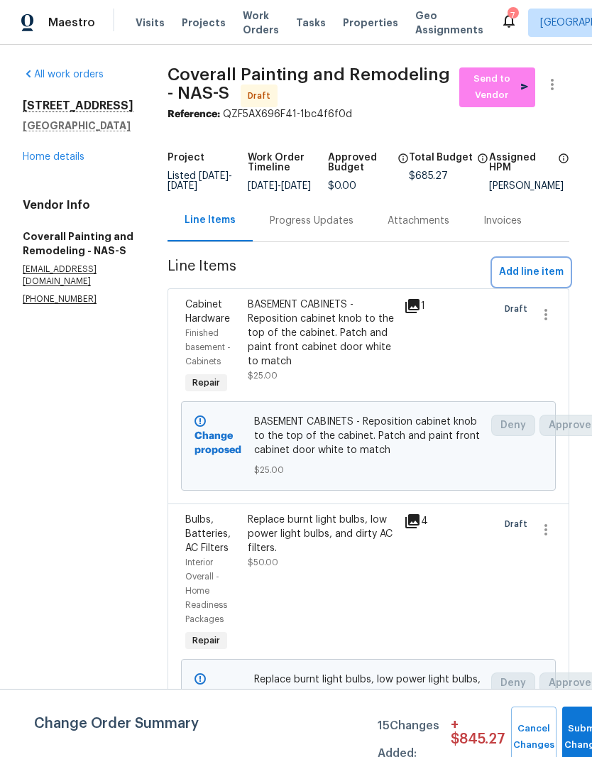
click at [546, 281] on span "Add line item" at bounding box center [531, 272] width 65 height 18
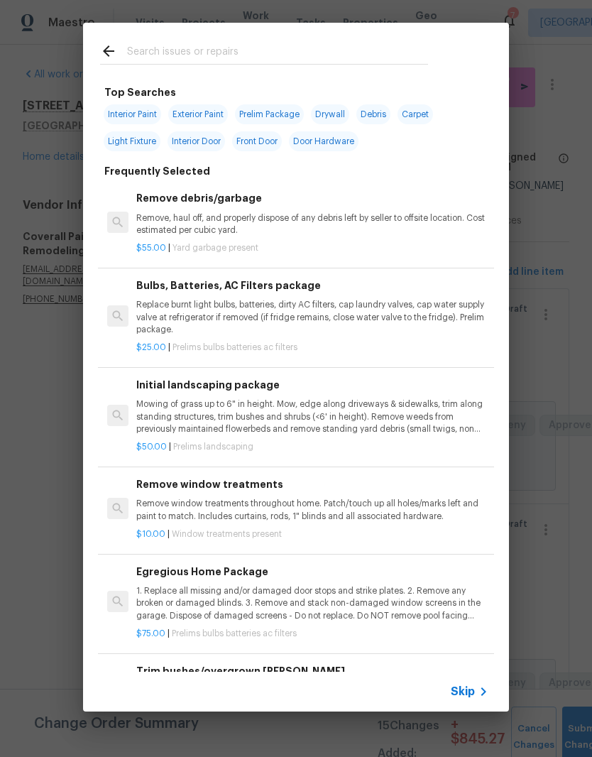
click at [320, 44] on input "text" at bounding box center [277, 53] width 301 height 21
type input "Door har"
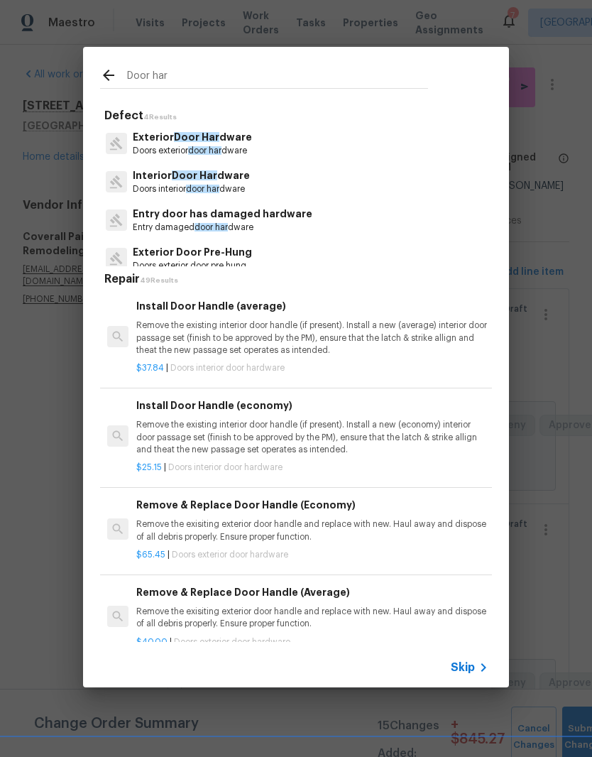
click at [234, 181] on p "Interior Door Har dware" at bounding box center [191, 175] width 117 height 15
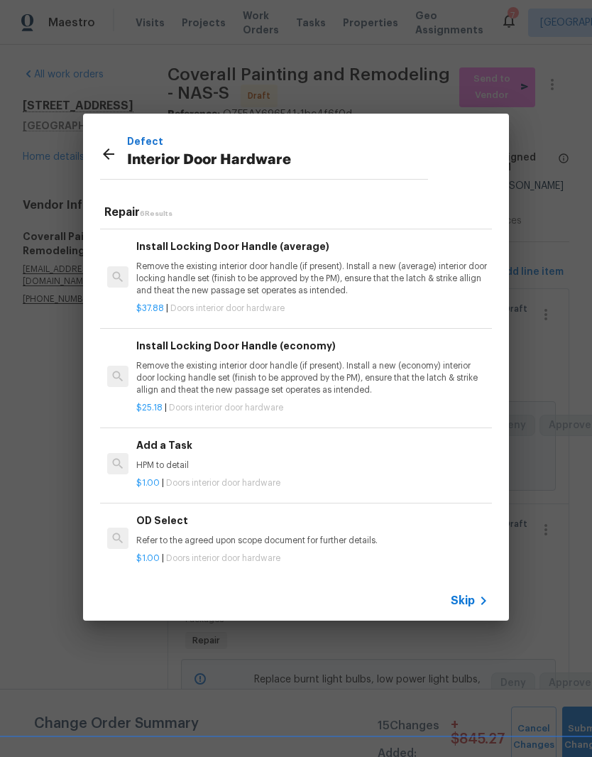
scroll to position [191, 0]
click at [172, 460] on p "HPM to detail" at bounding box center [312, 466] width 352 height 12
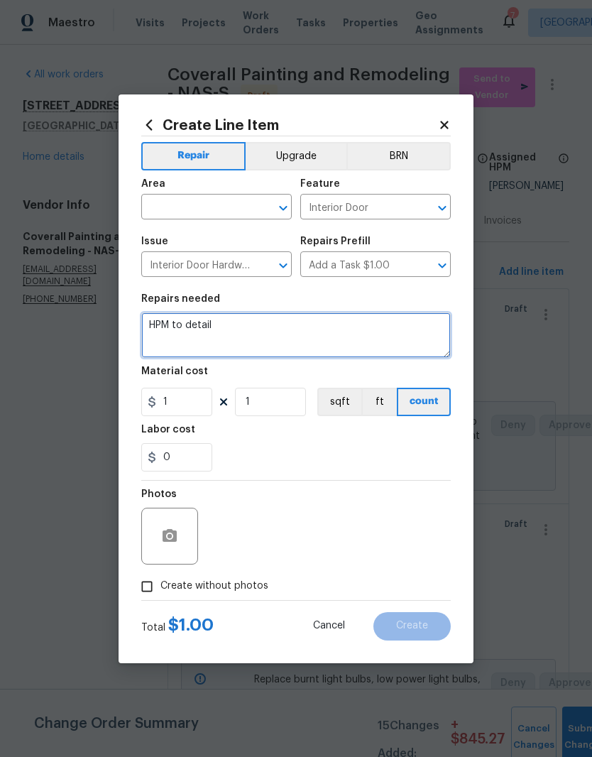
click at [251, 332] on textarea "HPM to detail" at bounding box center [295, 334] width 309 height 45
type textarea "H"
type textarea "Replace missing strike plate - clean paint from door knob"
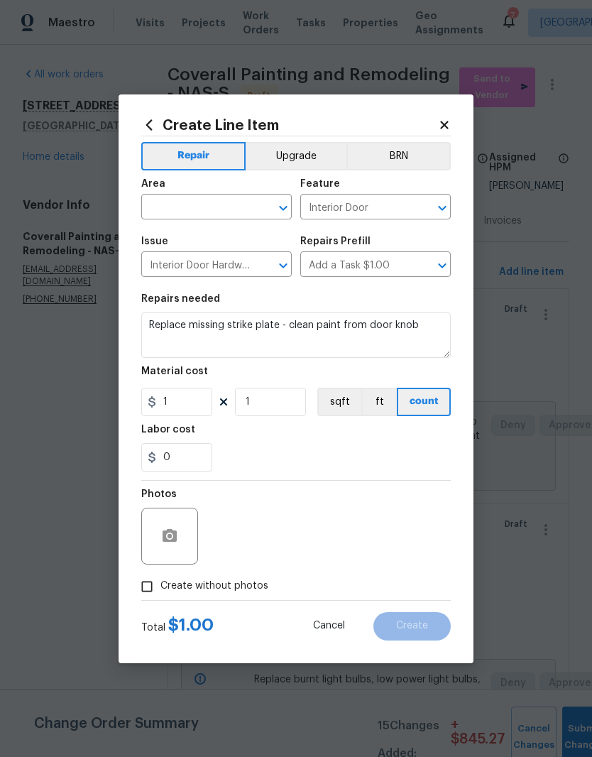
click at [251, 202] on input "text" at bounding box center [196, 208] width 111 height 22
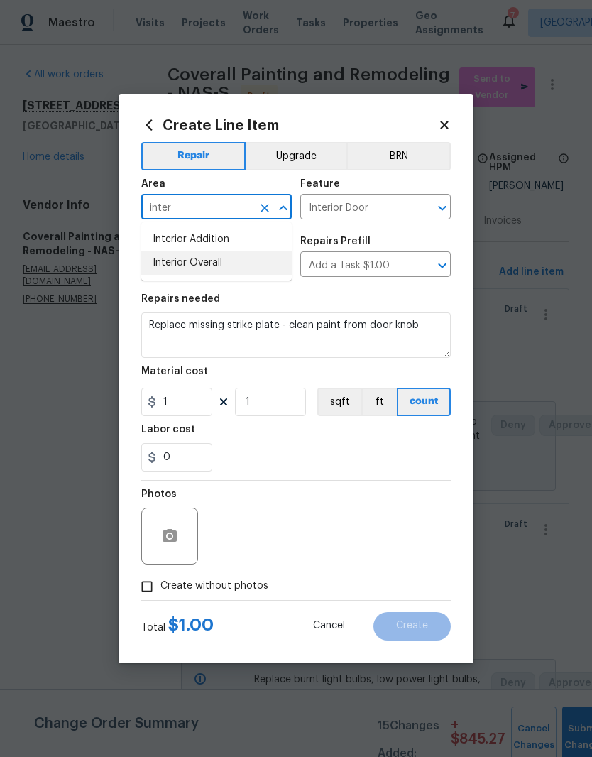
click at [216, 265] on li "Interior Overall" at bounding box center [216, 262] width 150 height 23
type input "Interior Overall"
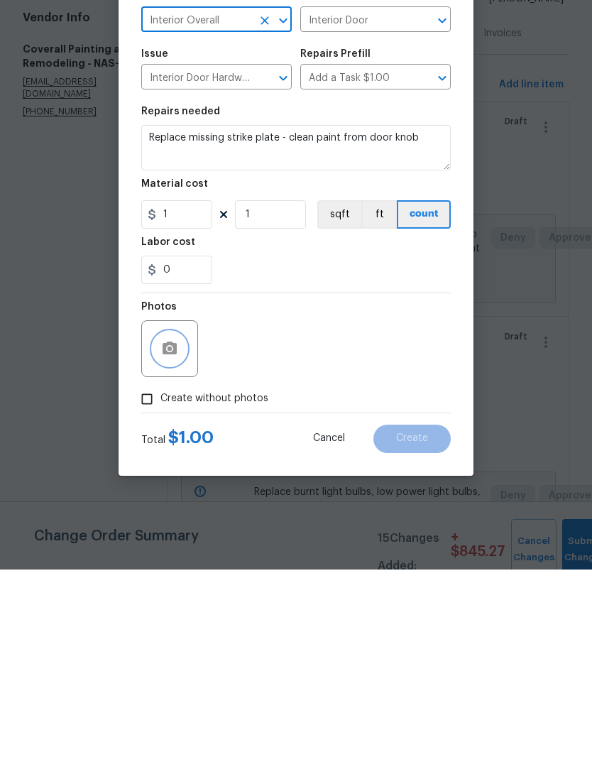
click at [180, 519] on button "button" at bounding box center [170, 536] width 34 height 34
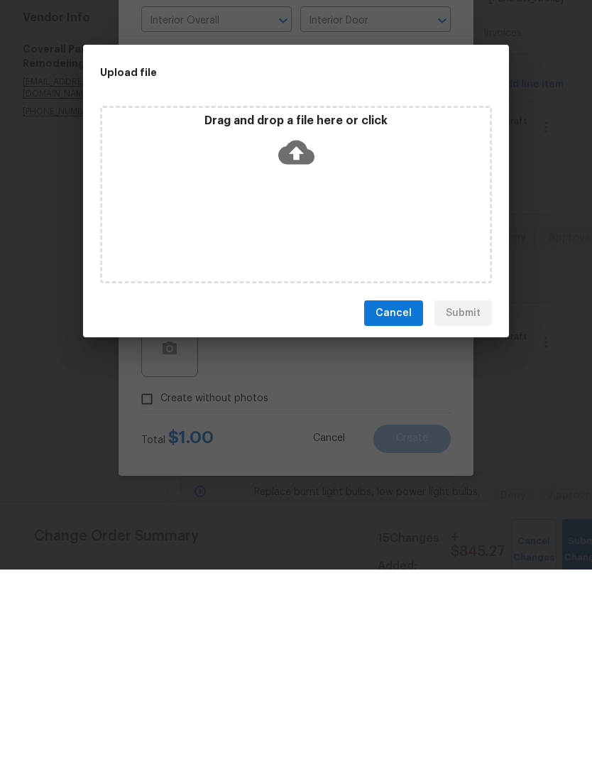
scroll to position [58, 0]
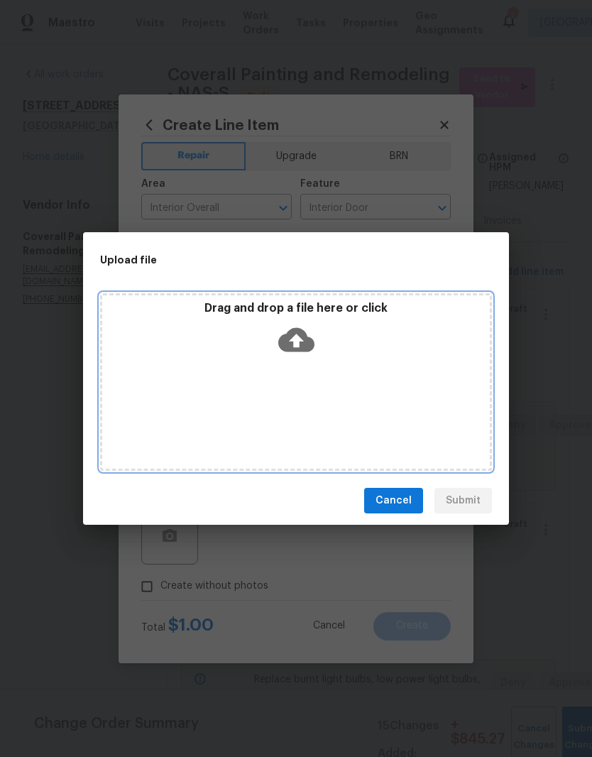
click at [360, 358] on div "Drag and drop a file here or click" at bounding box center [296, 331] width 388 height 61
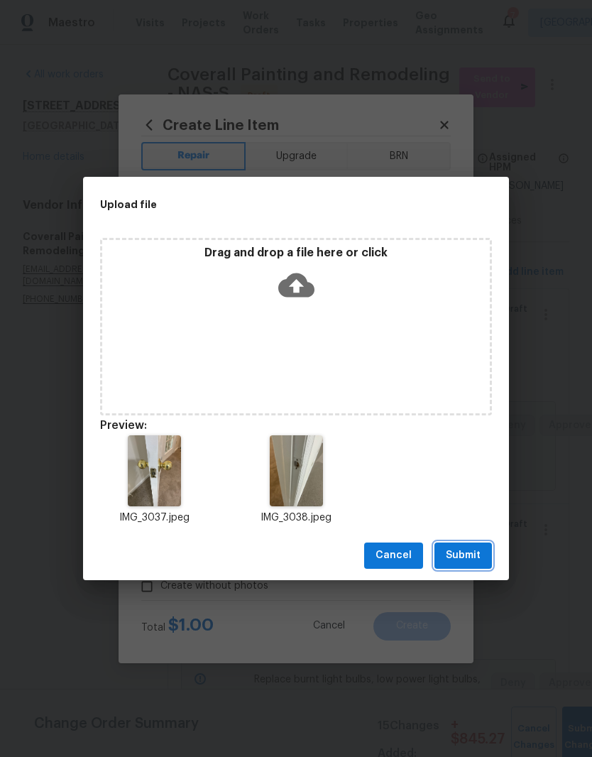
click at [476, 554] on span "Submit" at bounding box center [463, 555] width 35 height 18
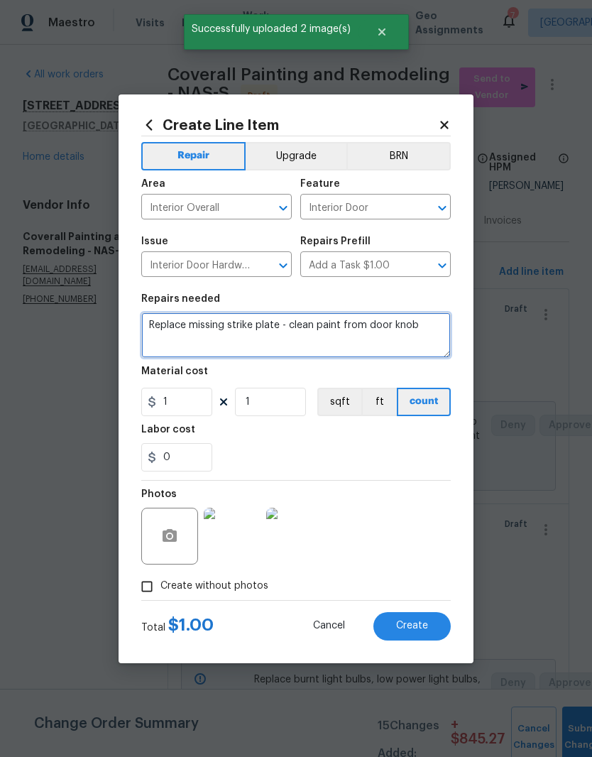
click at [343, 327] on textarea "Replace missing strike plate - clean paint from door knob" at bounding box center [295, 334] width 309 height 45
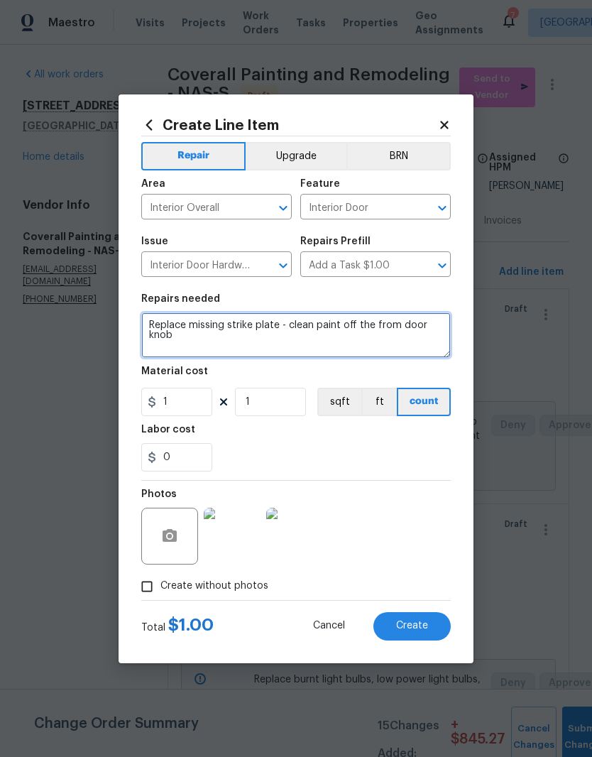
click at [397, 326] on textarea "Replace missing strike plate - clean paint off the from door knob" at bounding box center [295, 334] width 309 height 45
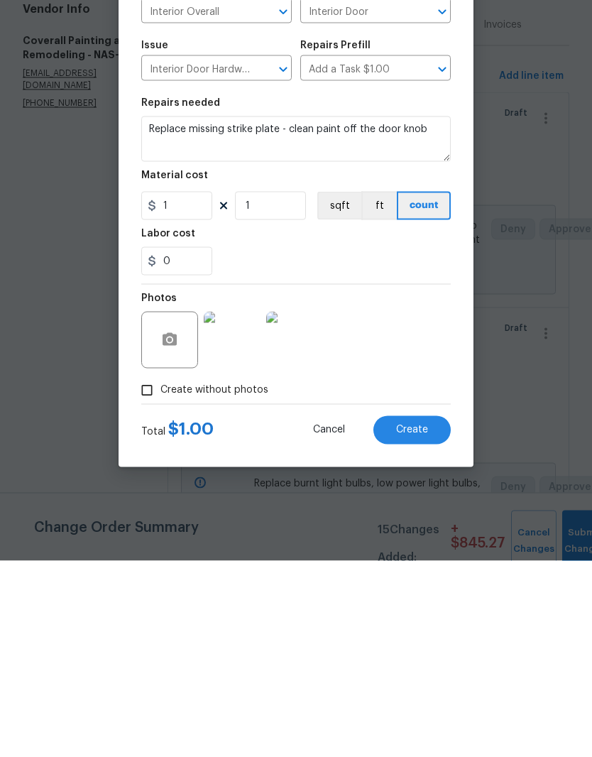
click at [255, 507] on img at bounding box center [232, 535] width 57 height 57
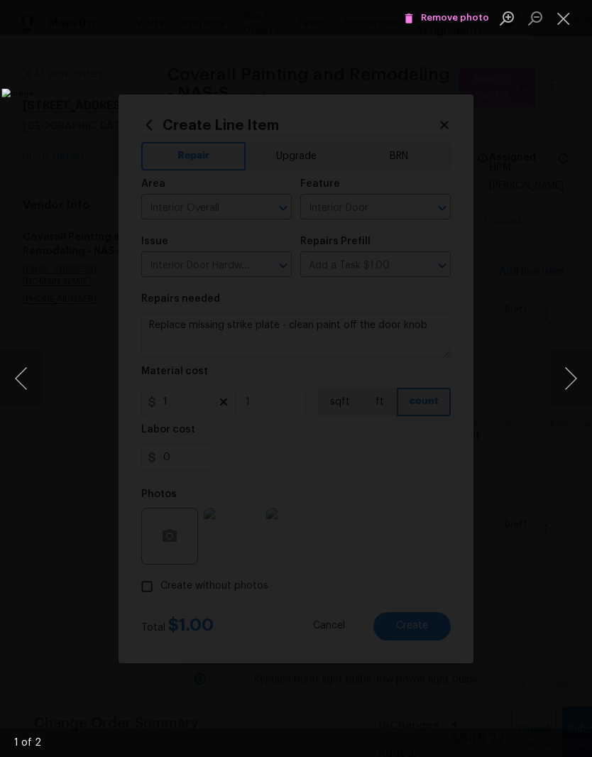
click at [571, 22] on button "Close lightbox" at bounding box center [563, 18] width 28 height 25
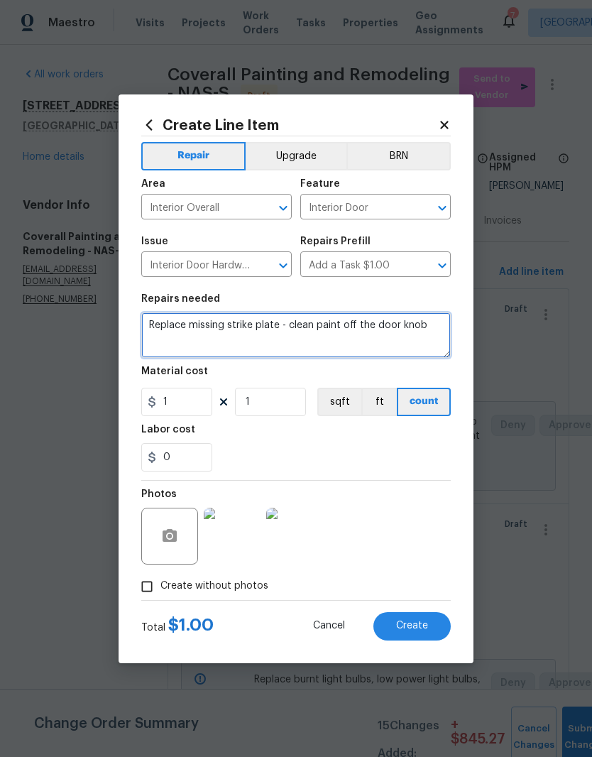
click at [434, 327] on textarea "Replace missing strike plate - clean paint off the door knob" at bounding box center [295, 334] width 309 height 45
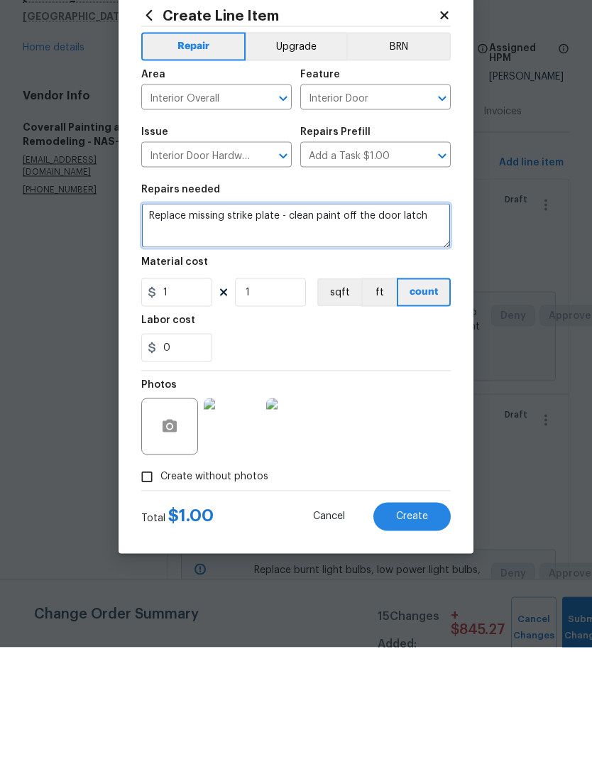
type textarea "Replace missing strike plate - clean paint off the door latch"
click at [307, 507] on img at bounding box center [294, 535] width 57 height 57
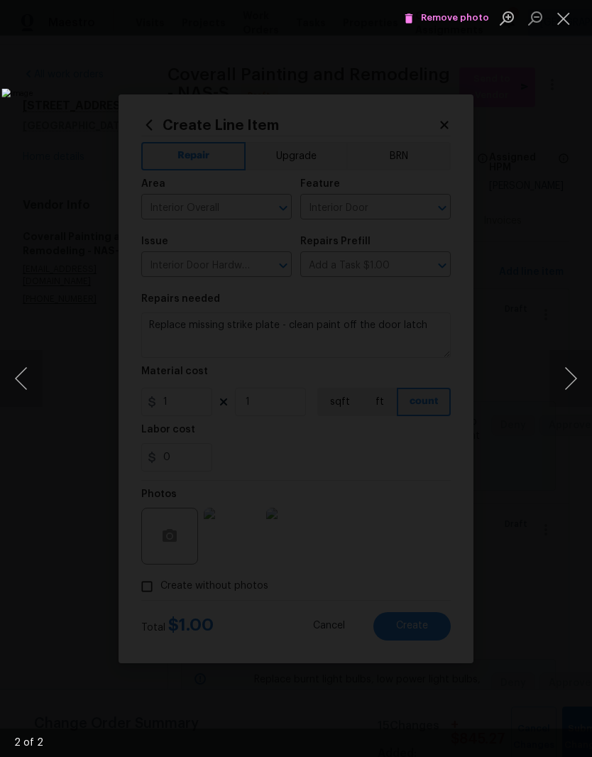
click at [563, 20] on button "Close lightbox" at bounding box center [563, 18] width 28 height 25
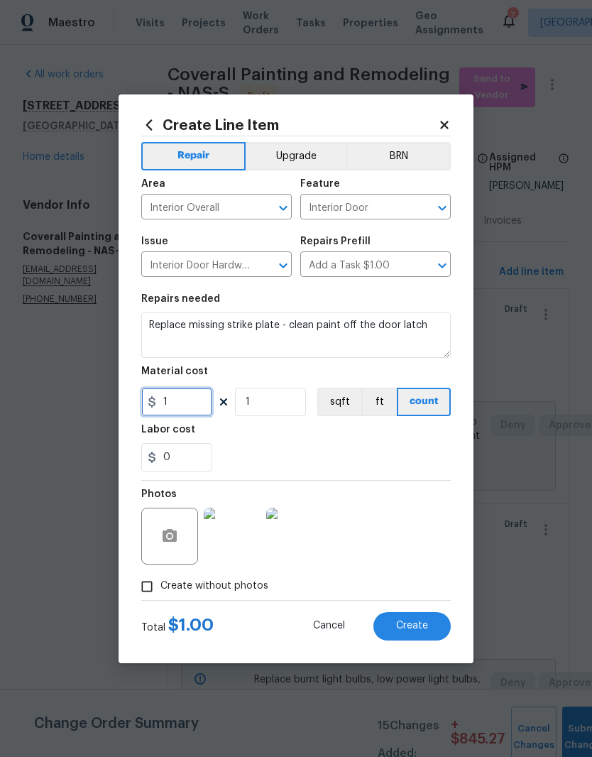
click at [190, 402] on input "1" at bounding box center [176, 402] width 71 height 28
type input "0"
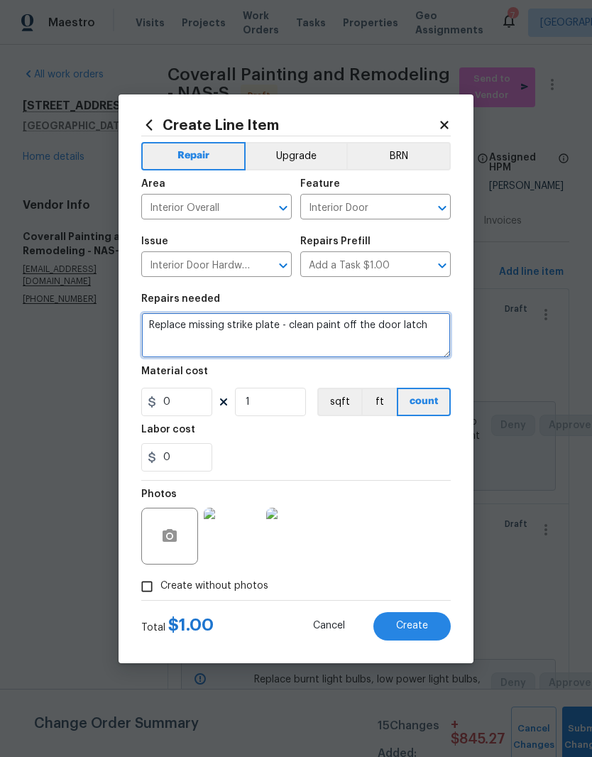
click at [275, 330] on textarea "Replace missing strike plate - clean paint off the door latch" at bounding box center [295, 334] width 309 height 45
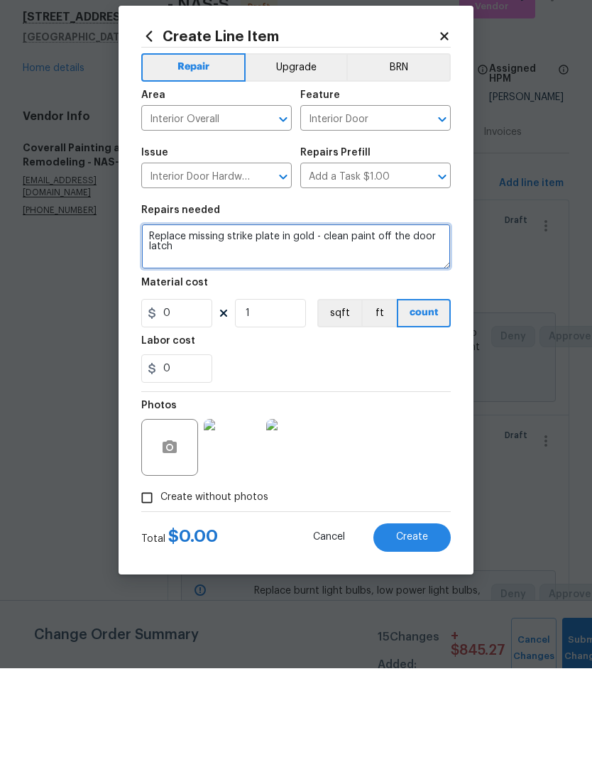
type textarea "Replace missing strike plate in gold - clean paint off the door latch"
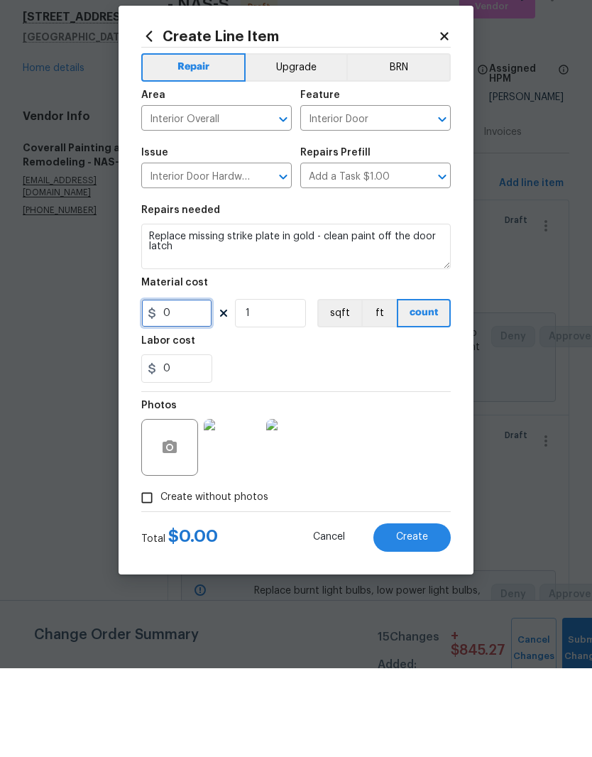
click at [189, 388] on input "0" at bounding box center [176, 402] width 71 height 28
type input "6"
click at [271, 388] on input "1" at bounding box center [270, 402] width 71 height 28
type input "2"
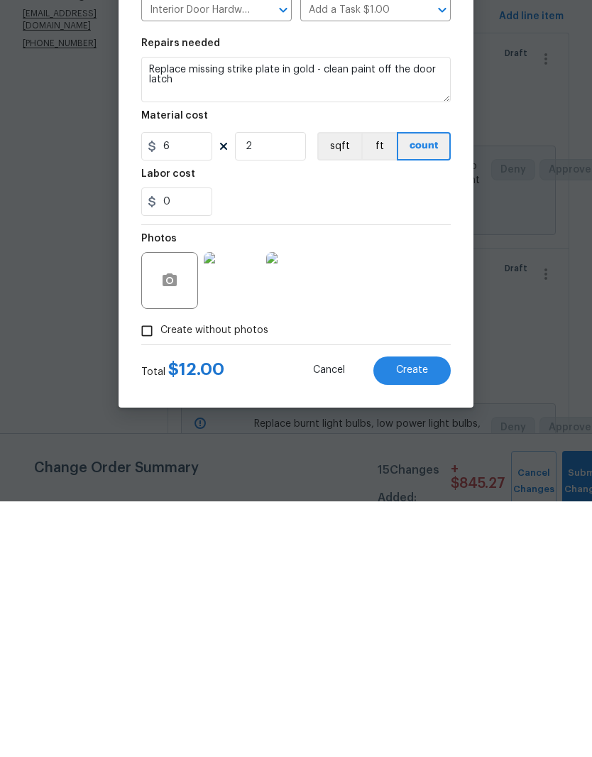
click at [411, 480] on div "Photos" at bounding box center [295, 526] width 309 height 92
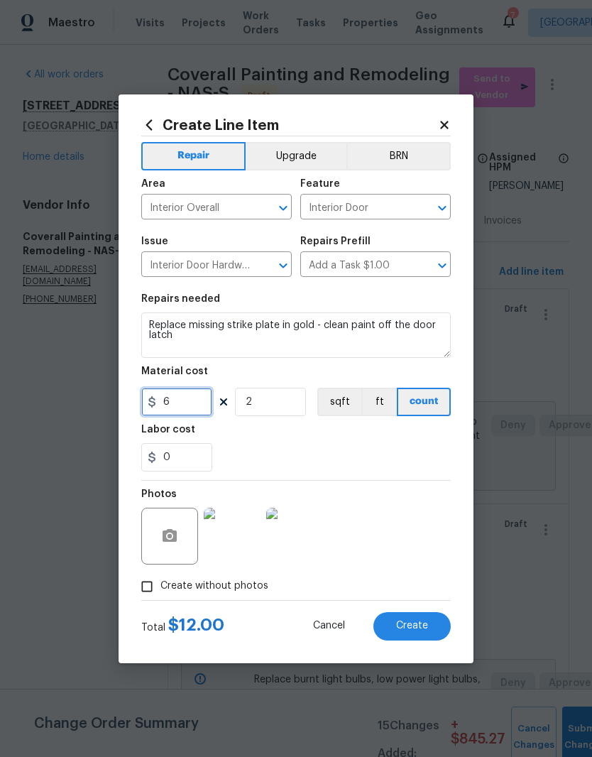
click at [187, 405] on input "6" at bounding box center [176, 402] width 71 height 28
type input "6"
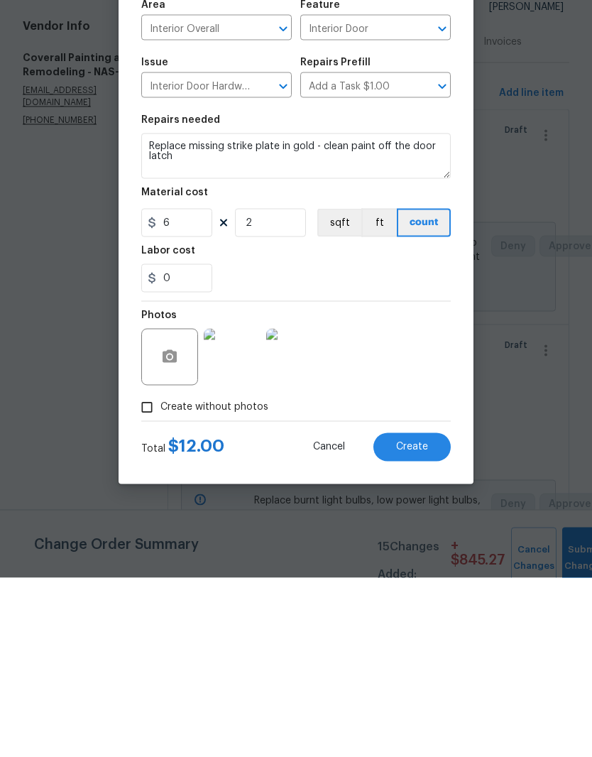
click at [421, 480] on div "Photos" at bounding box center [295, 526] width 309 height 92
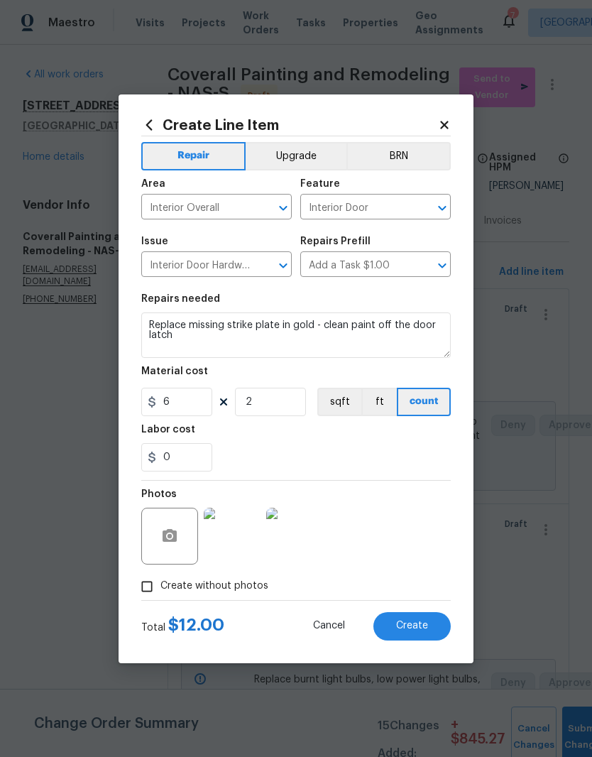
click at [420, 627] on span "Create" at bounding box center [412, 625] width 32 height 11
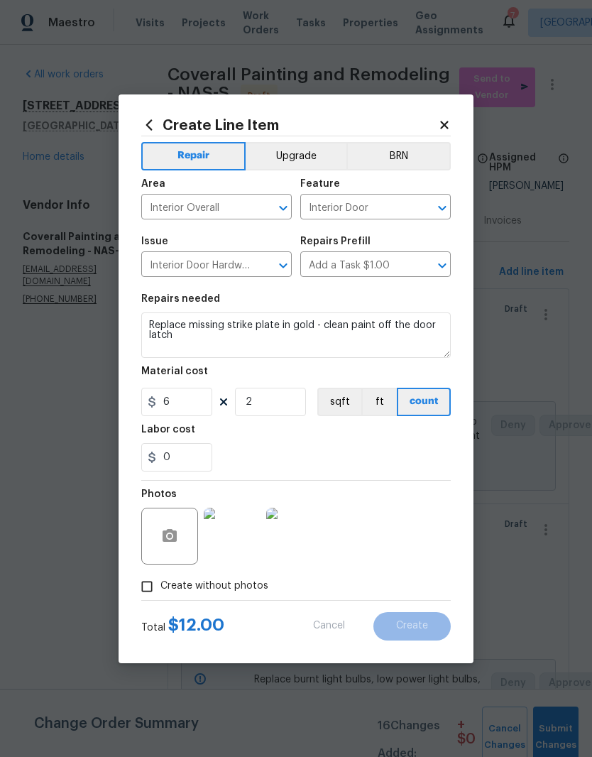
type input "0"
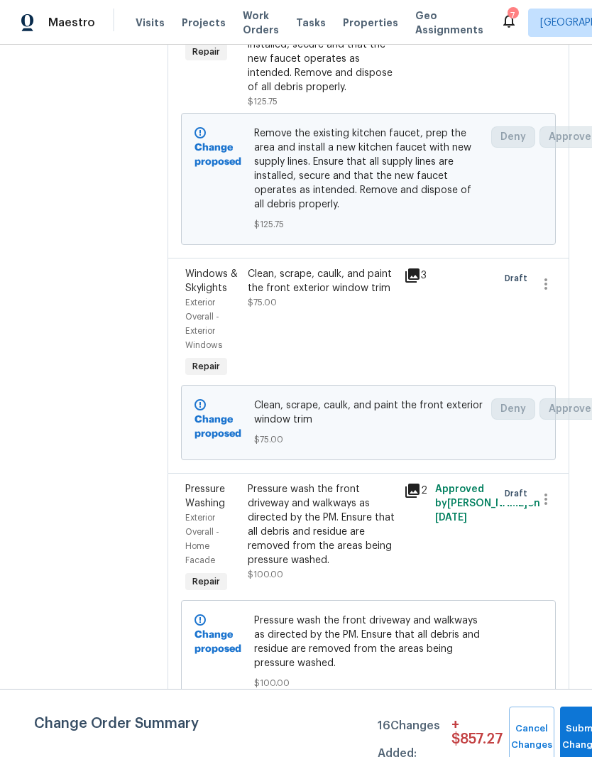
scroll to position [2982, 0]
click at [345, 295] on div "Clean, scrape, caulk, and paint the front exterior window trim" at bounding box center [322, 281] width 148 height 28
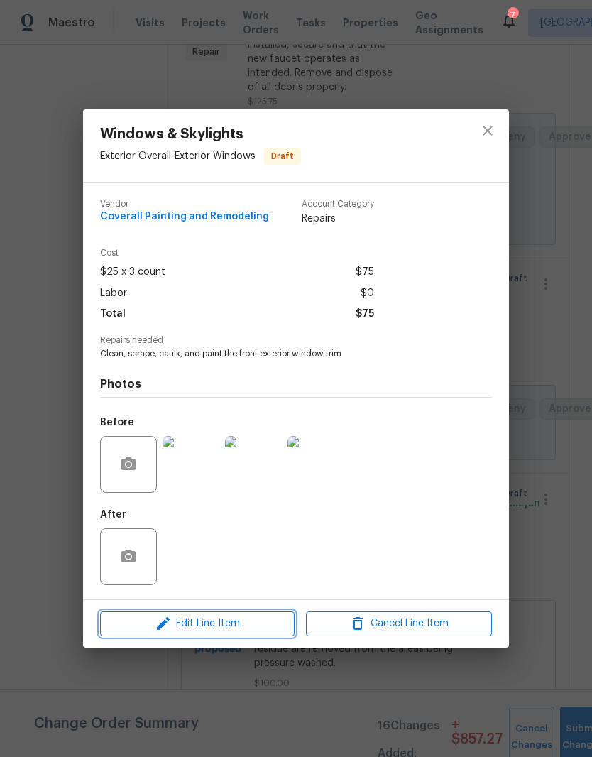
click at [268, 627] on span "Edit Line Item" at bounding box center [197, 624] width 186 height 18
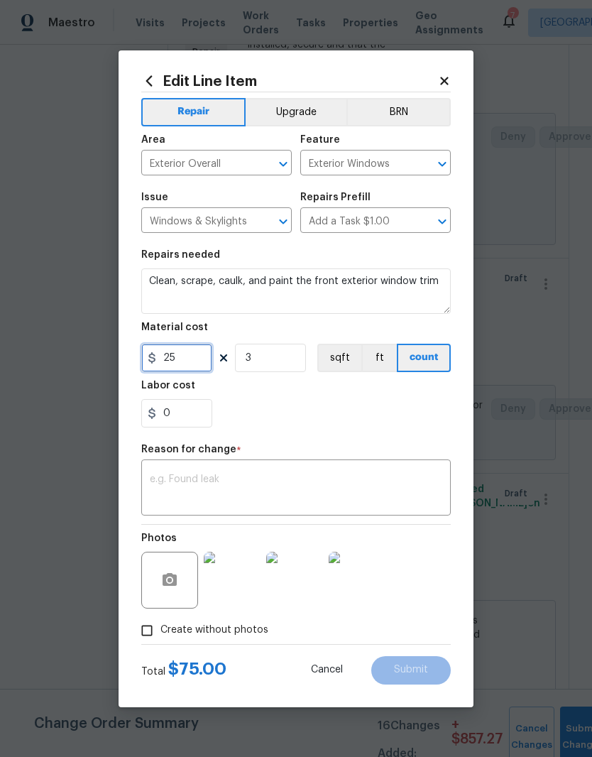
click at [194, 361] on input "25" at bounding box center [176, 358] width 71 height 28
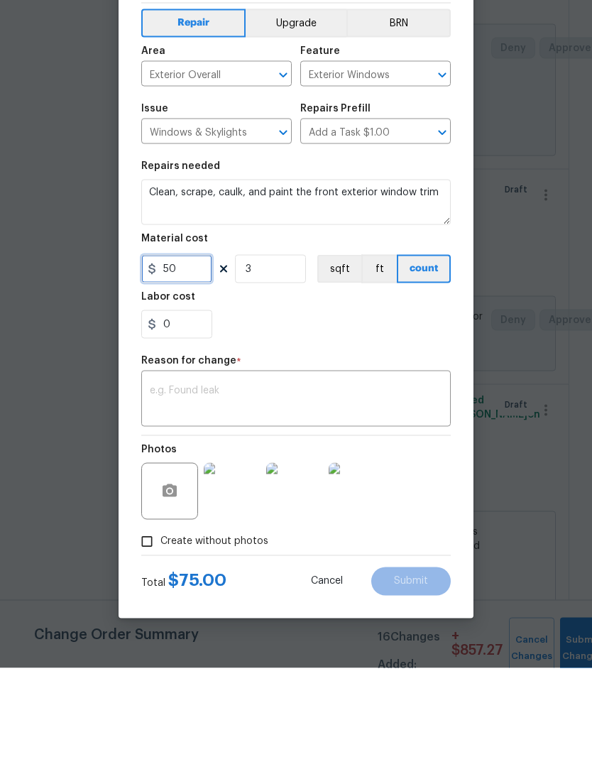
type input "50"
click at [327, 474] on textarea at bounding box center [296, 489] width 292 height 30
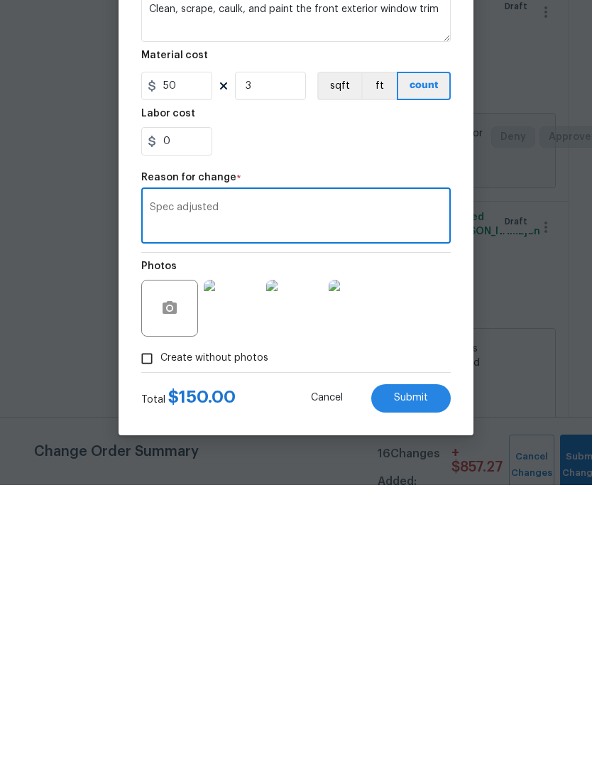
scroll to position [18, 0]
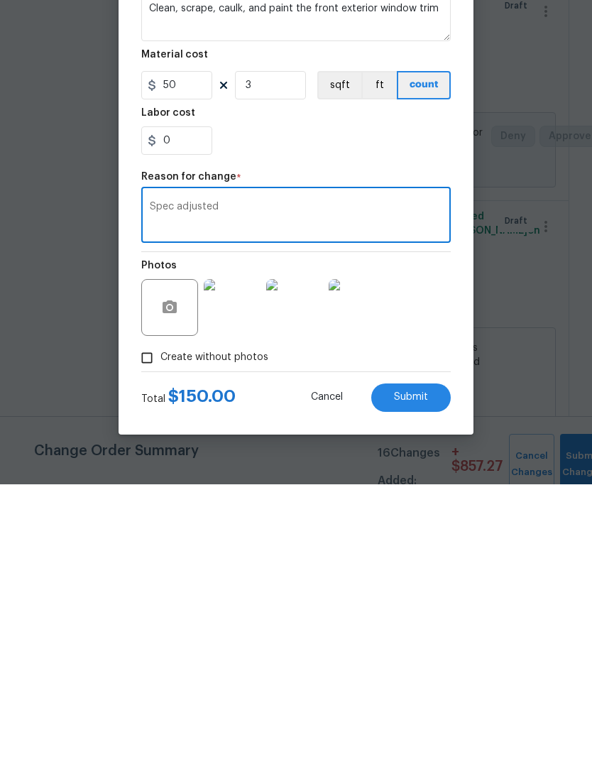
type textarea "Spec adjusted"
click at [422, 664] on span "Submit" at bounding box center [411, 669] width 34 height 11
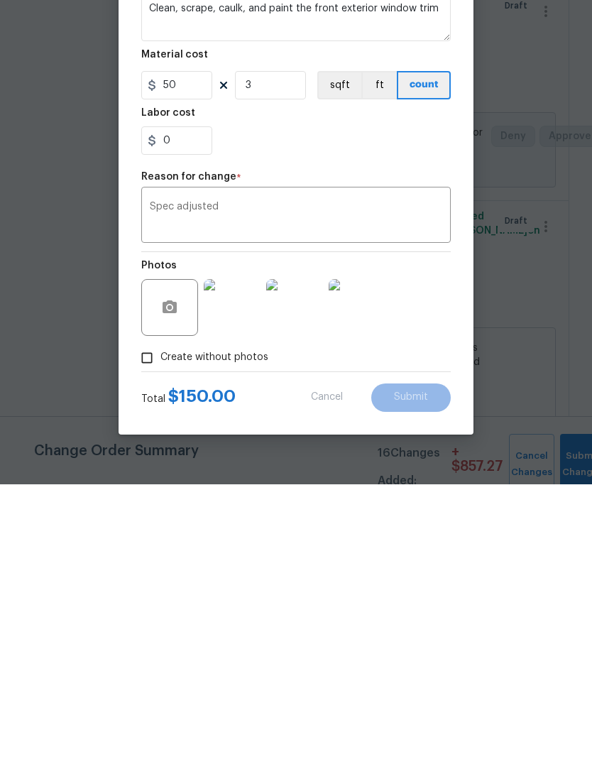
scroll to position [58, 0]
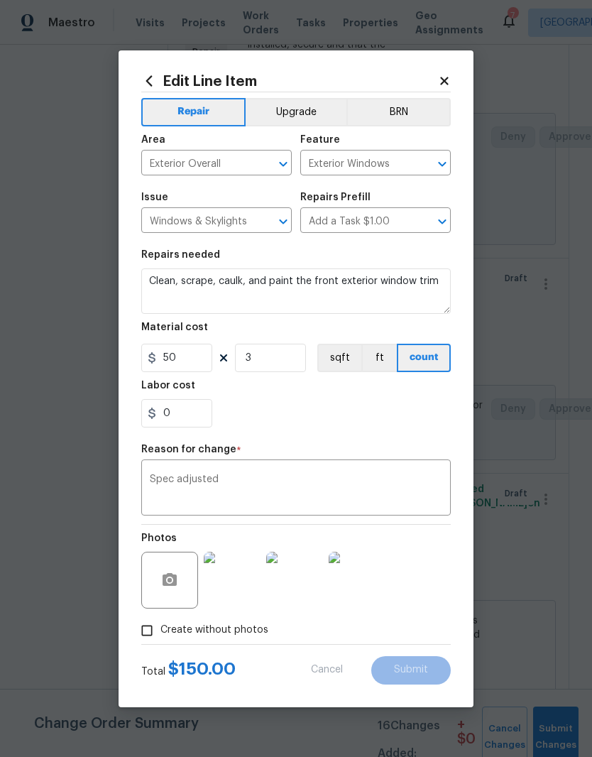
type input "25"
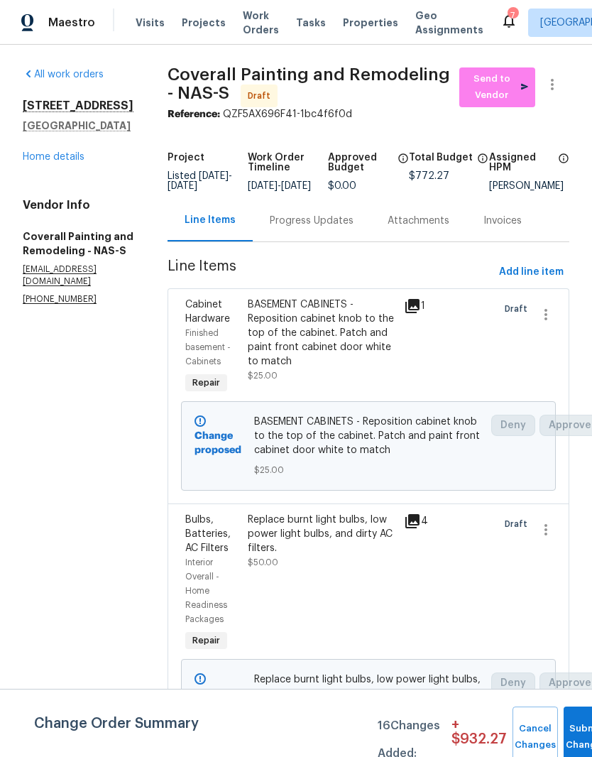
scroll to position [0, 0]
click at [380, 327] on div "BASEMENT CABINETS - Reposition cabinet knob to the top of the cabinet. Patch an…" at bounding box center [322, 332] width 148 height 71
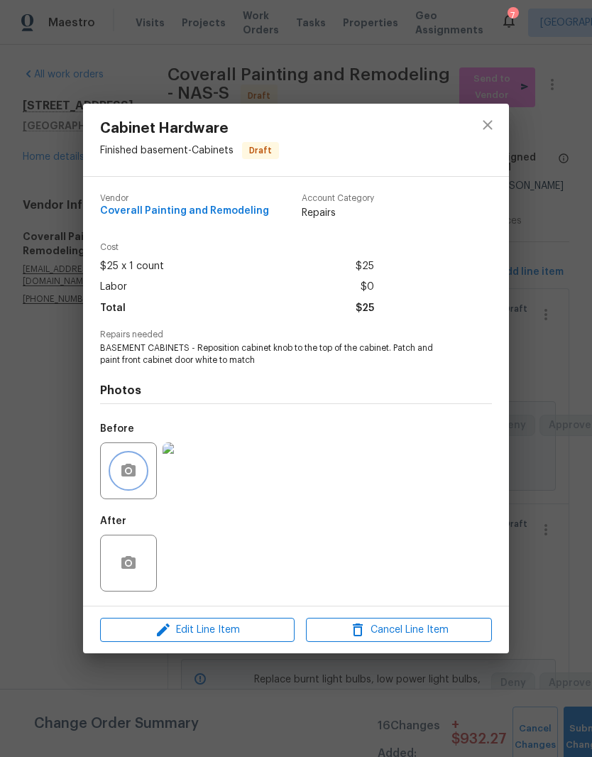
click at [143, 473] on button "button" at bounding box center [128, 471] width 34 height 34
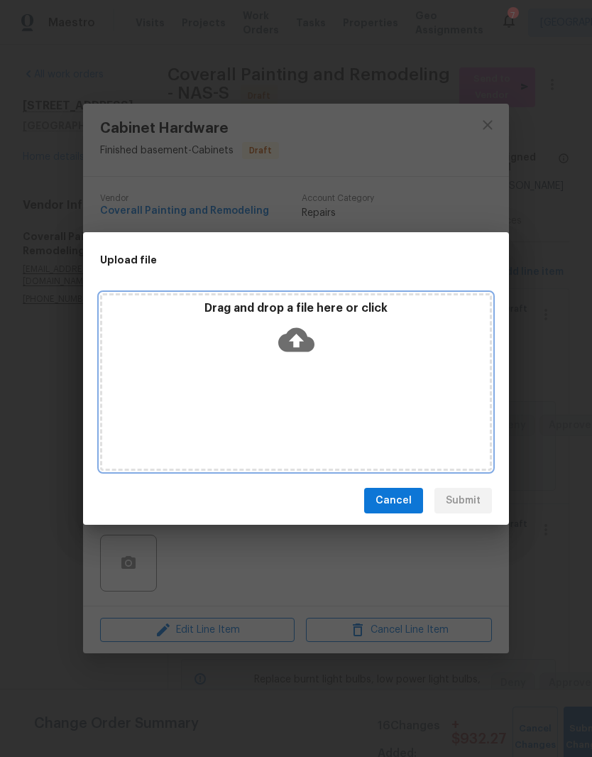
click at [348, 356] on div "Drag and drop a file here or click" at bounding box center [296, 331] width 388 height 61
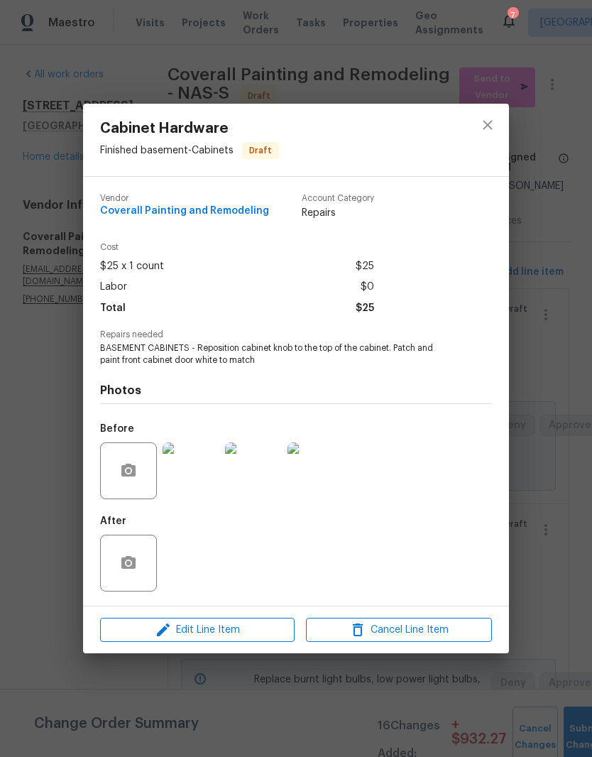
click at [319, 476] on img at bounding box center [315, 470] width 57 height 57
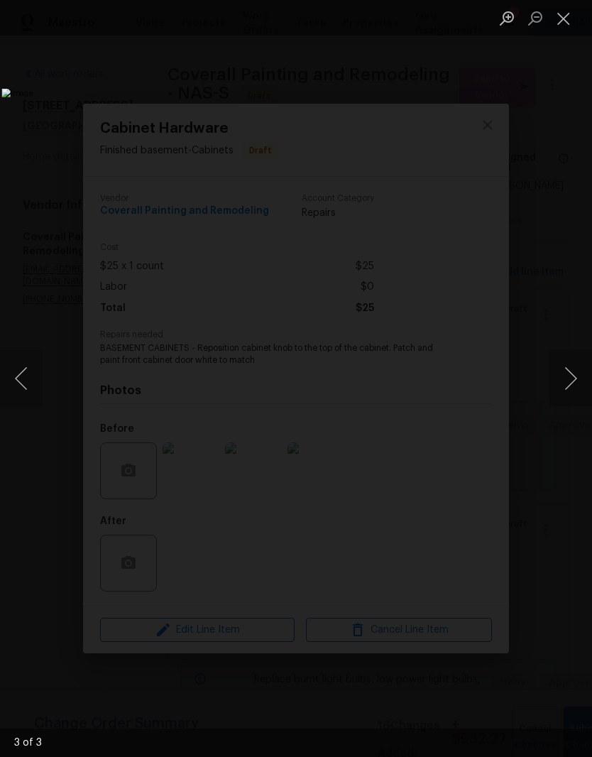
click at [567, 25] on button "Close lightbox" at bounding box center [563, 18] width 28 height 25
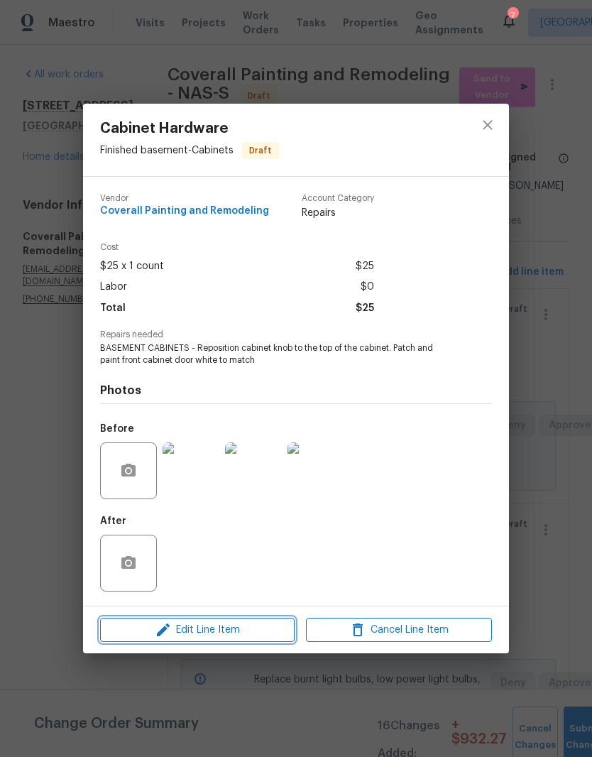
click at [274, 630] on span "Edit Line Item" at bounding box center [197, 630] width 186 height 18
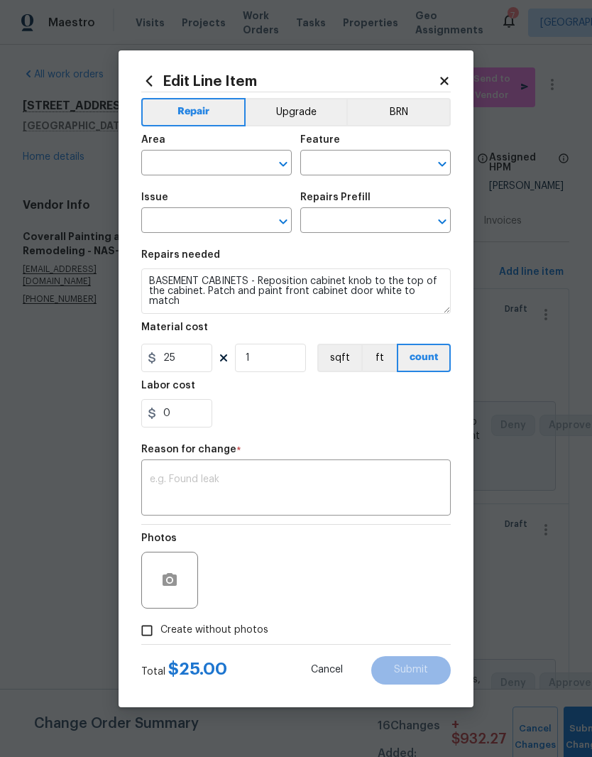
type input "Finished basement"
type input "Cabinets"
type input "Cabinet Hardware"
type input "Install New knobs/pulls $5.00"
click at [444, 81] on icon at bounding box center [444, 81] width 8 height 8
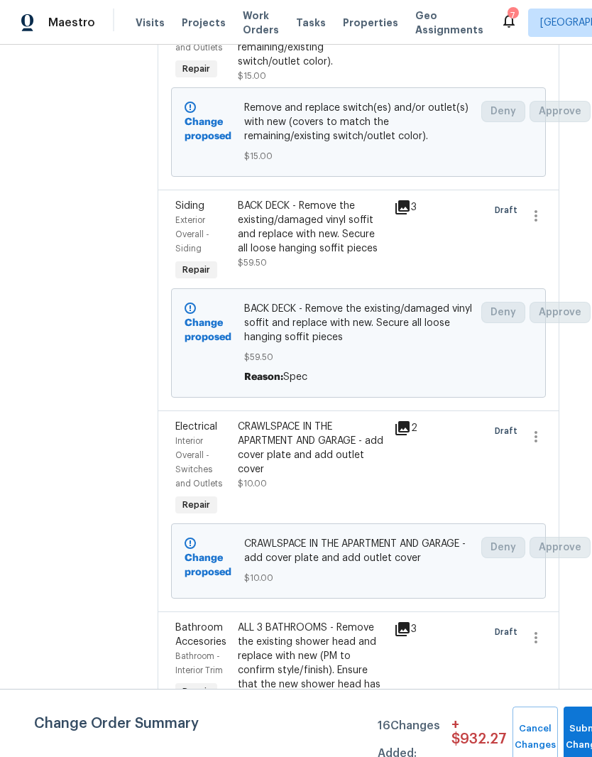
scroll to position [760, 10]
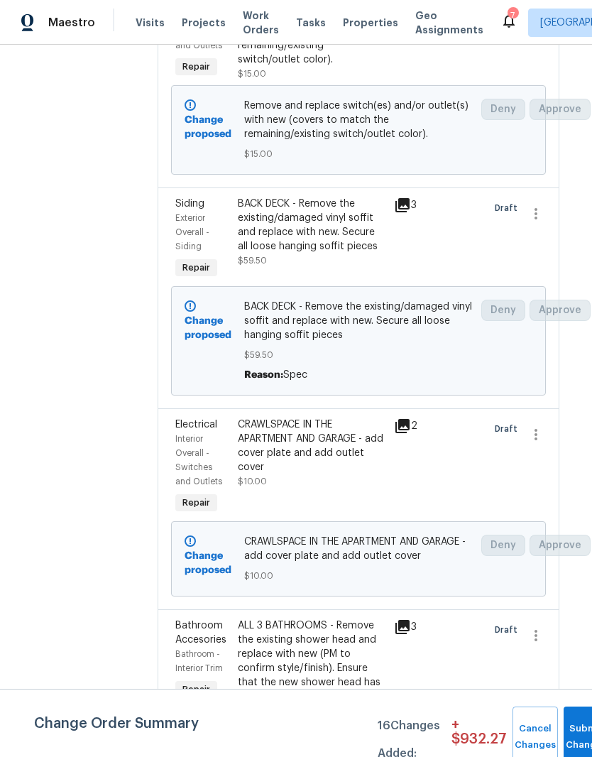
click at [368, 253] on div "BACK DECK - Remove the existing/damaged vinyl soffit and replace with new. Secu…" at bounding box center [312, 225] width 148 height 57
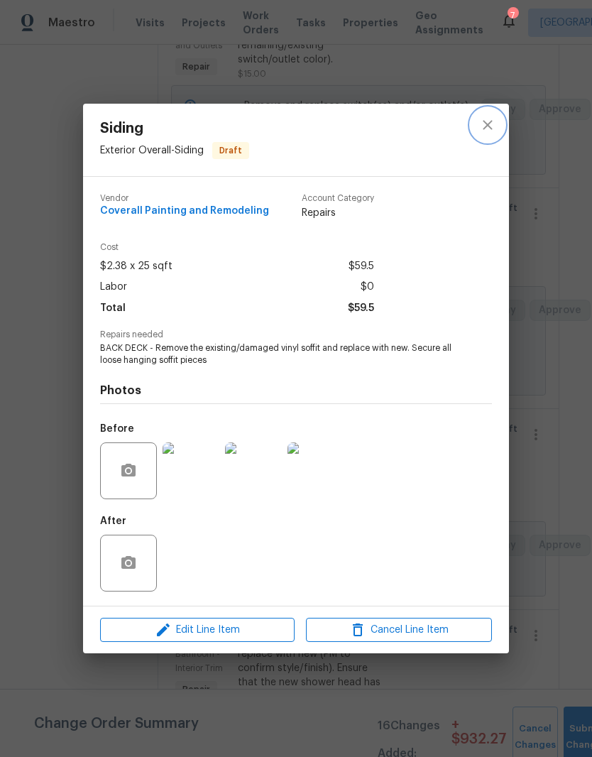
click at [495, 127] on icon "close" at bounding box center [487, 124] width 17 height 17
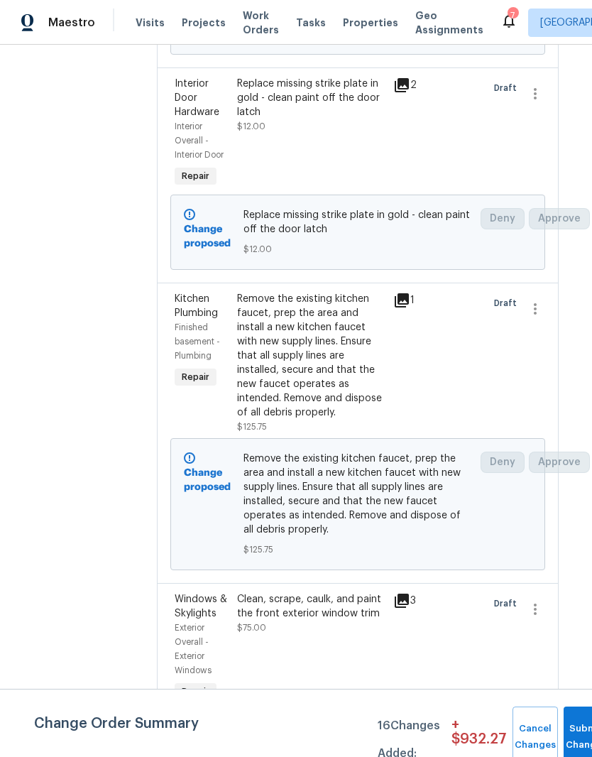
scroll to position [2414, 11]
click at [351, 119] on div "Replace missing strike plate in gold - clean paint off the door latch" at bounding box center [311, 98] width 148 height 43
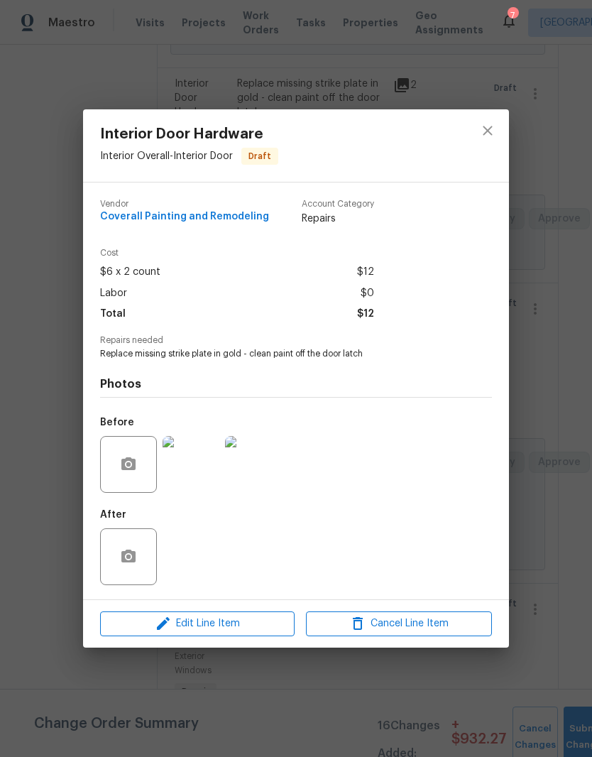
click at [271, 473] on img at bounding box center [253, 464] width 57 height 57
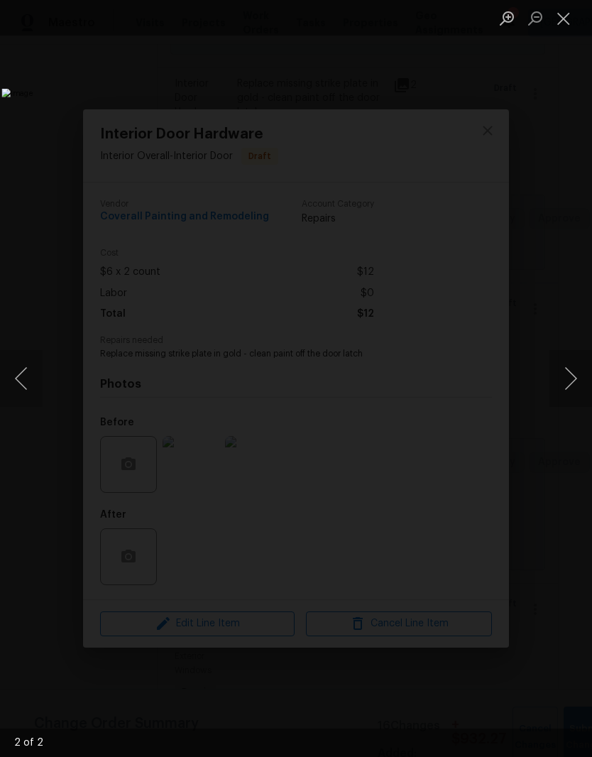
click at [568, 22] on button "Close lightbox" at bounding box center [563, 18] width 28 height 25
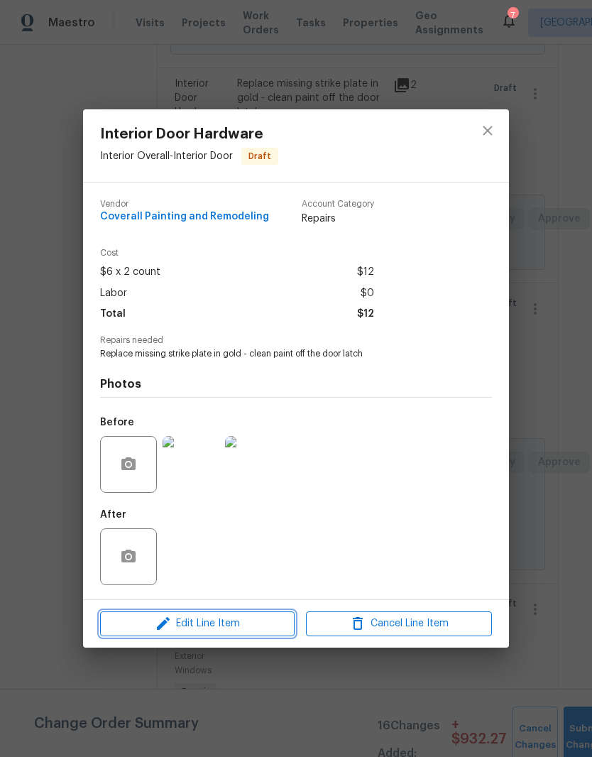
click at [263, 629] on span "Edit Line Item" at bounding box center [197, 624] width 186 height 18
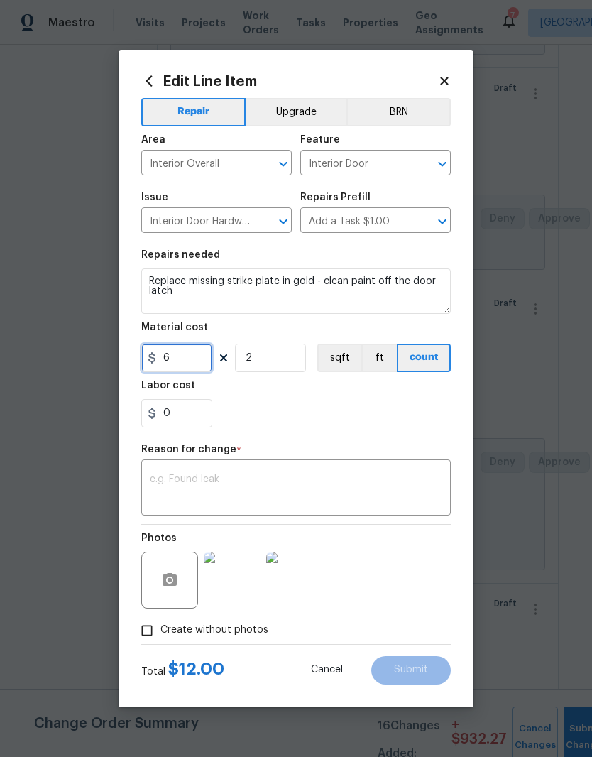
click at [191, 362] on input "6" at bounding box center [176, 358] width 71 height 28
type input "36"
click at [273, 362] on input "2" at bounding box center [270, 358] width 71 height 28
type input "1"
click at [189, 362] on input "36" at bounding box center [176, 358] width 71 height 28
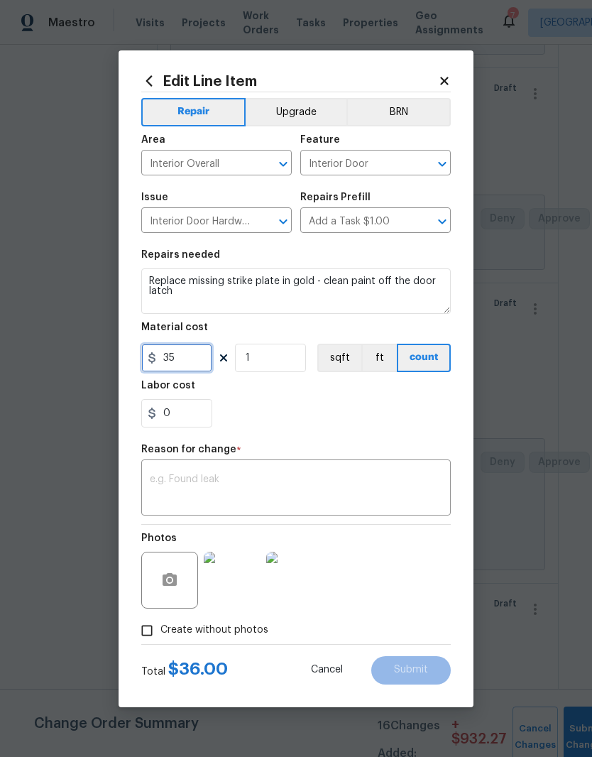
type input "35"
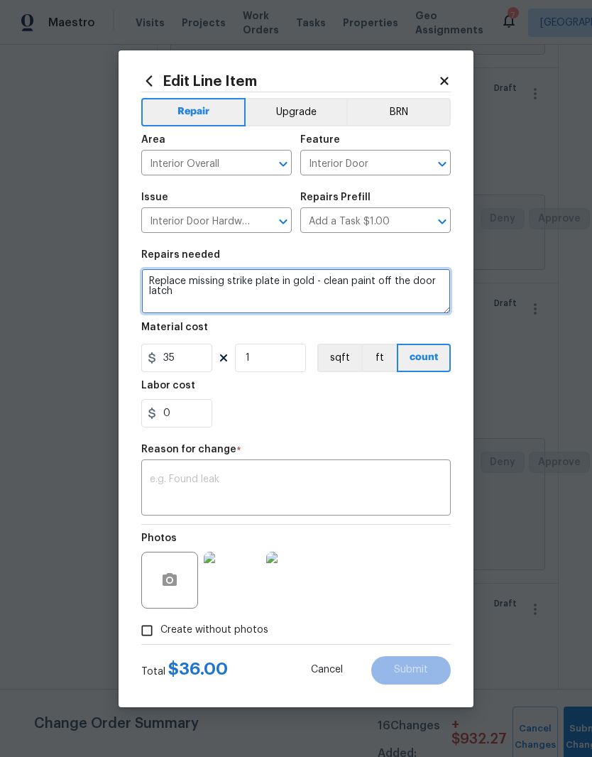
click at [156, 283] on textarea "Replace missing strike plate in gold - clean paint off the door latch" at bounding box center [295, 290] width 309 height 45
click at [160, 284] on textarea "Replace missing strike plate in gold - clean paint off the door latch" at bounding box center [295, 290] width 309 height 45
click at [160, 283] on textarea "Replace missing strike plate in gold - clean paint off the door latch" at bounding box center [295, 290] width 309 height 45
click at [421, 222] on icon "Clear" at bounding box center [424, 221] width 14 height 14
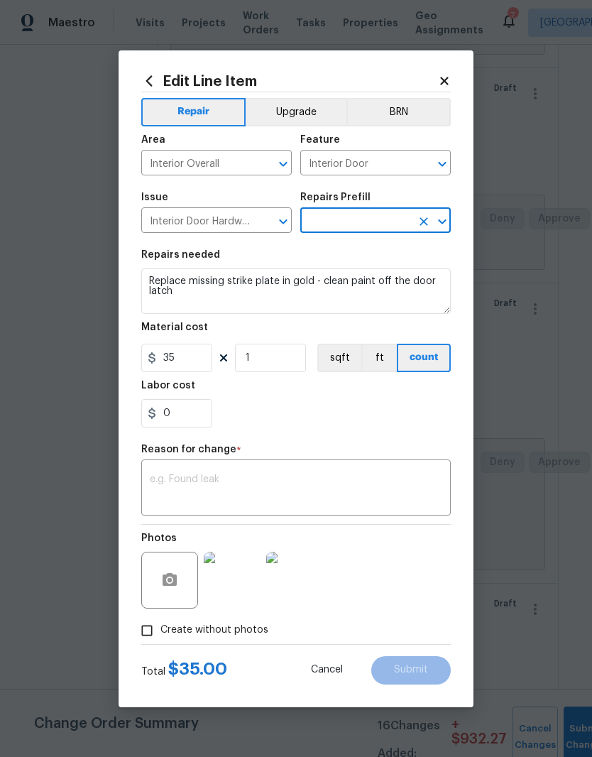
click at [444, 219] on icon "Open" at bounding box center [442, 221] width 17 height 17
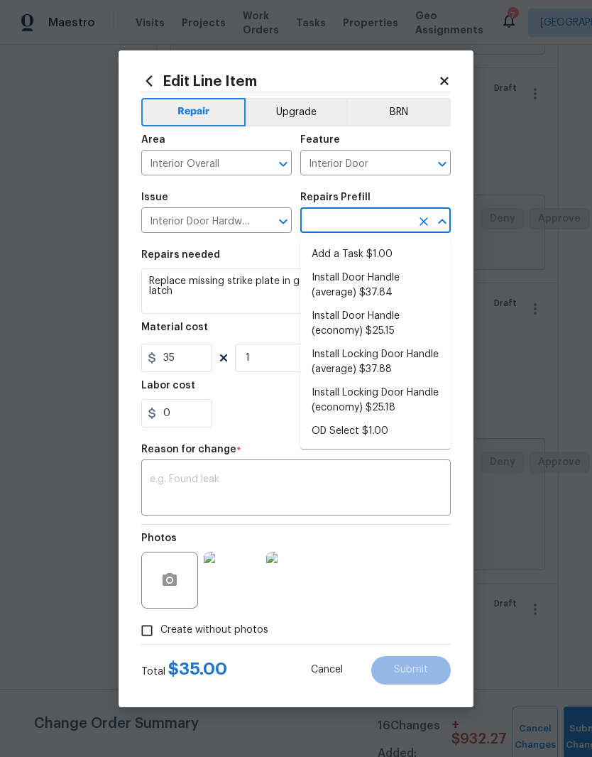
click at [395, 325] on li "Install Door Handle (economy) $25.15" at bounding box center [375, 323] width 150 height 38
type input "Install Door Handle (economy) $25.15"
type textarea "Remove the existing interior door handle (if present). Install a new (economy) …"
type input "Install Door Handle (economy) $25.15"
type input "25.15"
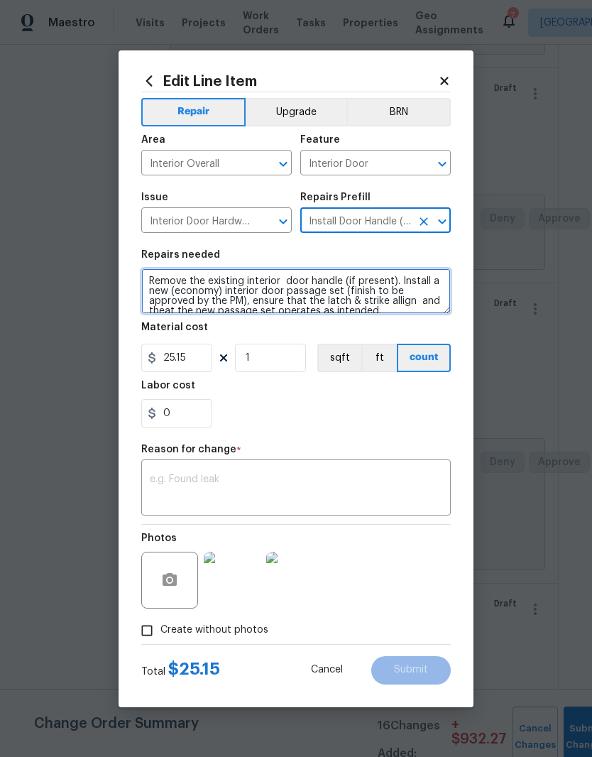
click at [249, 302] on textarea "Remove the existing interior door handle (if present). Install a new (economy) …" at bounding box center [295, 290] width 309 height 45
click at [400, 277] on textarea "Remove the existing interior door handle (if present). Install a new (economy) …" at bounding box center [295, 290] width 309 height 45
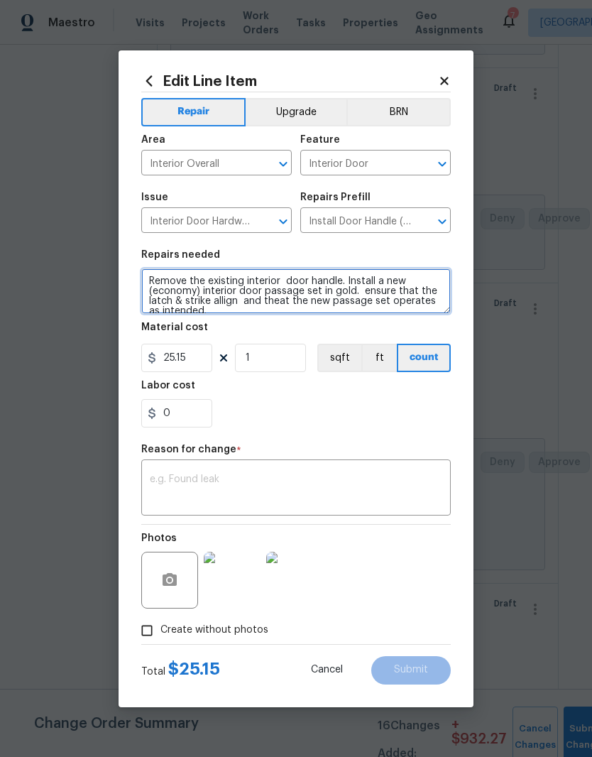
click at [200, 294] on textarea "Remove the existing interior door handle. Install a new (economy) interior door…" at bounding box center [295, 290] width 309 height 45
click at [448, 298] on textarea "Remove the existing interior door handle. Install a new interior door passage s…" at bounding box center [295, 290] width 309 height 45
click at [188, 304] on textarea "Remove the existing interior door handle. Install a new interior door passage s…" at bounding box center [295, 290] width 309 height 45
click at [425, 296] on textarea "Remove the existing interior door handle. Install a new interior door passage s…" at bounding box center [295, 290] width 309 height 45
click at [287, 281] on textarea "Remove the existing interior door handle. Install a new interior door passage s…" at bounding box center [295, 290] width 309 height 45
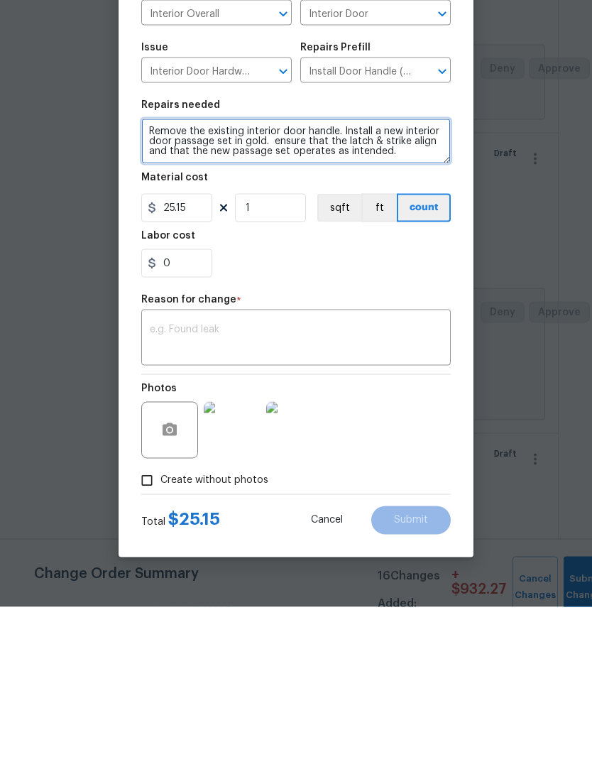
type textarea "Remove the existing interior door handle. Install a new interior door passage s…"
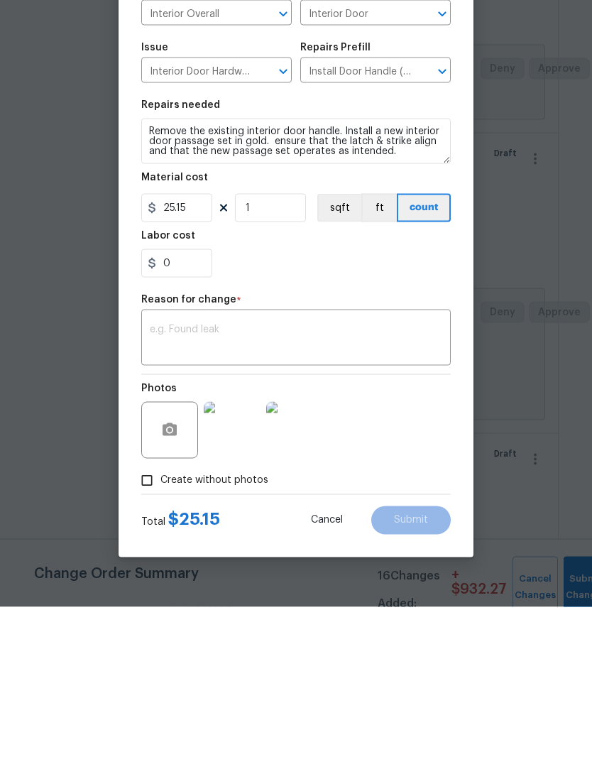
click at [241, 474] on textarea at bounding box center [296, 489] width 292 height 30
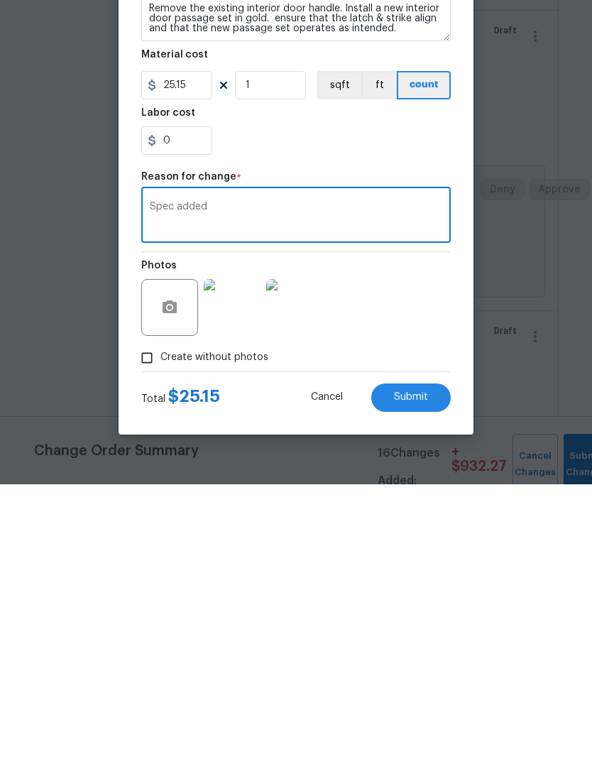
scroll to position [44, 0]
type textarea "Spec added"
click at [420, 664] on span "Submit" at bounding box center [411, 669] width 34 height 11
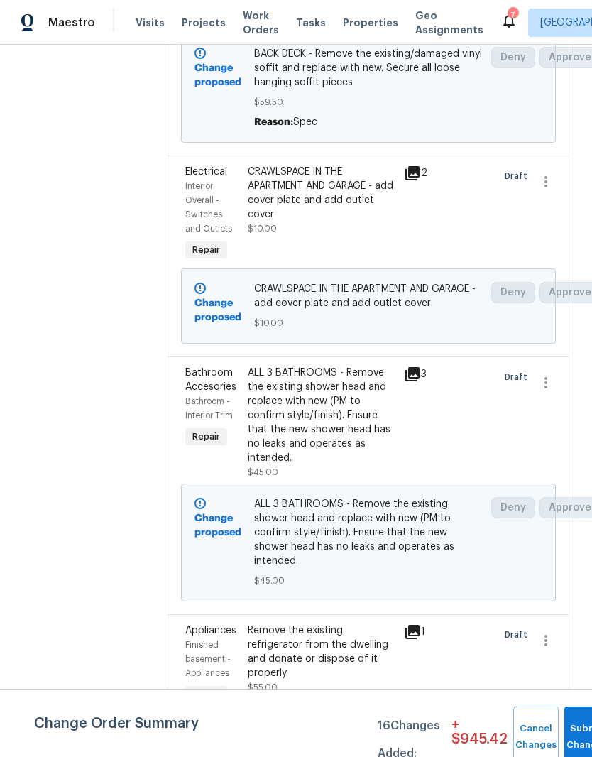
scroll to position [1012, 0]
click at [571, 727] on button "Submit Changes" at bounding box center [586, 736] width 45 height 61
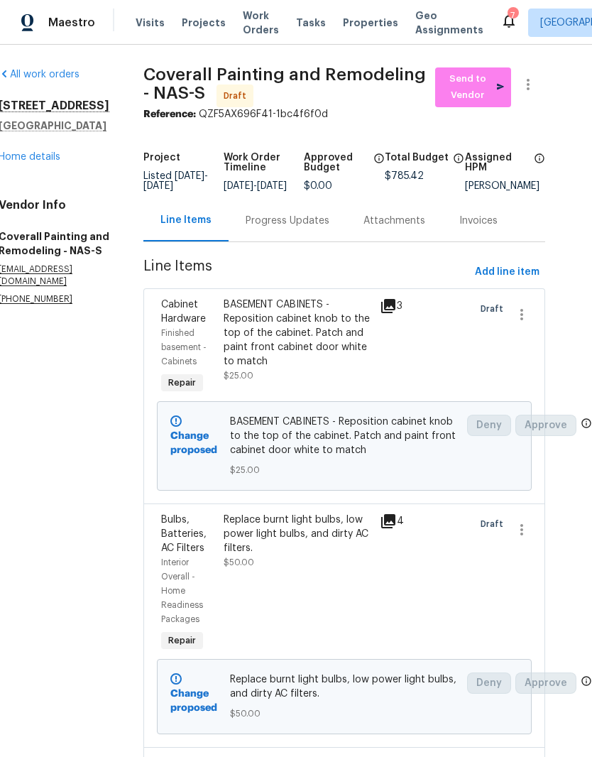
scroll to position [0, 26]
click at [485, 71] on span "Send to Vendor" at bounding box center [473, 87] width 62 height 33
click at [329, 214] on div "Progress Updates" at bounding box center [288, 221] width 84 height 14
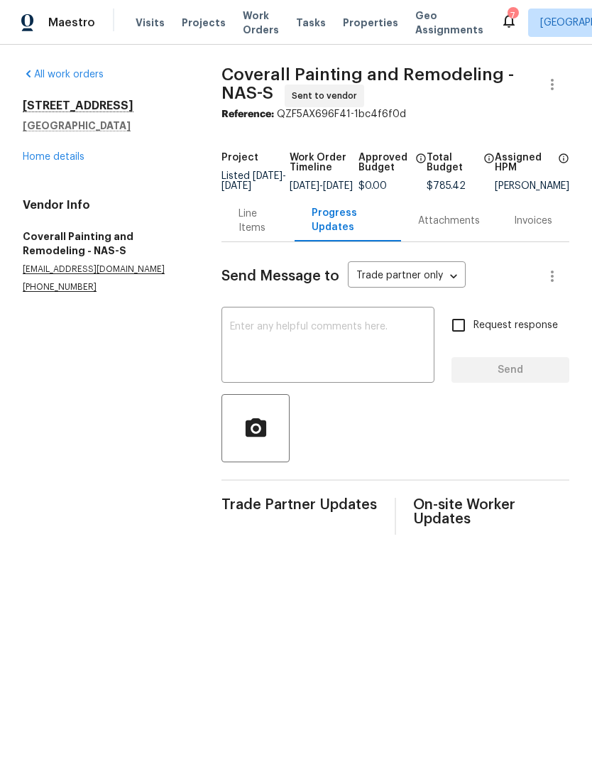
click at [344, 337] on textarea at bounding box center [328, 347] width 196 height 50
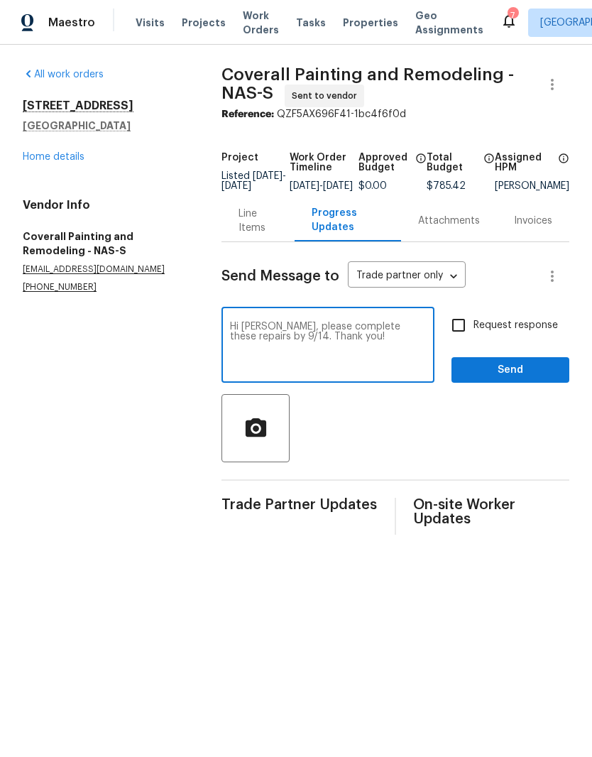
click at [309, 349] on textarea "Hi [PERSON_NAME], please complete these repairs by 9/14. Thank you!" at bounding box center [328, 347] width 196 height 50
click at [405, 350] on textarea "Hi [PERSON_NAME], please complete these repairs by 9/13. Thank you!" at bounding box center [328, 347] width 196 height 50
type textarea "Hi [PERSON_NAME], please complete these repairs by 9/13. Thank you! Call me if …"
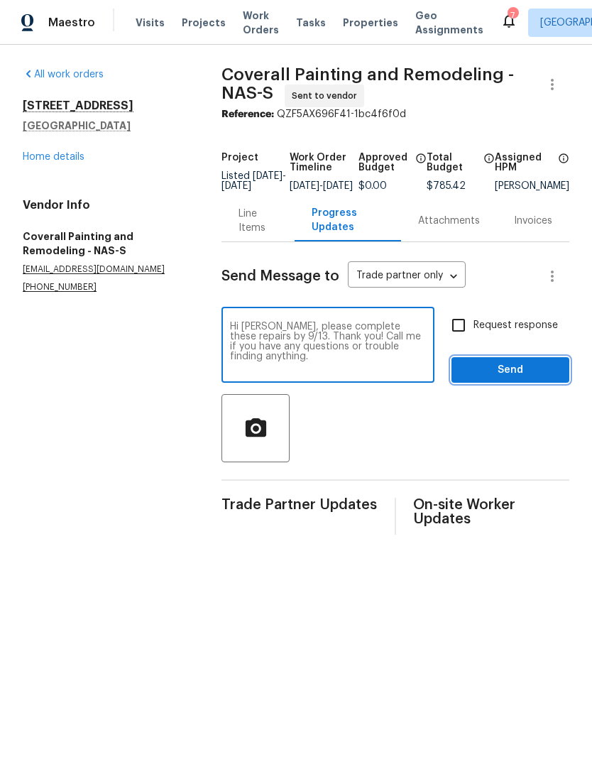
click at [520, 377] on span "Send" at bounding box center [510, 370] width 95 height 18
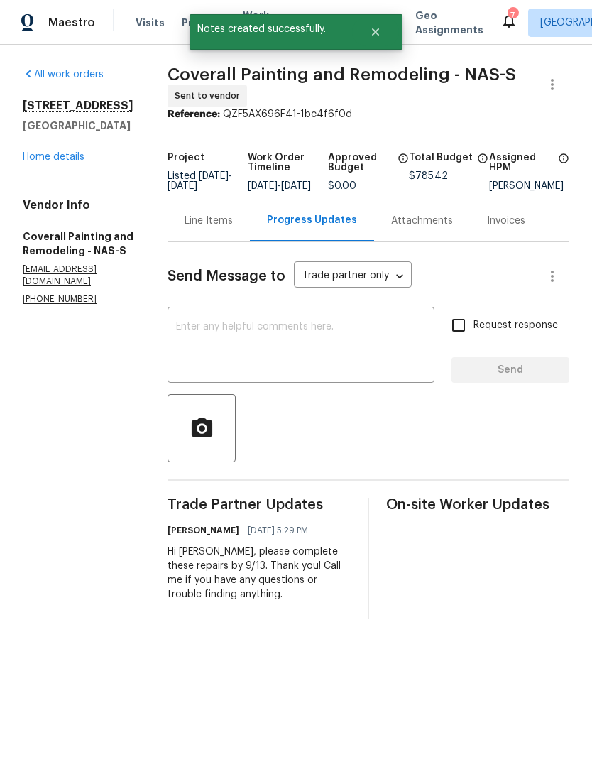
click at [69, 160] on link "Home details" at bounding box center [54, 157] width 62 height 10
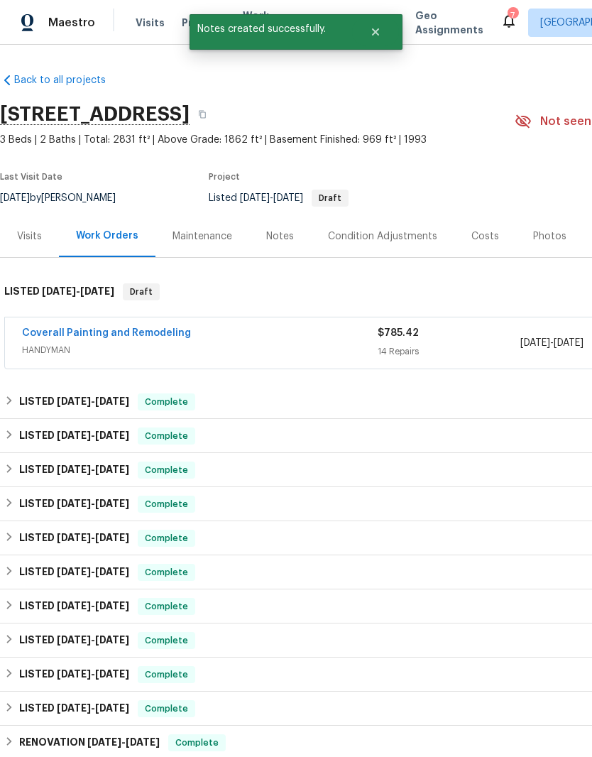
click at [285, 231] on div "Notes" at bounding box center [280, 236] width 28 height 14
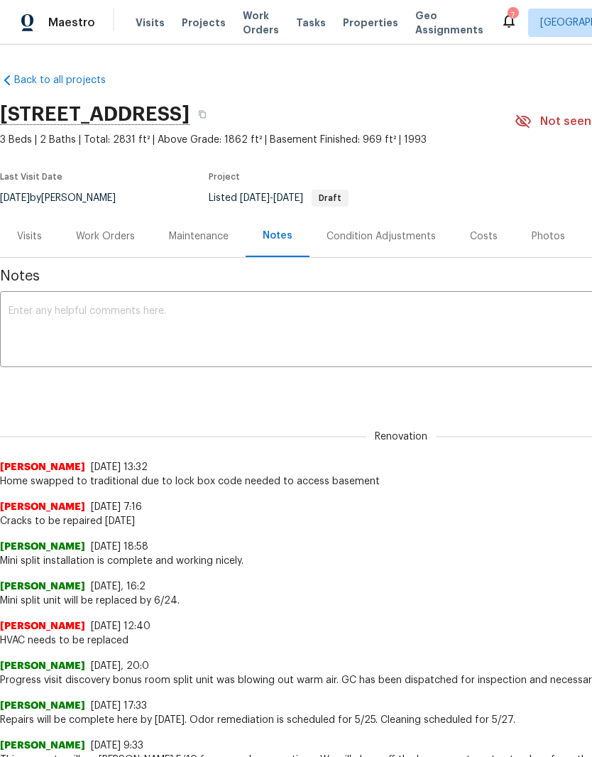
click at [166, 313] on textarea at bounding box center [401, 331] width 785 height 50
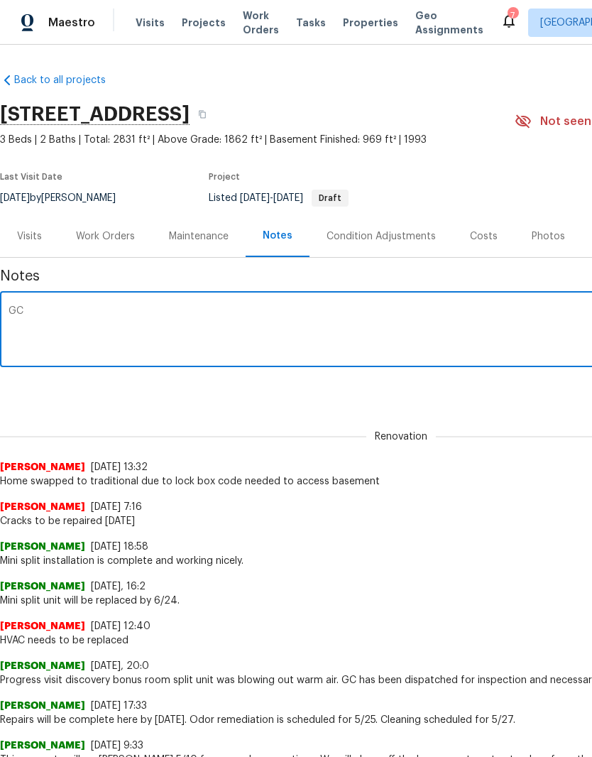
type textarea "G"
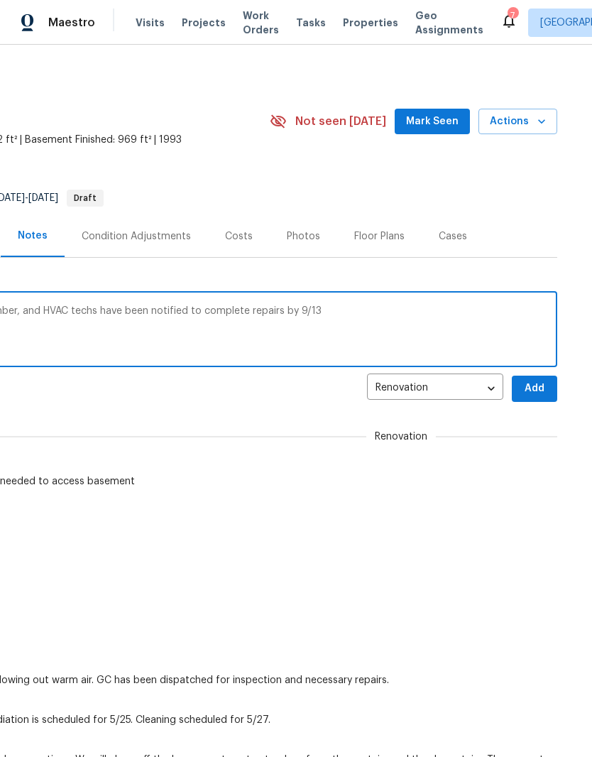
scroll to position [0, 246]
type textarea "Progress visit discovered repairs needed. GC, Plumber, and HVAC techs have been…"
click at [539, 386] on span "Add" at bounding box center [533, 389] width 23 height 18
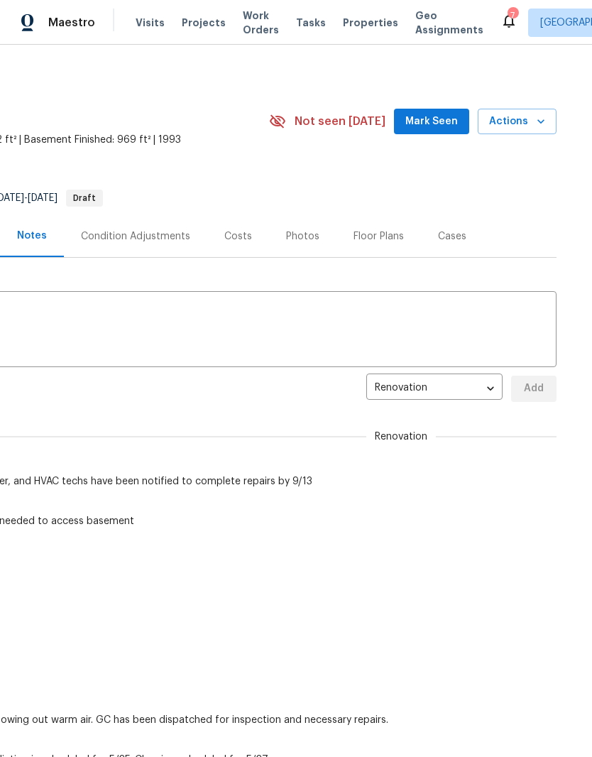
click at [443, 121] on span "Mark Seen" at bounding box center [431, 122] width 53 height 18
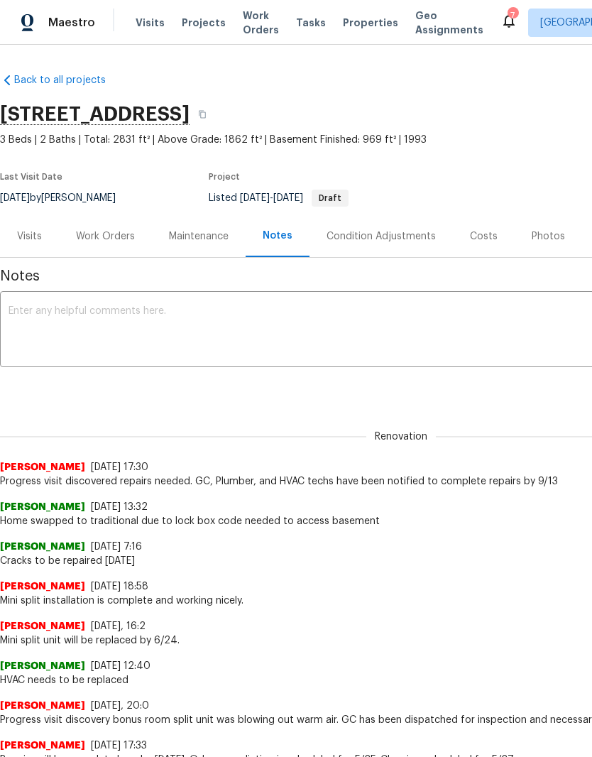
scroll to position [0, 0]
click at [109, 236] on div "Work Orders" at bounding box center [105, 236] width 59 height 14
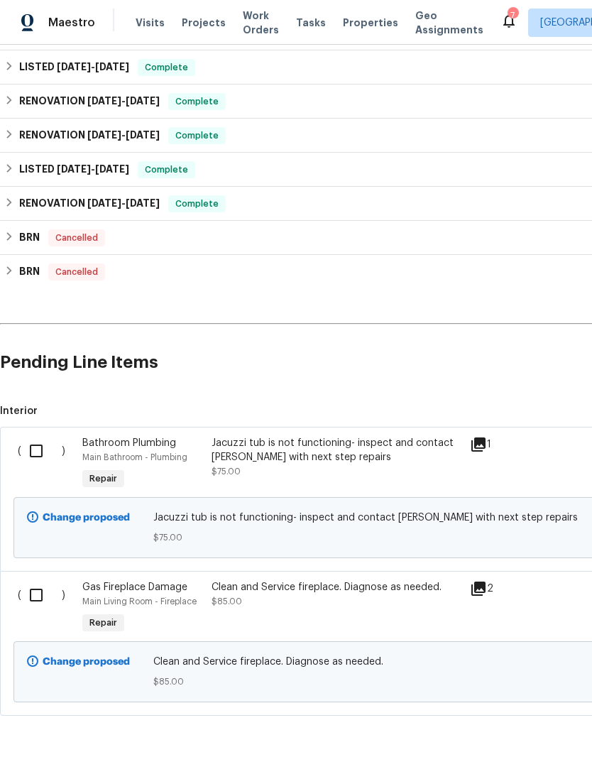
scroll to position [639, 0]
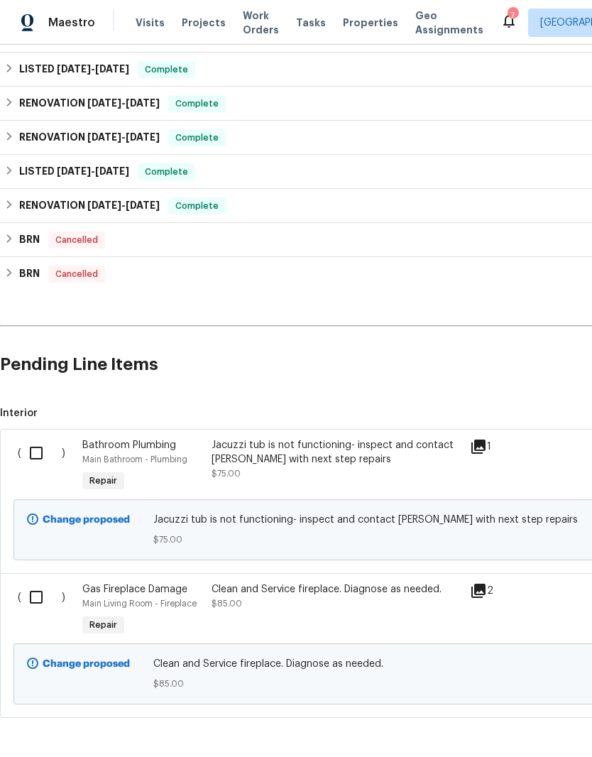
click at [41, 456] on input "checkbox" at bounding box center [41, 453] width 40 height 30
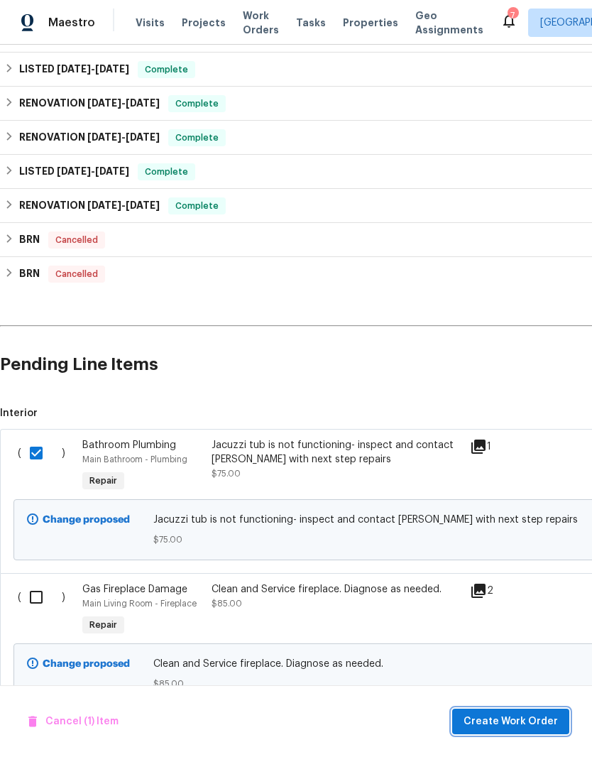
click at [532, 718] on span "Create Work Order" at bounding box center [510, 722] width 94 height 18
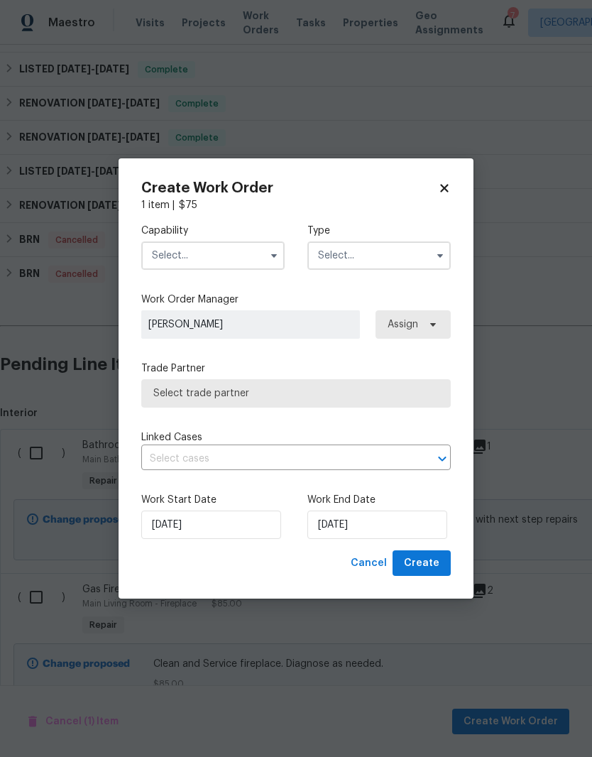
checkbox input "false"
click at [236, 254] on input "text" at bounding box center [212, 255] width 143 height 28
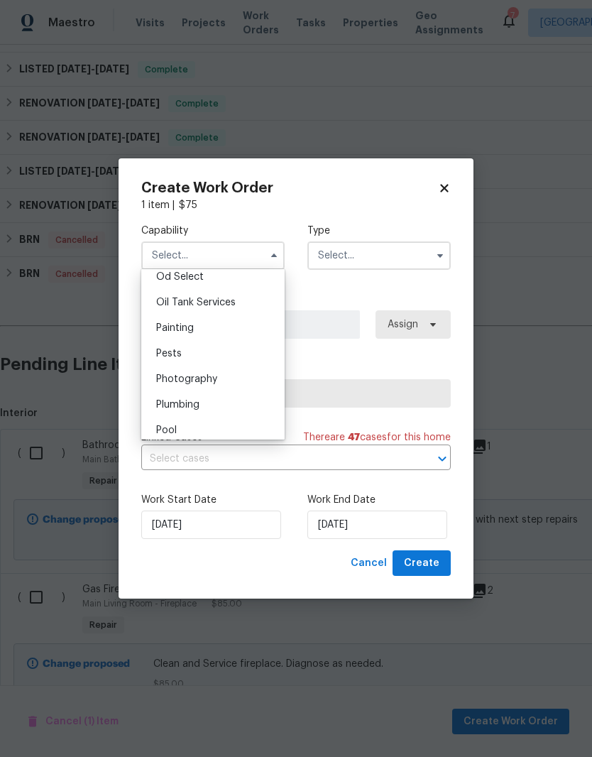
scroll to position [1157, 0]
click at [192, 398] on span "Plumbing" at bounding box center [177, 397] width 43 height 10
type input "Plumbing"
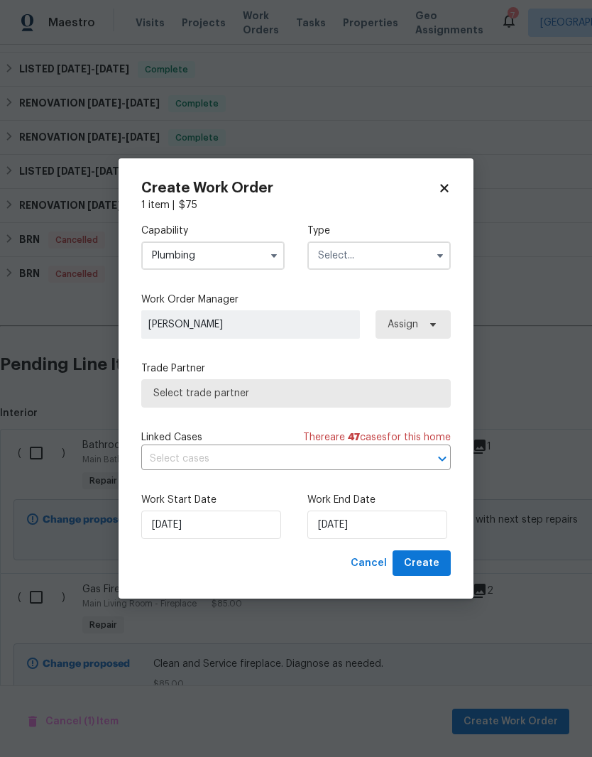
click at [361, 252] on input "text" at bounding box center [378, 255] width 143 height 28
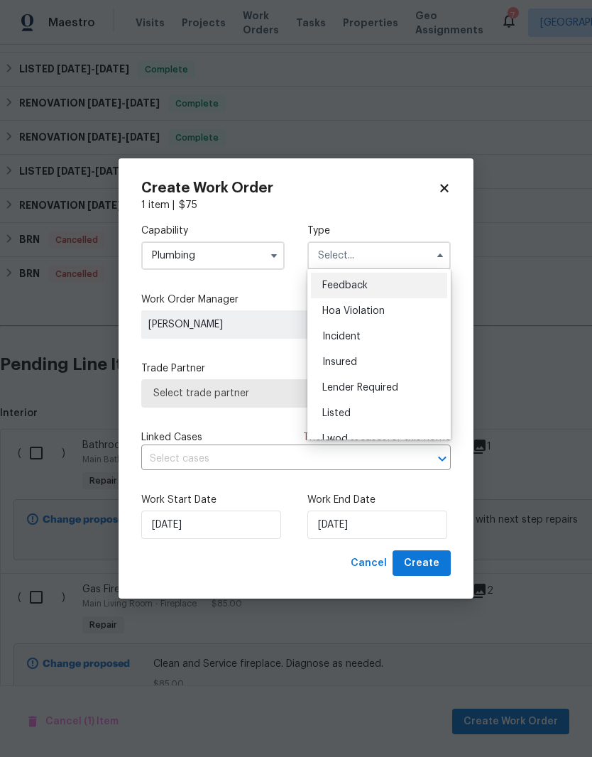
click at [380, 256] on input "text" at bounding box center [378, 255] width 143 height 28
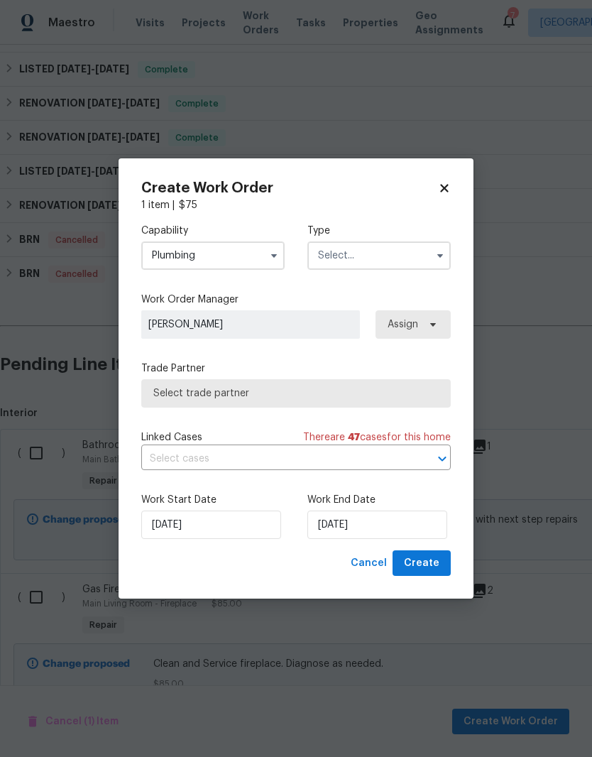
click at [372, 251] on input "text" at bounding box center [378, 255] width 143 height 28
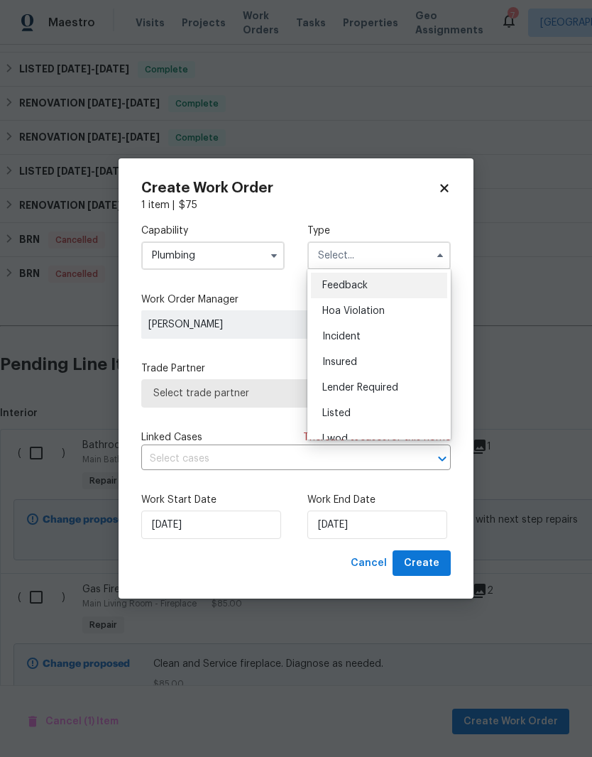
click at [345, 412] on span "Listed" at bounding box center [336, 413] width 28 height 10
type input "Listed"
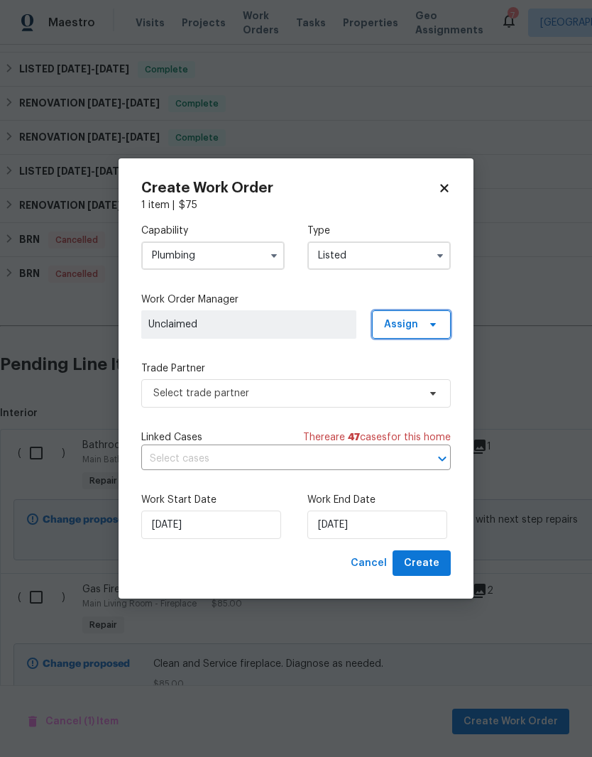
click at [424, 323] on span at bounding box center [431, 324] width 16 height 11
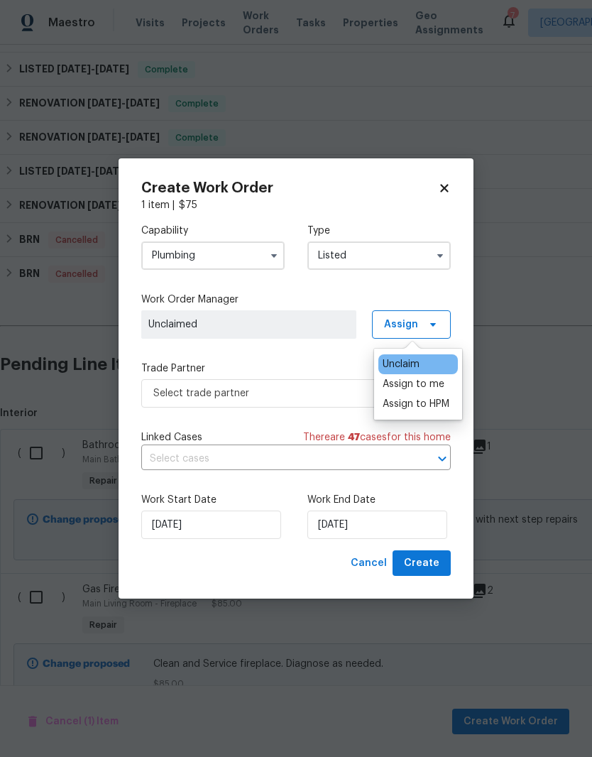
click at [414, 388] on div "Assign to me" at bounding box center [414, 384] width 62 height 14
click at [295, 319] on span "[PERSON_NAME]" at bounding box center [248, 324] width 201 height 14
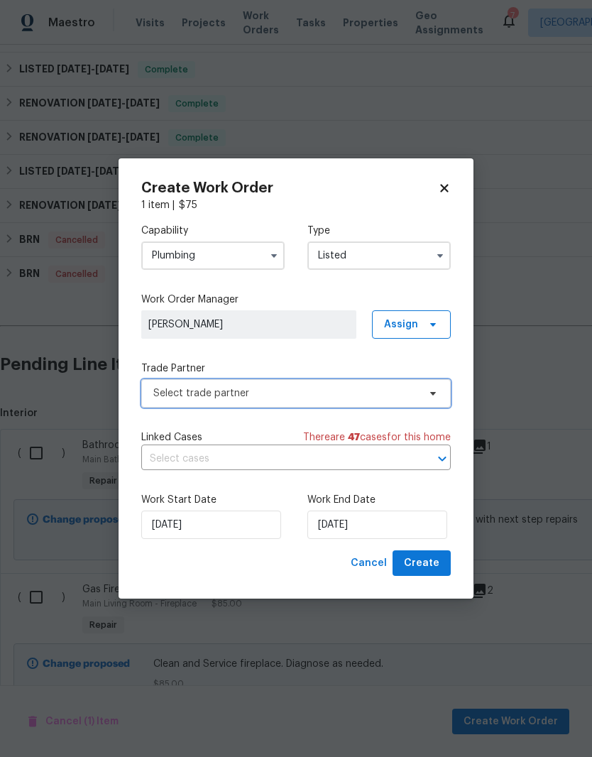
click at [430, 395] on icon at bounding box center [432, 393] width 11 height 11
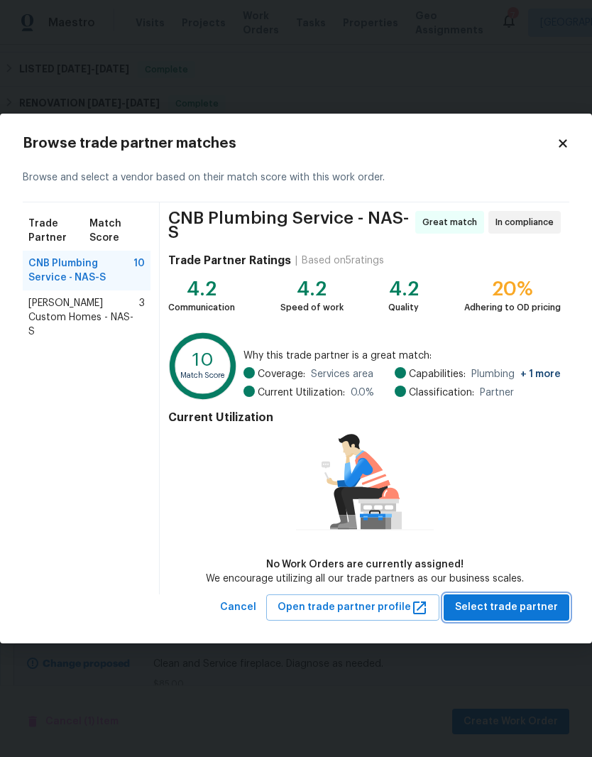
click at [515, 608] on span "Select trade partner" at bounding box center [506, 607] width 103 height 18
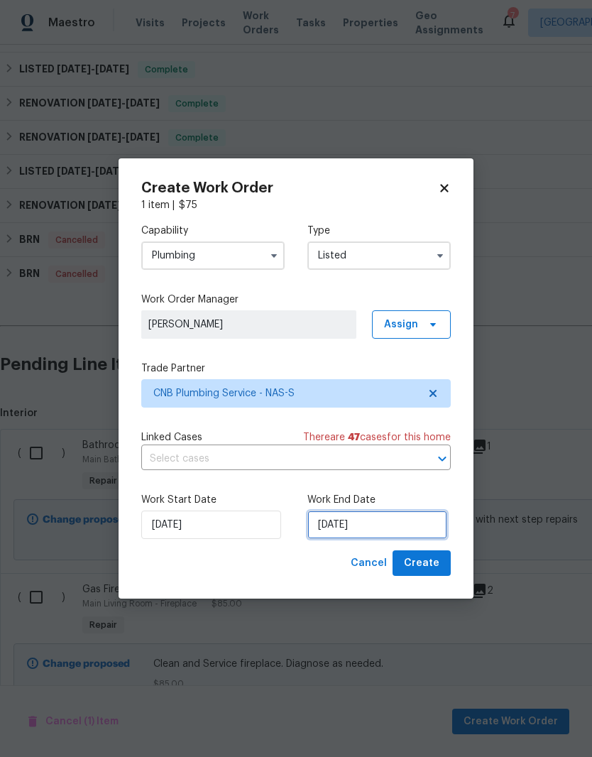
click at [394, 522] on input "[DATE]" at bounding box center [377, 524] width 140 height 28
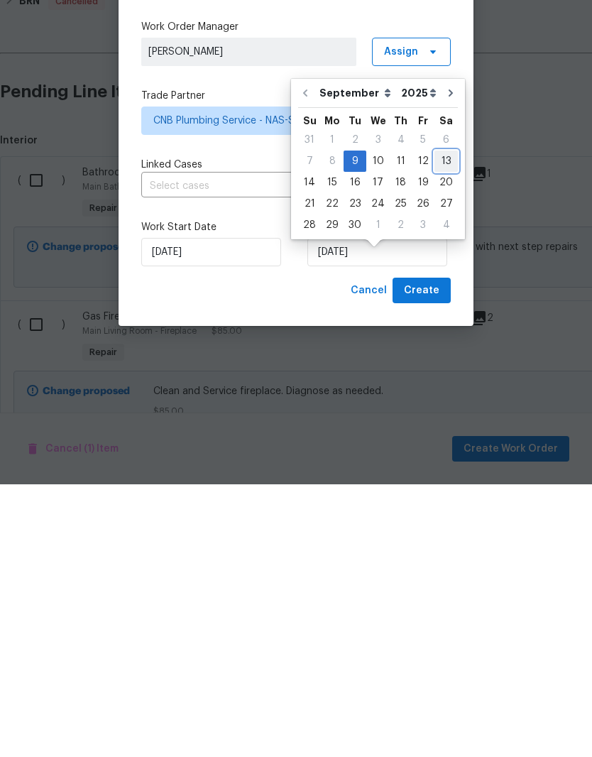
click at [442, 424] on div "13" at bounding box center [445, 434] width 23 height 20
type input "[DATE]"
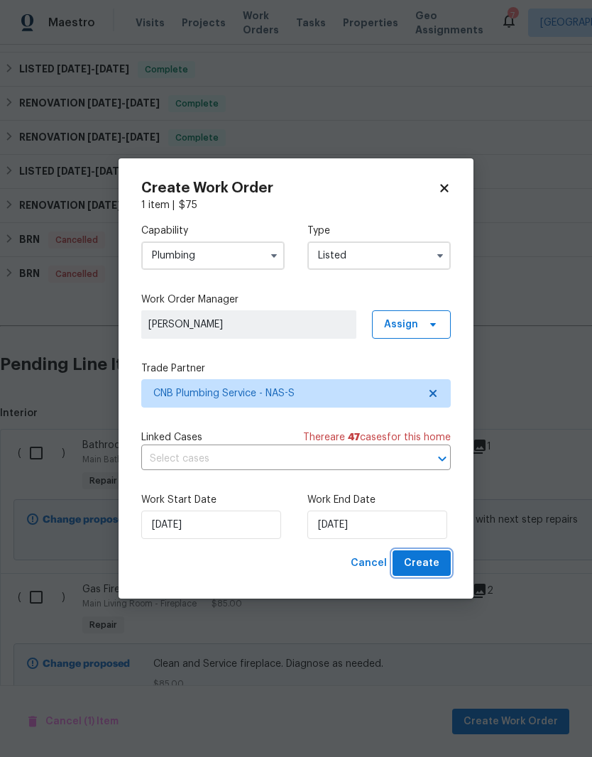
click at [430, 562] on span "Create" at bounding box center [421, 563] width 35 height 18
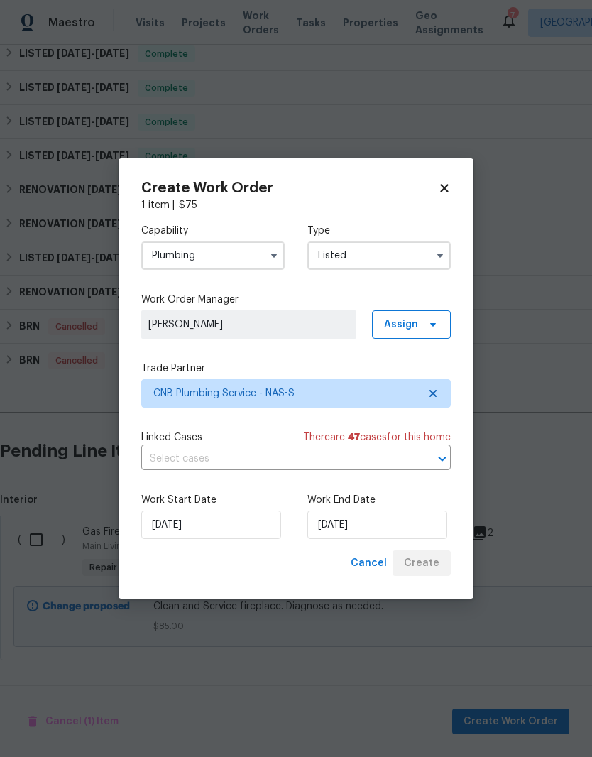
scroll to position [546, 0]
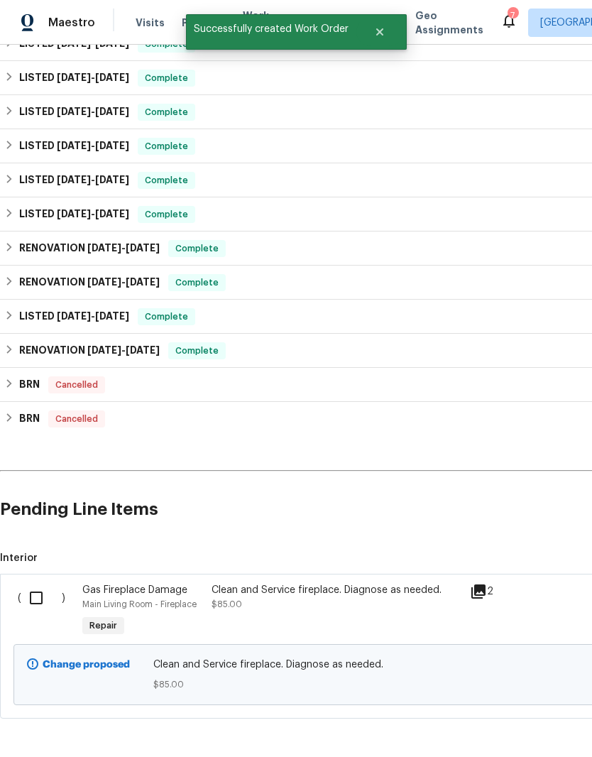
click at [42, 583] on input "checkbox" at bounding box center [41, 598] width 40 height 30
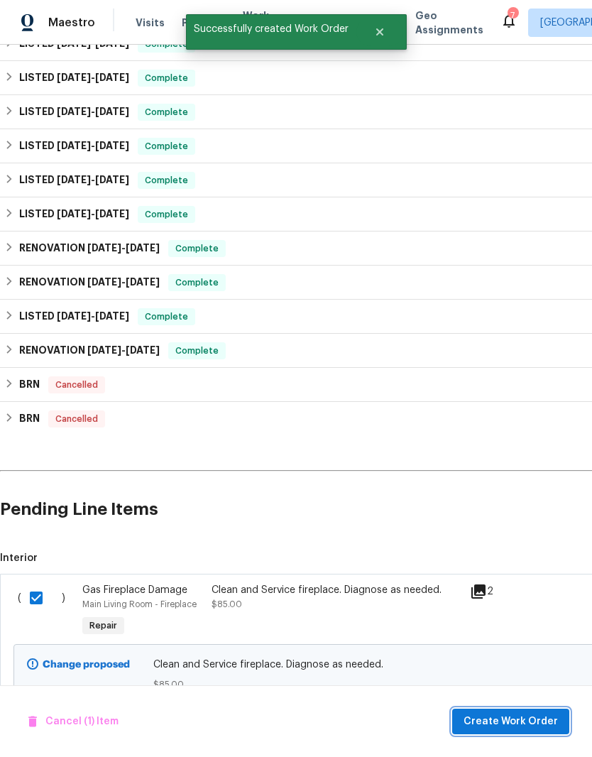
click at [500, 723] on span "Create Work Order" at bounding box center [510, 722] width 94 height 18
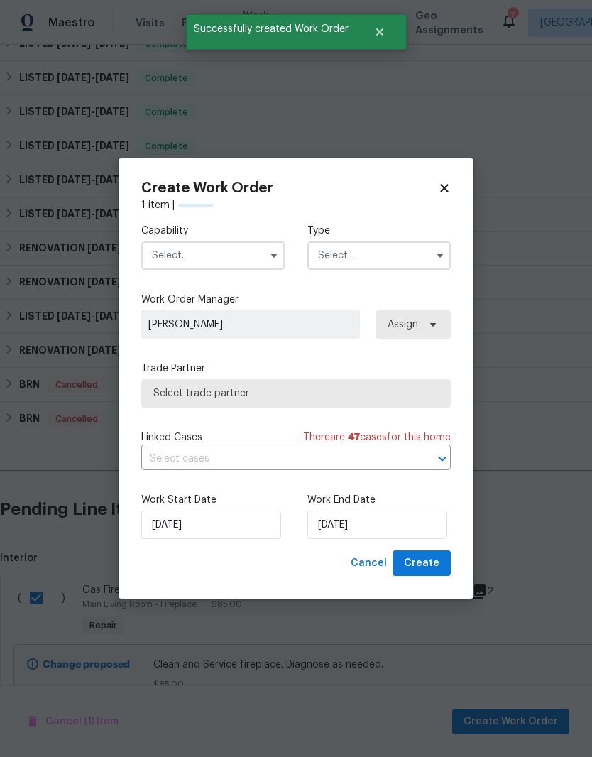
checkbox input "false"
click at [253, 253] on input "text" at bounding box center [212, 255] width 143 height 28
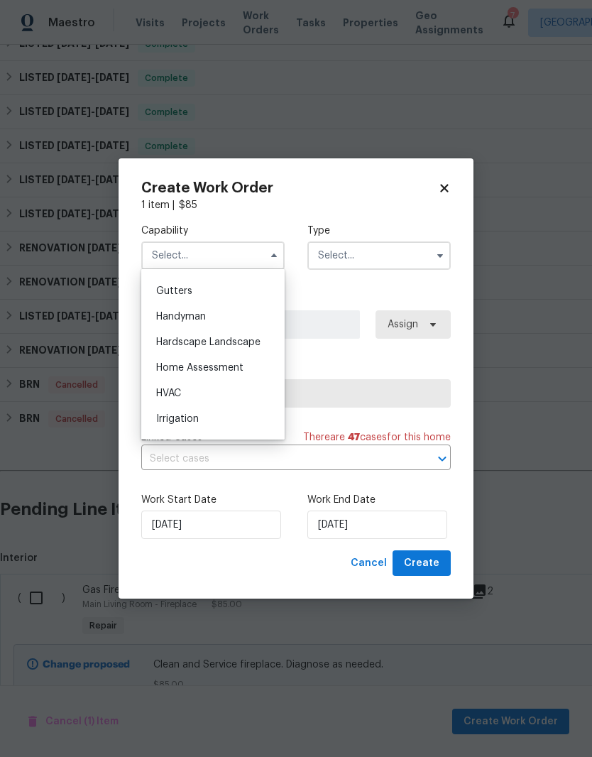
scroll to position [761, 0]
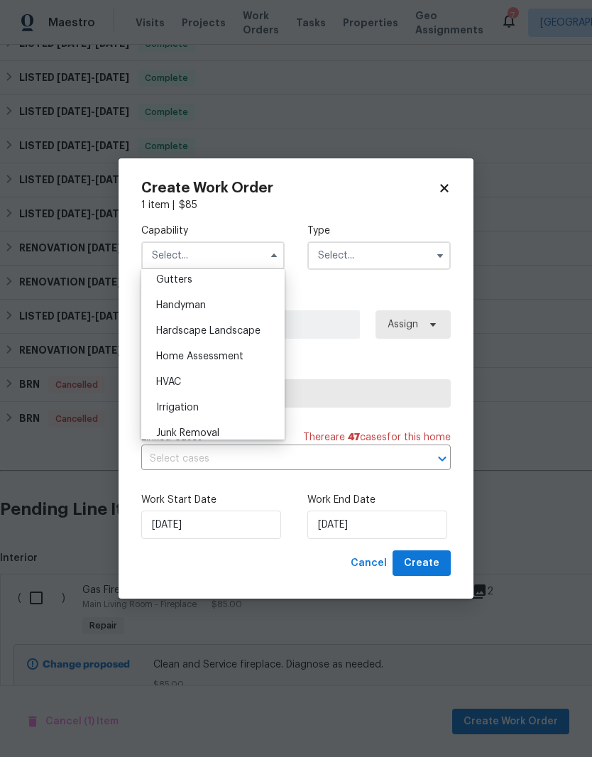
click at [179, 383] on span "HVAC" at bounding box center [168, 382] width 25 height 10
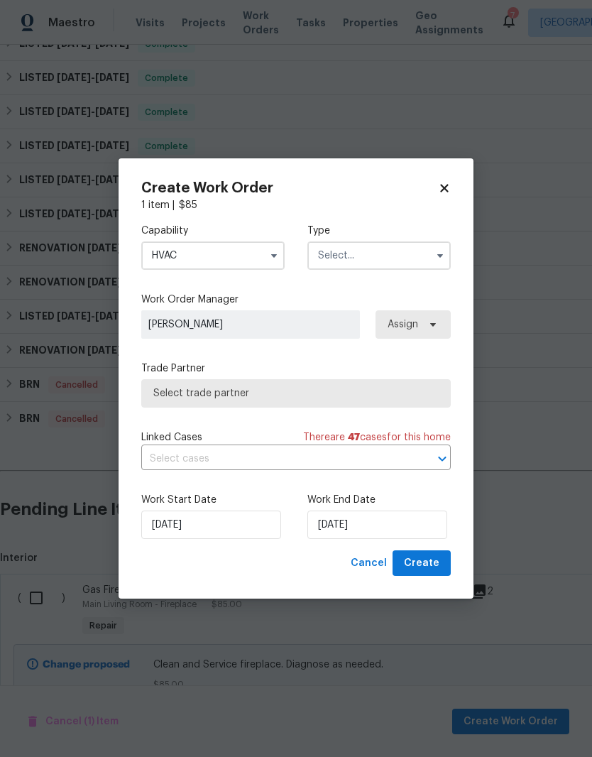
type input "HVAC"
click at [391, 257] on input "text" at bounding box center [378, 255] width 143 height 28
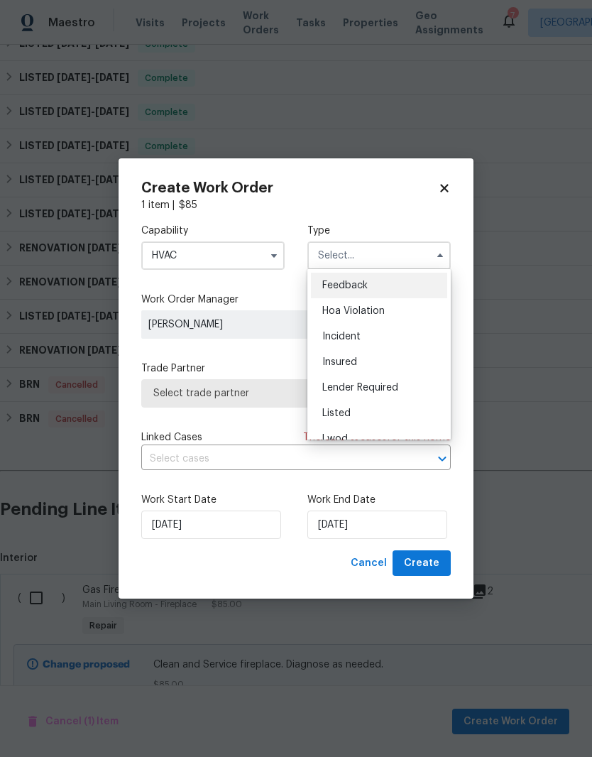
click at [343, 416] on span "Listed" at bounding box center [336, 413] width 28 height 10
type input "Listed"
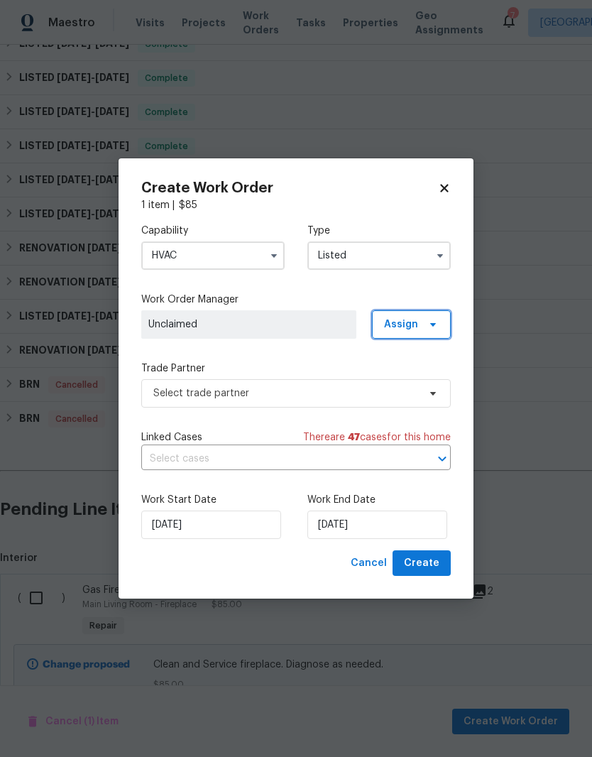
click at [439, 328] on span "Assign" at bounding box center [411, 324] width 79 height 28
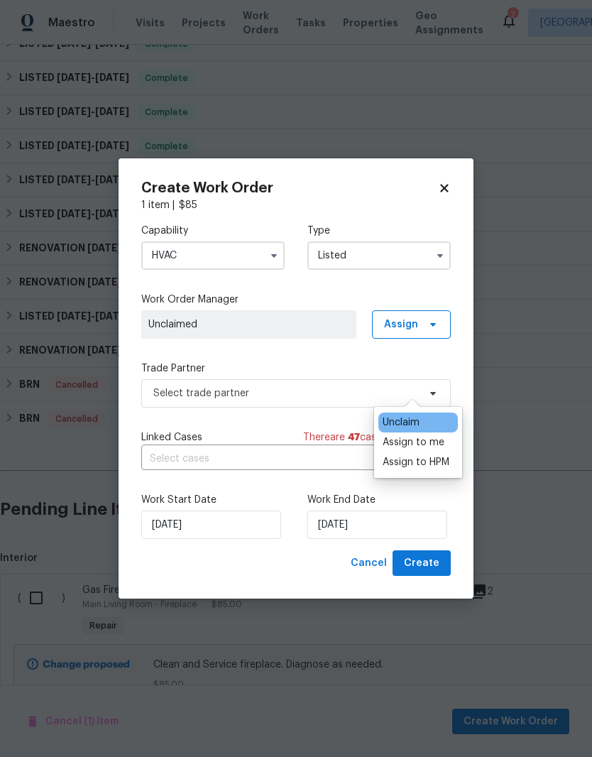
click at [419, 435] on div "Assign to me" at bounding box center [414, 442] width 62 height 14
click at [285, 329] on span "[PERSON_NAME]" at bounding box center [248, 324] width 201 height 14
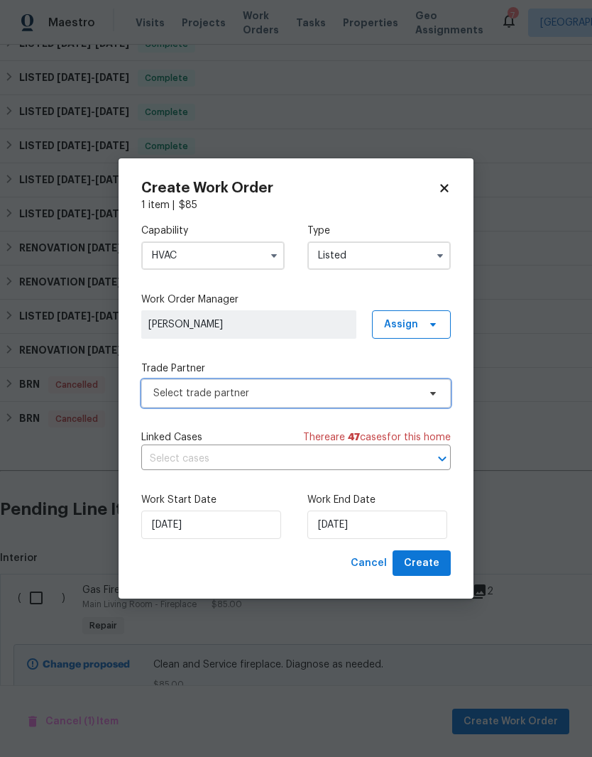
click at [430, 394] on icon at bounding box center [432, 393] width 11 height 11
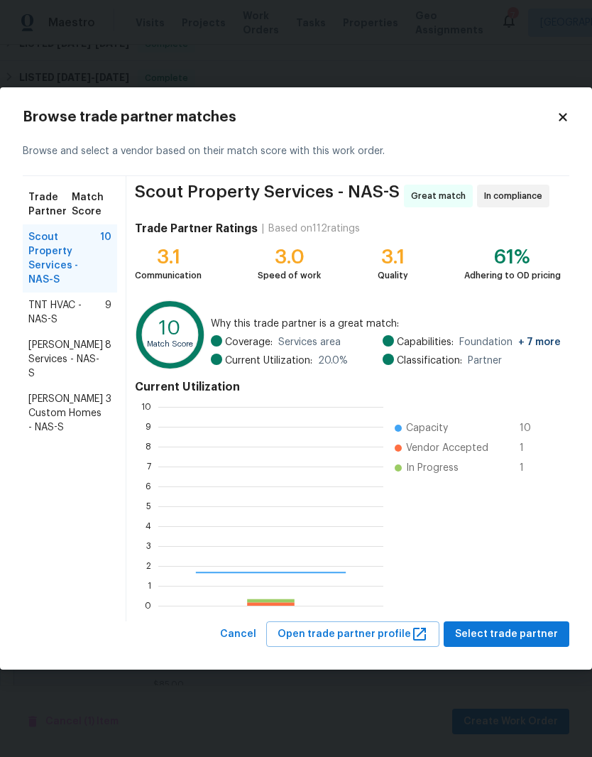
scroll to position [199, 225]
click at [79, 340] on span "[PERSON_NAME] Services - NAS-S" at bounding box center [66, 359] width 77 height 43
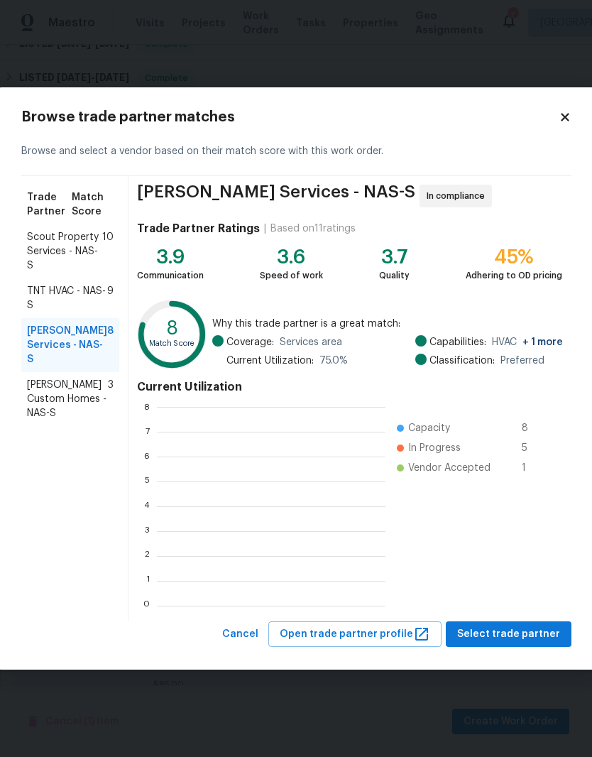
scroll to position [199, 229]
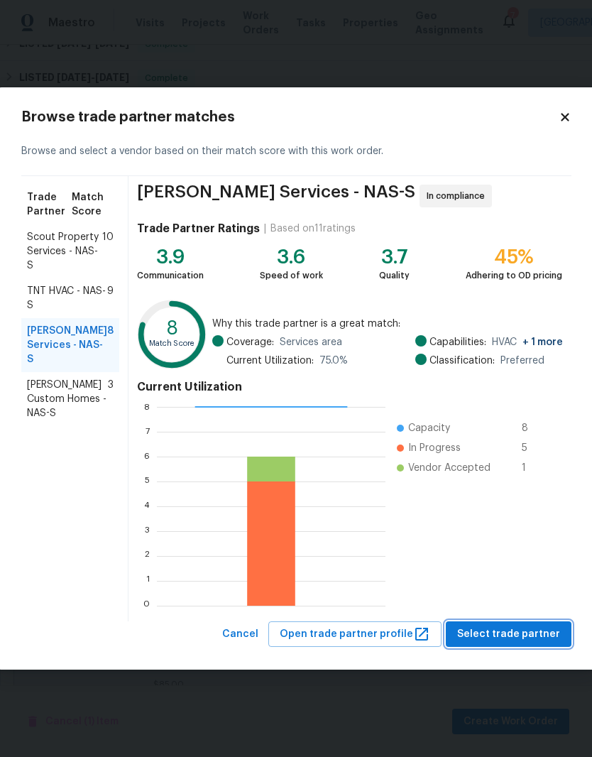
click at [515, 635] on span "Select trade partner" at bounding box center [508, 634] width 103 height 18
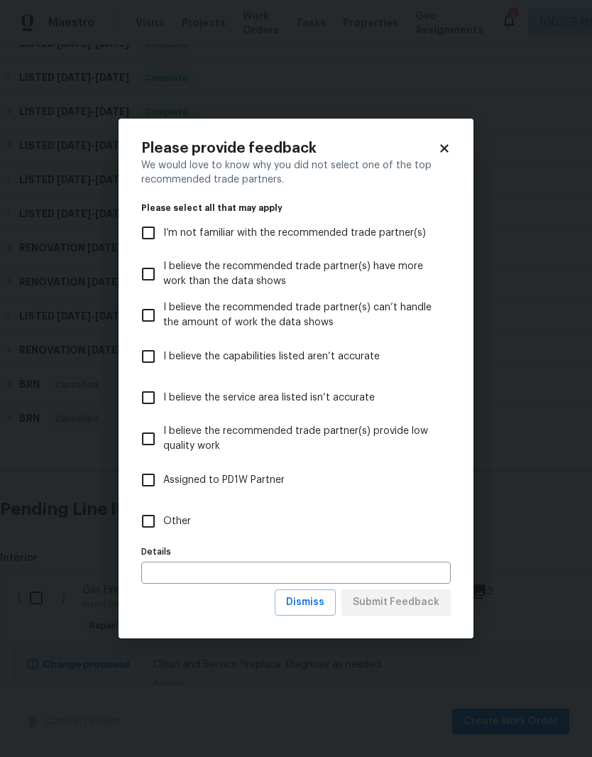
click at [153, 526] on input "Other" at bounding box center [148, 521] width 30 height 30
checkbox input "true"
click at [423, 610] on span "Submit Feedback" at bounding box center [396, 602] width 87 height 18
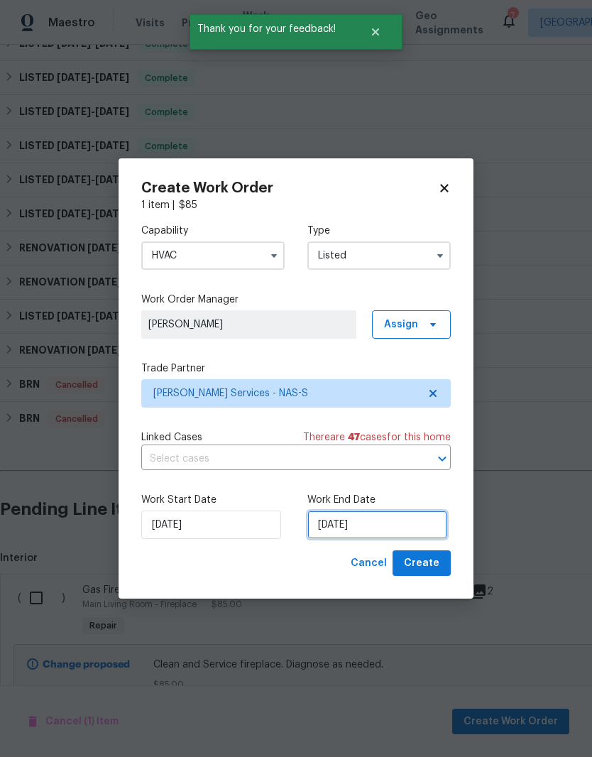
click at [396, 524] on input "[DATE]" at bounding box center [377, 524] width 140 height 28
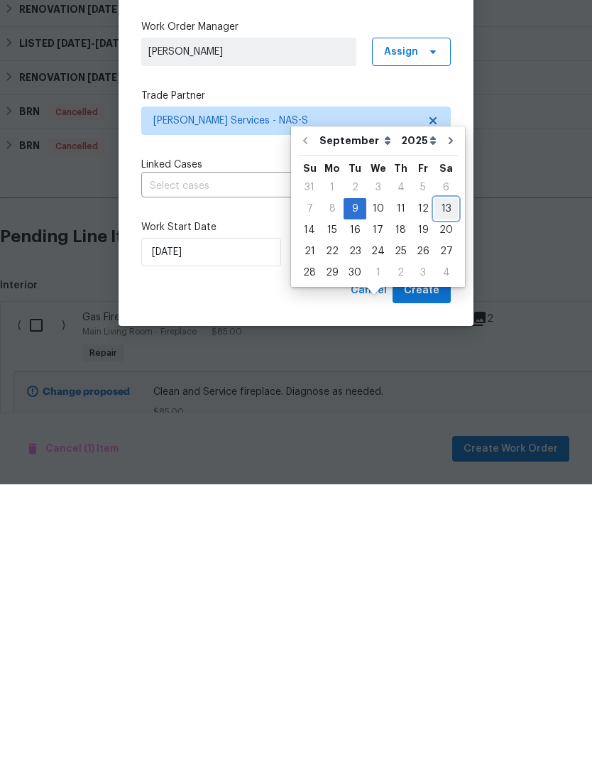
click at [441, 471] on div "13" at bounding box center [445, 481] width 23 height 20
type input "[DATE]"
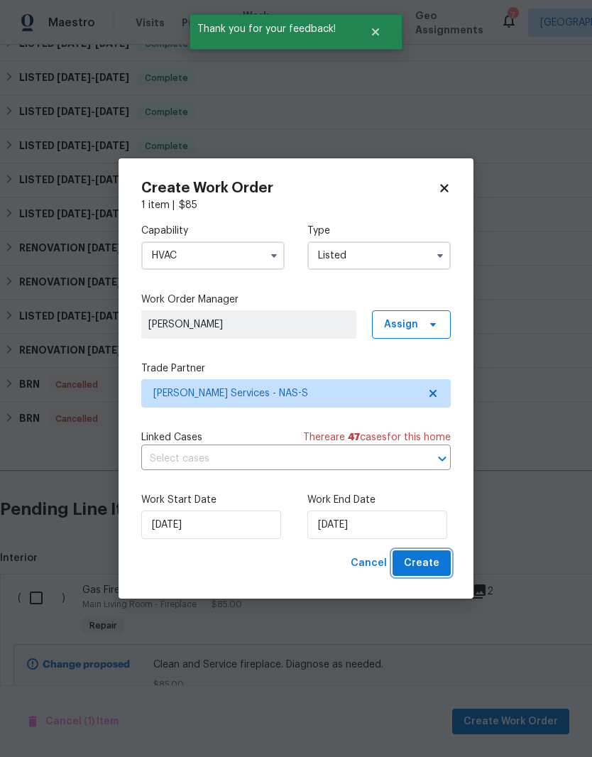
click at [434, 562] on span "Create" at bounding box center [421, 563] width 35 height 18
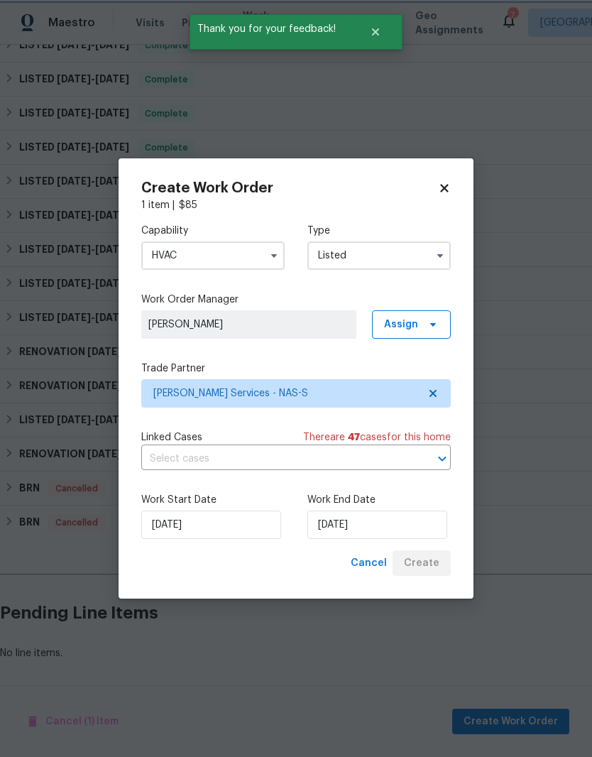
scroll to position [435, 0]
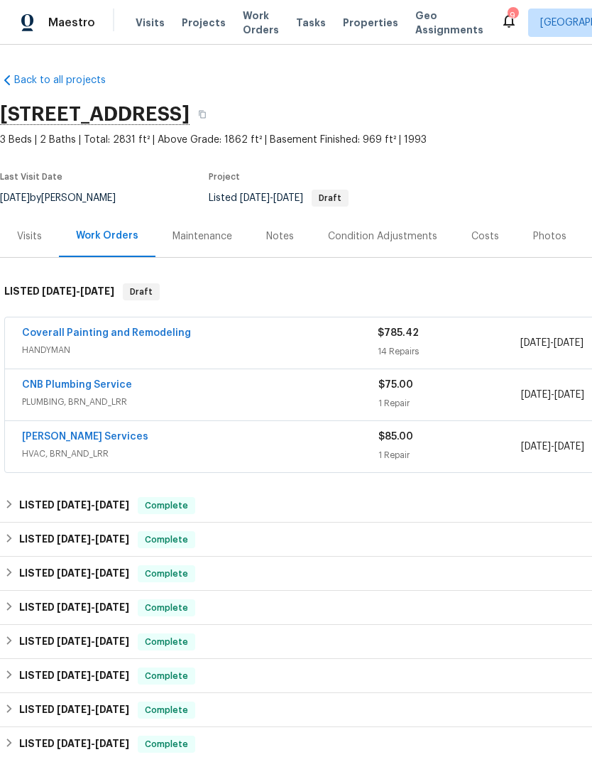
click at [117, 389] on link "CNB Plumbing Service" at bounding box center [77, 385] width 110 height 10
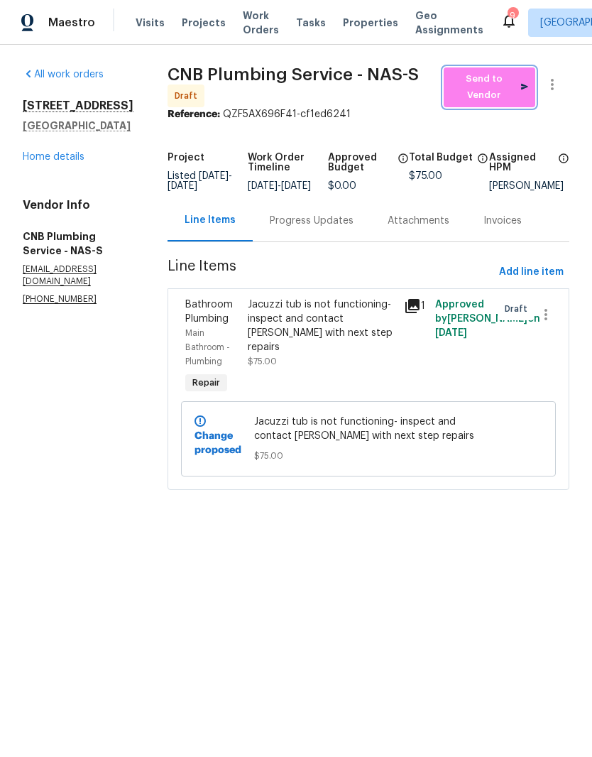
click at [492, 94] on span "Send to Vendor" at bounding box center [489, 87] width 77 height 33
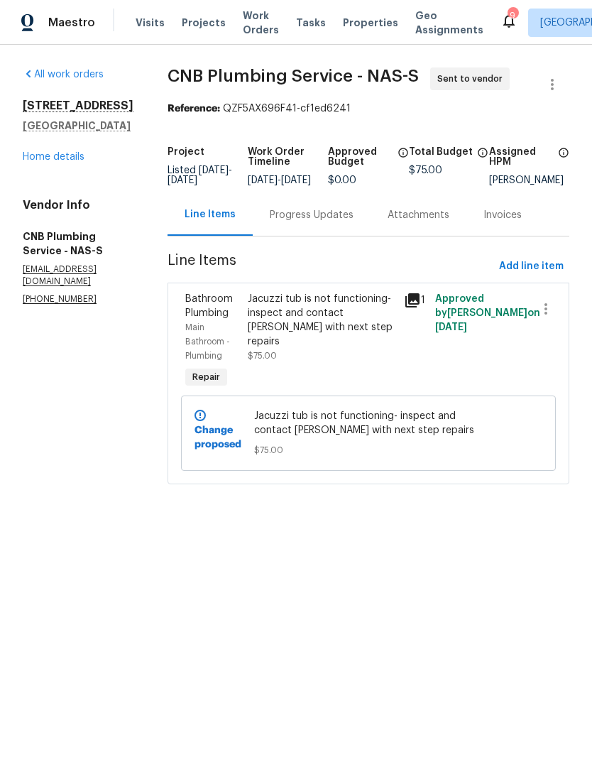
click at [353, 222] on div "Progress Updates" at bounding box center [312, 215] width 84 height 14
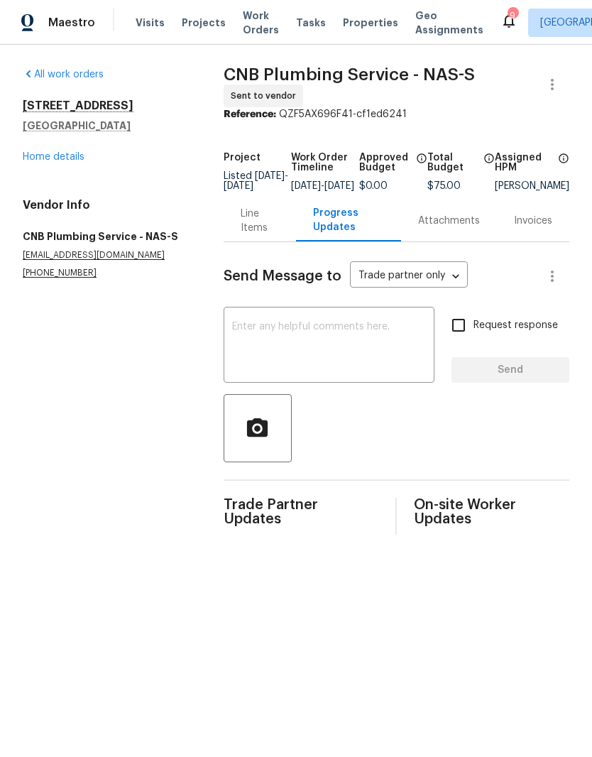
click at [326, 339] on textarea at bounding box center [329, 347] width 194 height 50
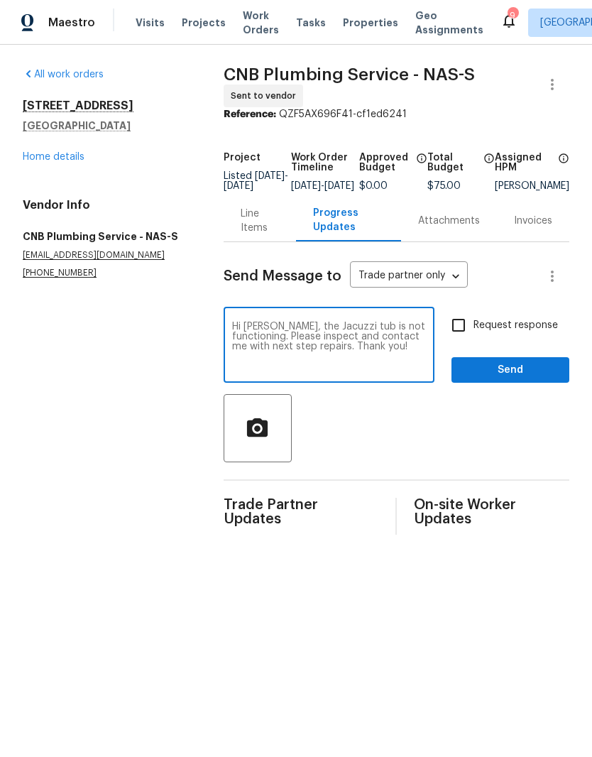
click at [353, 341] on textarea "Hi [PERSON_NAME], the Jacuzzi tub is not functioning. Please inspect and contac…" at bounding box center [329, 347] width 194 height 50
type textarea "Hi [PERSON_NAME], the Jacuzzi tub is not functioning. Please inspect by 9/13 an…"
click at [522, 378] on span "Send" at bounding box center [510, 370] width 95 height 18
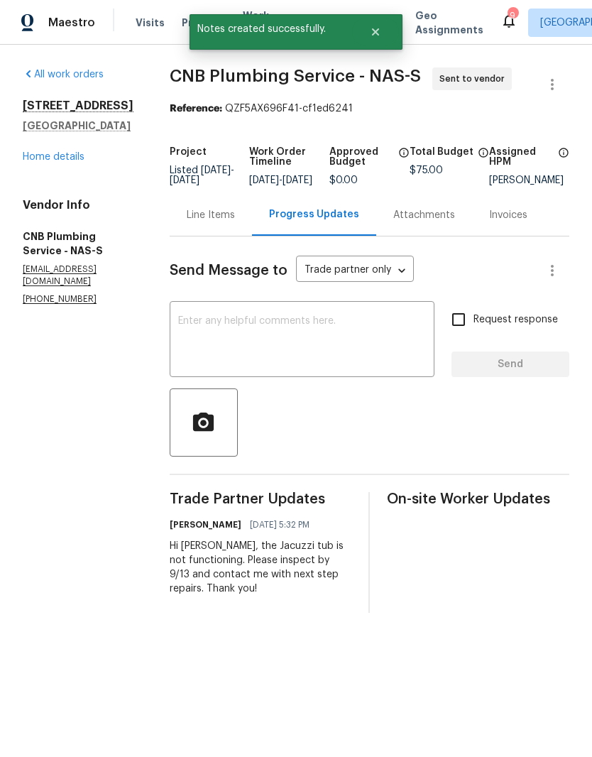
click at [60, 160] on link "Home details" at bounding box center [54, 157] width 62 height 10
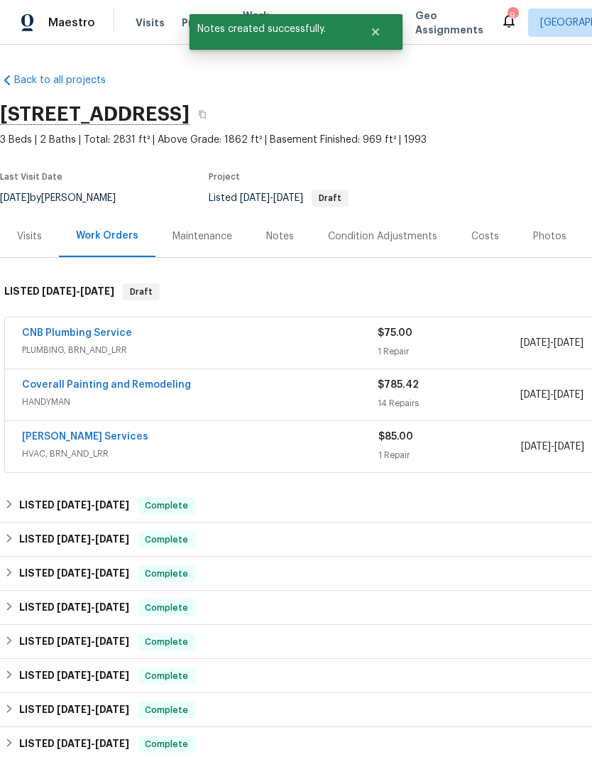
click at [101, 439] on link "[PERSON_NAME] Services" at bounding box center [85, 437] width 126 height 10
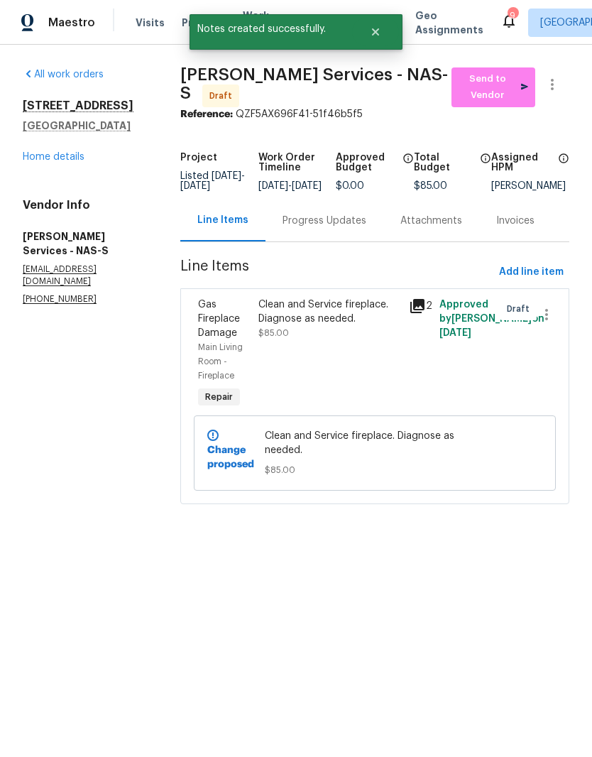
click at [341, 228] on div "Progress Updates" at bounding box center [324, 221] width 84 height 14
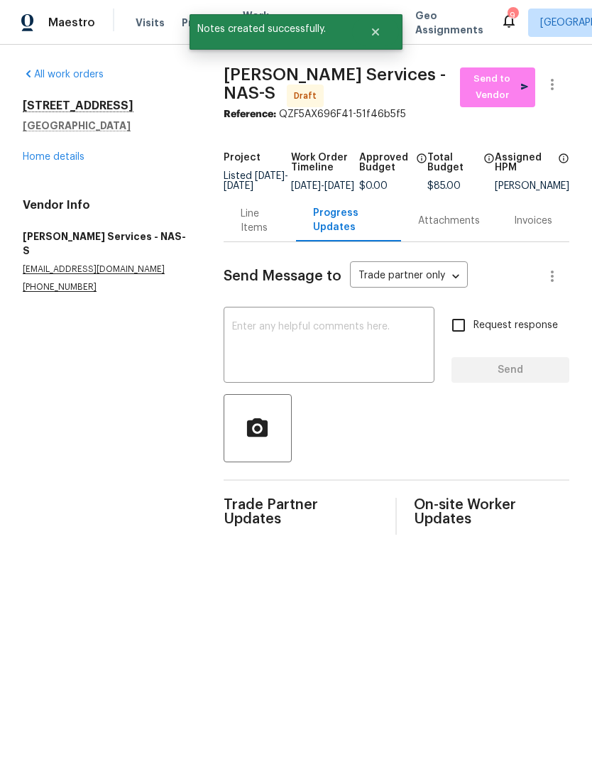
click at [292, 339] on textarea at bounding box center [329, 347] width 194 height 50
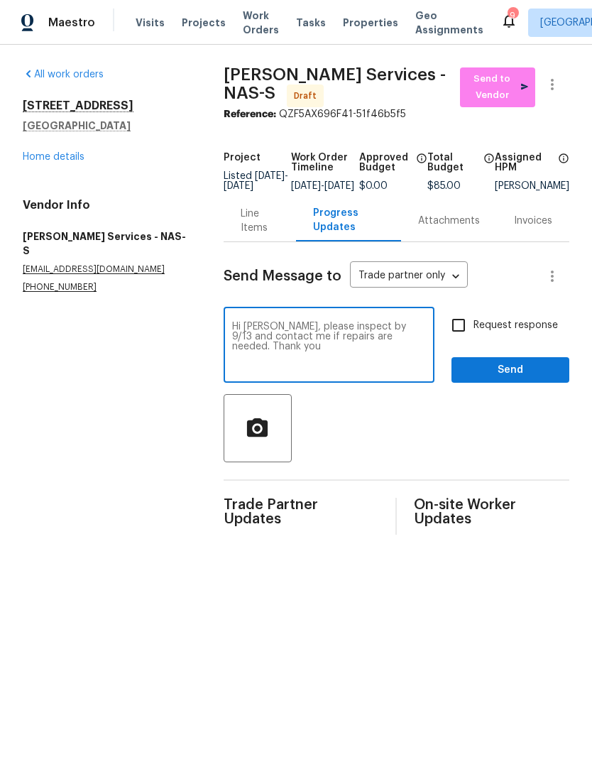
click at [332, 331] on textarea "Hi [PERSON_NAME], please inspect by 9/13 and contact me if repairs are needed. …" at bounding box center [329, 347] width 194 height 50
click at [272, 344] on textarea "Hi [PERSON_NAME], please inspect for functionality by 9/13 and contact me if re…" at bounding box center [329, 347] width 194 height 50
type textarea "Hi [PERSON_NAME], please inspect for functionality by 9/13. contact me if repai…"
click at [525, 379] on span "Send" at bounding box center [510, 370] width 95 height 18
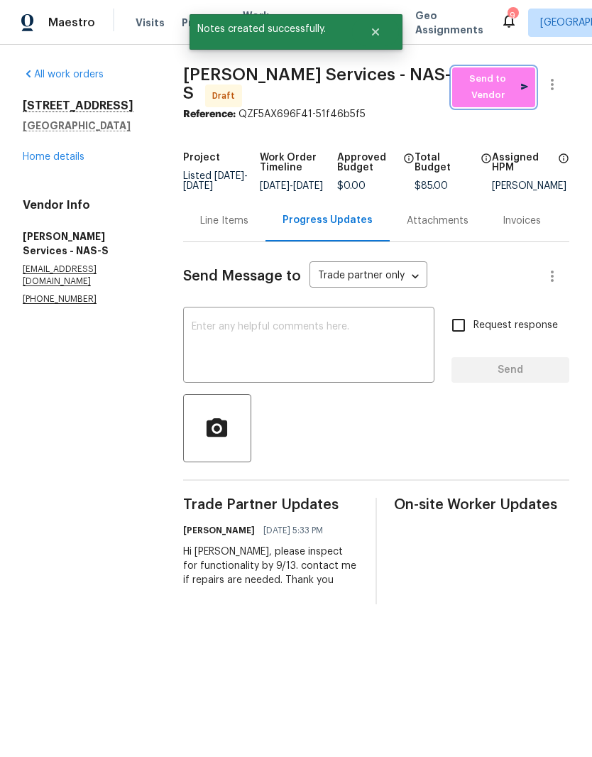
click at [505, 87] on span "Send to Vendor" at bounding box center [493, 87] width 69 height 33
click at [66, 161] on link "Home details" at bounding box center [54, 157] width 62 height 10
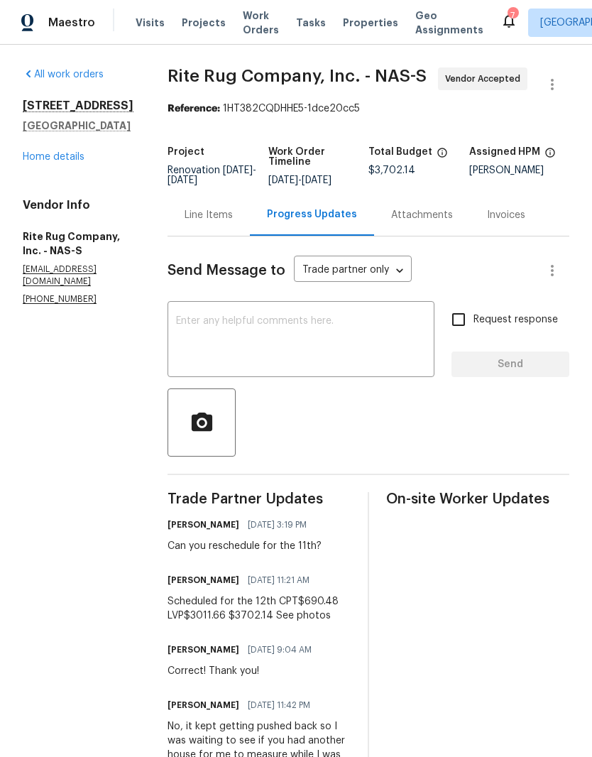
click at [72, 160] on link "Home details" at bounding box center [54, 157] width 62 height 10
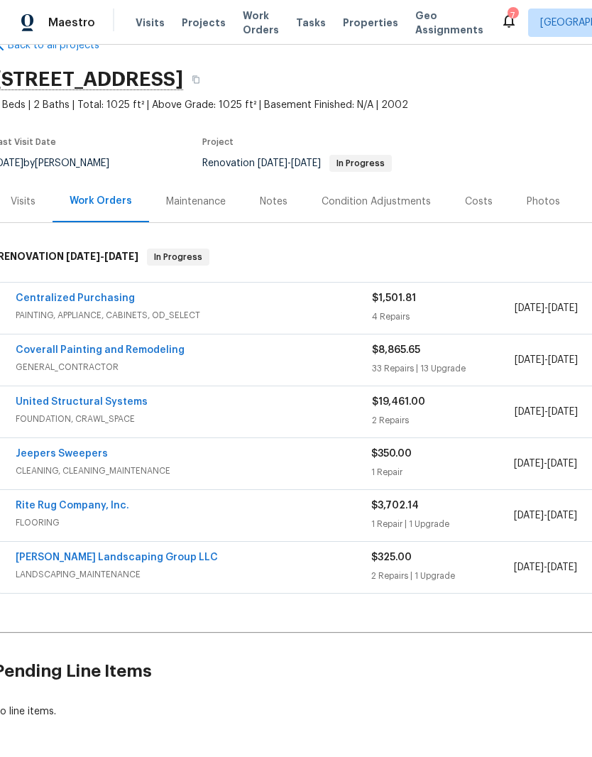
scroll to position [34, 6]
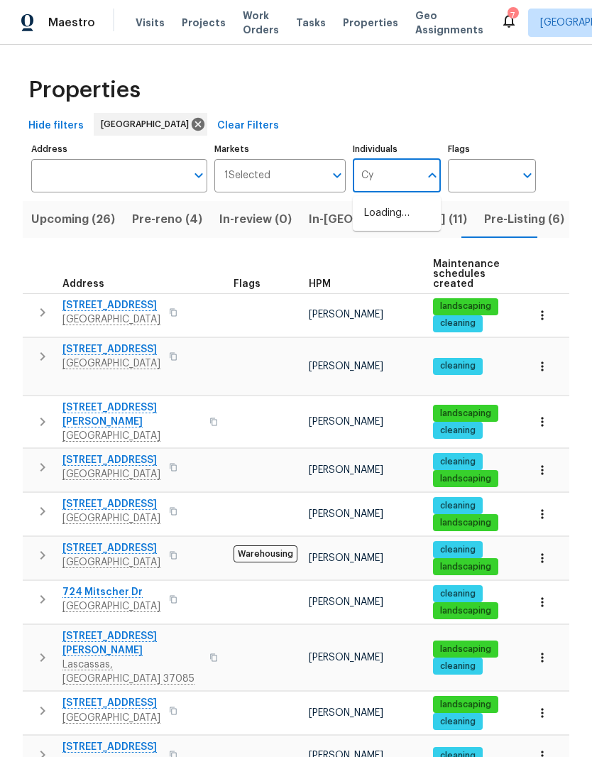
type input "C"
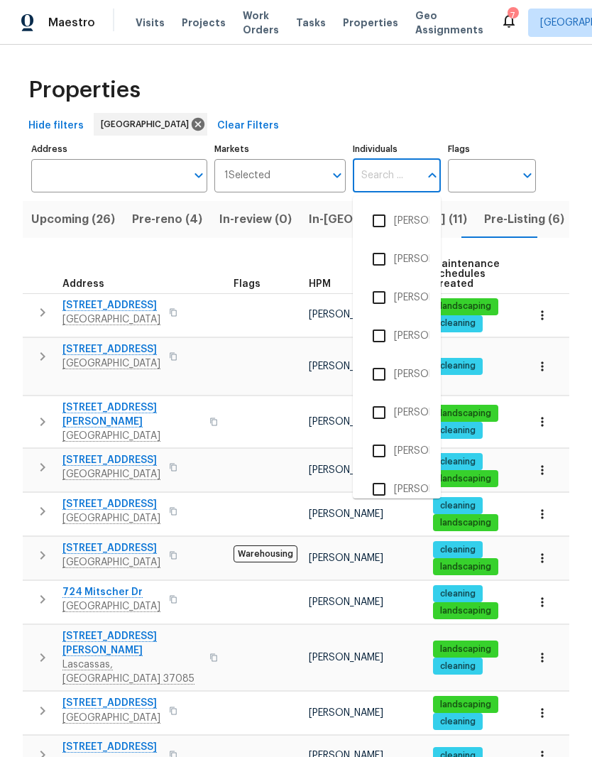
click at [317, 119] on div "Hide filters Nashville Clear Filters" at bounding box center [296, 126] width 546 height 26
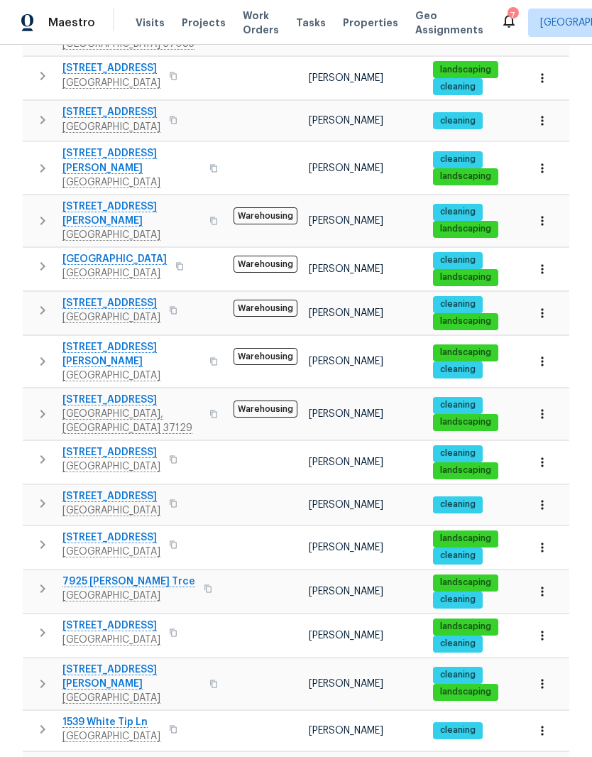
scroll to position [634, 0]
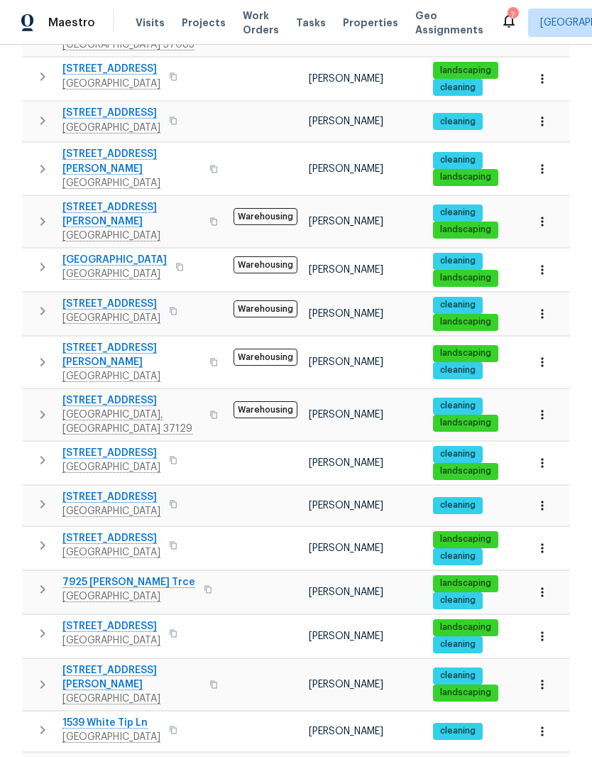
click at [116, 756] on span "783 Parade Ct" at bounding box center [111, 764] width 98 height 14
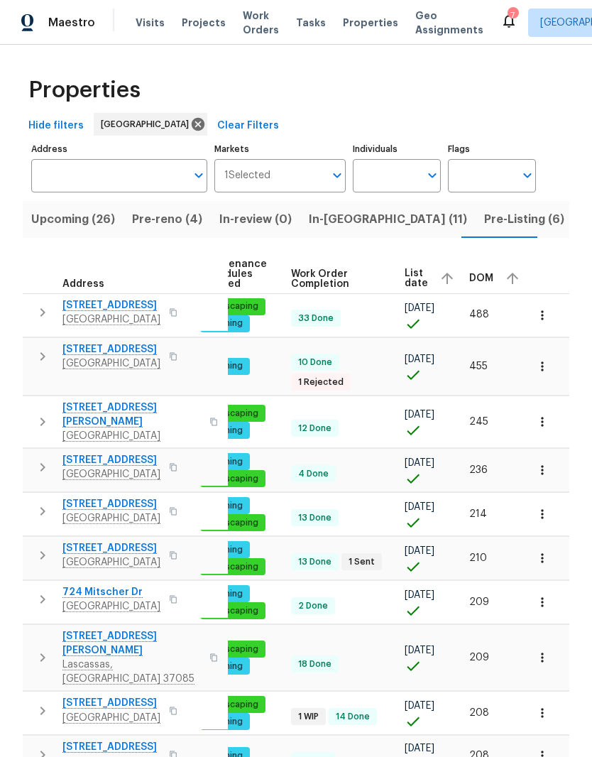
scroll to position [0, 231]
click at [480, 273] on span "DOM" at bounding box center [483, 278] width 24 height 10
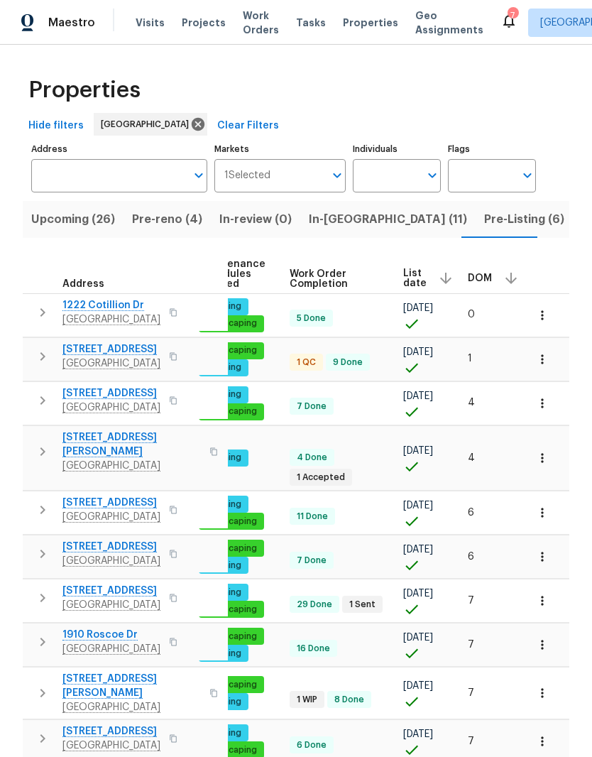
scroll to position [0, 222]
click at [480, 279] on span "DOM" at bounding box center [480, 278] width 24 height 10
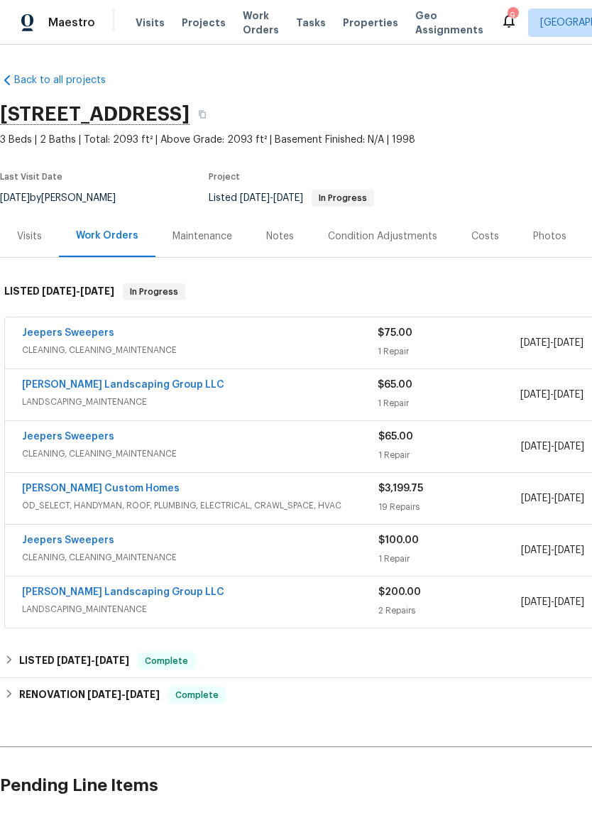
click at [285, 243] on div "Notes" at bounding box center [280, 236] width 62 height 42
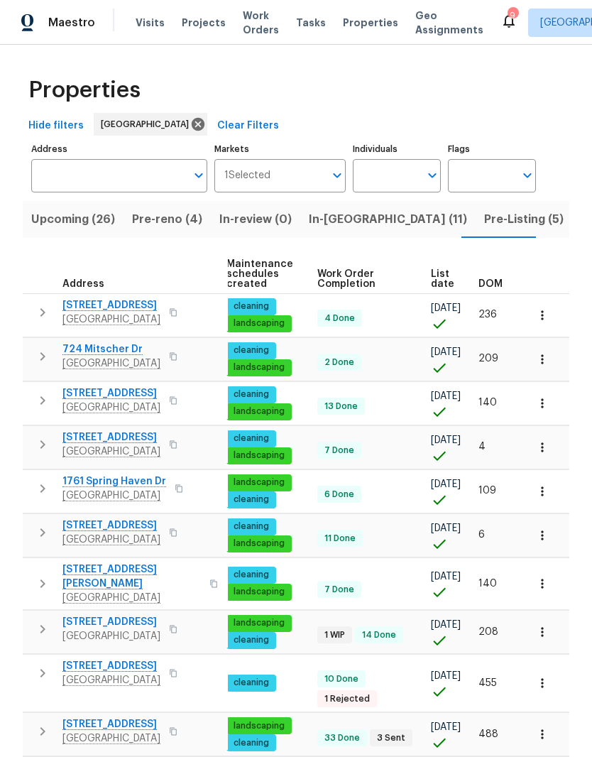
scroll to position [0, 207]
click at [493, 281] on span "DOM" at bounding box center [490, 284] width 24 height 10
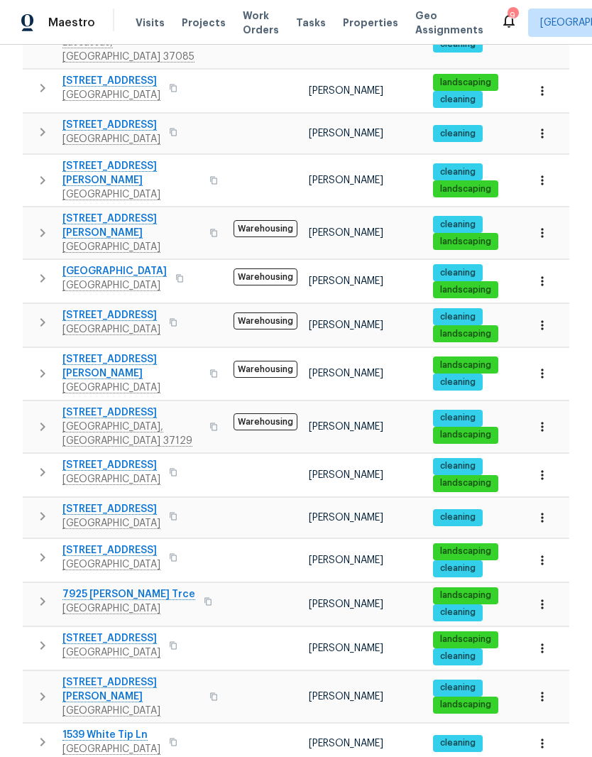
scroll to position [58, 0]
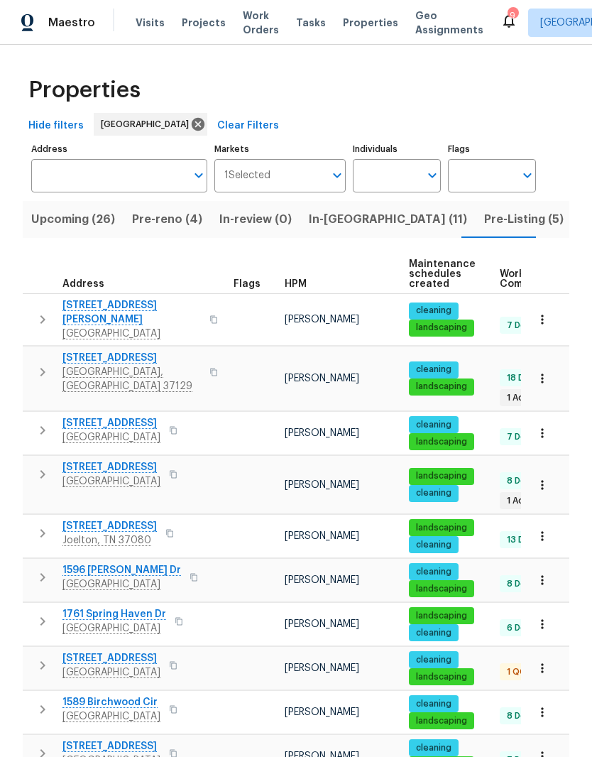
click at [126, 351] on span "[STREET_ADDRESS]" at bounding box center [131, 358] width 138 height 14
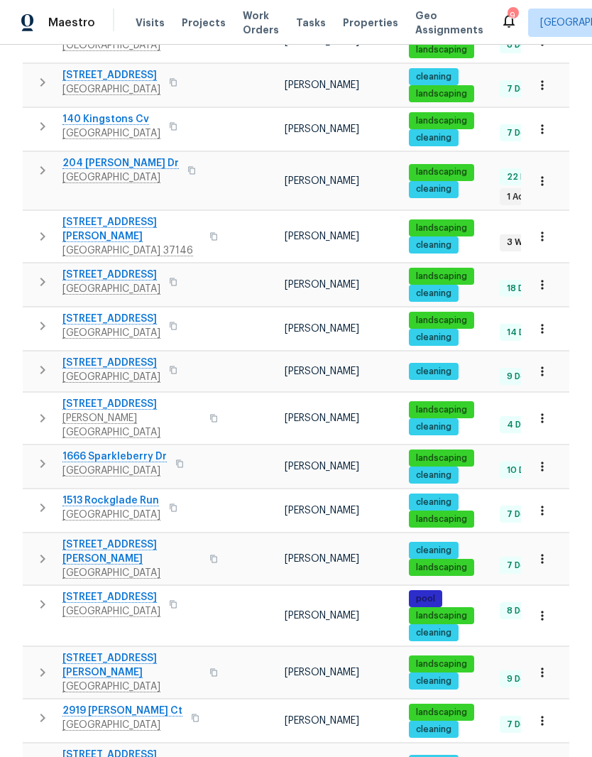
scroll to position [58, 0]
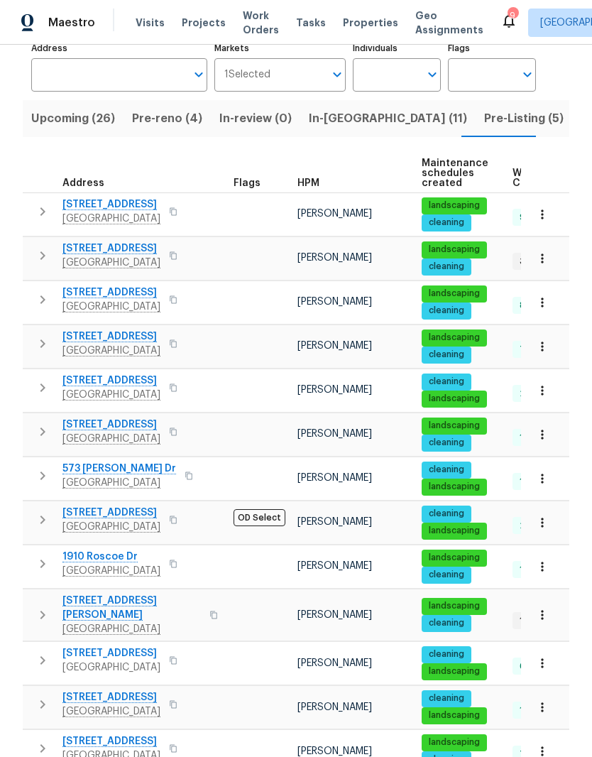
scroll to position [166, 0]
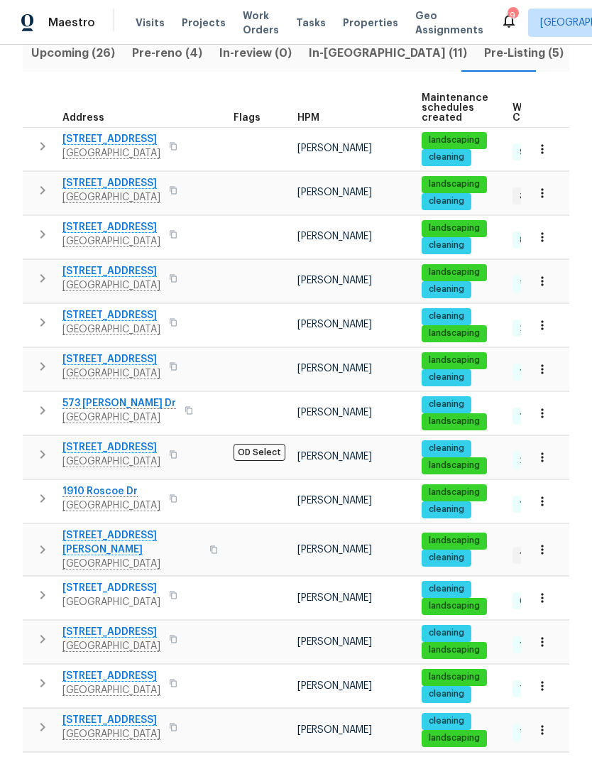
click at [544, 458] on icon "button" at bounding box center [542, 457] width 14 height 14
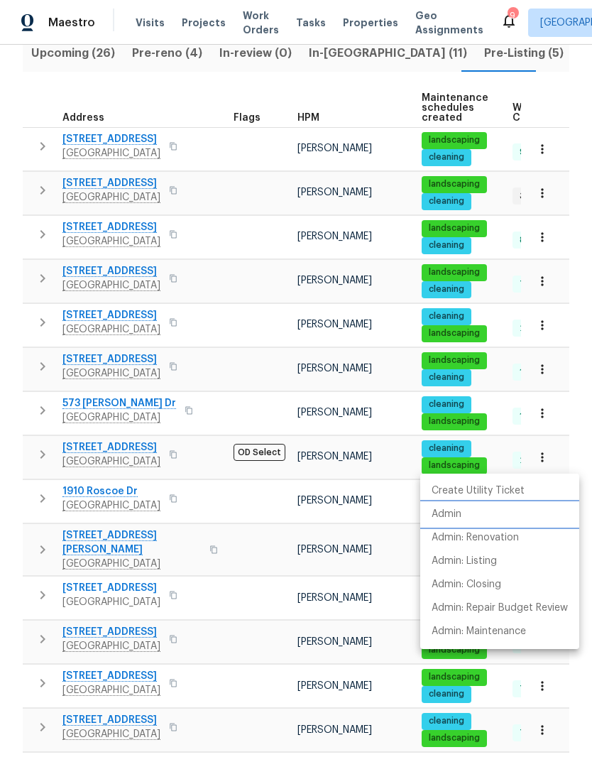
click at [457, 517] on p "Admin" at bounding box center [447, 514] width 30 height 15
click at [246, 407] on div at bounding box center [296, 378] width 592 height 757
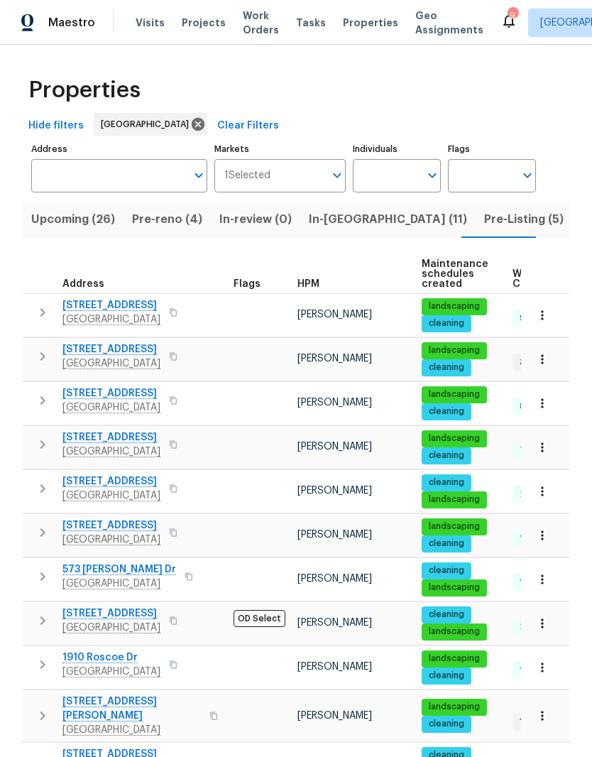
scroll to position [0, 0]
click at [397, 172] on input "Individuals" at bounding box center [386, 175] width 67 height 33
type input "[PERSON_NAME]"
click at [384, 222] on input "checkbox" at bounding box center [379, 221] width 30 height 30
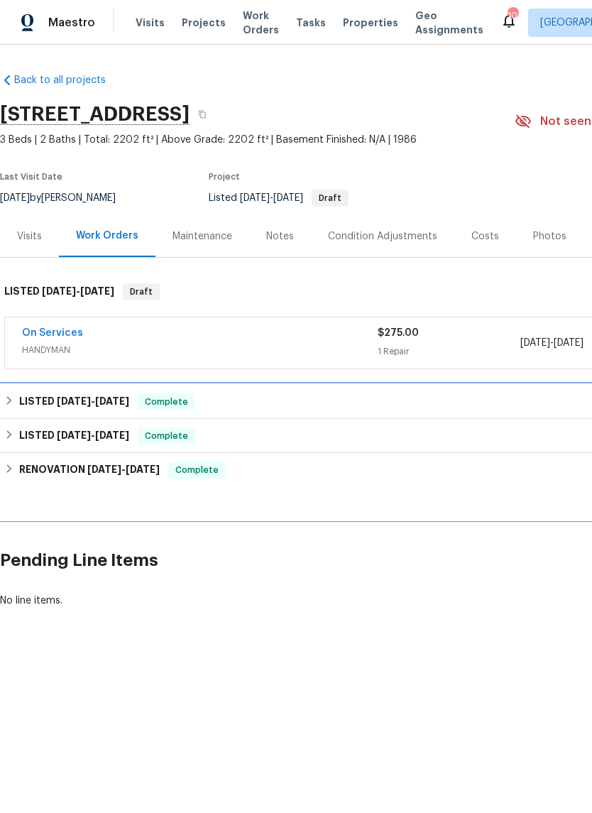
click at [105, 404] on span "[DATE]" at bounding box center [112, 401] width 34 height 10
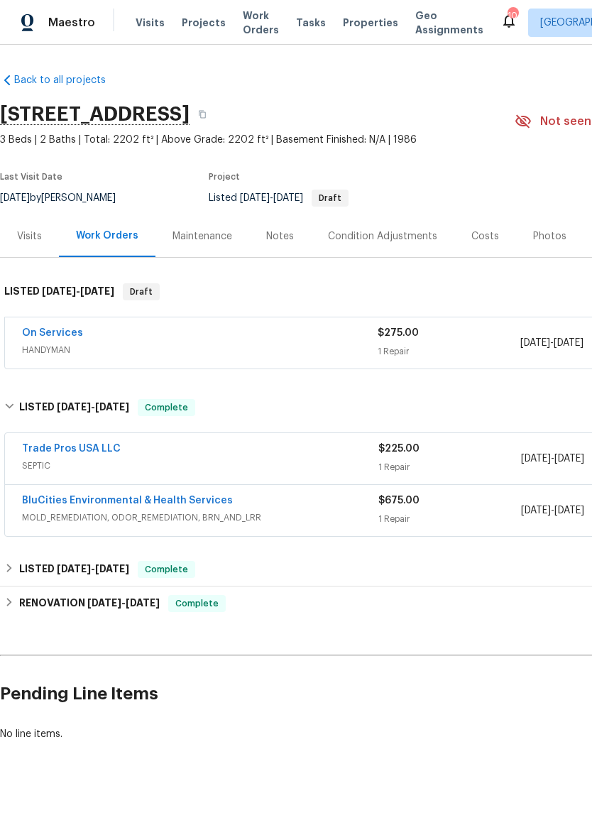
click at [202, 502] on link "BluCities Environmental & Health Services" at bounding box center [127, 500] width 211 height 10
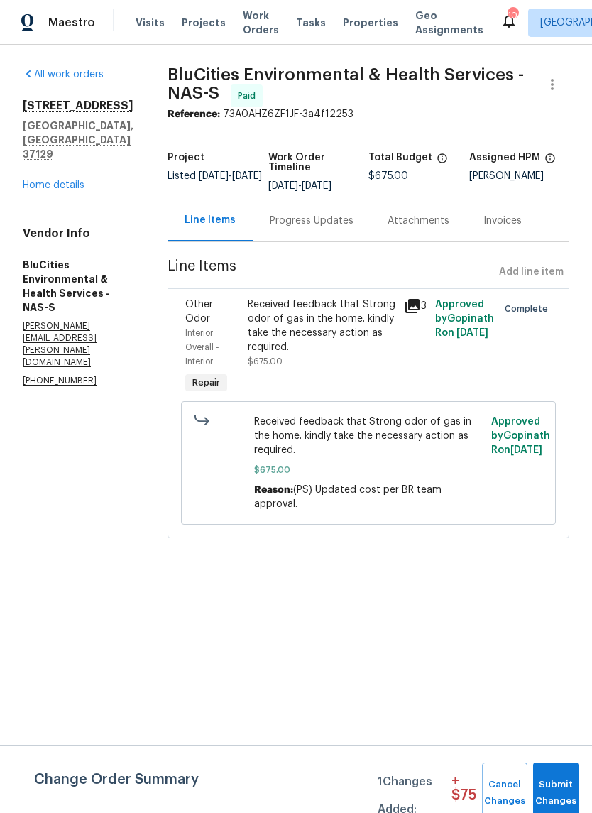
click at [78, 180] on link "Home details" at bounding box center [54, 185] width 62 height 10
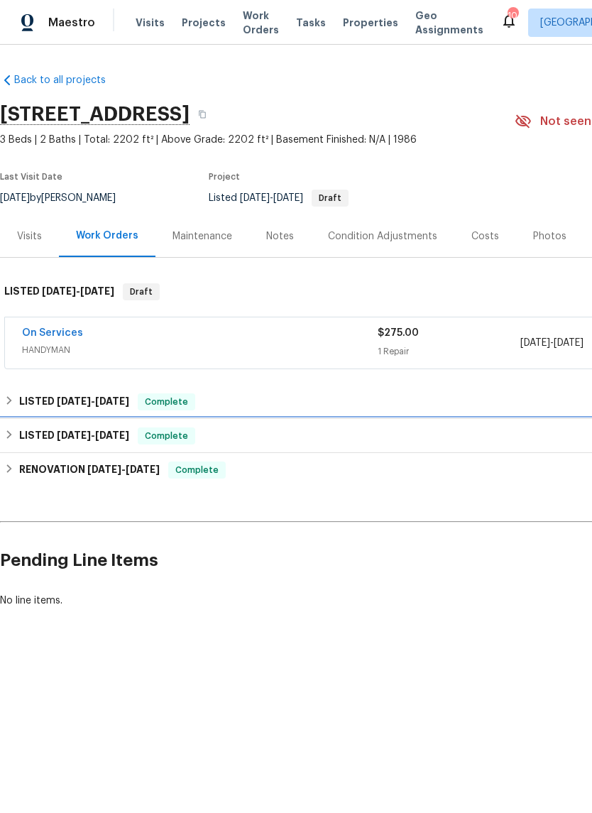
click at [78, 435] on span "[DATE]" at bounding box center [74, 435] width 34 height 10
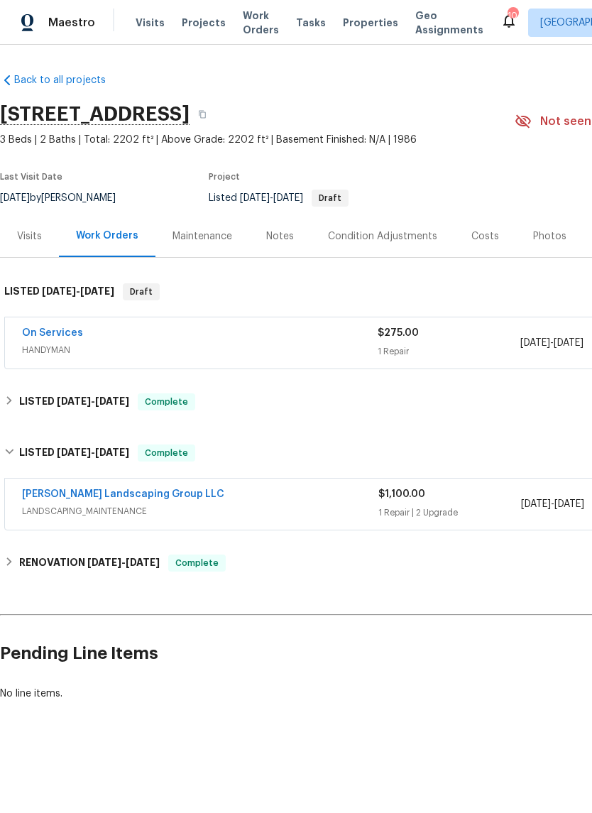
click at [109, 498] on link "[PERSON_NAME] Landscaping Group LLC" at bounding box center [123, 494] width 202 height 10
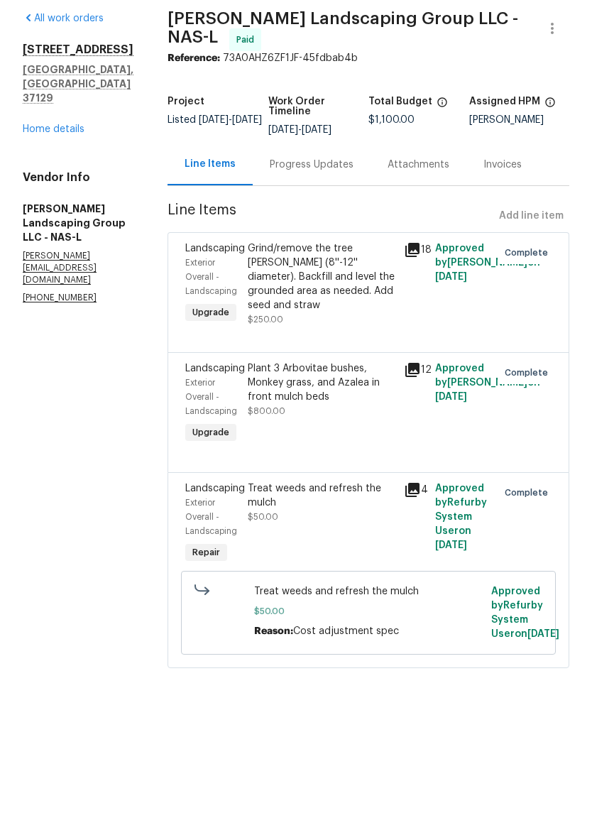
click at [367, 297] on div "Grind/remove the tree [PERSON_NAME] (8''-12'' diameter). Backfill and level the…" at bounding box center [322, 332] width 148 height 71
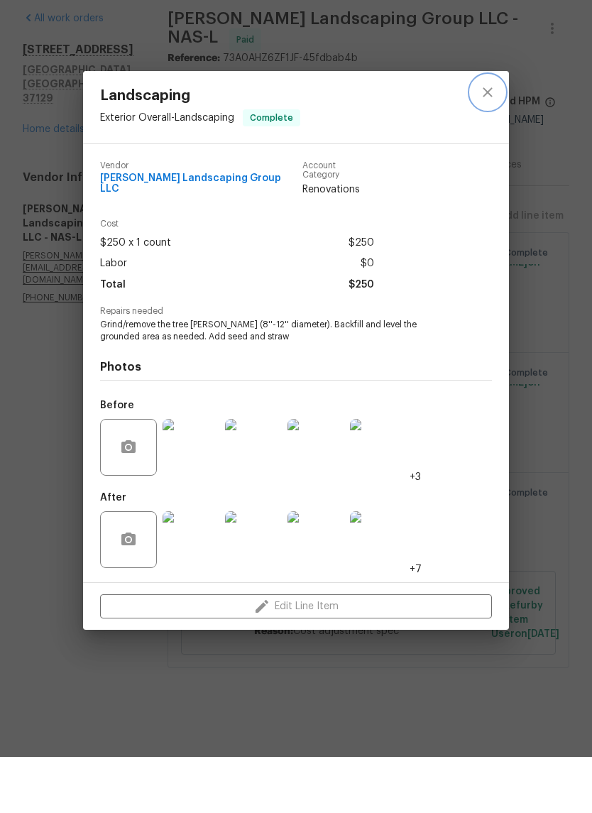
click at [490, 140] on icon "close" at bounding box center [487, 148] width 17 height 17
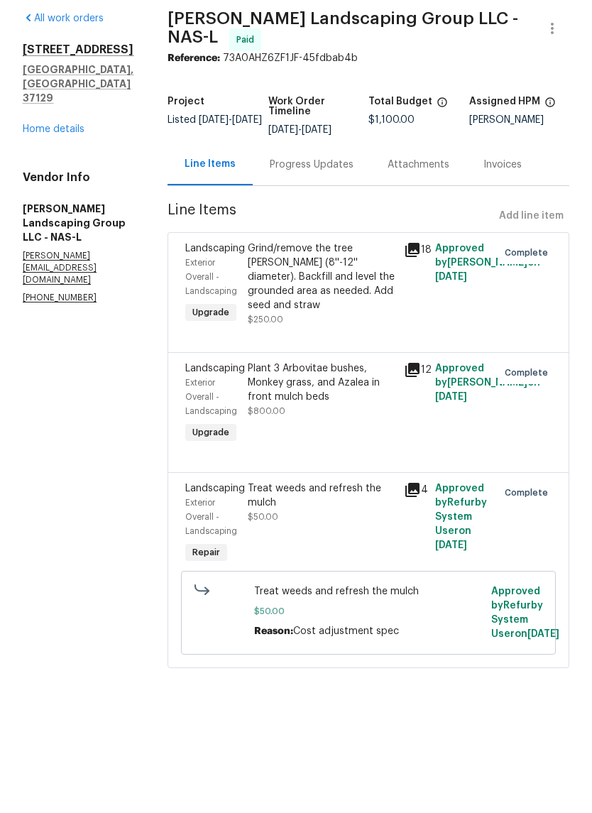
click at [68, 180] on link "Home details" at bounding box center [54, 185] width 62 height 10
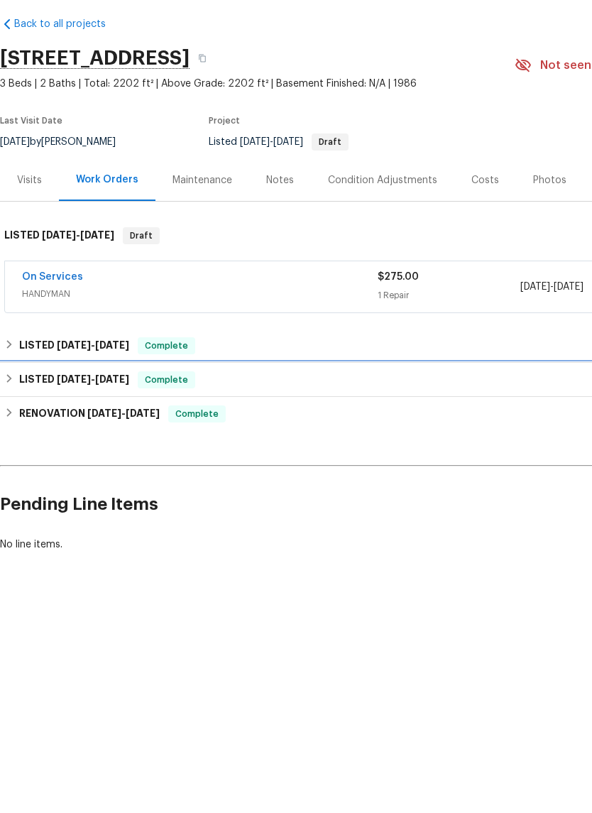
click at [110, 430] on span "[DATE]" at bounding box center [112, 435] width 34 height 10
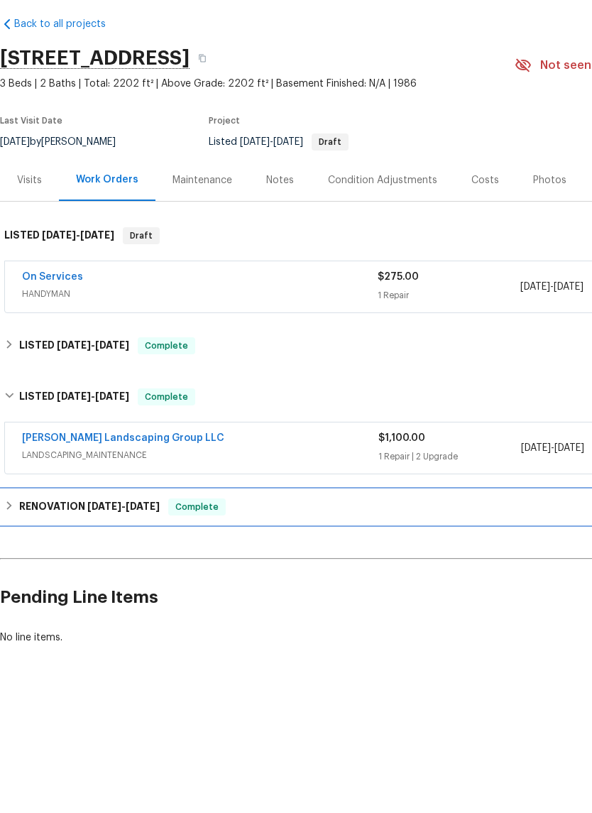
click at [78, 554] on h6 "RENOVATION [DATE] - [DATE]" at bounding box center [89, 562] width 141 height 17
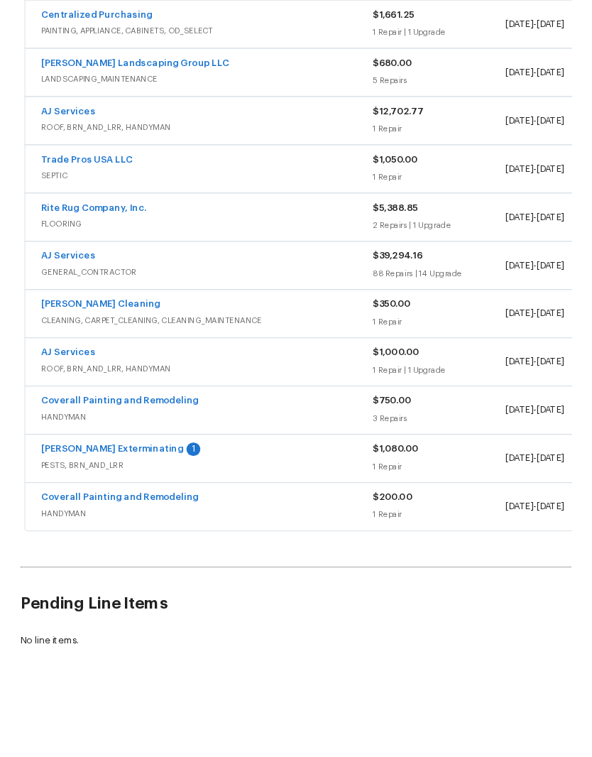
scroll to position [745, 0]
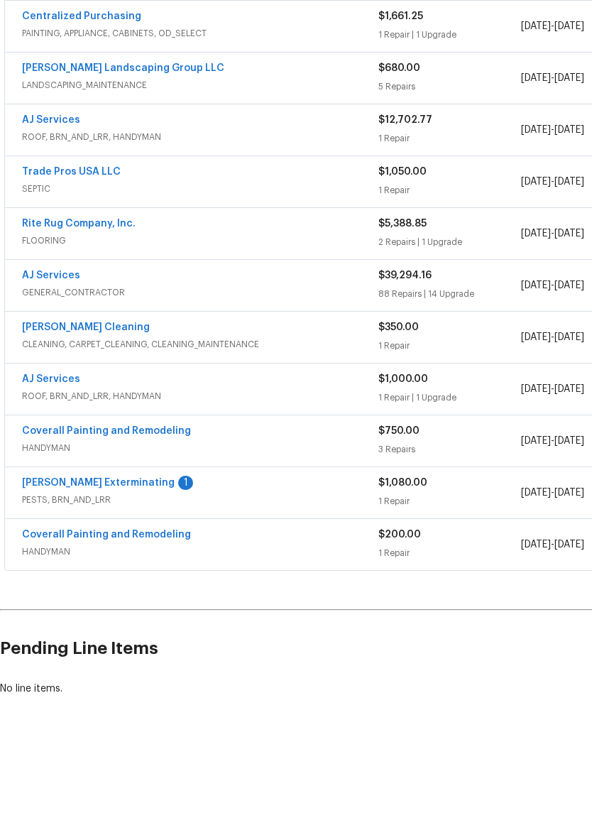
click at [127, 534] on link "[PERSON_NAME] Exterminating" at bounding box center [98, 539] width 153 height 10
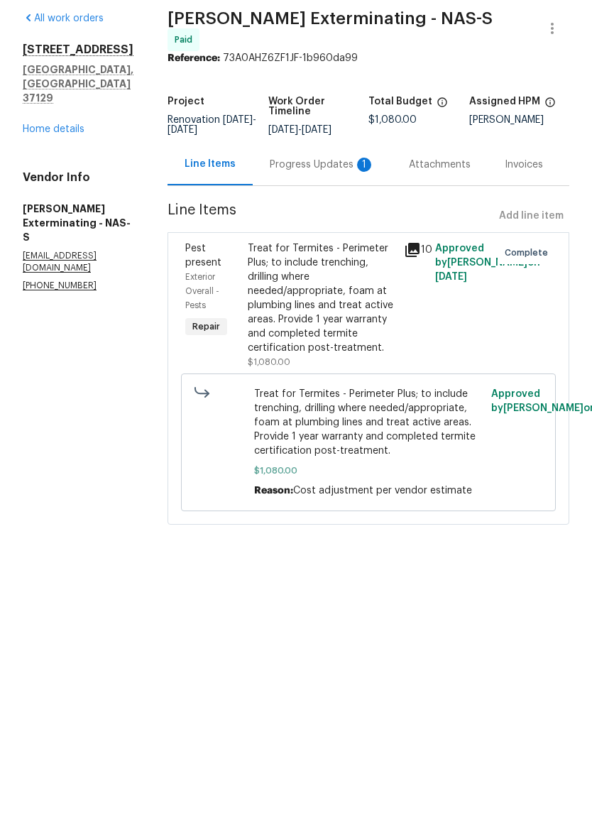
click at [335, 214] on div "Progress Updates 1" at bounding box center [322, 221] width 105 height 14
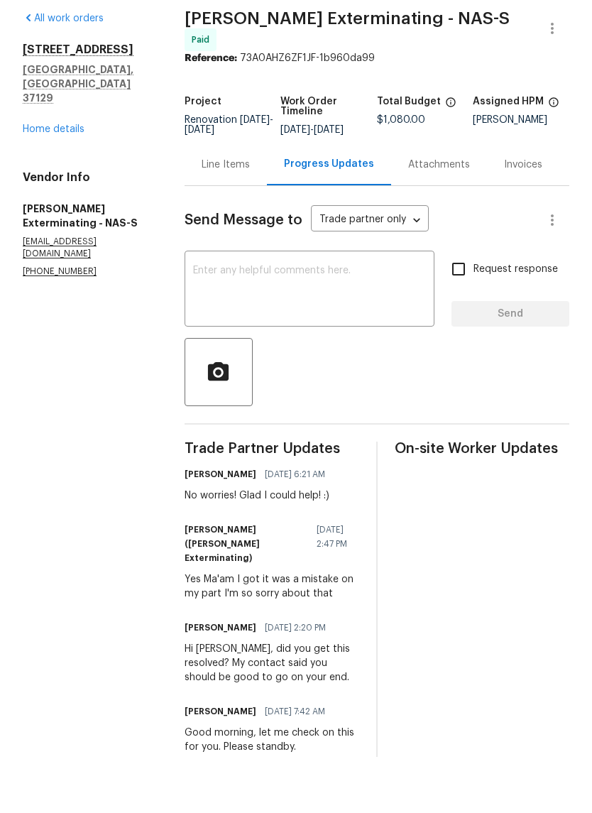
click at [77, 180] on link "Home details" at bounding box center [54, 185] width 62 height 10
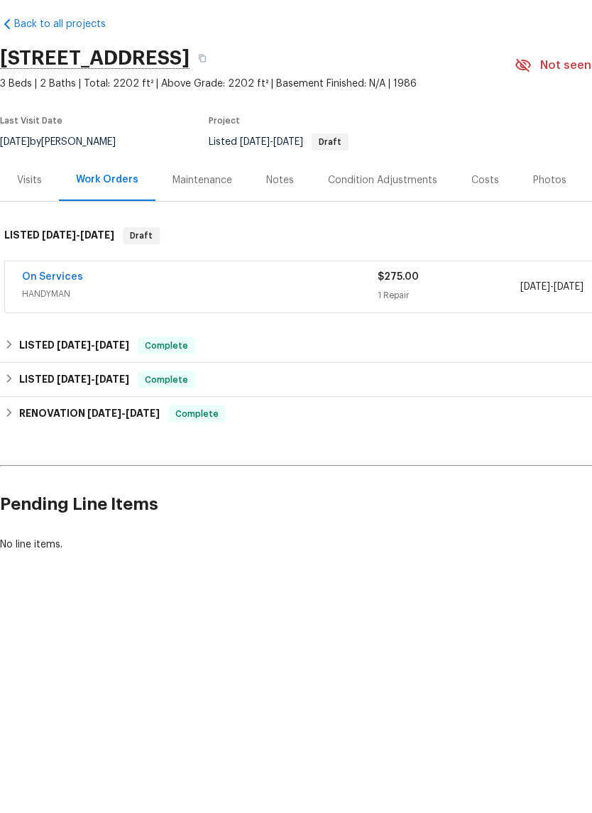
click at [543, 229] on div "Photos" at bounding box center [549, 236] width 33 height 14
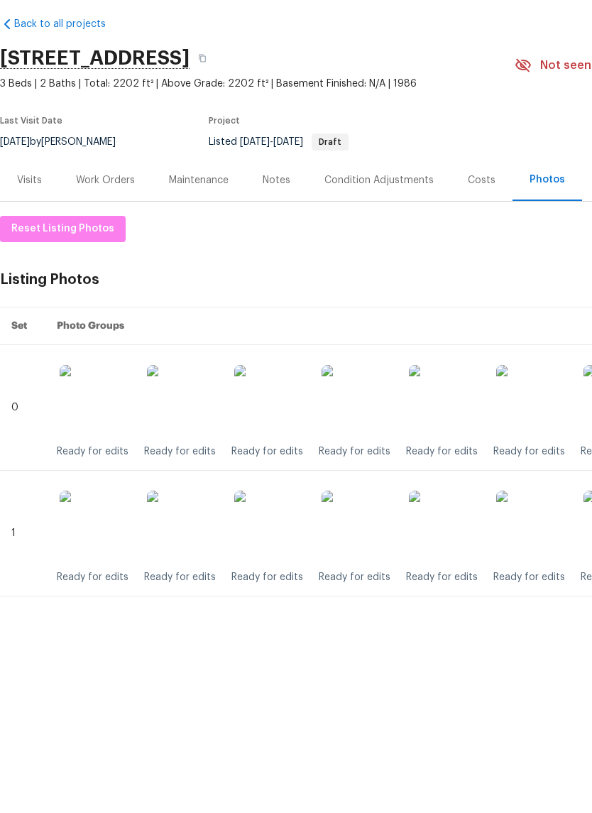
click at [367, 421] on img at bounding box center [357, 456] width 71 height 71
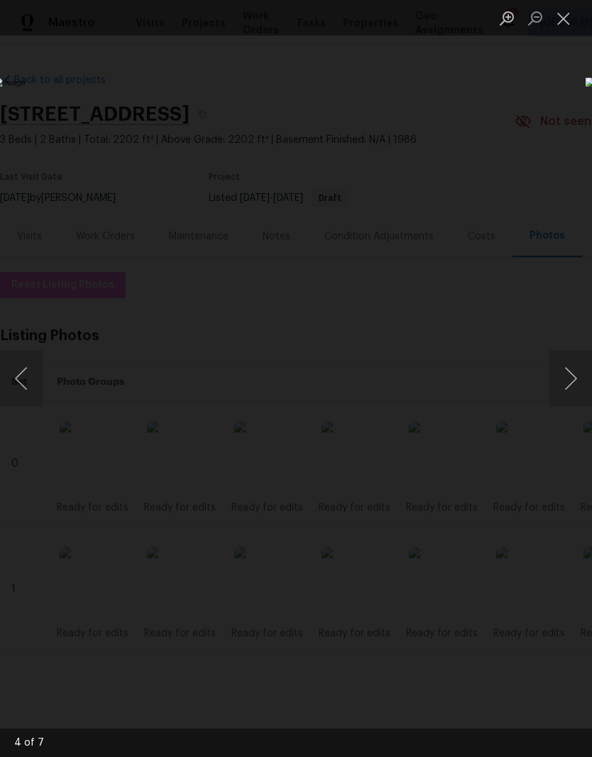
click at [566, 27] on button "Close lightbox" at bounding box center [563, 18] width 28 height 25
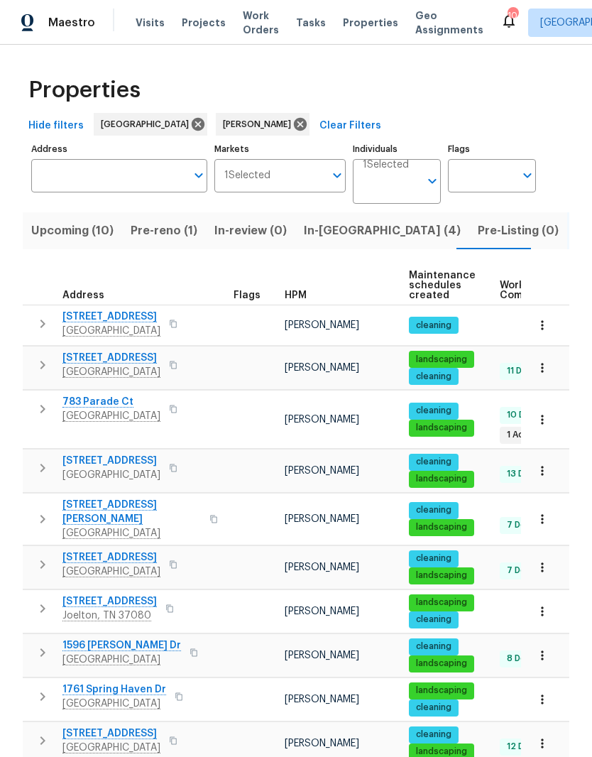
click at [154, 231] on span "Pre-reno (1)" at bounding box center [164, 231] width 67 height 20
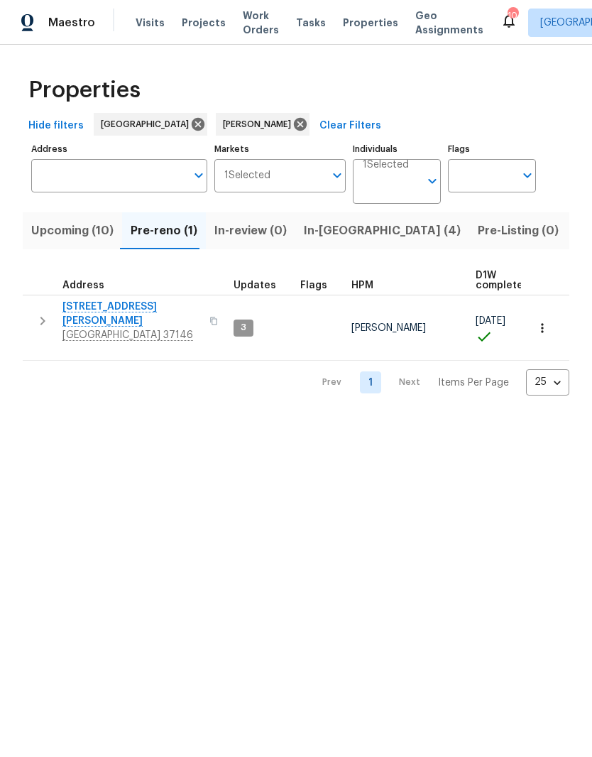
click at [113, 307] on span "[STREET_ADDRESS][PERSON_NAME]" at bounding box center [131, 314] width 138 height 28
click at [542, 323] on icon "button" at bounding box center [542, 327] width 2 height 9
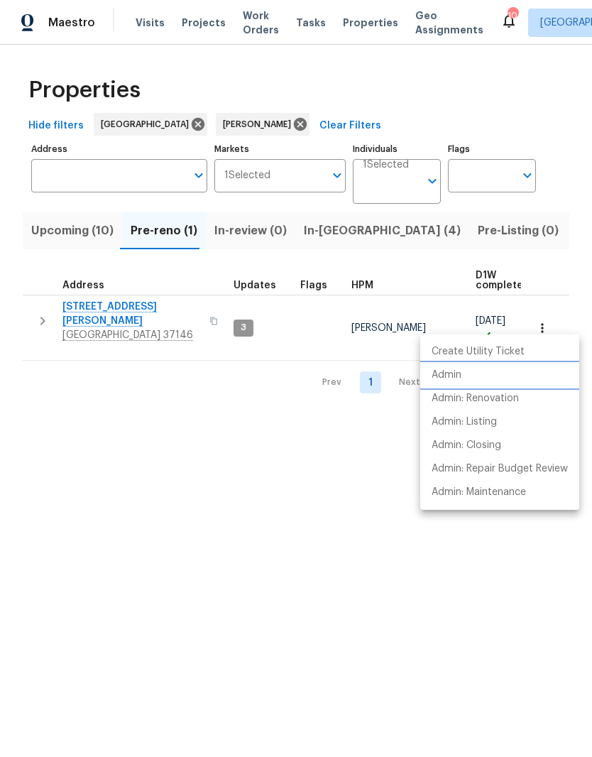
click at [458, 376] on p "Admin" at bounding box center [447, 375] width 30 height 15
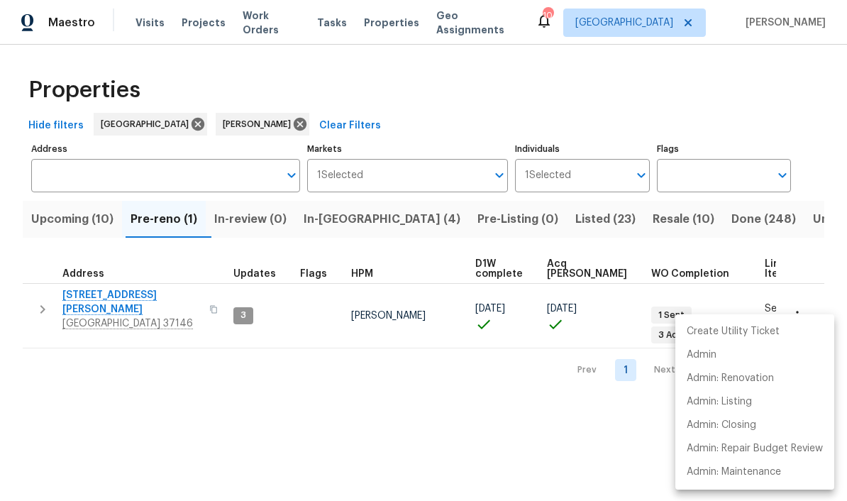
click at [351, 224] on div at bounding box center [423, 250] width 847 height 501
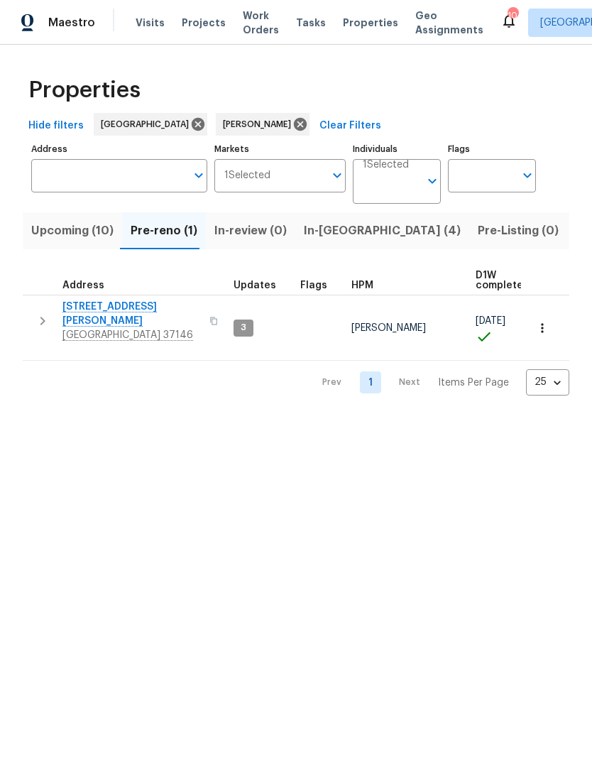
click at [319, 233] on span "In-[GEOGRAPHIC_DATA] (4)" at bounding box center [382, 231] width 157 height 20
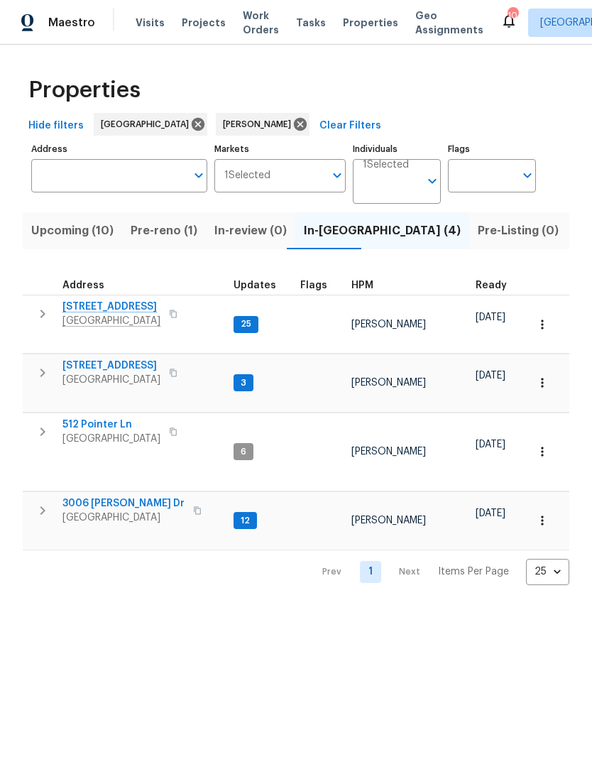
click at [114, 312] on span "[STREET_ADDRESS]" at bounding box center [111, 307] width 98 height 14
click at [128, 358] on span "[STREET_ADDRESS]" at bounding box center [111, 365] width 98 height 14
click at [121, 496] on span "3006 [PERSON_NAME] Dr" at bounding box center [123, 503] width 122 height 14
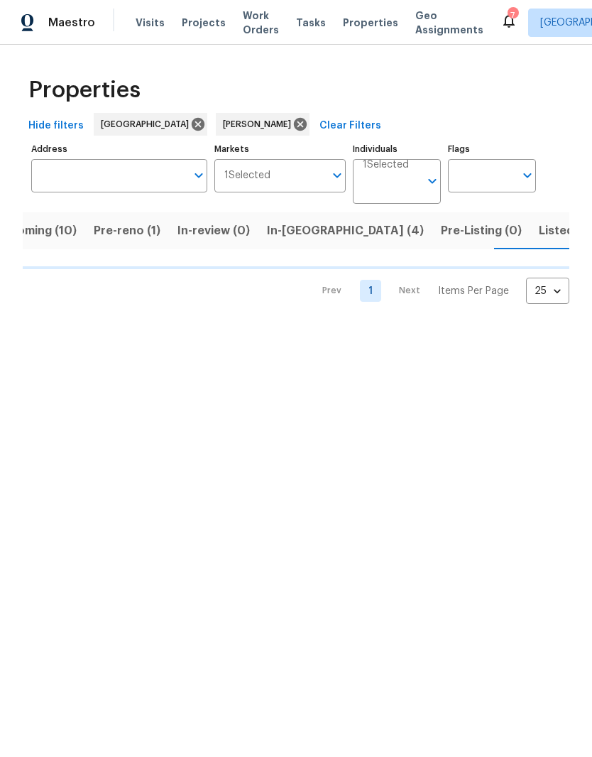
scroll to position [0, 38]
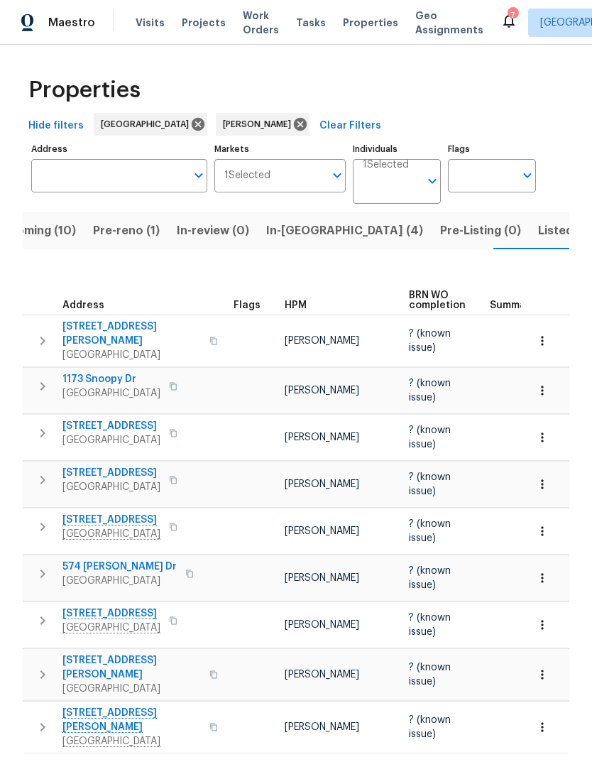
click at [97, 419] on span "[STREET_ADDRESS]" at bounding box center [111, 426] width 98 height 14
click at [539, 429] on button "button" at bounding box center [542, 437] width 31 height 31
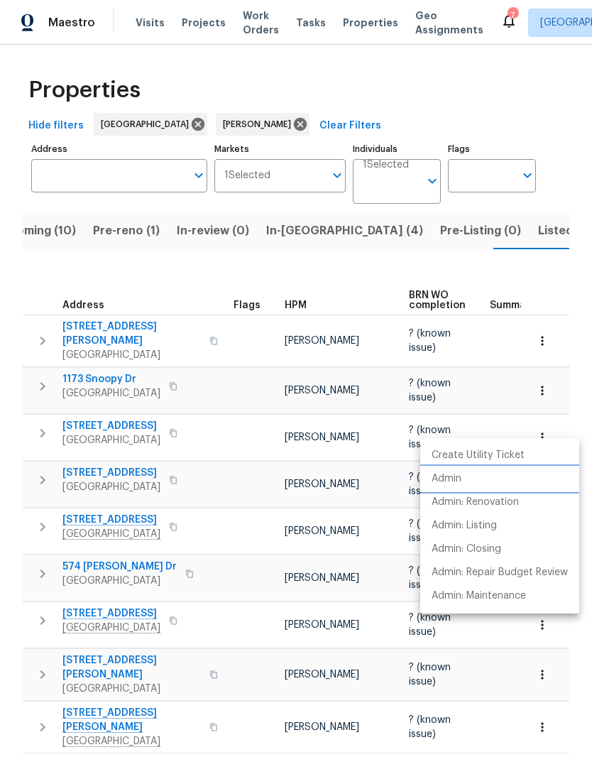
click at [454, 480] on p "Admin" at bounding box center [447, 478] width 30 height 15
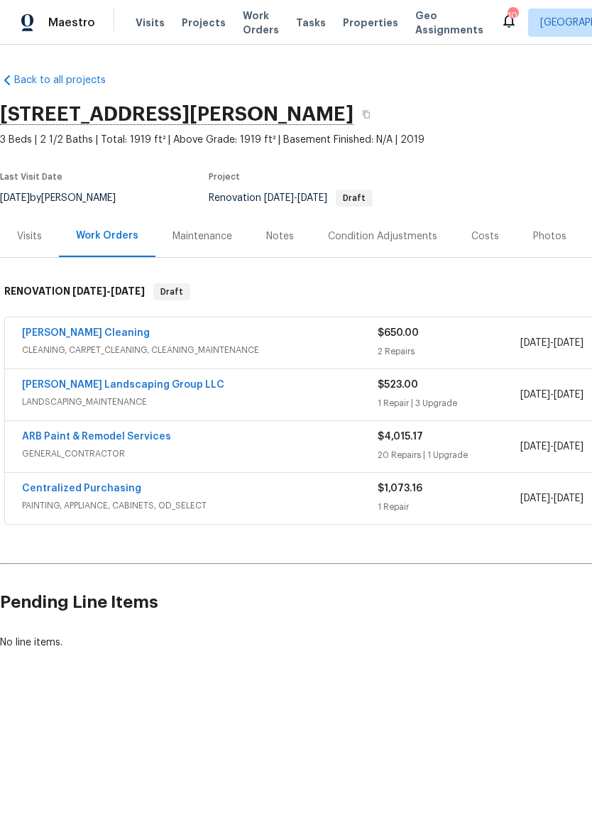
click at [131, 438] on link "ARB Paint & Remodel Services" at bounding box center [96, 437] width 149 height 10
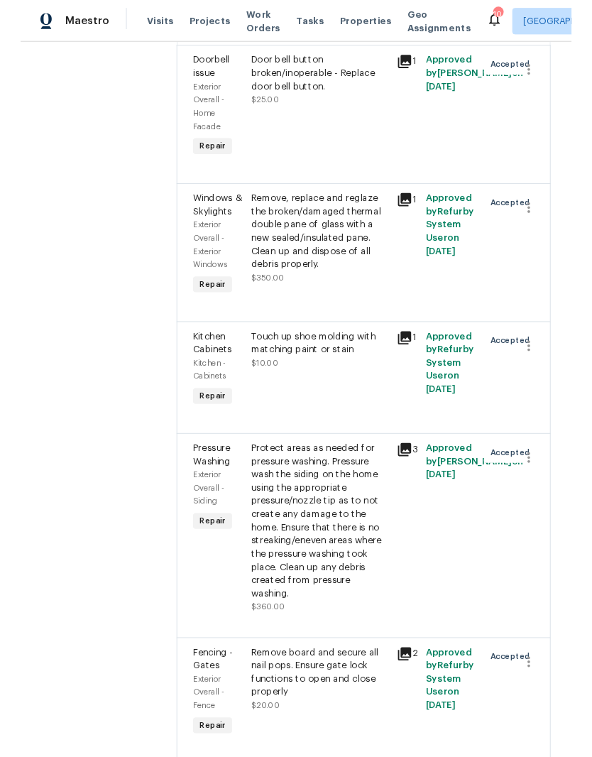
scroll to position [632, 0]
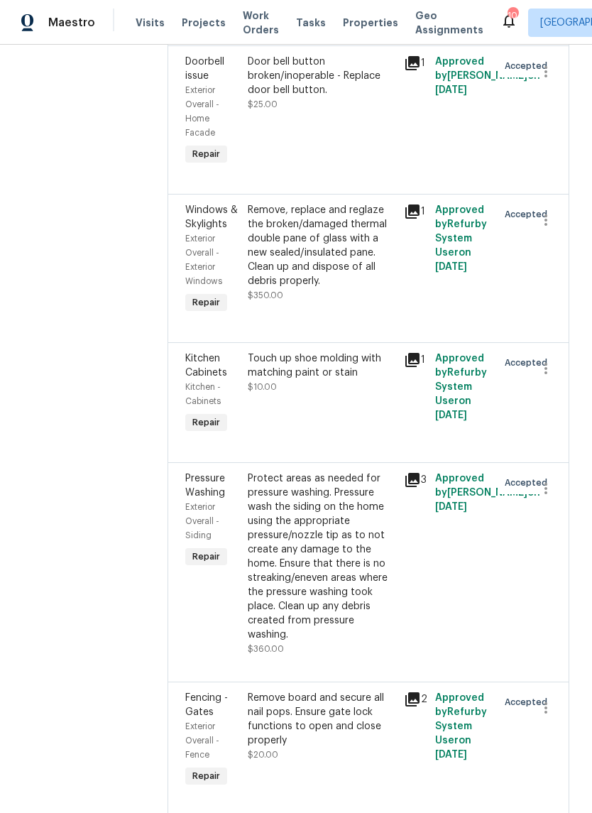
click at [317, 203] on div "Remove, replace and reglaze the broken/damaged thermal double pane of glass wit…" at bounding box center [322, 245] width 148 height 85
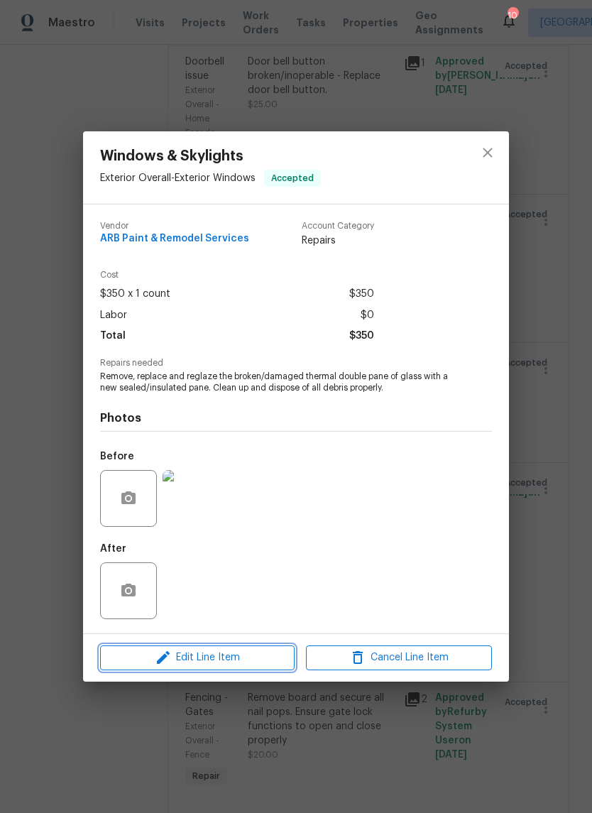
click at [252, 660] on span "Edit Line Item" at bounding box center [197, 658] width 186 height 18
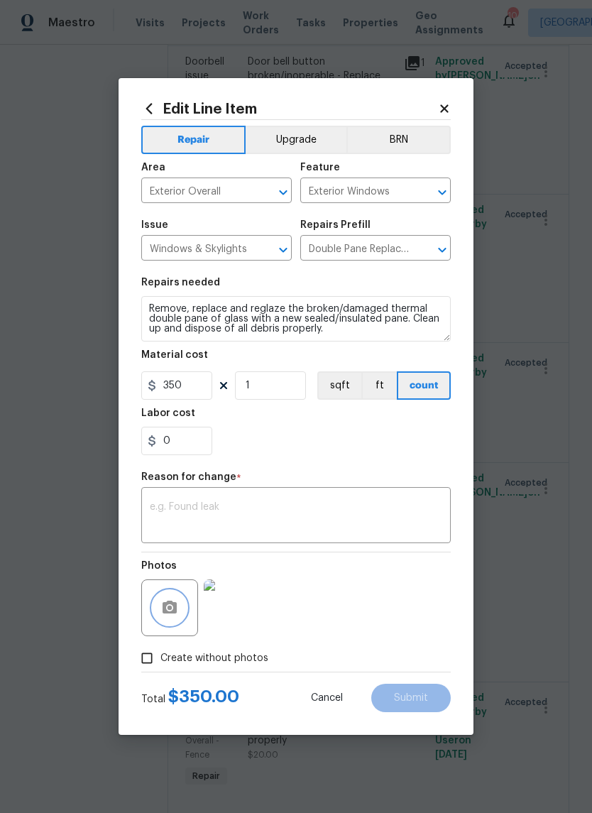
click at [172, 613] on icon "button" at bounding box center [170, 606] width 14 height 13
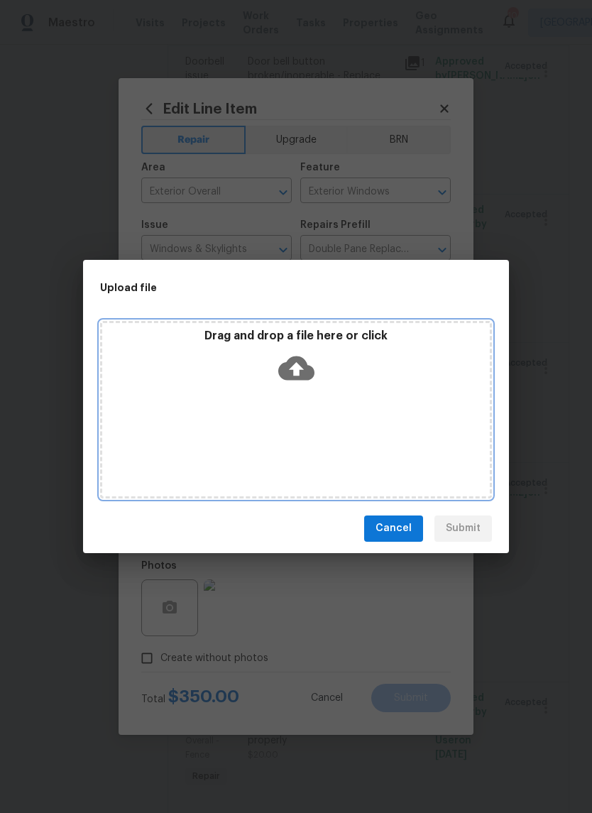
click at [355, 374] on div "Drag and drop a file here or click" at bounding box center [296, 359] width 388 height 61
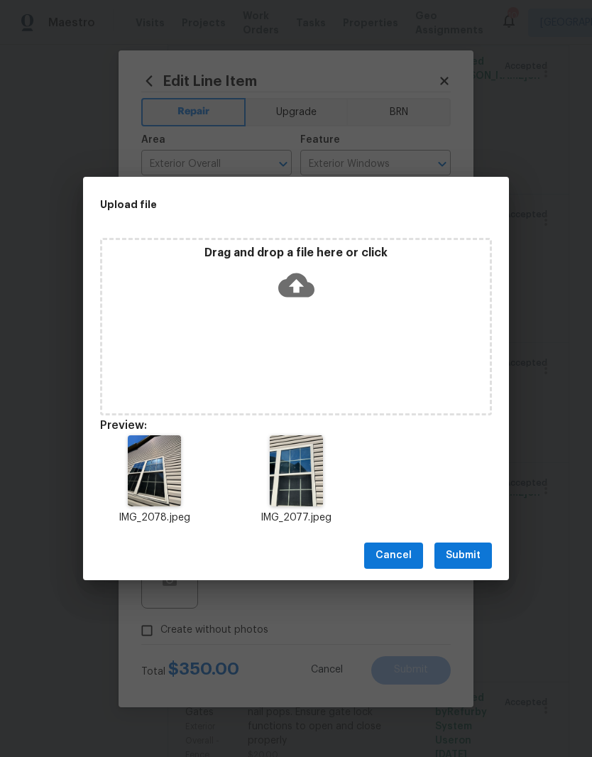
click at [473, 552] on span "Submit" at bounding box center [463, 555] width 35 height 18
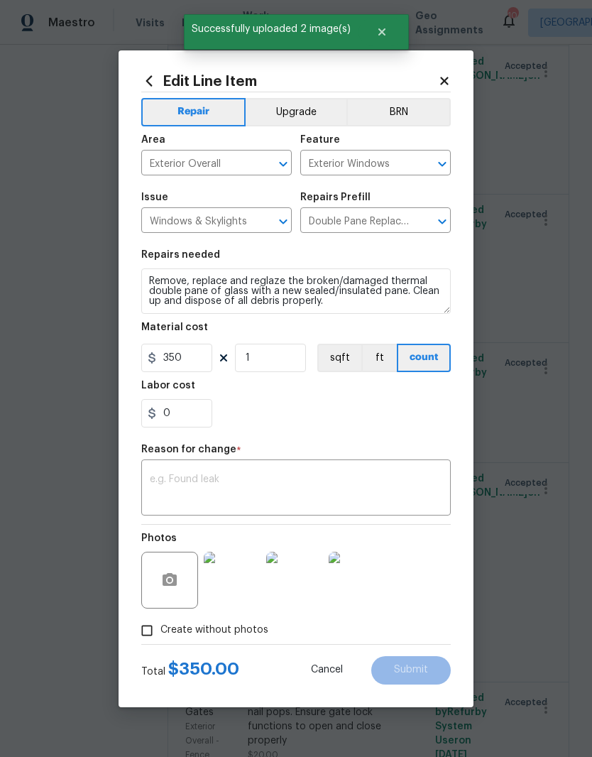
click at [307, 586] on img at bounding box center [294, 579] width 57 height 57
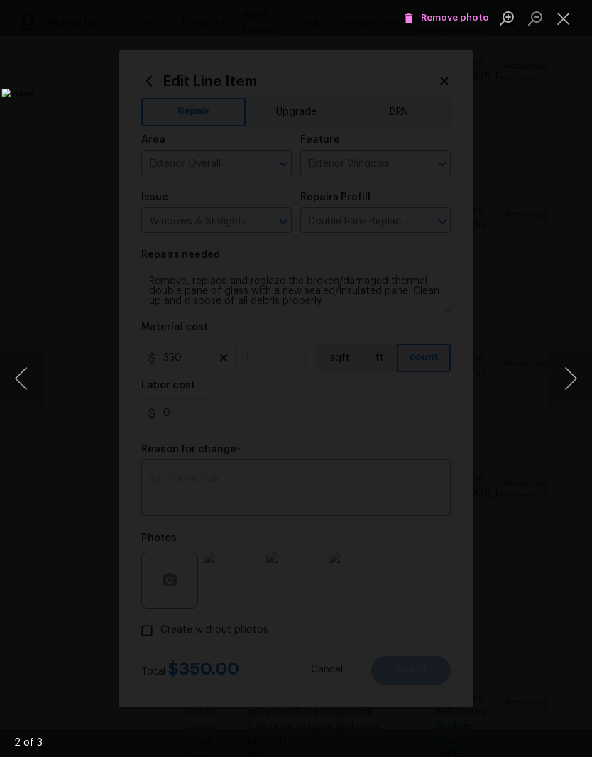
click at [568, 28] on button "Close lightbox" at bounding box center [563, 18] width 28 height 25
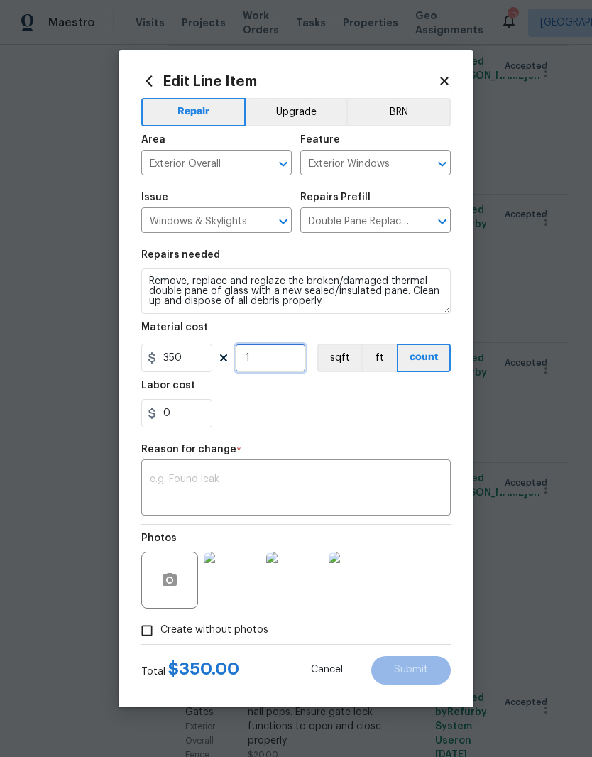
click at [280, 356] on input "1" at bounding box center [270, 358] width 71 height 28
type input "2"
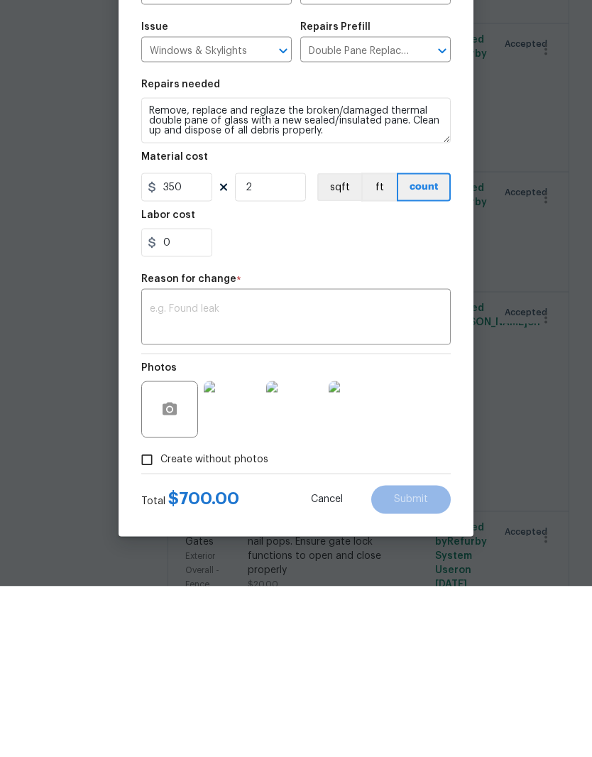
click at [365, 551] on img at bounding box center [357, 579] width 57 height 57
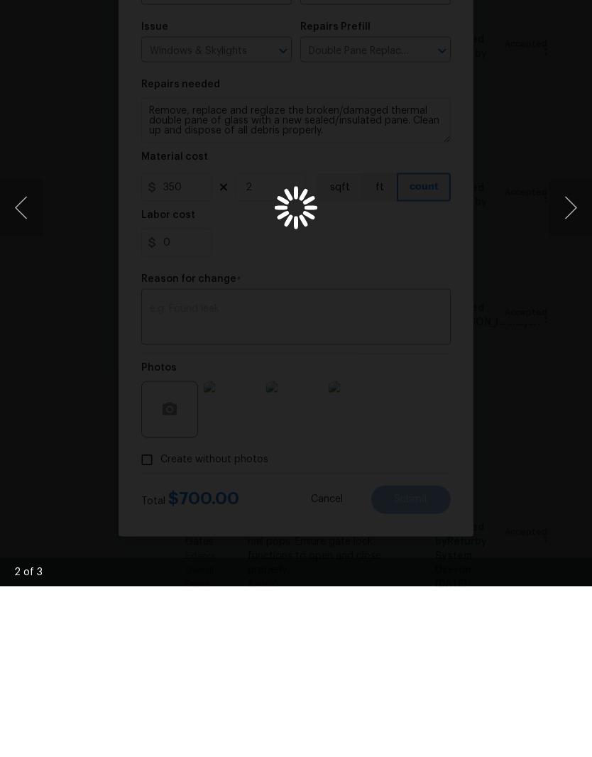
scroll to position [58, 0]
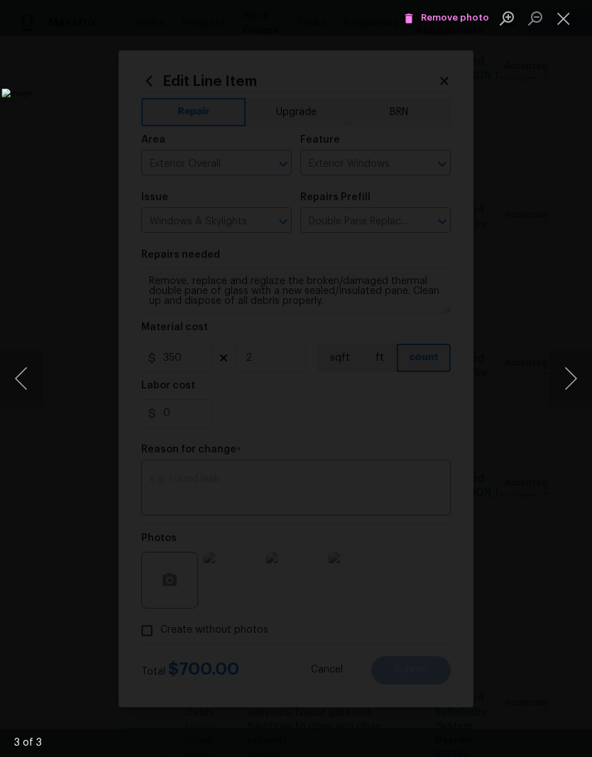
click at [569, 25] on button "Close lightbox" at bounding box center [563, 18] width 28 height 25
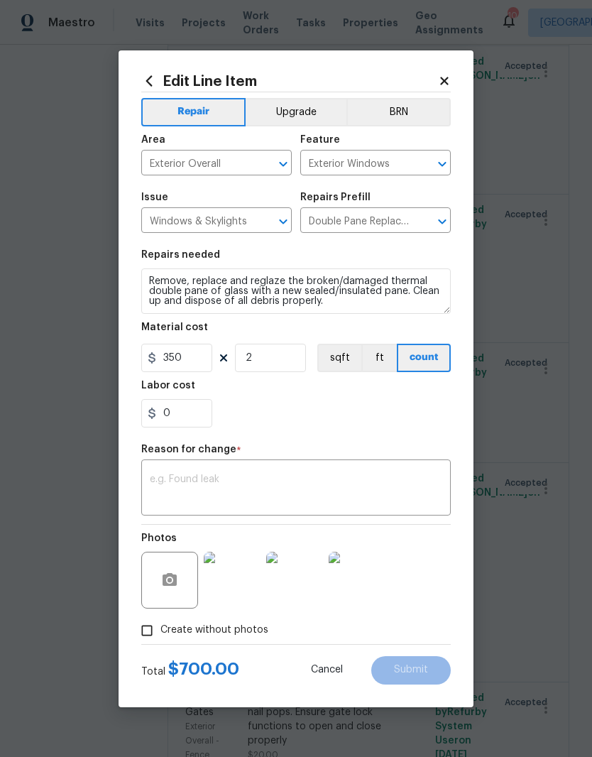
click at [302, 580] on img at bounding box center [294, 579] width 57 height 57
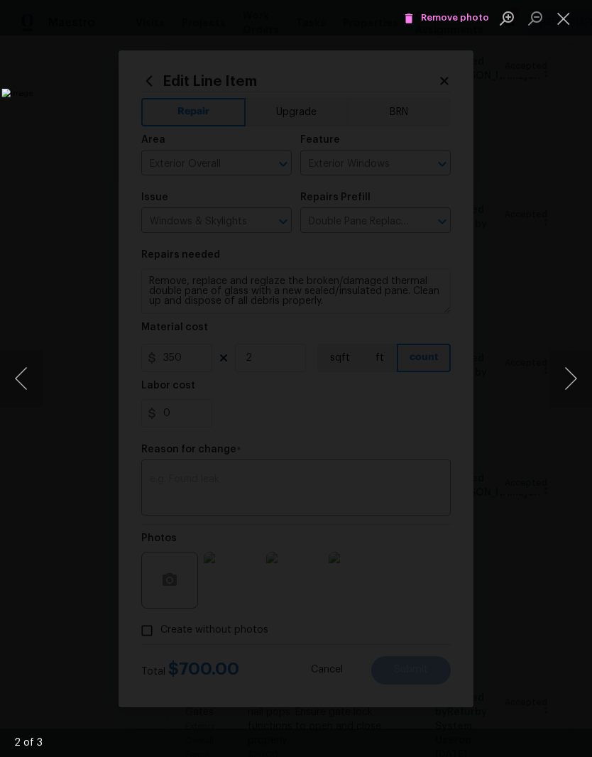
click at [570, 21] on button "Close lightbox" at bounding box center [563, 18] width 28 height 25
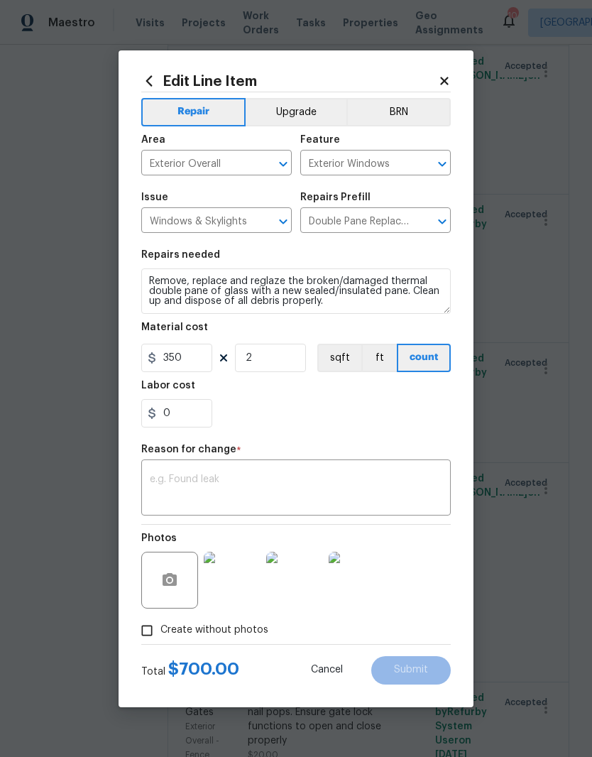
click at [368, 575] on img at bounding box center [357, 579] width 57 height 57
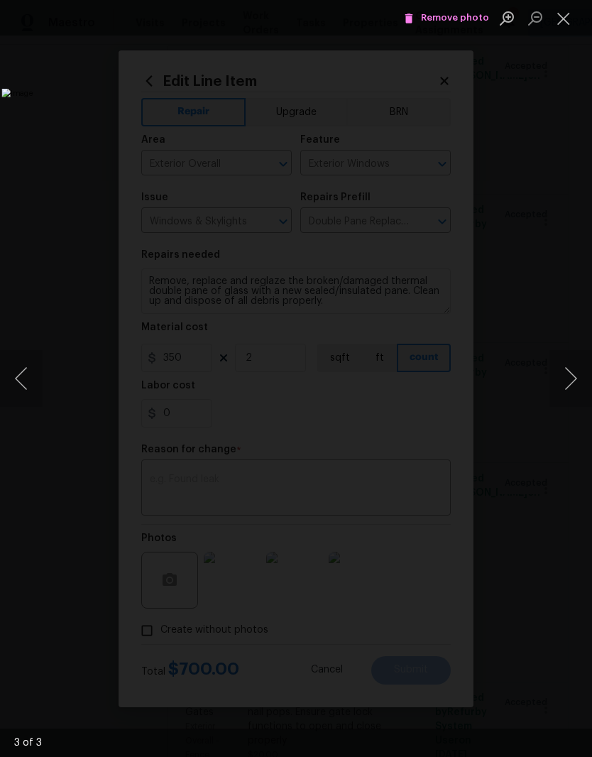
click at [567, 26] on button "Close lightbox" at bounding box center [563, 18] width 28 height 25
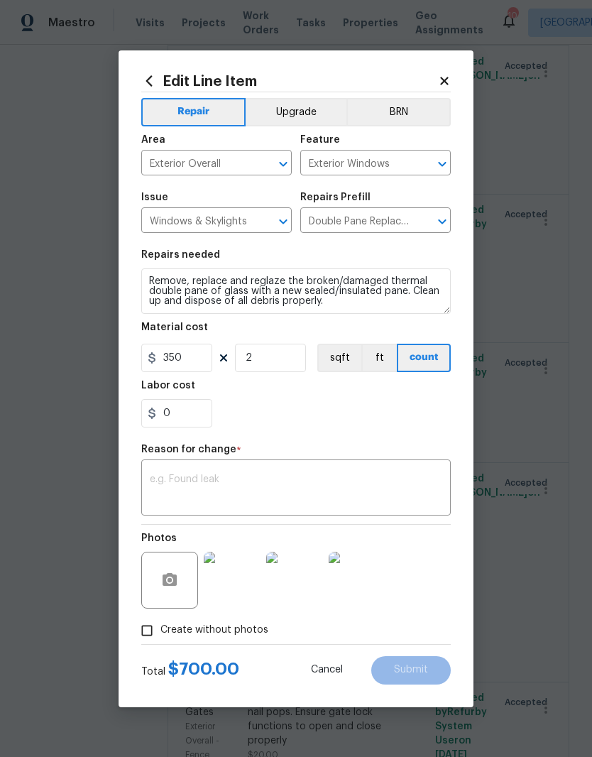
click at [356, 586] on img at bounding box center [357, 579] width 57 height 57
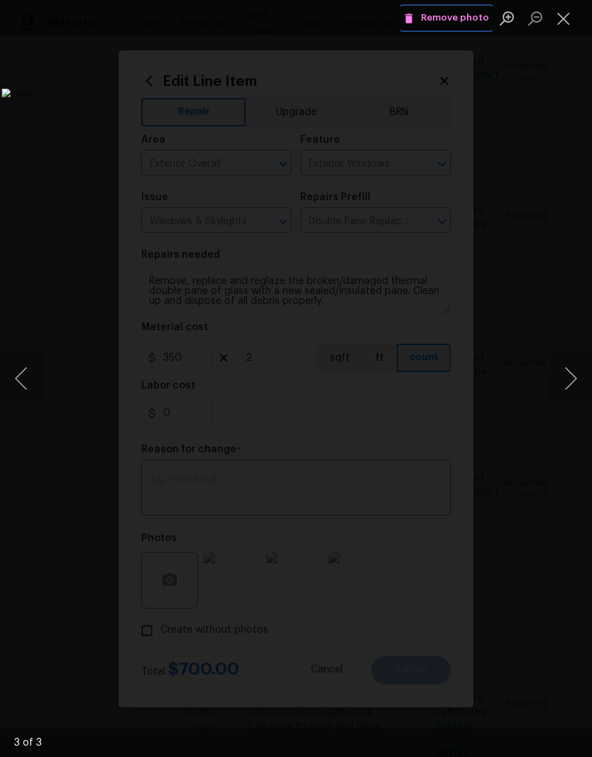
click at [472, 23] on span "Remove photo" at bounding box center [446, 18] width 85 height 16
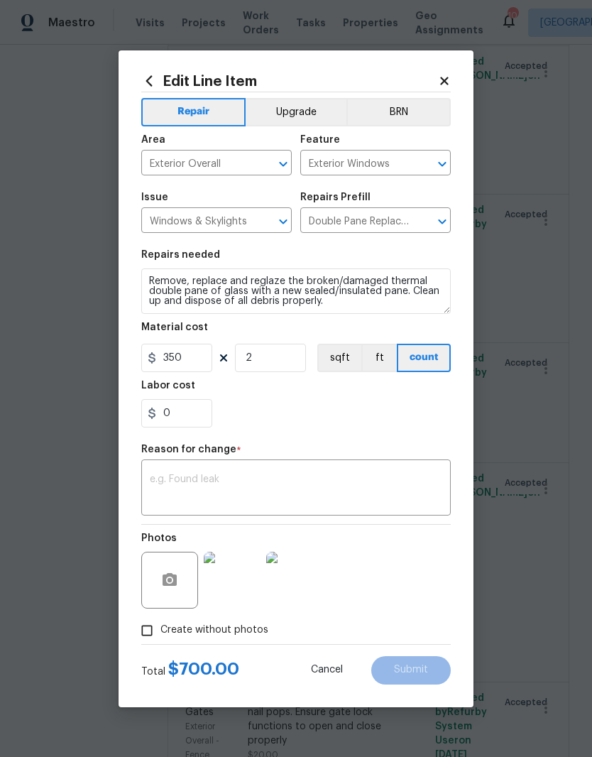
click at [236, 481] on textarea at bounding box center [296, 489] width 292 height 30
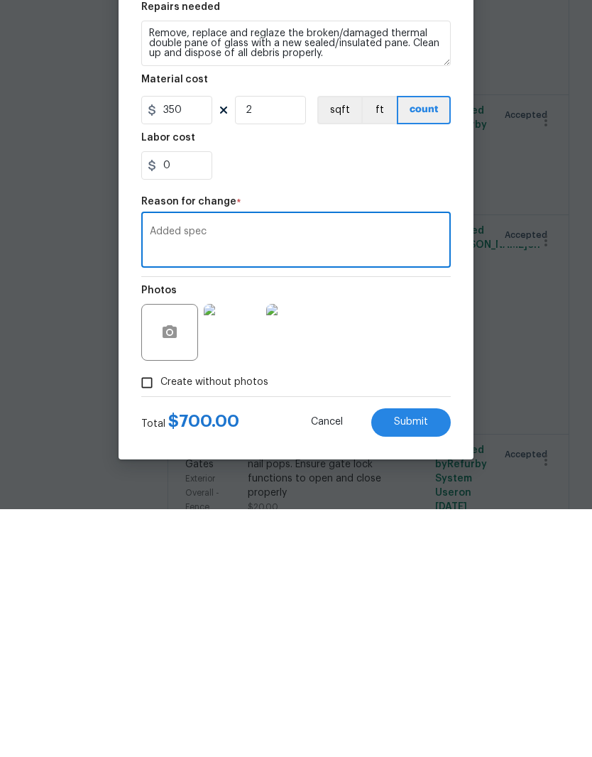
type textarea "Added spec"
click at [424, 664] on span "Submit" at bounding box center [411, 669] width 34 height 11
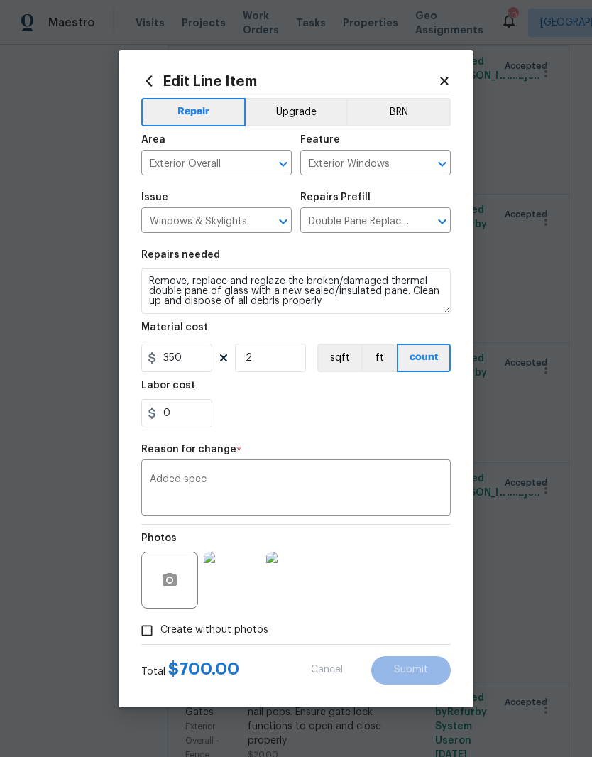
type input "1"
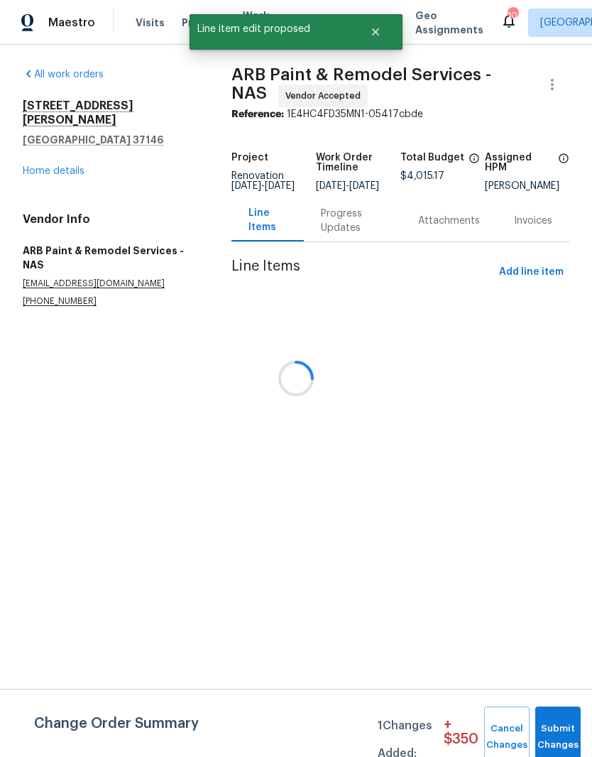
scroll to position [0, 0]
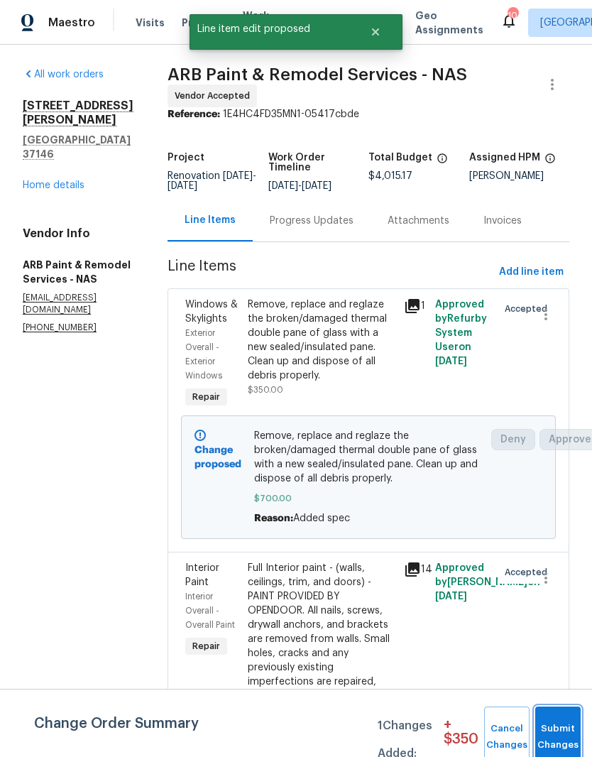
click at [562, 727] on button "Submit Changes" at bounding box center [557, 736] width 45 height 61
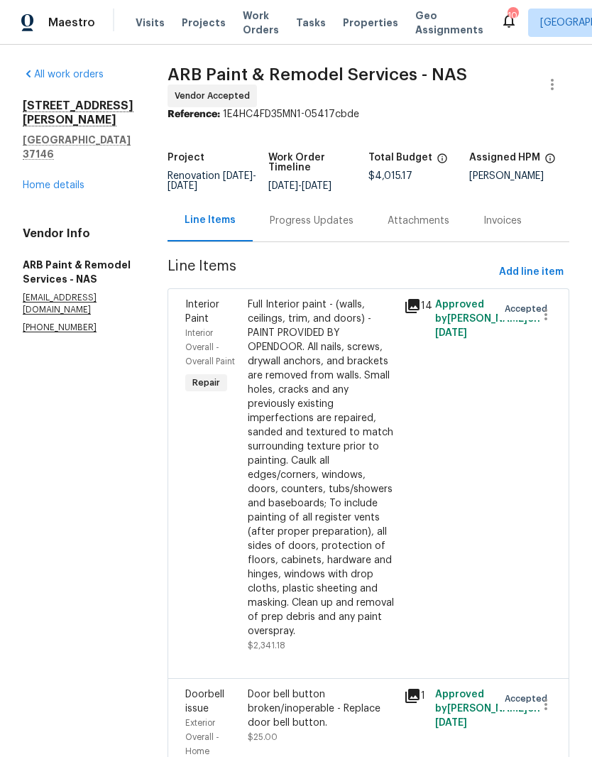
click at [78, 180] on link "Home details" at bounding box center [54, 185] width 62 height 10
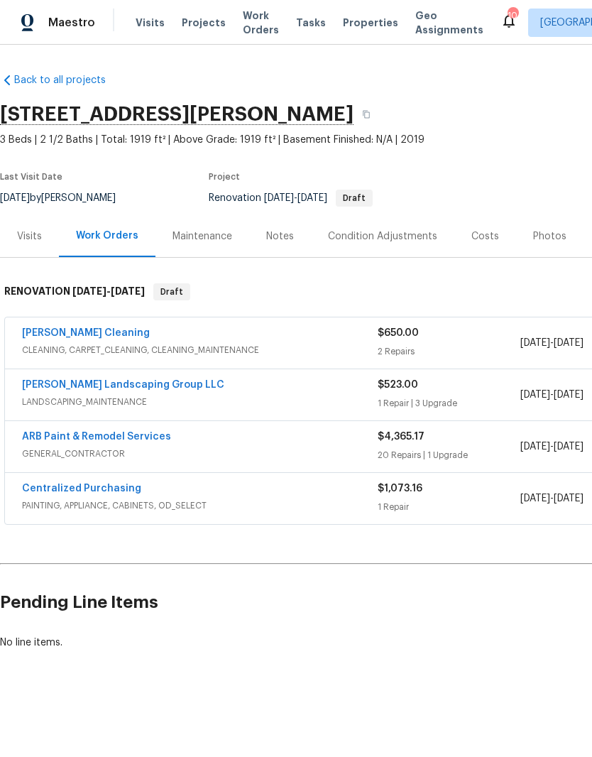
click at [483, 240] on div "Costs" at bounding box center [485, 236] width 28 height 14
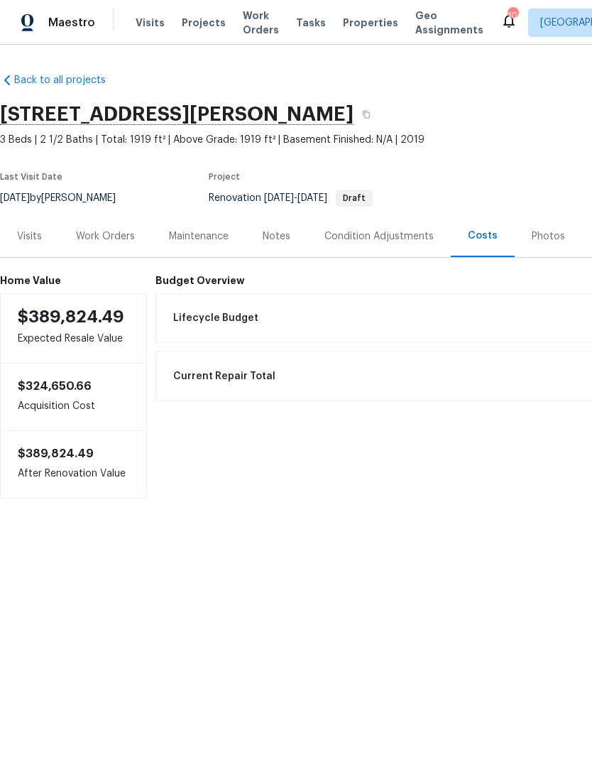
click at [357, 233] on div "Condition Adjustments" at bounding box center [378, 236] width 109 height 14
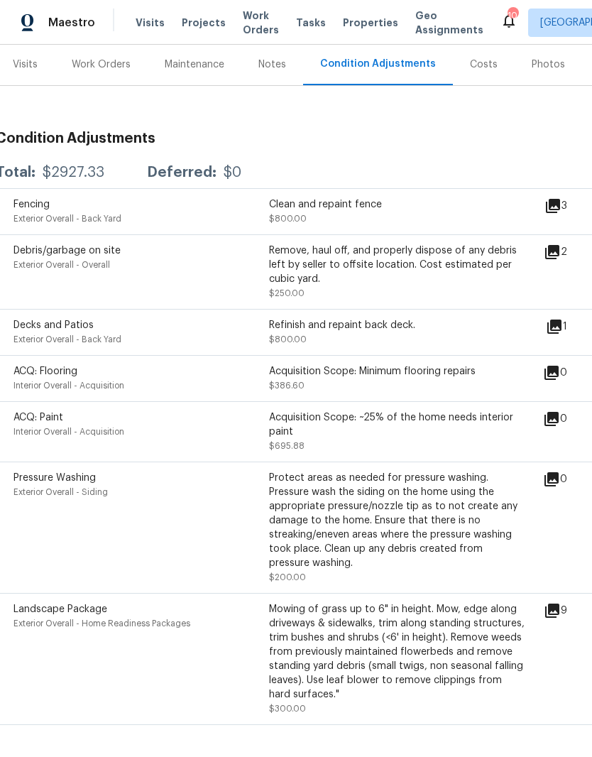
scroll to position [172, 4]
click at [114, 70] on div "Work Orders" at bounding box center [101, 64] width 59 height 14
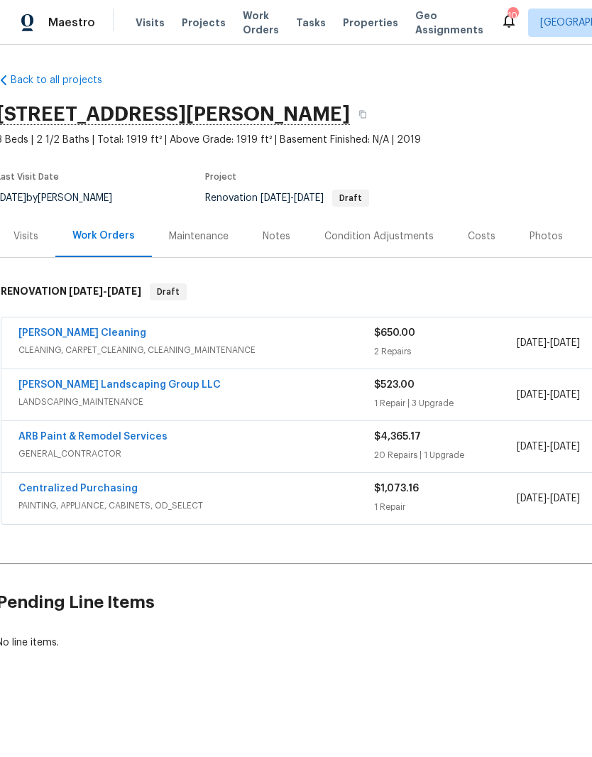
scroll to position [0, 4]
click at [128, 388] on link "[PERSON_NAME] Landscaping Group LLC" at bounding box center [119, 385] width 202 height 10
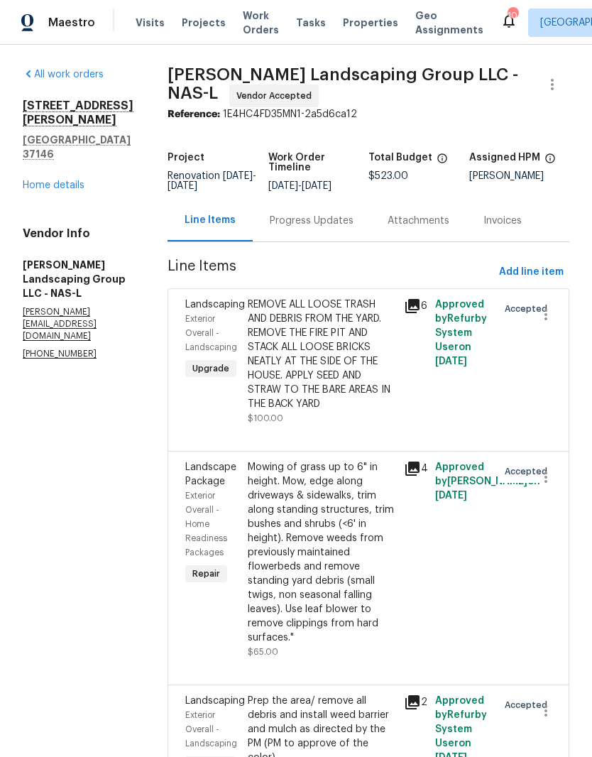
click at [67, 180] on link "Home details" at bounding box center [54, 185] width 62 height 10
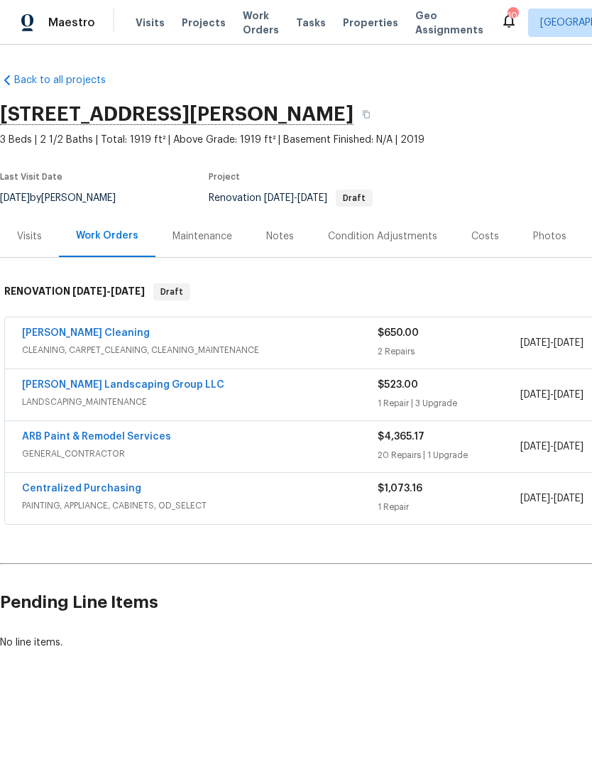
click at [115, 435] on link "ARB Paint & Remodel Services" at bounding box center [96, 437] width 149 height 10
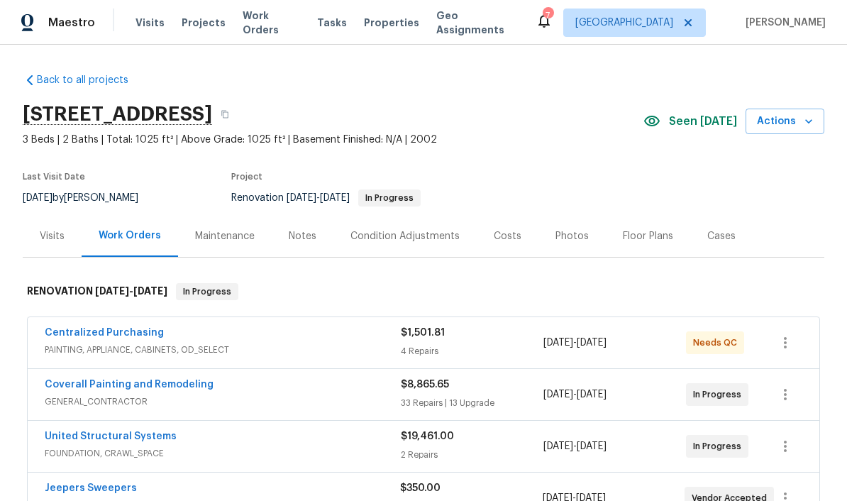
scroll to position [34, 0]
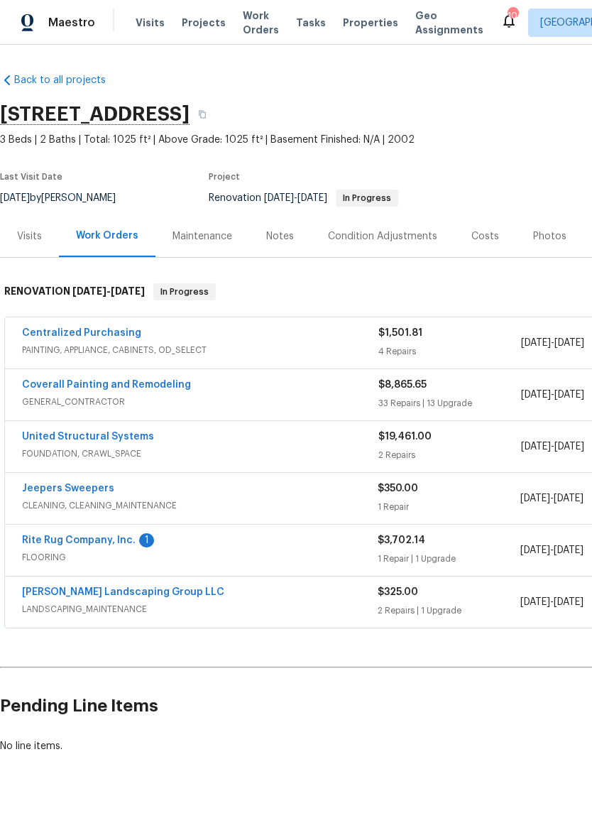
click at [41, 544] on link "Rite Rug Company, Inc." at bounding box center [79, 540] width 114 height 10
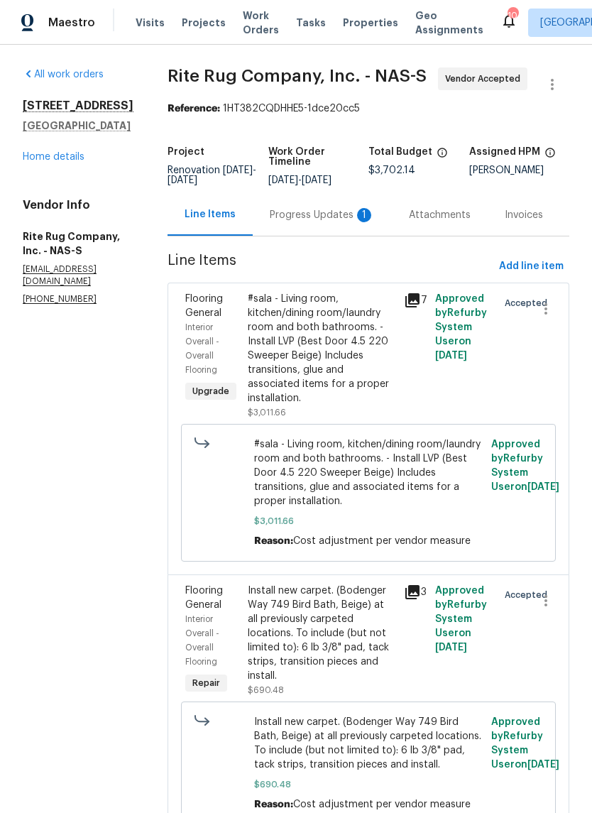
click at [316, 222] on div "Progress Updates 1" at bounding box center [322, 215] width 105 height 14
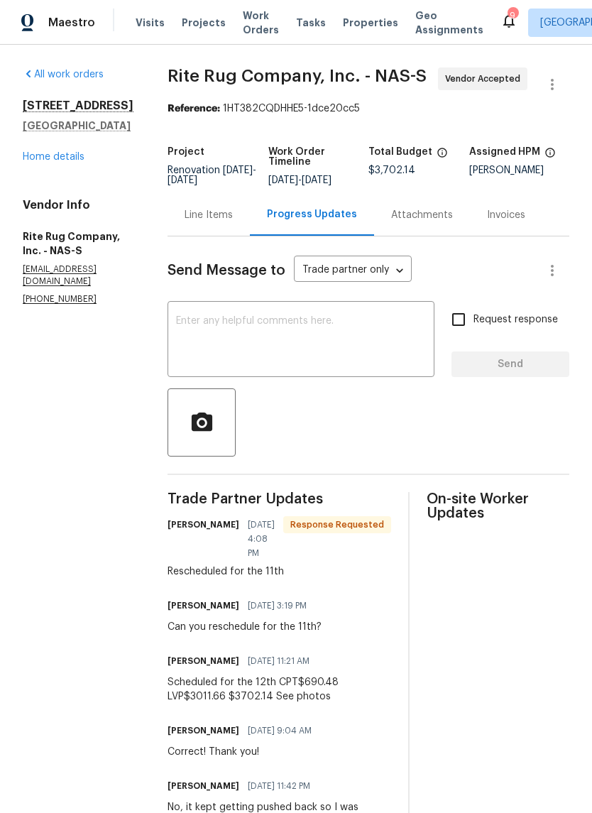
click at [289, 333] on textarea at bounding box center [301, 341] width 250 height 50
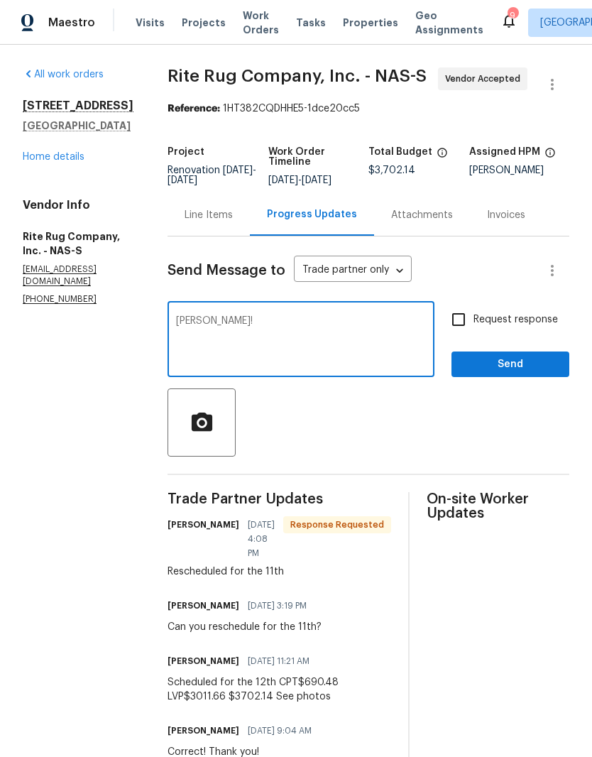
type textarea "Ty!"
click at [525, 373] on span "Send" at bounding box center [510, 365] width 95 height 18
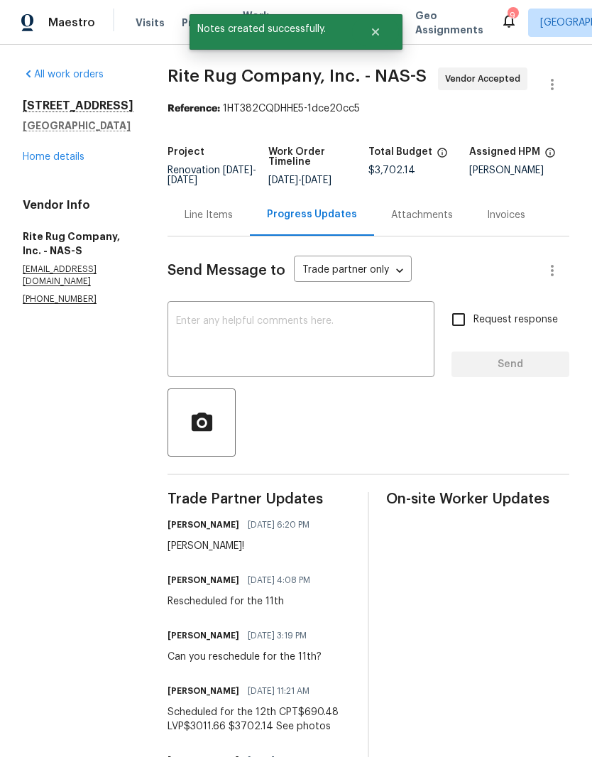
click at [68, 156] on link "Home details" at bounding box center [54, 157] width 62 height 10
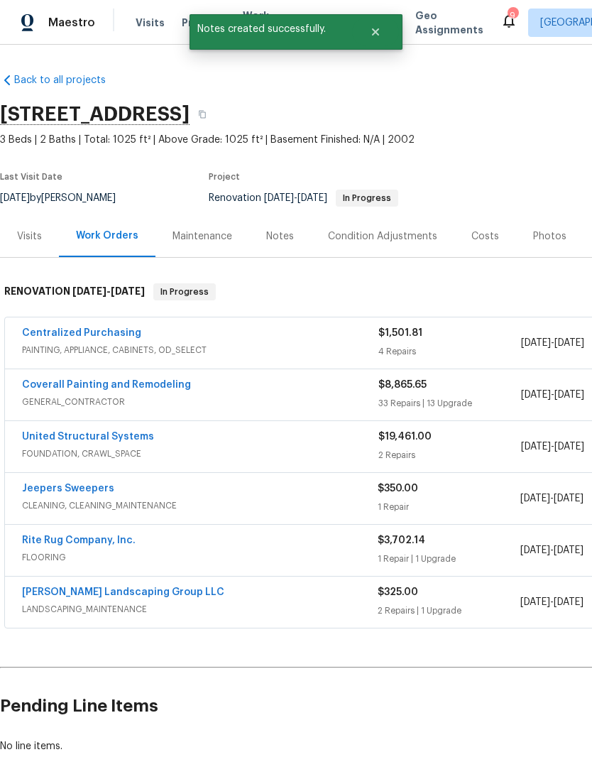
click at [154, 388] on link "Coverall Painting and Remodeling" at bounding box center [106, 385] width 169 height 10
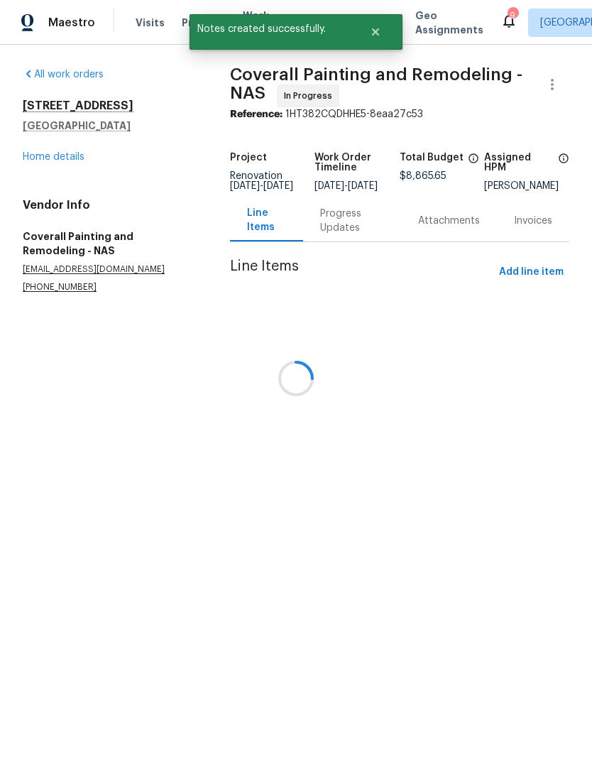
click at [356, 232] on div "Progress Updates" at bounding box center [352, 221] width 64 height 28
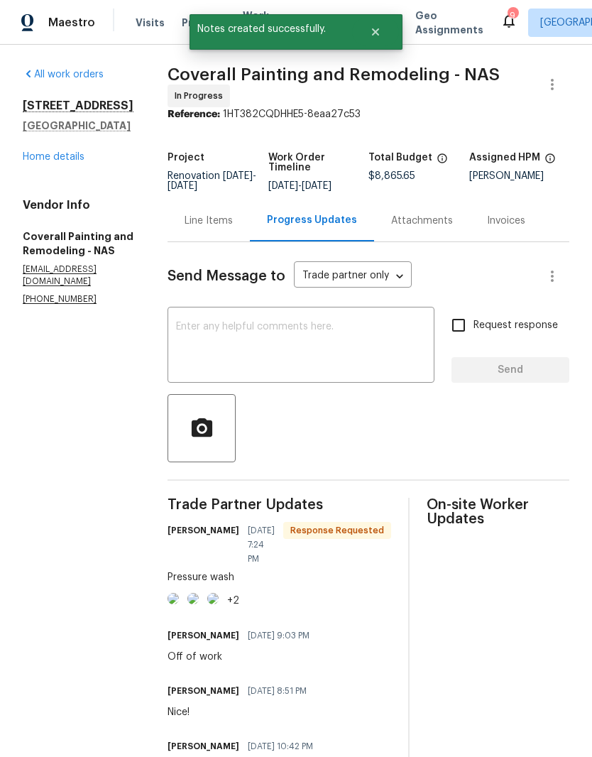
click at [342, 329] on div "x ​" at bounding box center [300, 346] width 267 height 72
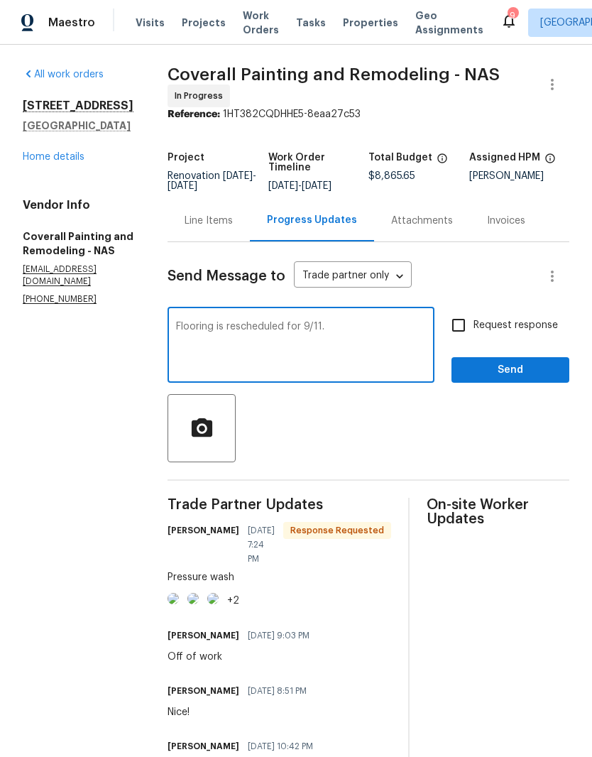
type textarea "Flooring is rescheduled for 9/11."
click at [509, 375] on span "Send" at bounding box center [510, 370] width 95 height 18
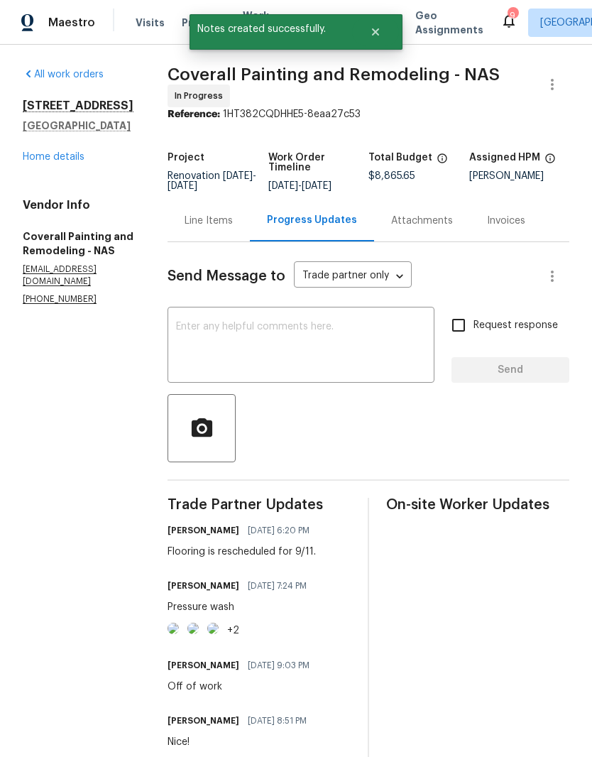
click at [77, 156] on link "Home details" at bounding box center [54, 157] width 62 height 10
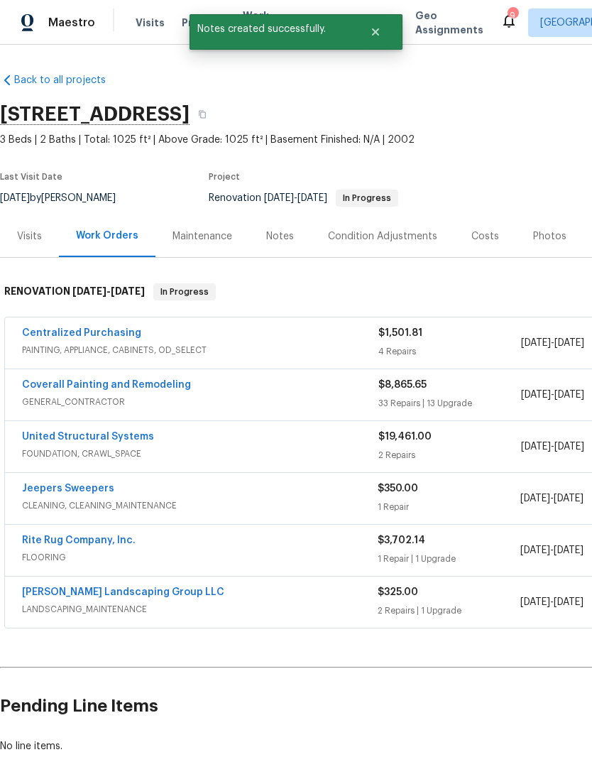
click at [40, 488] on link "Jeepers Sweepers" at bounding box center [68, 488] width 92 height 10
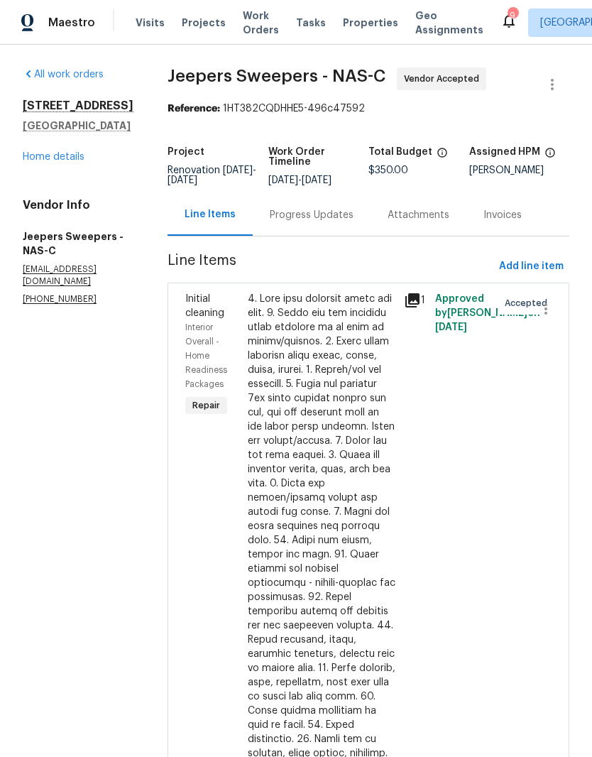
click at [353, 222] on div "Progress Updates" at bounding box center [312, 215] width 84 height 14
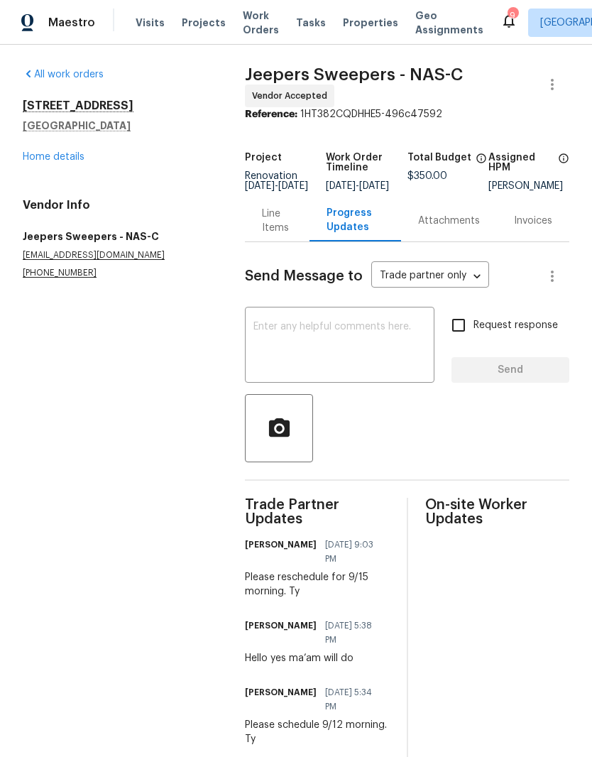
click at [73, 160] on link "Home details" at bounding box center [54, 157] width 62 height 10
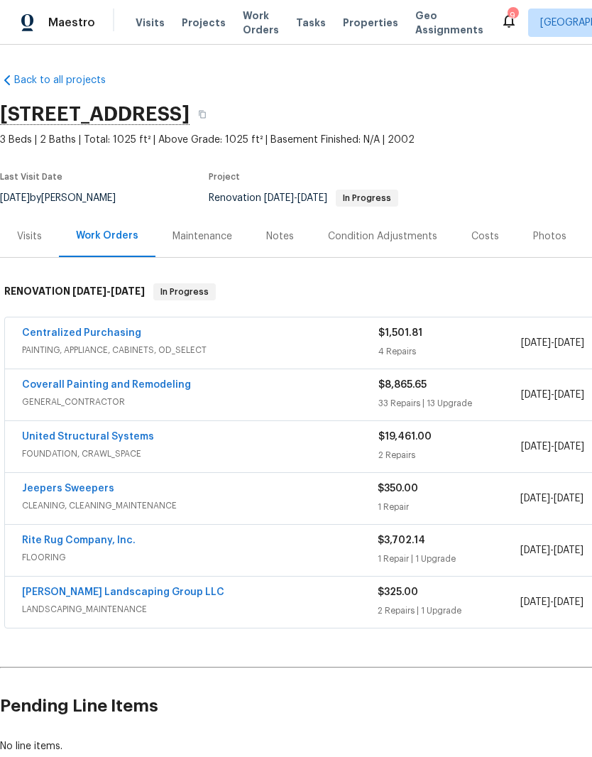
click at [154, 385] on link "Coverall Painting and Remodeling" at bounding box center [106, 385] width 169 height 10
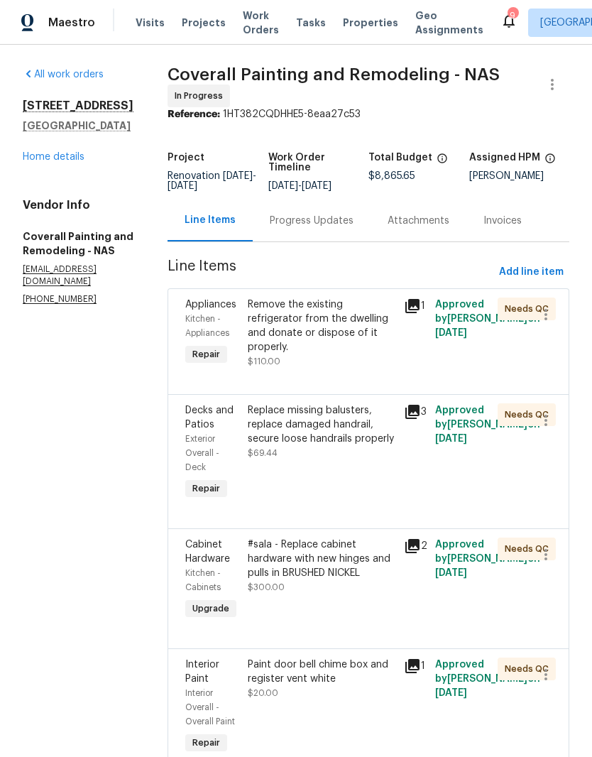
click at [353, 225] on div "Progress Updates" at bounding box center [312, 221] width 84 height 14
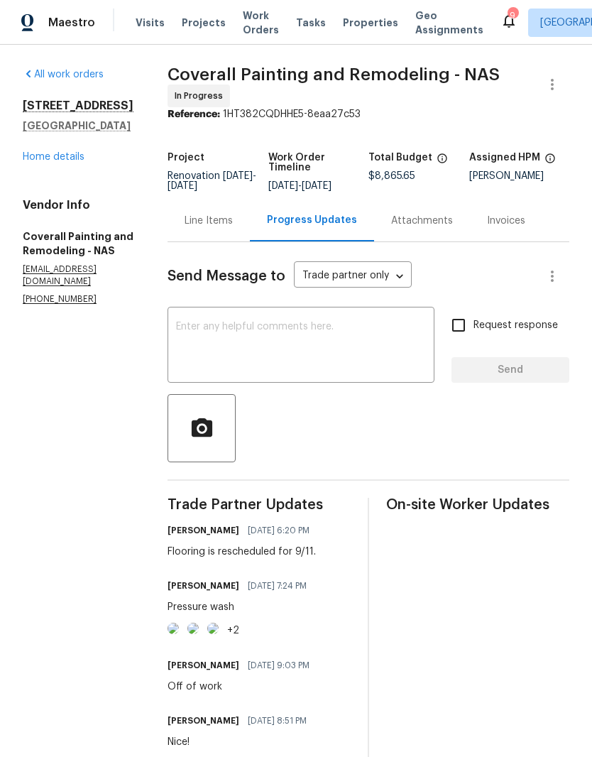
click at [331, 333] on textarea at bounding box center [301, 347] width 250 height 50
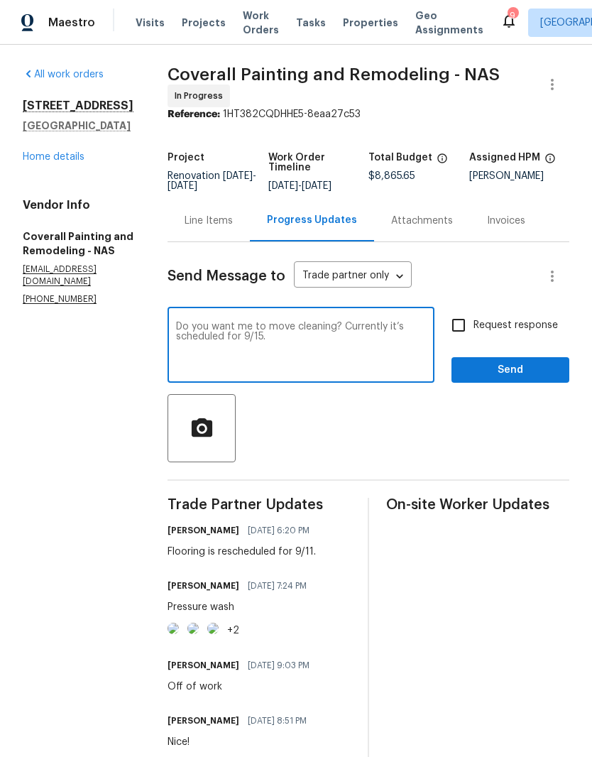
type textarea "Do you want me to move cleaning? Currently it’s scheduled for 9/15."
click at [527, 378] on span "Send" at bounding box center [510, 370] width 95 height 18
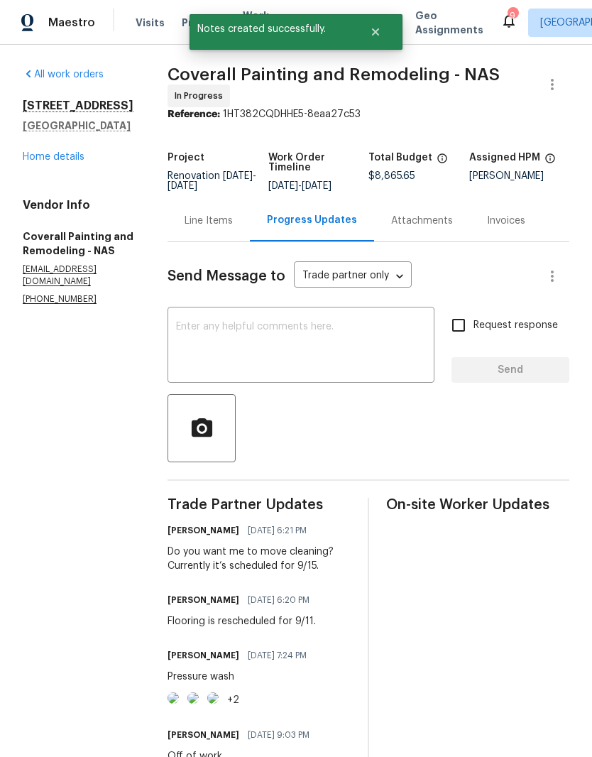
click at [67, 158] on link "Home details" at bounding box center [54, 157] width 62 height 10
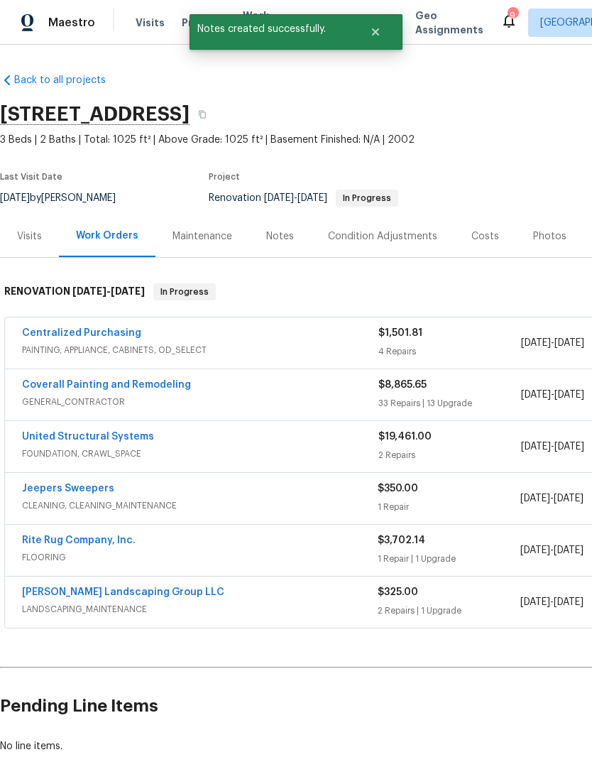
click at [37, 488] on link "Jeepers Sweepers" at bounding box center [68, 488] width 92 height 10
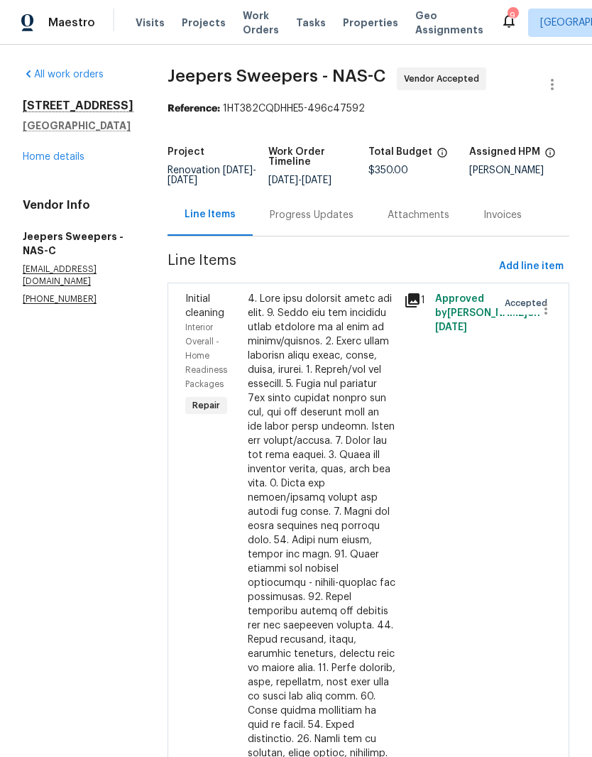
click at [353, 222] on div "Progress Updates" at bounding box center [312, 215] width 84 height 14
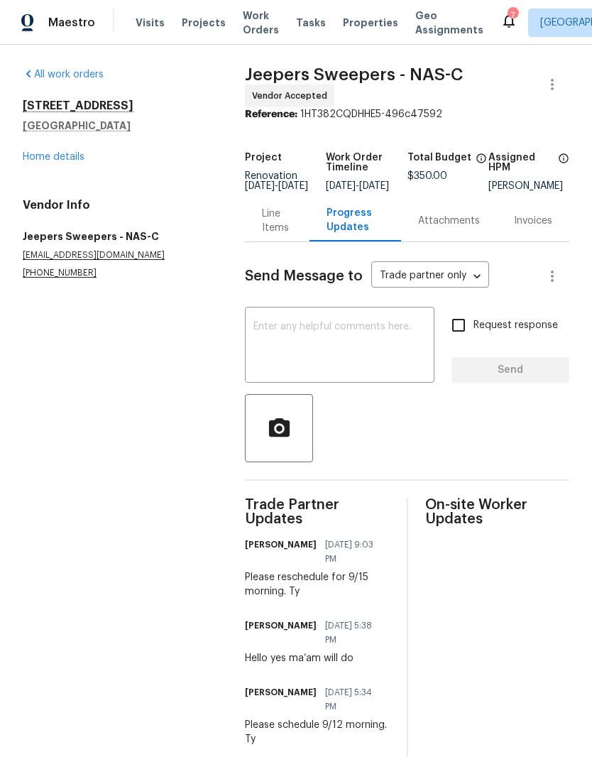
click at [87, 749] on section "All work orders 2754 Cider Dr Clarksville, TN 37040 Home details Vendor Info Je…" at bounding box center [117, 415] width 188 height 696
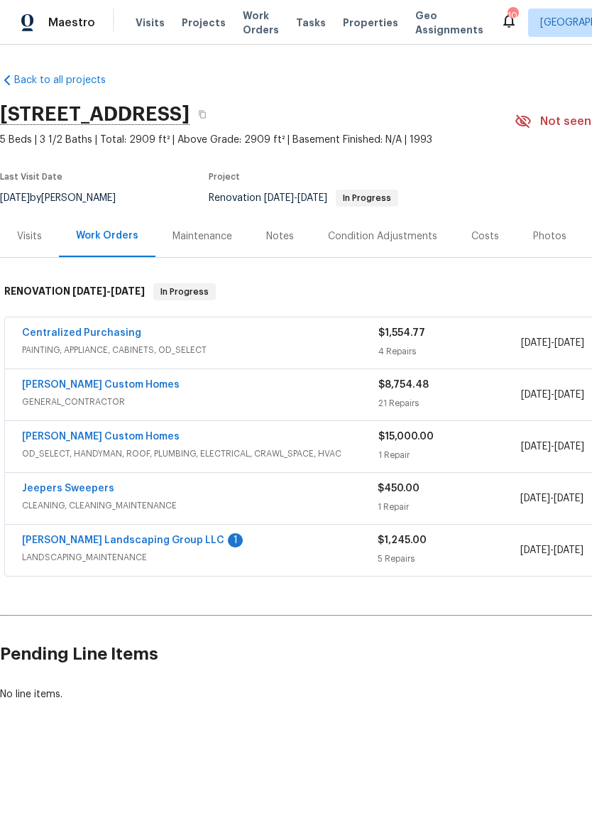
click at [148, 542] on link "[PERSON_NAME] Landscaping Group LLC" at bounding box center [123, 540] width 202 height 10
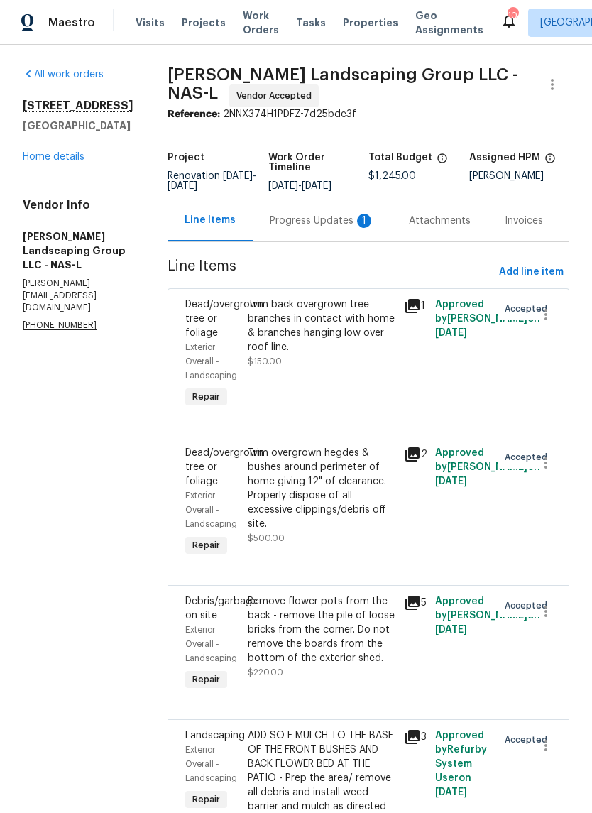
click at [327, 228] on div "Progress Updates 1" at bounding box center [322, 221] width 105 height 14
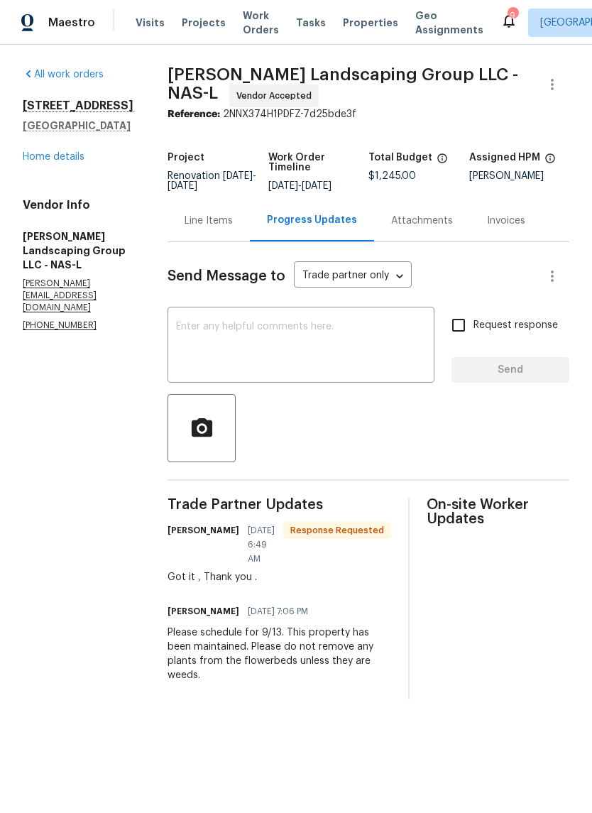
click at [64, 160] on link "Home details" at bounding box center [54, 157] width 62 height 10
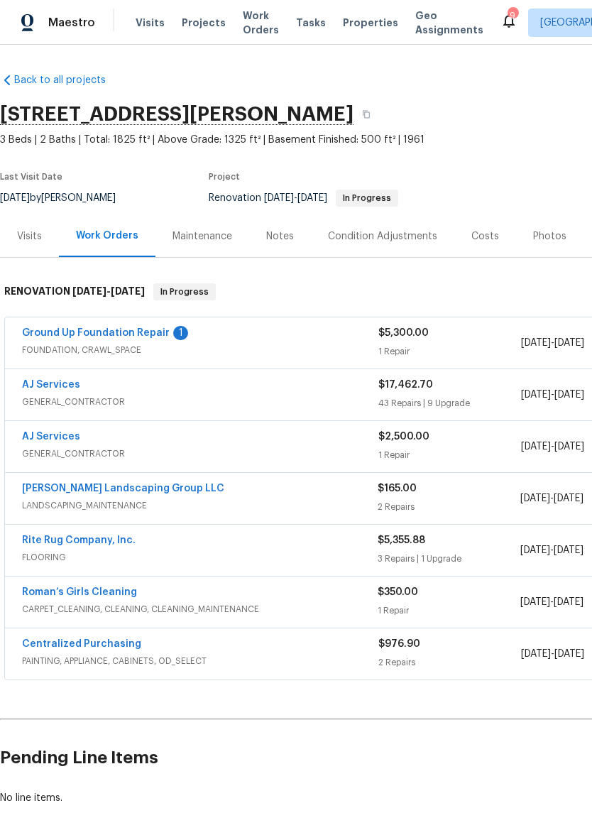
click at [133, 333] on link "Ground Up Foundation Repair" at bounding box center [96, 333] width 148 height 10
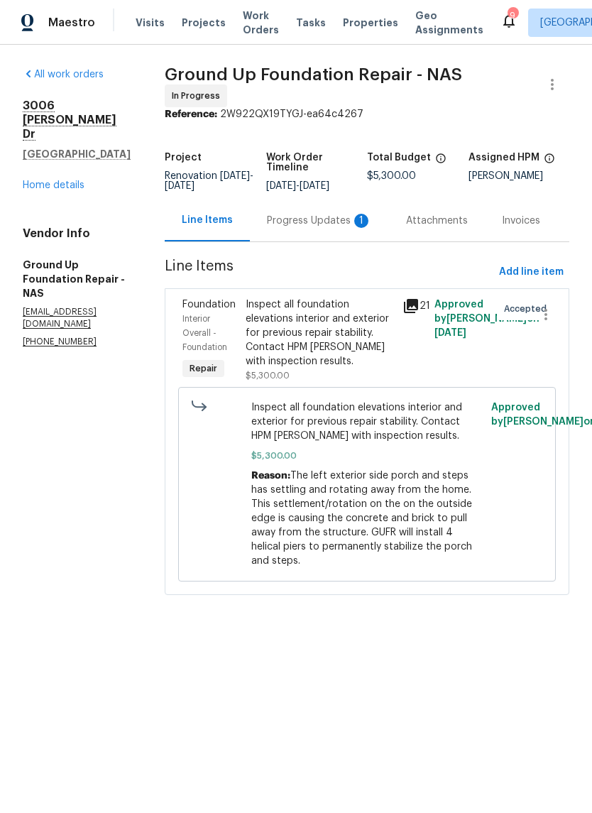
click at [314, 216] on div "Progress Updates 1" at bounding box center [319, 221] width 105 height 14
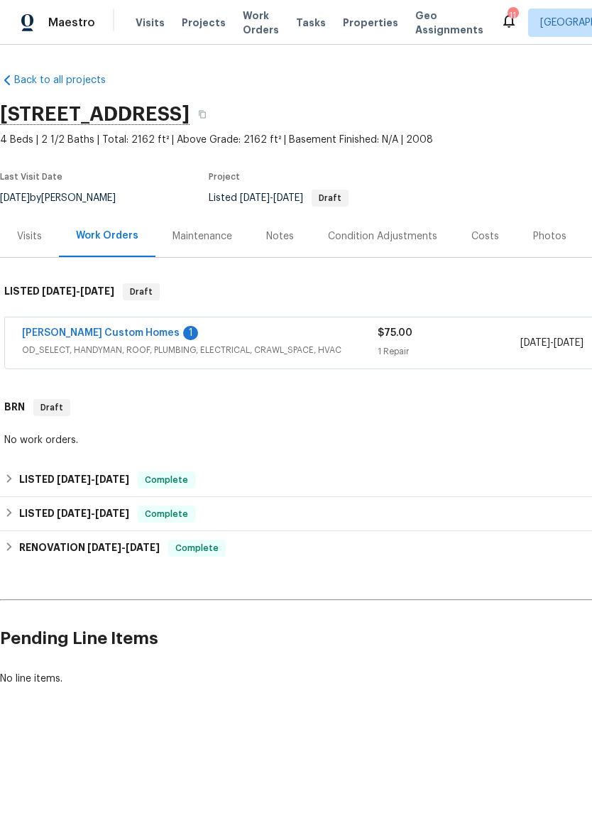
click at [91, 333] on link "[PERSON_NAME] Custom Homes" at bounding box center [101, 333] width 158 height 10
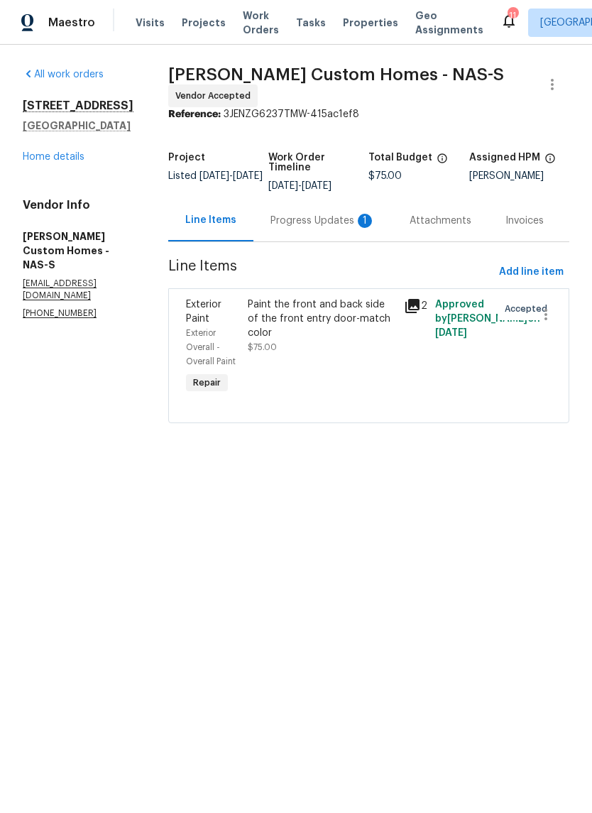
click at [319, 225] on div "Progress Updates 1" at bounding box center [322, 221] width 105 height 14
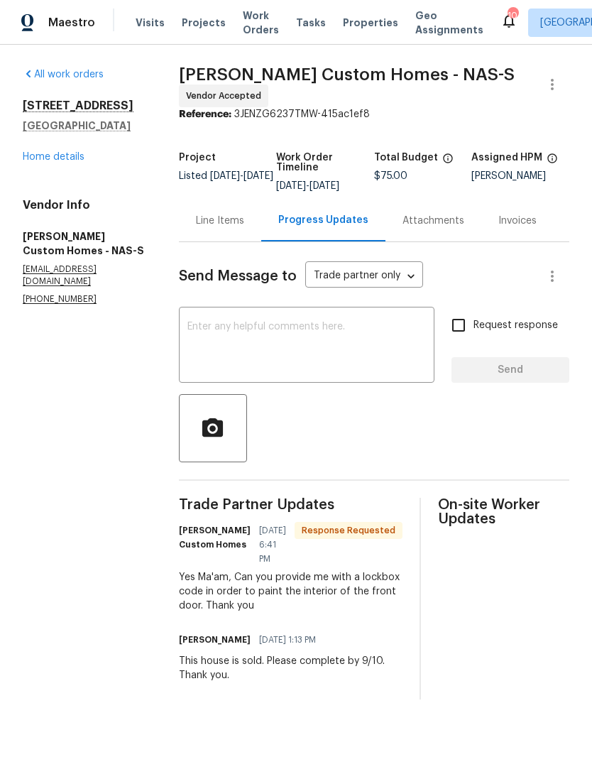
click at [304, 342] on textarea at bounding box center [306, 347] width 238 height 50
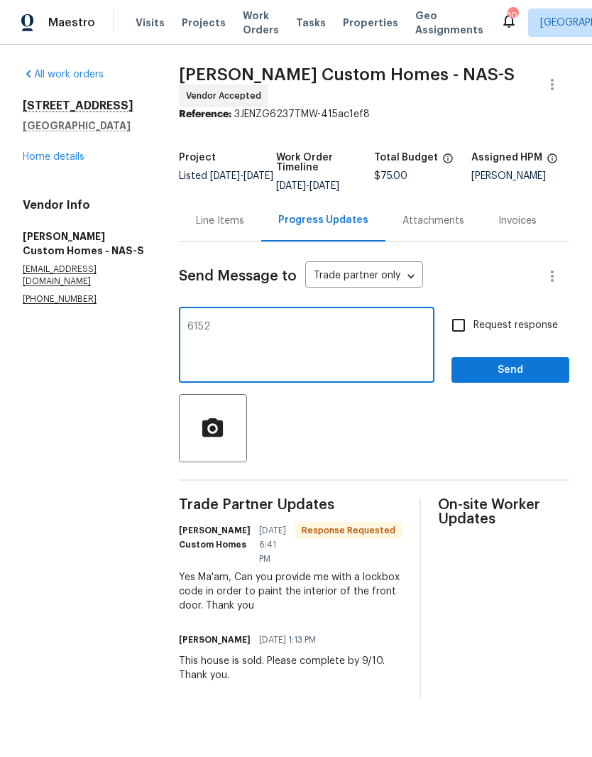
type textarea "6152"
click at [543, 368] on span "Send" at bounding box center [510, 370] width 95 height 18
